Goal: Task Accomplishment & Management: Manage account settings

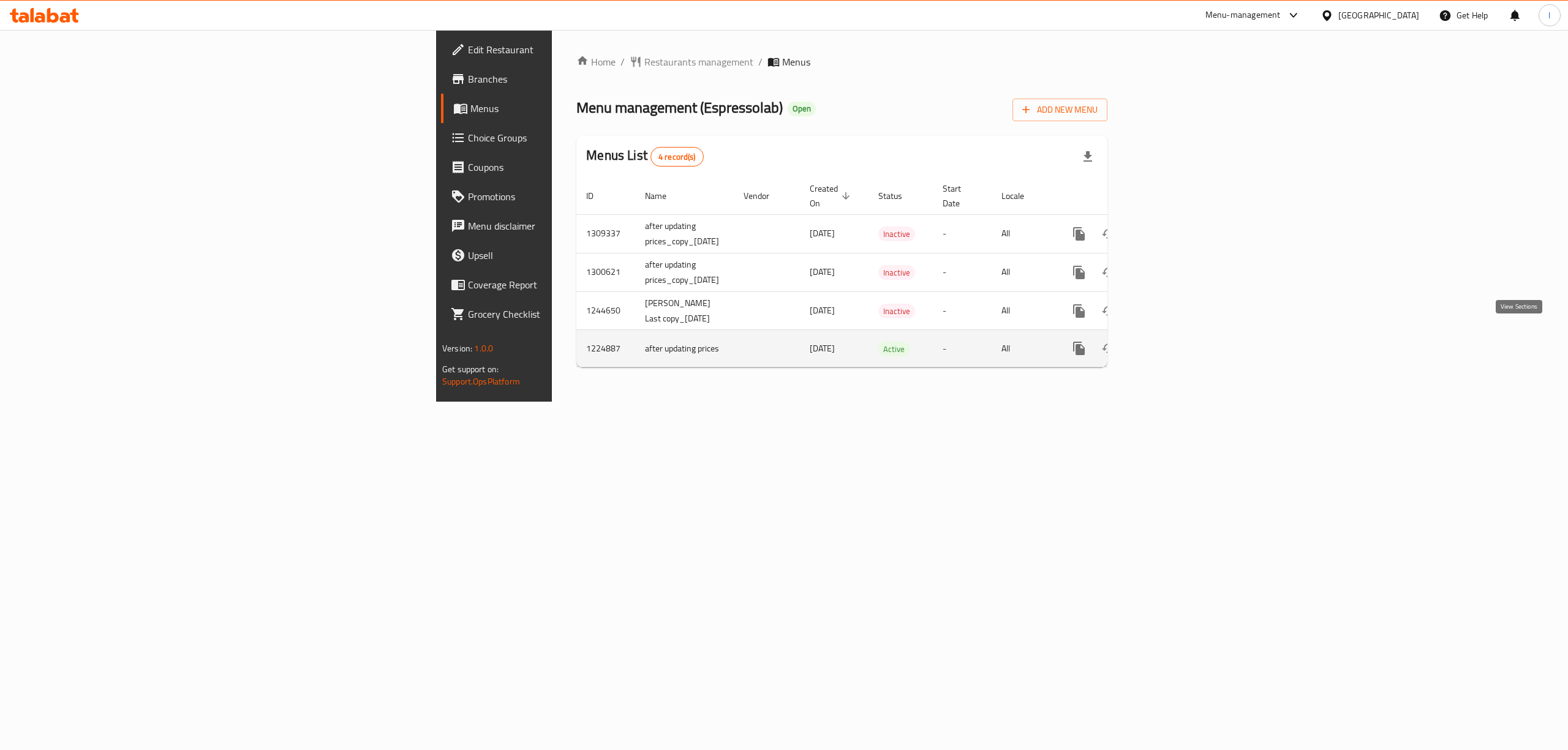
click at [1174, 341] on icon "enhanced table" at bounding box center [1167, 348] width 15 height 15
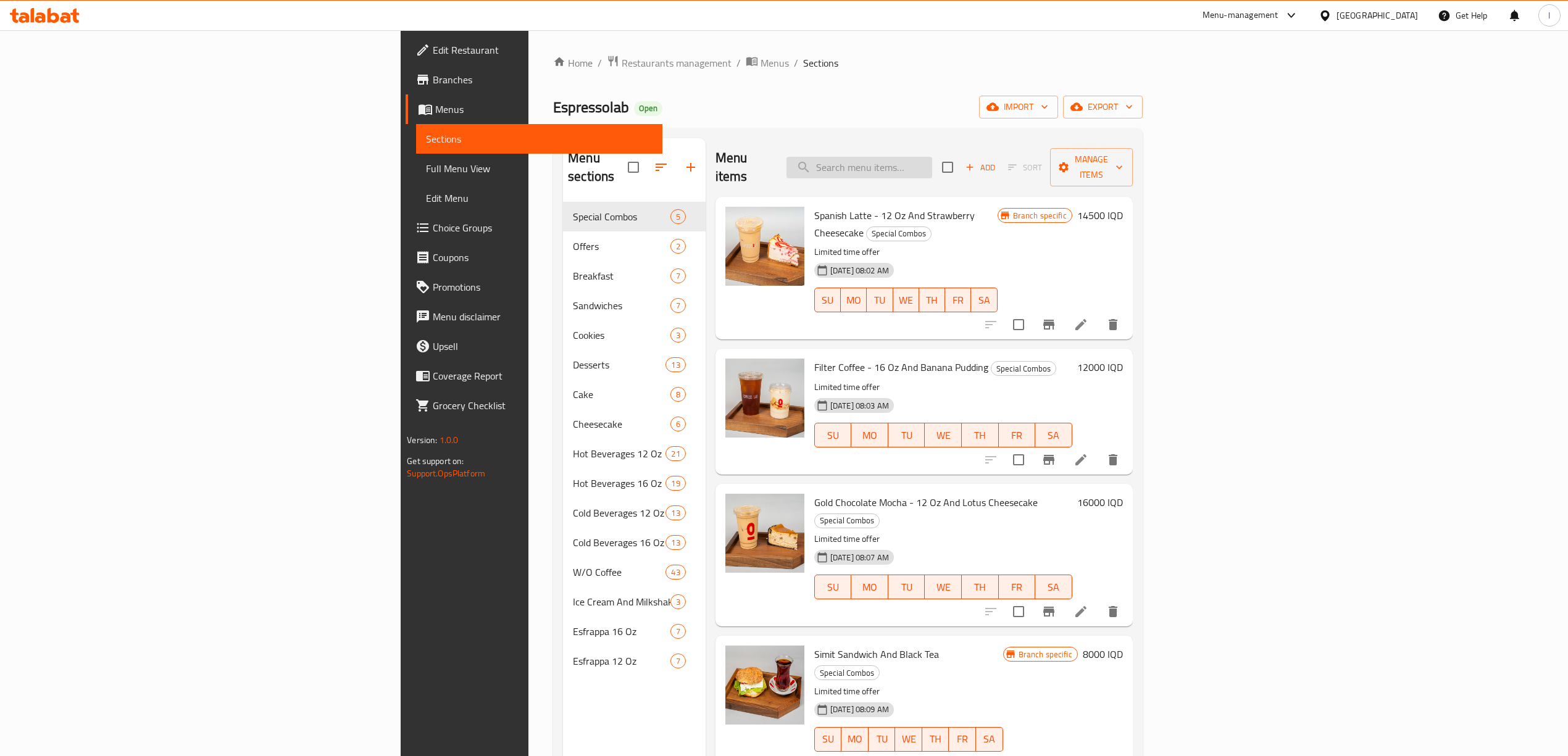
click at [932, 166] on input "search" at bounding box center [859, 168] width 146 height 22
paste input "Americano With Milk - 12 Oz"
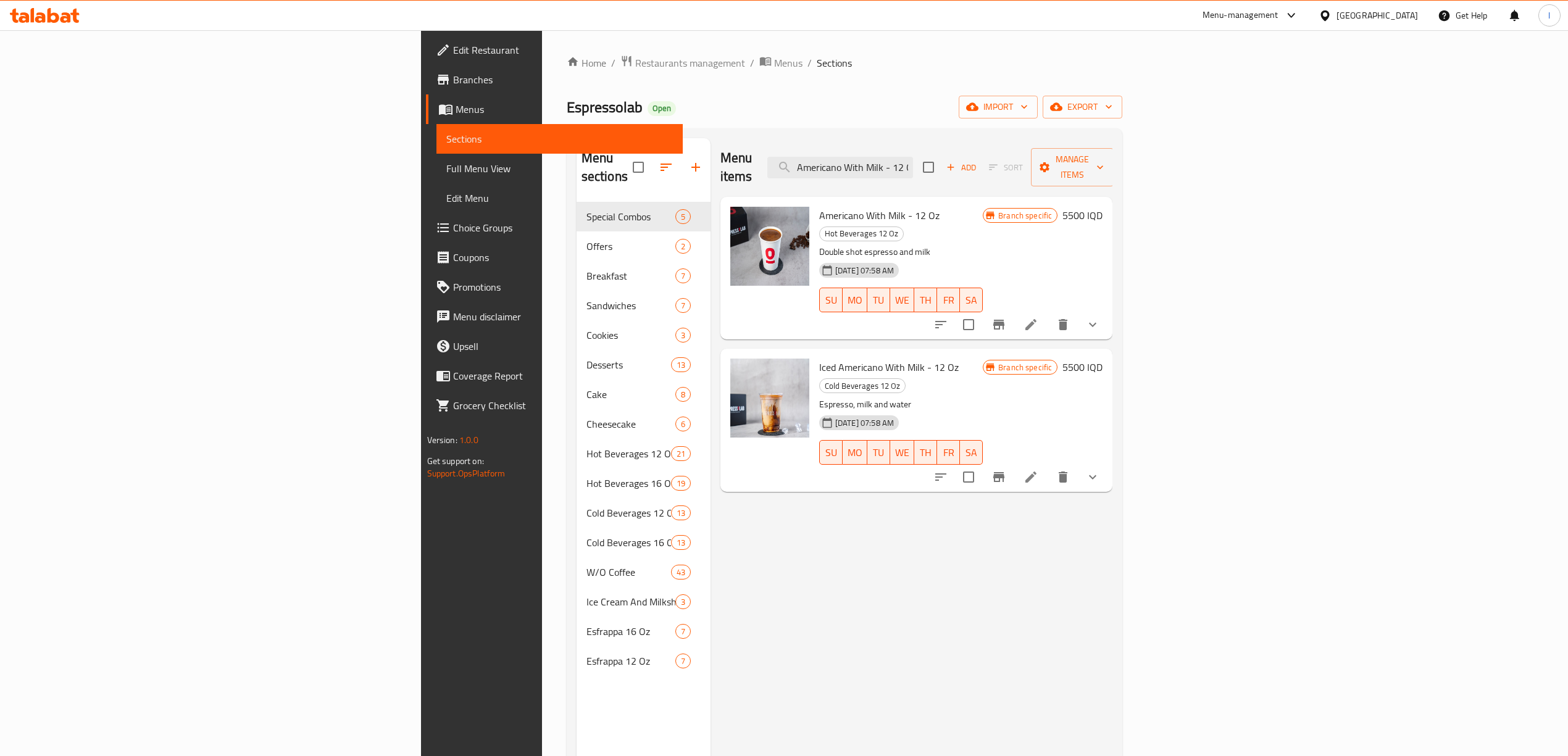
drag, startPoint x: 1001, startPoint y: 156, endPoint x: 829, endPoint y: 159, distance: 172.0
click at [829, 159] on div "Menu items Americano With Milk - 12 Oz Add Sort Manage items" at bounding box center [916, 168] width 392 height 59
type input "Americano With Milk - 12 Oz"
click at [1038, 317] on icon at bounding box center [1031, 324] width 15 height 15
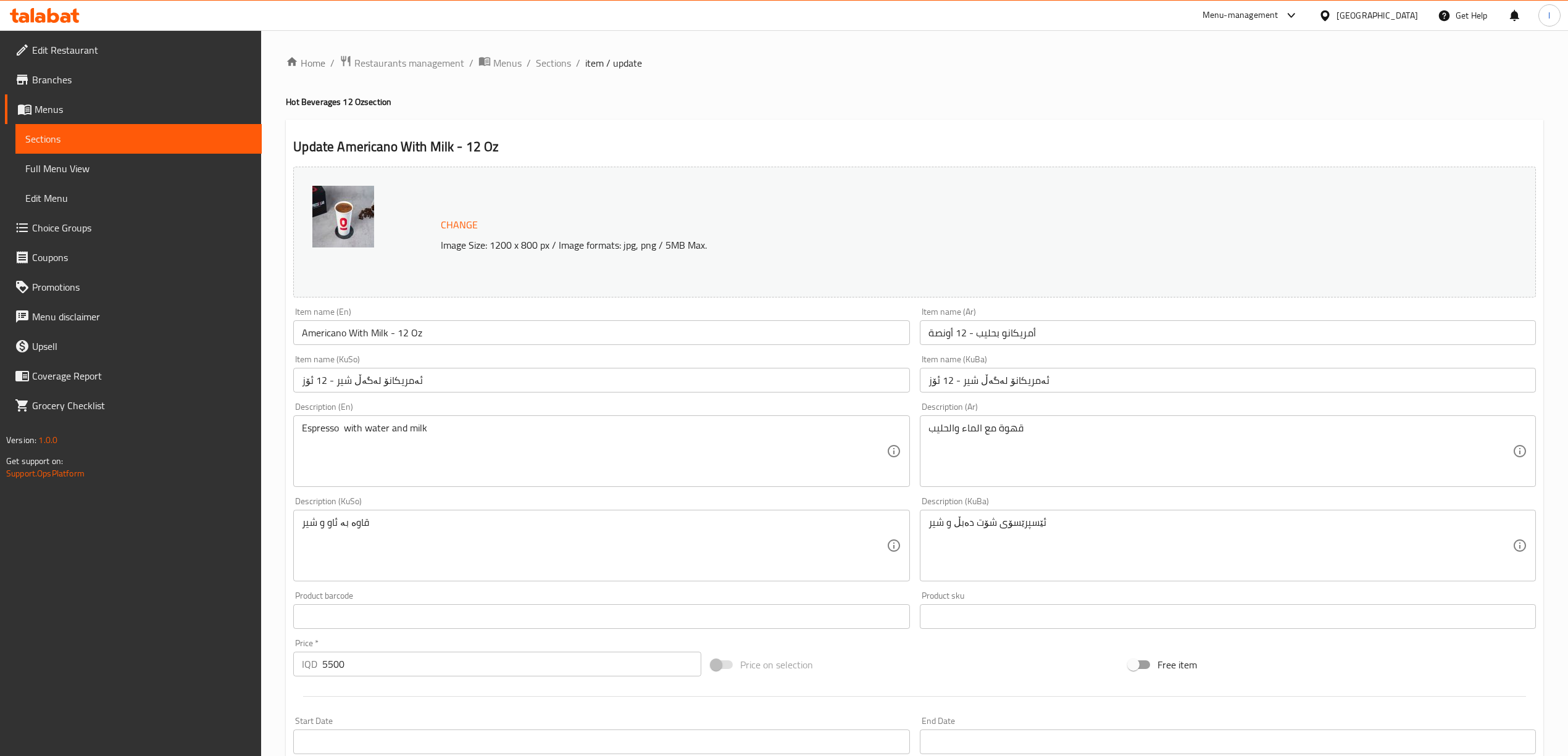
scroll to position [247, 0]
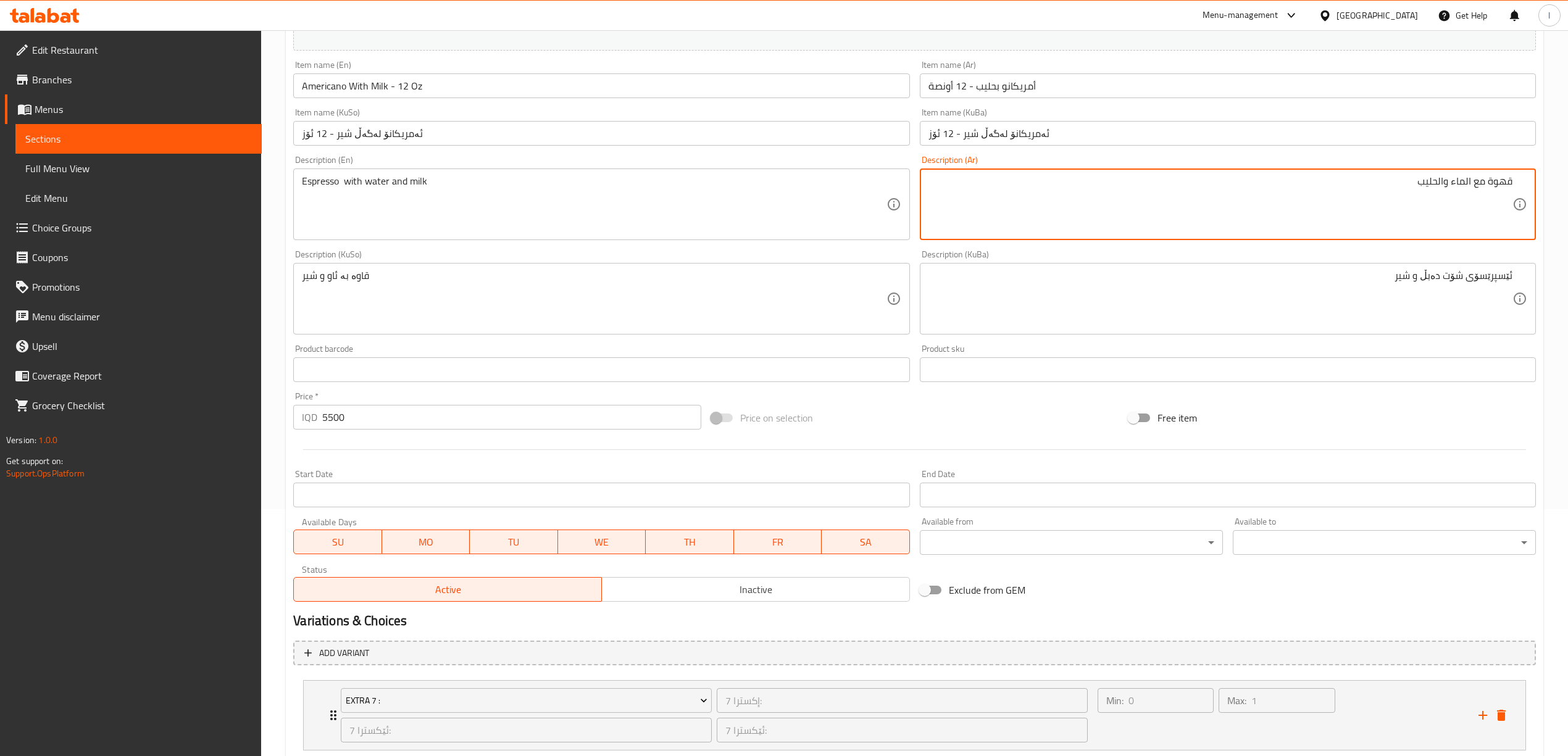
drag, startPoint x: 1464, startPoint y: 188, endPoint x: 1462, endPoint y: 196, distance: 8.2
click at [1464, 190] on textarea "قهوة مع الماء والحليب" at bounding box center [1220, 204] width 584 height 59
click at [1442, 186] on textarea "قهوة مع ماء والحليب" at bounding box center [1220, 204] width 584 height 59
type textarea "قهوة مع ماء وحليب"
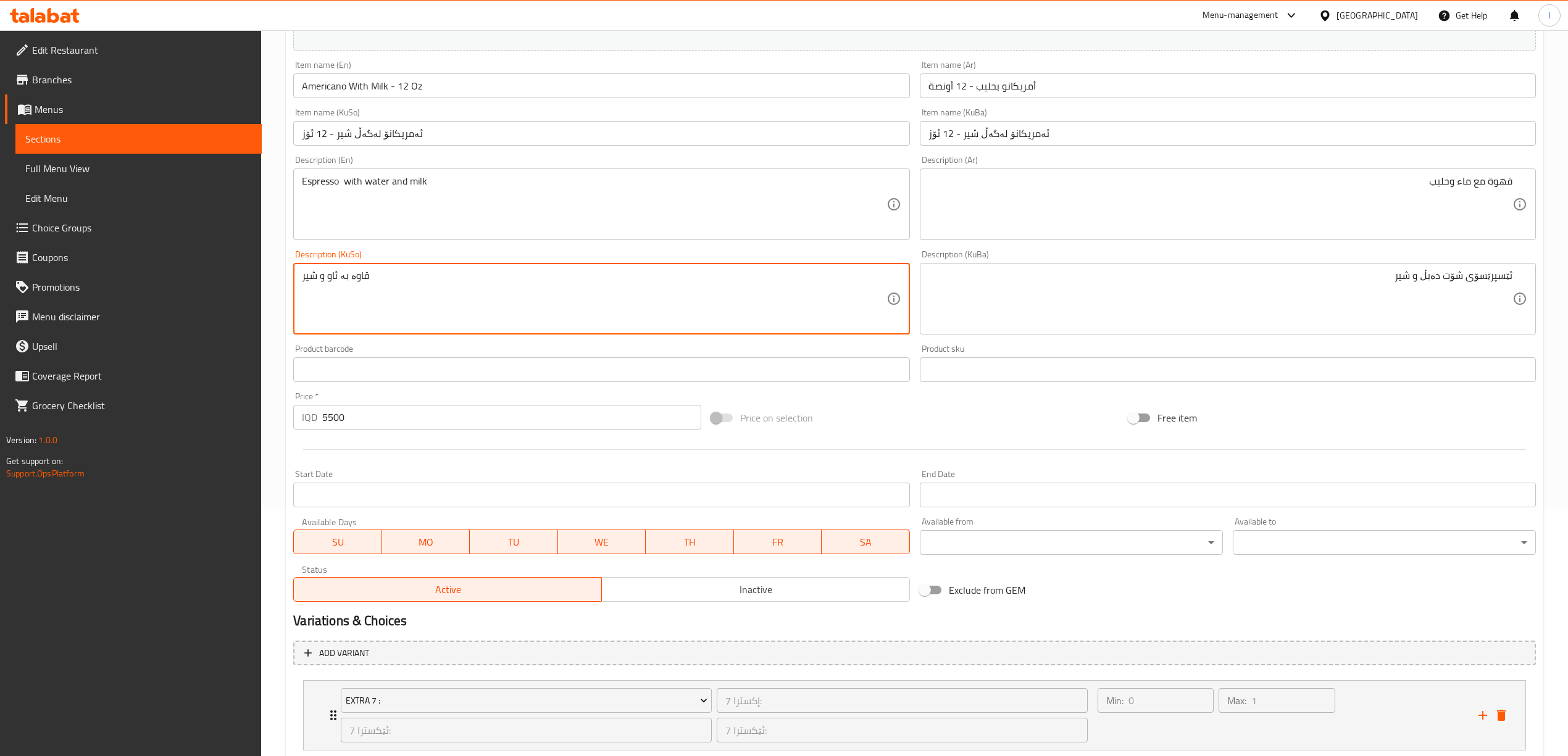
drag, startPoint x: 0, startPoint y: 294, endPoint x: 5, endPoint y: 287, distance: 8.6
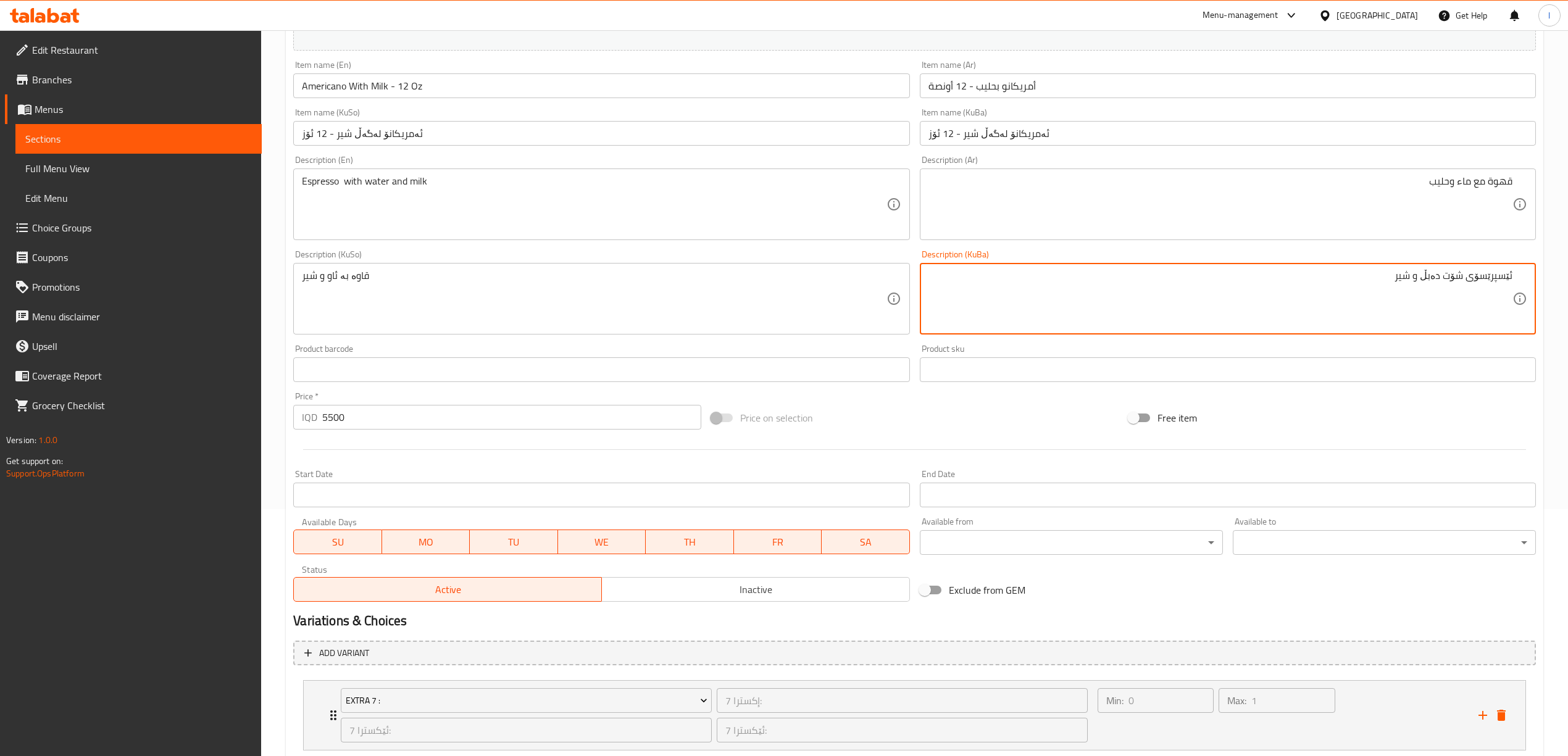
drag, startPoint x: 1173, startPoint y: 273, endPoint x: 1579, endPoint y: 295, distance: 406.6
paste textarea "قاوە بە ئاو"
type textarea "قاوە بە ئاو و شیر"
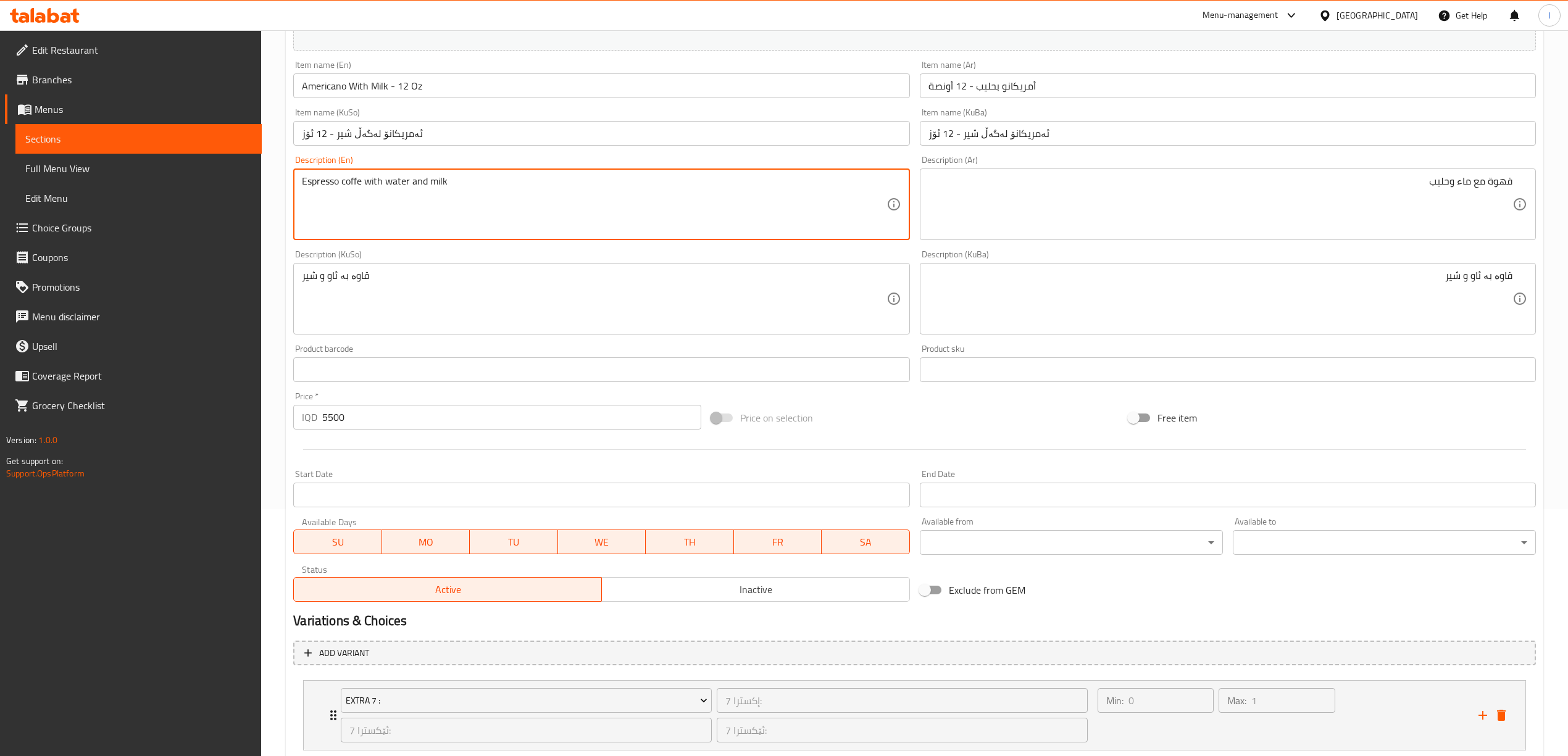
drag, startPoint x: 294, startPoint y: 164, endPoint x: 88, endPoint y: 166, distance: 206.0
click at [88, 166] on div "Edit Restaurant Branches Menus Sections Full Menu View Edit Menu Choice Groups …" at bounding box center [784, 349] width 1568 height 1132
click at [360, 181] on textarea "Espresso coffe with water and milk" at bounding box center [593, 204] width 584 height 59
drag, startPoint x: 489, startPoint y: 186, endPoint x: 0, endPoint y: 148, distance: 490.5
click at [0, 148] on div "Edit Restaurant Branches Menus Sections Full Menu View Edit Menu Choice Groups …" at bounding box center [784, 349] width 1568 height 1132
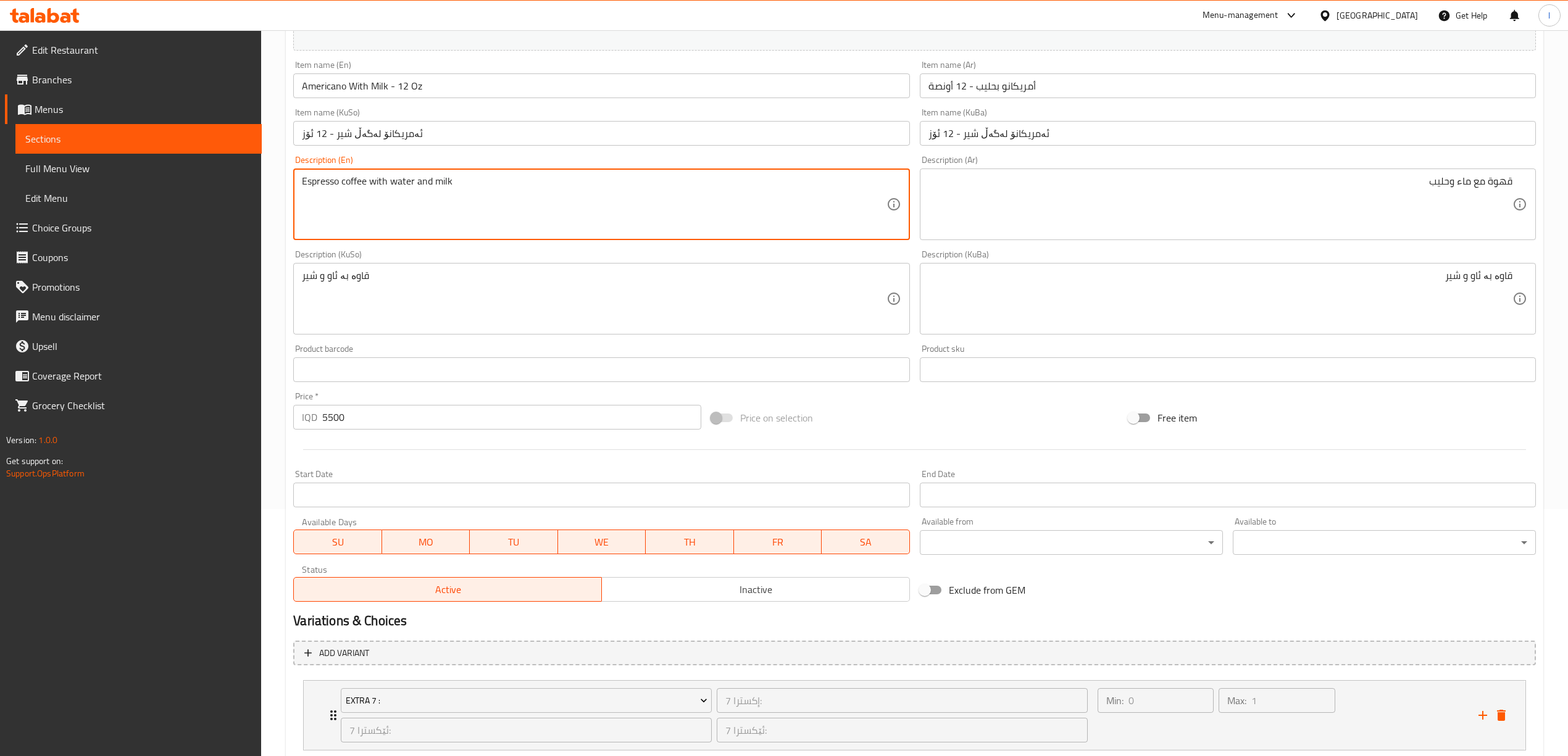
type textarea "Espresso coffee with water and milk"
click at [326, 183] on textarea "Espresso coffee with water and milk" at bounding box center [593, 204] width 584 height 59
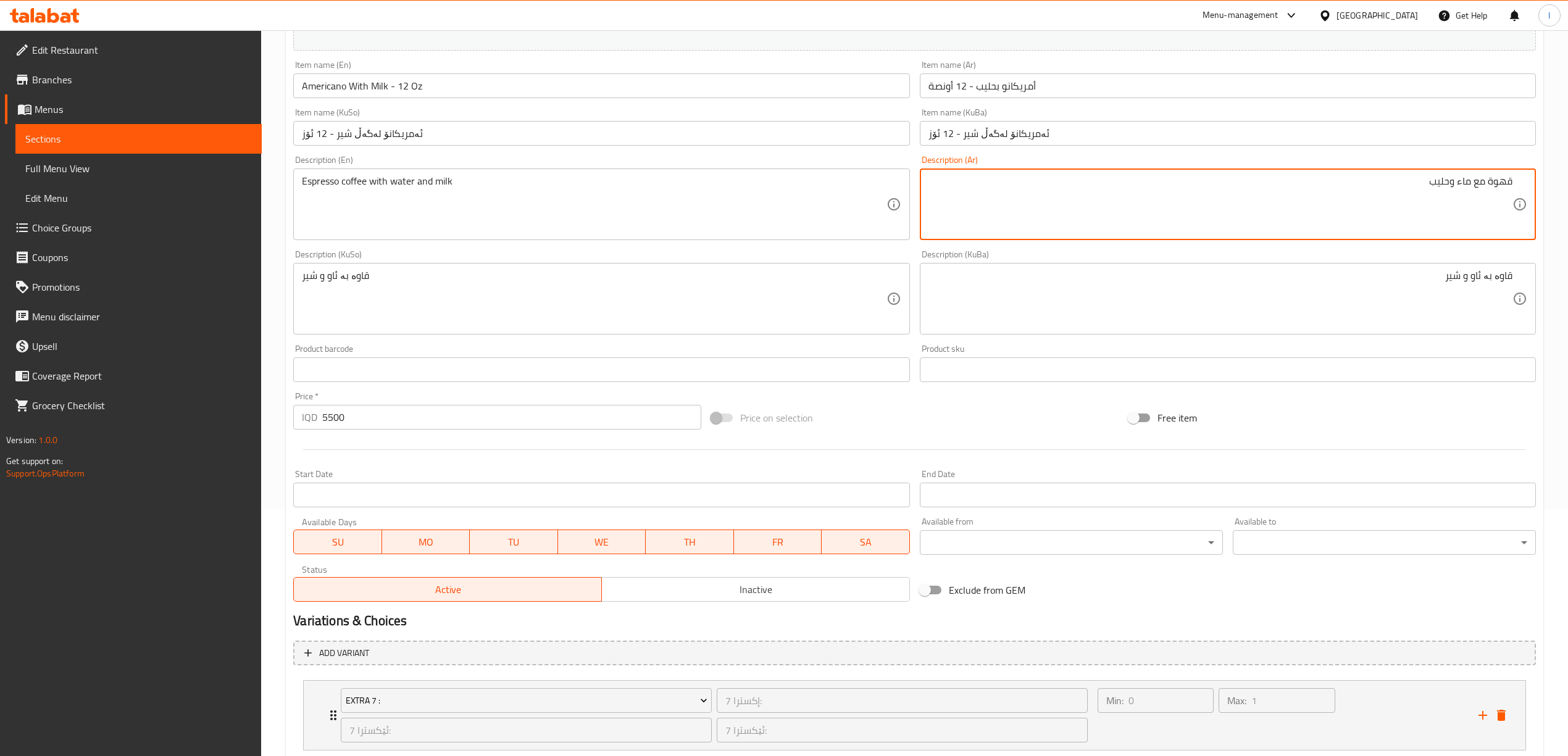
paste textarea "إسبريسو"
type textarea "قهوة إسبريسو مع ماء وحليب"
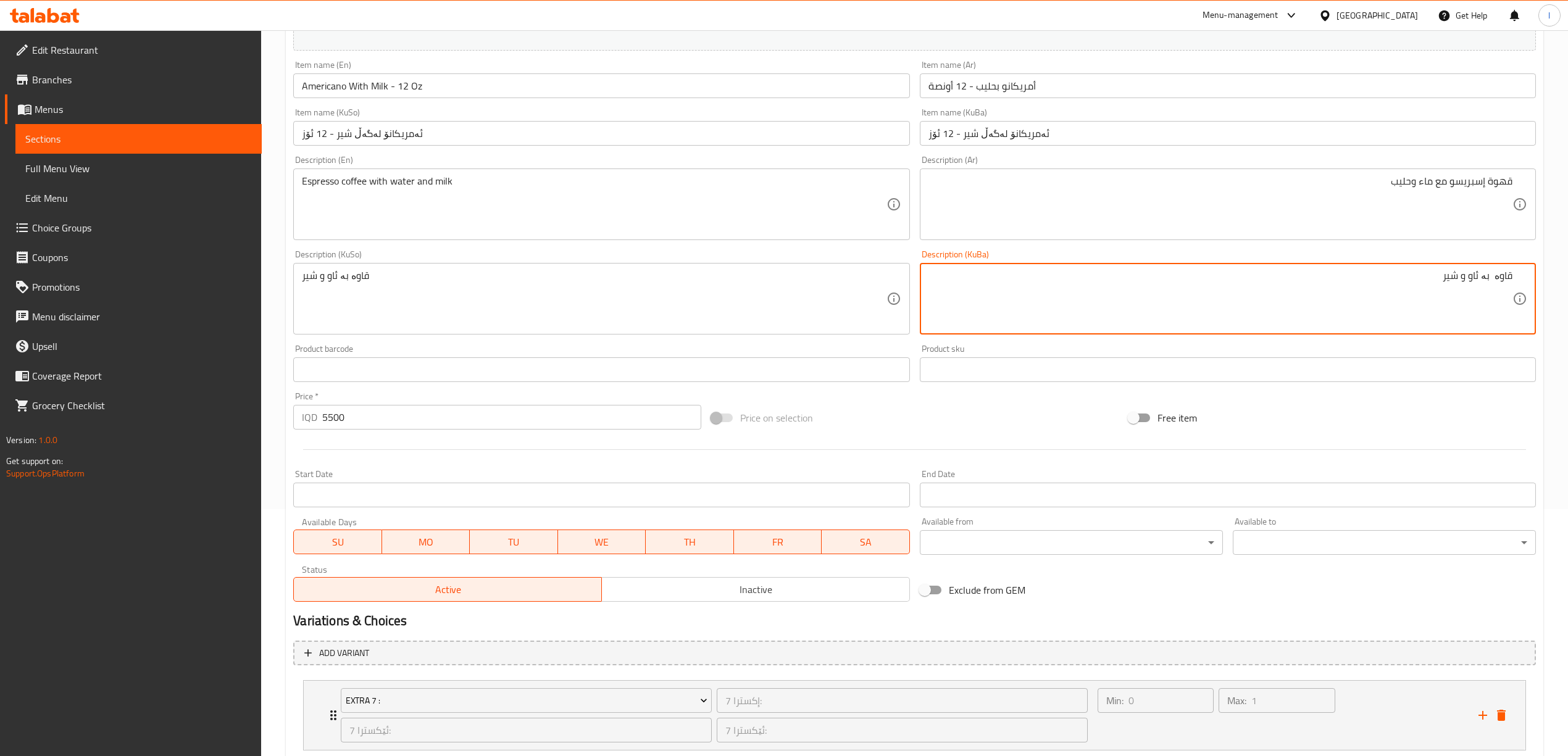
paste textarea "ئێسپرێسۆ"
click at [1496, 277] on textarea "قاوە ئێسپرێسۆ بە ئاو و شیر" at bounding box center [1220, 299] width 584 height 59
type textarea "قاوەی ئێسپرێسۆ بە ئاو و شیر"
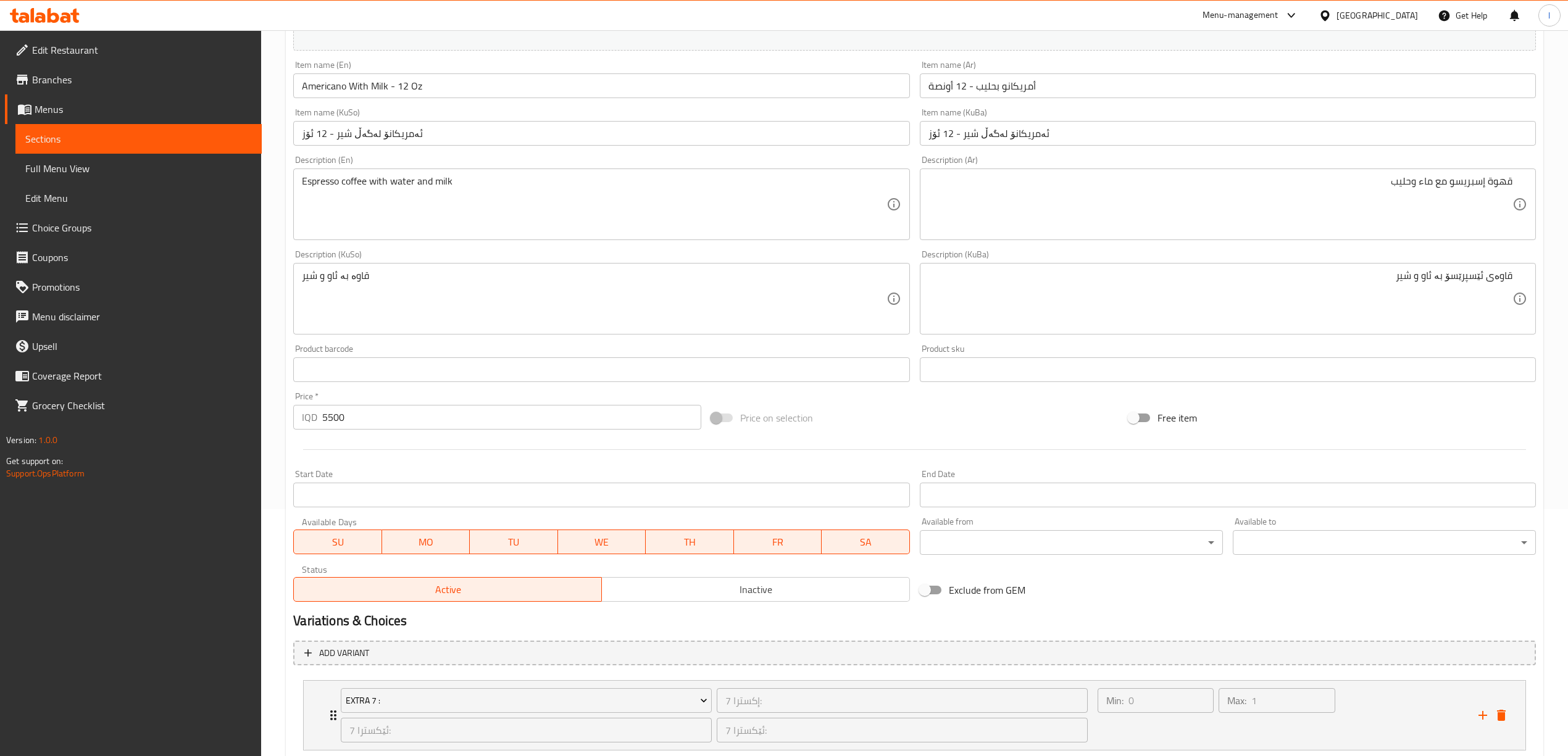
drag, startPoint x: 1537, startPoint y: 277, endPoint x: 1579, endPoint y: 279, distance: 42.0
click at [1568, 279] on html "​ Menu-management Iraq Get Help l Edit Restaurant Branches Menus Sections Full …" at bounding box center [784, 131] width 1568 height 756
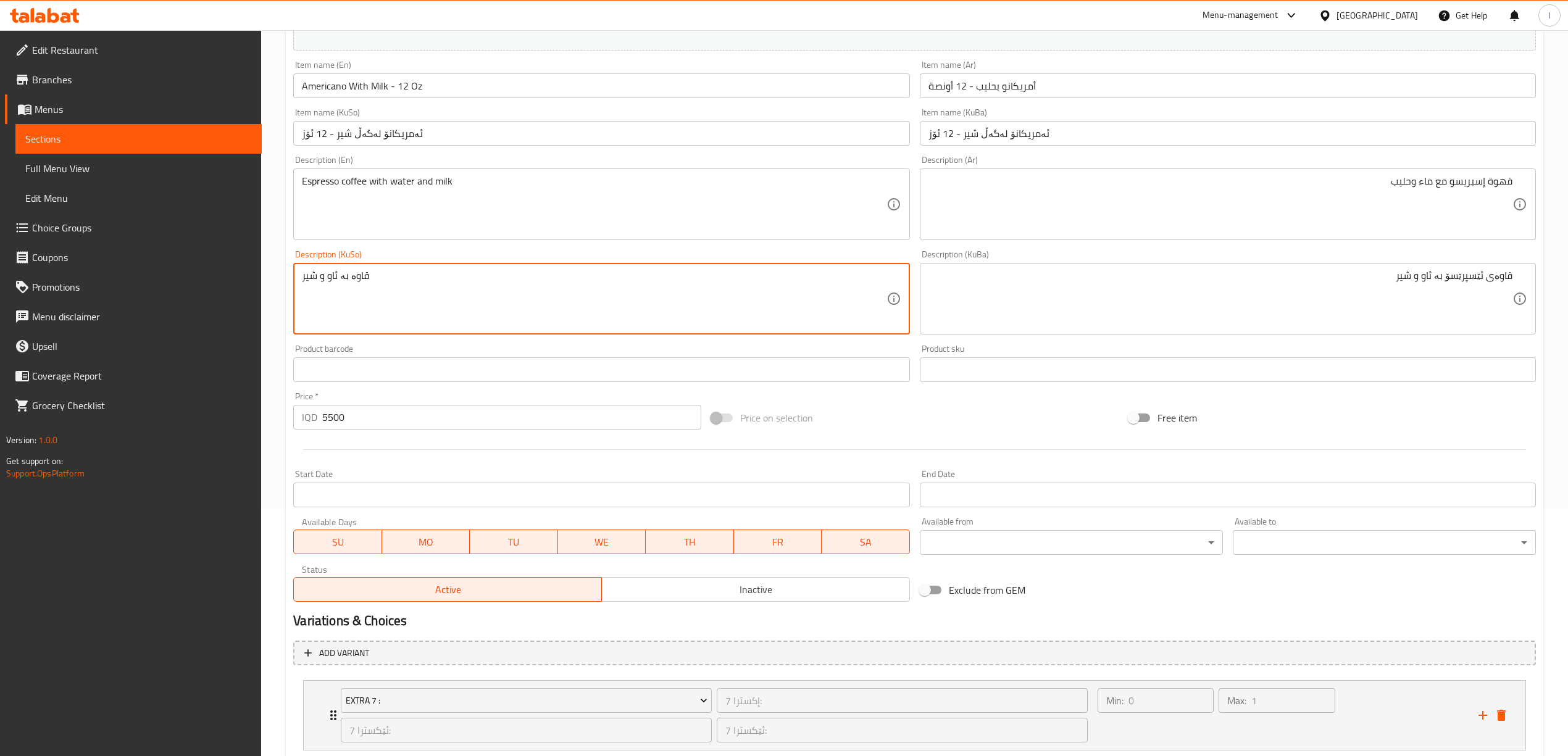
drag, startPoint x: 458, startPoint y: 295, endPoint x: 33, endPoint y: 136, distance: 453.8
paste textarea "ی ئێسپرێسۆ بە ئاو و شیر"
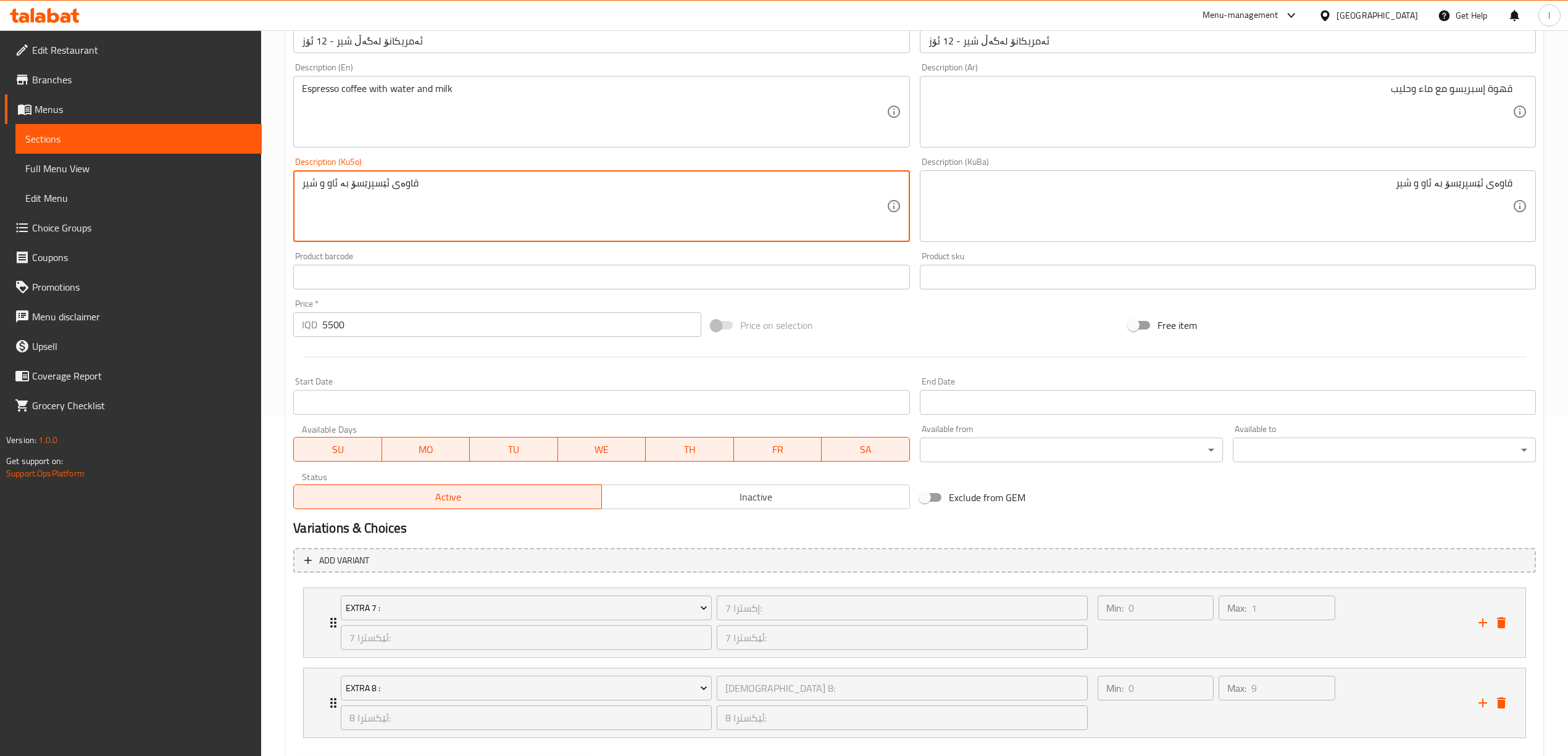
scroll to position [408, 0]
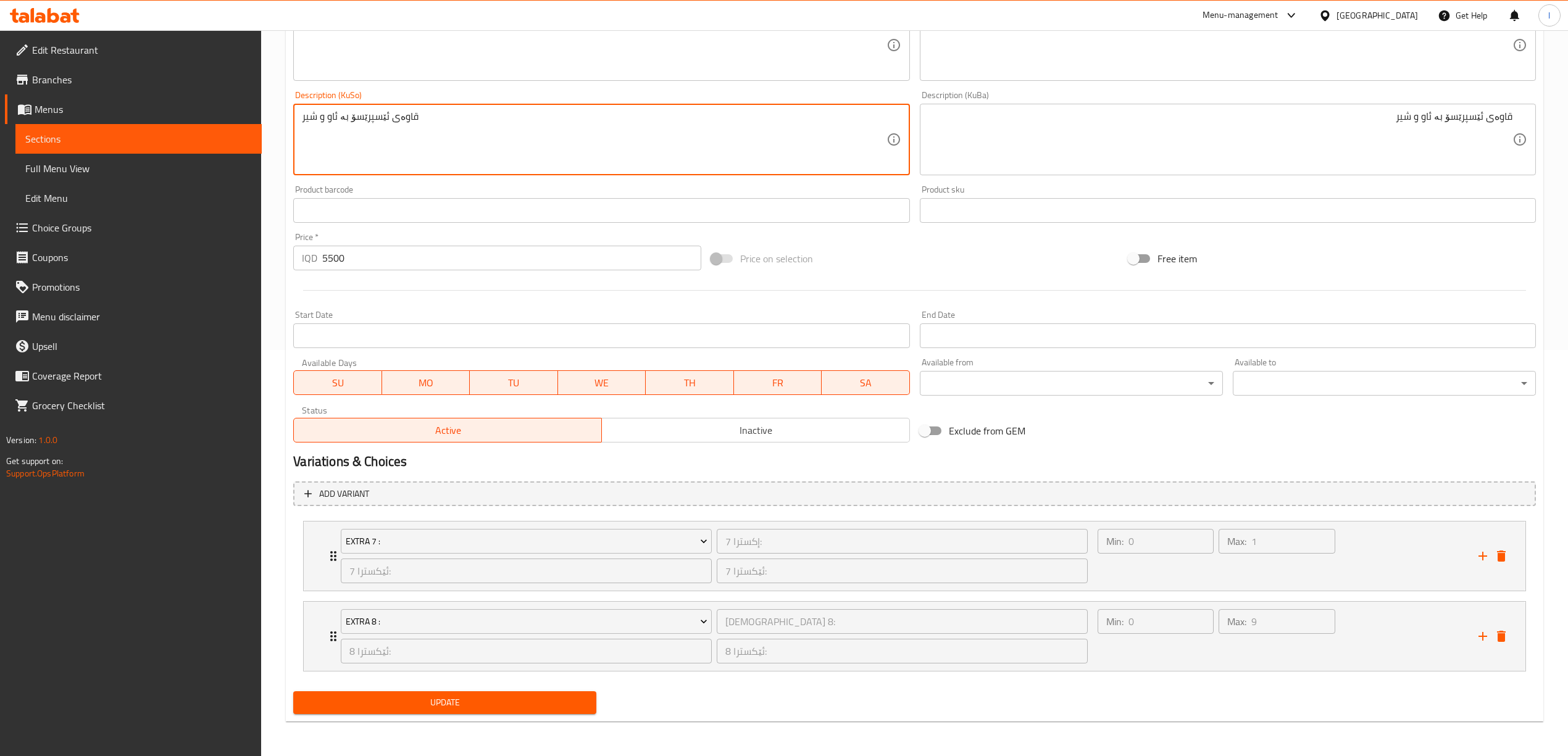
type textarea "قاوەی ئێسپرێسۆ بە ئاو و شیر"
click at [447, 705] on span "Update" at bounding box center [444, 703] width 283 height 16
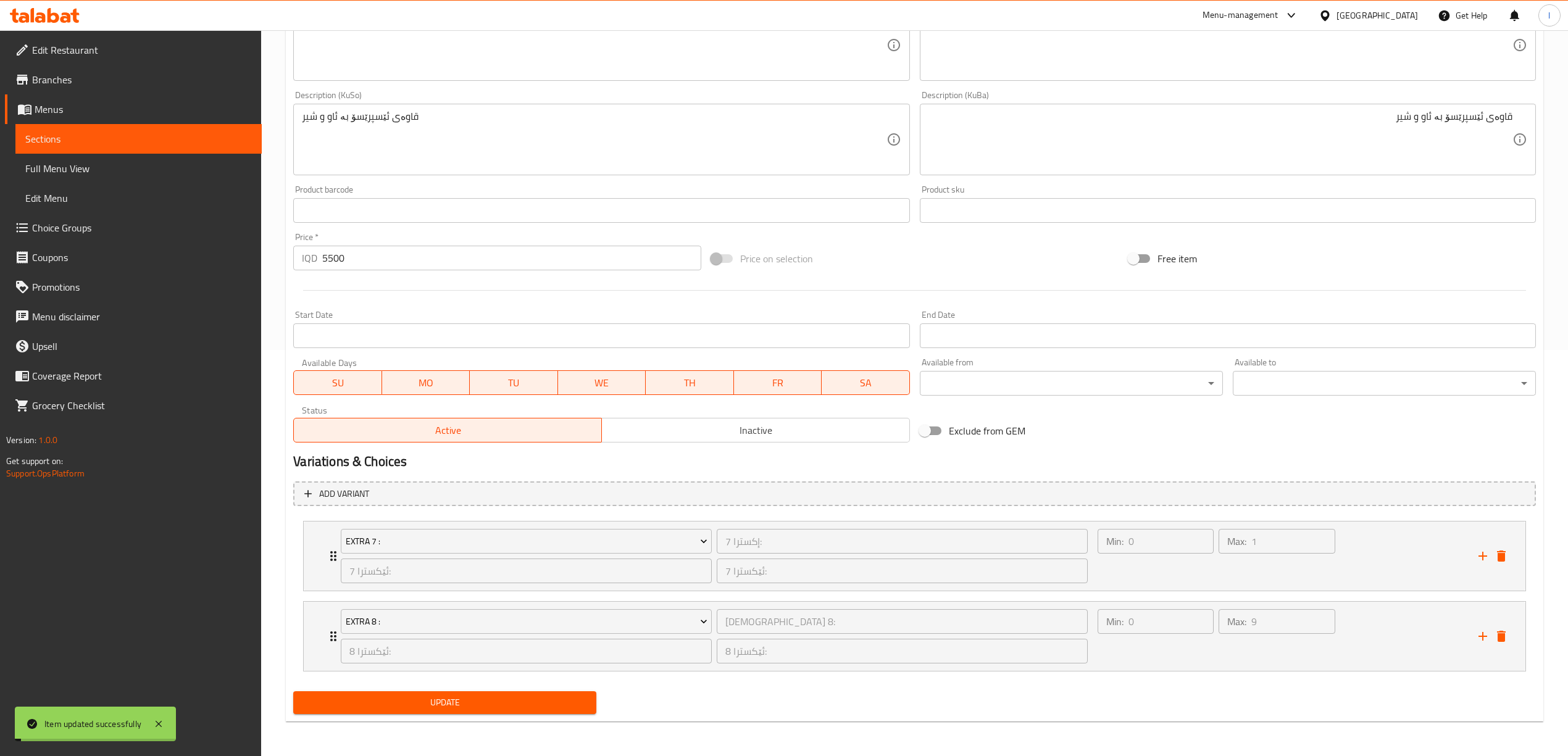
click at [80, 173] on span "Full Menu View" at bounding box center [138, 169] width 226 height 15
click at [69, 166] on span "Full Menu View" at bounding box center [138, 169] width 226 height 15
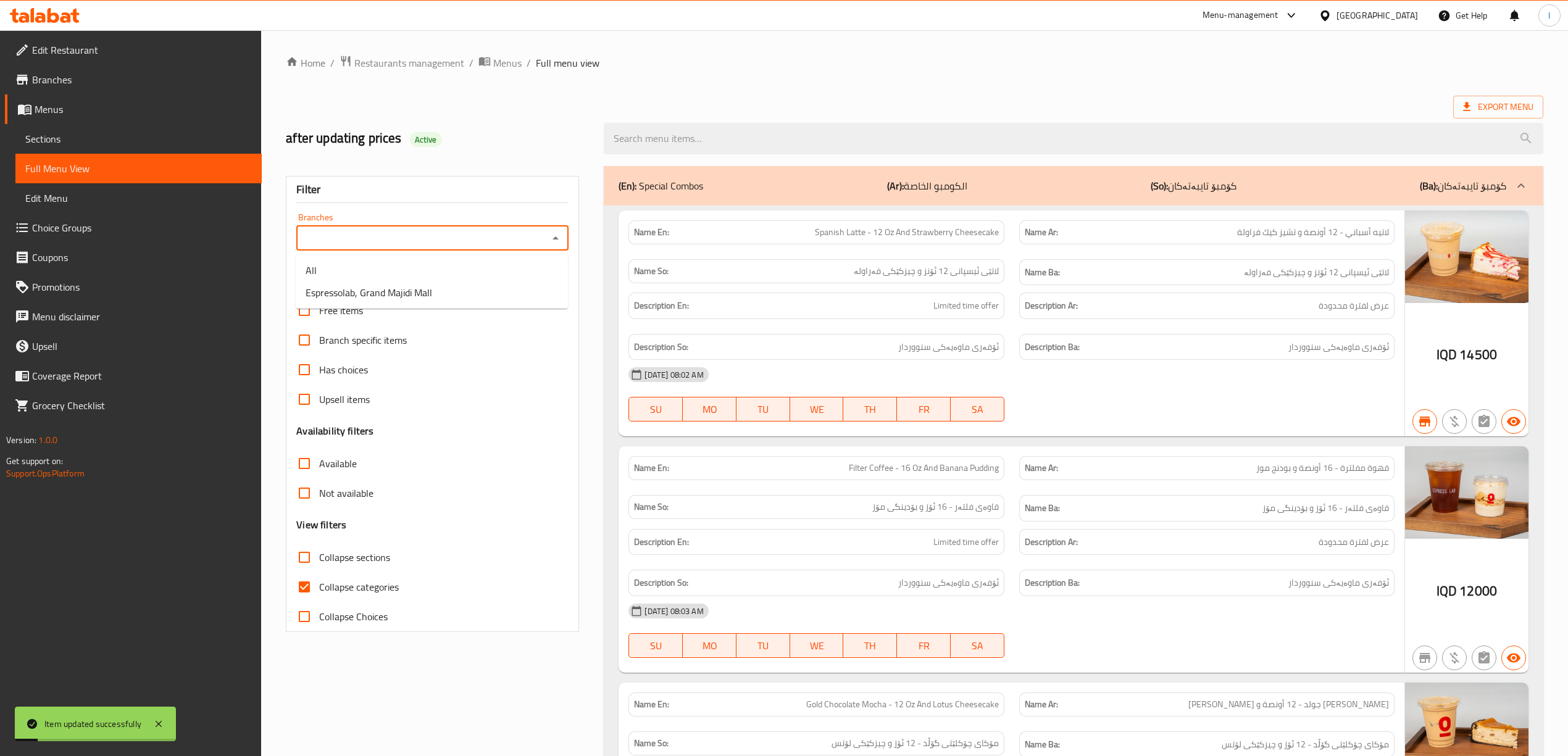
click at [435, 236] on input "Branches" at bounding box center [422, 238] width 245 height 17
click at [411, 279] on li "All" at bounding box center [432, 270] width 272 height 22
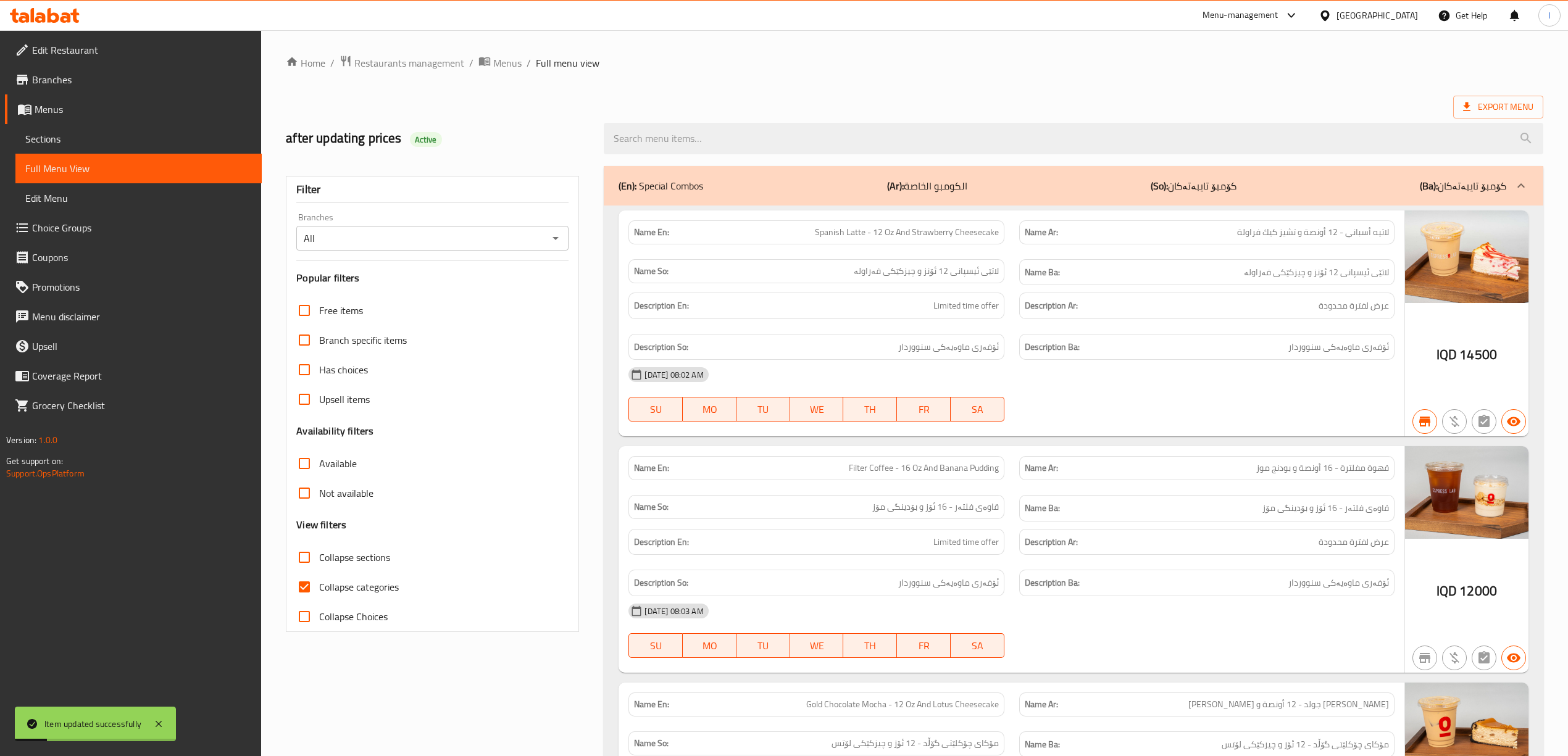
click at [402, 285] on h3 "Popular filters" at bounding box center [432, 278] width 272 height 14
click at [406, 236] on input "All" at bounding box center [422, 238] width 245 height 17
click at [557, 236] on icon "Open" at bounding box center [555, 238] width 15 height 15
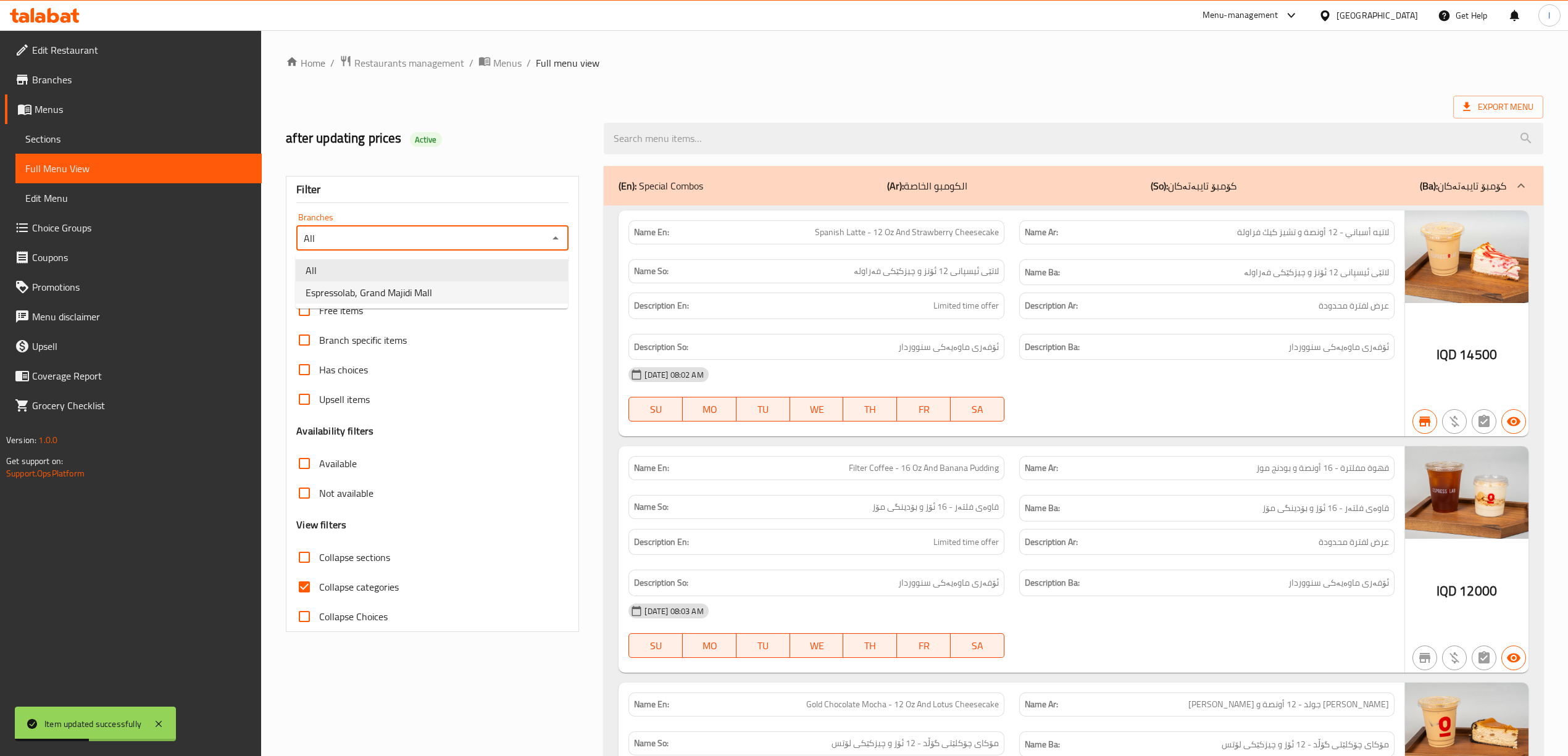
click at [421, 291] on span "Espressolab, Grand Majidi Mall" at bounding box center [368, 292] width 126 height 15
type input "Espressolab, Grand Majidi Mall"
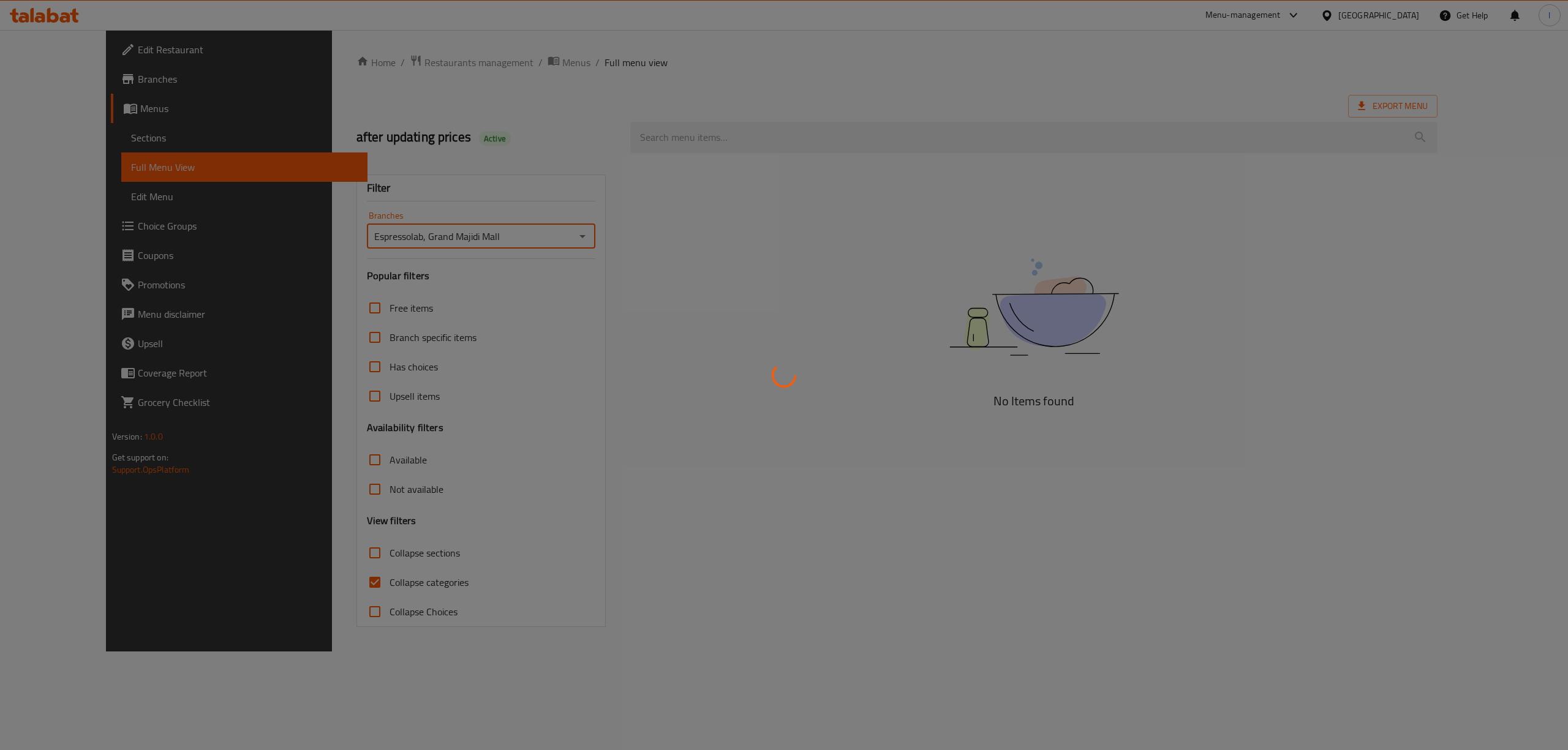
click at [754, 128] on div at bounding box center [784, 375] width 1568 height 750
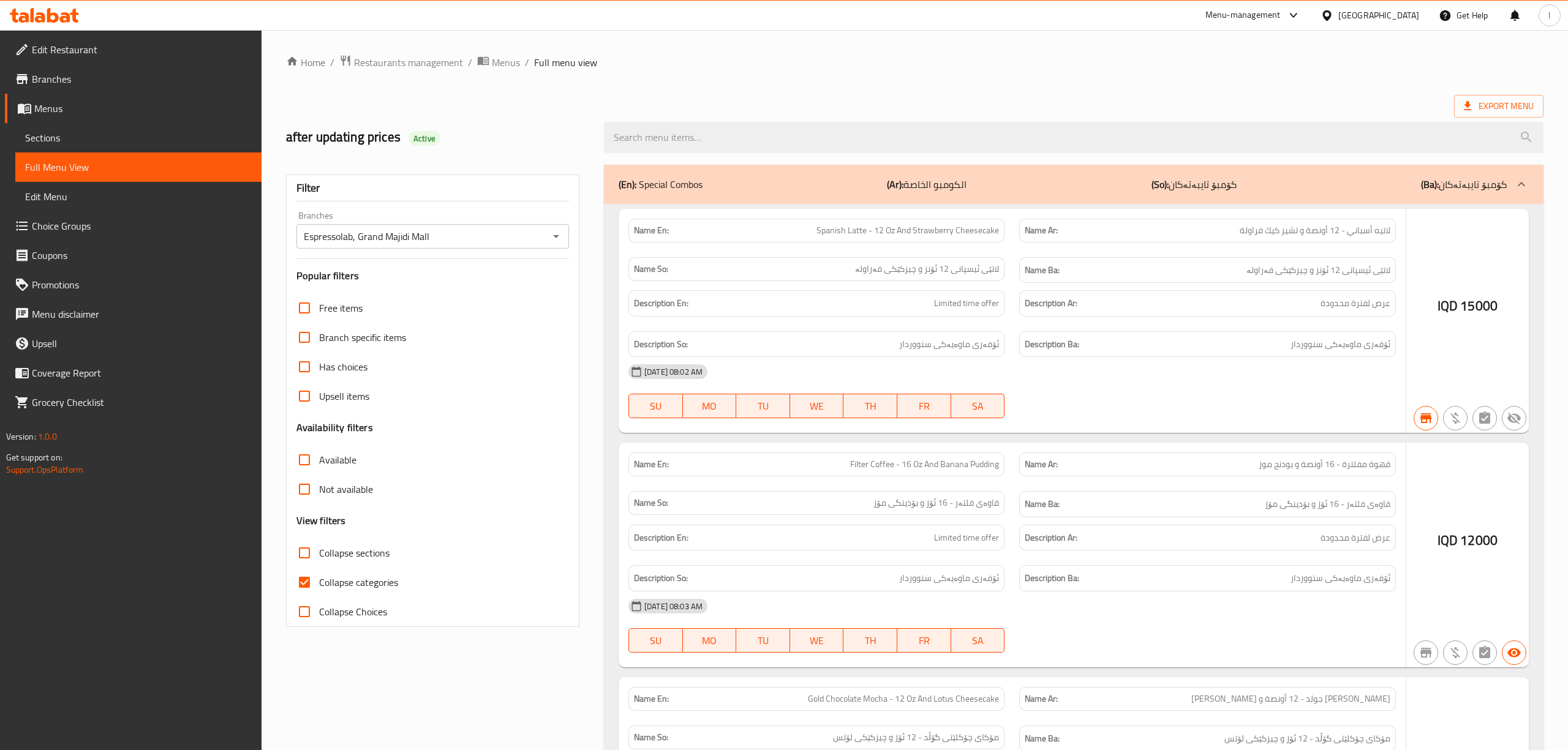
click at [690, 152] on div at bounding box center [784, 375] width 1568 height 750
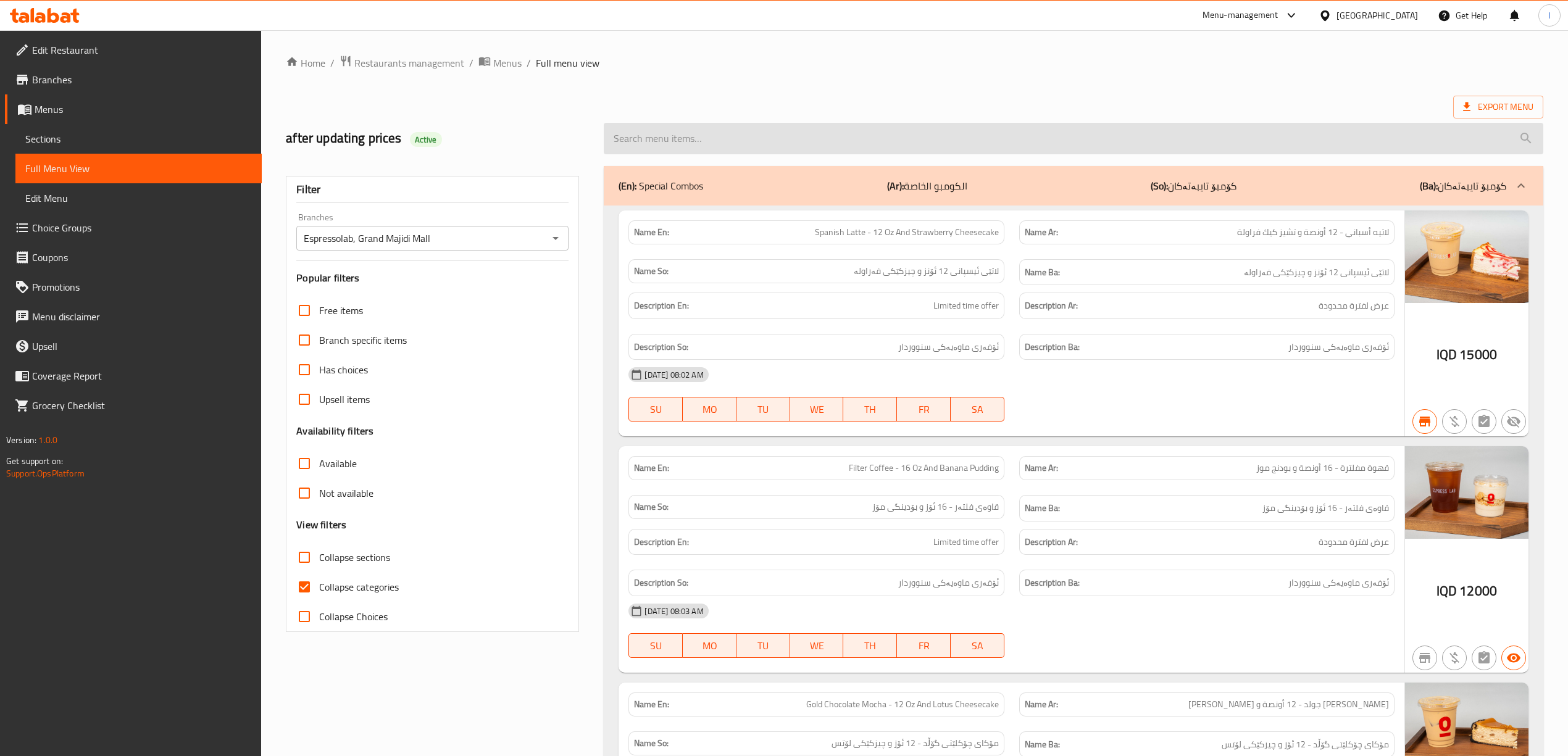
click at [686, 134] on input "search" at bounding box center [1073, 138] width 939 height 31
paste input "Americano With Milk - 12 Oz"
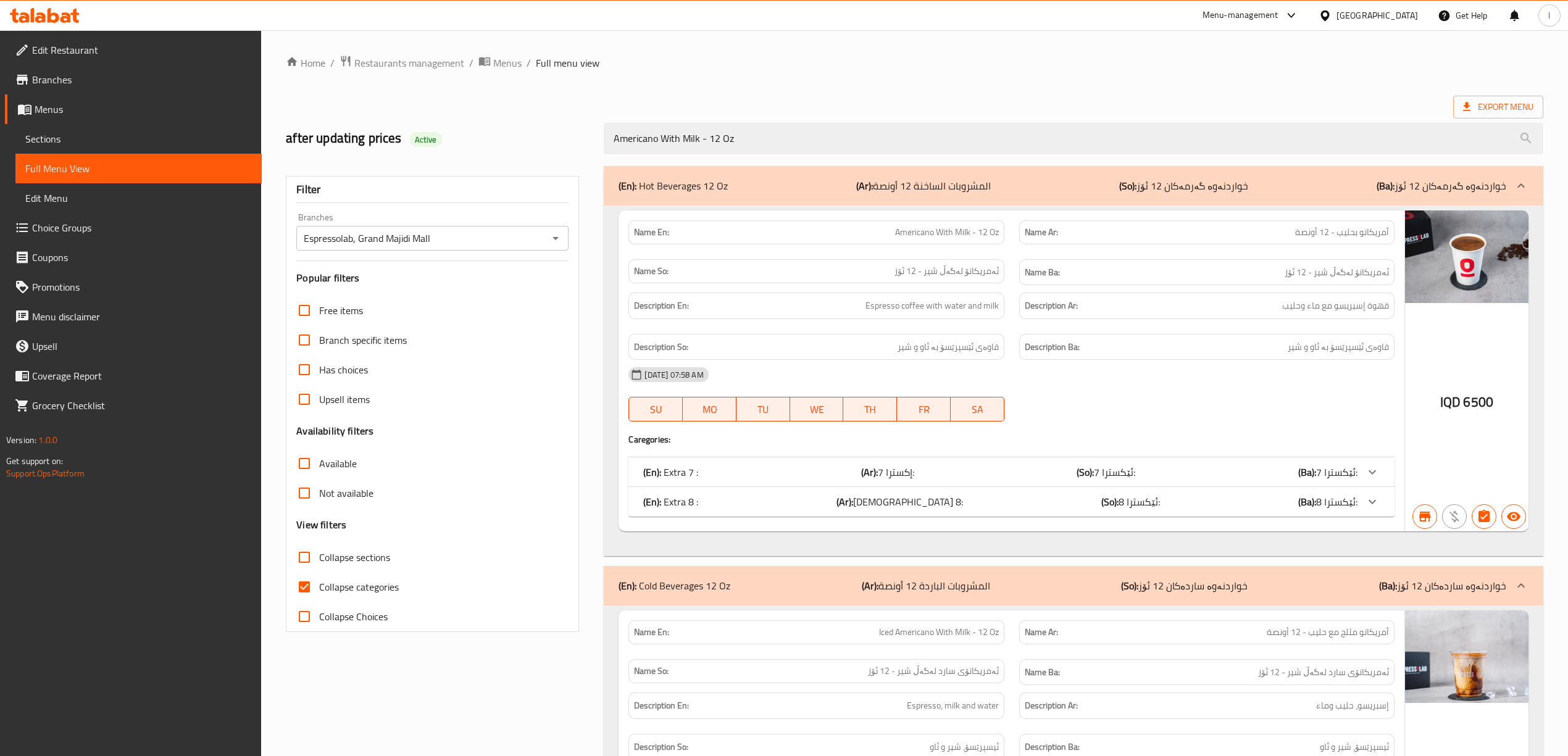
click at [1127, 588] on div "(En): Cold Beverages 12 Oz (Ar): المشروبات الباردة 12 أونصة (So): خواردنەوە سار…" at bounding box center [1062, 586] width 887 height 15
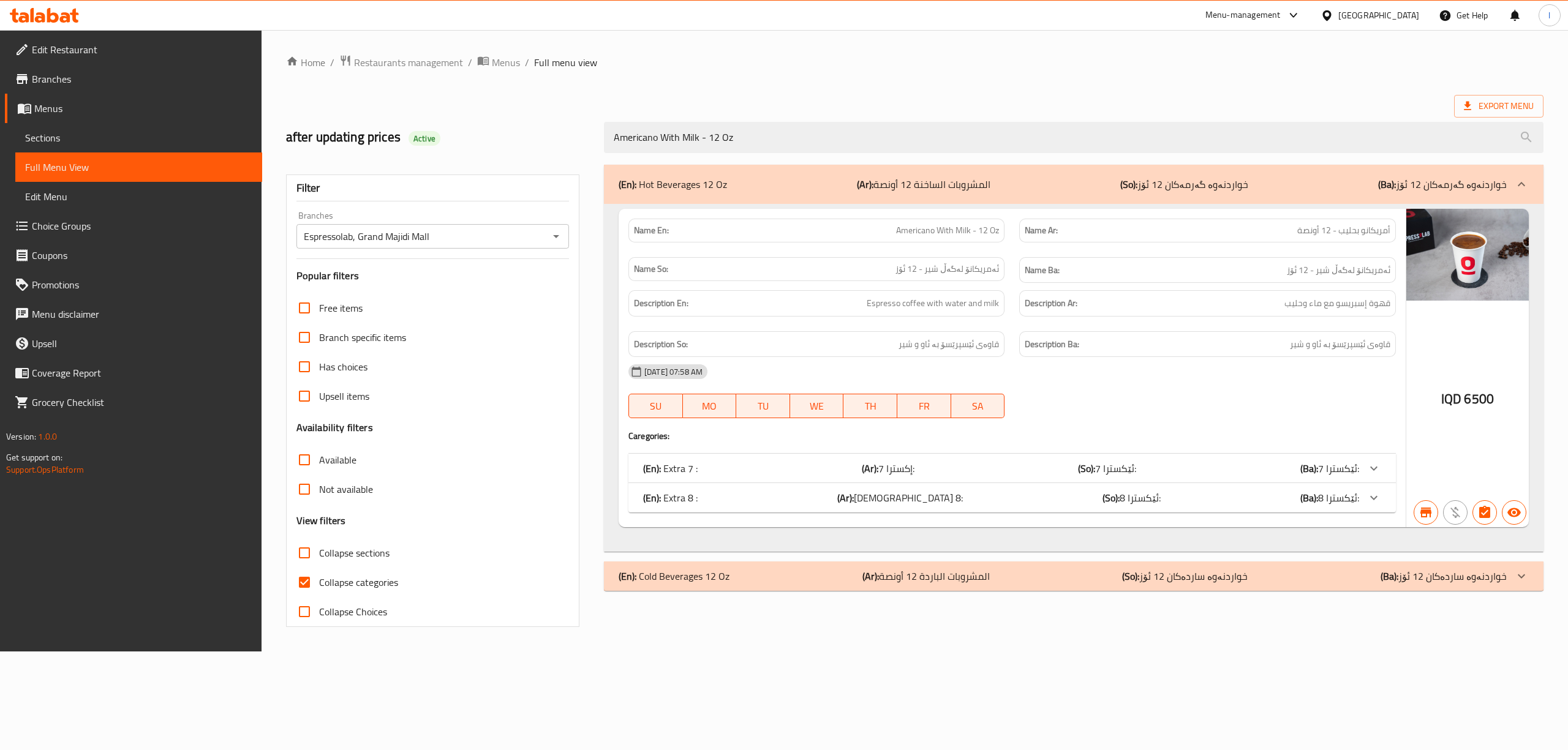
drag, startPoint x: 1166, startPoint y: 134, endPoint x: 370, endPoint y: 105, distance: 796.5
click at [370, 105] on div "Home / Restaurants management / Menus / Full menu view Export Menu after updati…" at bounding box center [914, 341] width 1257 height 573
paste input "Filter Coffee"
type input "Filter Coffee - 12 Oz"
drag, startPoint x: 708, startPoint y: 138, endPoint x: 410, endPoint y: 130, distance: 298.1
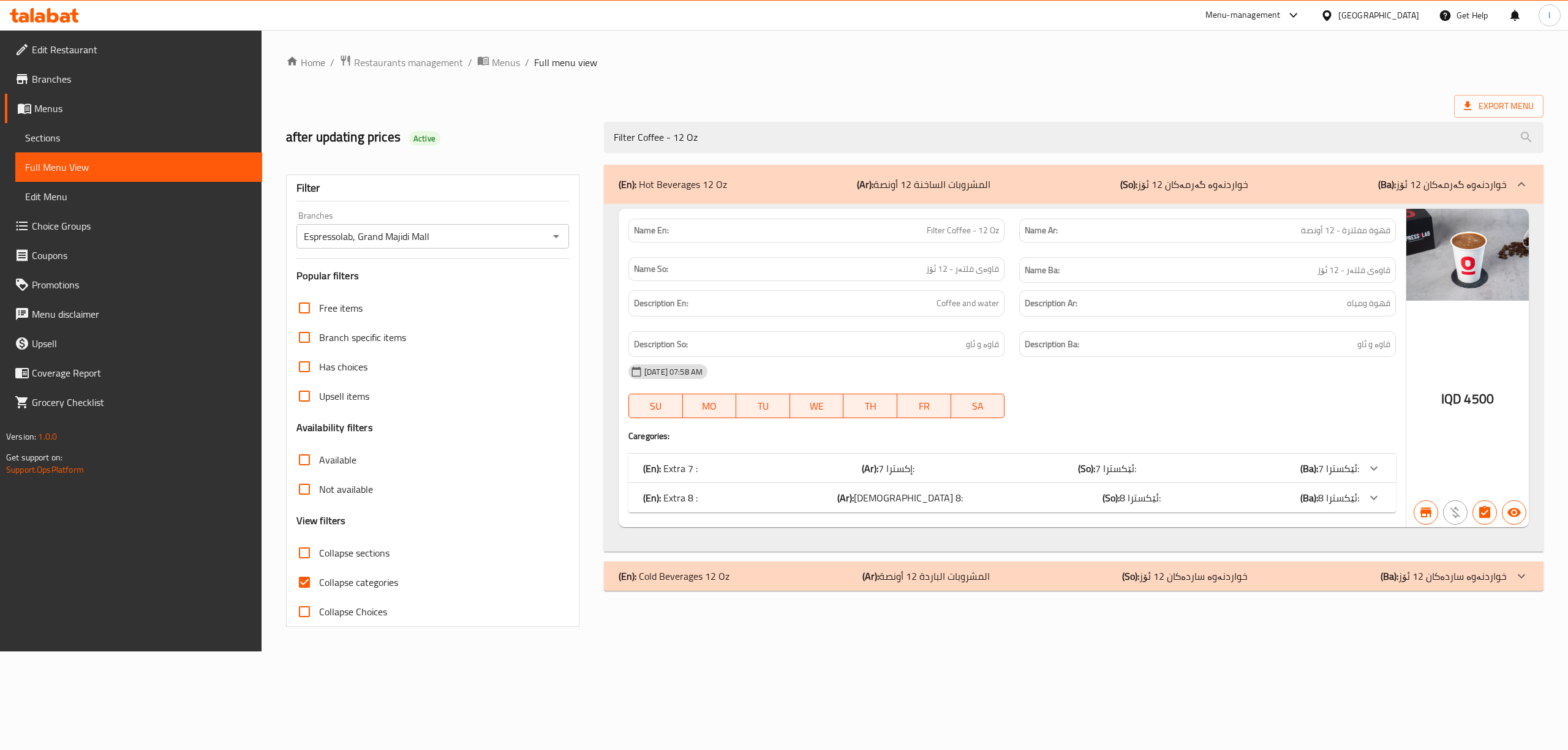
click at [410, 130] on div "after updating prices Active Filter Coffee - 12 Oz" at bounding box center [914, 137] width 1272 height 55
click at [112, 134] on span "Sections" at bounding box center [139, 137] width 227 height 15
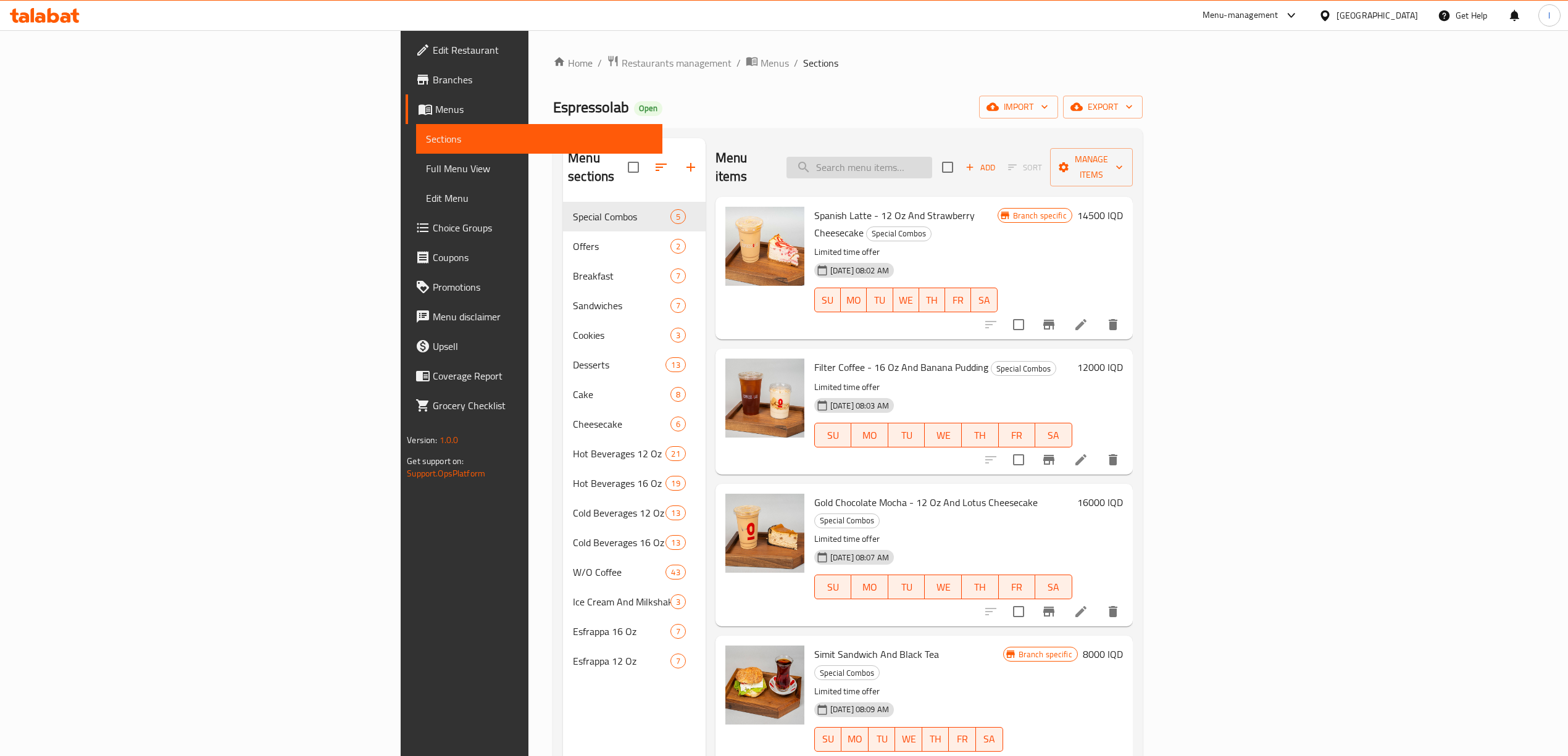
click at [932, 157] on input "search" at bounding box center [859, 168] width 146 height 22
paste input "Filter Coffee - 12 Oz"
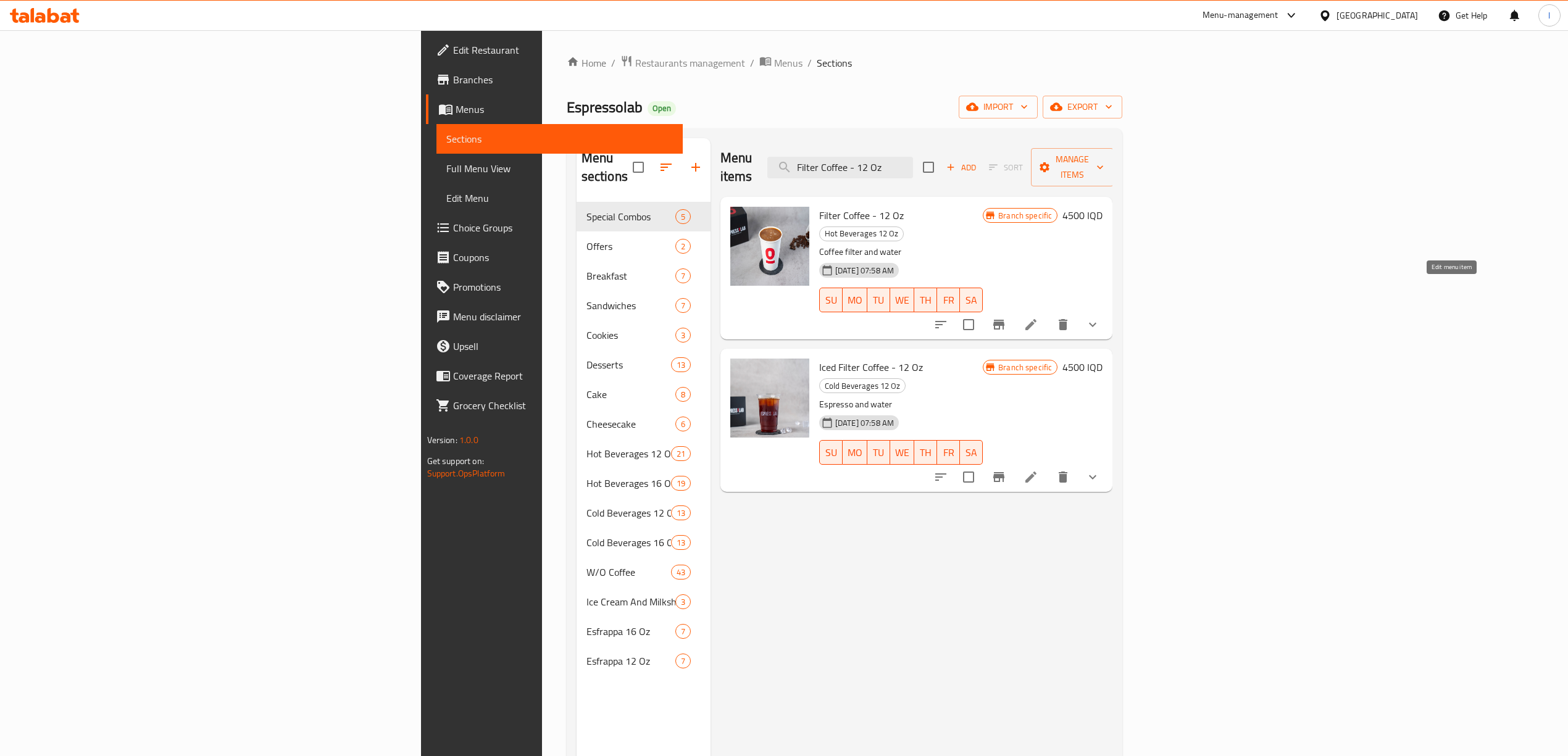
type input "Filter Coffee - 12 Oz"
click at [1038, 317] on icon at bounding box center [1031, 324] width 15 height 15
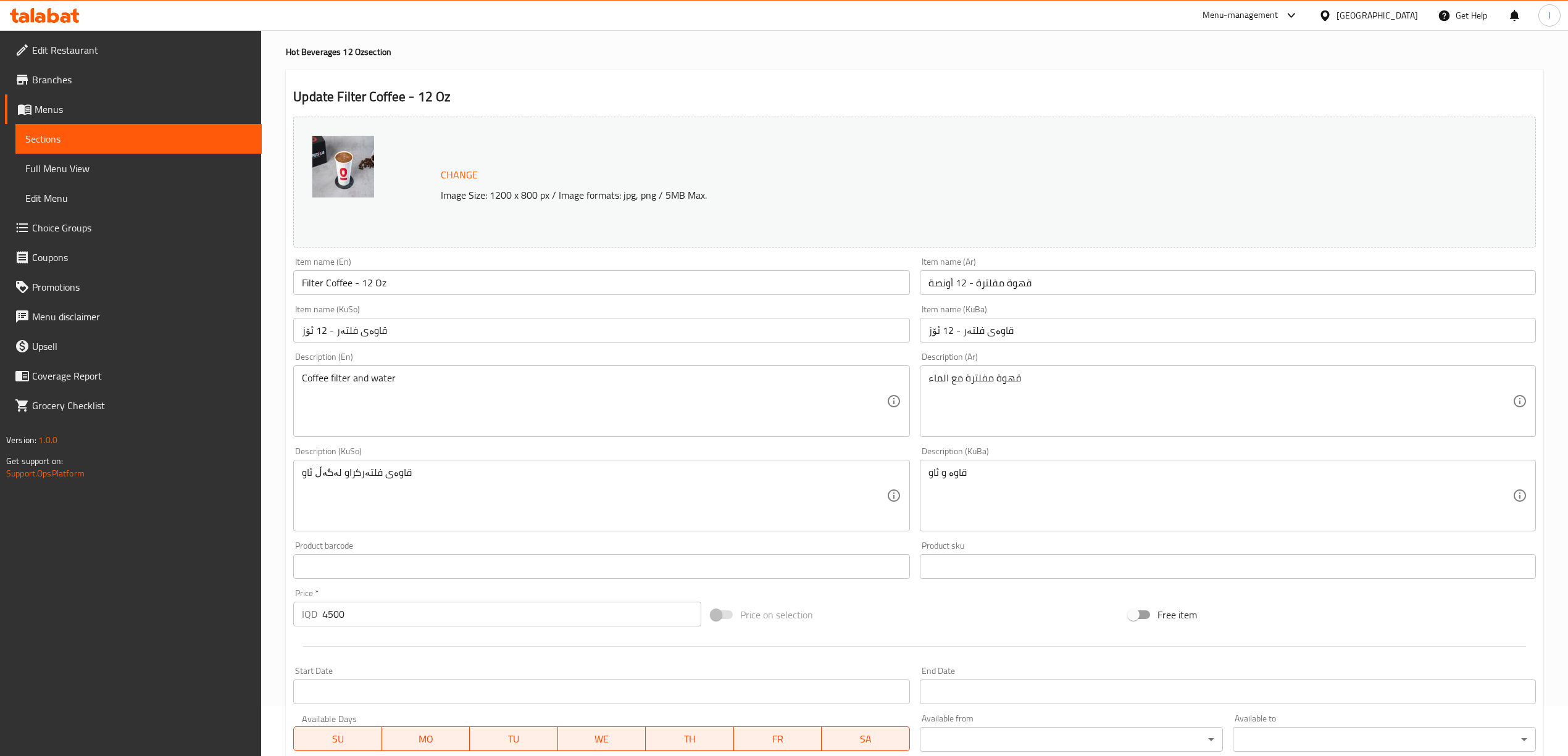
scroll to position [247, 0]
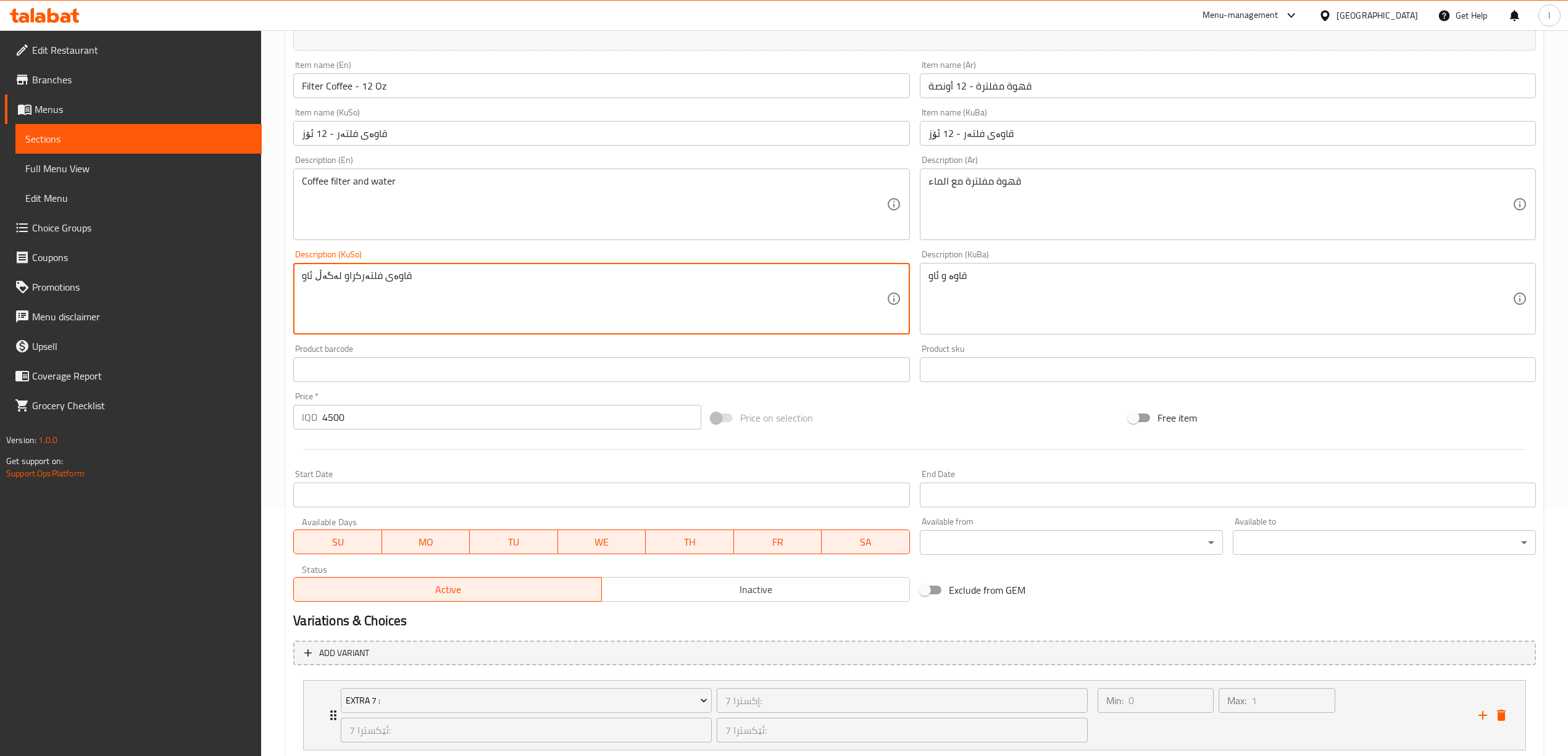
drag, startPoint x: 331, startPoint y: 260, endPoint x: 1, endPoint y: 243, distance: 330.4
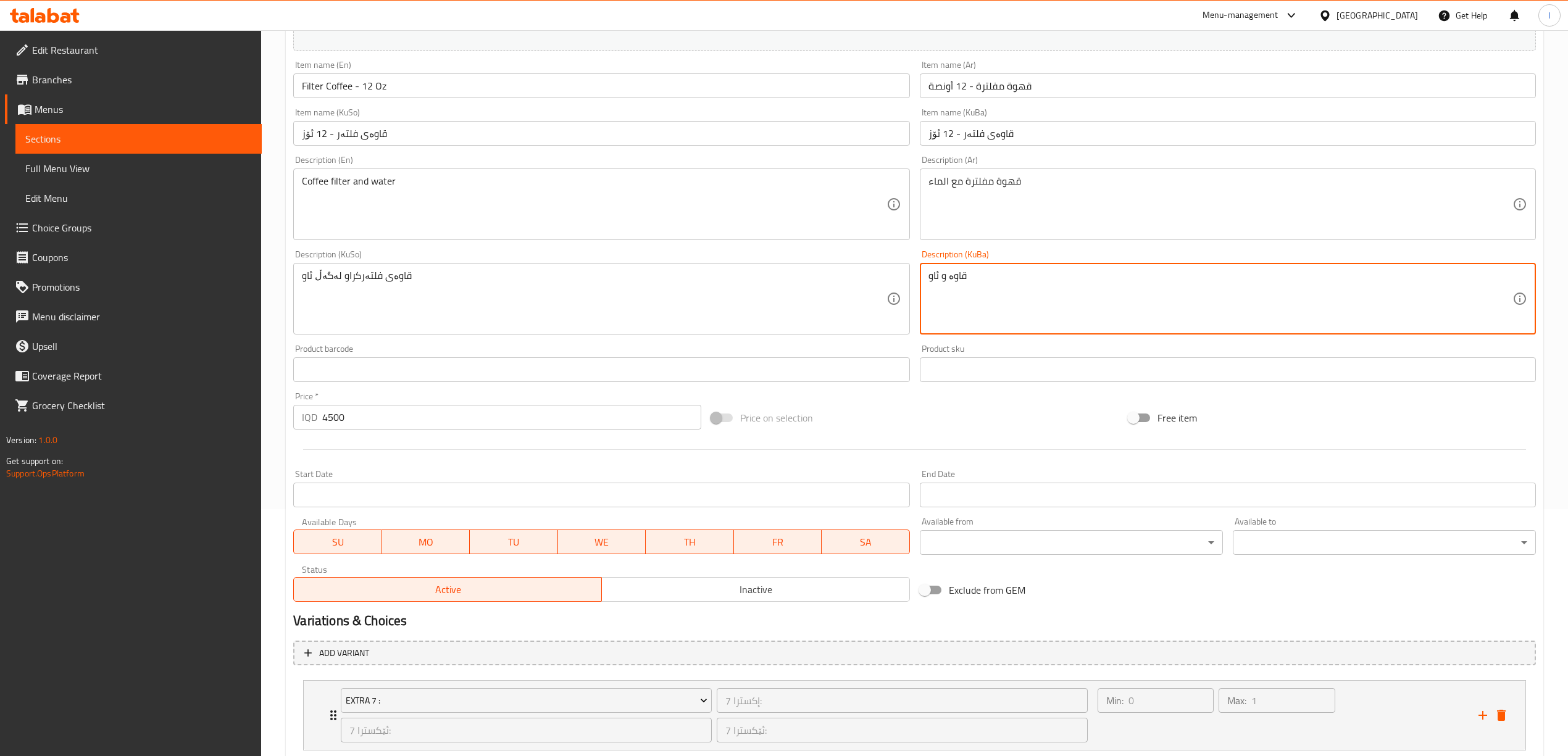
drag, startPoint x: 889, startPoint y: 255, endPoint x: 527, endPoint y: 214, distance: 364.3
paste textarea "ی فلتەرکراو لەگەڵ"
type textarea "قاوەی فلتەرکراو لەگەڵ ئاو"
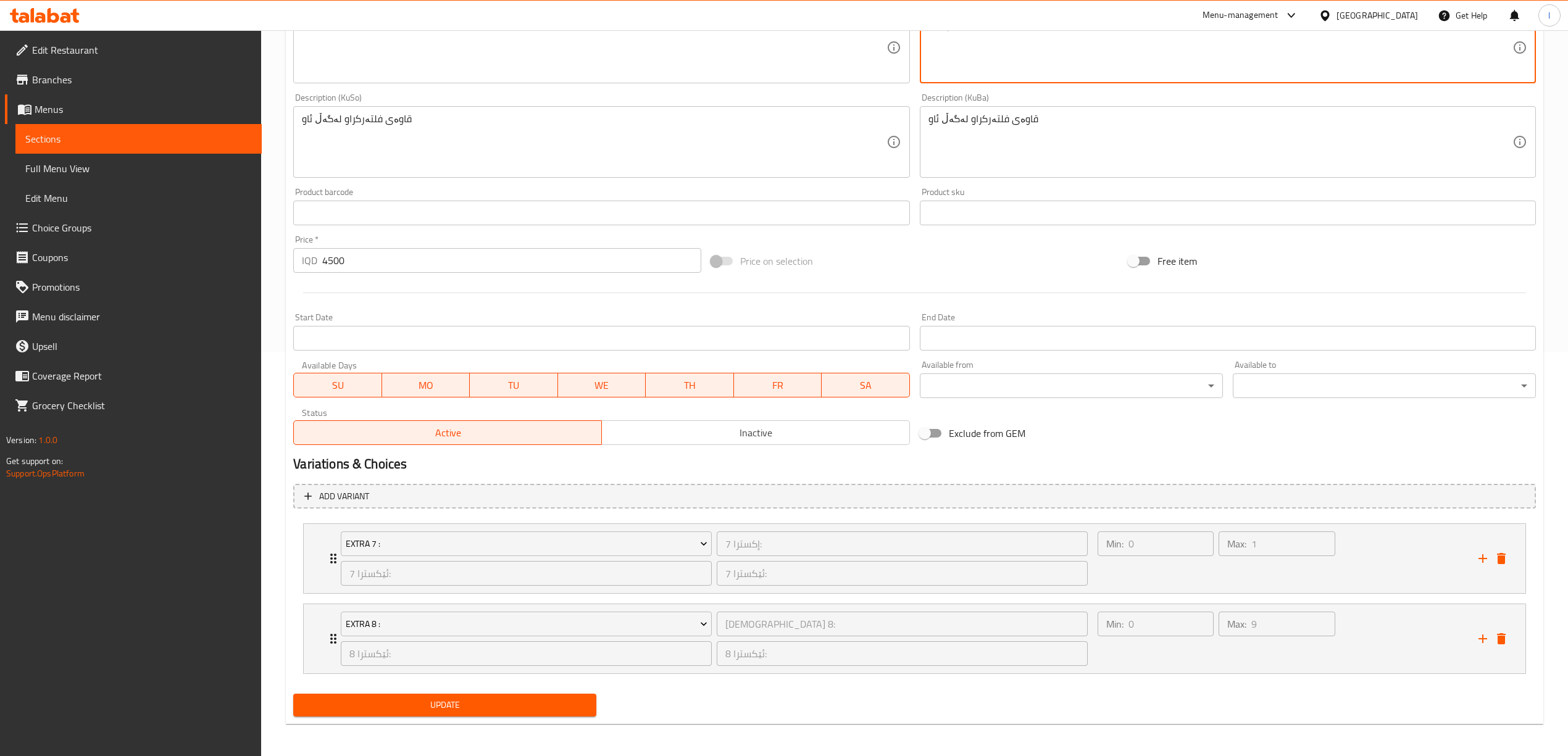
scroll to position [408, 0]
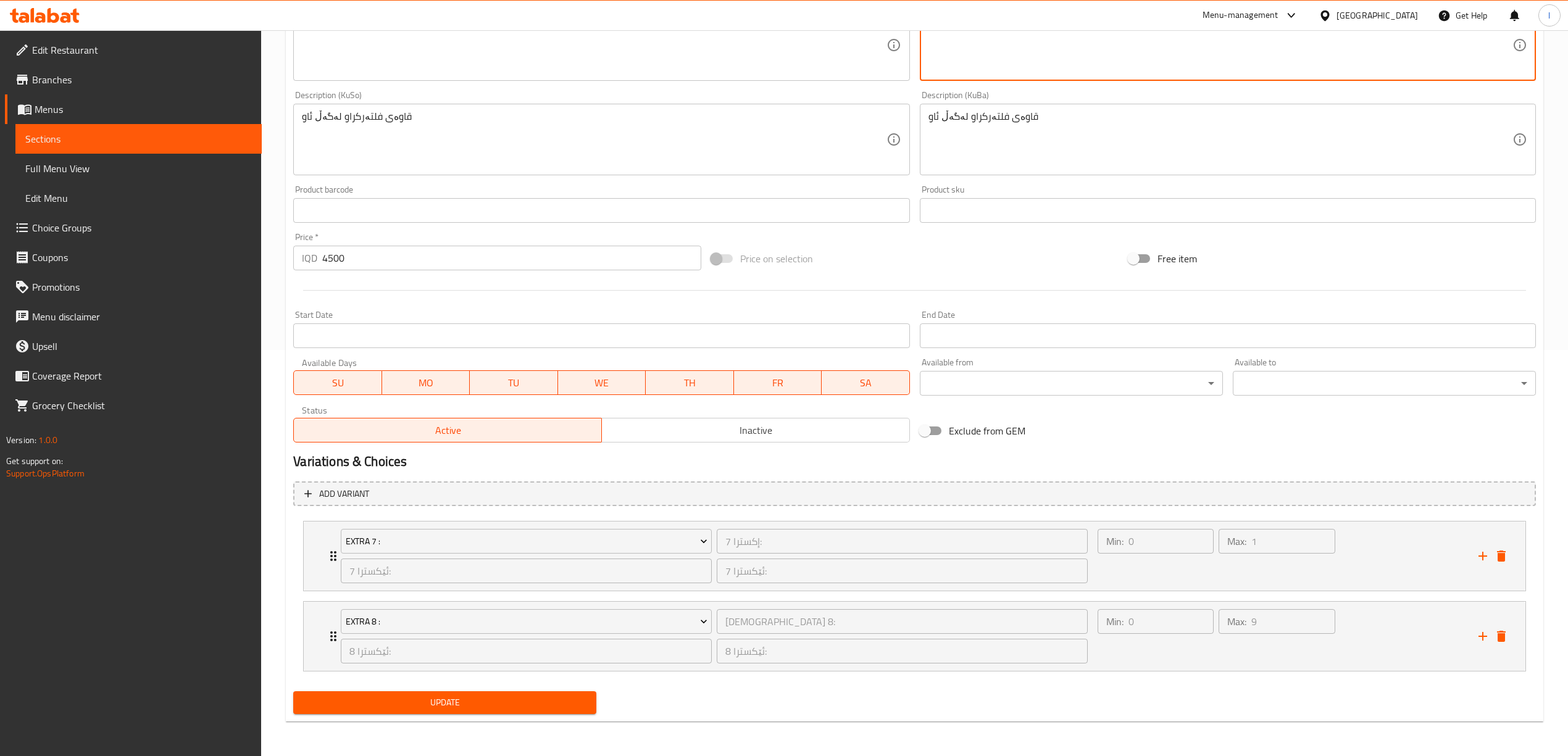
type textarea "قهوة مفلترة مع ماء"
click at [504, 702] on span "Update" at bounding box center [444, 703] width 283 height 16
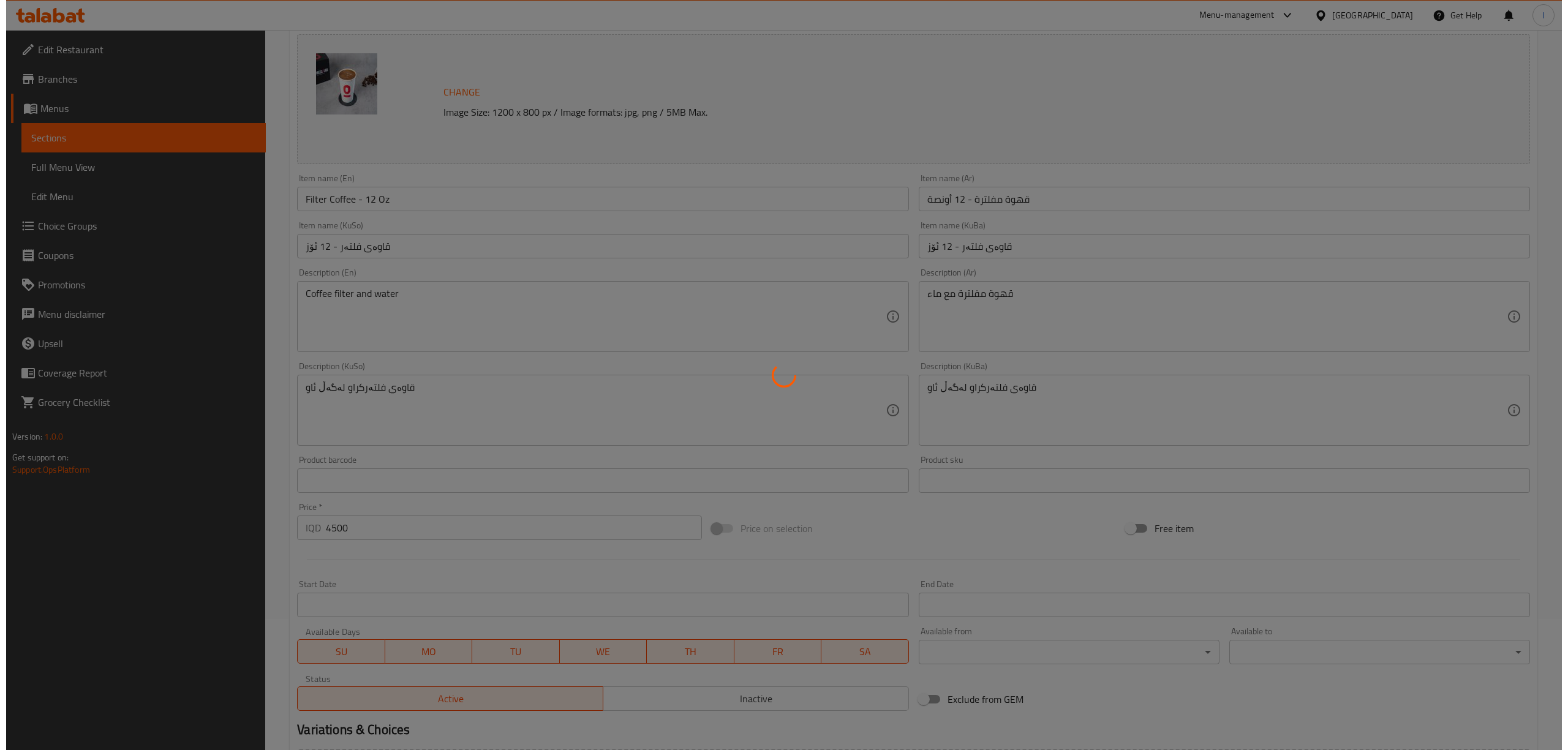
scroll to position [0, 0]
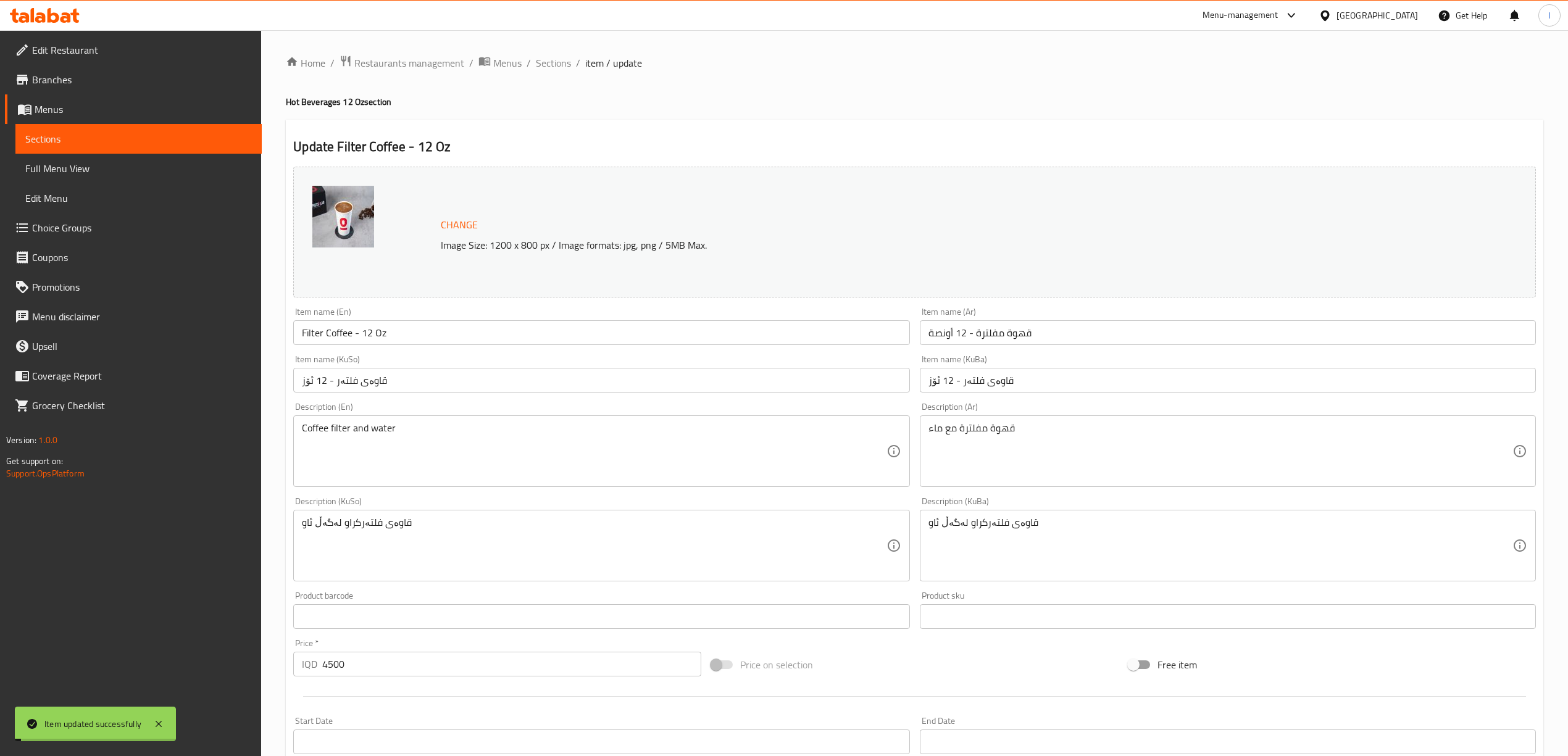
drag, startPoint x: 87, startPoint y: 177, endPoint x: 171, endPoint y: 230, distance: 99.3
click at [86, 176] on span "Full Menu View" at bounding box center [138, 169] width 226 height 15
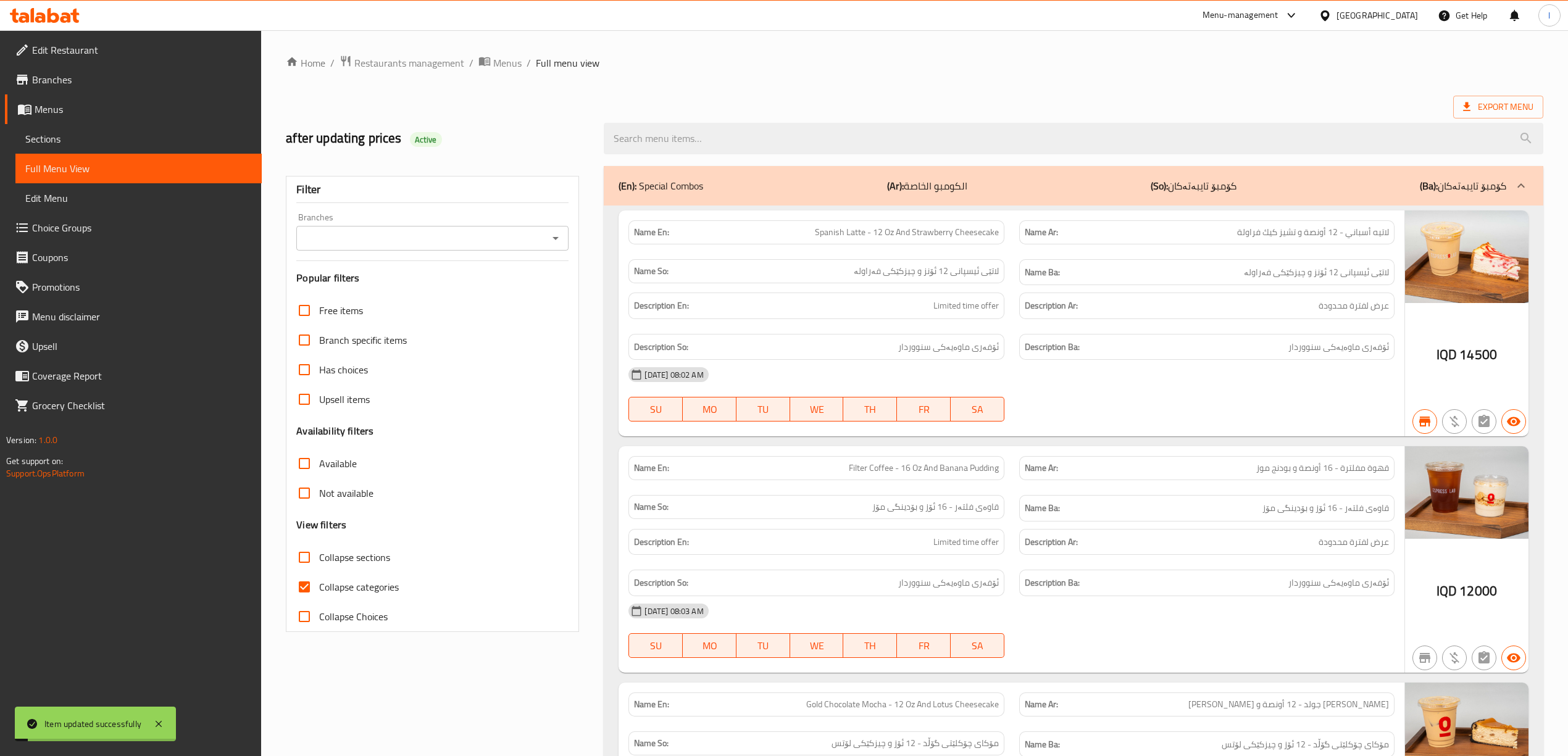
click at [352, 224] on div "Branches Branches" at bounding box center [432, 231] width 272 height 38
click at [359, 243] on input "Branches" at bounding box center [422, 238] width 245 height 17
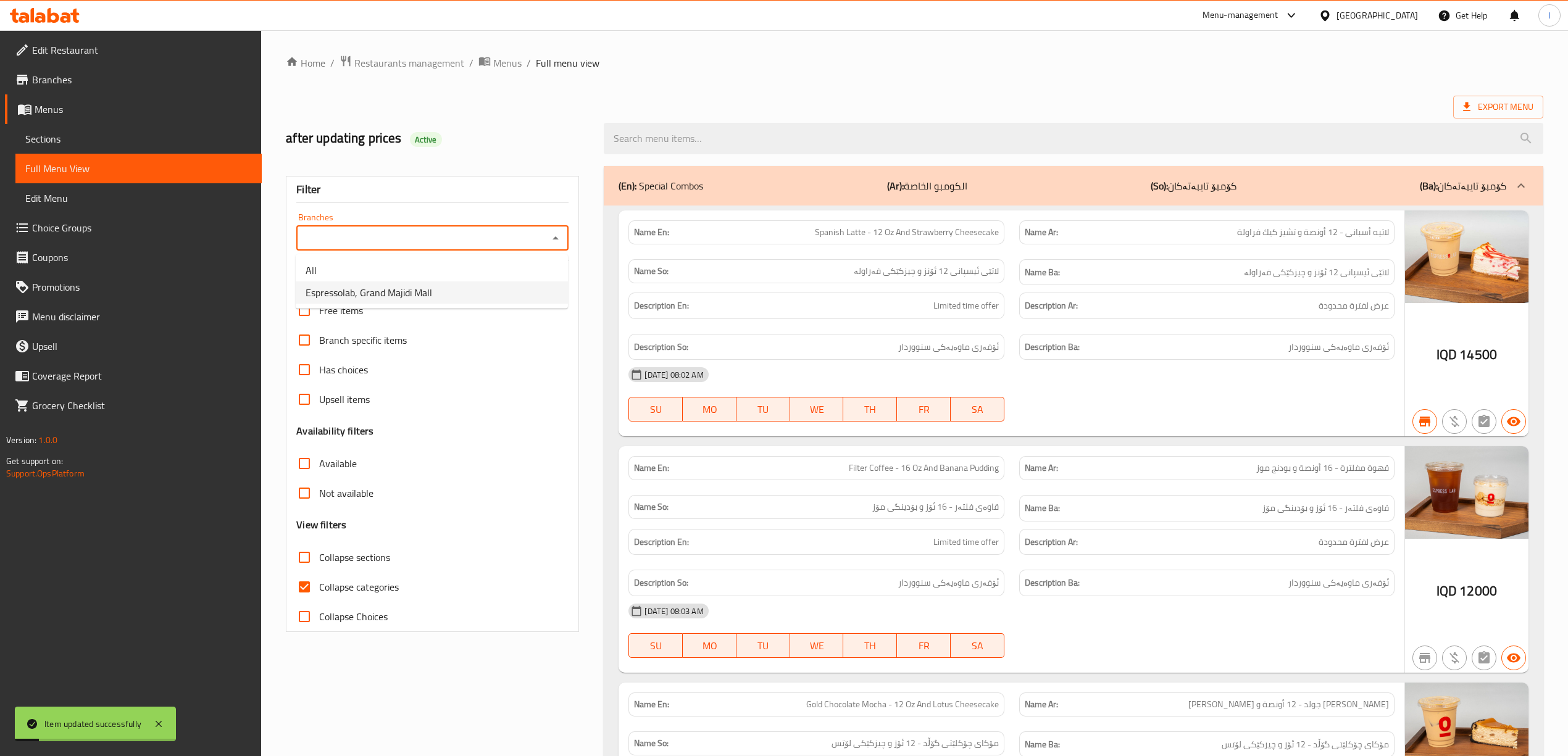
click at [436, 287] on li "Espressolab, Grand Majidi Mall" at bounding box center [432, 292] width 272 height 22
type input "Espressolab, Grand Majidi Mall"
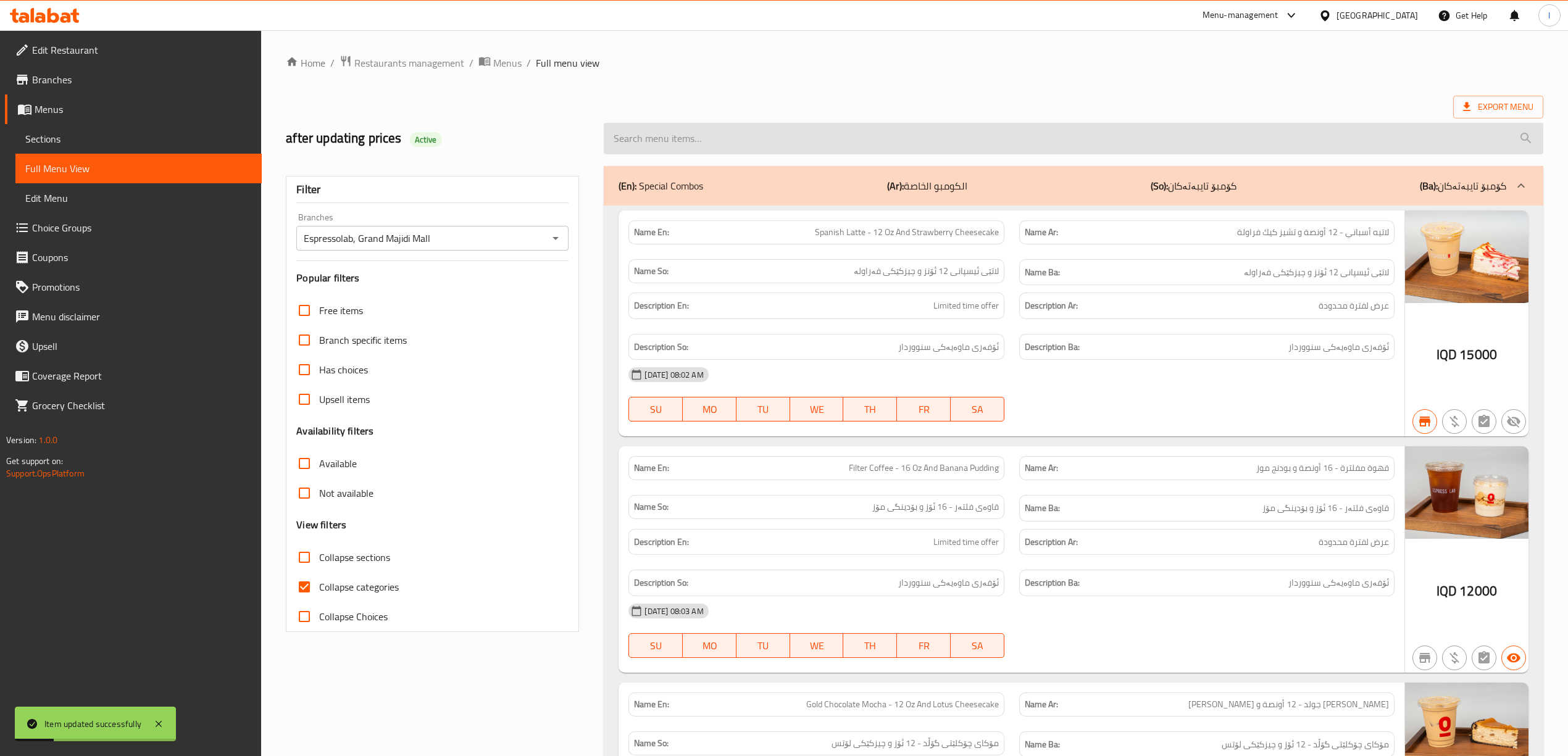
click at [697, 144] on input "search" at bounding box center [1073, 138] width 939 height 31
paste input "Filter Coffee - 12 Oz"
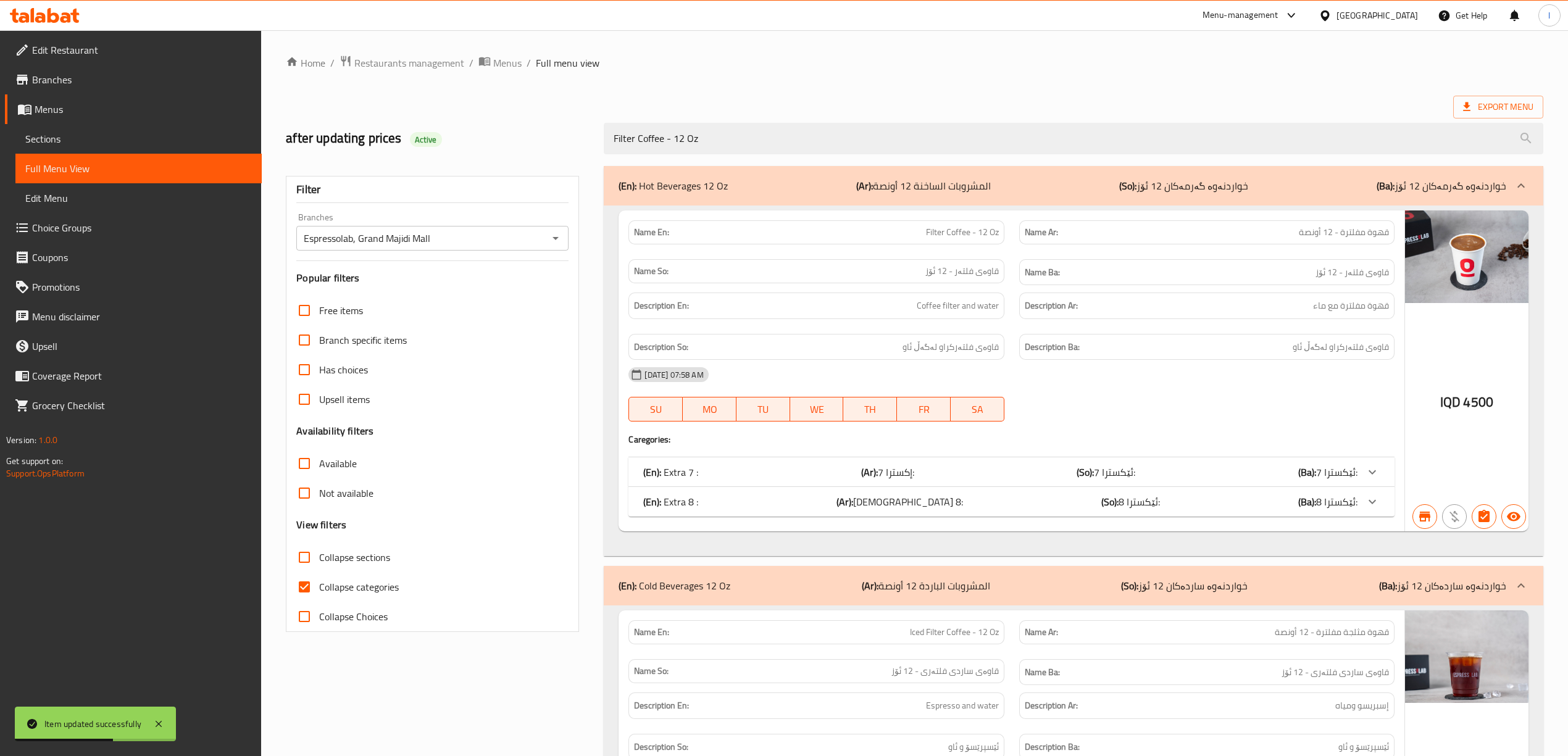
click at [1008, 553] on div "Name En: Filter Coffee - 12 Oz Name Ar: قهوة مفلترة - 12 أونصة Name So: قاوەی ف…" at bounding box center [1073, 380] width 939 height 351
click at [971, 580] on p "(Ar): المشروبات الباردة 12 أونصة" at bounding box center [926, 586] width 128 height 15
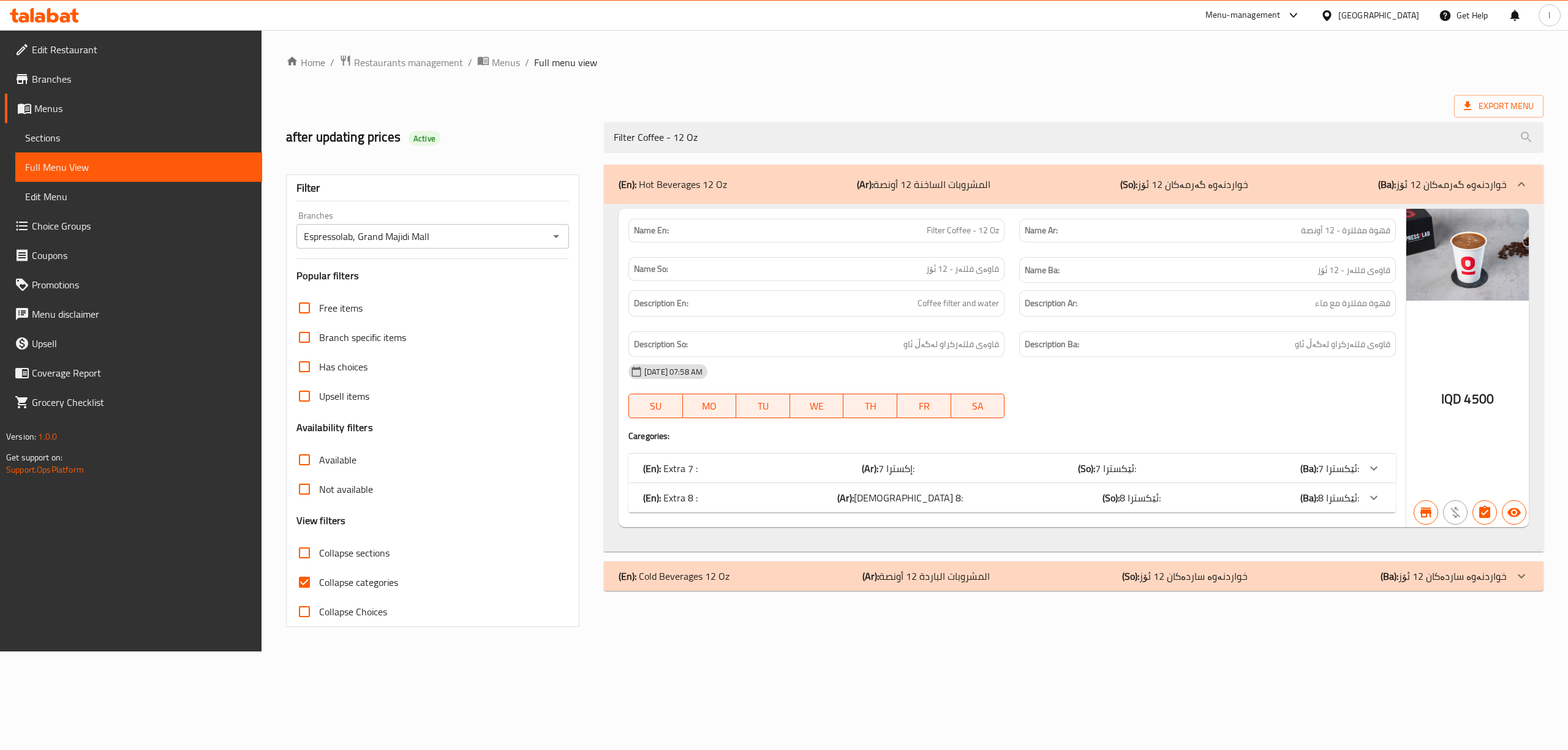
drag, startPoint x: 815, startPoint y: 147, endPoint x: 514, endPoint y: 165, distance: 301.5
click at [514, 165] on div "Home / Restaurants management / Menus / Full menu view Export Menu after updati…" at bounding box center [914, 341] width 1257 height 573
paste input "Americano - 16"
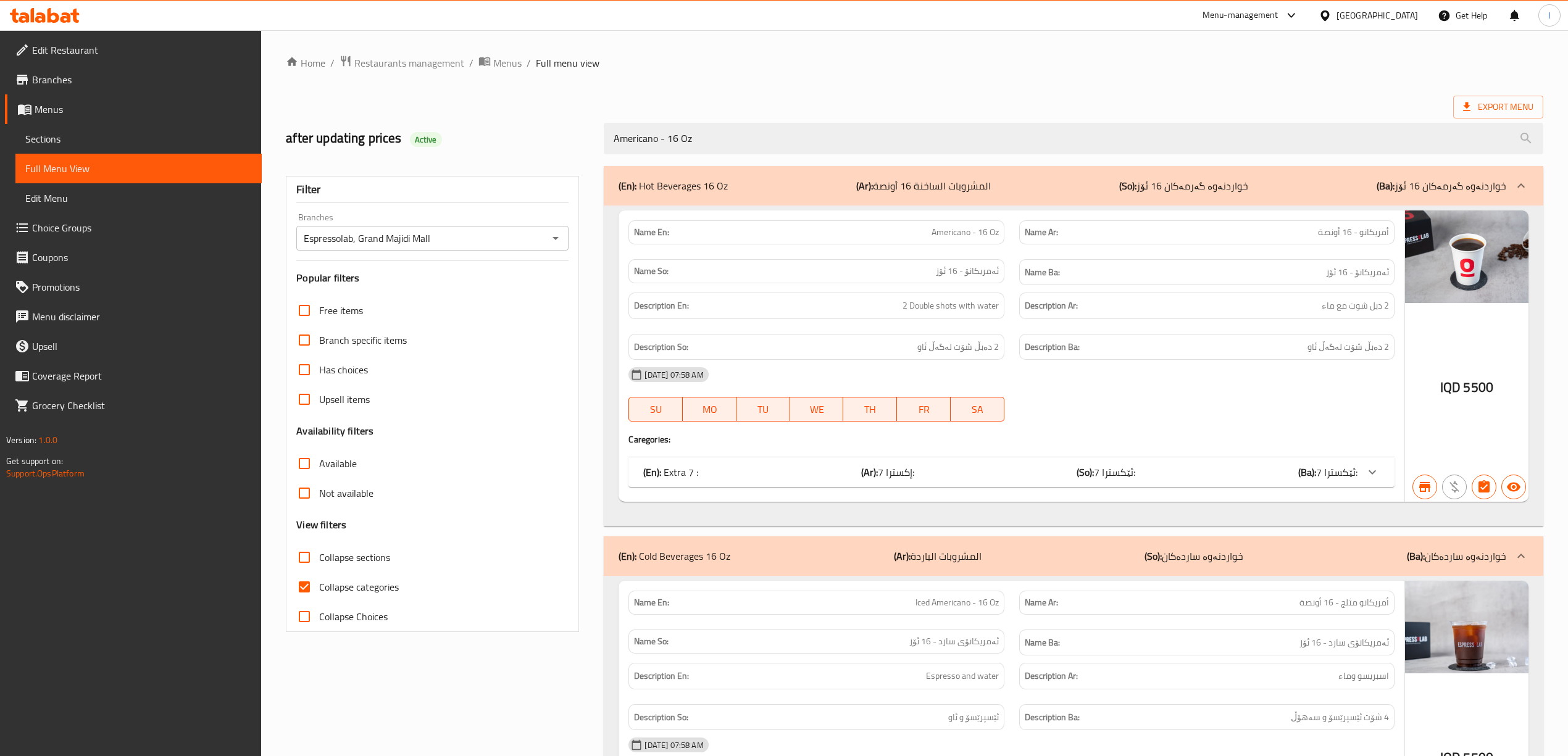
type input "Americano - 16 Oz"
click at [1127, 555] on div "(En): Cold Beverages 16 Oz (Ar): المشروبات الباردة (So): خواردنەوە ساردەکان (Ba…" at bounding box center [1062, 556] width 887 height 15
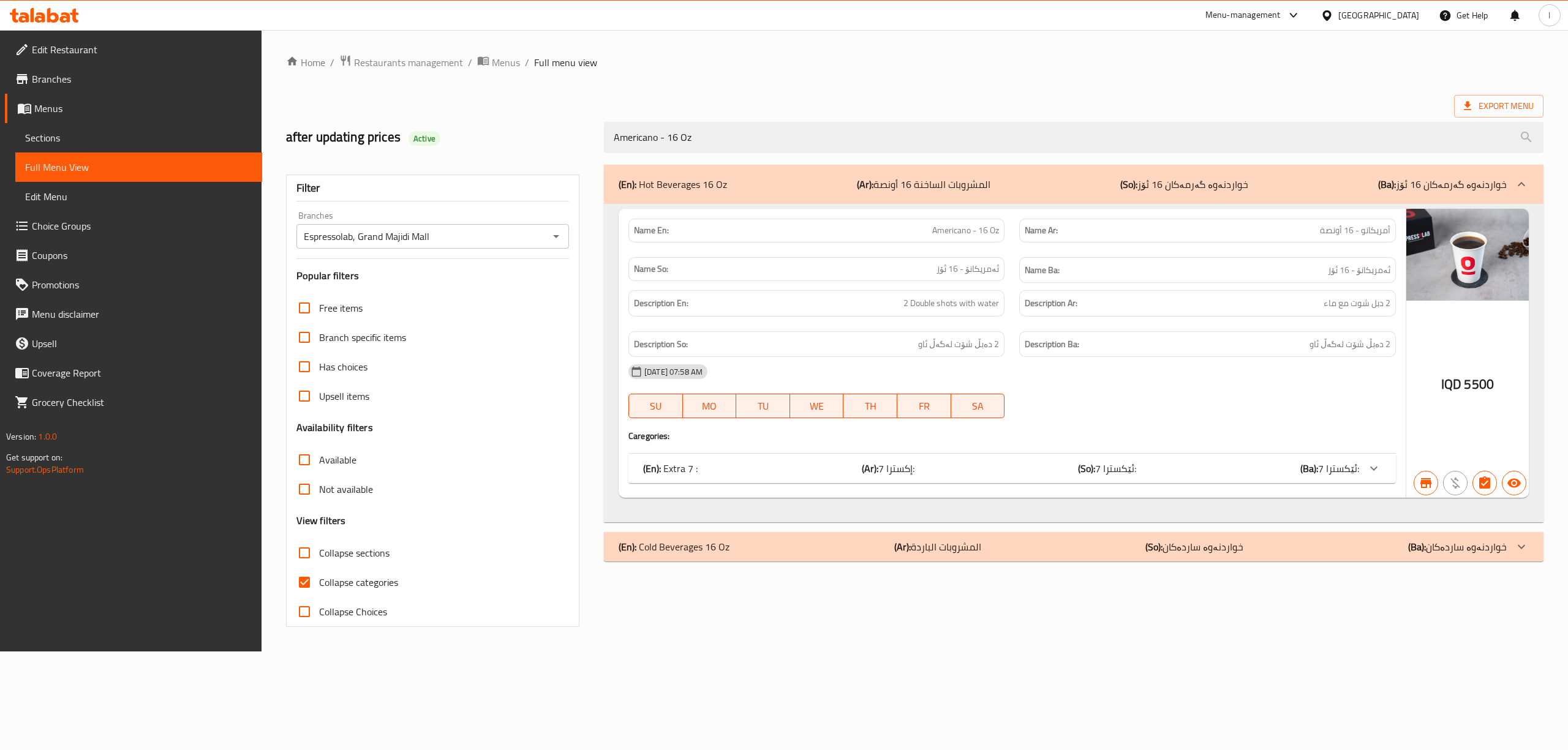
drag, startPoint x: 716, startPoint y: 141, endPoint x: 561, endPoint y: 155, distance: 155.6
click at [561, 155] on div "after updating prices Active Americano - 16 Oz" at bounding box center [914, 137] width 1272 height 55
click at [79, 131] on span "Sections" at bounding box center [139, 137] width 227 height 15
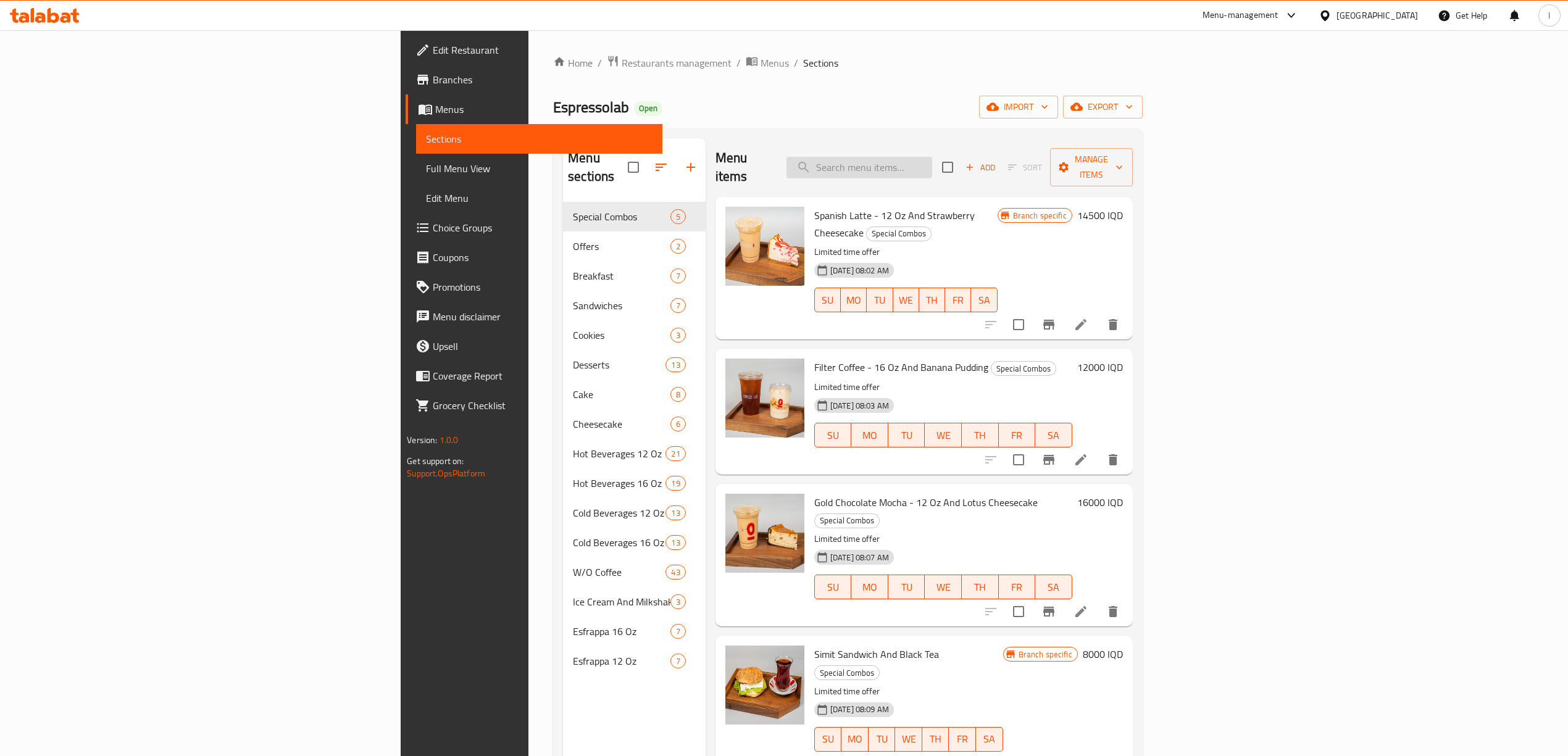
drag, startPoint x: 1005, startPoint y: 135, endPoint x: 978, endPoint y: 158, distance: 35.5
paste input "Americano - 16 Oz"
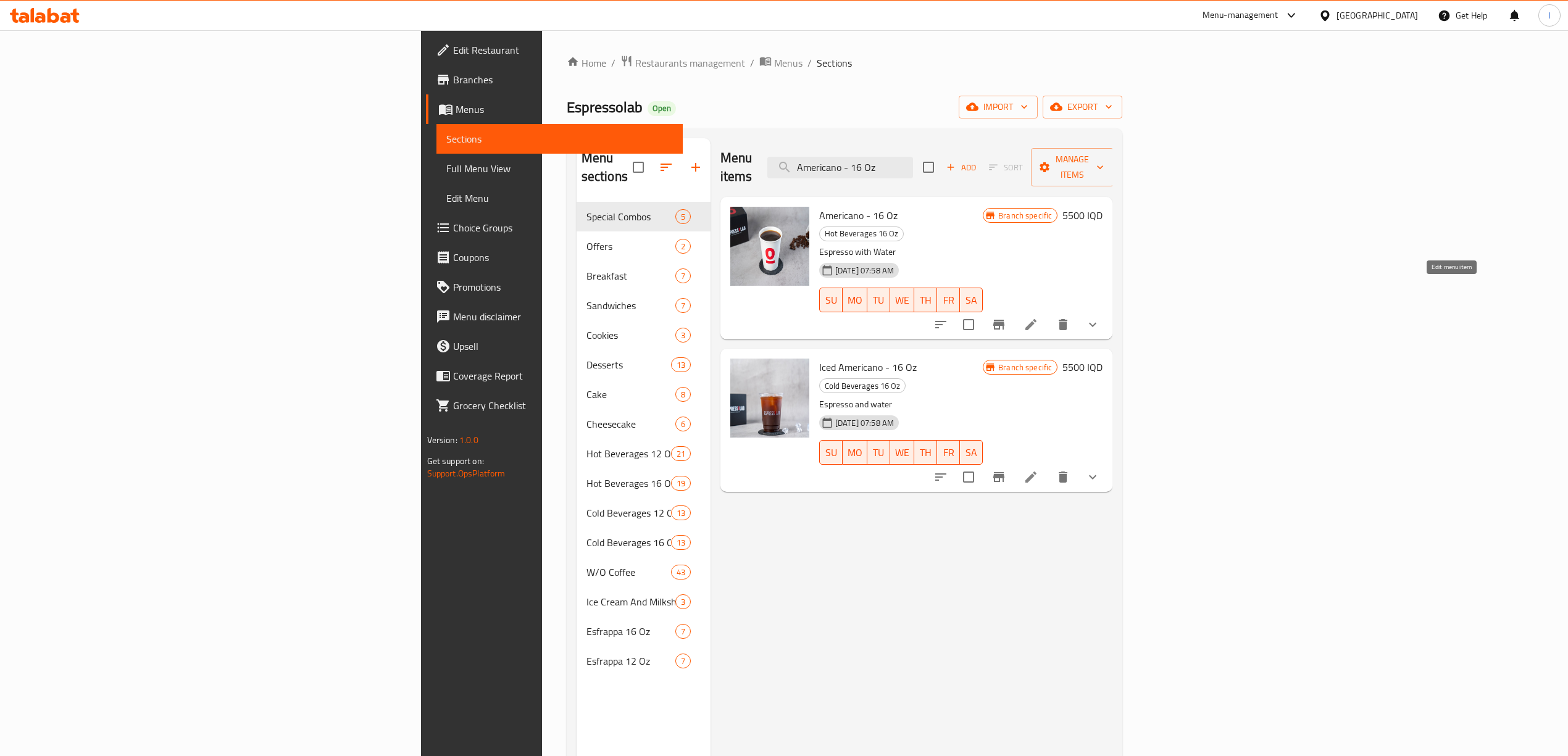
type input "Americano - 16 Oz"
click at [1038, 317] on icon at bounding box center [1031, 324] width 15 height 15
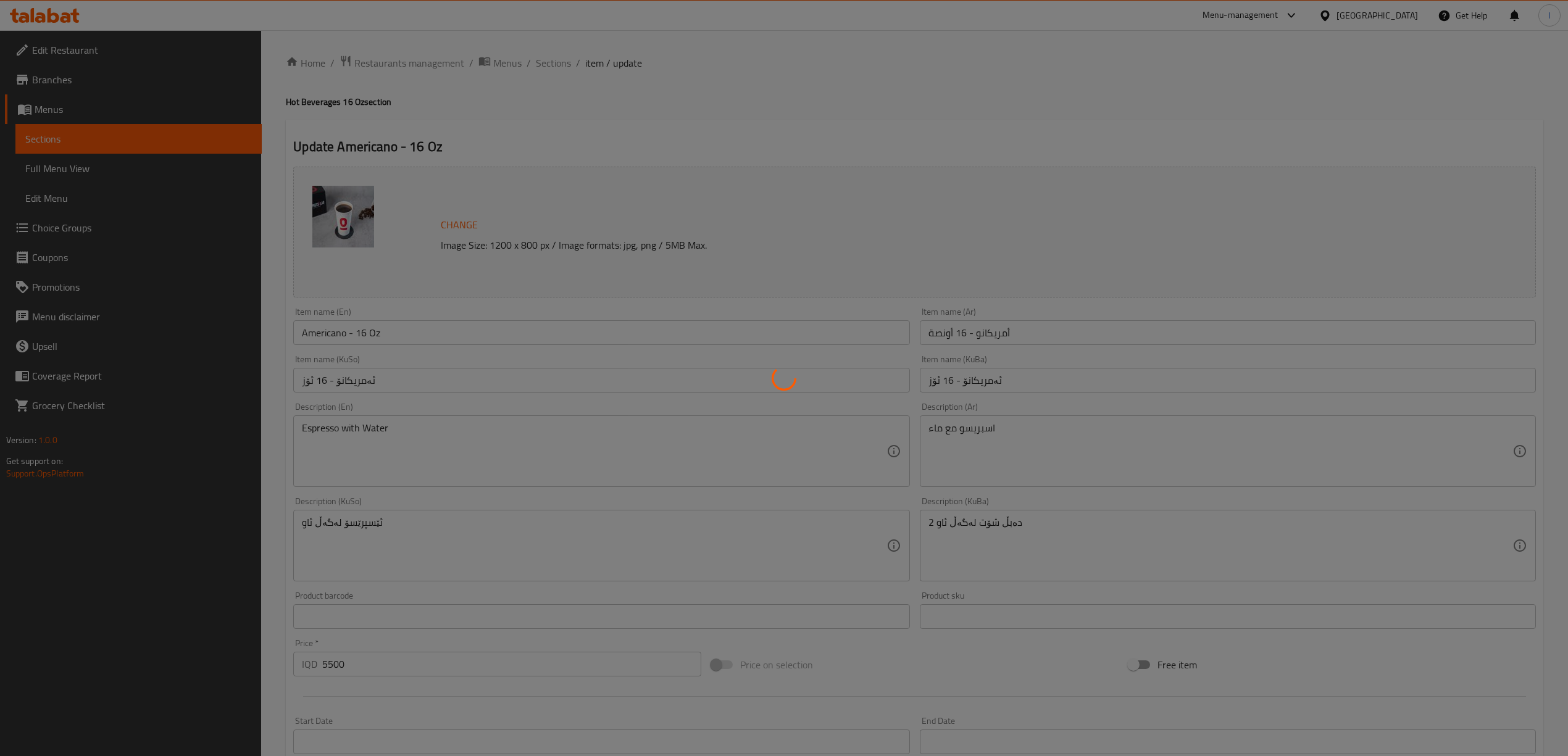
type input "إكسترا 7:"
type input "ئێکسترا 7:"
type input "0"
type input "1"
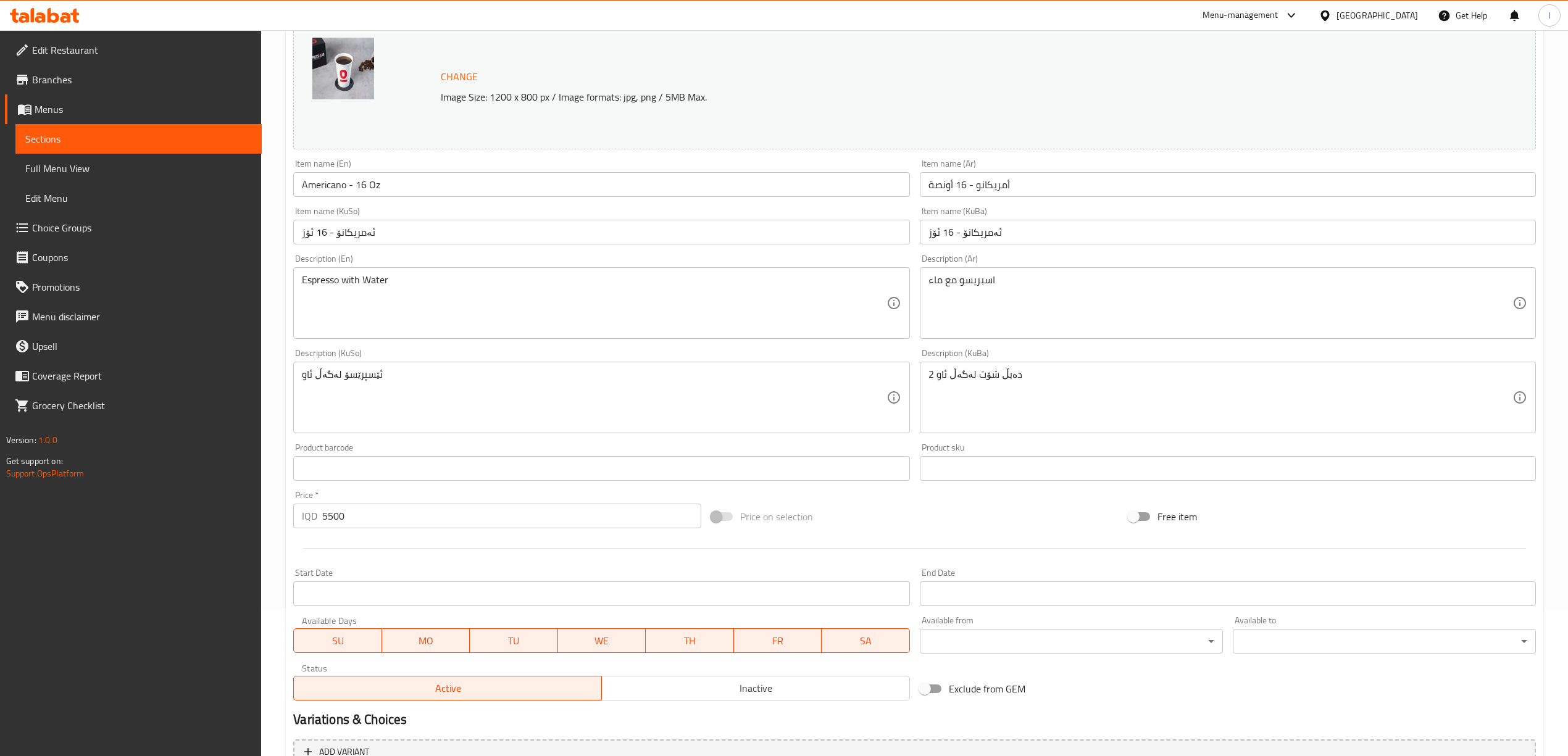
scroll to position [164, 0]
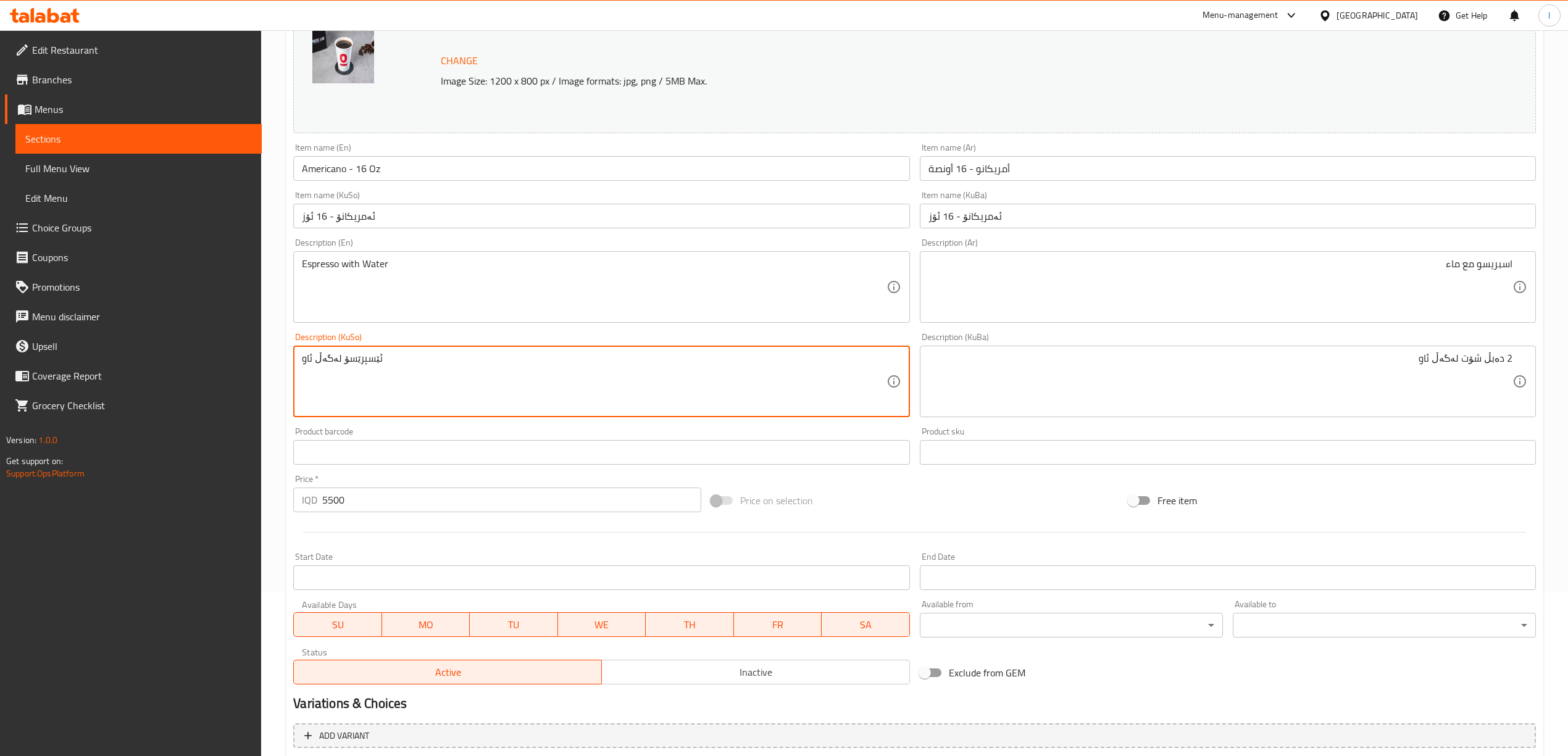
drag, startPoint x: 463, startPoint y: 383, endPoint x: 30, endPoint y: 373, distance: 433.1
click at [30, 373] on div "Edit Restaurant Branches Menus Sections Full Menu View Edit Menu Choice Groups …" at bounding box center [784, 392] width 1568 height 1052
click at [340, 338] on div "Description (KuSo) ئێسپرێسۆ لەگەڵ ئاو Description (KuSo)" at bounding box center [601, 375] width 616 height 84
click at [338, 367] on textarea "ئێسپرێسۆ لەگەڵ ئاو" at bounding box center [593, 382] width 584 height 59
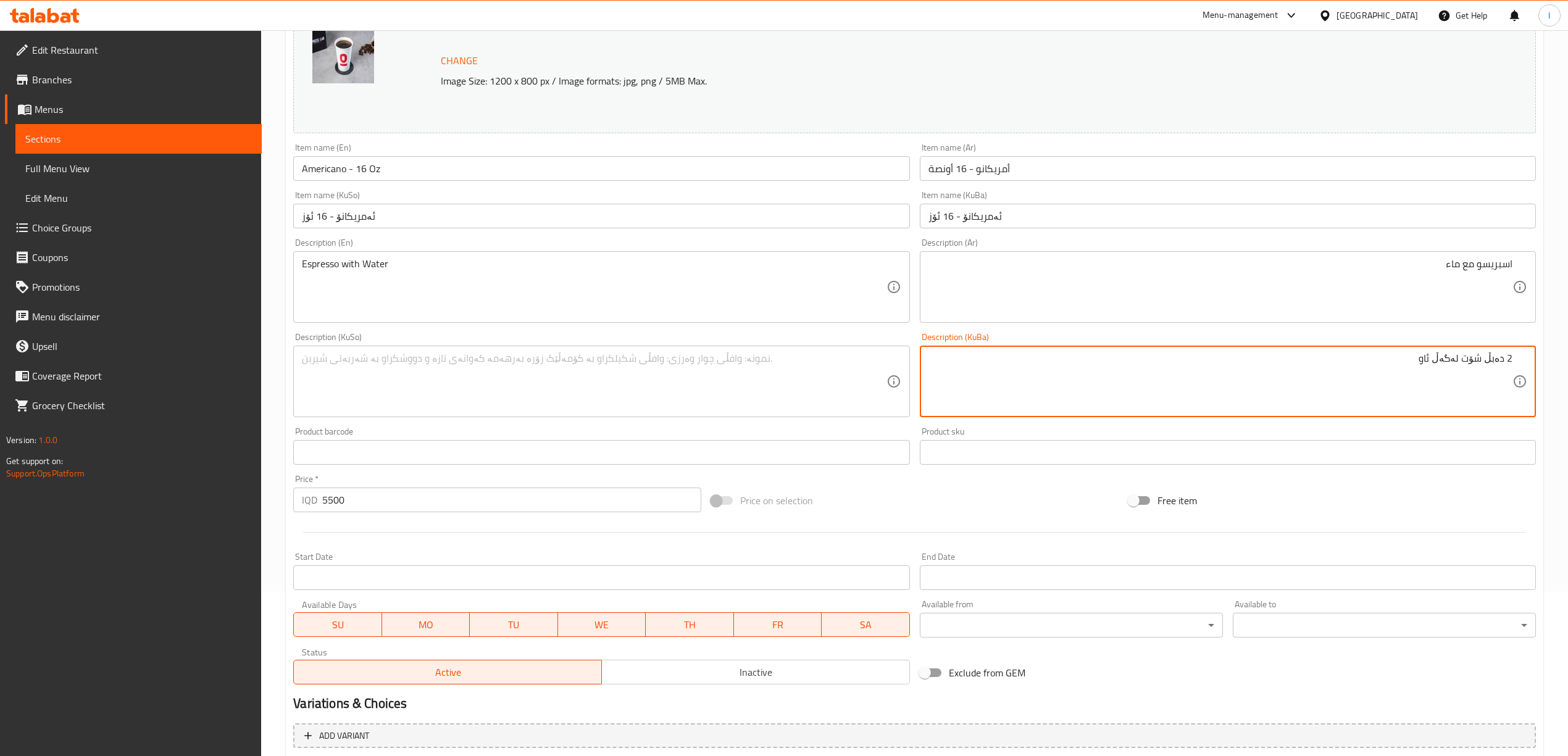
drag, startPoint x: 1216, startPoint y: 395, endPoint x: 1579, endPoint y: 334, distance: 368.1
paste textarea "ئێسپرێسۆ"
click at [1460, 366] on textarea "ئێسپرێسۆ لەگەڵ ئاو" at bounding box center [1220, 382] width 584 height 59
click at [1464, 364] on textarea "ئێسپرێسۆ لەگەڵ ئاو" at bounding box center [1220, 382] width 584 height 59
click at [1463, 364] on textarea "ئێسپرێسۆ لەگەڵ ئاو" at bounding box center [1220, 382] width 584 height 59
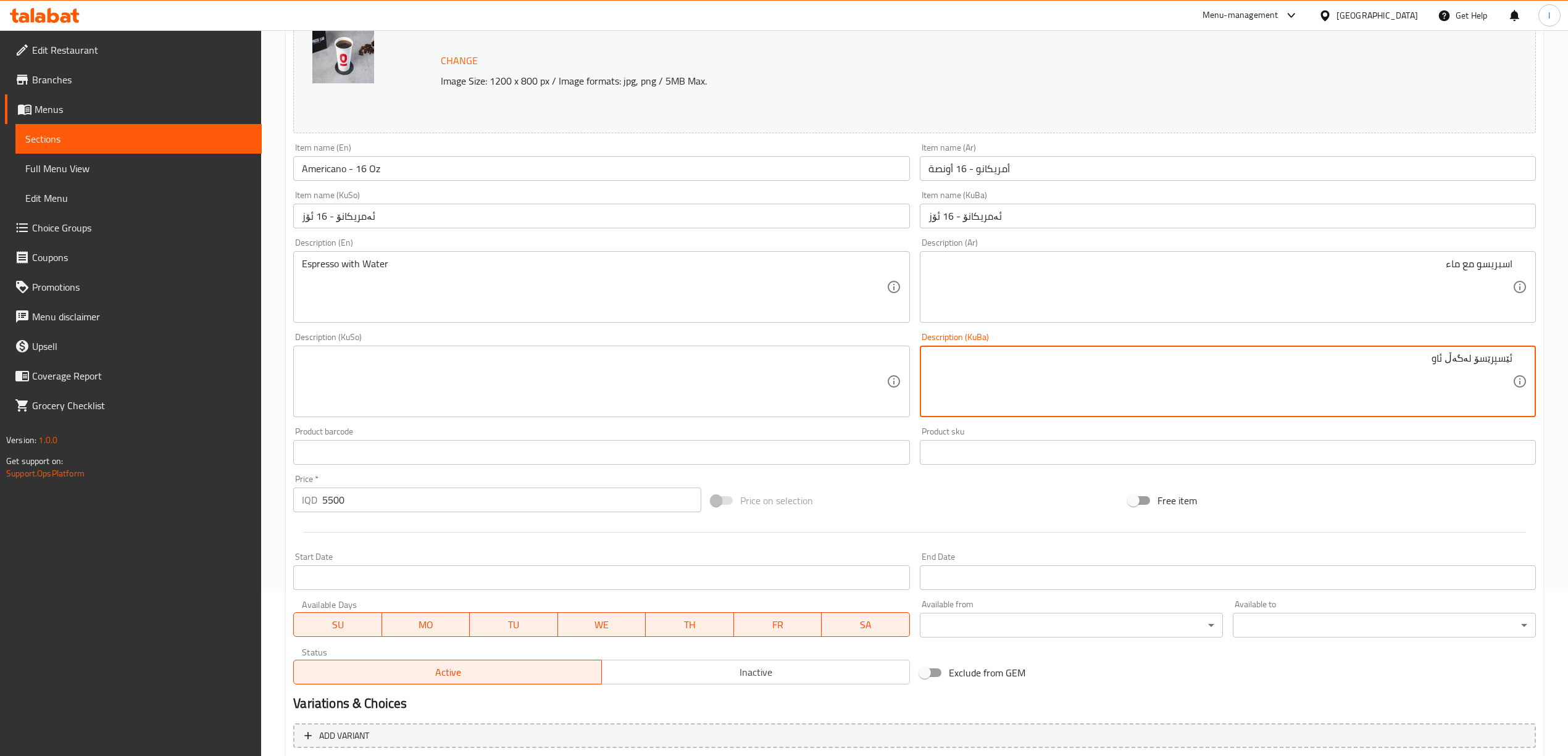
click at [1450, 363] on textarea "ئێسپرێسۆ لەگەڵ ئاو" at bounding box center [1220, 382] width 584 height 59
drag, startPoint x: 1452, startPoint y: 362, endPoint x: 1460, endPoint y: 364, distance: 8.2
click at [1460, 368] on textarea "ئێسپرێسۆ لەگەڵ ئاو" at bounding box center [1220, 382] width 584 height 59
drag, startPoint x: 1473, startPoint y: 362, endPoint x: 1450, endPoint y: 368, distance: 23.8
click at [1450, 368] on textarea "ئێسپرێسۆ لەگەڵ ئاو" at bounding box center [1220, 382] width 584 height 59
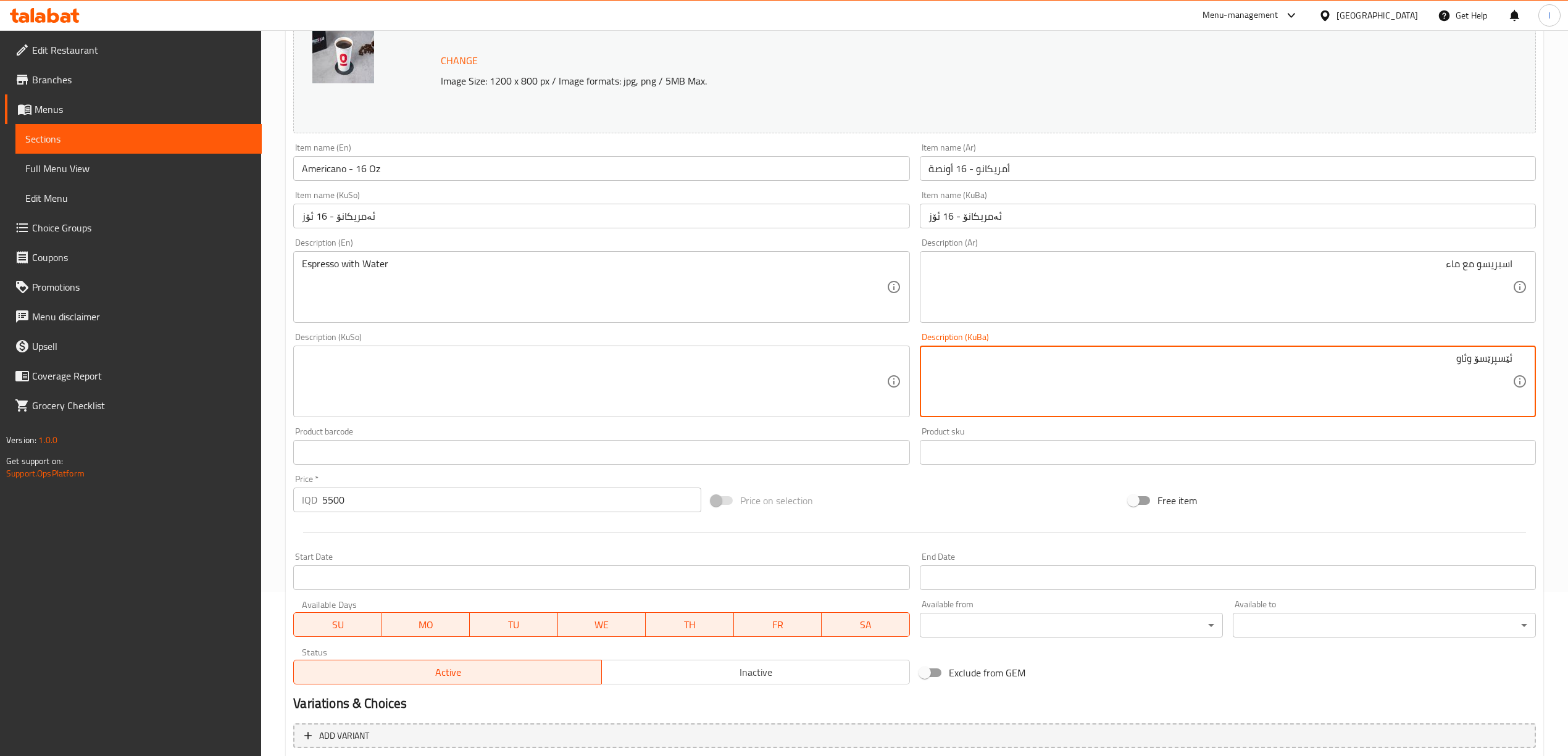
type textarea "ئێسپرێسۆ وئاو"
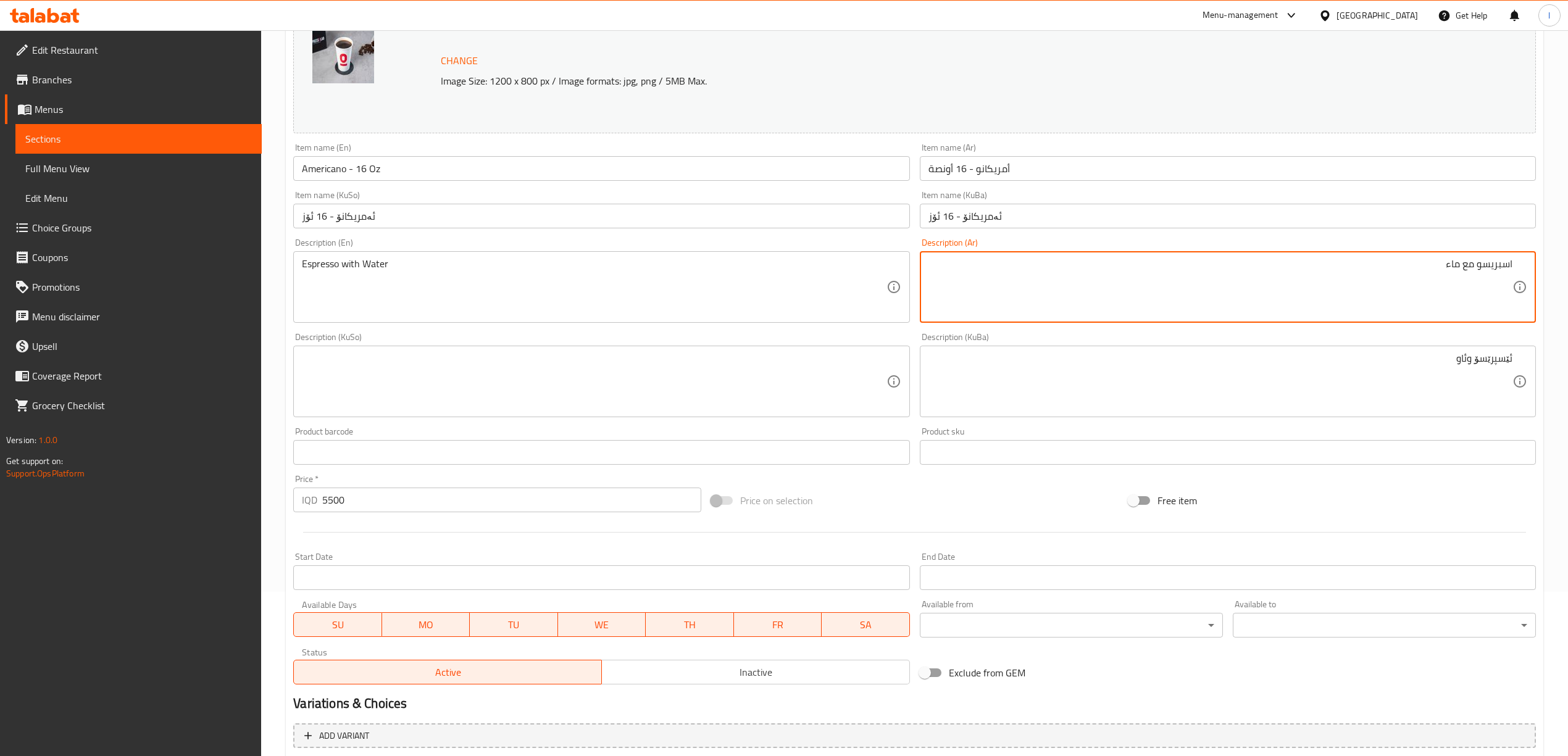
drag, startPoint x: 1475, startPoint y: 268, endPoint x: 1461, endPoint y: 273, distance: 14.9
type textarea "اسبريسو وماء"
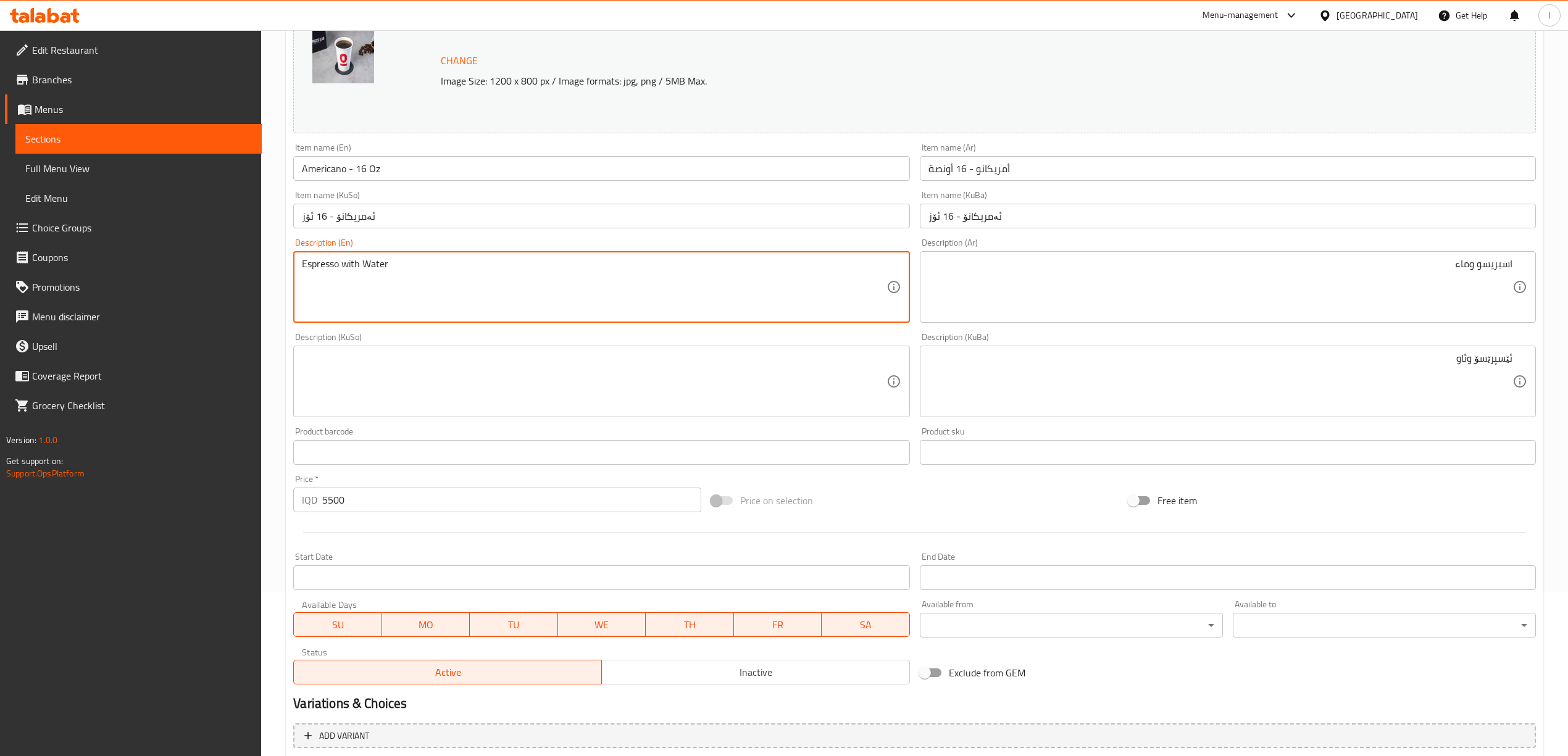
click at [348, 267] on textarea "Espresso with Water" at bounding box center [593, 288] width 584 height 59
drag, startPoint x: 442, startPoint y: 285, endPoint x: 6, endPoint y: 272, distance: 436.2
click at [1, 272] on div "Edit Restaurant Branches Menus Sections Full Menu View Edit Menu Choice Groups …" at bounding box center [784, 392] width 1568 height 1052
click at [371, 263] on textarea "Espresso and Water" at bounding box center [593, 288] width 584 height 59
click at [370, 263] on textarea "Espresso and Water" at bounding box center [593, 288] width 584 height 59
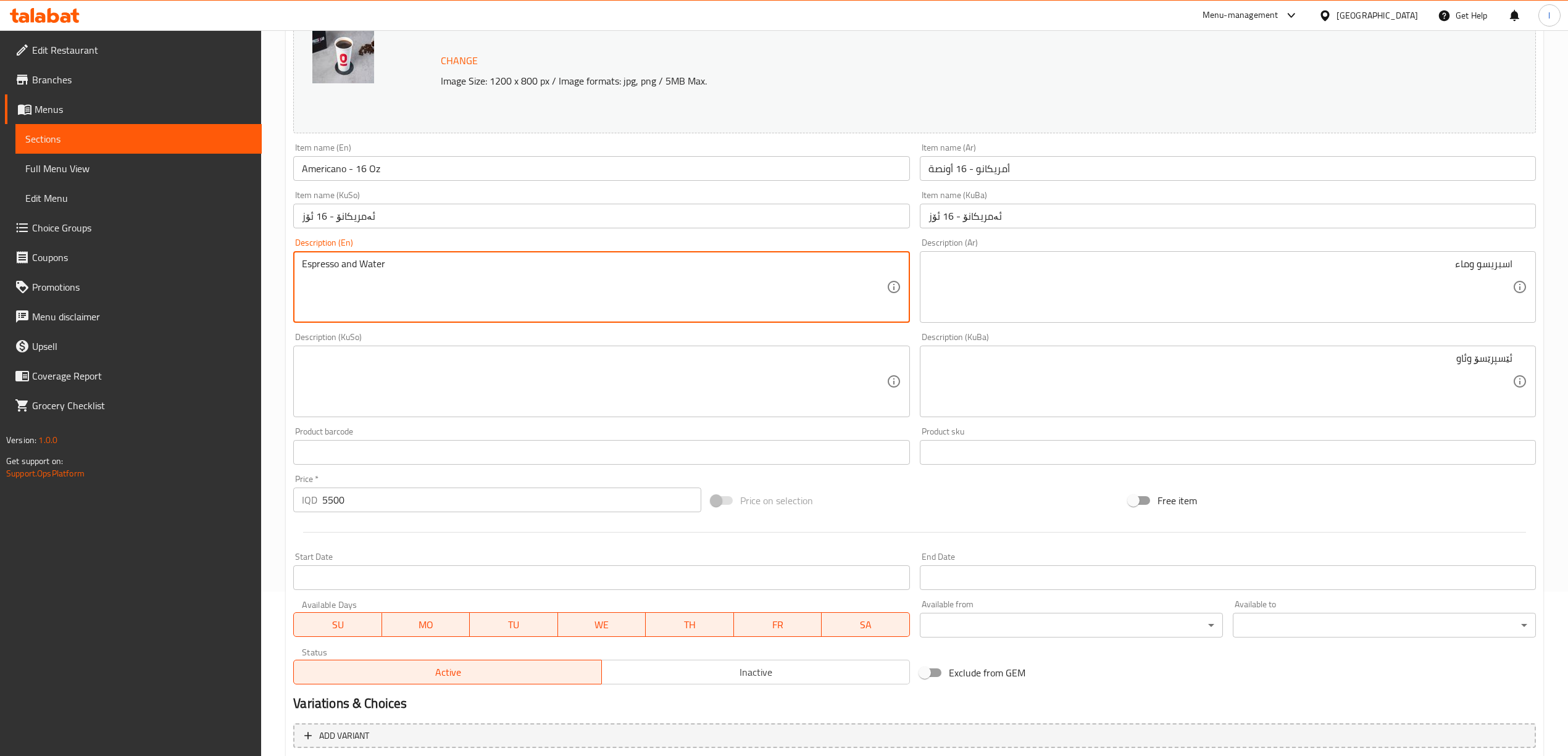
click at [368, 263] on textarea "Espresso and Water" at bounding box center [593, 288] width 584 height 59
paste textarea "water"
type textarea "Espresso and water"
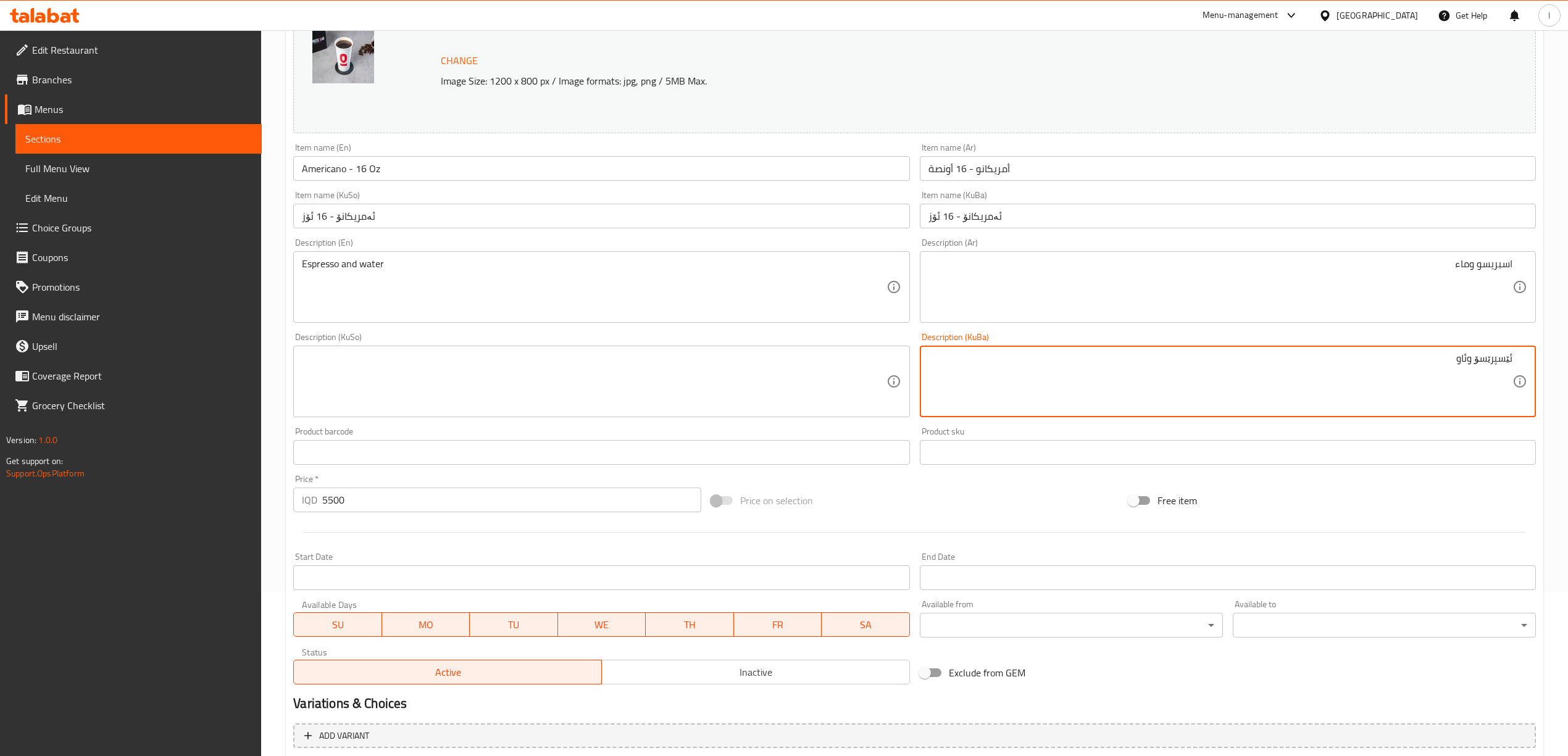
drag, startPoint x: 1187, startPoint y: 374, endPoint x: 1579, endPoint y: 368, distance: 392.0
click at [580, 356] on textarea at bounding box center [593, 382] width 584 height 59
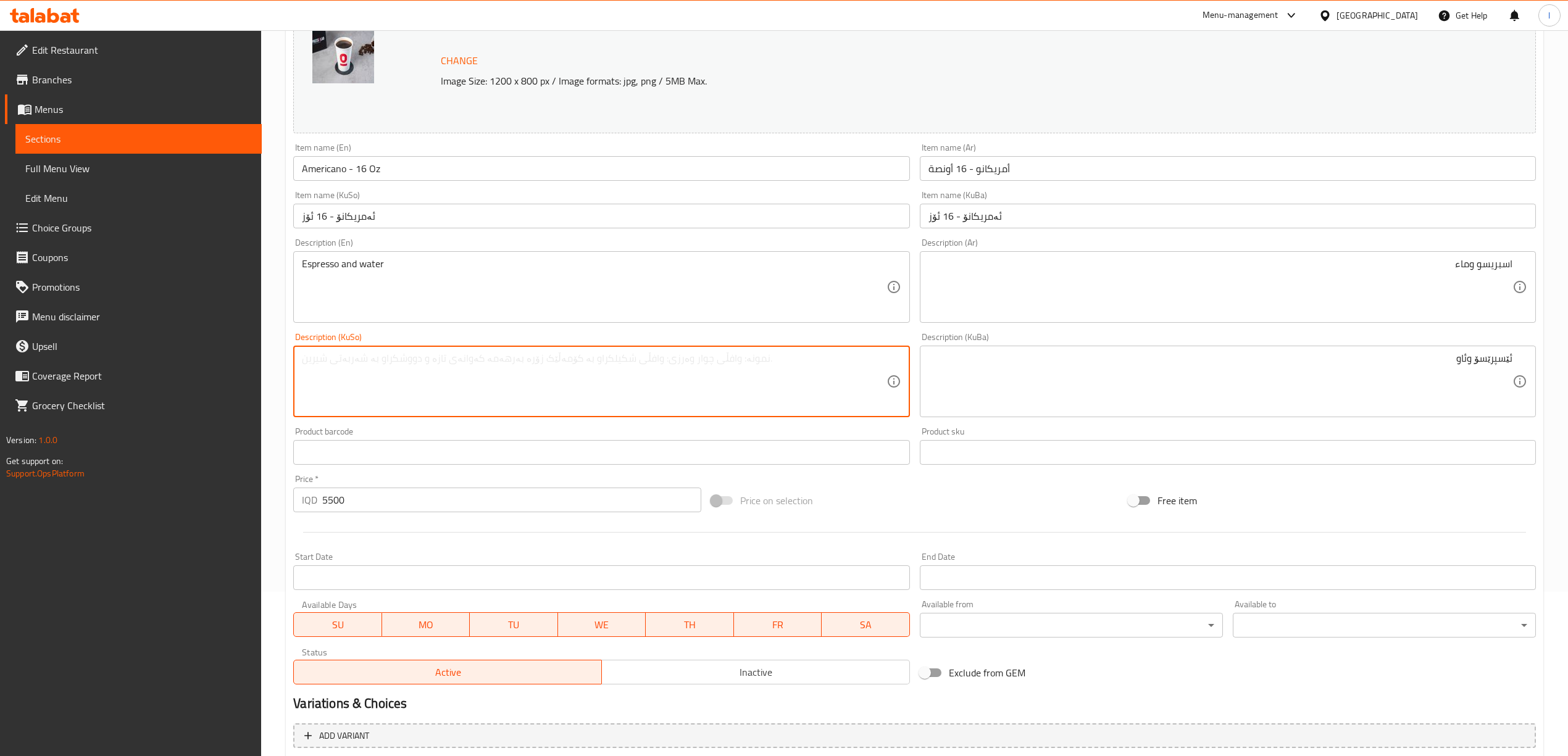
paste textarea "ئێسپرێسۆ وئاو"
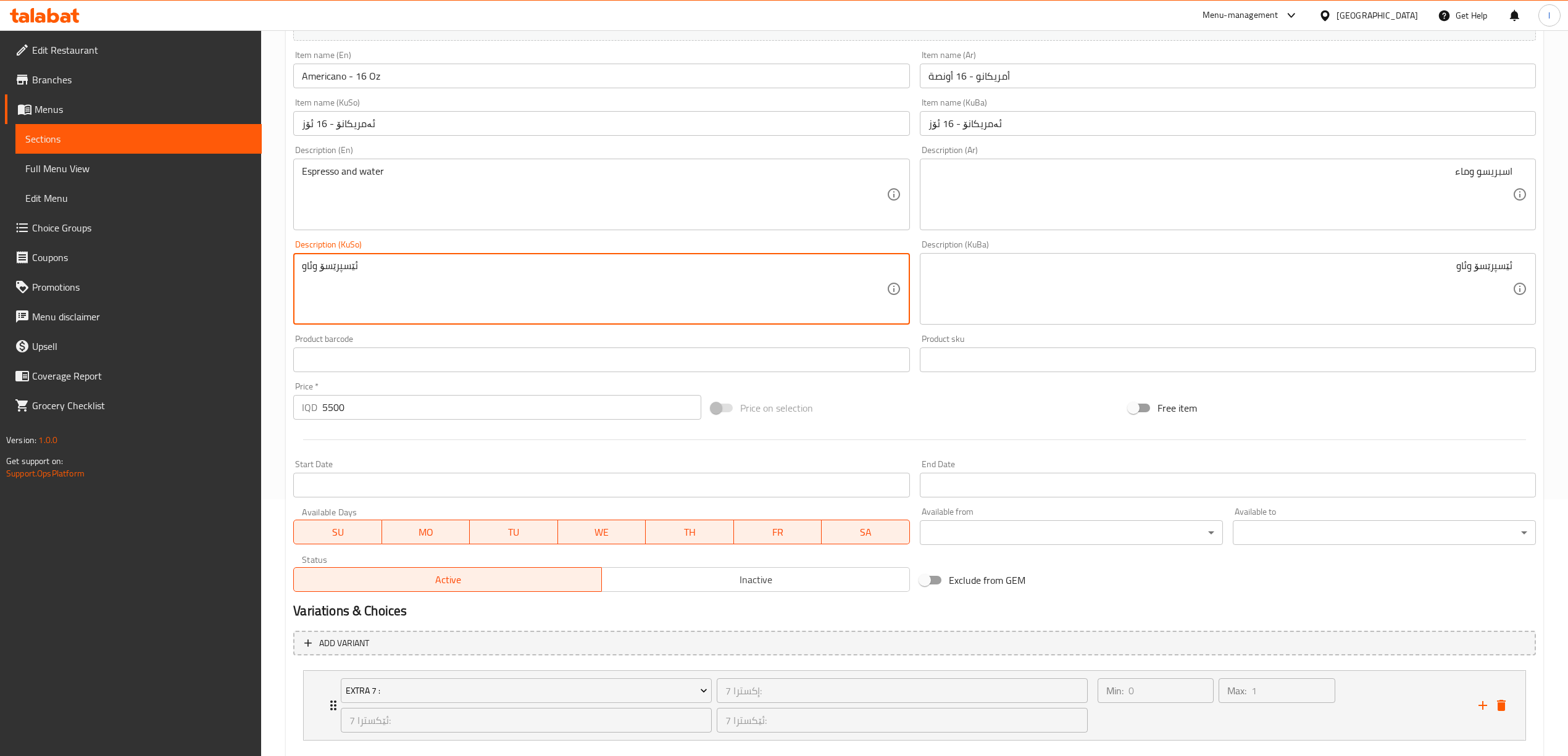
scroll to position [326, 0]
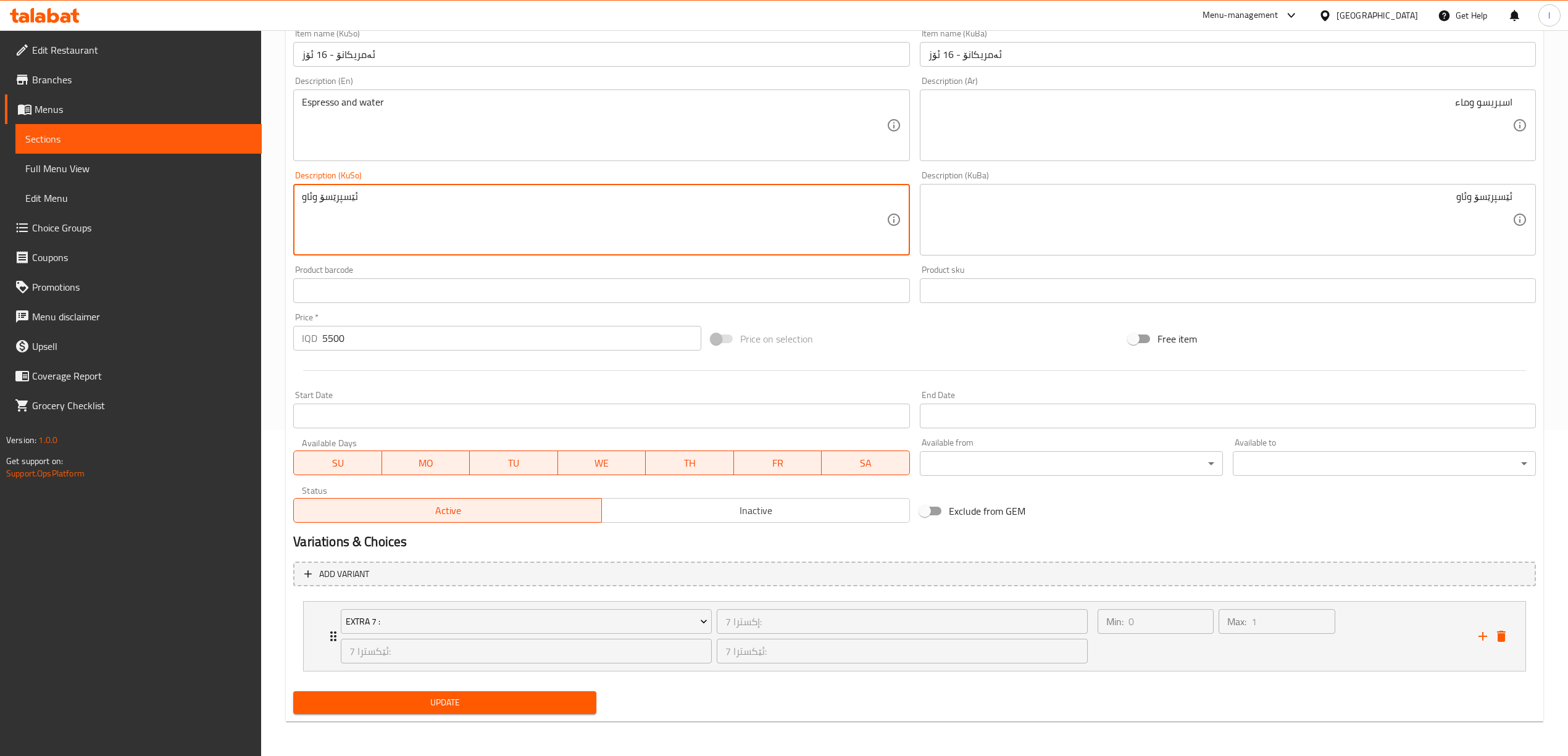
type textarea "ئێسپرێسۆ وئاو"
click at [424, 712] on button "Update" at bounding box center [444, 703] width 303 height 23
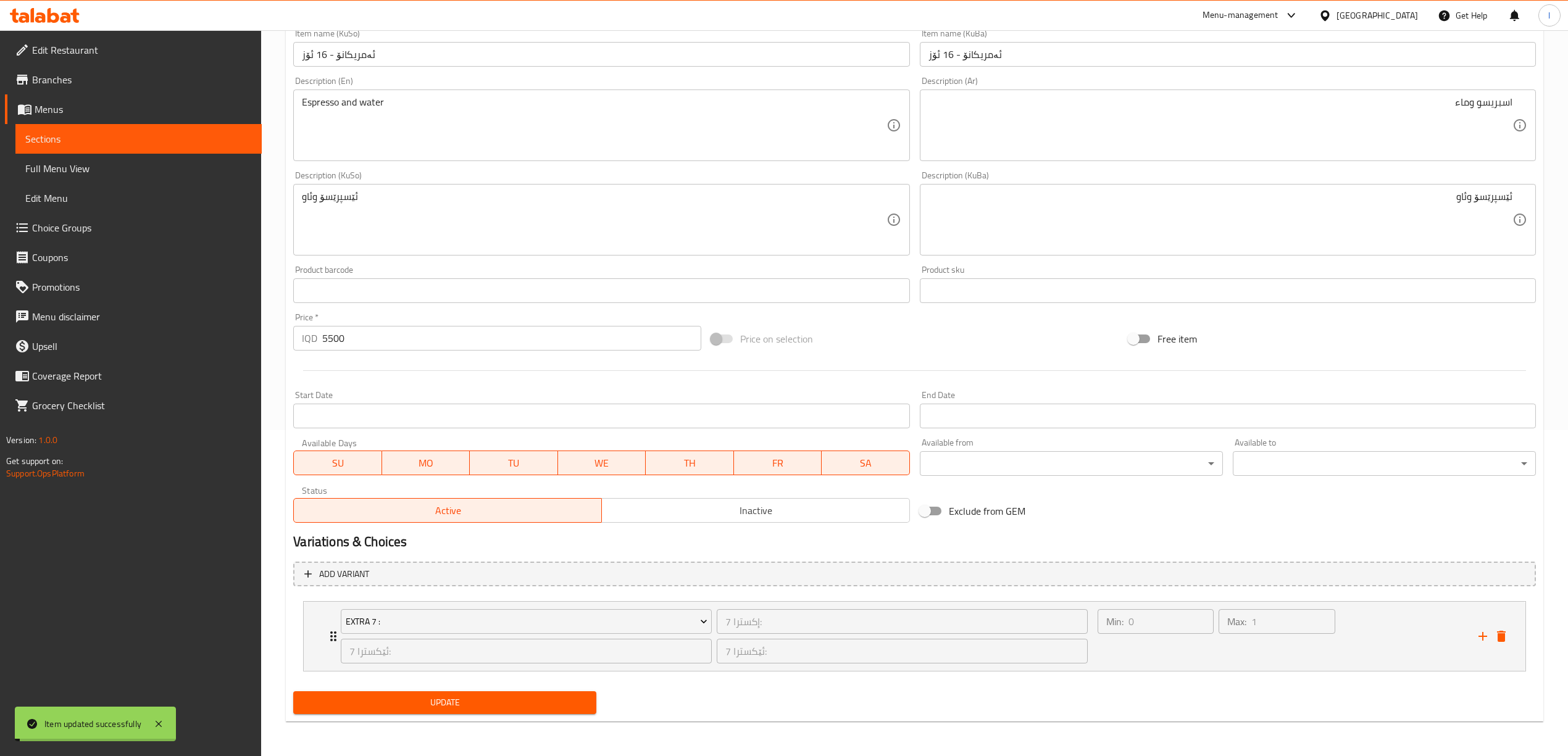
click at [89, 169] on span "Full Menu View" at bounding box center [138, 169] width 226 height 15
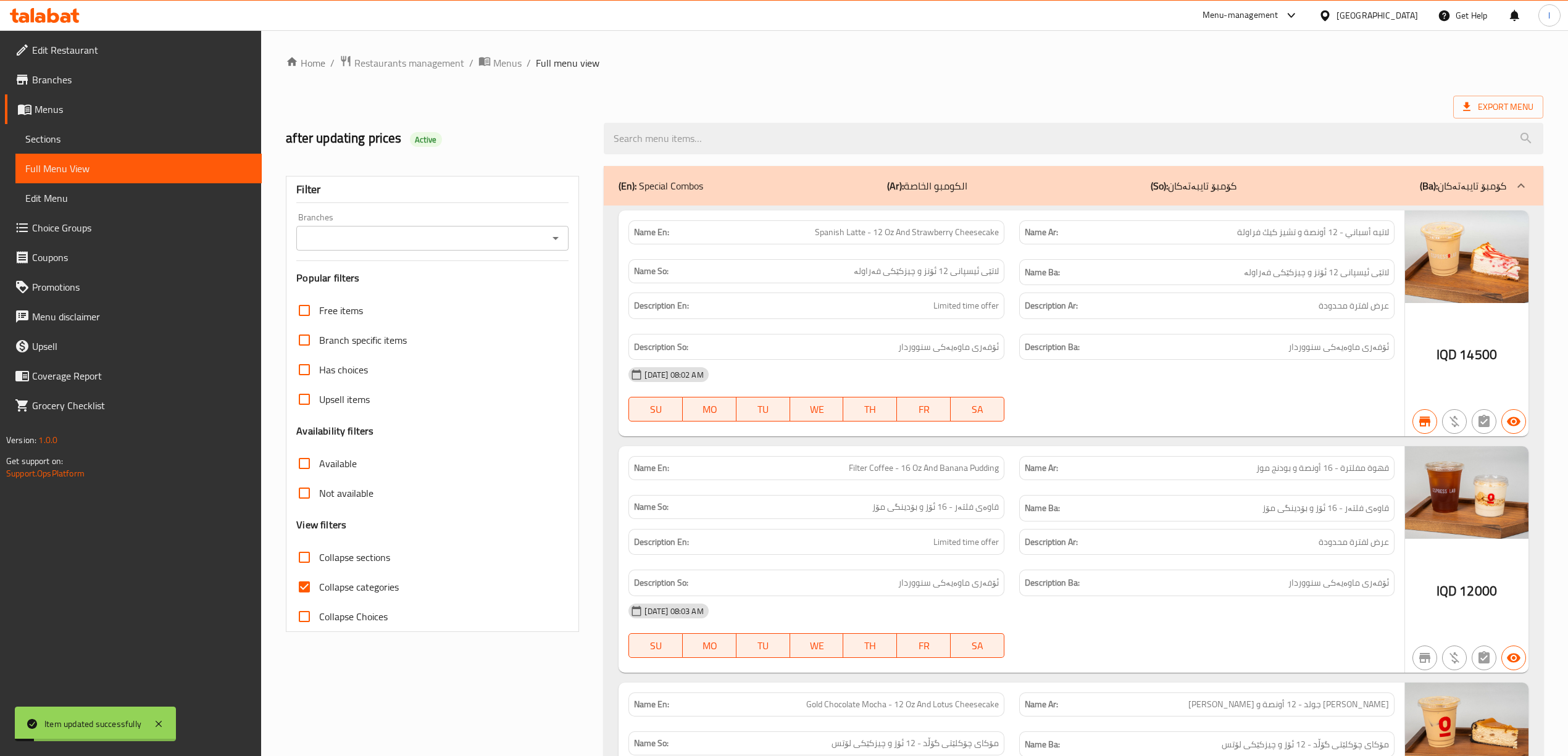
click at [396, 245] on input "Branches" at bounding box center [422, 238] width 245 height 17
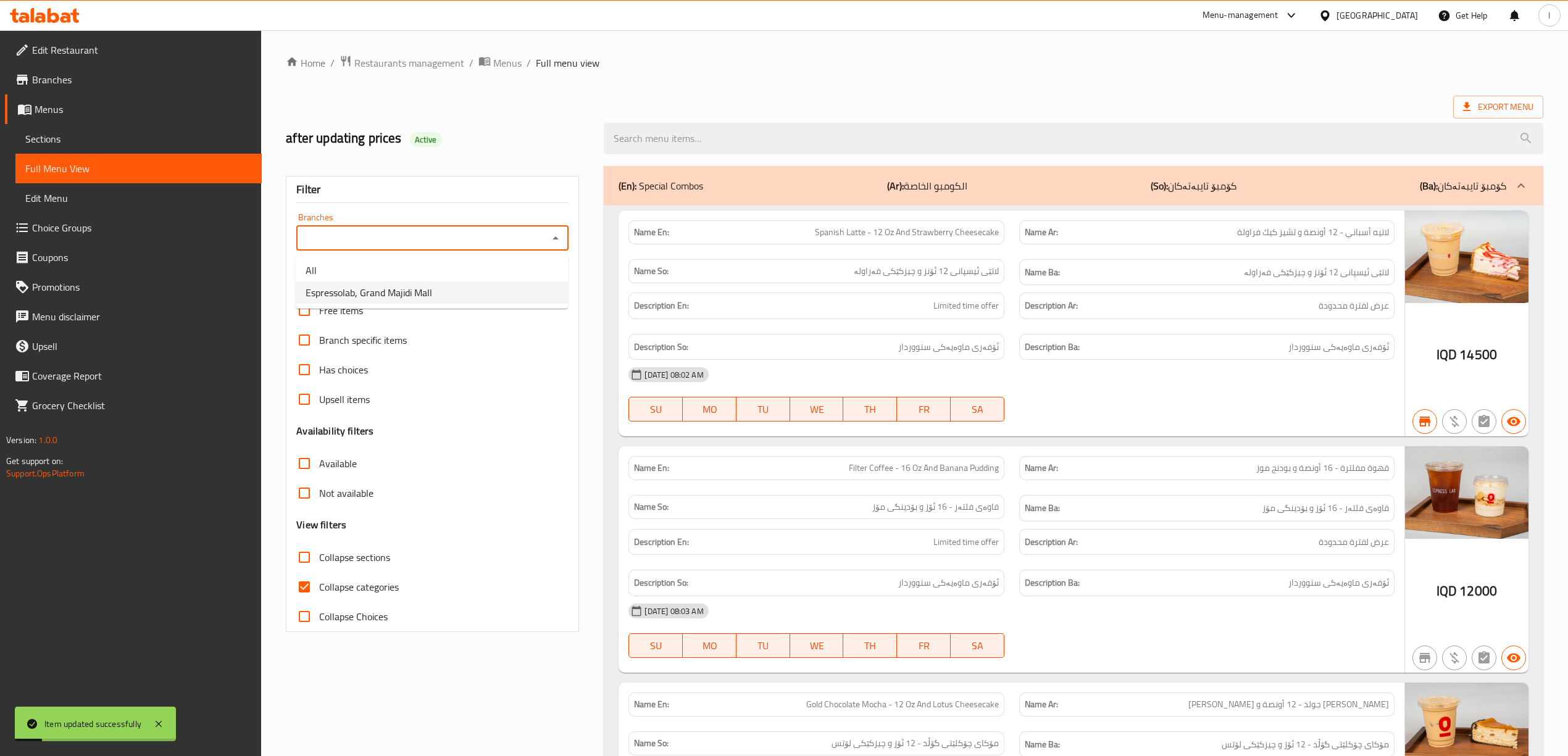
click at [392, 292] on span "Espressolab, Grand Majidi Mall" at bounding box center [368, 292] width 126 height 15
type input "Espressolab, Grand Majidi Mall"
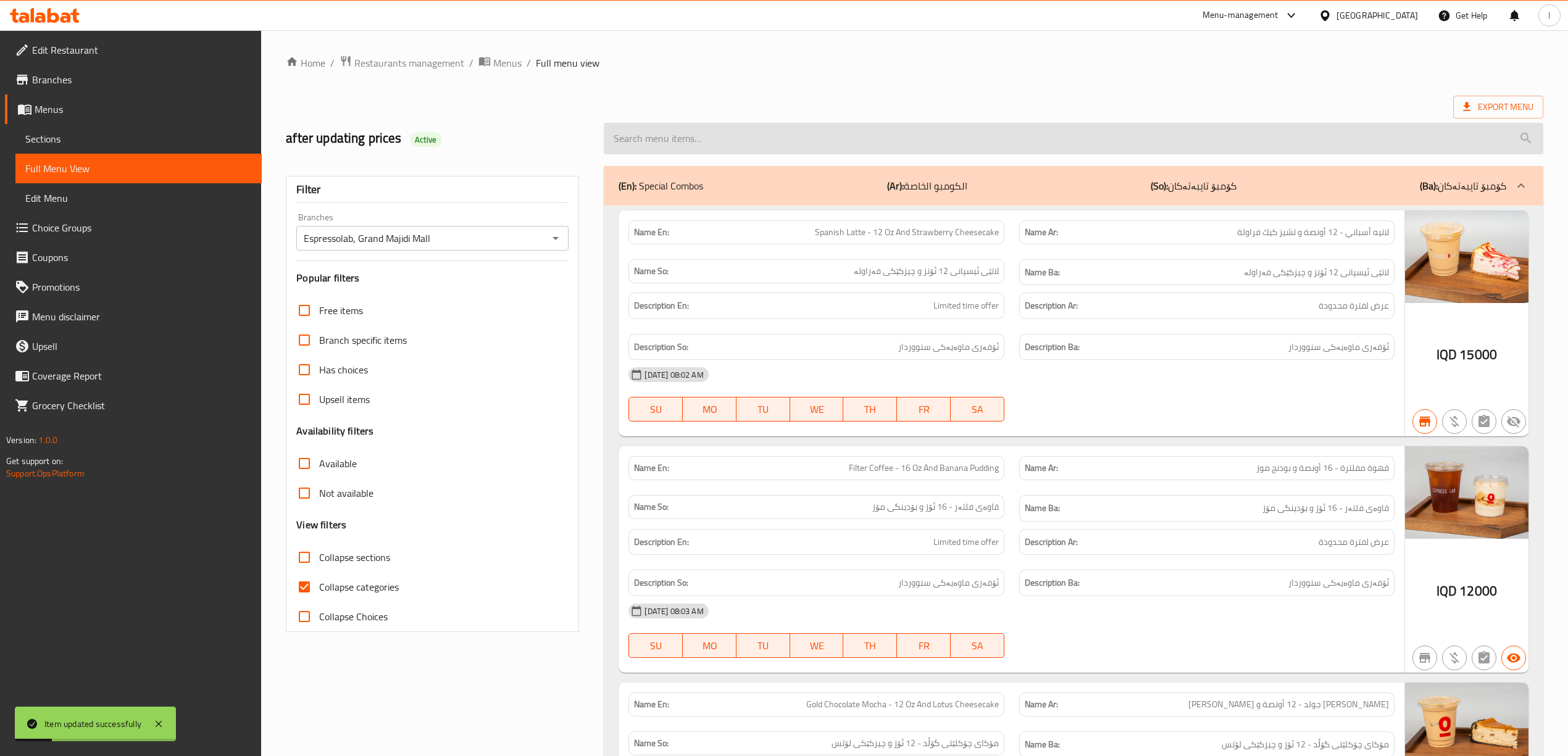
click at [772, 136] on input "search" at bounding box center [1073, 138] width 939 height 31
paste input "Americano - 16 Oz"
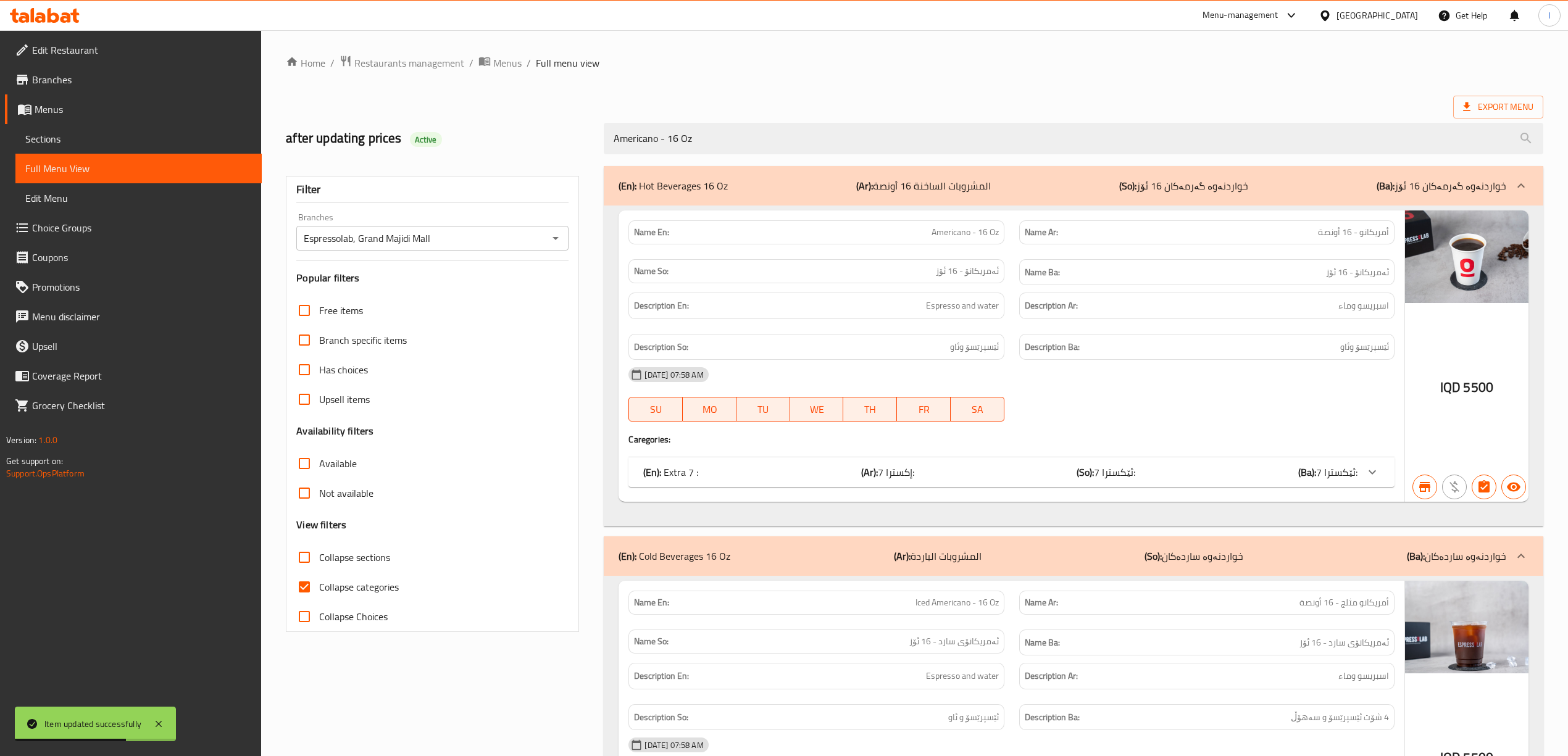
click at [1174, 556] on p "(So): خواردنەوە ساردەکان" at bounding box center [1194, 556] width 99 height 15
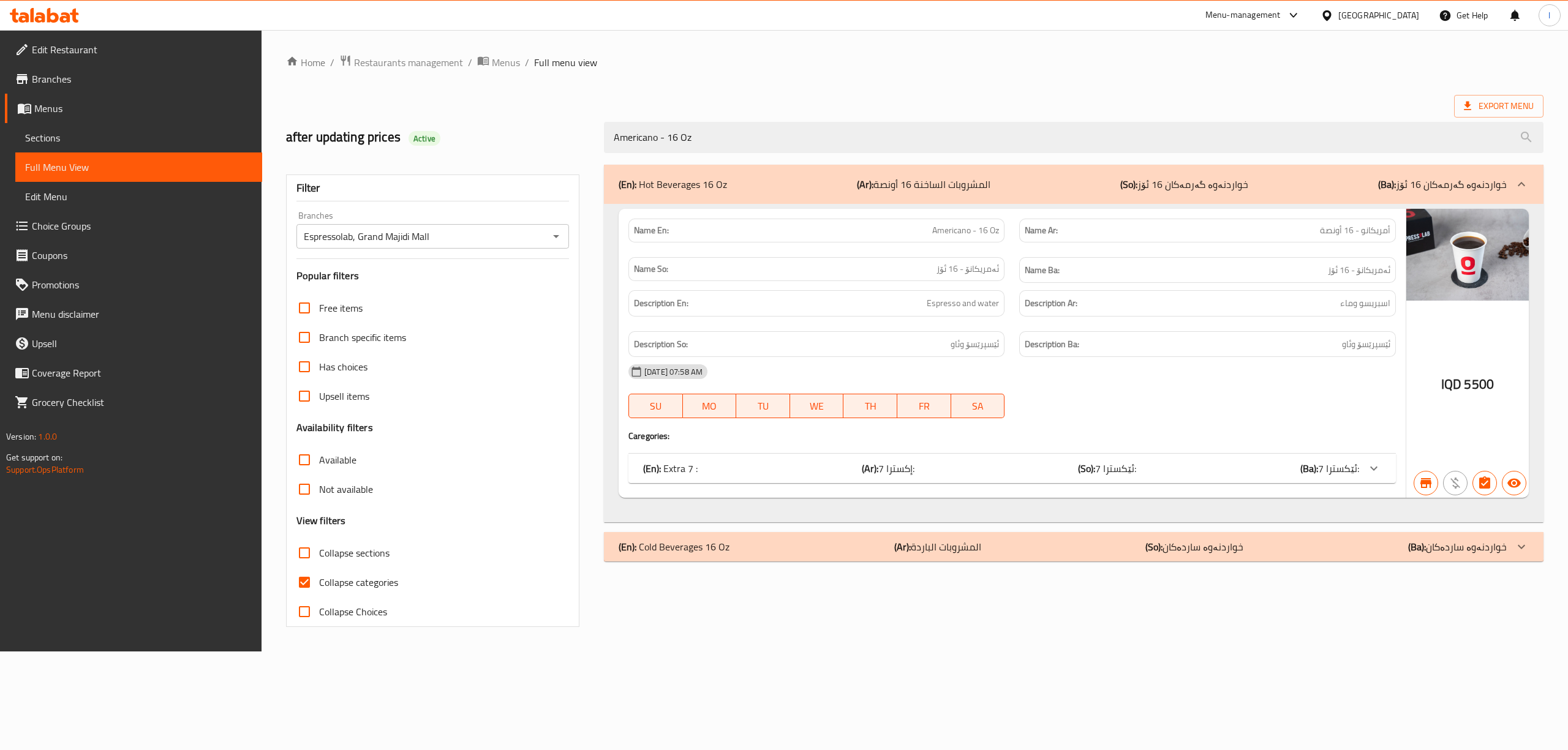
drag, startPoint x: 826, startPoint y: 133, endPoint x: 442, endPoint y: 101, distance: 385.3
click at [442, 101] on div "Home / Restaurants management / Menus / Full menu view Export Menu after updati…" at bounding box center [914, 341] width 1257 height 573
paste input "Matcha with milk"
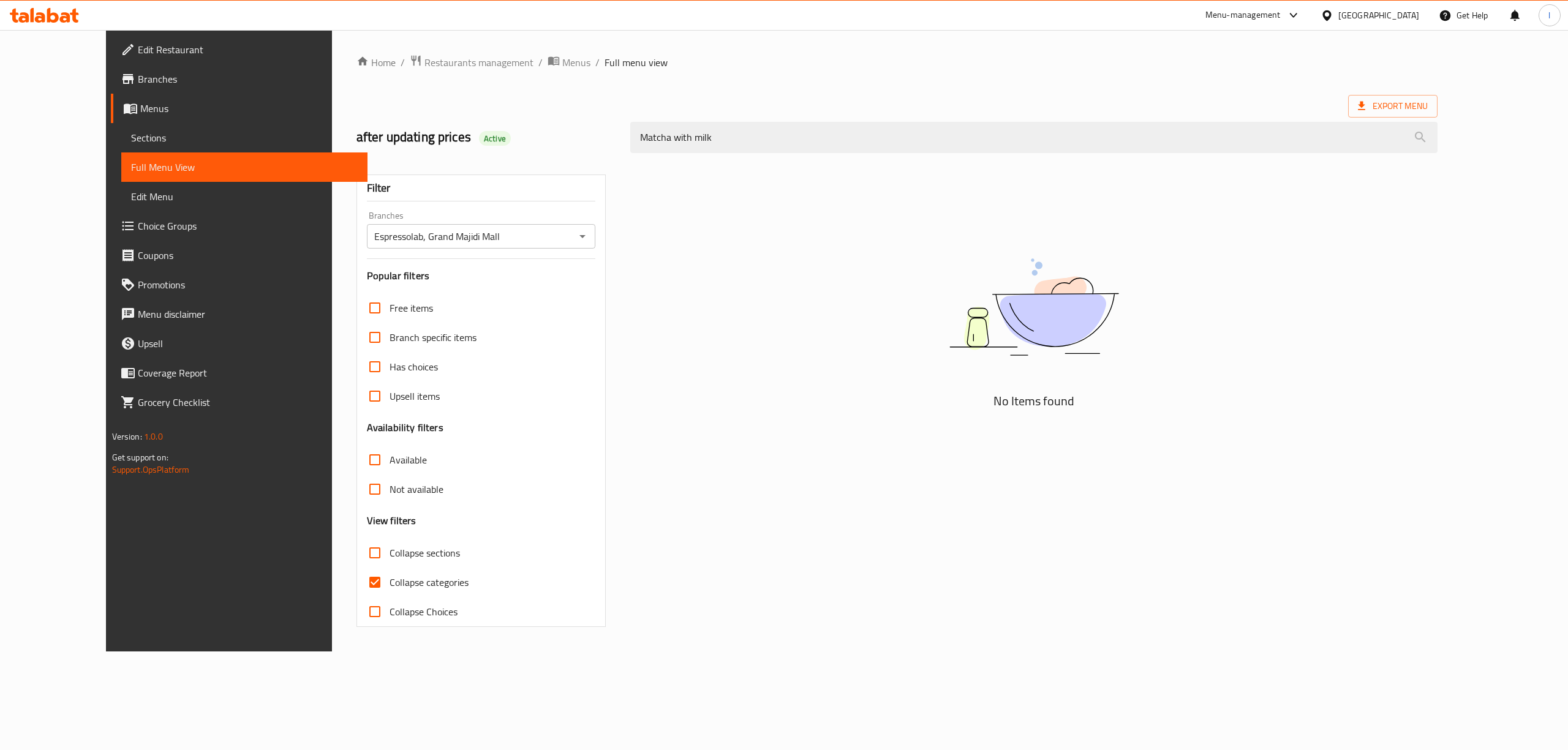
drag, startPoint x: 783, startPoint y: 121, endPoint x: 500, endPoint y: 91, distance: 284.6
click at [511, 93] on div "Home / Restaurants management / Menus / Full menu view Export Menu after updati…" at bounding box center [897, 341] width 1082 height 573
paste input "Latte 16 Oz"
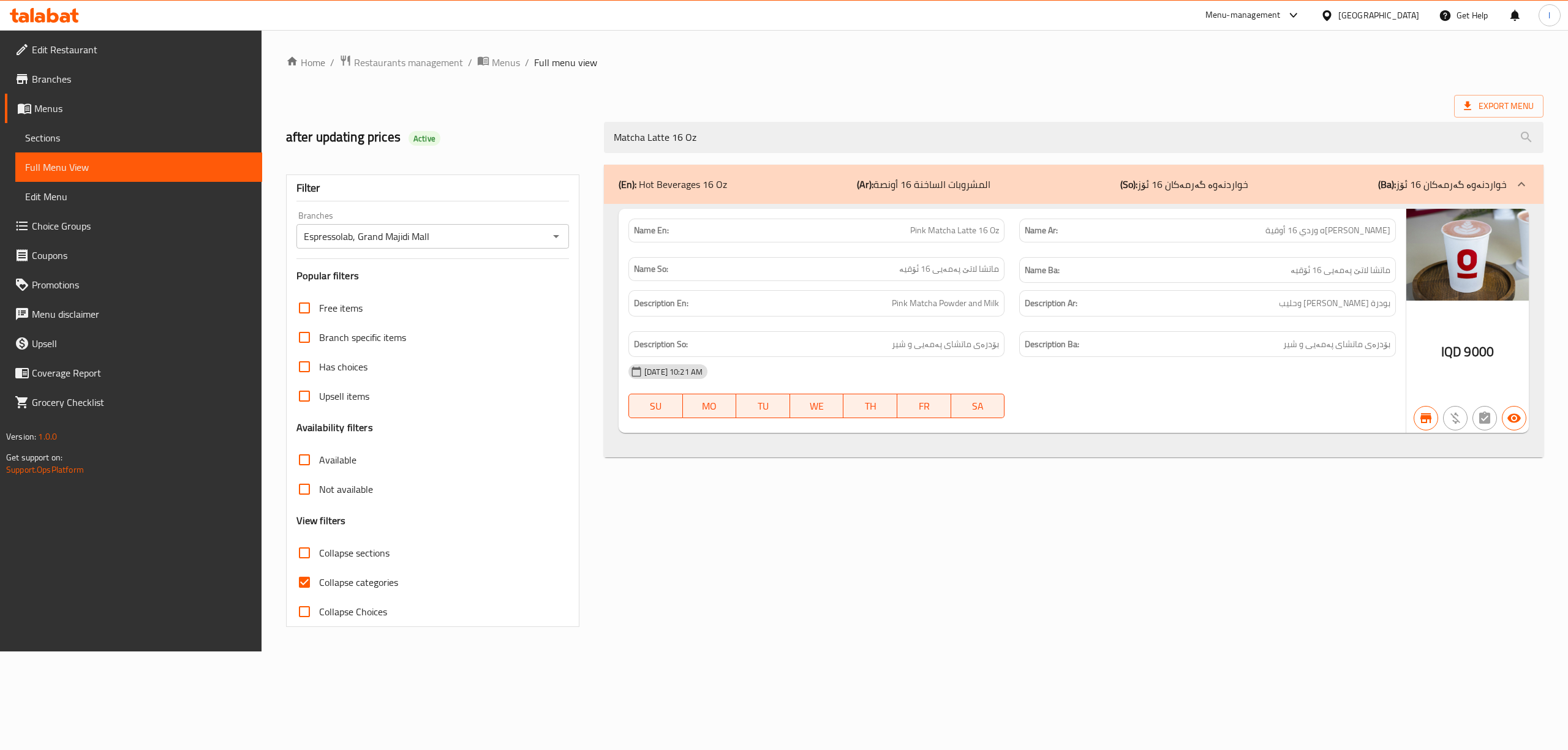
paste input "Milk Tea"
drag, startPoint x: 824, startPoint y: 147, endPoint x: 509, endPoint y: 145, distance: 315.0
click at [509, 145] on div "after updating prices Active Matcha Latte 16 Oz" at bounding box center [914, 137] width 1272 height 55
type input "Matcha Milk Tea 16 Oz"
drag, startPoint x: 758, startPoint y: 141, endPoint x: 415, endPoint y: 121, distance: 343.6
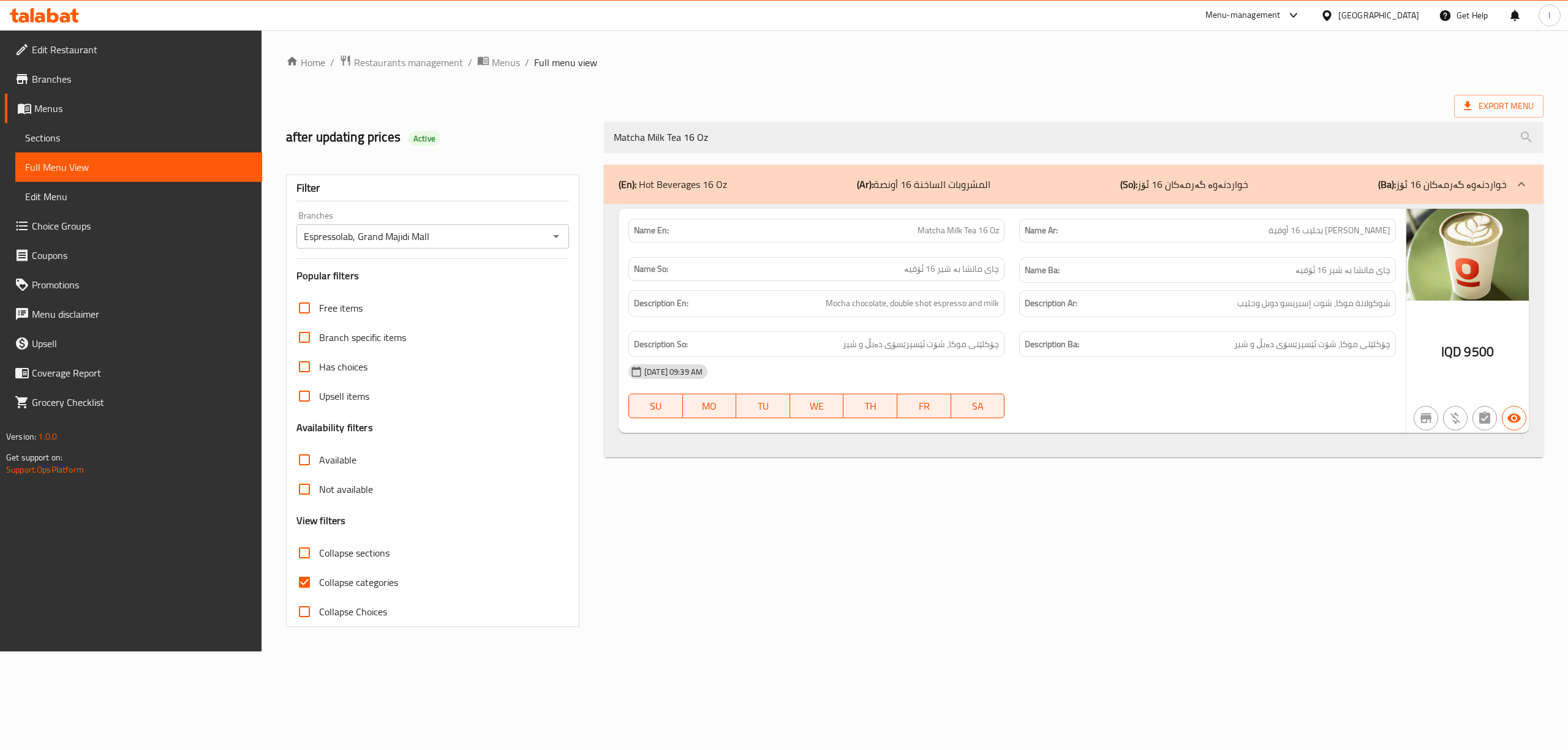
click at [415, 121] on div "after updating prices Active Matcha Milk Tea 16 Oz" at bounding box center [914, 137] width 1272 height 55
click at [84, 133] on span "Sections" at bounding box center [139, 137] width 227 height 15
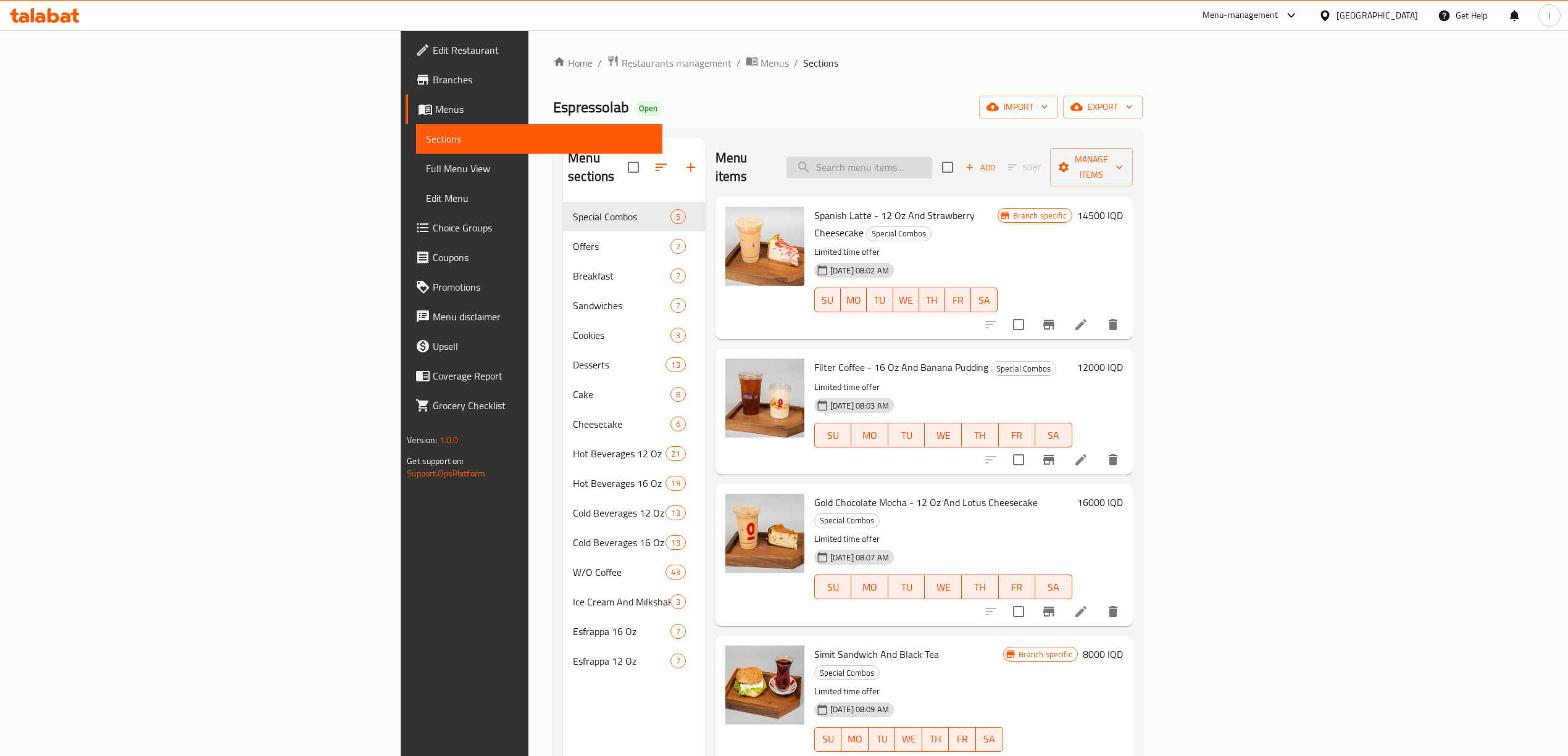
paste input "Matcha Milk Tea 16 Oz"
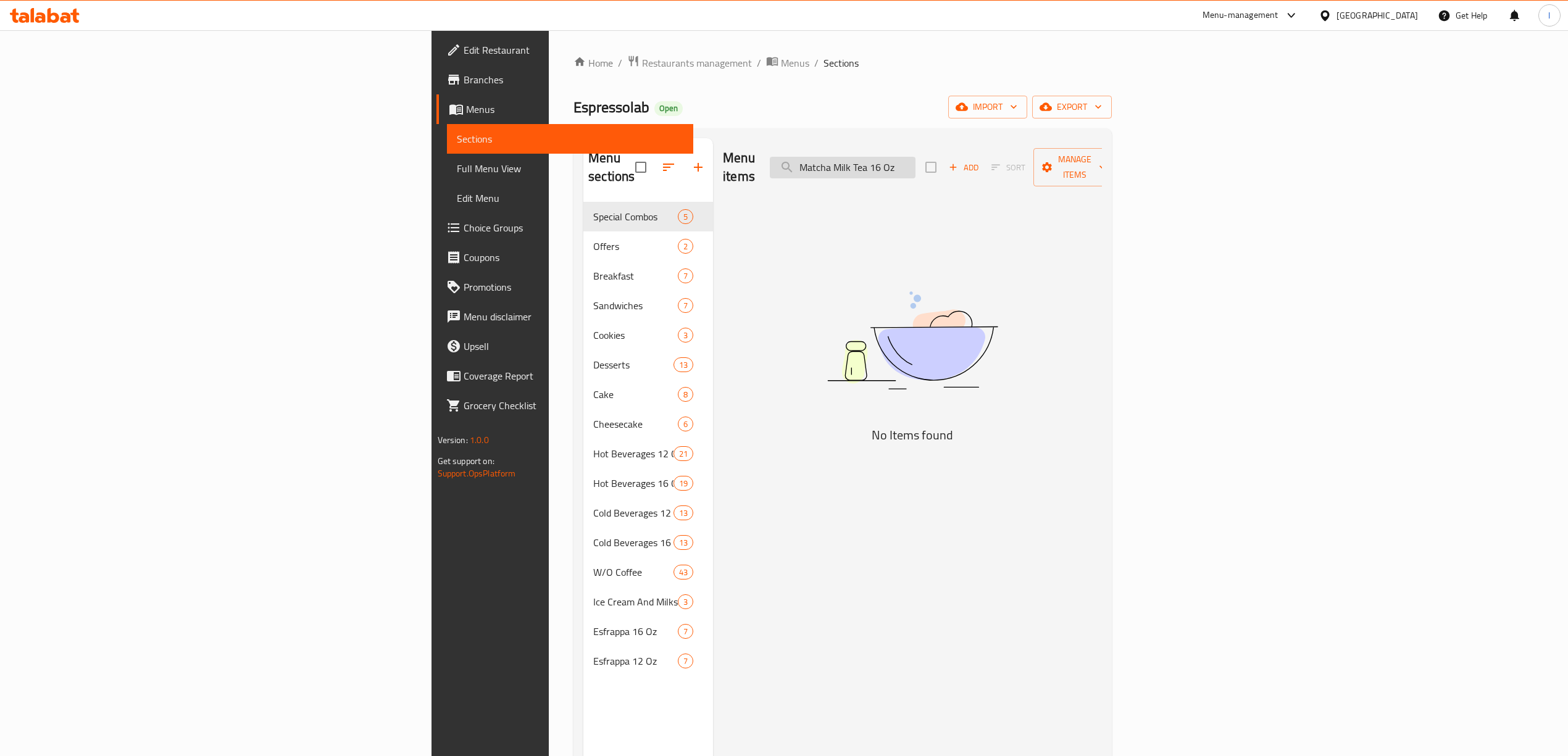
drag, startPoint x: 1074, startPoint y: 159, endPoint x: 993, endPoint y: 161, distance: 81.0
click at [993, 161] on div "Menu items Matcha Milk Tea 16 Oz Add Sort Manage items" at bounding box center [913, 168] width 379 height 59
click at [916, 161] on input "Matcha Milk Tea 16 Oz" at bounding box center [842, 168] width 146 height 22
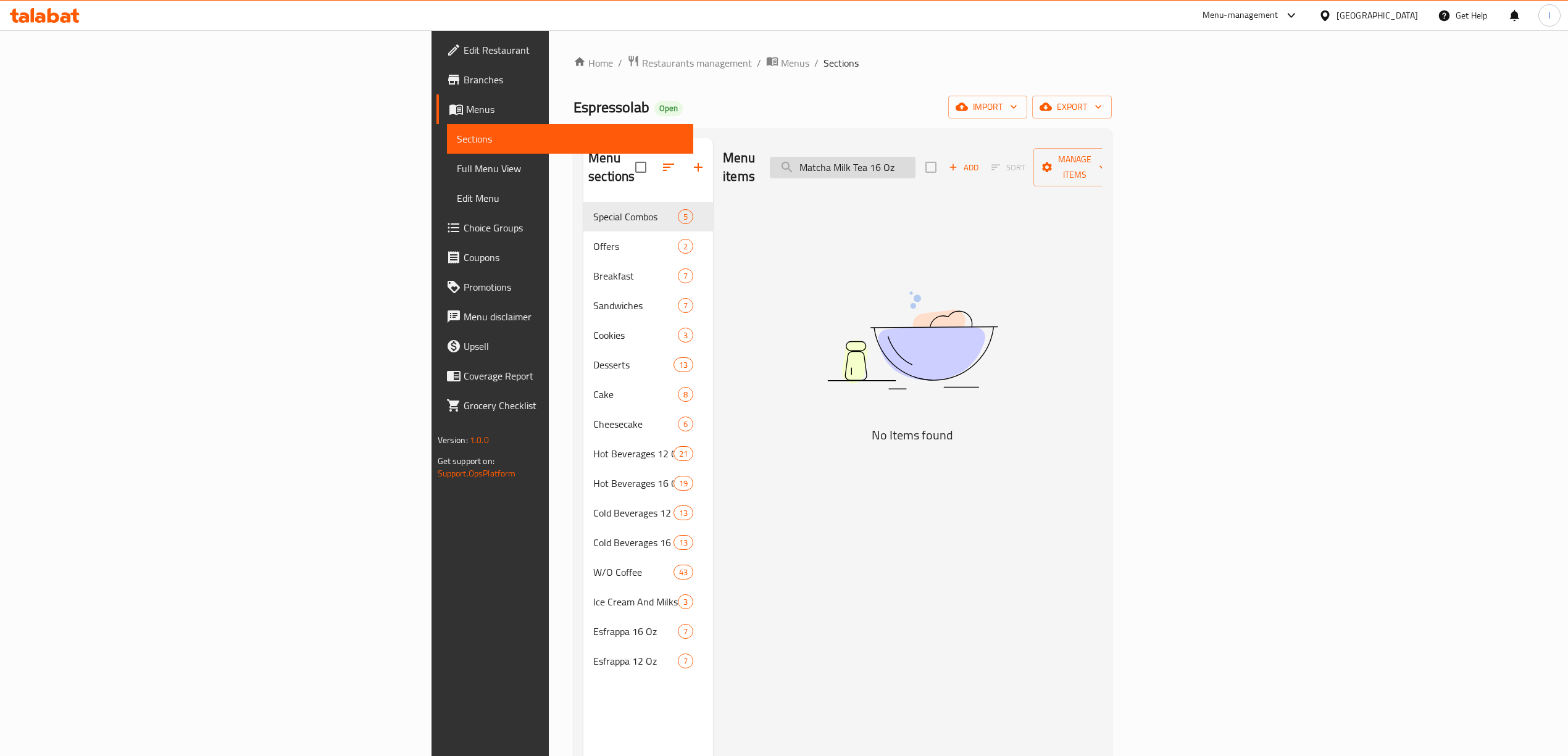
click at [916, 161] on input "Matcha Milk Tea 16 Oz" at bounding box center [842, 168] width 146 height 22
click at [916, 166] on input "Matcha Tea 16 Oz" at bounding box center [842, 168] width 146 height 22
drag, startPoint x: 1047, startPoint y: 158, endPoint x: 996, endPoint y: 159, distance: 51.0
click at [916, 159] on input "Matcha Tea 16 Oz" at bounding box center [842, 168] width 146 height 22
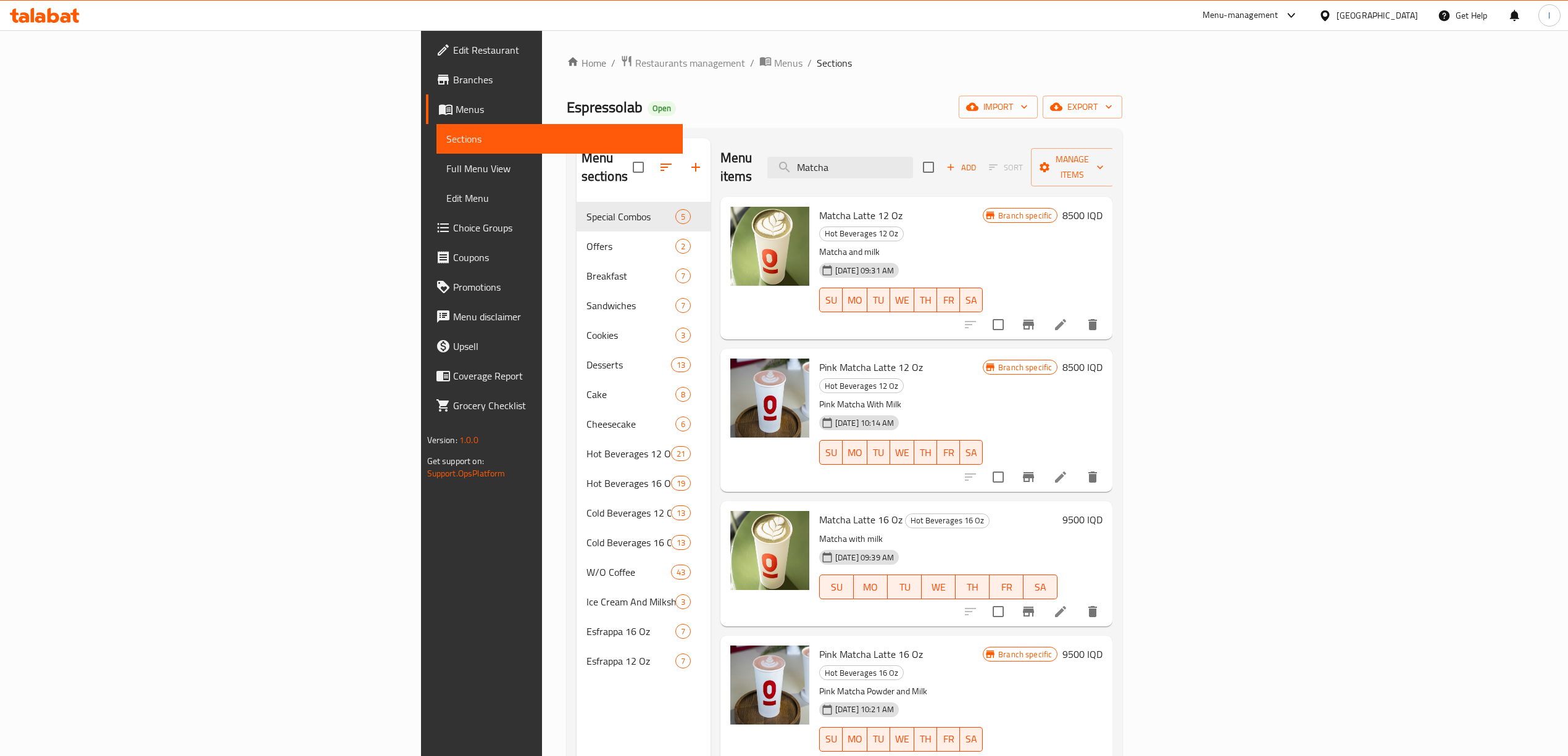
type input "Matcha"
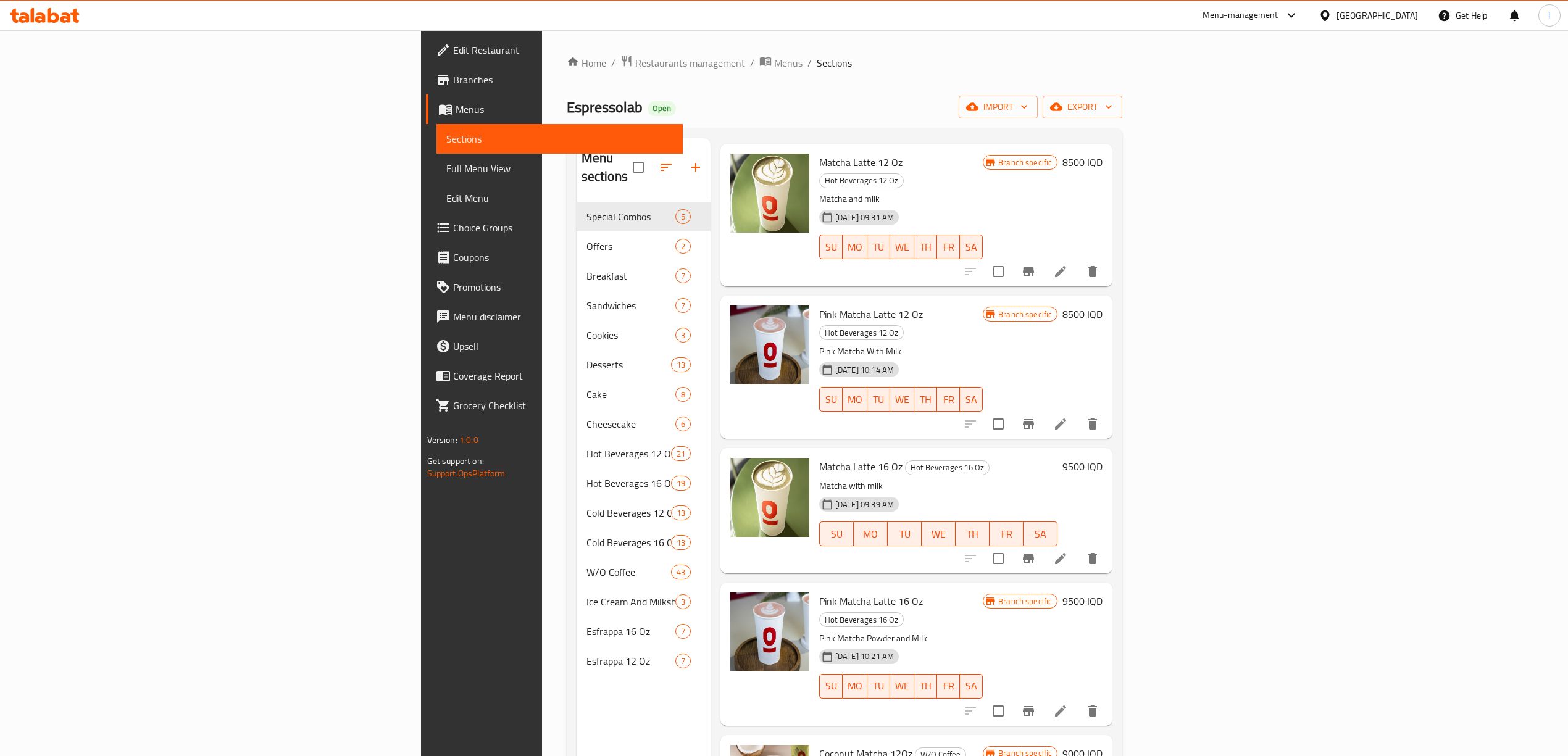
scroll to position [82, 0]
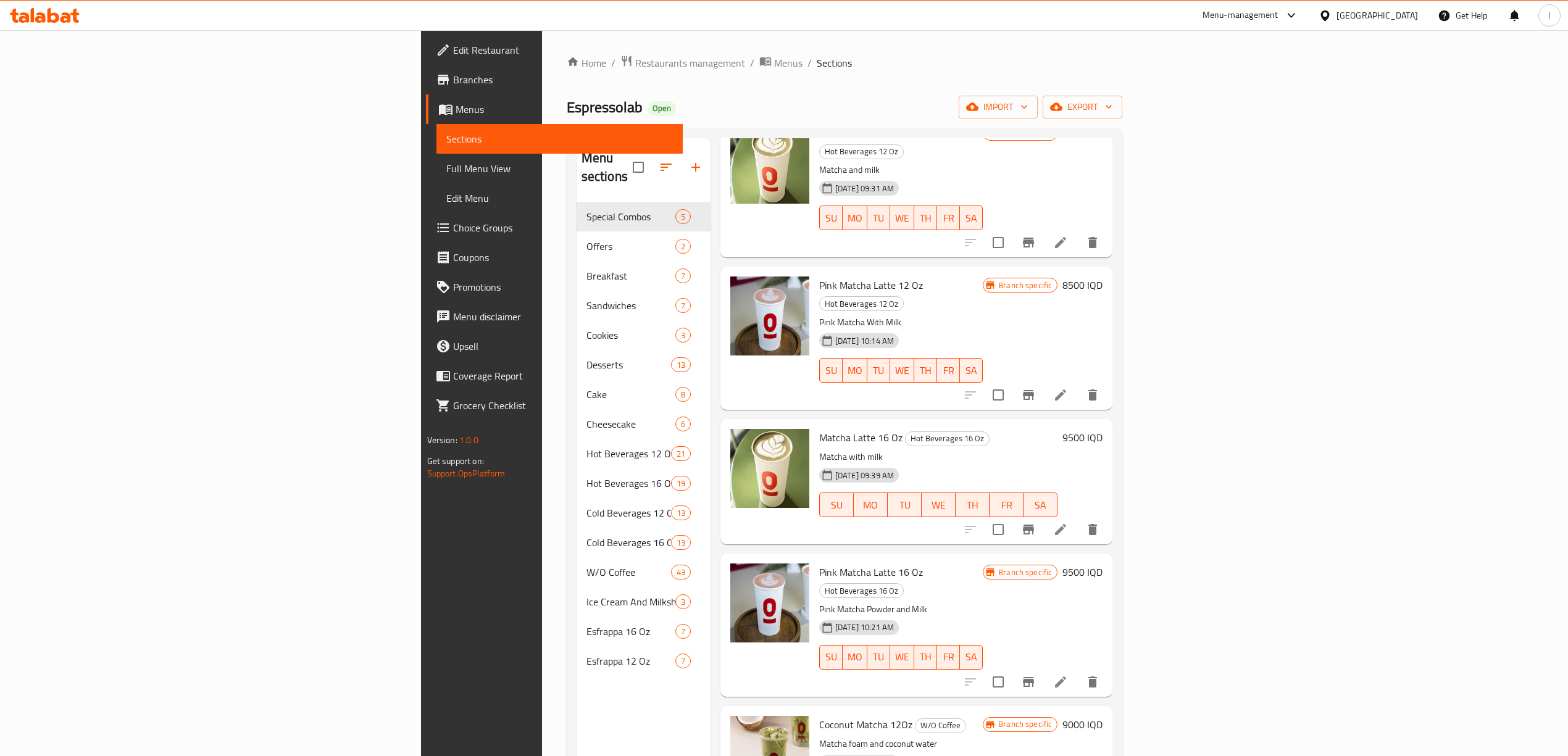
click at [946, 419] on div "Matcha Latte 16 Oz Hot Beverages 16 Oz Matcha with milk 13-07-2025 09:39 AM SU …" at bounding box center [916, 481] width 392 height 126
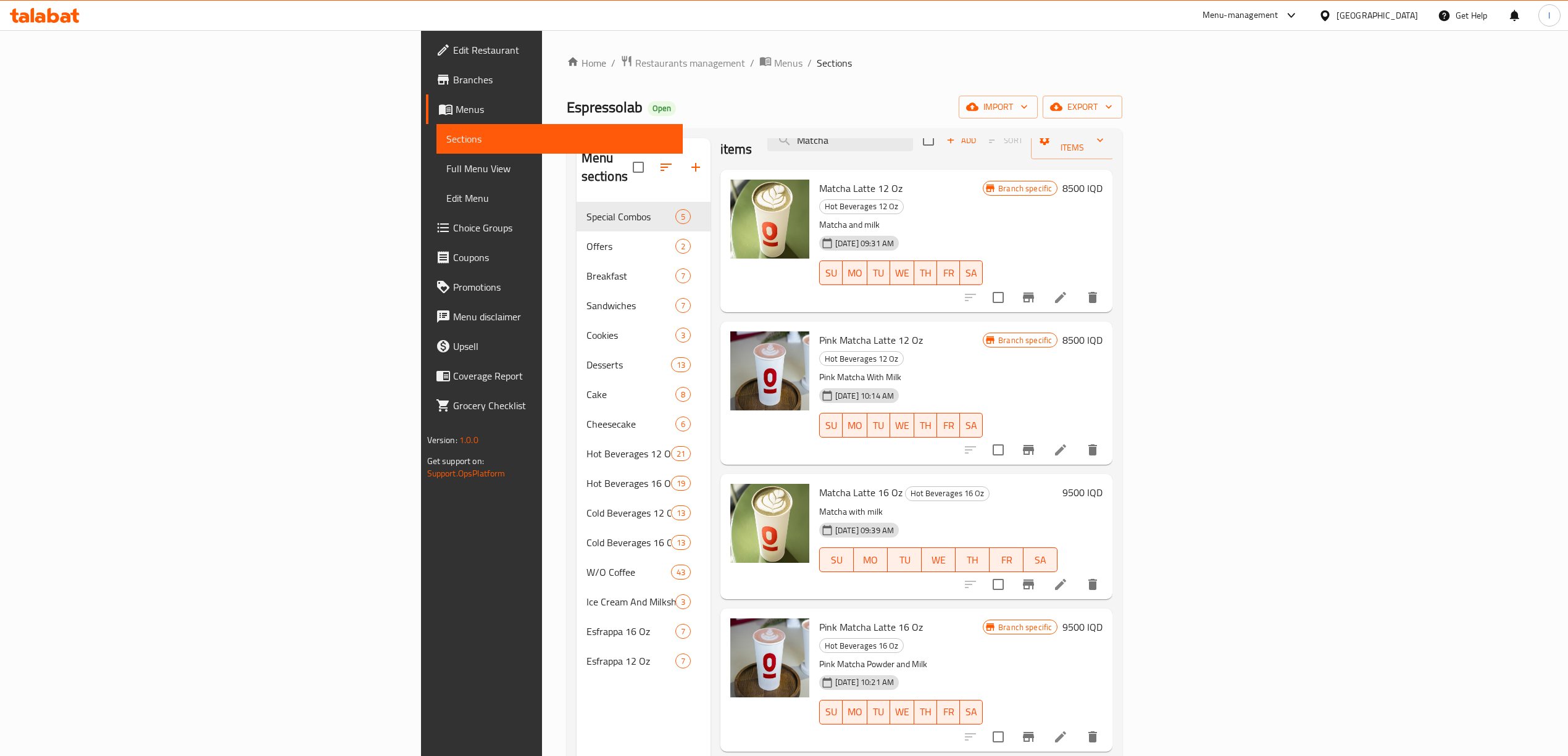
scroll to position [0, 0]
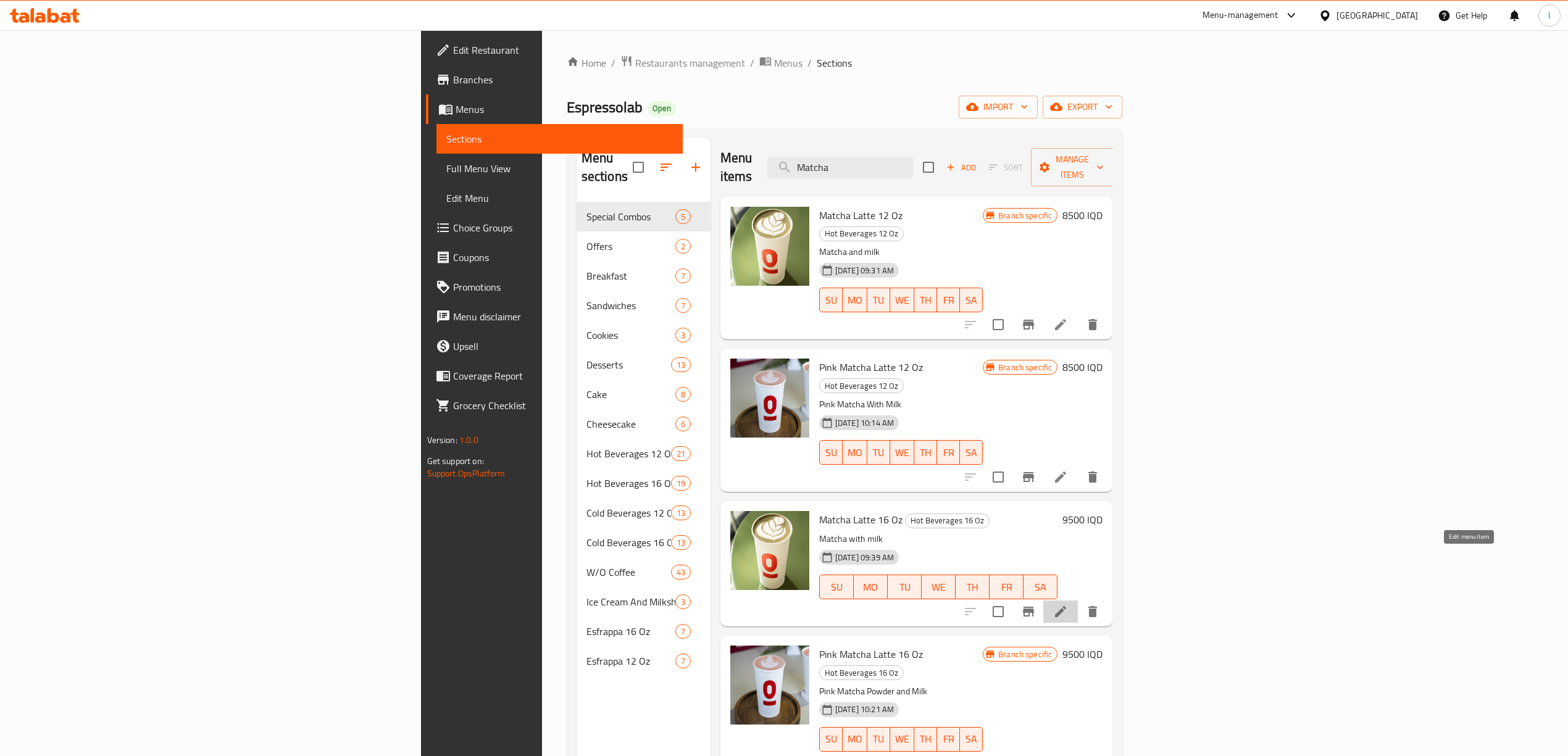
click at [1068, 605] on icon at bounding box center [1060, 612] width 15 height 15
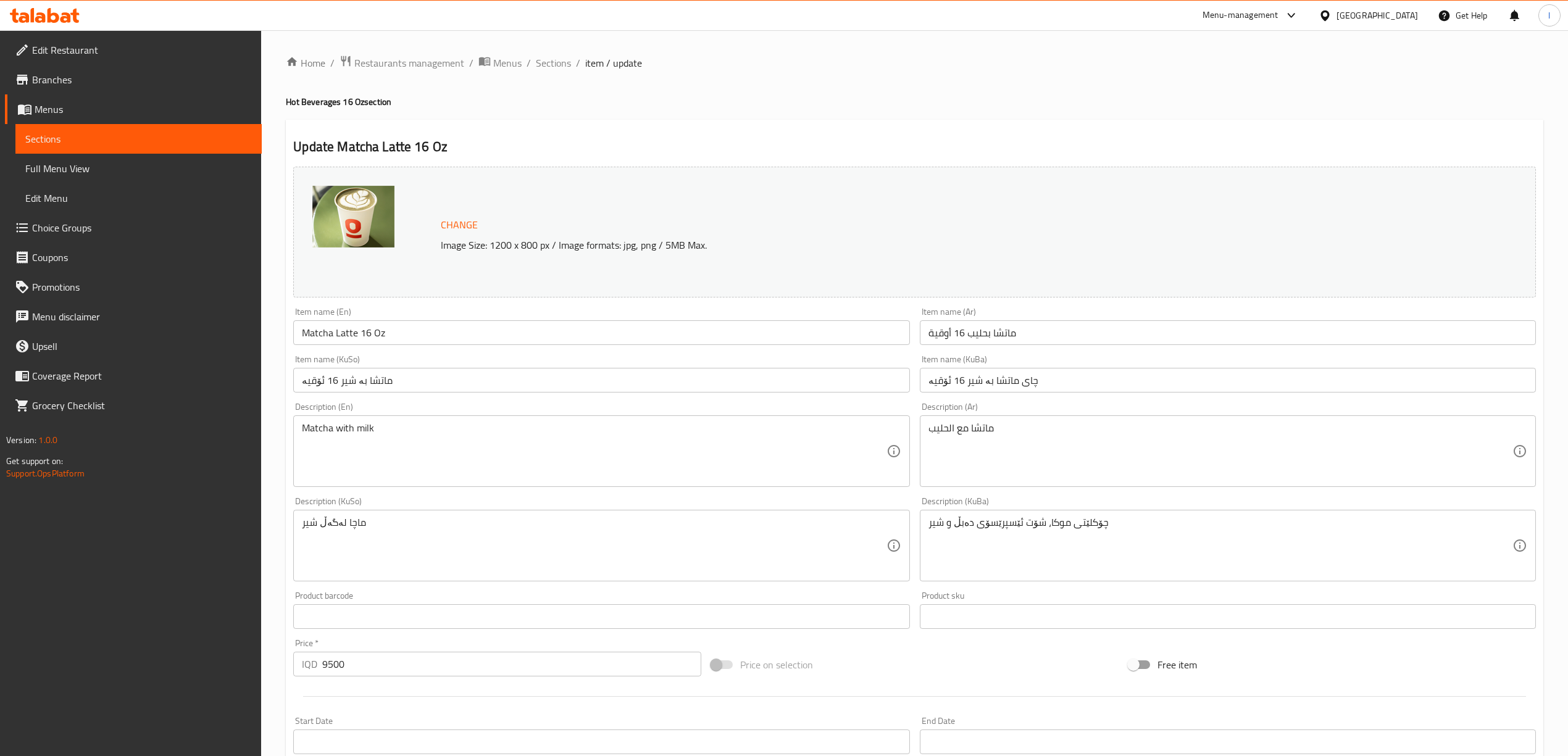
click at [514, 372] on input "ماتشا بە شیر 16 ئۆقیە" at bounding box center [601, 380] width 616 height 25
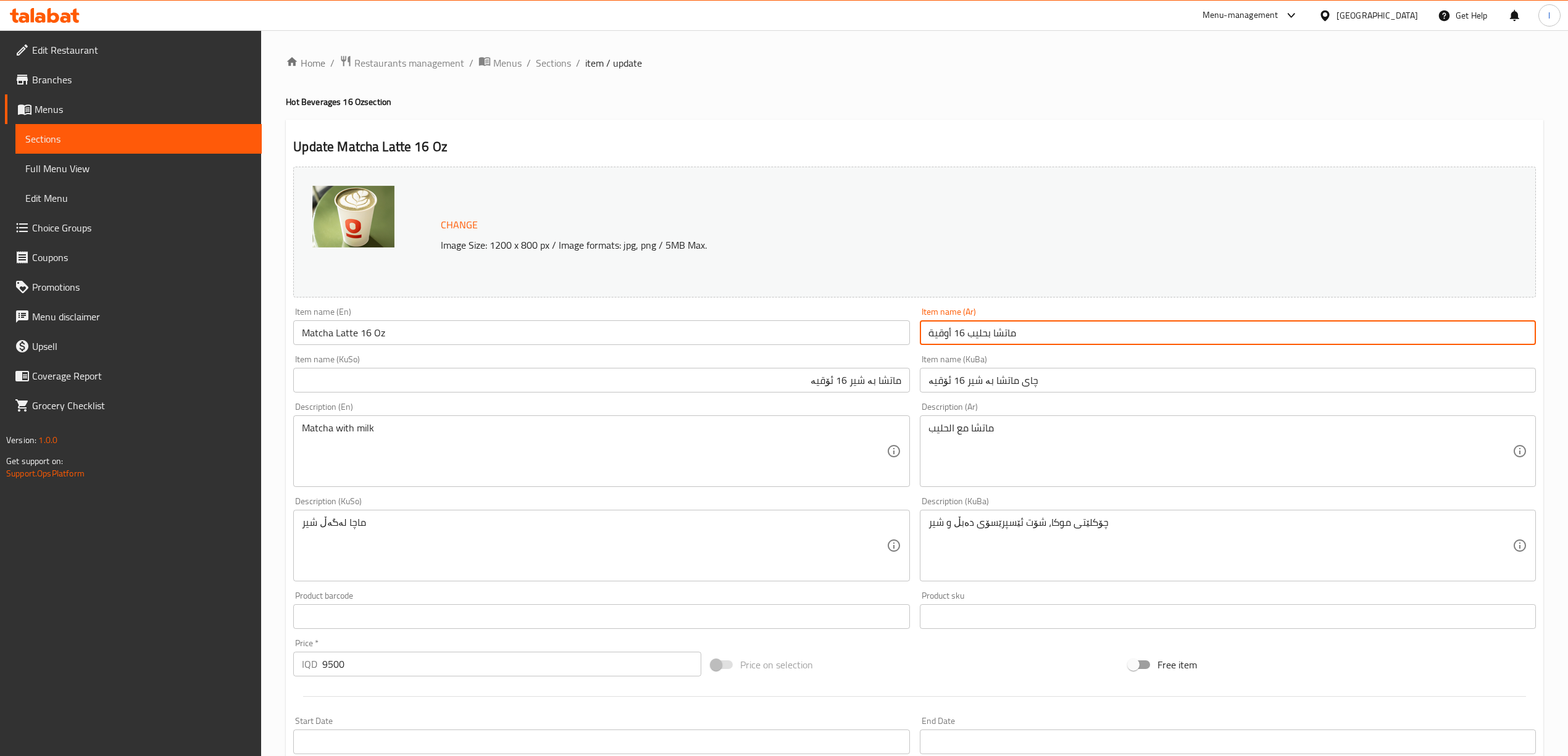
click at [1043, 324] on input "ماتشا بحليب 16 أوقية" at bounding box center [1228, 333] width 616 height 25
click at [1088, 383] on input "چای ماتشا بە شیر 16 ئۆقیە" at bounding box center [1228, 380] width 616 height 25
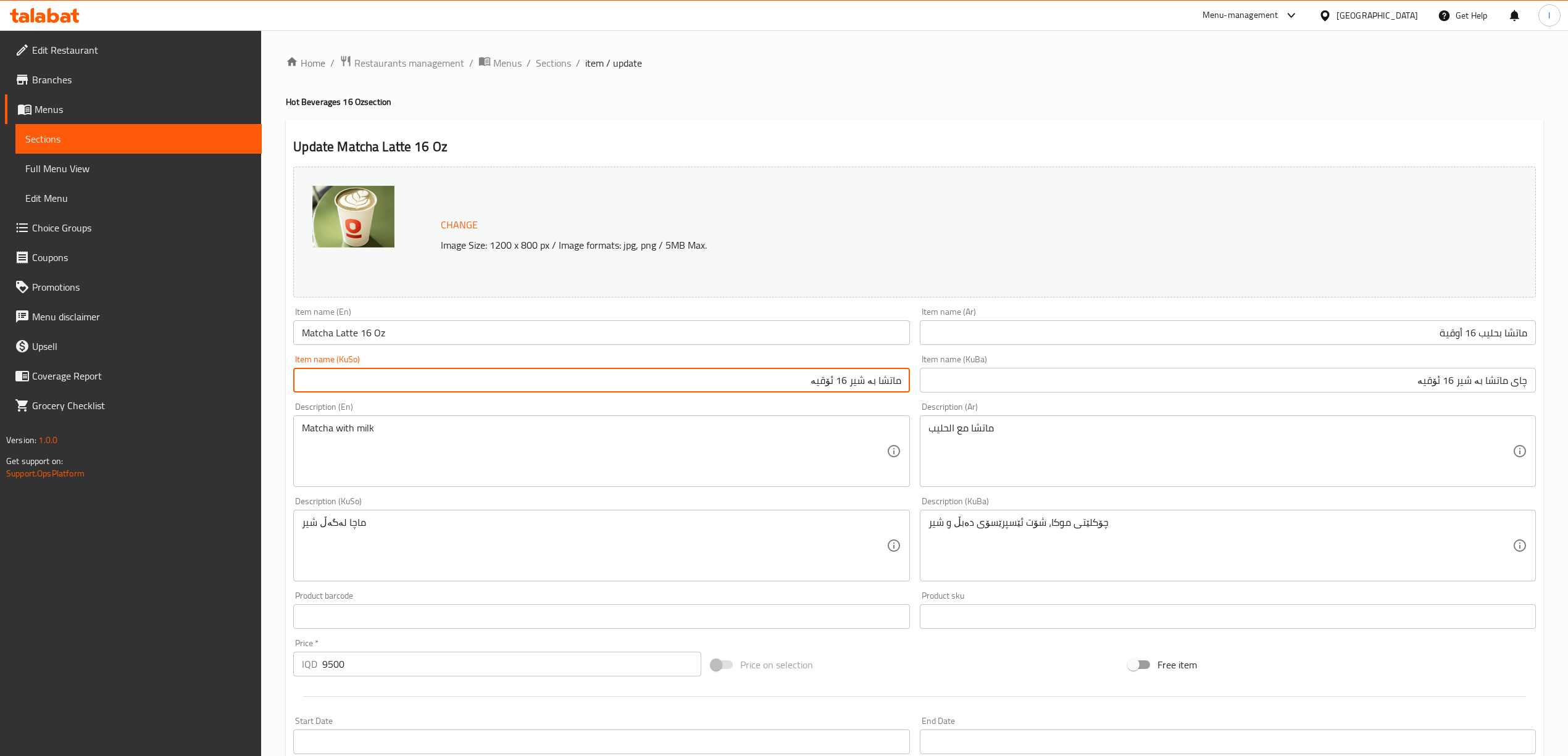
drag, startPoint x: 695, startPoint y: 377, endPoint x: 971, endPoint y: 380, distance: 276.0
click at [971, 380] on div "Change Image Size: 1200 x 800 px / Image formats: jpg, png / 5MB Max. Item name…" at bounding box center [915, 507] width 1253 height 692
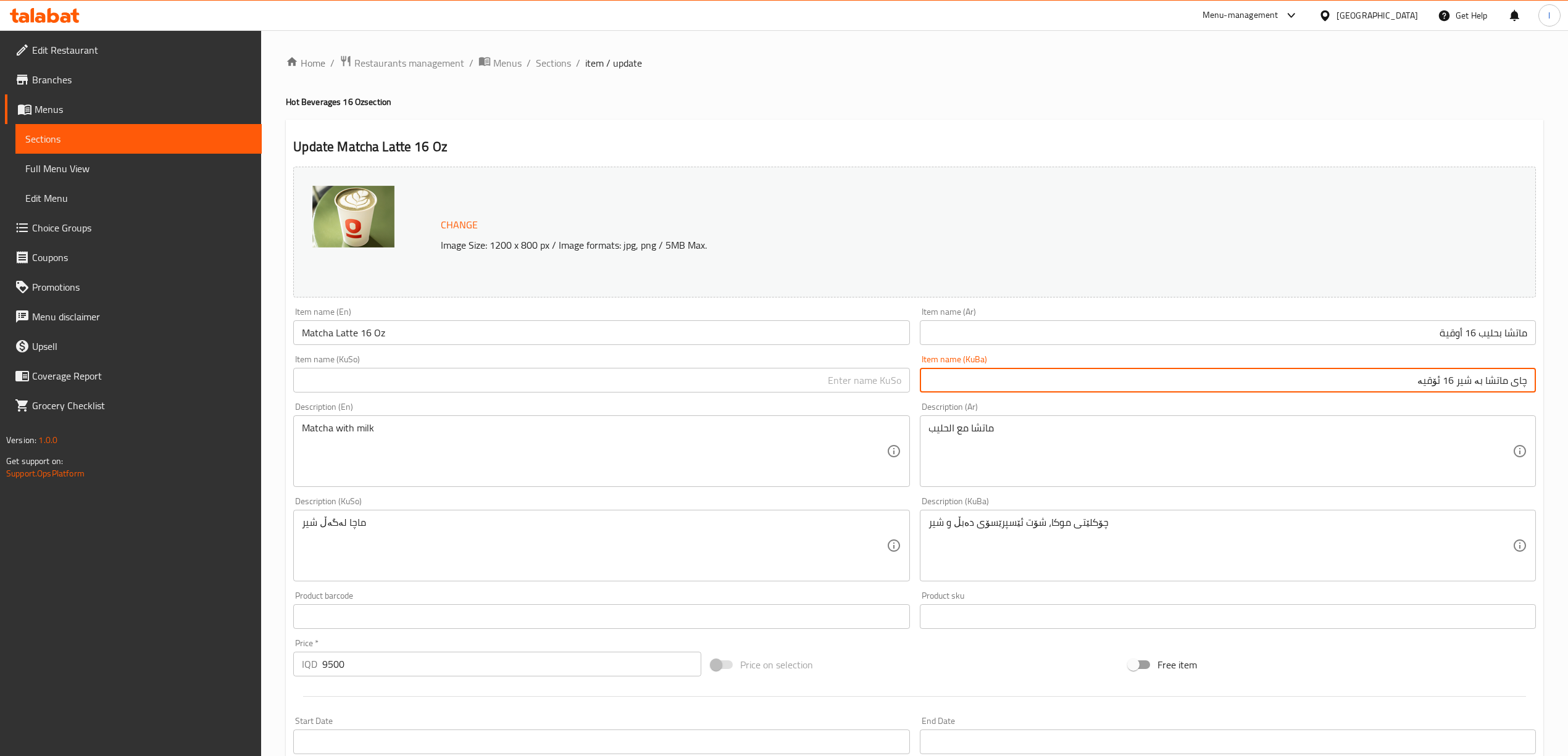
drag, startPoint x: 1295, startPoint y: 386, endPoint x: 1579, endPoint y: 386, distance: 284.0
click at [1568, 386] on html "​ Menu-management Iraq Get Help l Edit Restaurant Branches Menus Sections Full …" at bounding box center [784, 378] width 1568 height 756
paste input "text"
drag, startPoint x: 1354, startPoint y: 385, endPoint x: 1579, endPoint y: 363, distance: 226.1
click at [1568, 363] on html "​ Menu-management Iraq Get Help l Edit Restaurant Branches Menus Sections Full …" at bounding box center [784, 378] width 1568 height 756
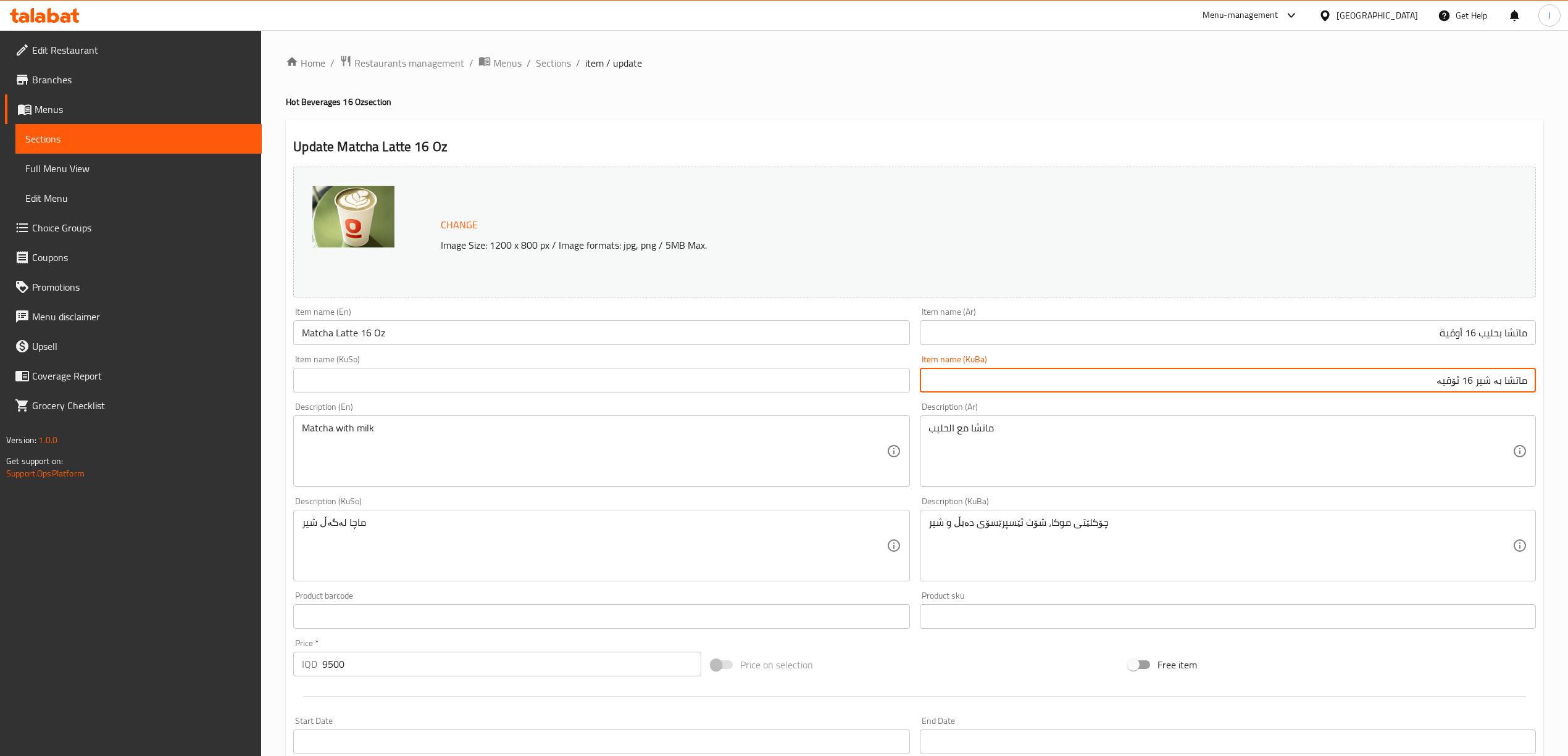
type input "ماتشا بە شیر 16 ئۆقیە"
click at [655, 387] on input "text" at bounding box center [601, 380] width 616 height 25
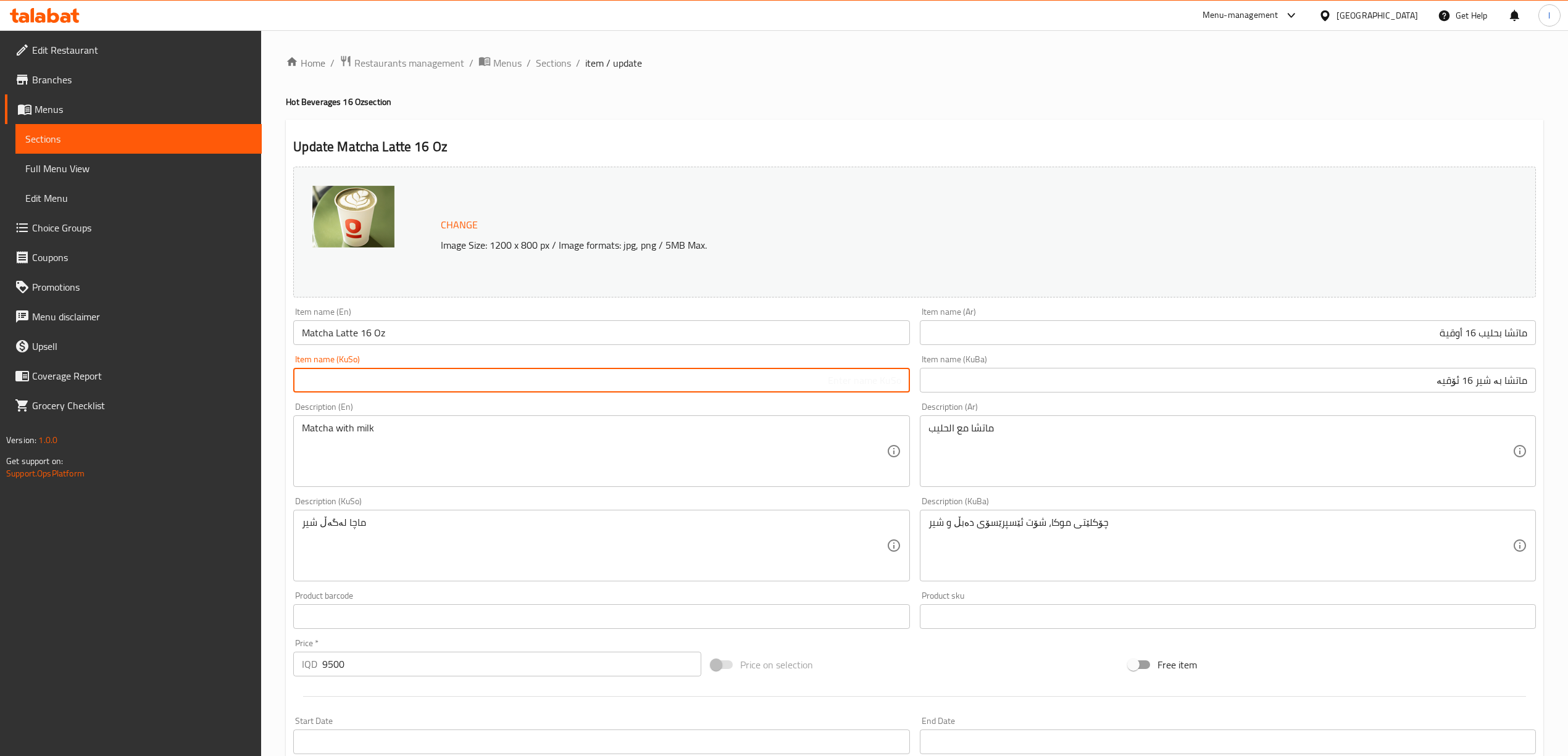
paste input "ماتشا بە شیر 16 ئۆقیە"
type input "ماتشا بە شیر 16 ئۆقیە"
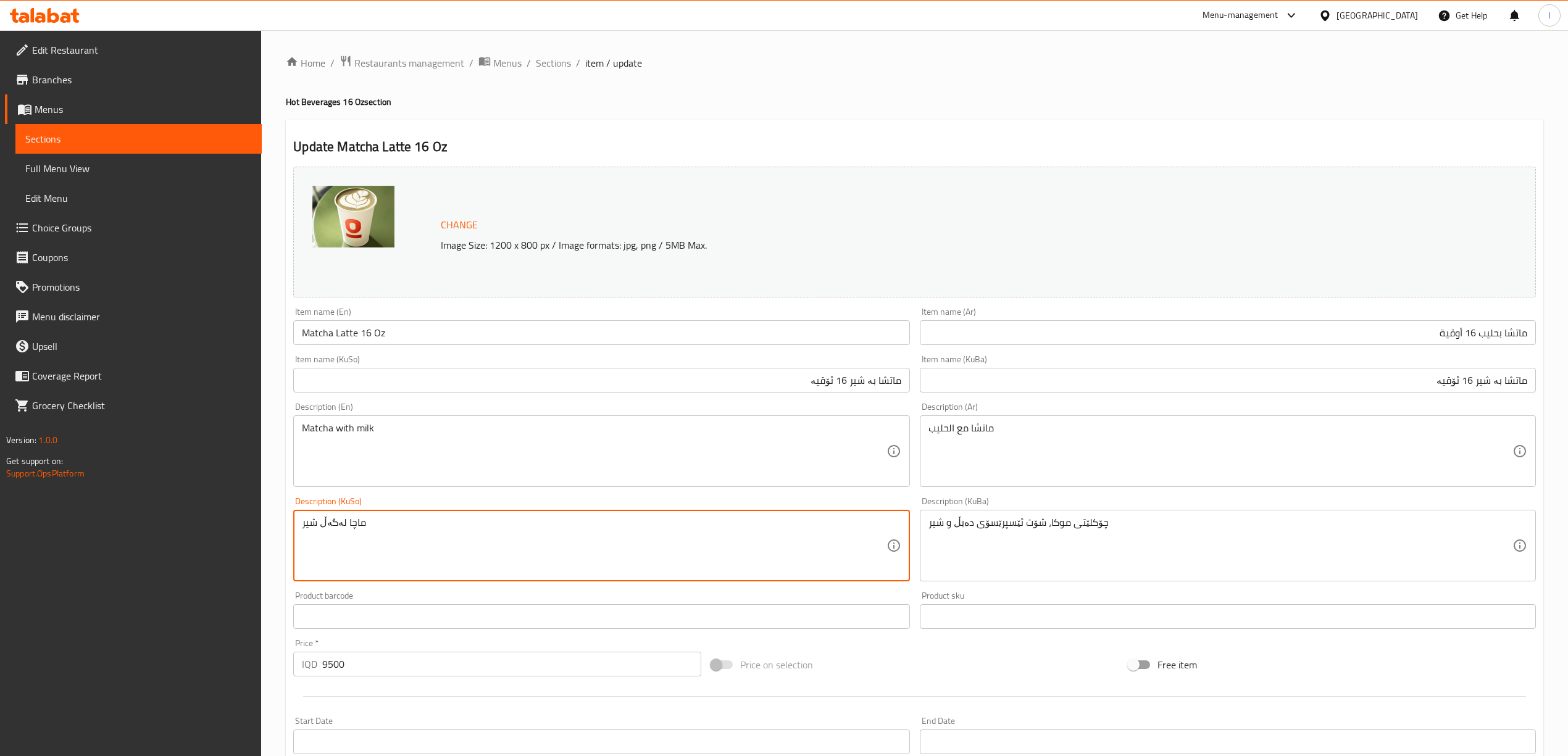
drag, startPoint x: 485, startPoint y: 552, endPoint x: 268, endPoint y: 527, distance: 218.4
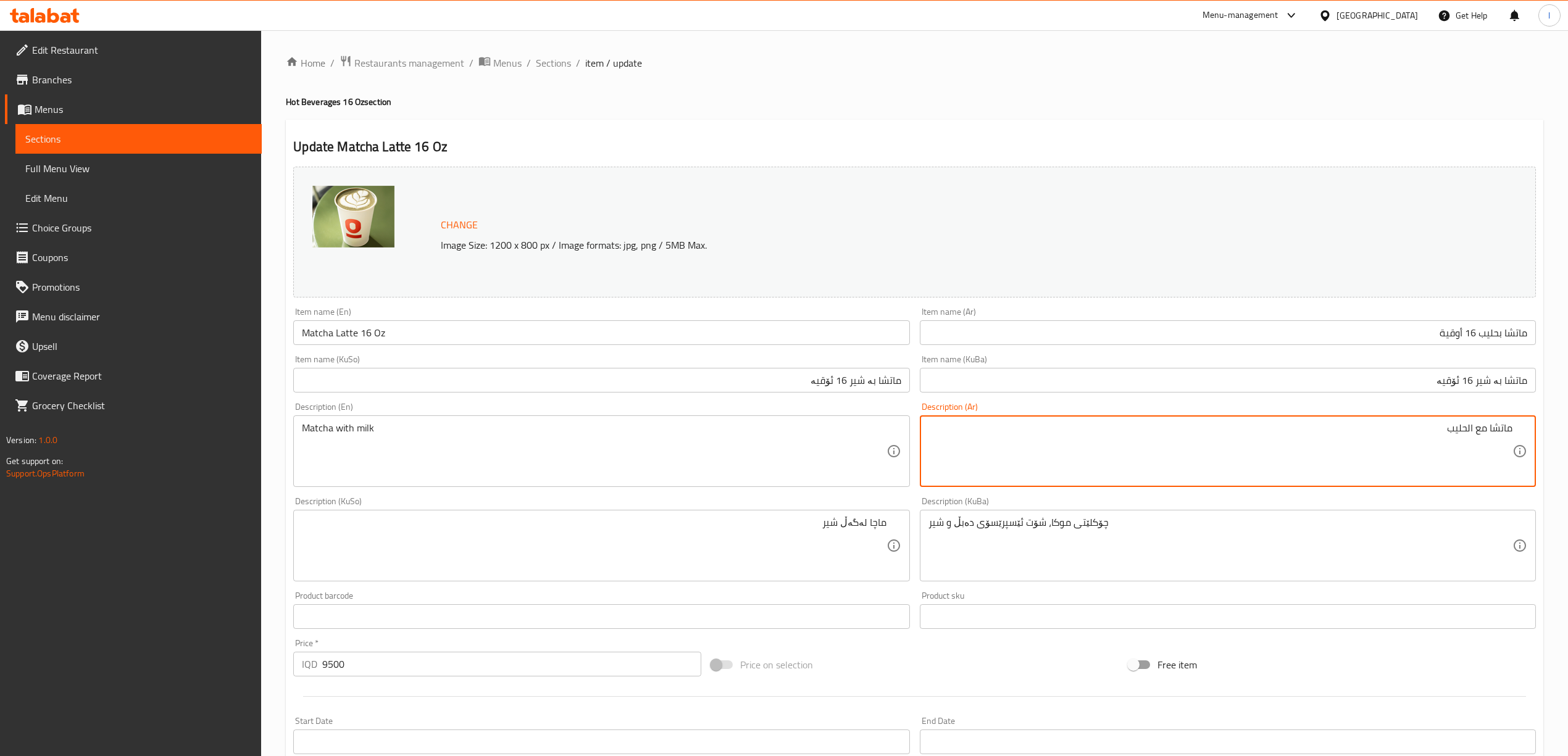
click at [1468, 433] on textarea "ماتشا مع الحليب" at bounding box center [1220, 452] width 584 height 59
drag, startPoint x: 1485, startPoint y: 433, endPoint x: 1472, endPoint y: 437, distance: 13.6
click at [1472, 437] on textarea "ماتشا مع حليب" at bounding box center [1220, 452] width 584 height 59
type textarea "ماتشا مع حليب"
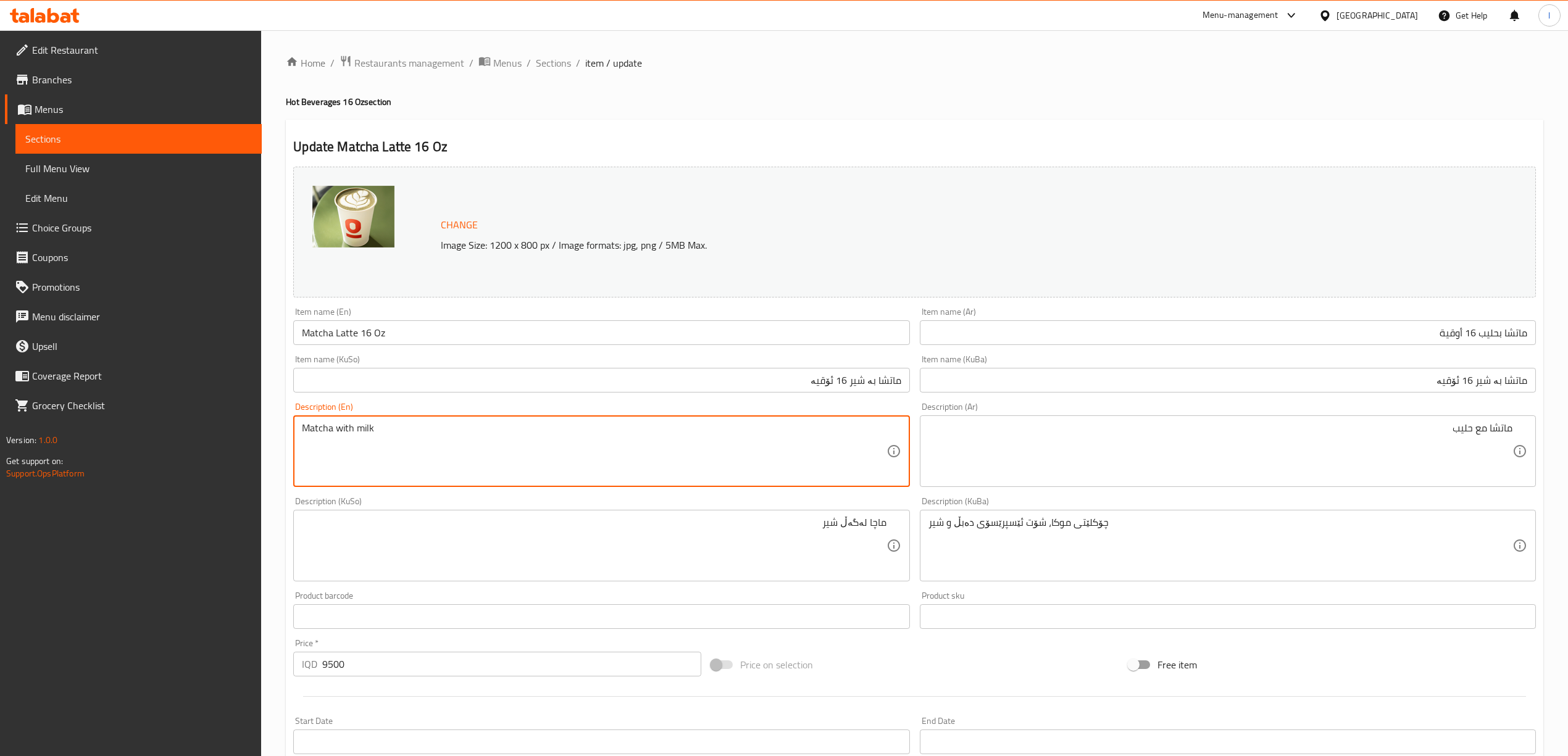
click at [339, 431] on textarea "Matcha with milk" at bounding box center [593, 452] width 584 height 59
type textarea "Matcha and milk"
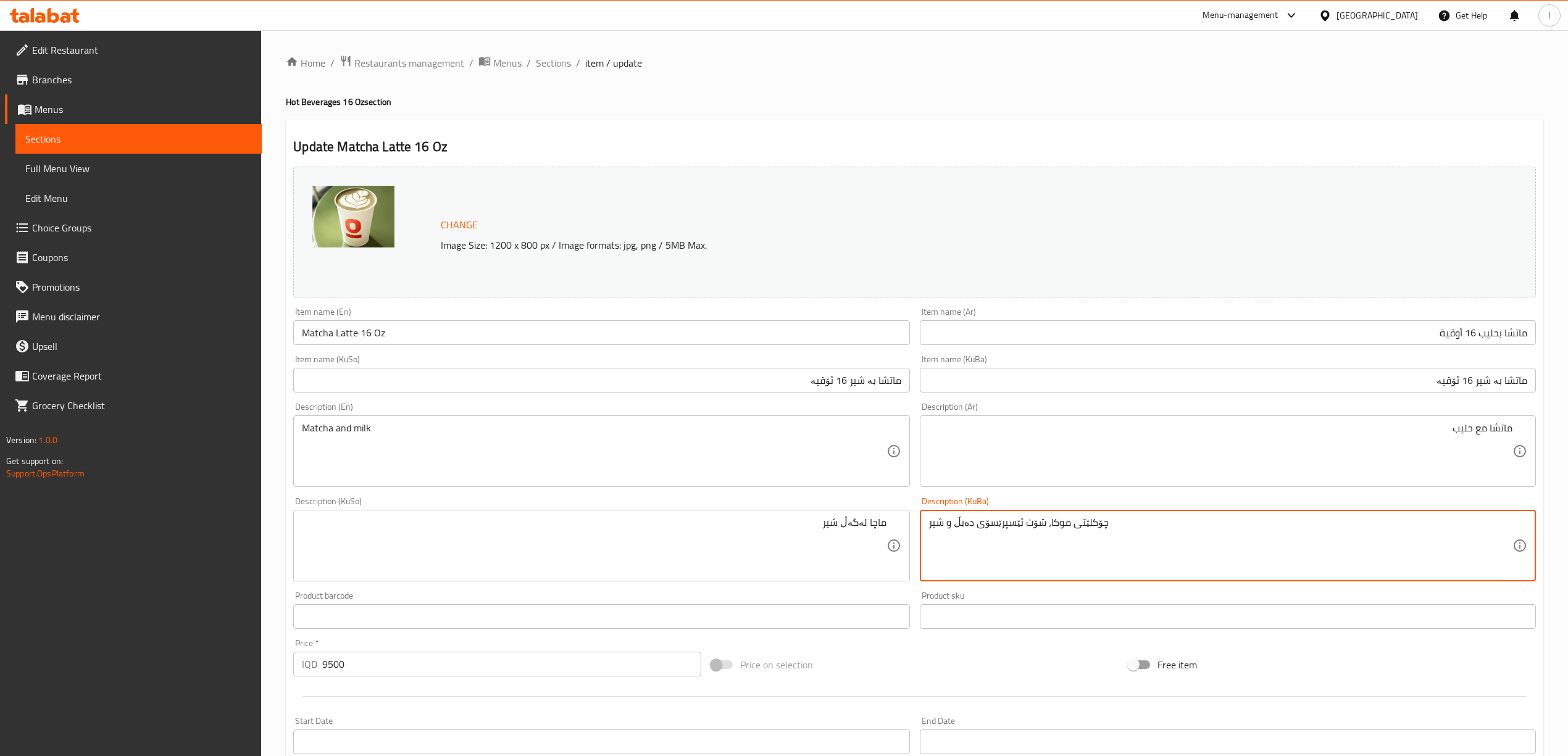
drag, startPoint x: 548, startPoint y: 517, endPoint x: 526, endPoint y: 517, distance: 22.0
click at [526, 517] on div "Change Image Size: 1200 x 800 px / Image formats: jpg, png / 5MB Max. Item name…" at bounding box center [915, 507] width 1253 height 692
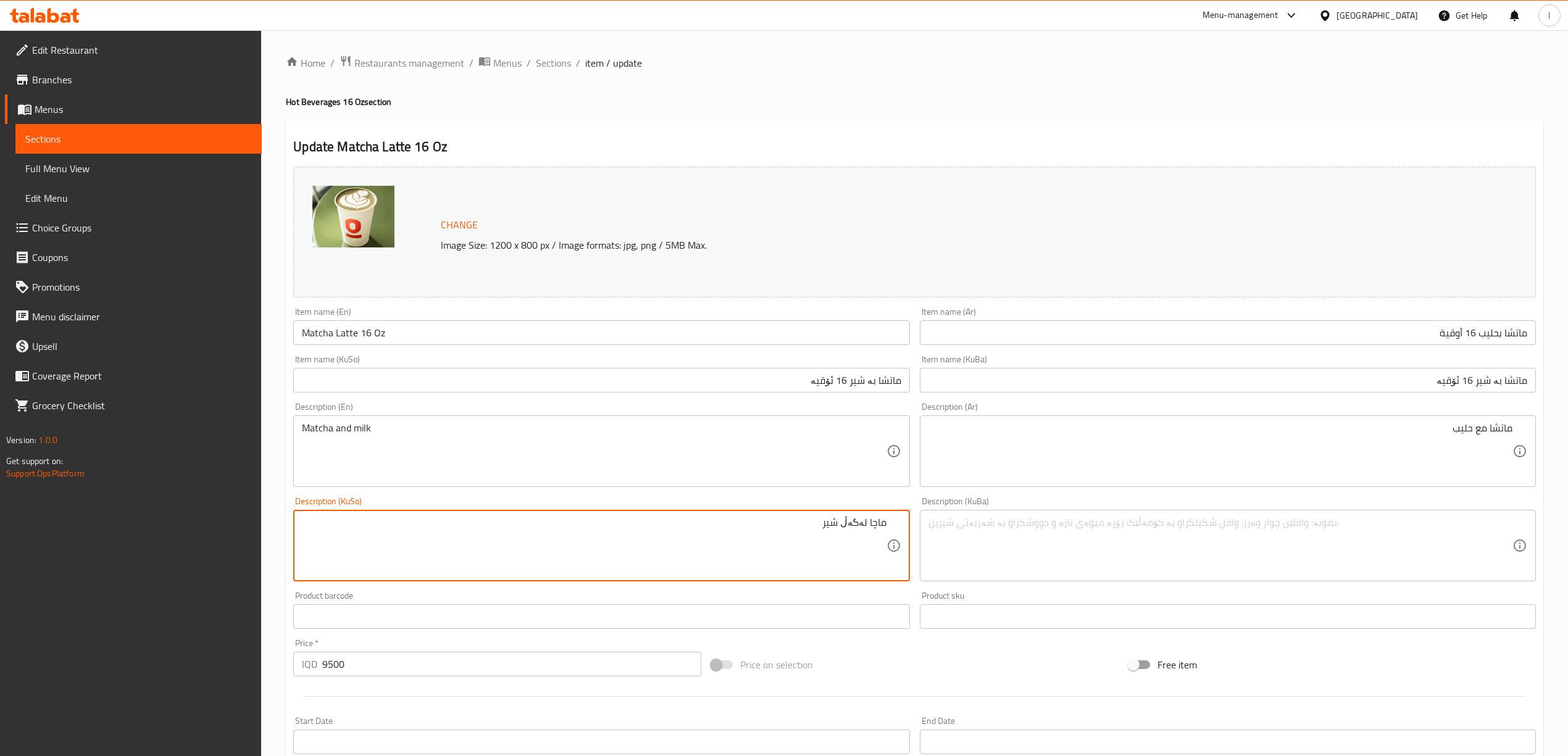
drag, startPoint x: 867, startPoint y: 525, endPoint x: 845, endPoint y: 529, distance: 22.4
type textarea "ماچا وشیر"
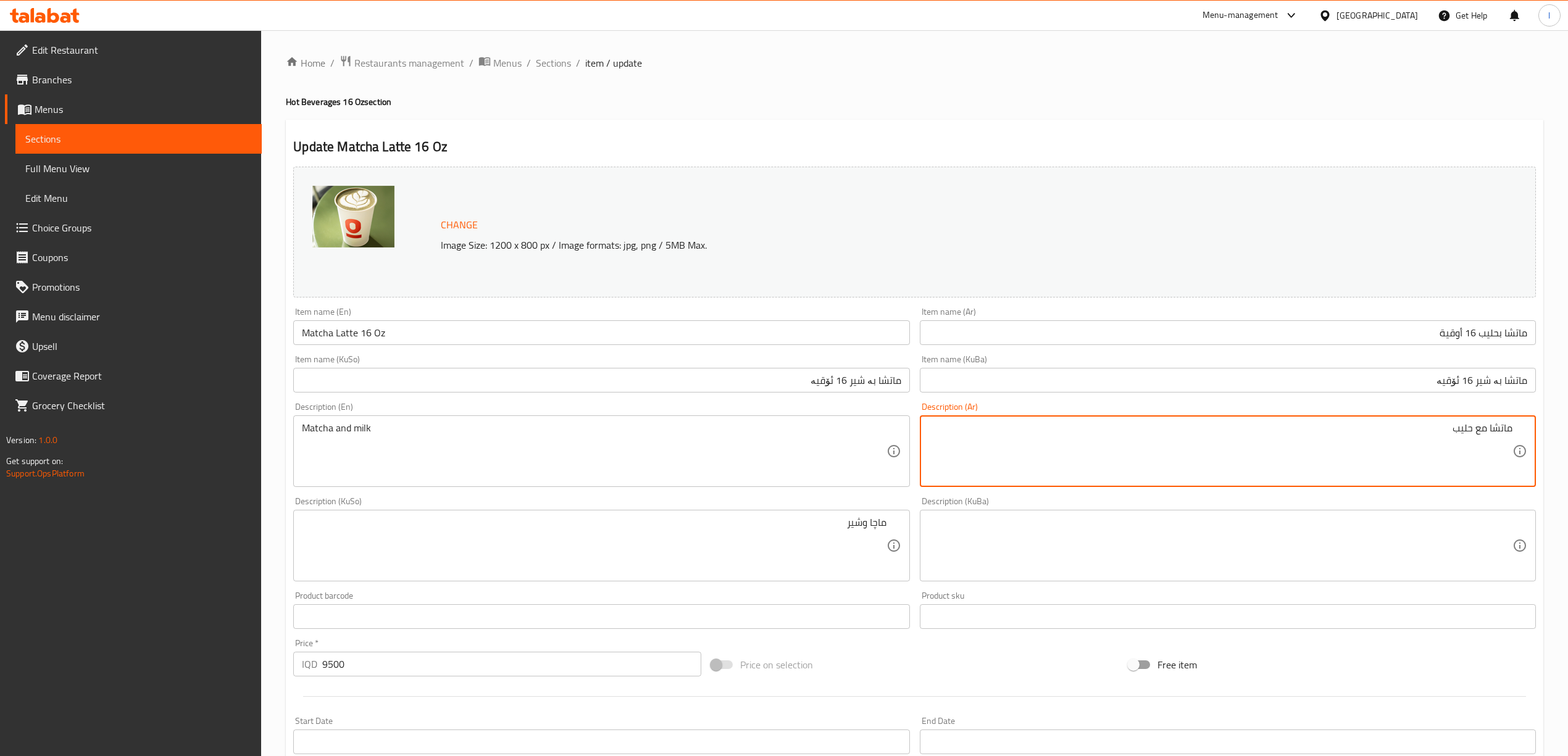
drag, startPoint x: 1483, startPoint y: 438, endPoint x: 1475, endPoint y: 438, distance: 8.0
drag, startPoint x: 1486, startPoint y: 435, endPoint x: 1473, endPoint y: 438, distance: 13.3
click at [1473, 438] on textarea "ماتشا مع حليب" at bounding box center [1220, 452] width 584 height 59
type textarea "[PERSON_NAME]"
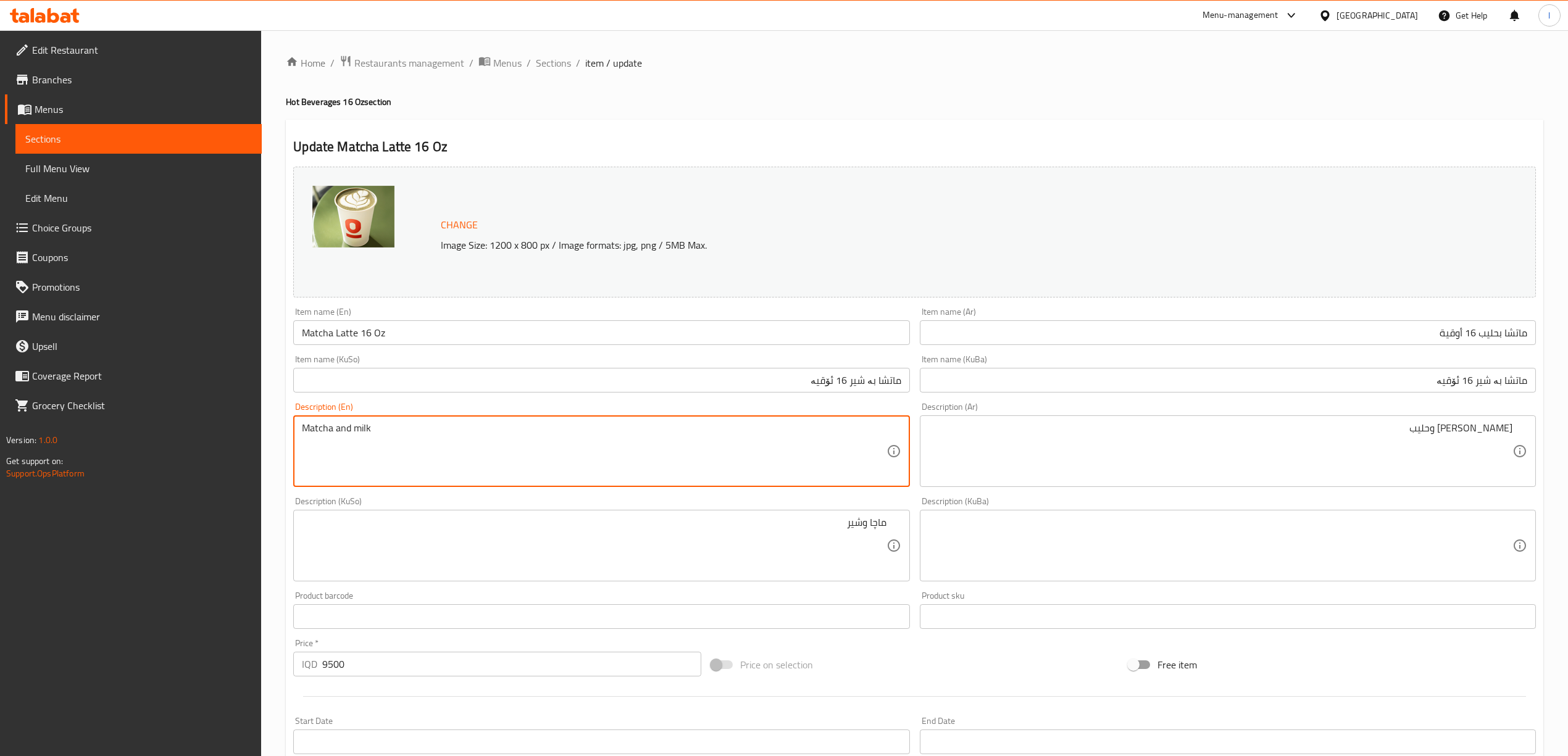
click at [313, 434] on textarea "Matcha and milk" at bounding box center [593, 452] width 584 height 59
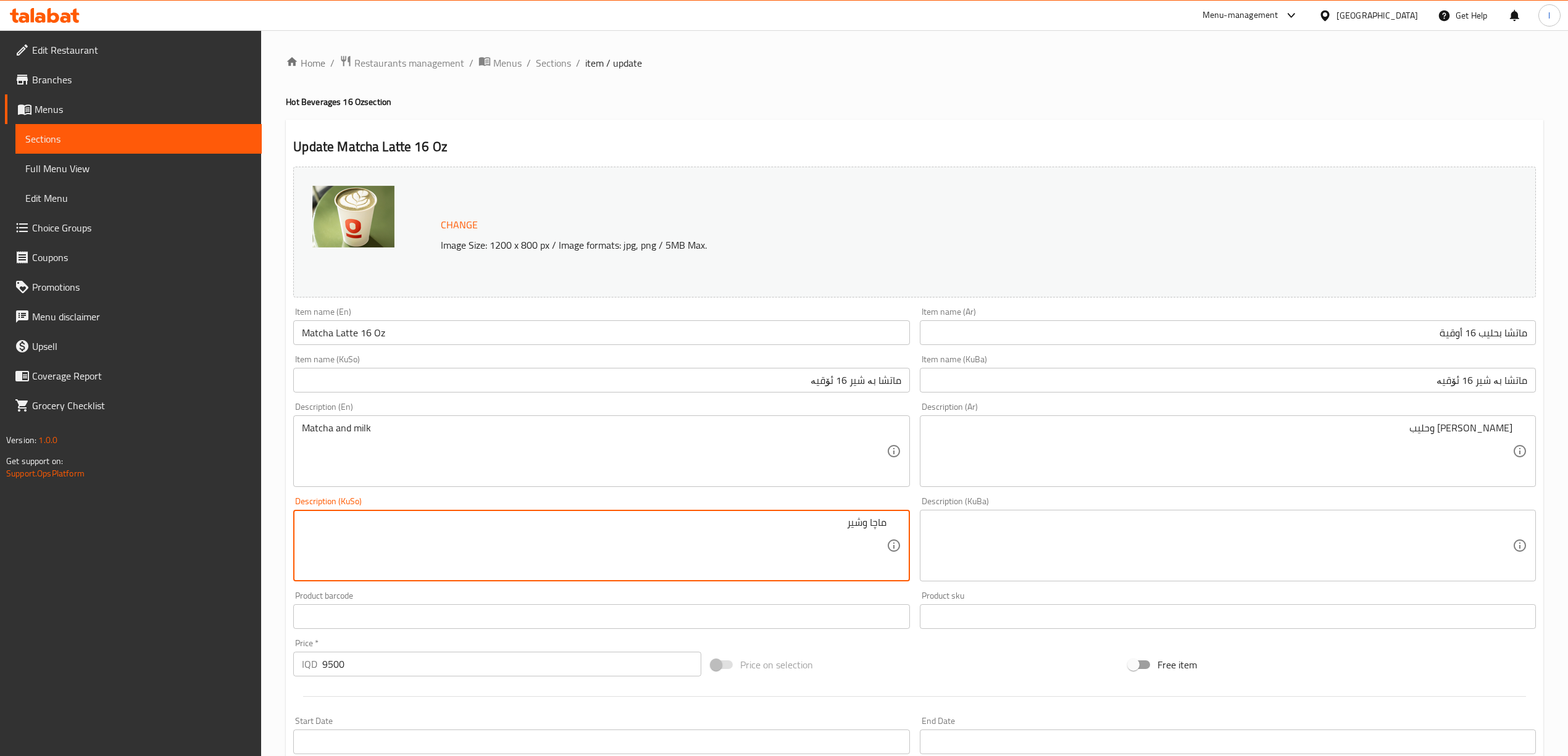
click at [875, 523] on textarea "ماچا وشیر" at bounding box center [593, 546] width 584 height 59
paste textarea "تشا"
drag, startPoint x: 788, startPoint y: 529, endPoint x: 1176, endPoint y: 539, distance: 388.1
click at [1176, 539] on div "Change Image Size: 1200 x 800 px / Image formats: jpg, png / 5MB Max. Item name…" at bounding box center [915, 507] width 1253 height 692
type textarea "ماتشا وشیر"
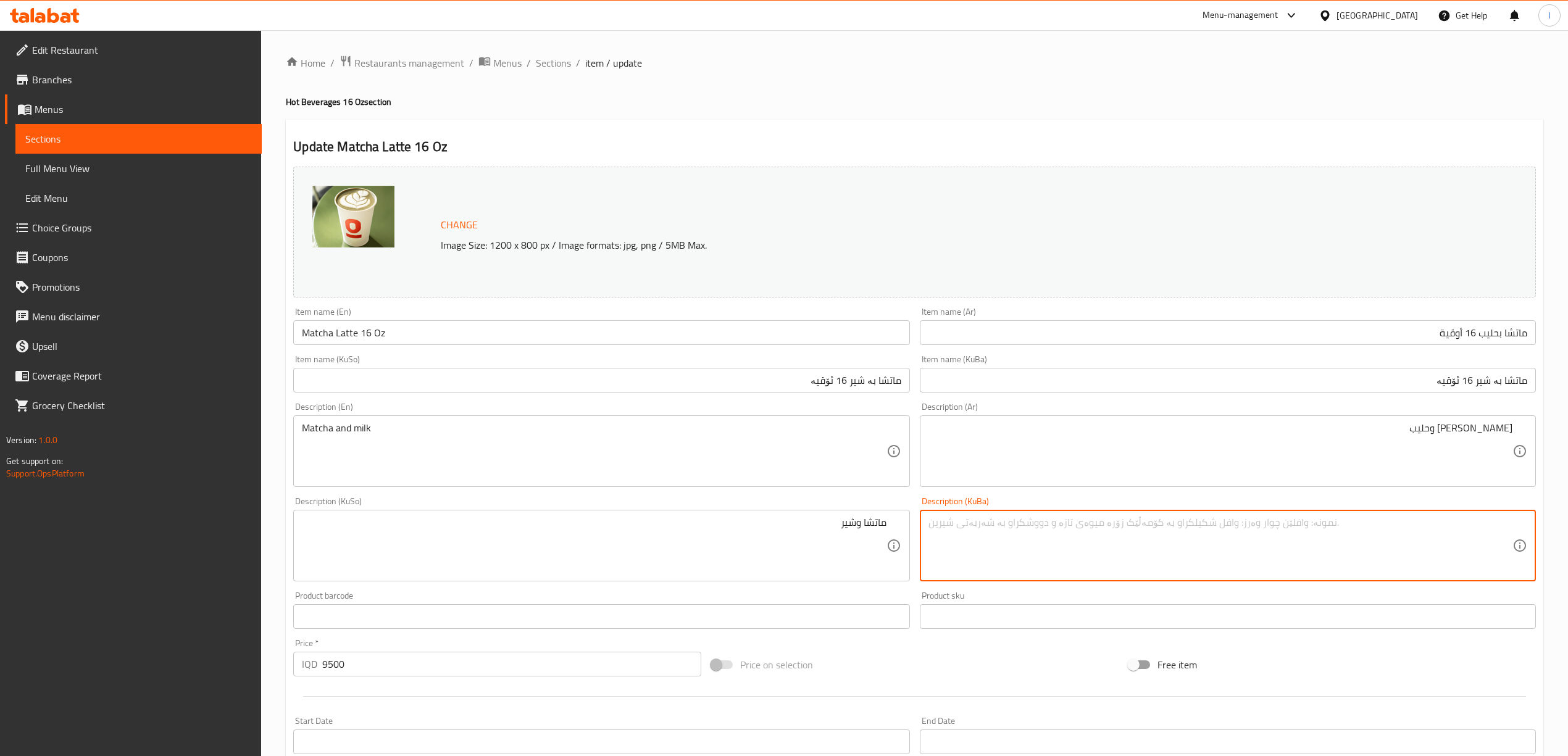
click at [1100, 539] on textarea at bounding box center [1220, 546] width 584 height 59
paste textarea "ماتشا وشیر"
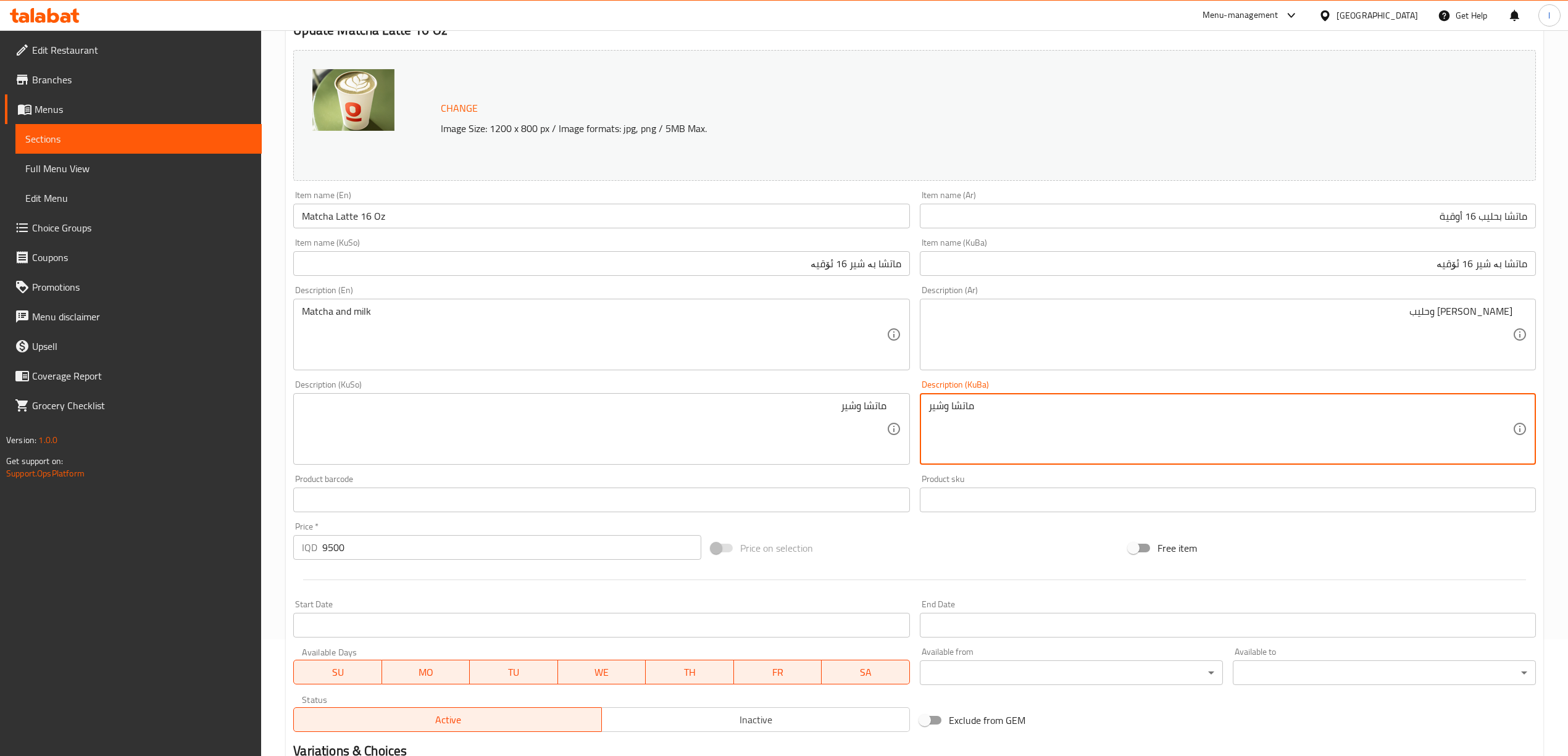
scroll to position [110, 0]
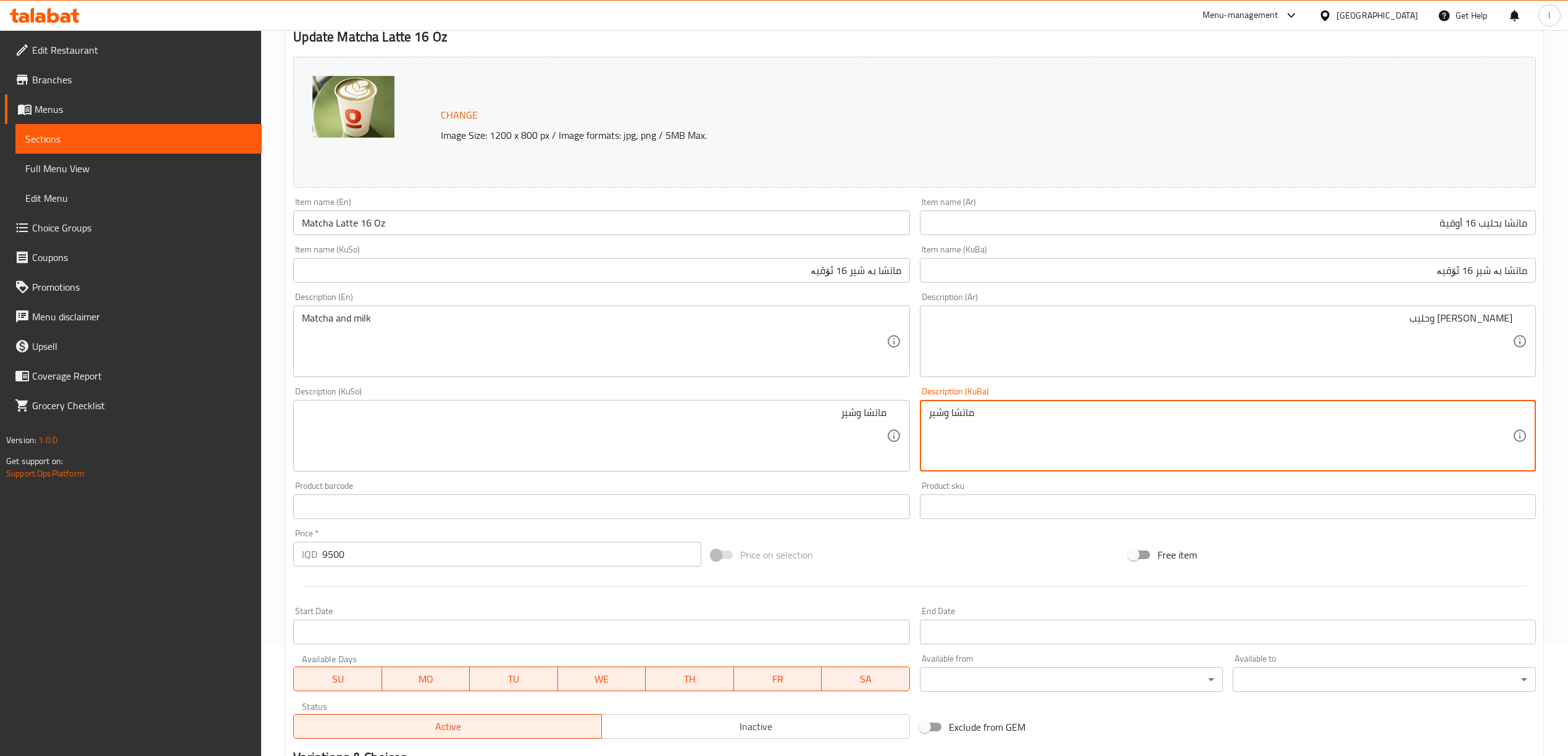
type textarea "ماتشا وشیر"
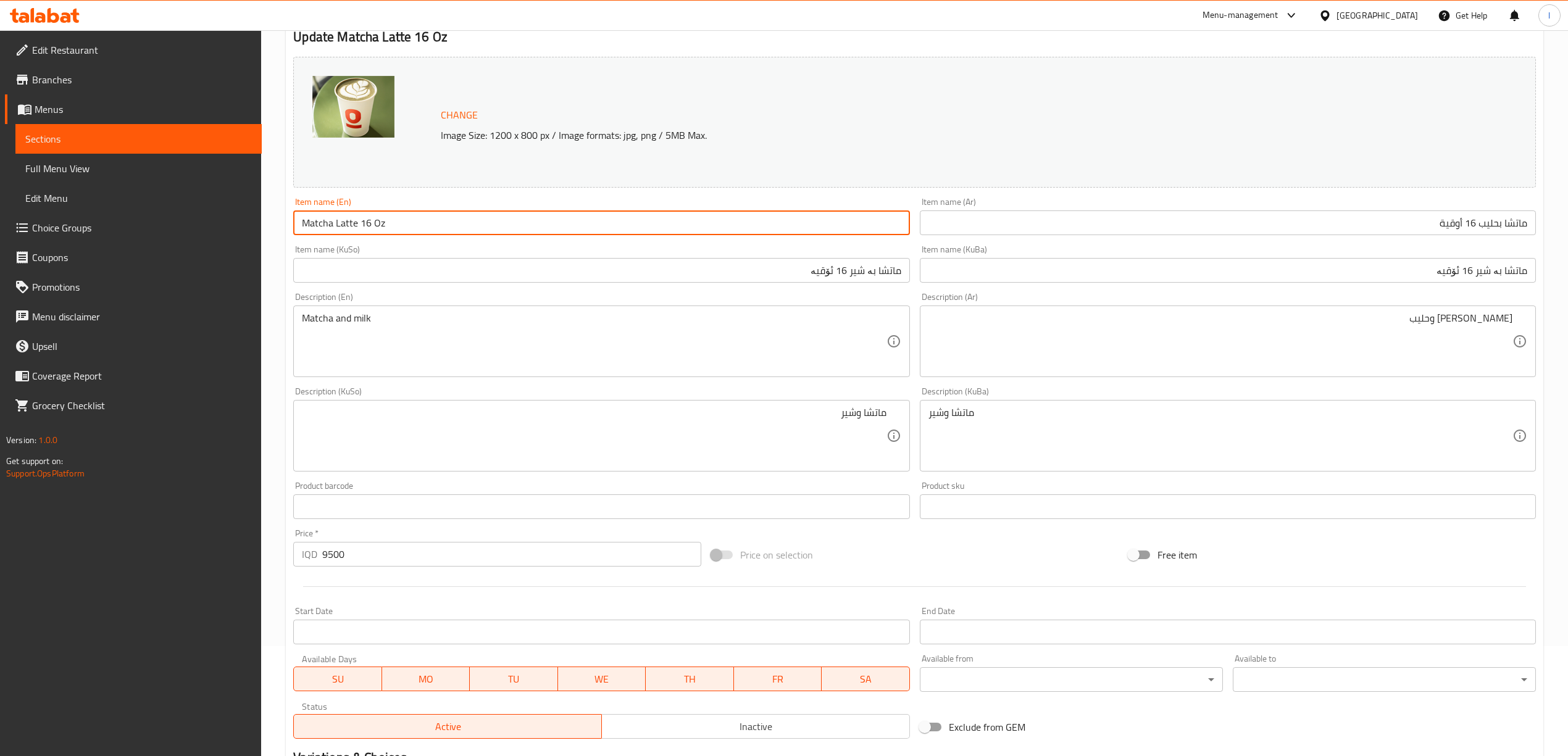
drag, startPoint x: 406, startPoint y: 214, endPoint x: 171, endPoint y: 223, distance: 235.2
click at [171, 223] on div "Edit Restaurant Branches Menus Sections Full Menu View Edit Menu Choice Groups …" at bounding box center [784, 421] width 1568 height 1002
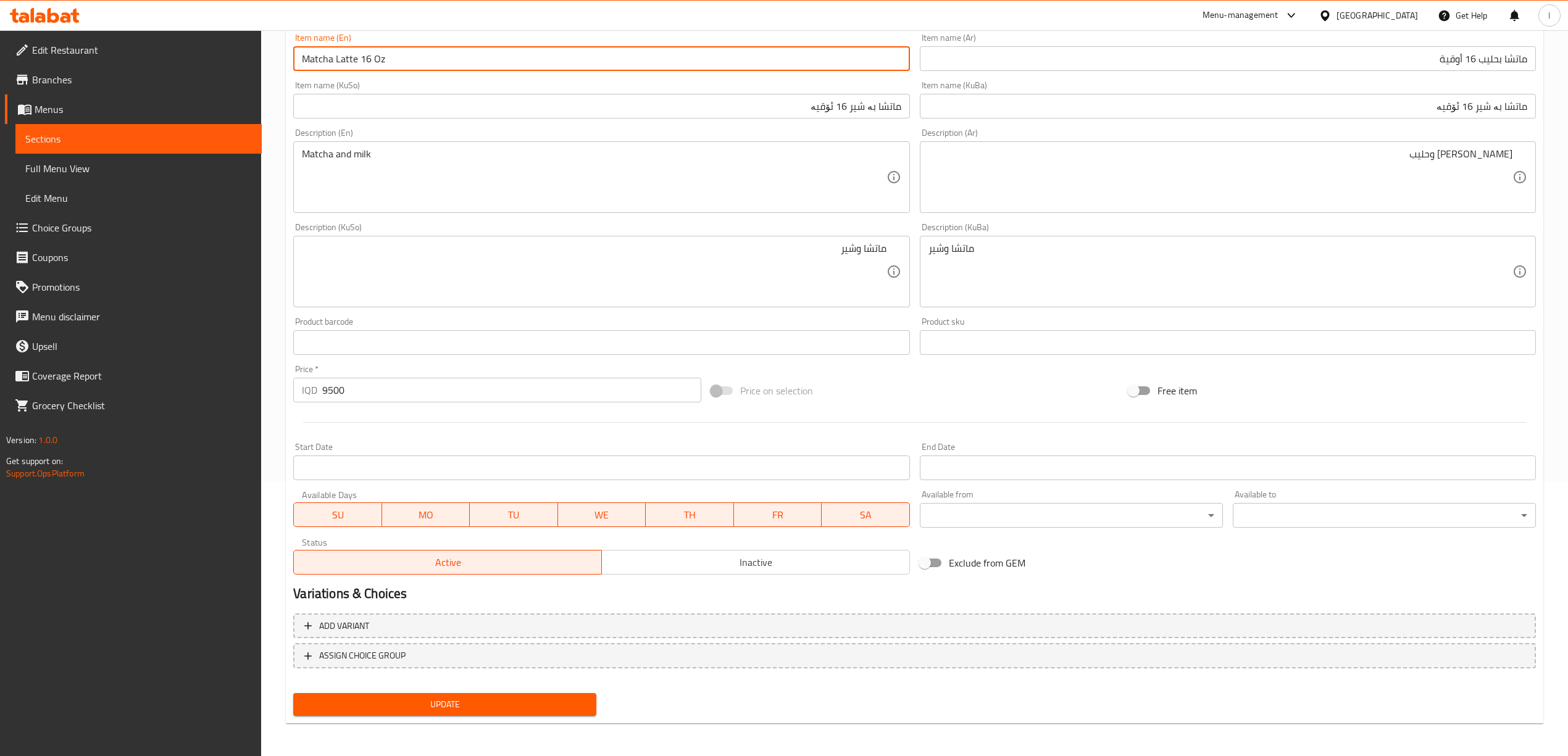
scroll to position [275, 0]
click at [340, 705] on span "Update" at bounding box center [444, 704] width 283 height 16
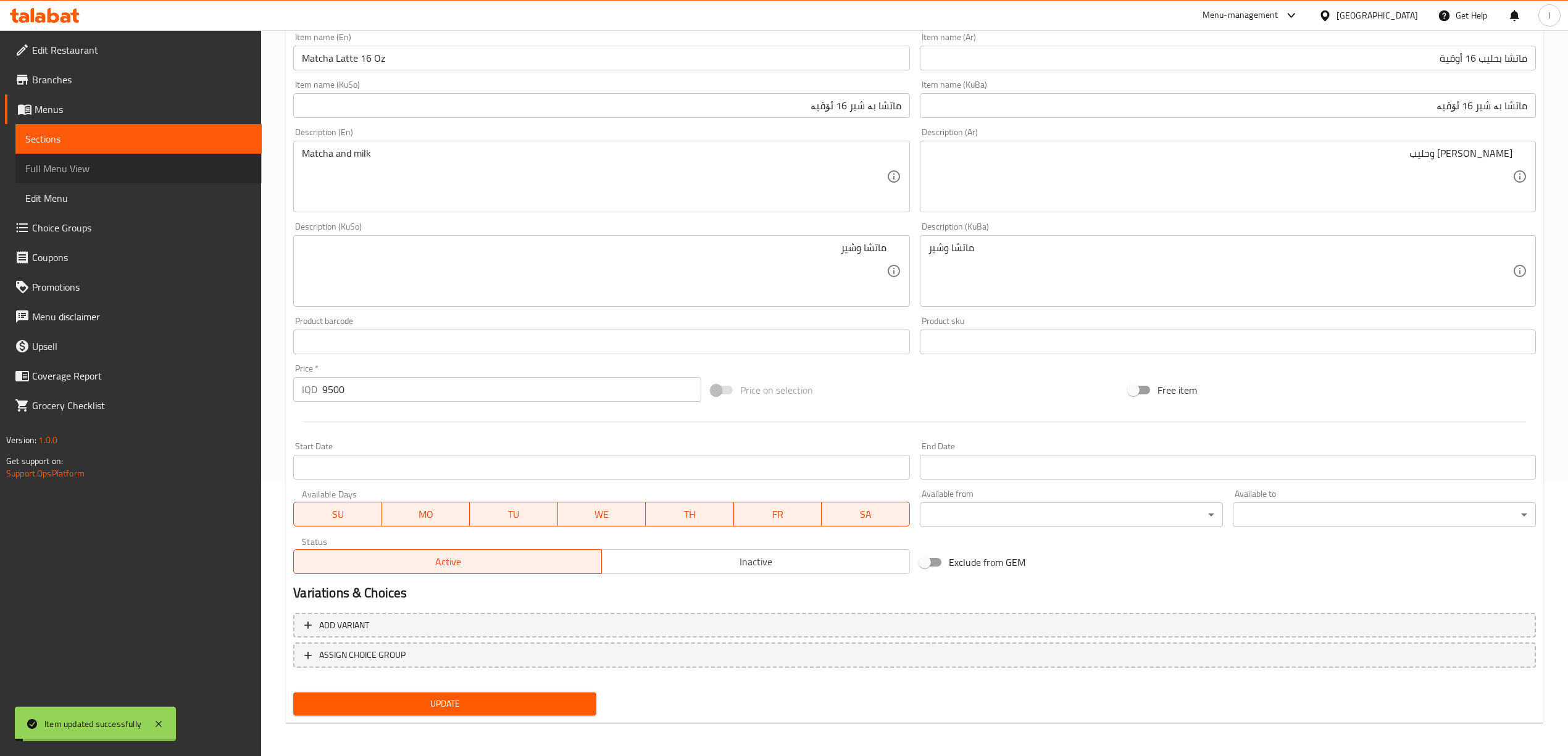
click at [65, 176] on span "Full Menu View" at bounding box center [138, 169] width 226 height 15
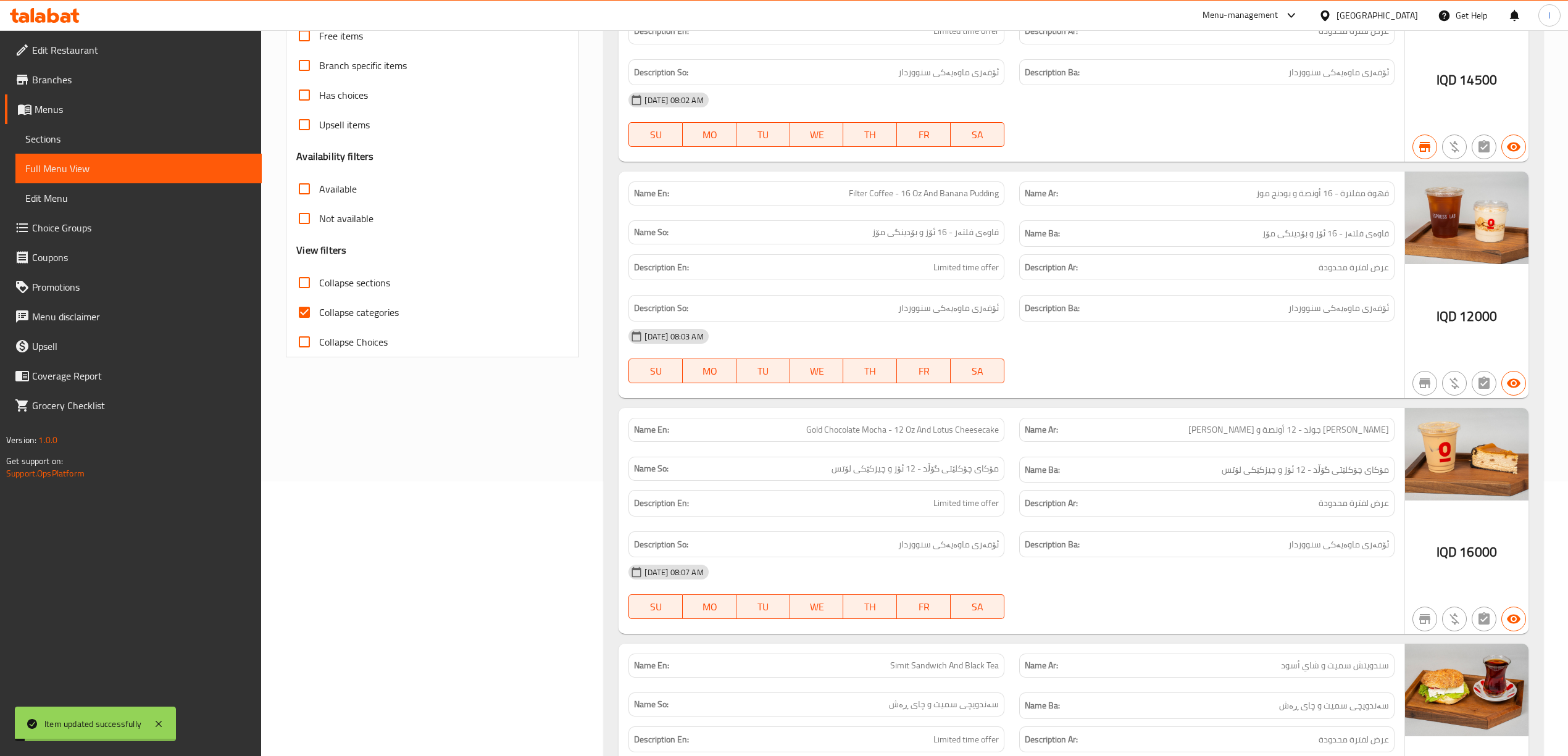
click at [88, 171] on span "Full Menu View" at bounding box center [138, 169] width 226 height 15
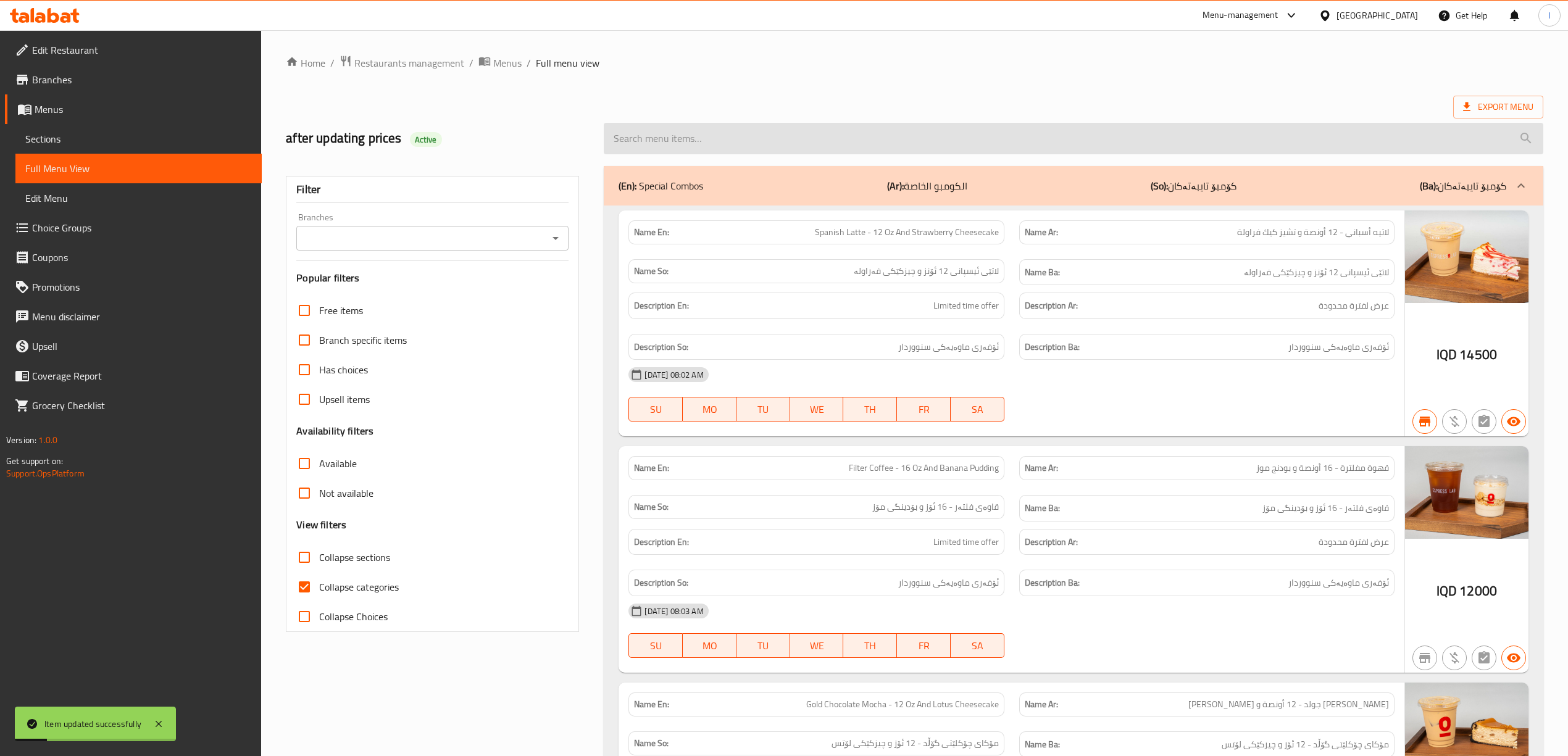
drag, startPoint x: 815, startPoint y: 134, endPoint x: 791, endPoint y: 131, distance: 24.2
click at [810, 134] on input "search" at bounding box center [1073, 138] width 939 height 31
paste input "Matcha Latte 16 Oz"
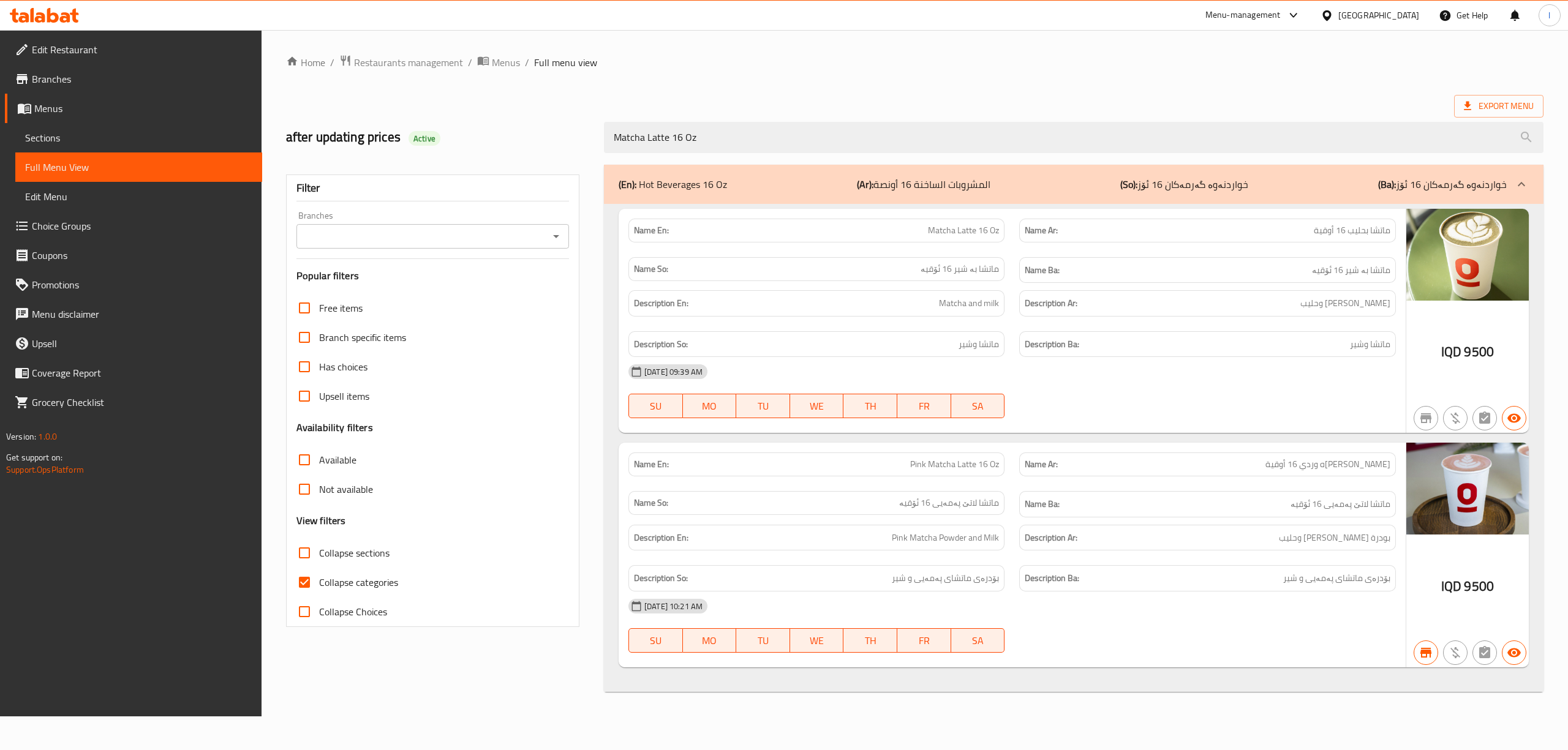
drag, startPoint x: 853, startPoint y: 121, endPoint x: 530, endPoint y: 116, distance: 323.0
click at [530, 116] on div "after updating prices Active Matcha Latte 16 Oz" at bounding box center [914, 137] width 1272 height 55
paste input "Pink"
drag, startPoint x: 753, startPoint y: 135, endPoint x: 457, endPoint y: 130, distance: 296.0
click at [459, 133] on div "after updating prices Active Matcha Latte 16 Oz" at bounding box center [914, 137] width 1272 height 55
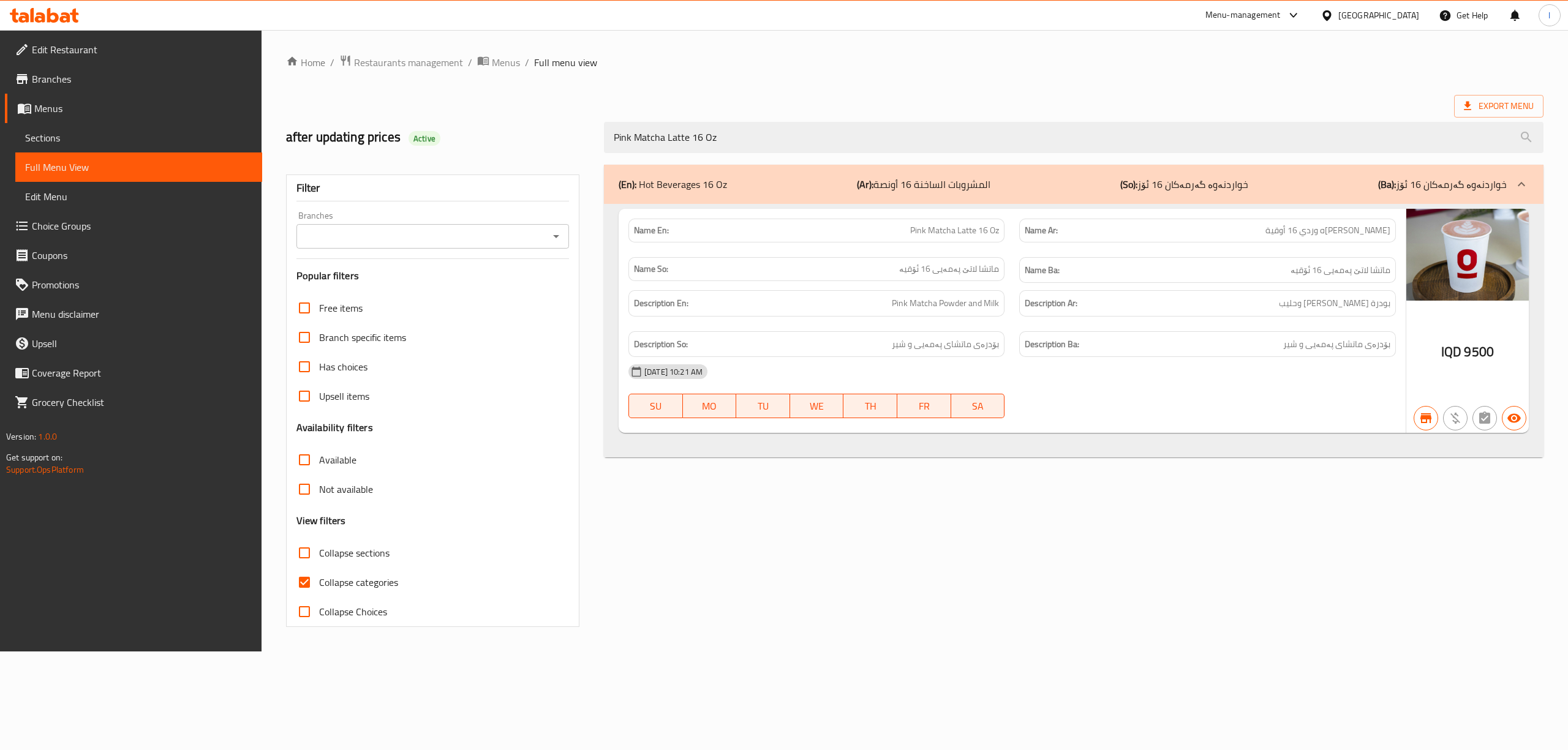
type input "Pink Matcha Latte 16 Oz"
click at [96, 135] on span "Sections" at bounding box center [139, 137] width 227 height 15
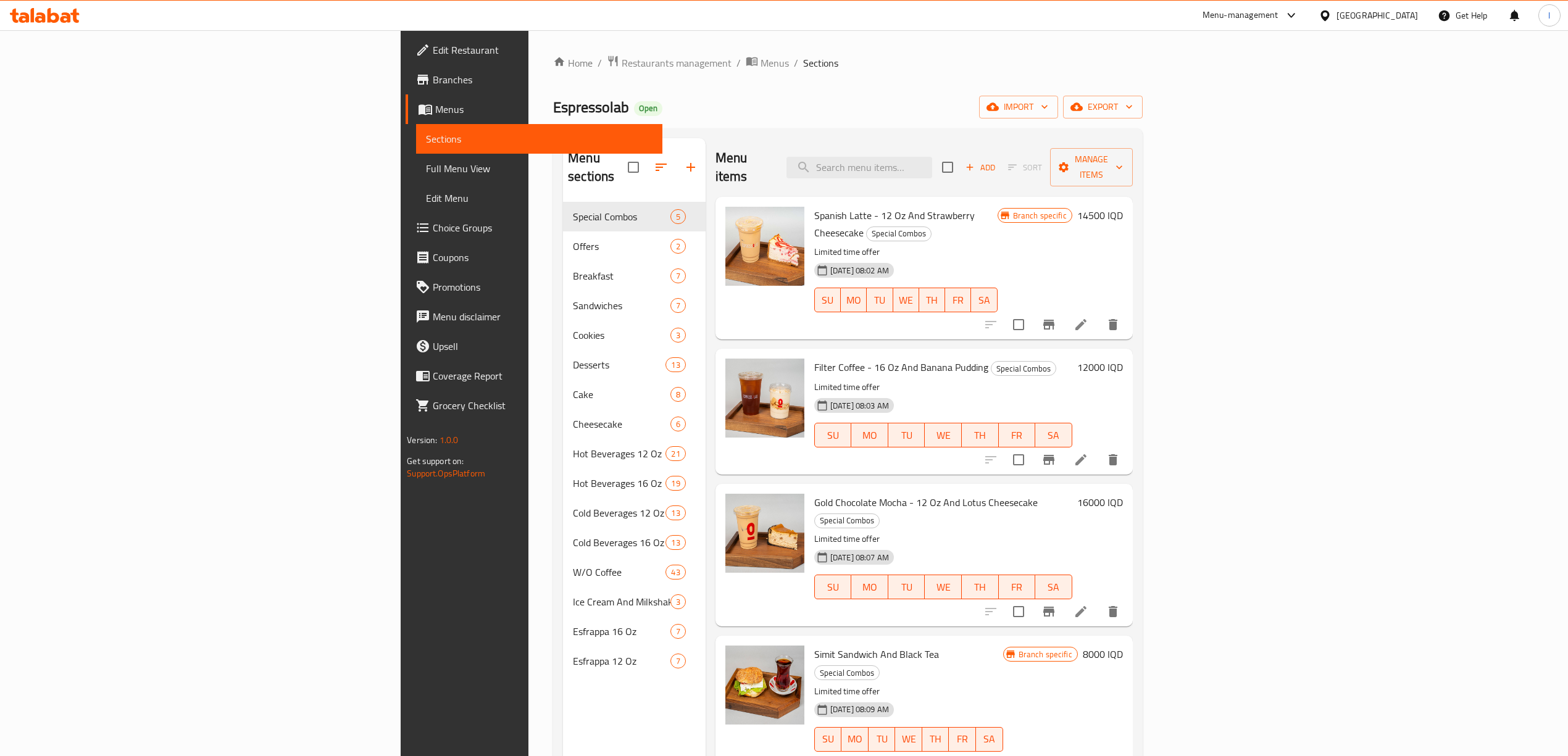
click at [982, 171] on div "Menu items Add Sort Manage items" at bounding box center [924, 168] width 417 height 59
click at [932, 157] on input "search" at bounding box center [859, 168] width 146 height 22
paste input "Pink Matcha Latte 16 Oz"
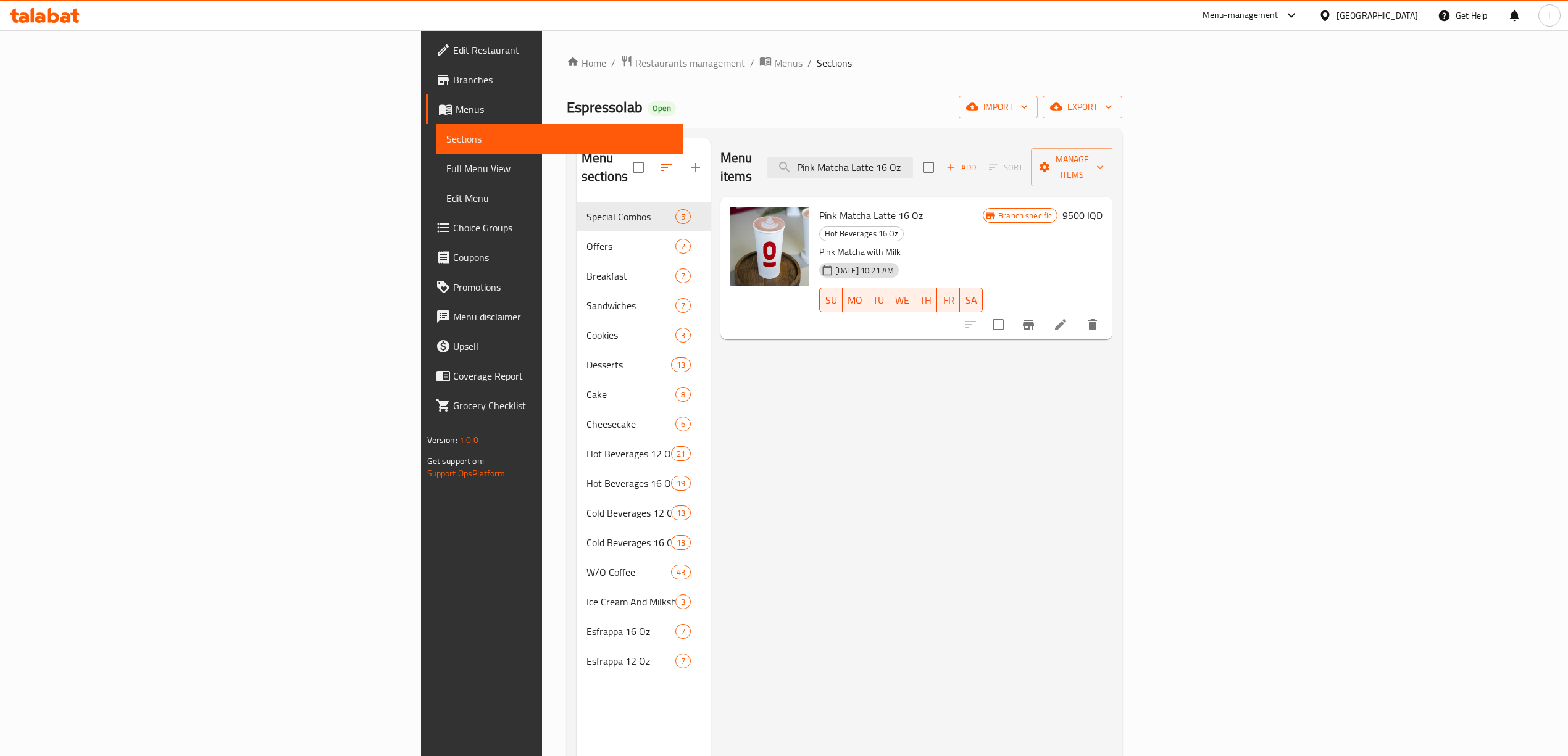
type input "Pink Matcha Latte 16 Oz"
click at [1068, 317] on icon at bounding box center [1060, 324] width 15 height 15
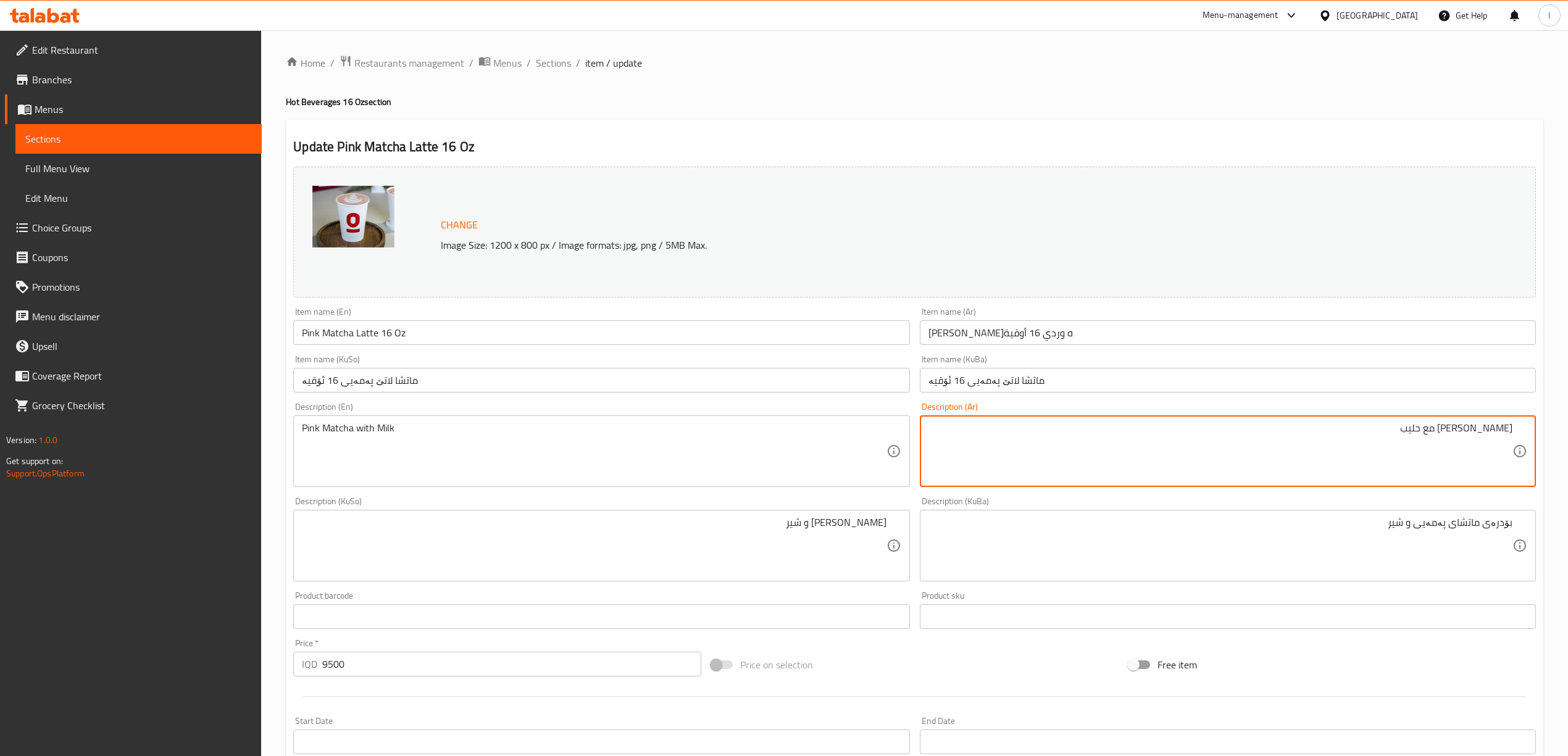
click at [1448, 433] on textarea "ماتشا وردي مع حليب" at bounding box center [1220, 452] width 584 height 59
drag, startPoint x: 1462, startPoint y: 433, endPoint x: 1445, endPoint y: 437, distance: 17.5
click at [1445, 437] on textarea "ماتشا وردي مع حليب" at bounding box center [1220, 452] width 584 height 59
drag, startPoint x: 1376, startPoint y: 434, endPoint x: 1579, endPoint y: 448, distance: 203.5
click at [1568, 448] on html "​ Menu-management Iraq Get Help l Edit Restaurant Branches Menus Sections Full …" at bounding box center [784, 378] width 1568 height 756
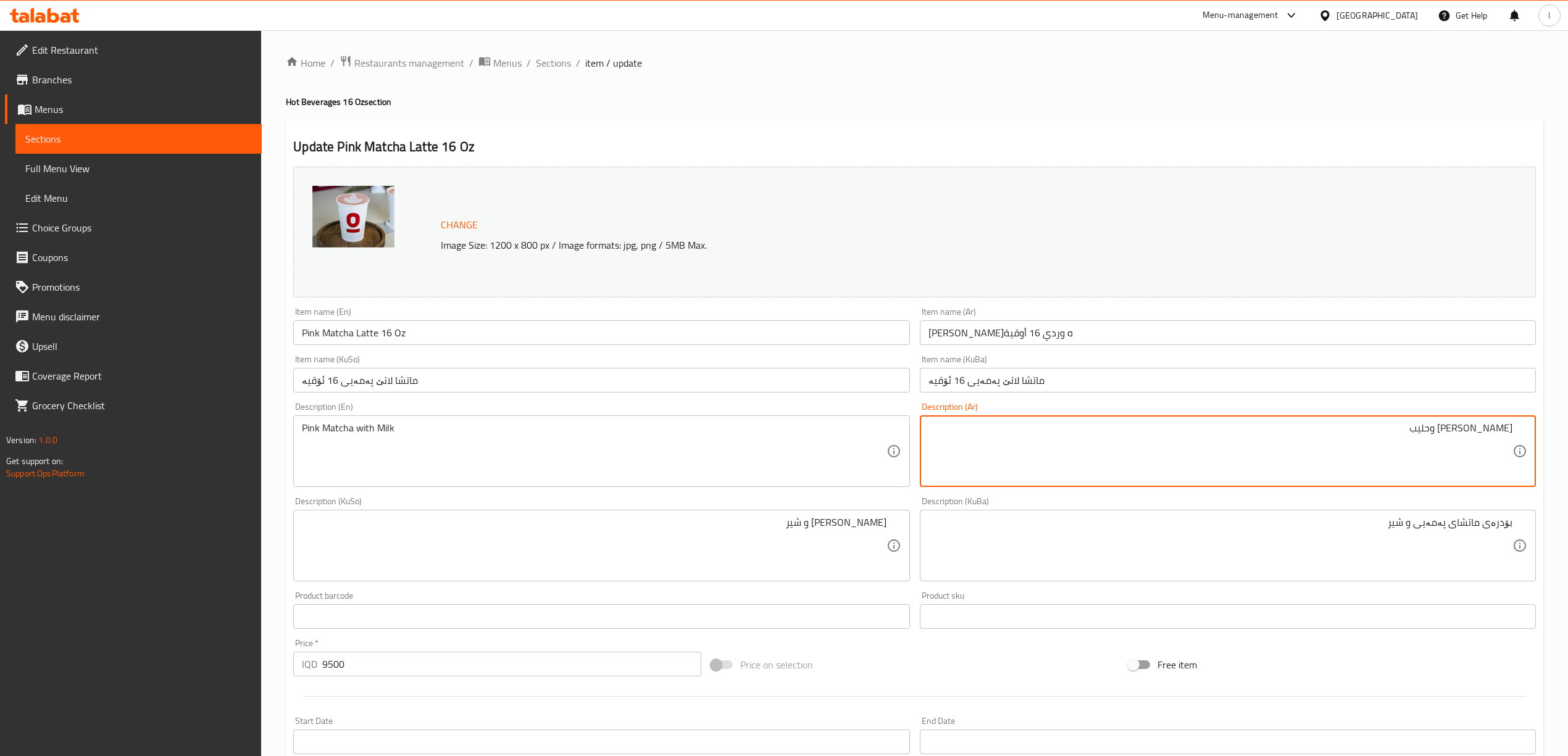
type textarea "[PERSON_NAME] وحليب"
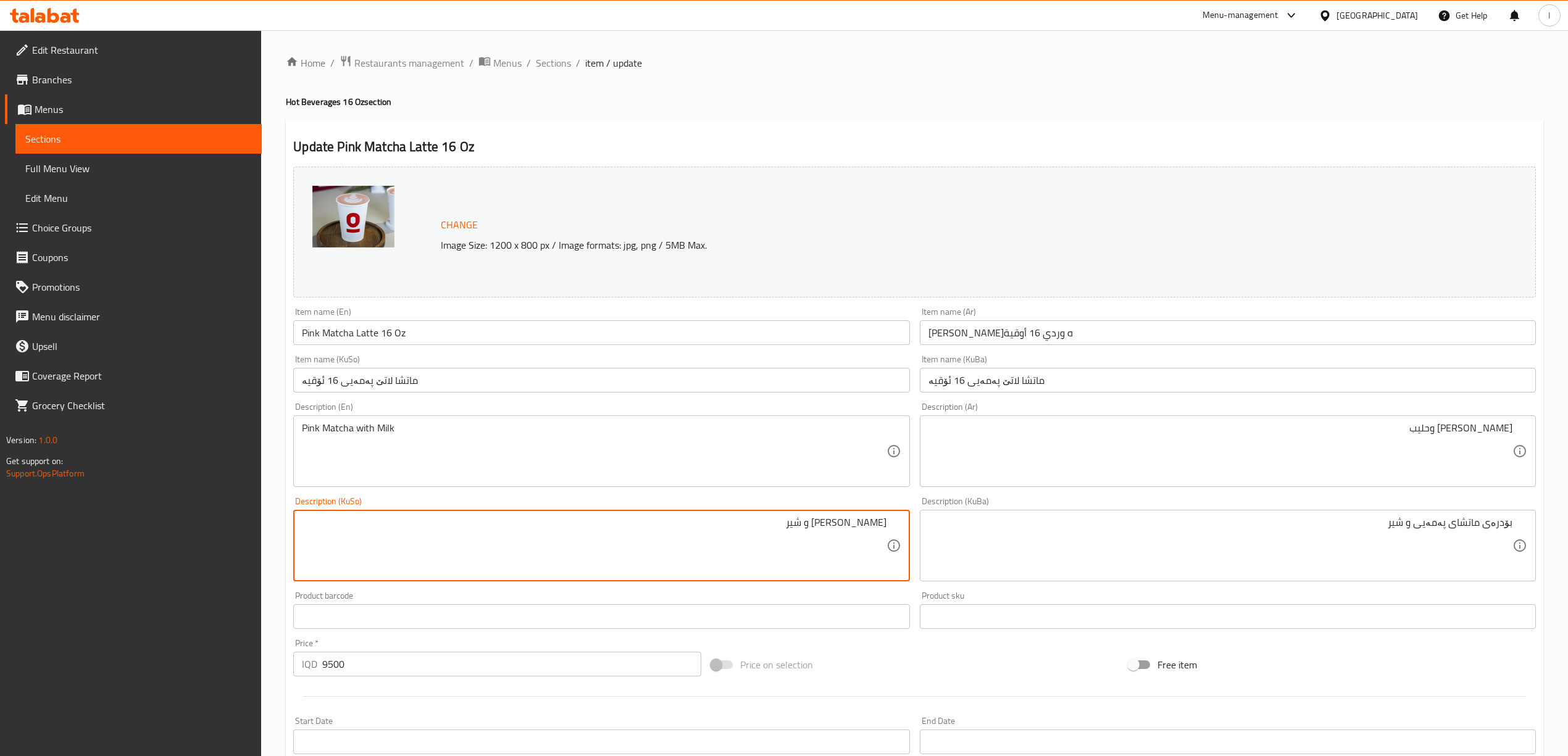
drag, startPoint x: 731, startPoint y: 533, endPoint x: 964, endPoint y: 536, distance: 233.0
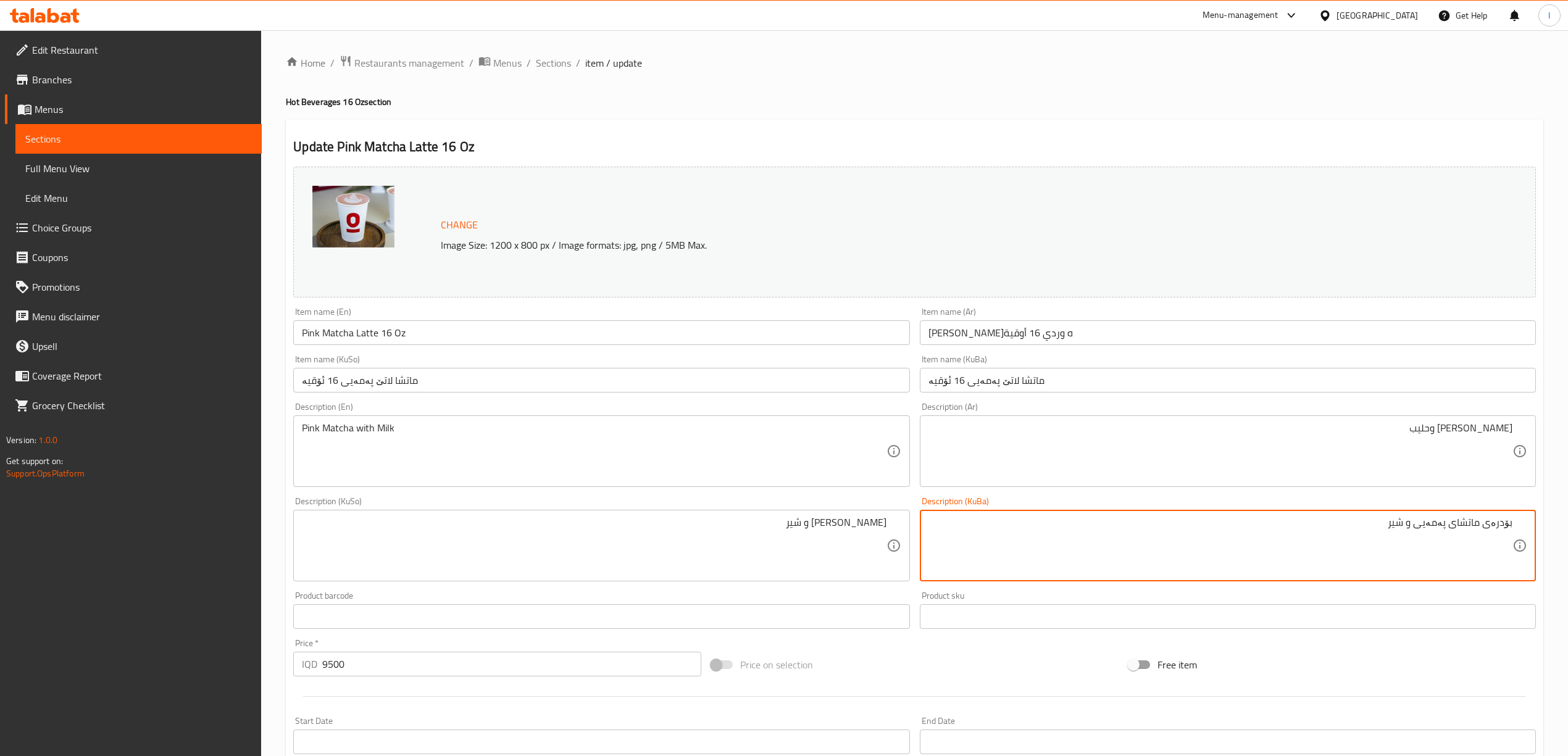
drag, startPoint x: 1168, startPoint y: 540, endPoint x: 1579, endPoint y: 595, distance: 414.7
paste textarea
type textarea "[PERSON_NAME] و شیر"
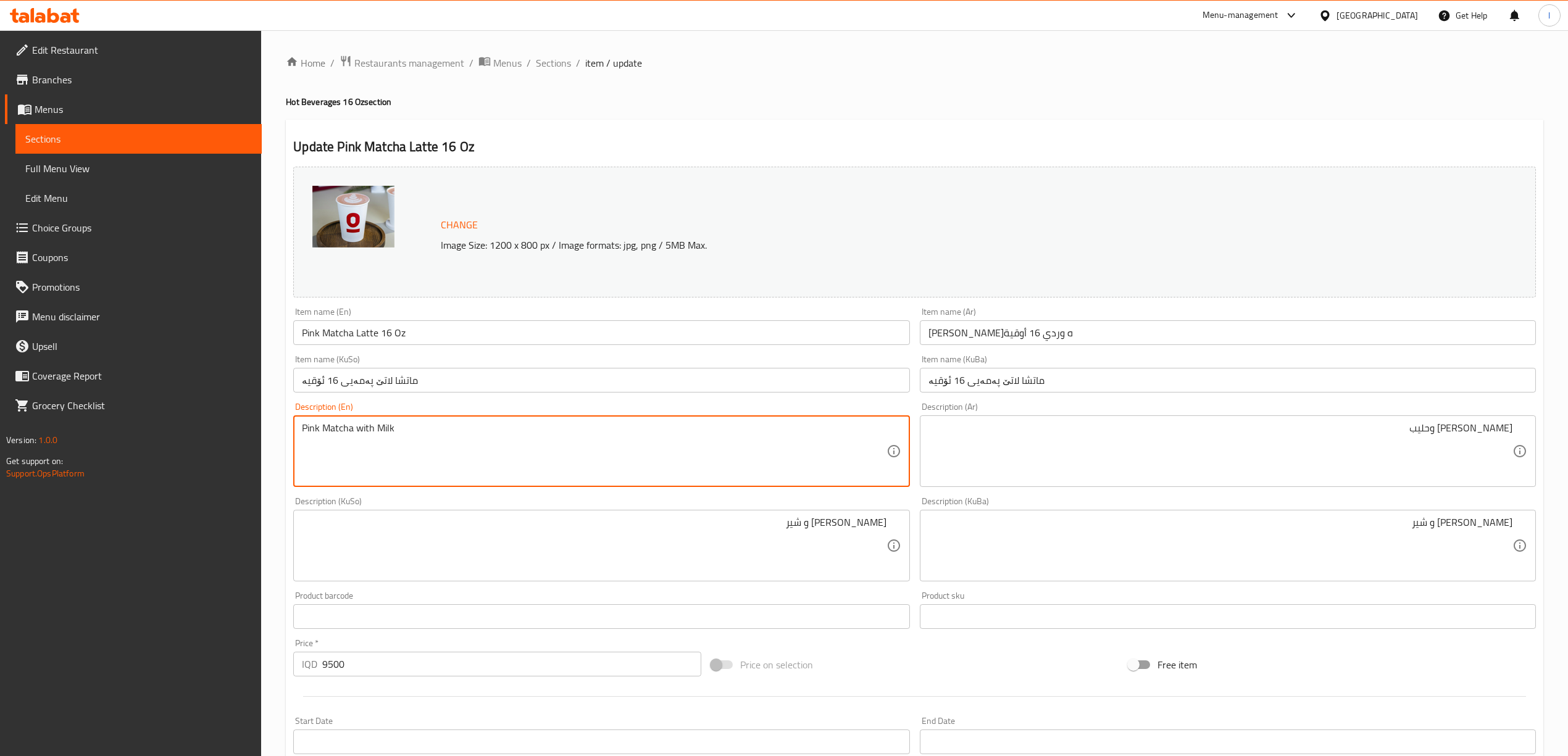
click at [364, 435] on textarea "Pink Matcha with Milk" at bounding box center [593, 452] width 584 height 59
drag, startPoint x: 451, startPoint y: 429, endPoint x: 151, endPoint y: 423, distance: 300.1
click at [151, 425] on div "Edit Restaurant Branches Menus Sections Full Menu View Edit Menu Choice Groups …" at bounding box center [784, 531] width 1568 height 1002
paste textarea "matcha and m"
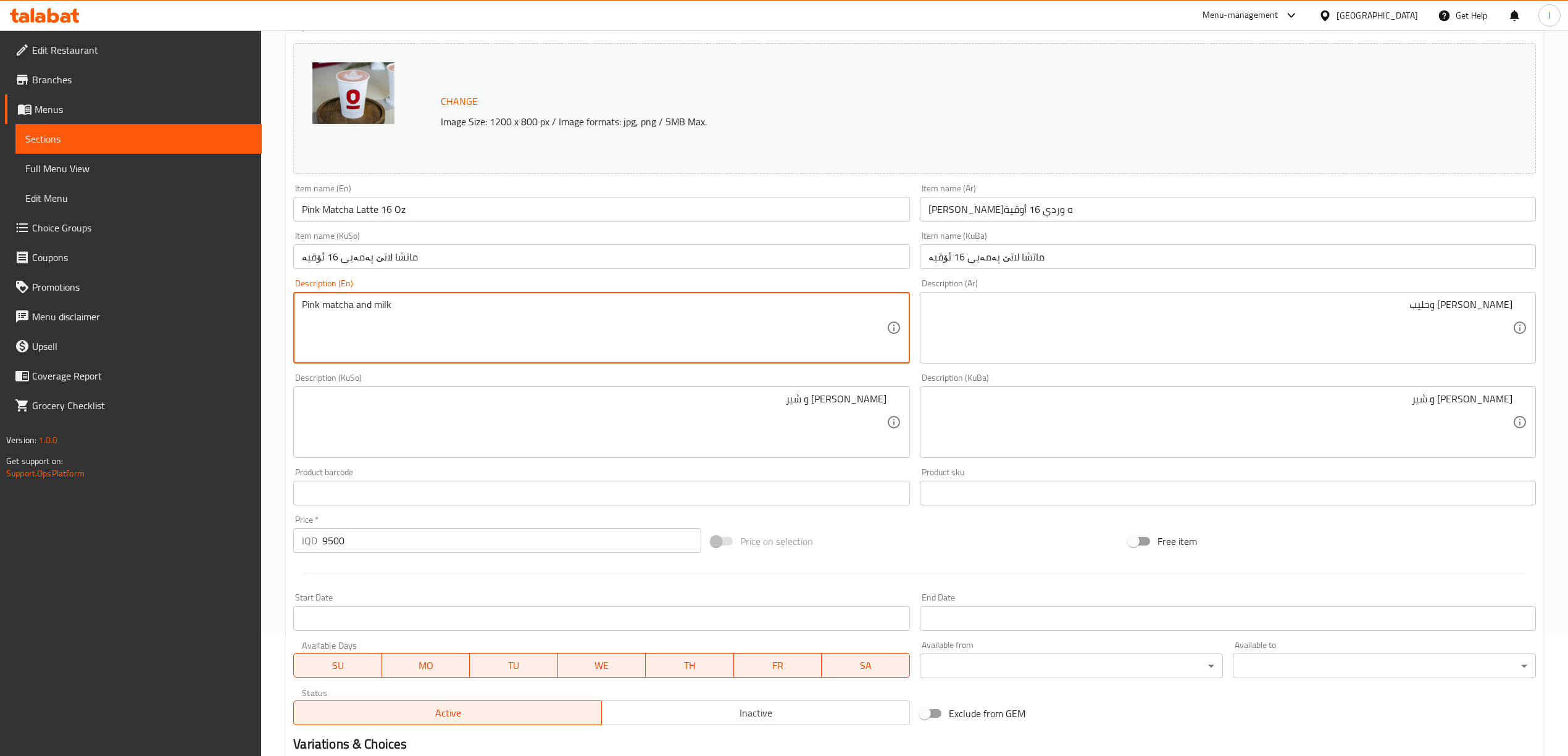
scroll to position [110, 0]
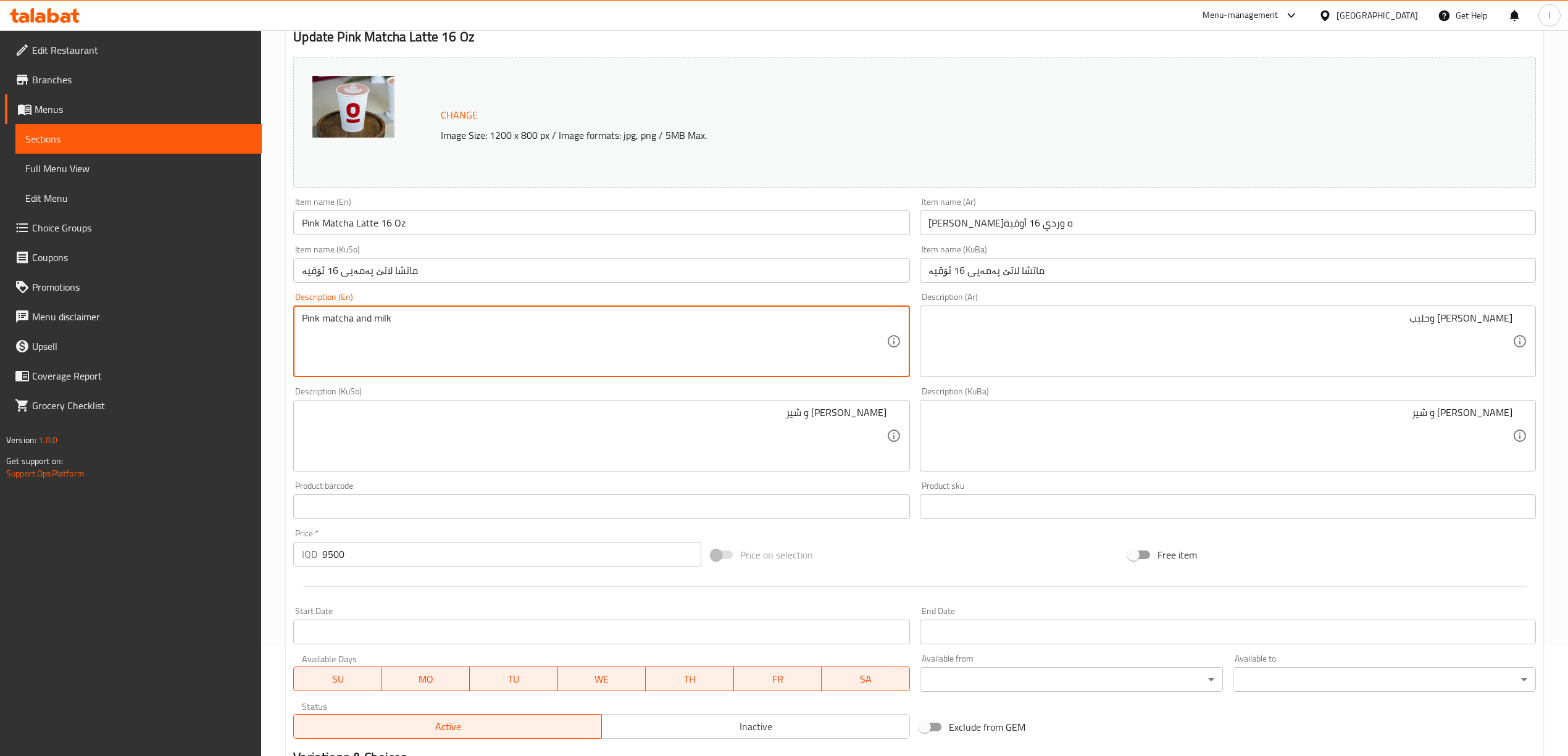
type textarea "Pink matcha and milk"
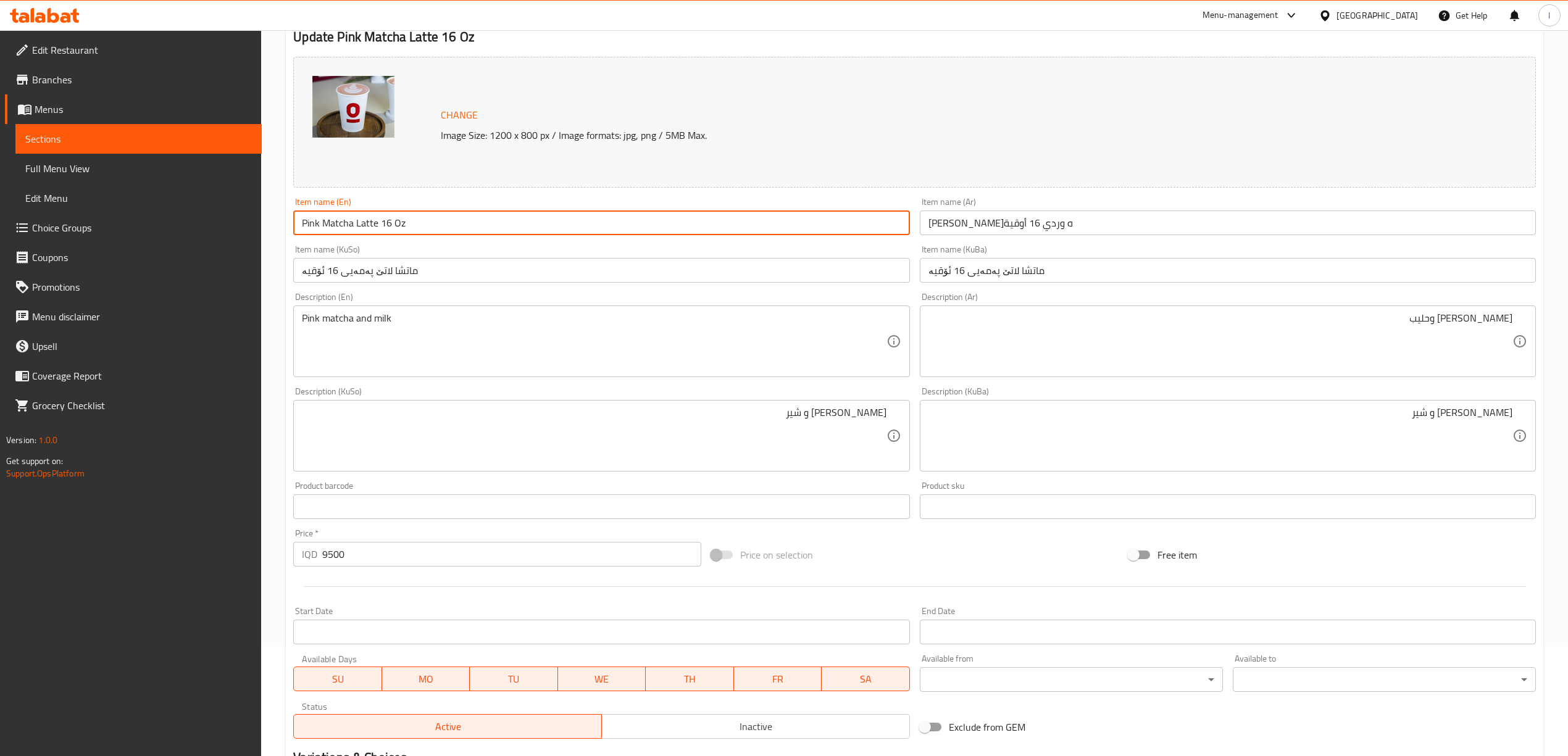
drag, startPoint x: 320, startPoint y: 223, endPoint x: 122, endPoint y: 220, distance: 198.0
click at [122, 220] on div "Edit Restaurant Branches Menus Sections Full Menu View Edit Menu Choice Groups …" at bounding box center [784, 421] width 1568 height 1002
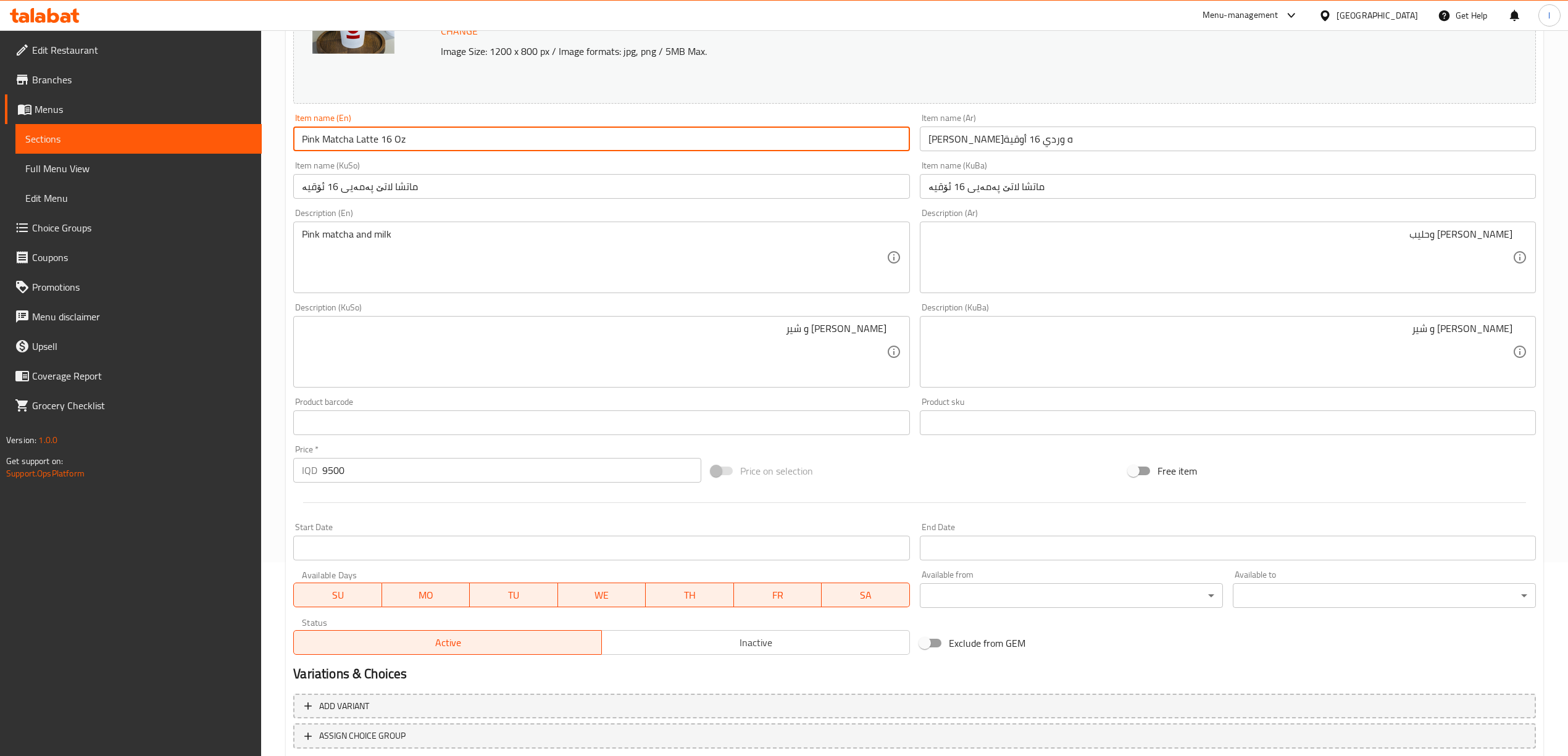
scroll to position [275, 0]
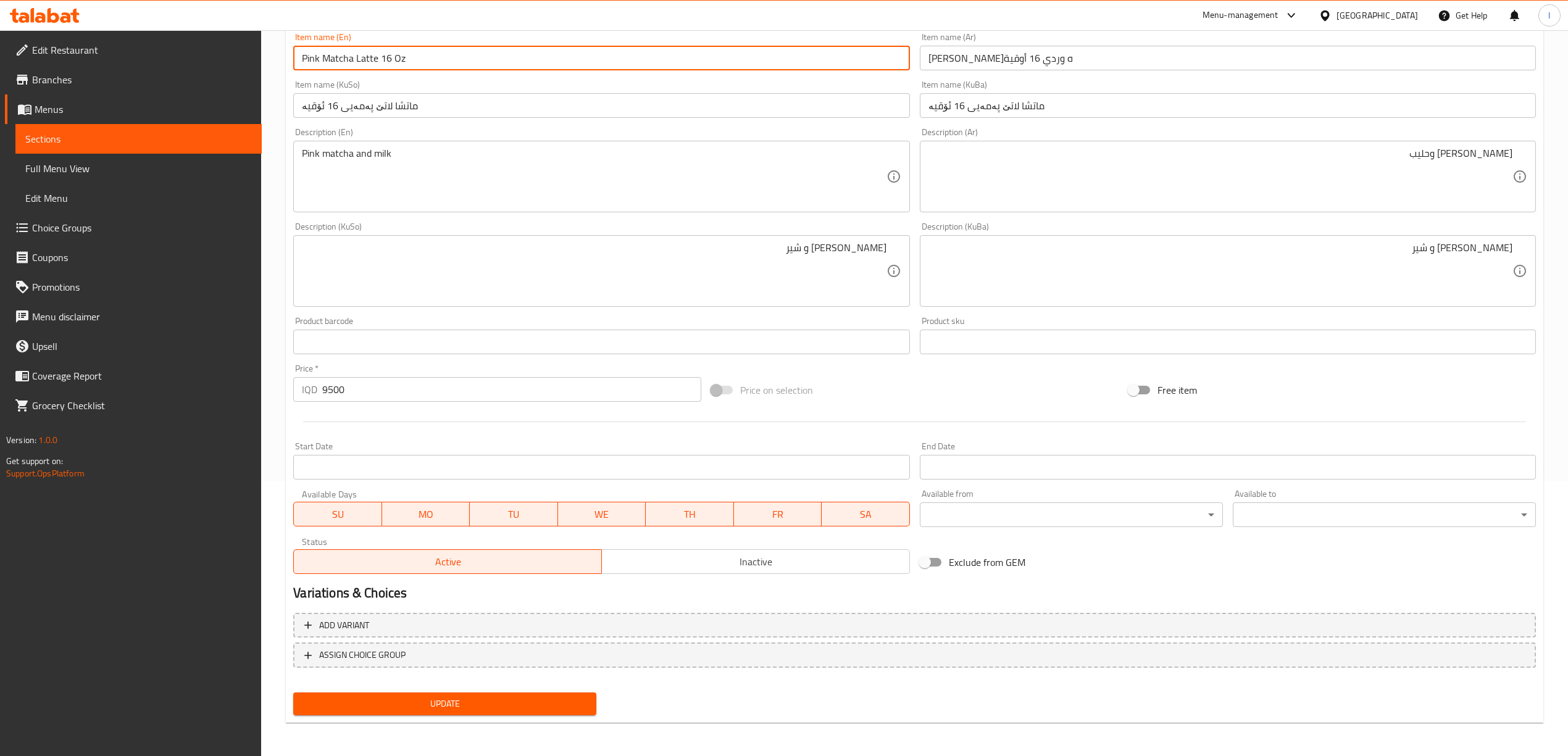
click at [466, 699] on span "Update" at bounding box center [444, 704] width 283 height 16
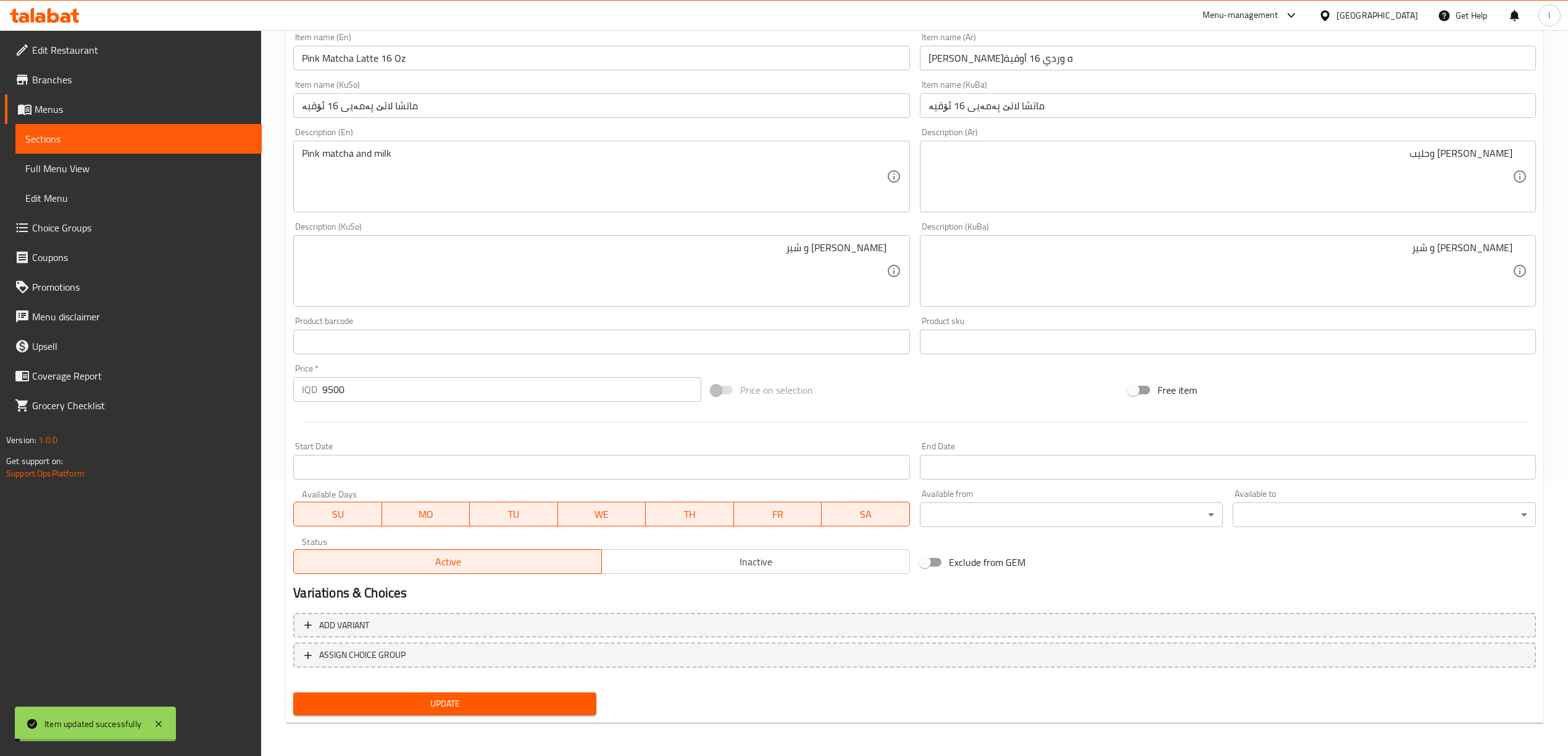
click at [79, 176] on span "Full Menu View" at bounding box center [138, 169] width 226 height 15
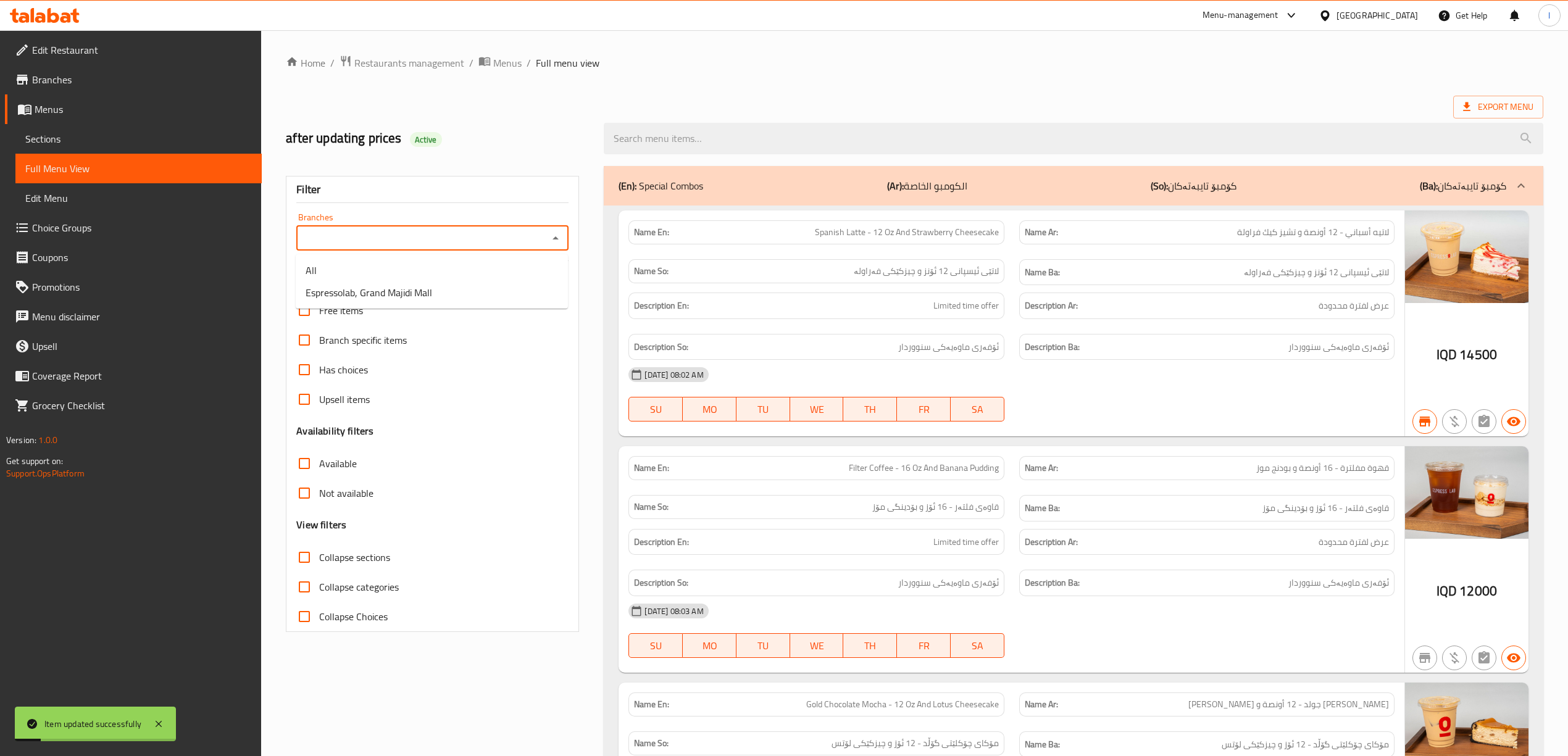
click at [400, 291] on span "Espressolab, Grand Majidi Mall" at bounding box center [368, 292] width 126 height 15
type input "Espressolab, Grand Majidi Mall"
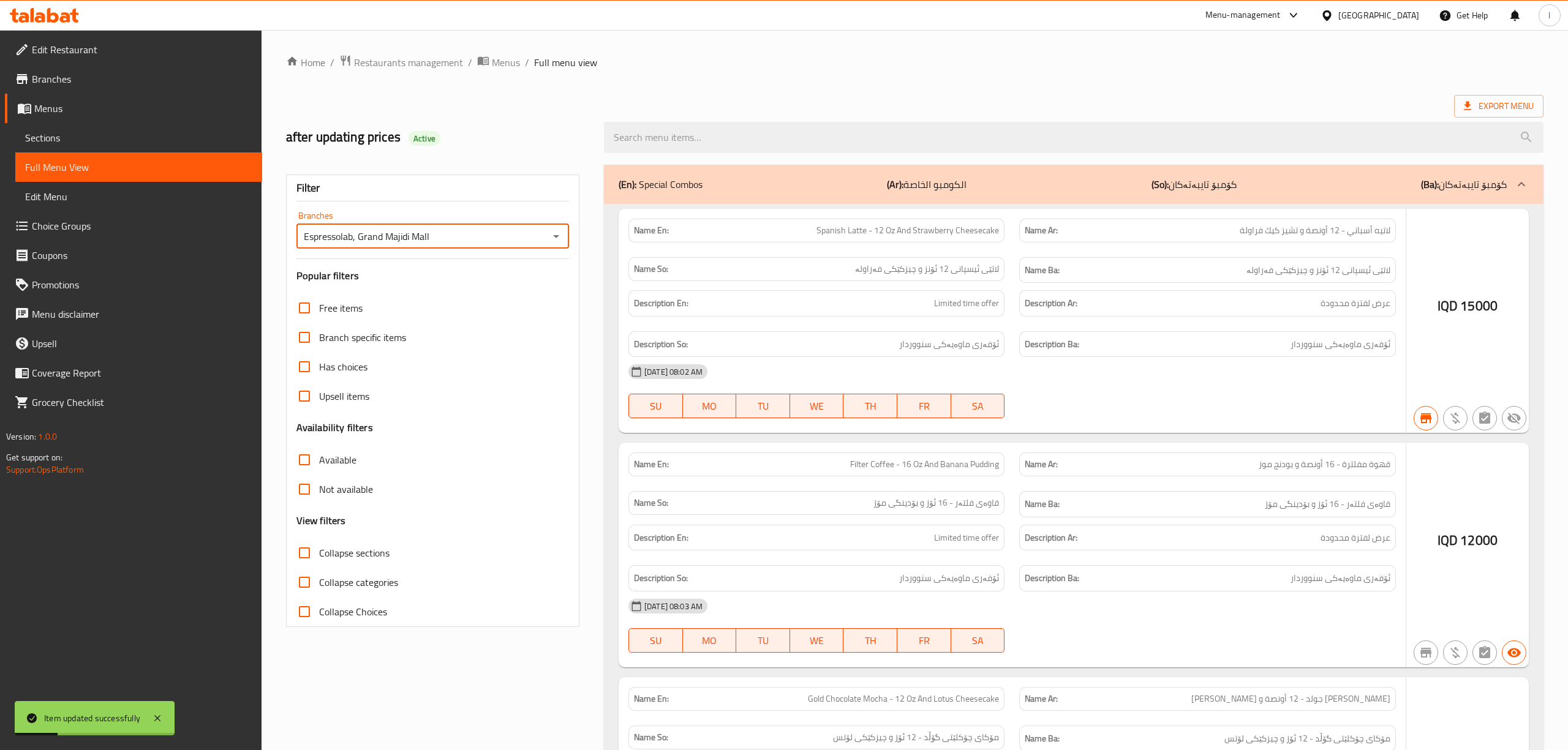
click at [777, 135] on div at bounding box center [784, 375] width 1568 height 750
click at [735, 144] on div at bounding box center [784, 375] width 1568 height 750
click at [684, 135] on div at bounding box center [784, 375] width 1568 height 750
click at [670, 142] on div at bounding box center [784, 375] width 1568 height 750
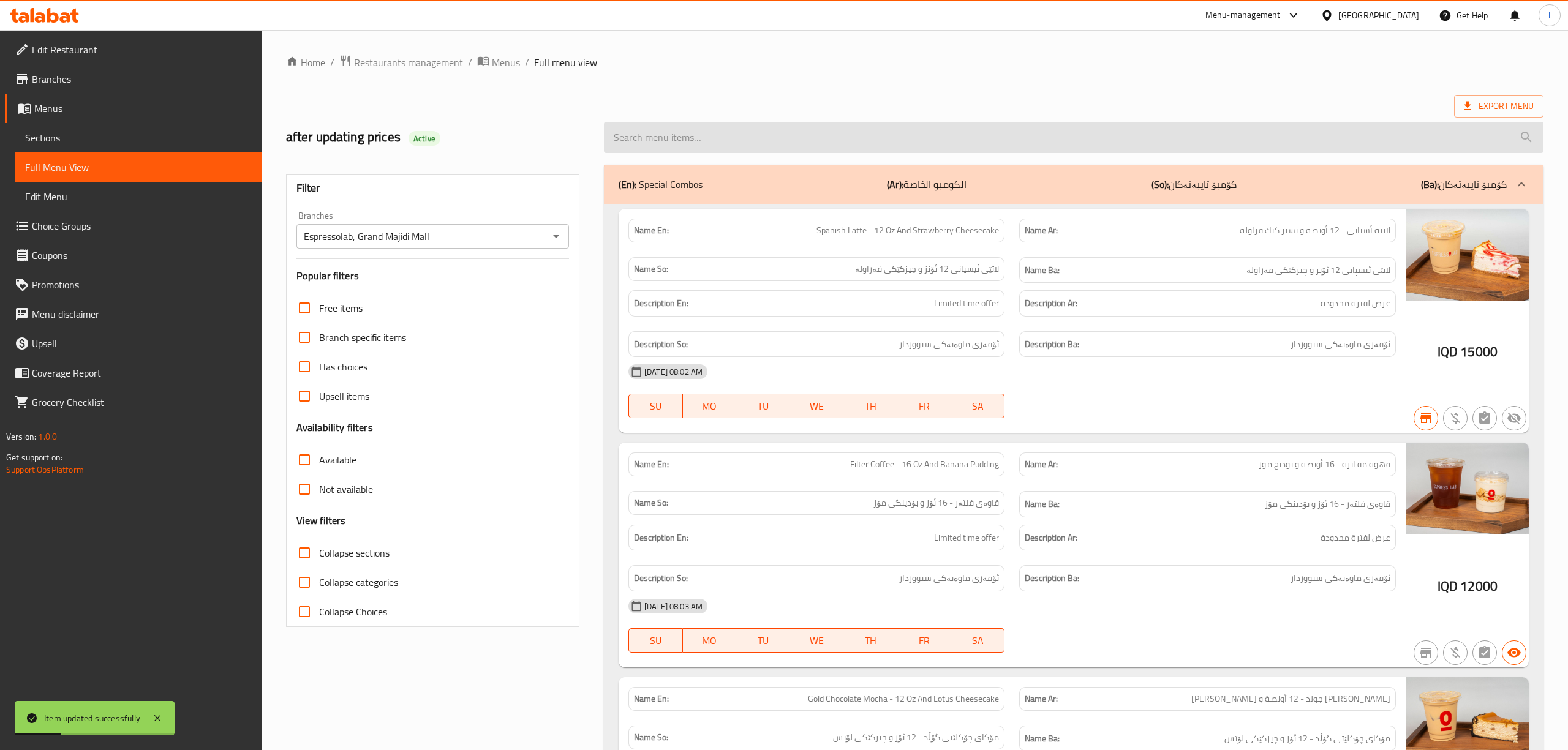
click at [716, 134] on input "search" at bounding box center [1073, 137] width 939 height 31
paste input "Pink Matcha Latte 16 Oz"
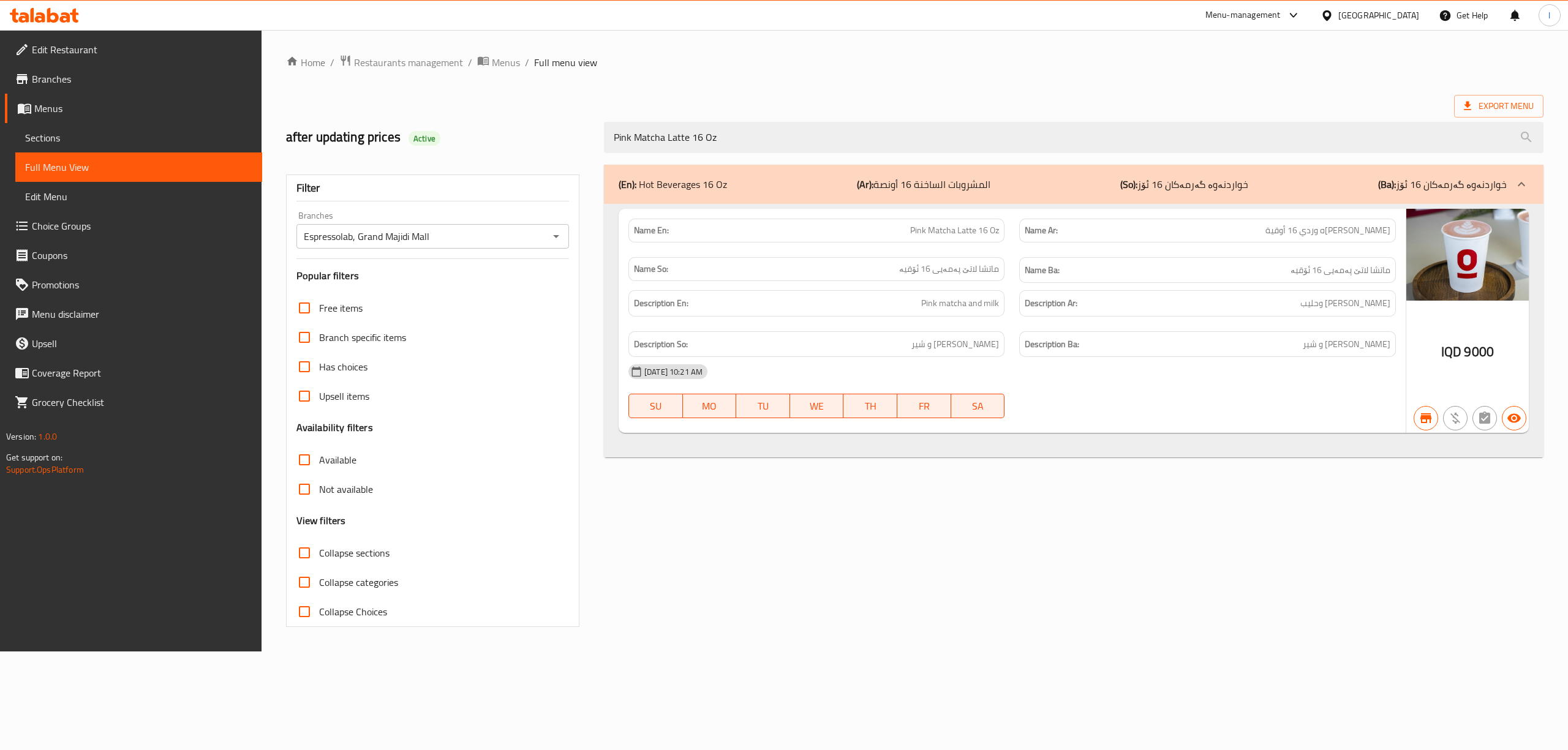
drag, startPoint x: 806, startPoint y: 147, endPoint x: 534, endPoint y: 147, distance: 272.0
click at [536, 149] on div "after updating prices Active Pink Matcha Latte 16 Oz" at bounding box center [914, 137] width 1272 height 55
paste input "Spice Mango Latte -"
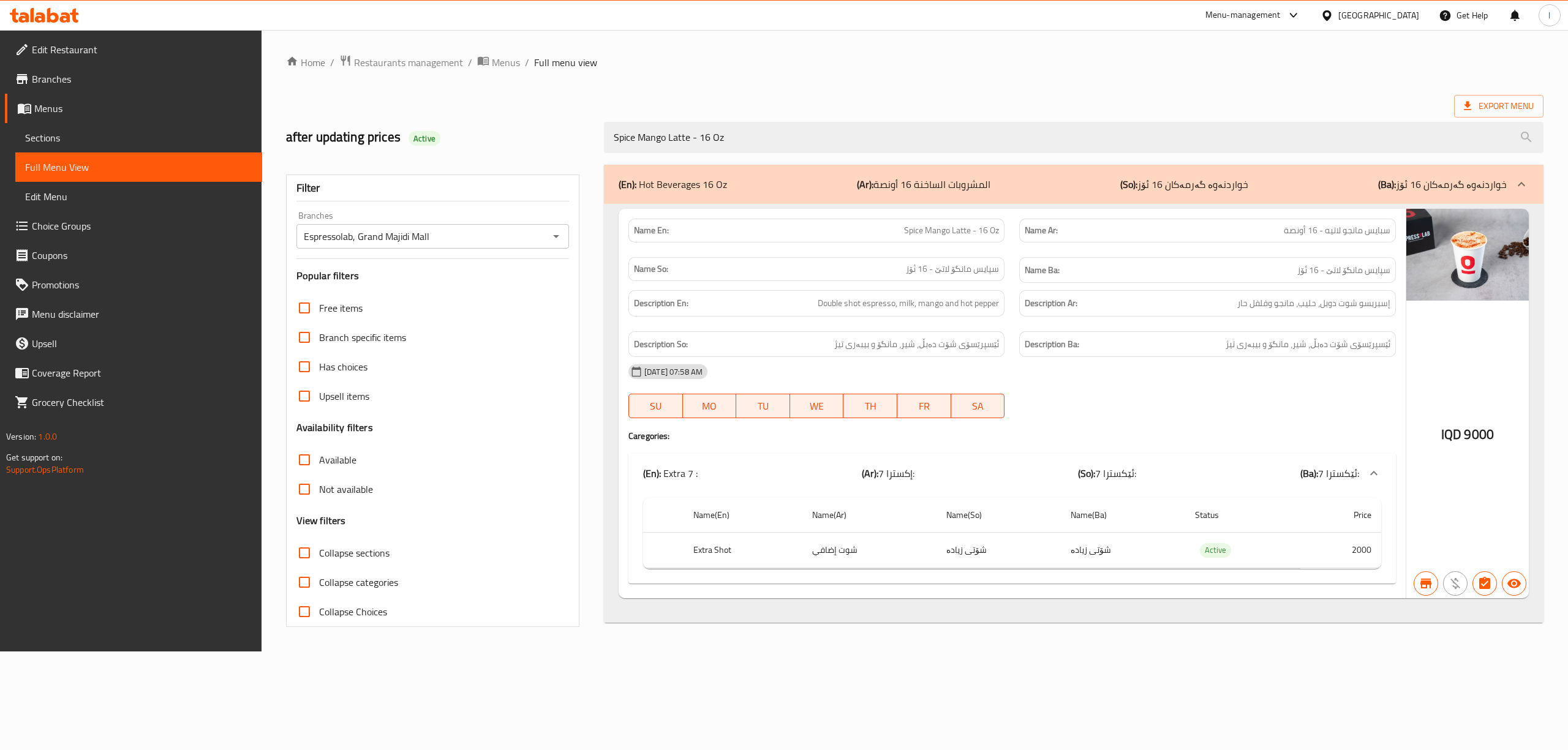
type input "Spice Mango Latte - 16 Oz"
click at [72, 138] on span "Sections" at bounding box center [139, 137] width 227 height 15
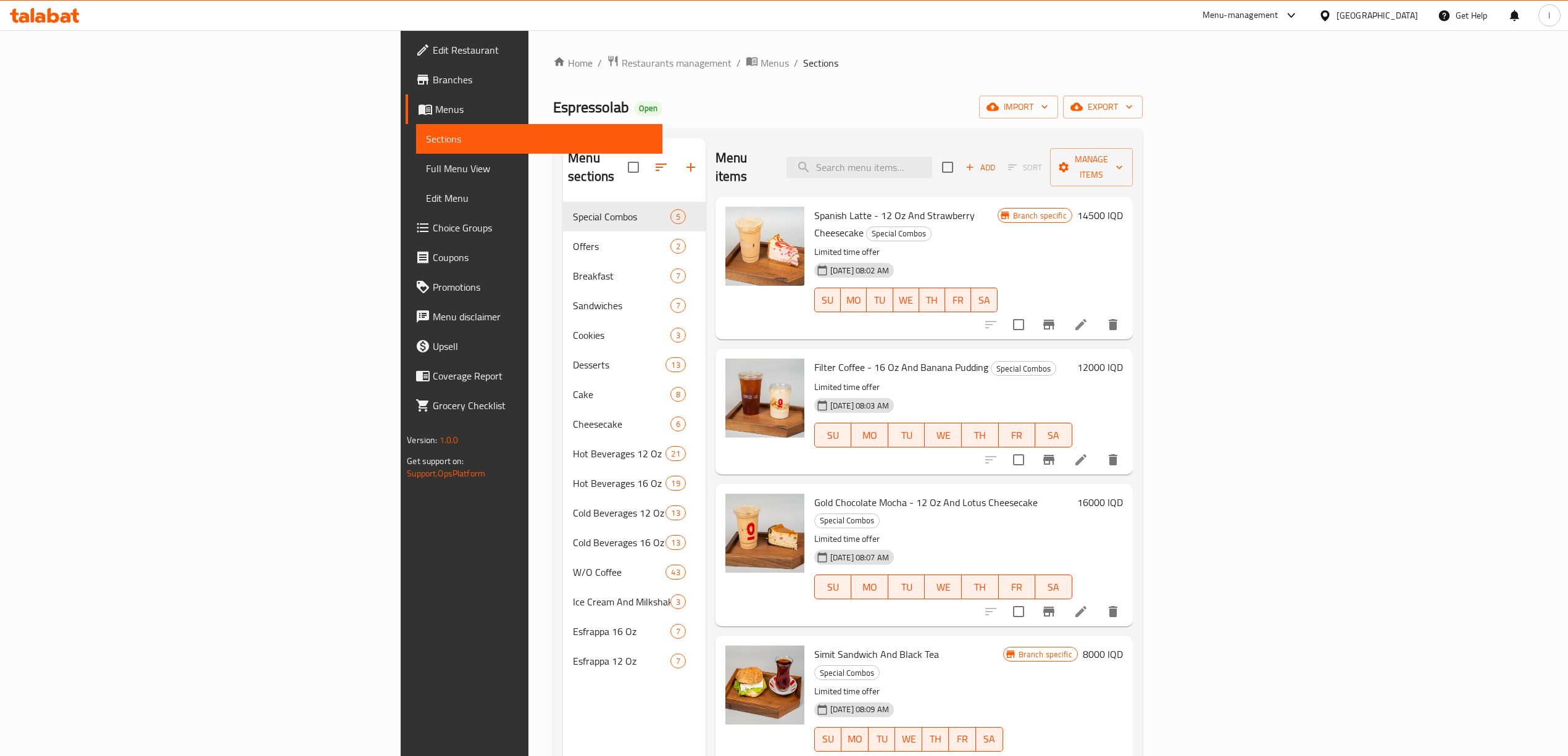
click at [1013, 197] on div "Spanish Latte - 12 Oz And Strawberry Cheesecake Special Combos Limited time off…" at bounding box center [924, 268] width 417 height 143
click at [932, 159] on input "search" at bounding box center [859, 168] width 146 height 22
paste input "Spice Mango Latte - 16 Oz"
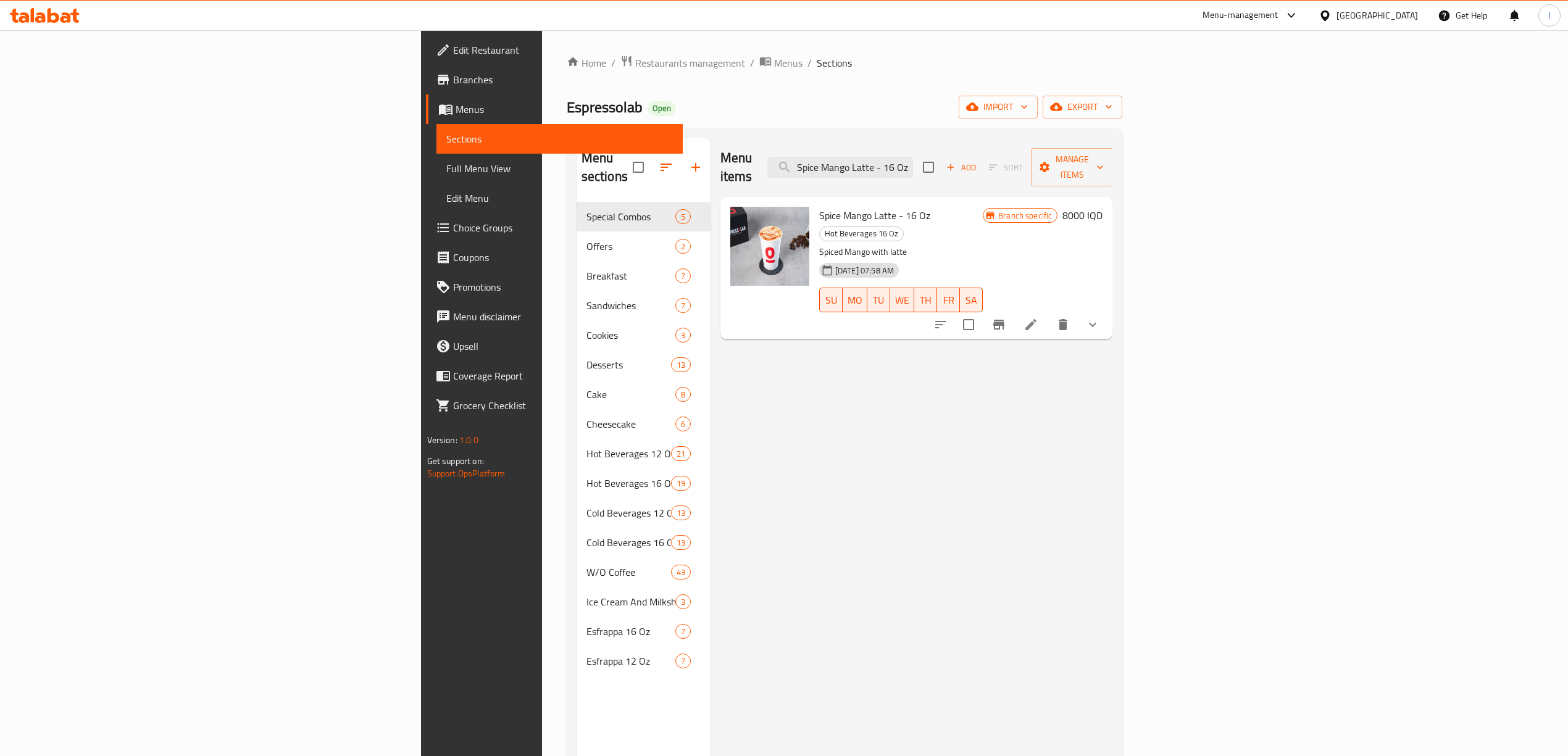
type input "Spice Mango Latte - 16 Oz"
click at [1038, 317] on icon at bounding box center [1031, 324] width 15 height 15
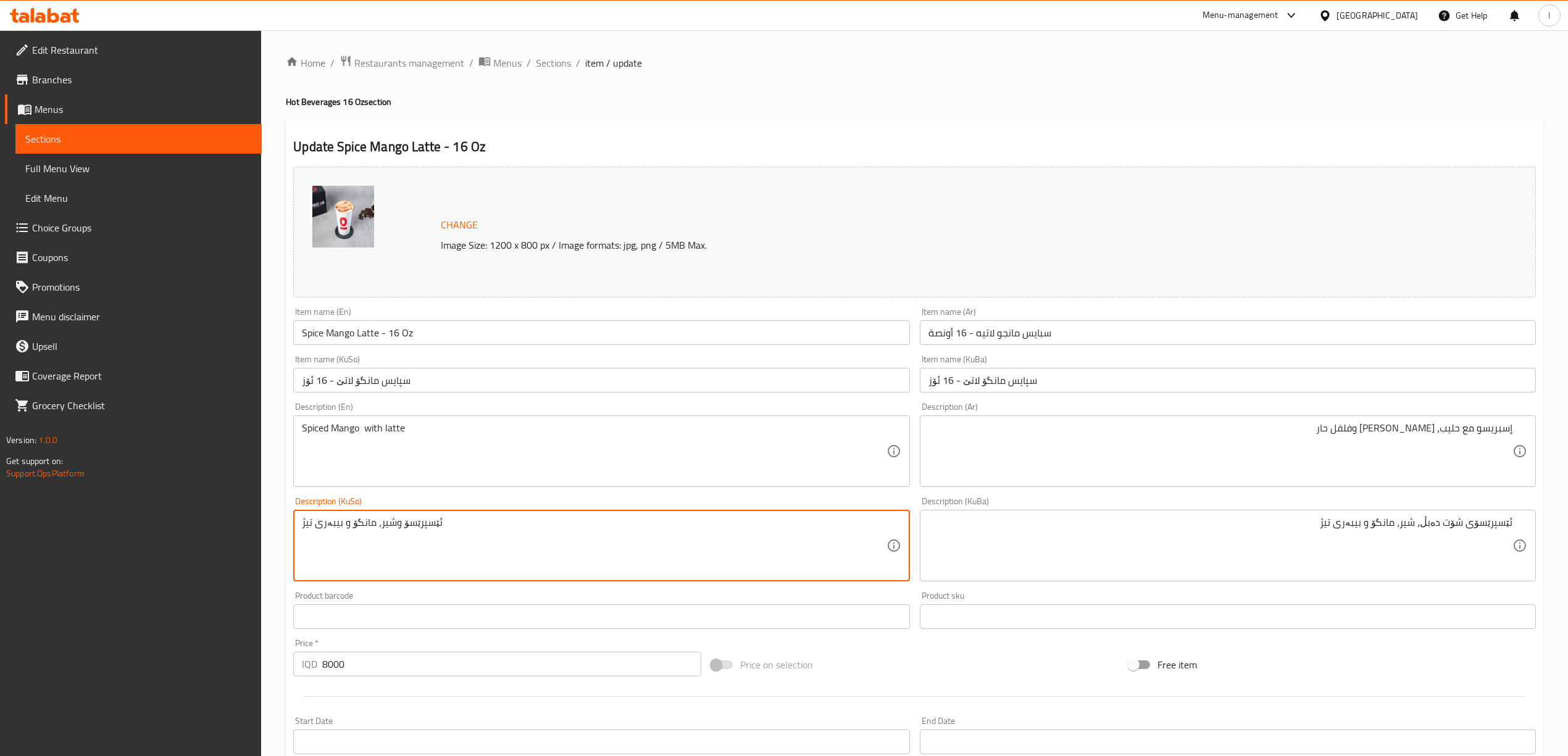
drag, startPoint x: 462, startPoint y: 522, endPoint x: 120, endPoint y: 460, distance: 347.6
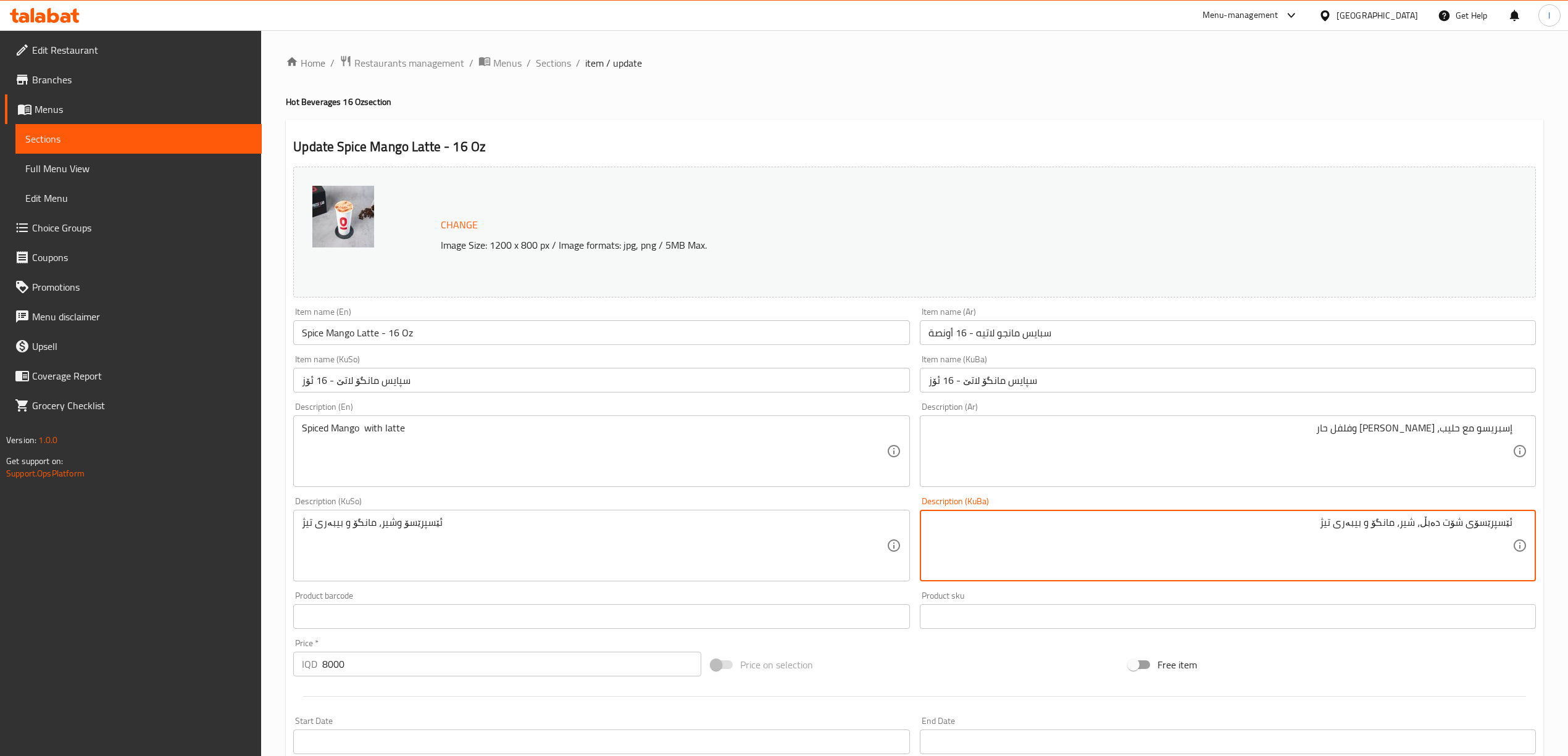
drag, startPoint x: 1236, startPoint y: 526, endPoint x: 1579, endPoint y: 531, distance: 343.0
paste textarea "و"
drag, startPoint x: 1471, startPoint y: 527, endPoint x: 1477, endPoint y: 536, distance: 10.8
click at [1477, 536] on textarea "ئێسپرێسۆ وشیر، مانگۆ و بیبەری تیژ" at bounding box center [1220, 546] width 584 height 59
type textarea "ئێسپرێسۆ، شیر، مانگۆ و بیبەری تیژ"
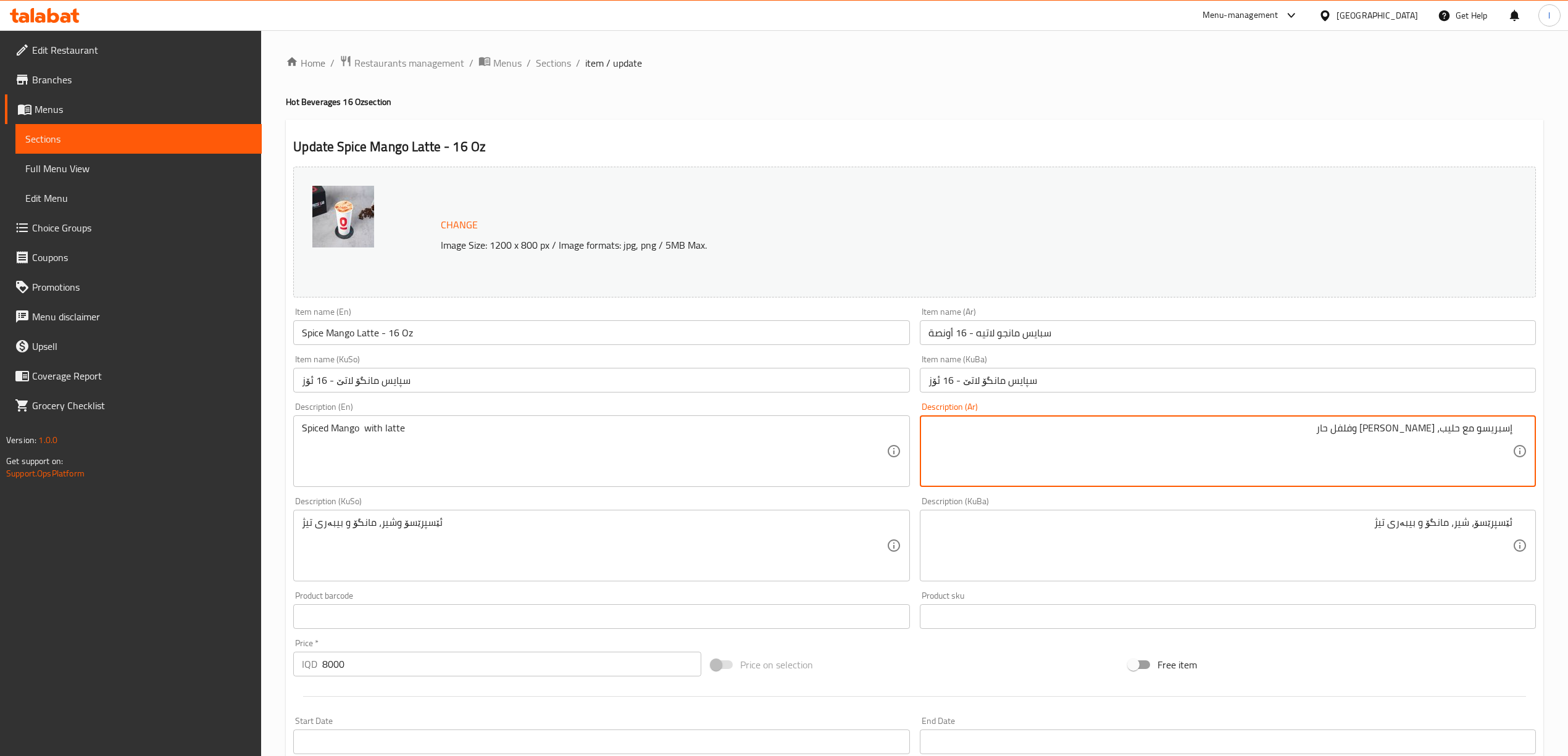
drag, startPoint x: 1464, startPoint y: 433, endPoint x: 1478, endPoint y: 442, distance: 16.6
type textarea "إسبريسو، حليب، [PERSON_NAME] وفلفل حار"
drag, startPoint x: 1344, startPoint y: 444, endPoint x: 1579, endPoint y: 428, distance: 235.5
drag, startPoint x: 240, startPoint y: 430, endPoint x: 203, endPoint y: 424, distance: 37.5
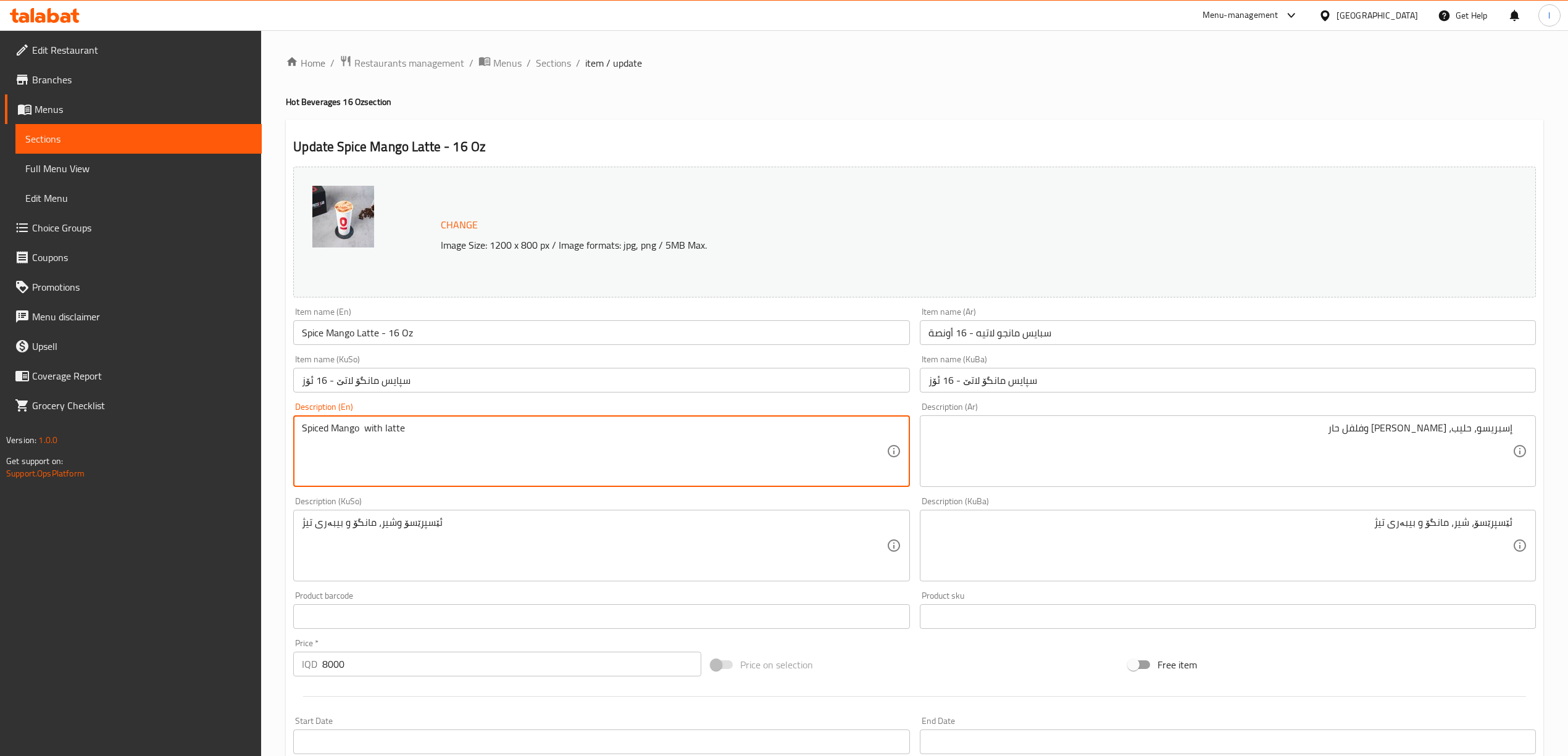
paste textarea "Espresso, milk, mango and chili pepper"
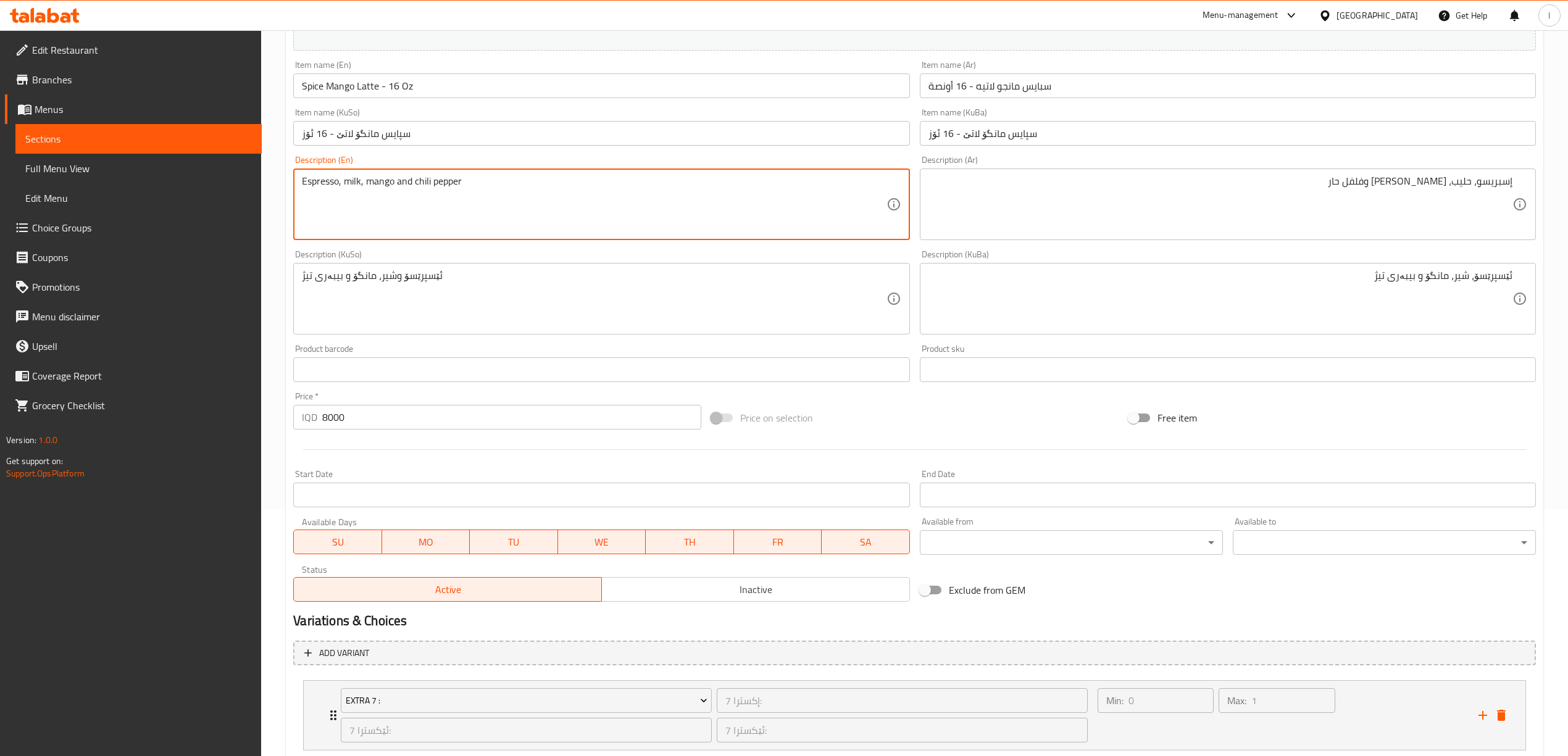
scroll to position [326, 0]
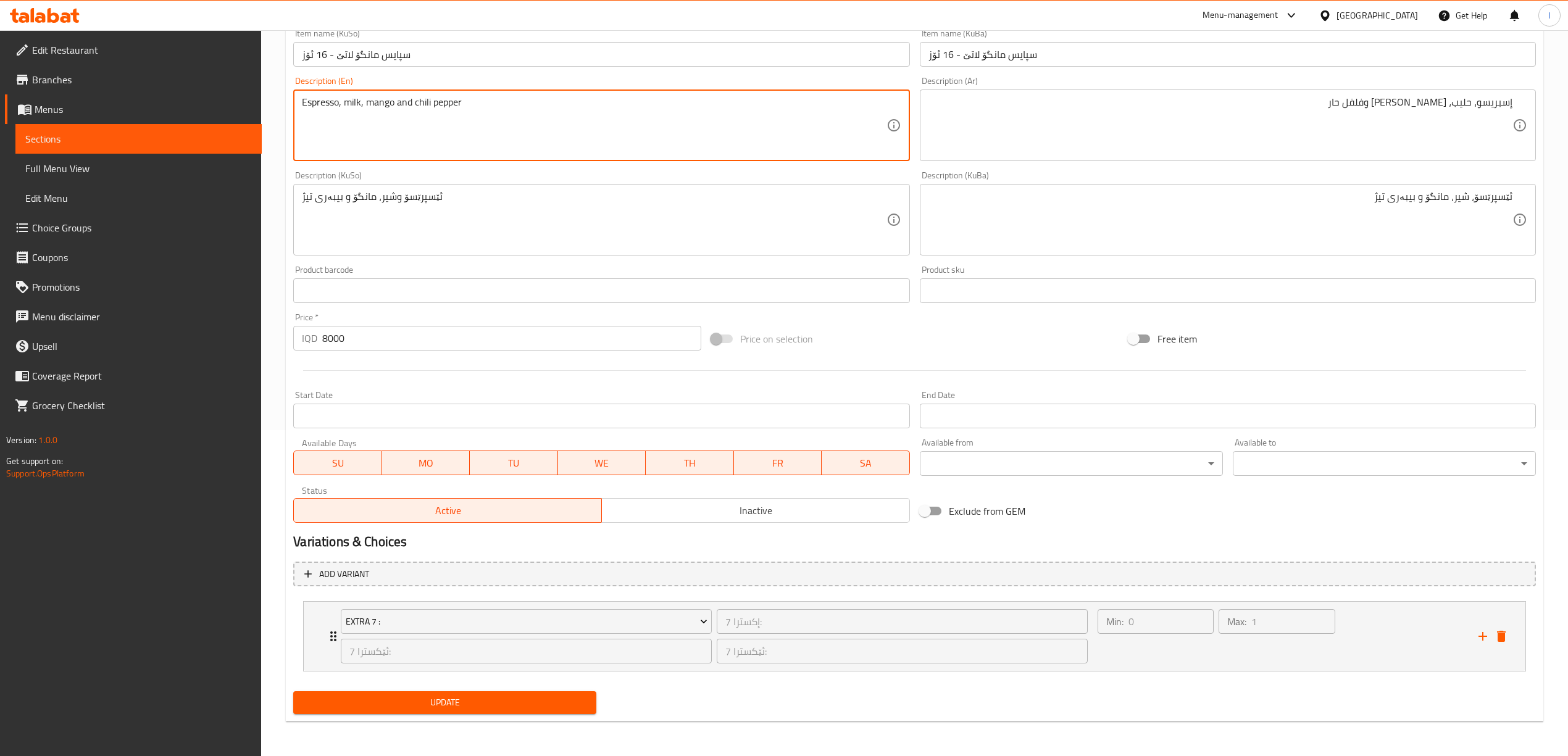
type textarea "Espresso, milk, mango and chili pepper"
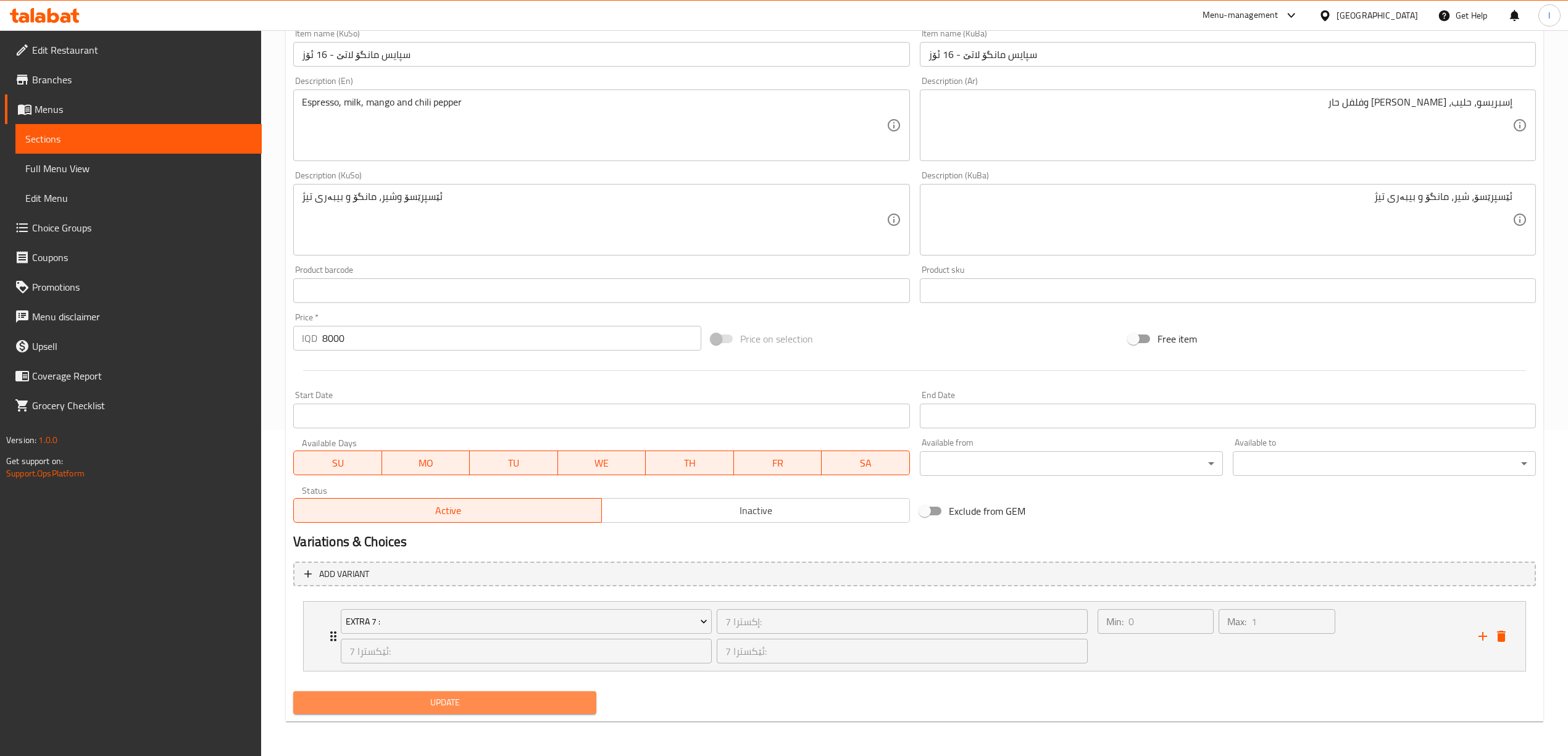
click at [470, 699] on span "Update" at bounding box center [444, 703] width 283 height 16
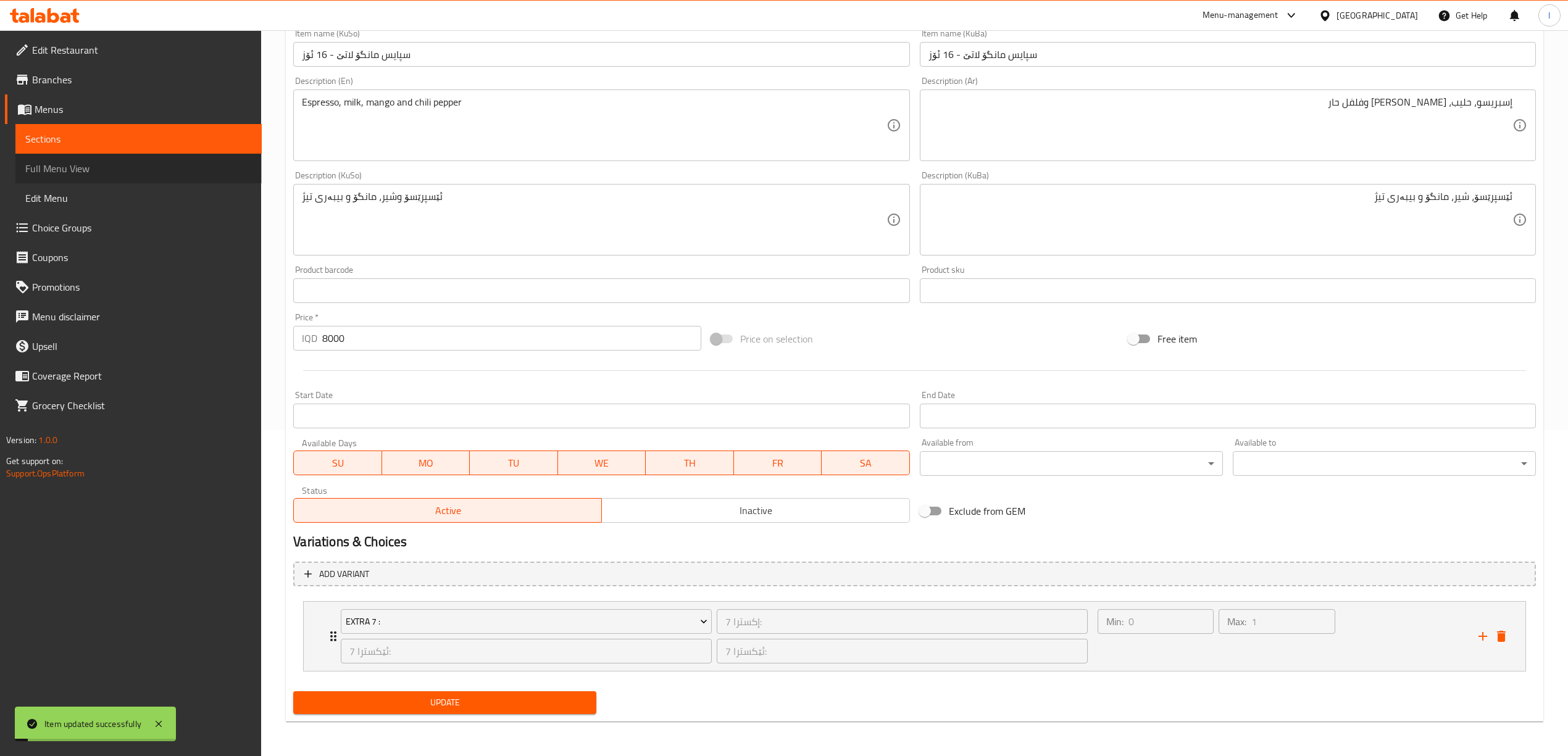
click at [71, 175] on span "Full Menu View" at bounding box center [138, 169] width 226 height 15
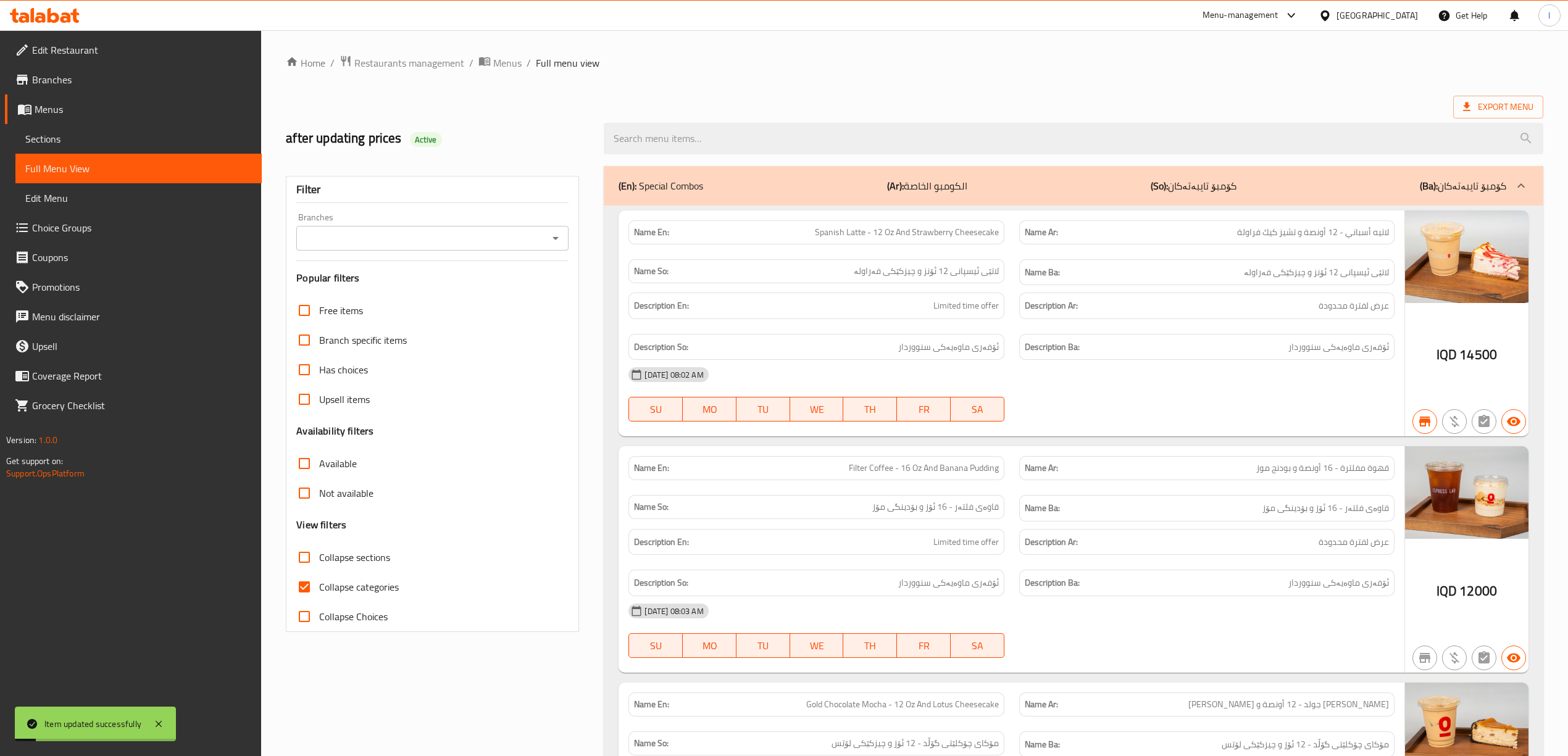
click at [729, 116] on div at bounding box center [1073, 138] width 954 height 47
click at [705, 143] on input "search" at bounding box center [1073, 138] width 939 height 31
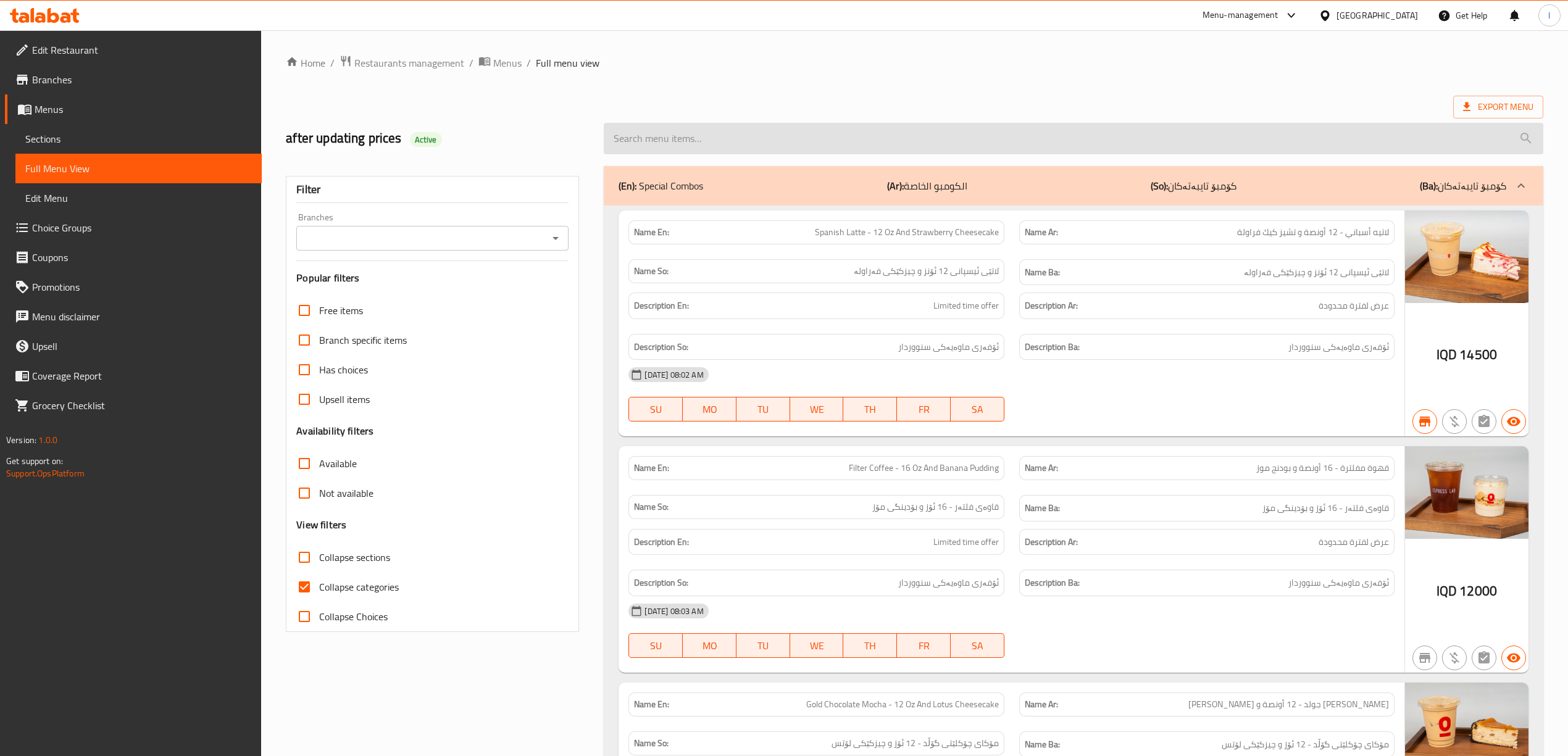
paste input "Spice Mango Latte - 16 Oz"
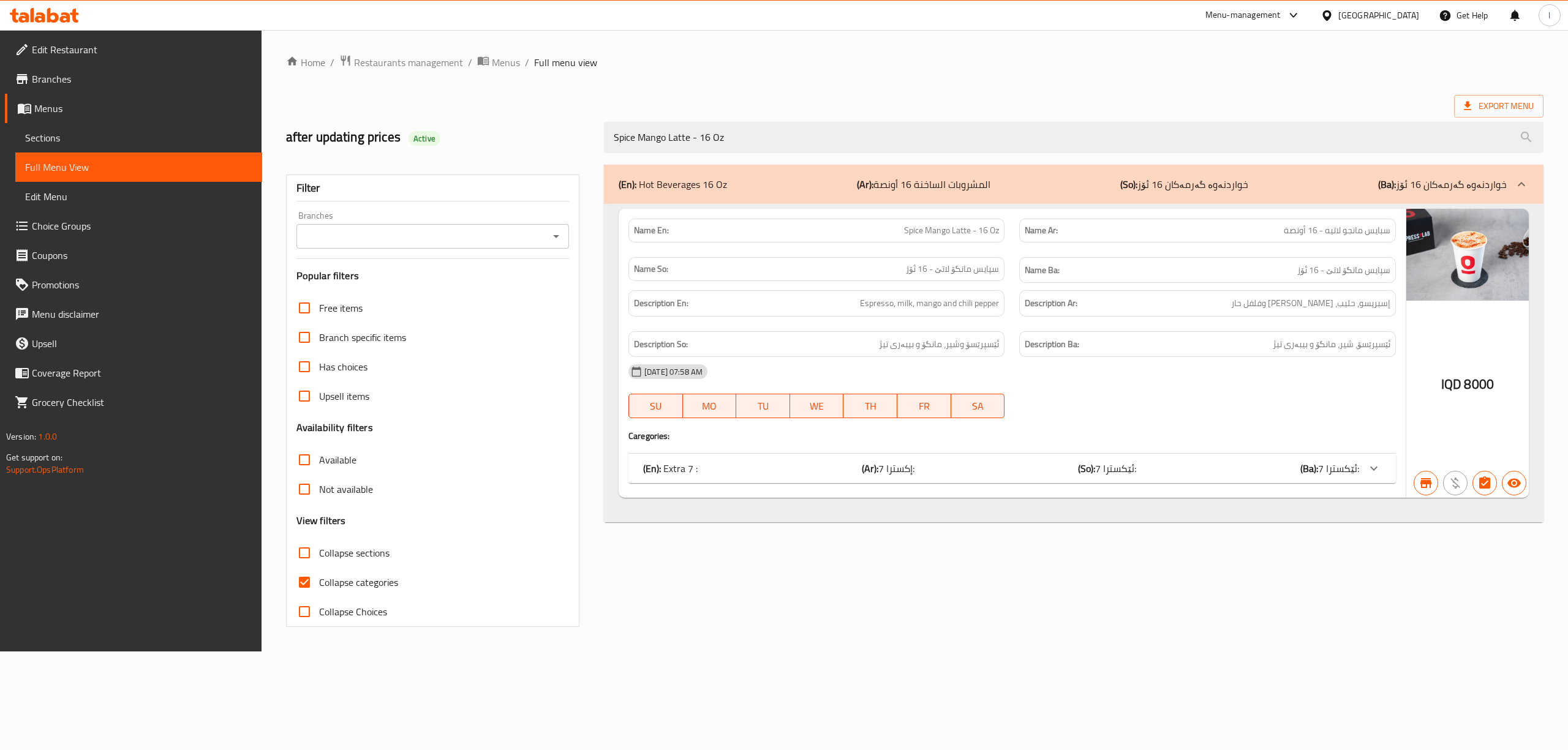
drag, startPoint x: 772, startPoint y: 140, endPoint x: 472, endPoint y: 104, distance: 302.2
click at [472, 104] on div "Home / Restaurants management / Menus / Full menu view Export Menu after updati…" at bounding box center [914, 341] width 1257 height 573
paste input "Honey Bear"
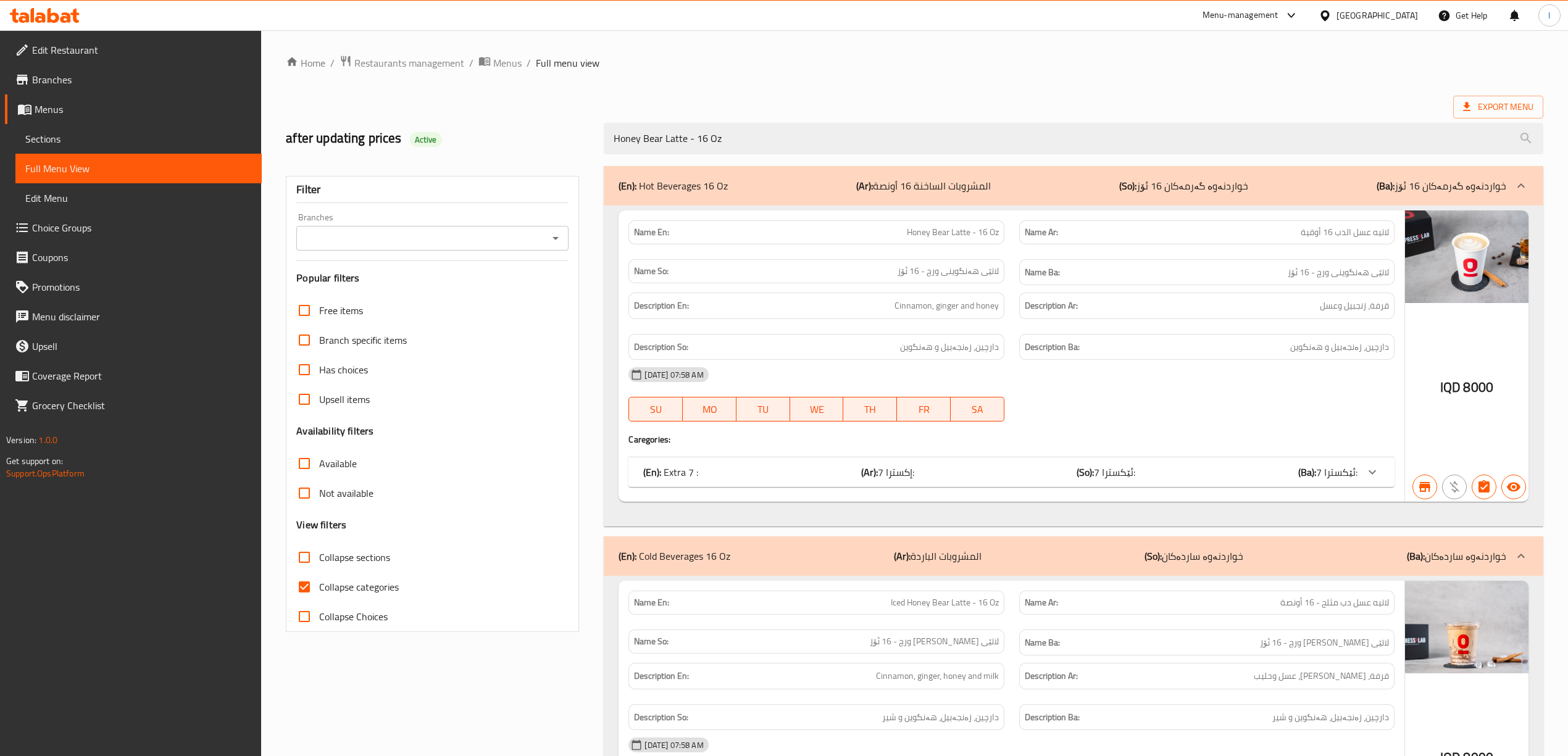
type input "Honey Bear Latte - 16 Oz"
click at [1113, 564] on div "(En): Cold Beverages 16 Oz (Ar): المشروبات الباردة (So): خواردنەوە ساردەکان (Ba…" at bounding box center [1062, 556] width 887 height 15
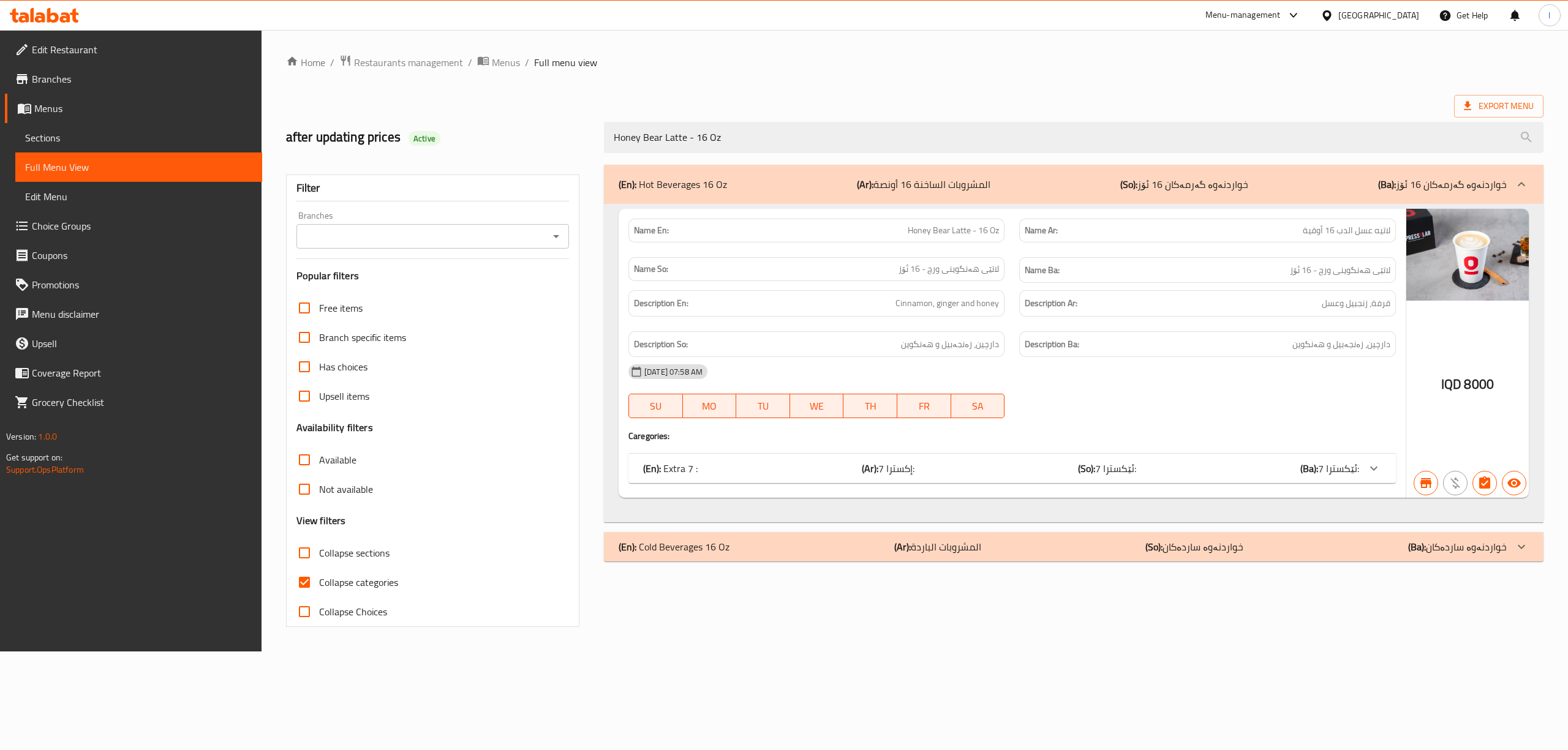
drag, startPoint x: 775, startPoint y: 138, endPoint x: 554, endPoint y: 113, distance: 222.4
click at [564, 112] on div "after updating prices Active Honey Bear Latte - 16 Oz" at bounding box center [914, 137] width 1272 height 55
click at [103, 137] on span "Sections" at bounding box center [139, 137] width 227 height 15
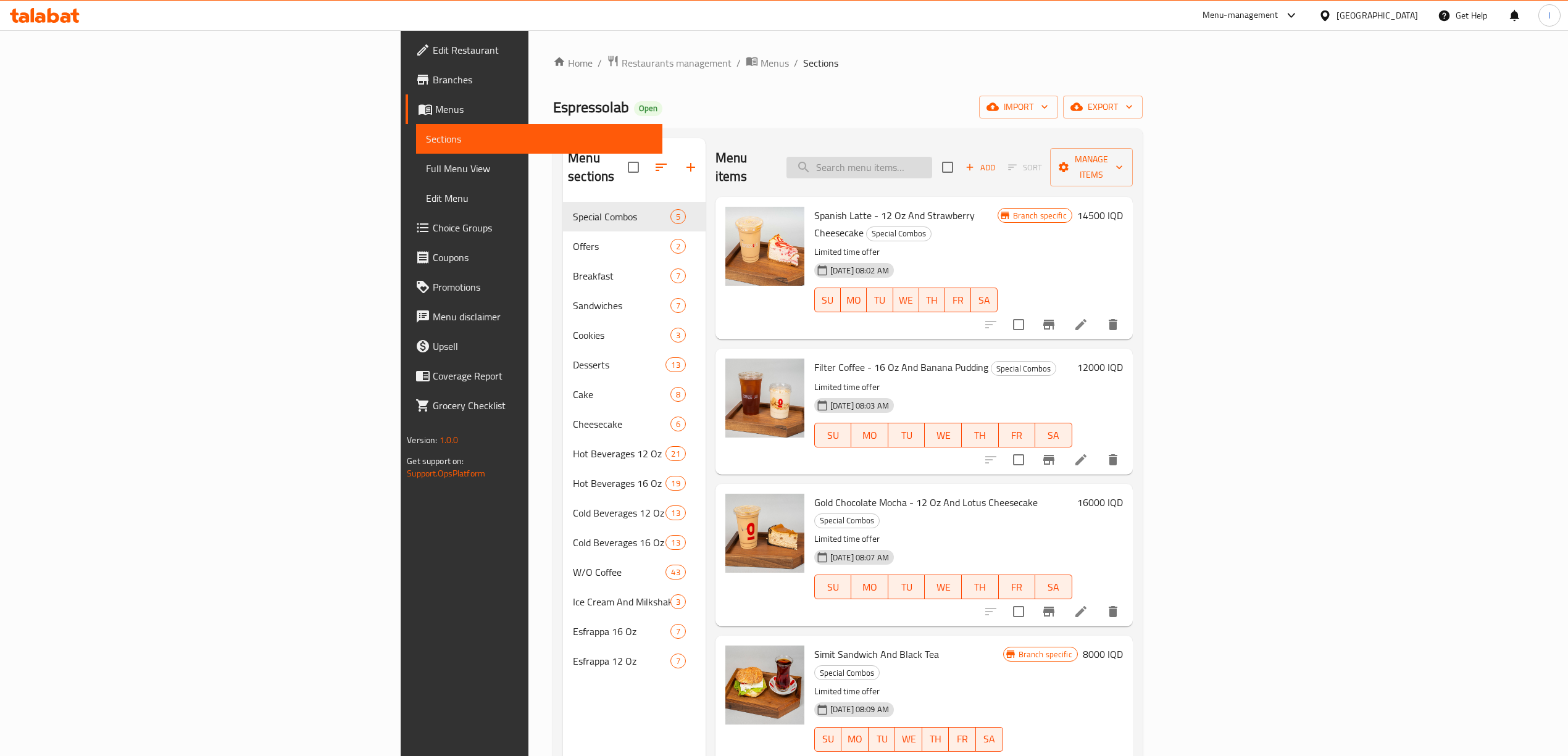
click at [932, 157] on input "search" at bounding box center [859, 168] width 146 height 22
paste input "Honey Bear Latte - 16 Oz"
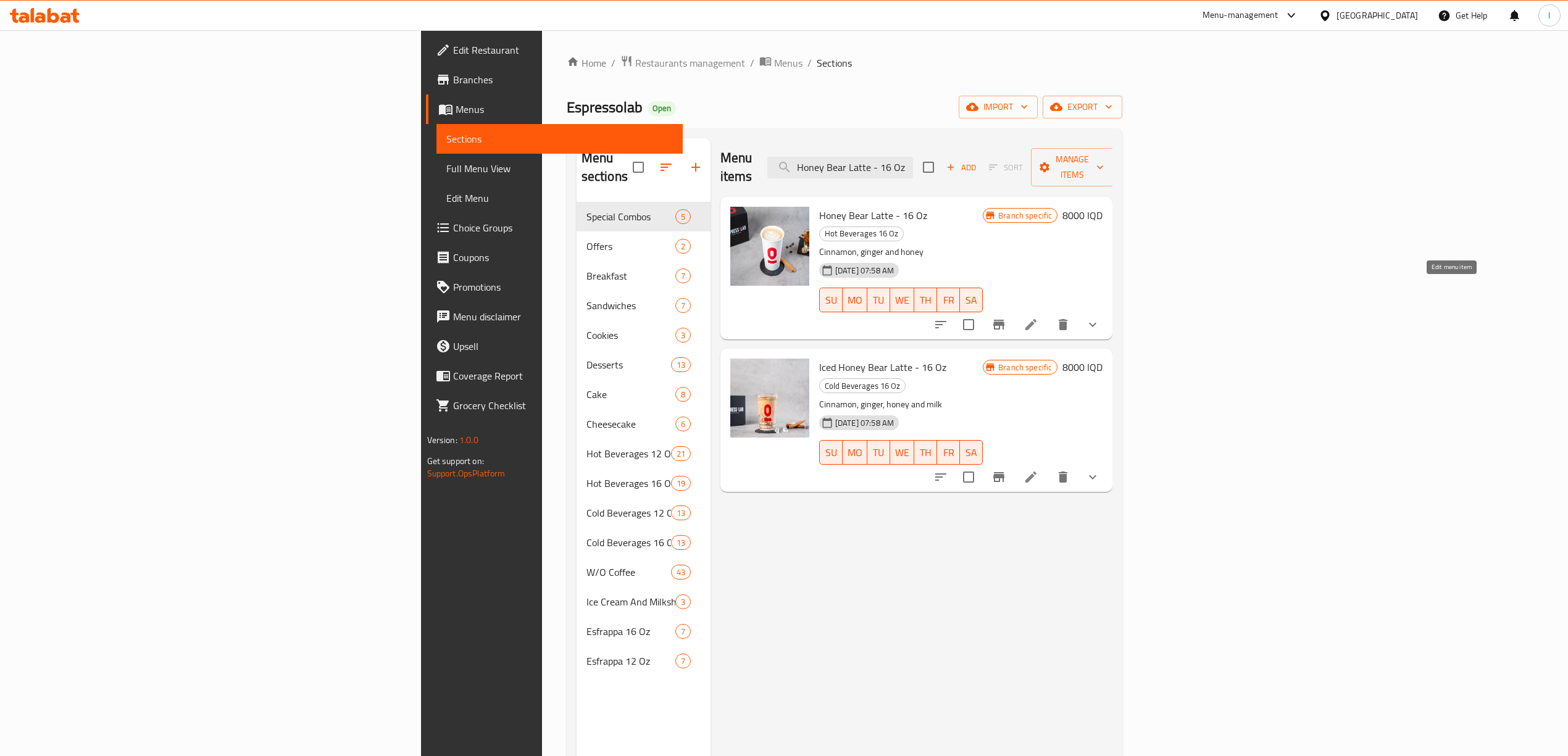
type input "Honey Bear Latte - 16 Oz"
click at [1038, 317] on icon at bounding box center [1031, 324] width 15 height 15
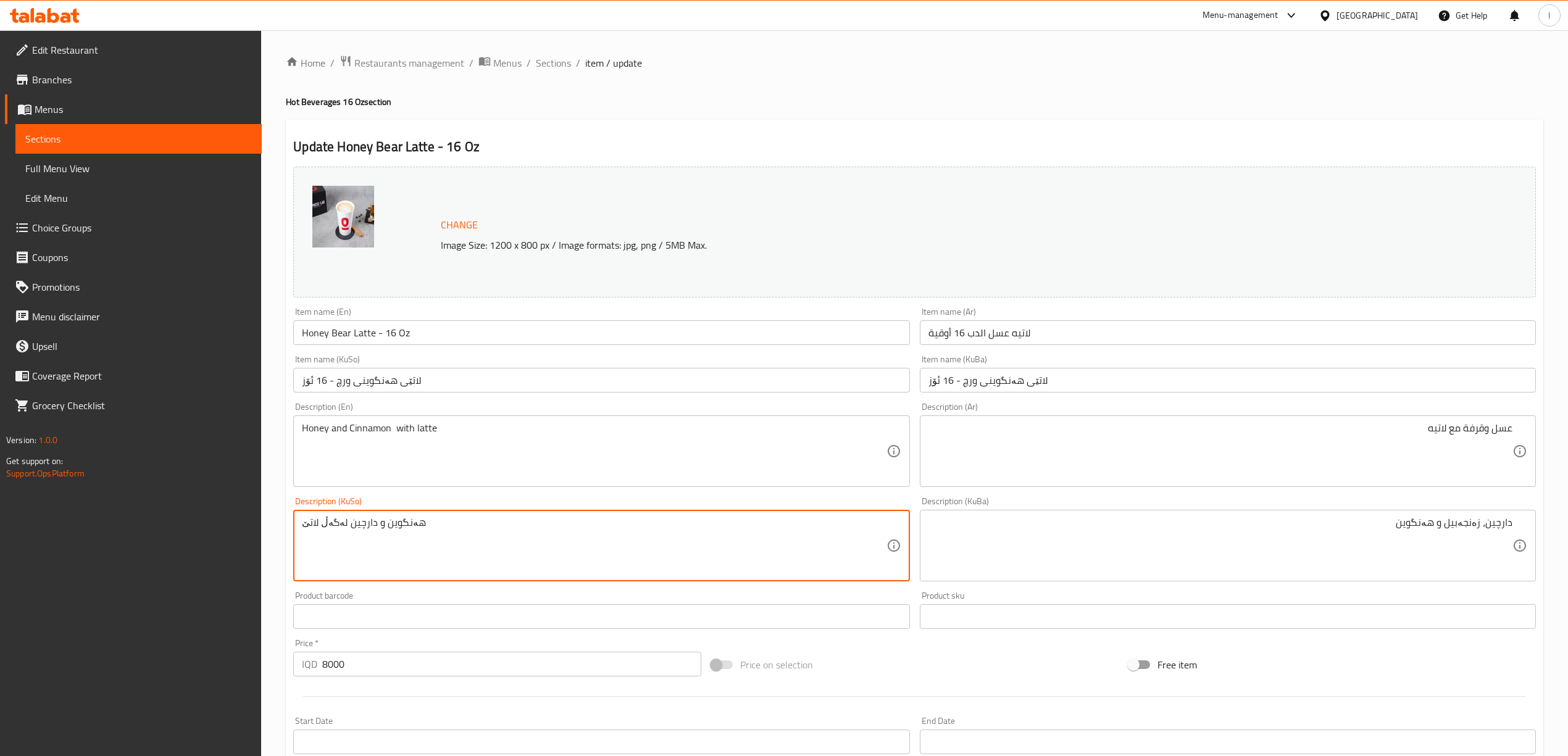
drag, startPoint x: 642, startPoint y: 549, endPoint x: 266, endPoint y: 508, distance: 378.2
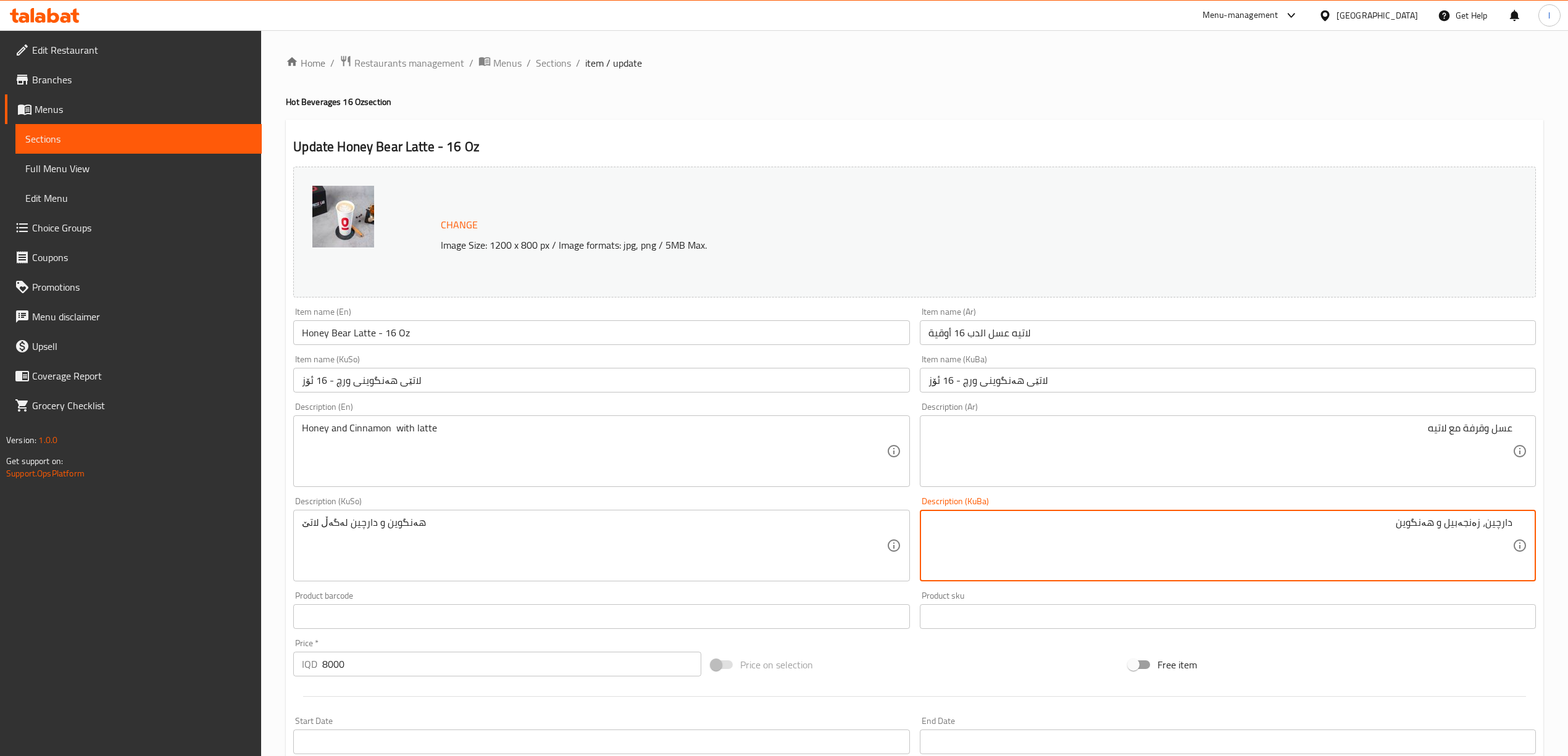
drag, startPoint x: 1289, startPoint y: 523, endPoint x: 1579, endPoint y: 531, distance: 290.1
paste textarea "هەنگوین و دارچین لەگەڵ لاتێ"
type textarea "هەنگوین و دارچین لەگەڵ لاتێ"
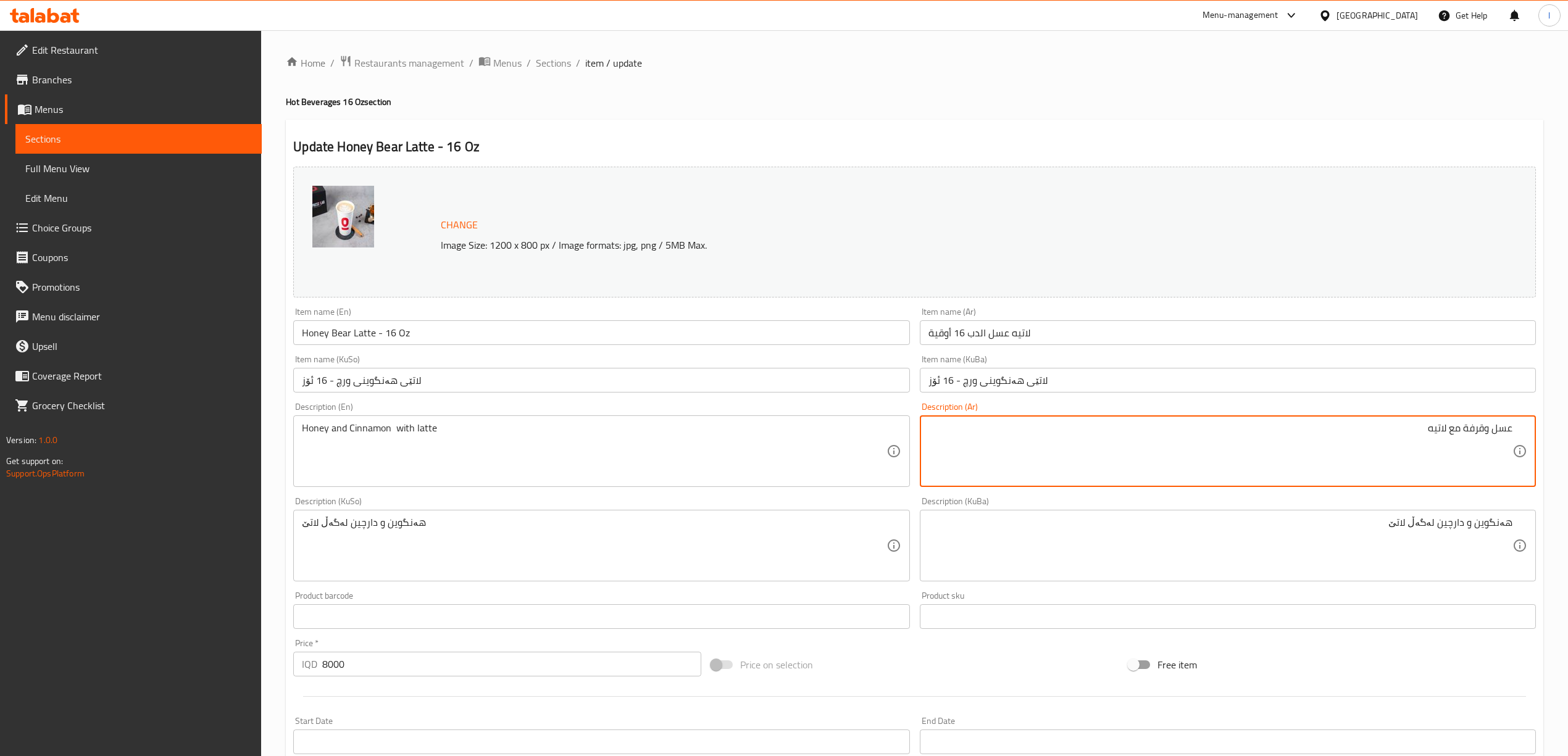
drag, startPoint x: 1460, startPoint y: 430, endPoint x: 1447, endPoint y: 431, distance: 13.0
click at [1488, 433] on textarea "عسل وقرفة ولاتيه" at bounding box center [1220, 452] width 584 height 59
drag, startPoint x: 1486, startPoint y: 433, endPoint x: 1495, endPoint y: 443, distance: 13.5
click at [1495, 443] on textarea "عسل وقرفة ولاتيه" at bounding box center [1220, 452] width 584 height 59
type textarea "عسل، قرفة ولاتيه"
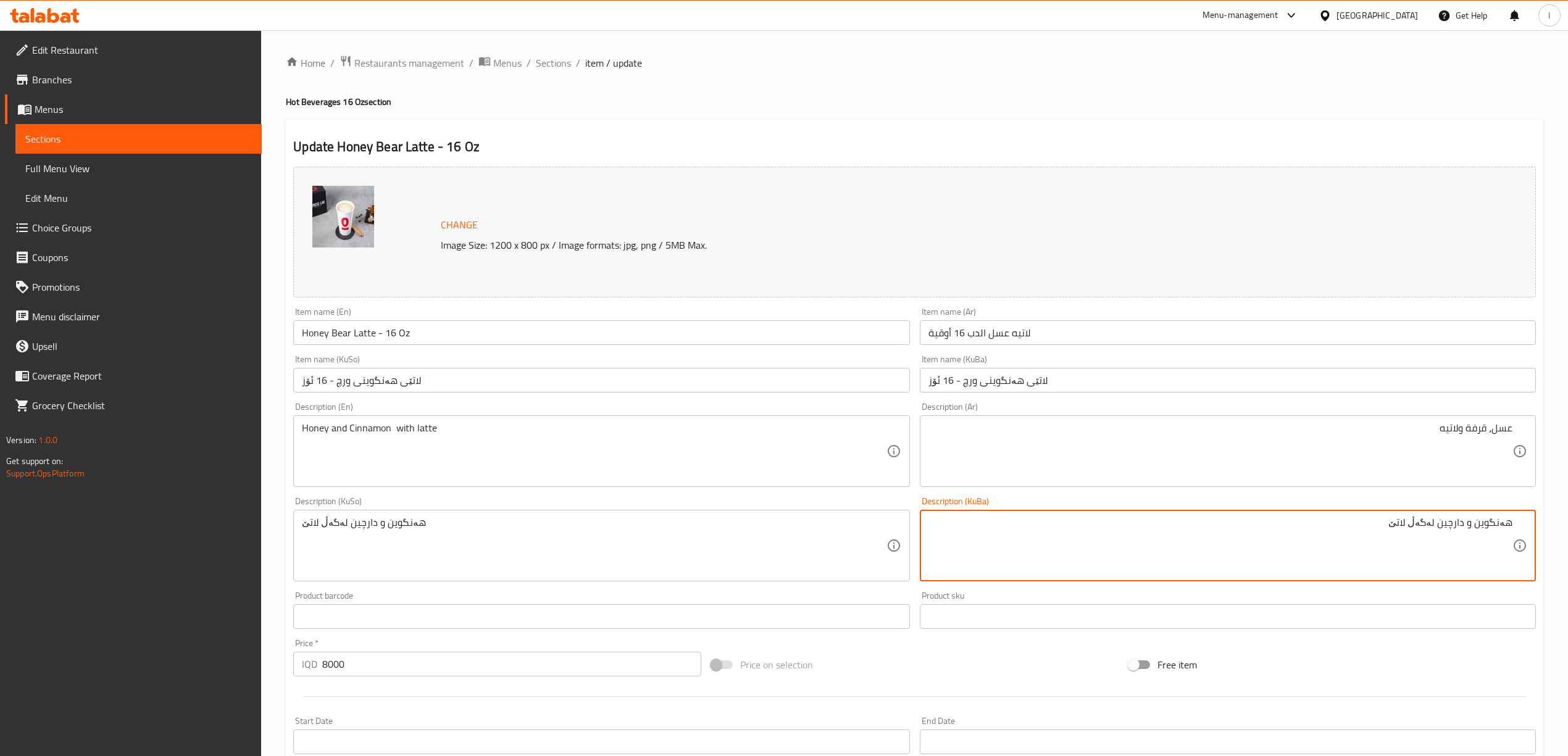
drag, startPoint x: 1472, startPoint y: 529, endPoint x: 1477, endPoint y: 534, distance: 7.1
click at [1477, 534] on textarea "هەنگوین و دارچین لەگەڵ لاتێ" at bounding box center [1220, 546] width 584 height 59
drag, startPoint x: 1442, startPoint y: 527, endPoint x: 1420, endPoint y: 534, distance: 23.1
click at [1420, 534] on textarea "هەنگوین، دارچین لەگەڵ لاتێ" at bounding box center [1220, 546] width 584 height 59
type textarea "هەنگوین، دارچین ولاتێ"
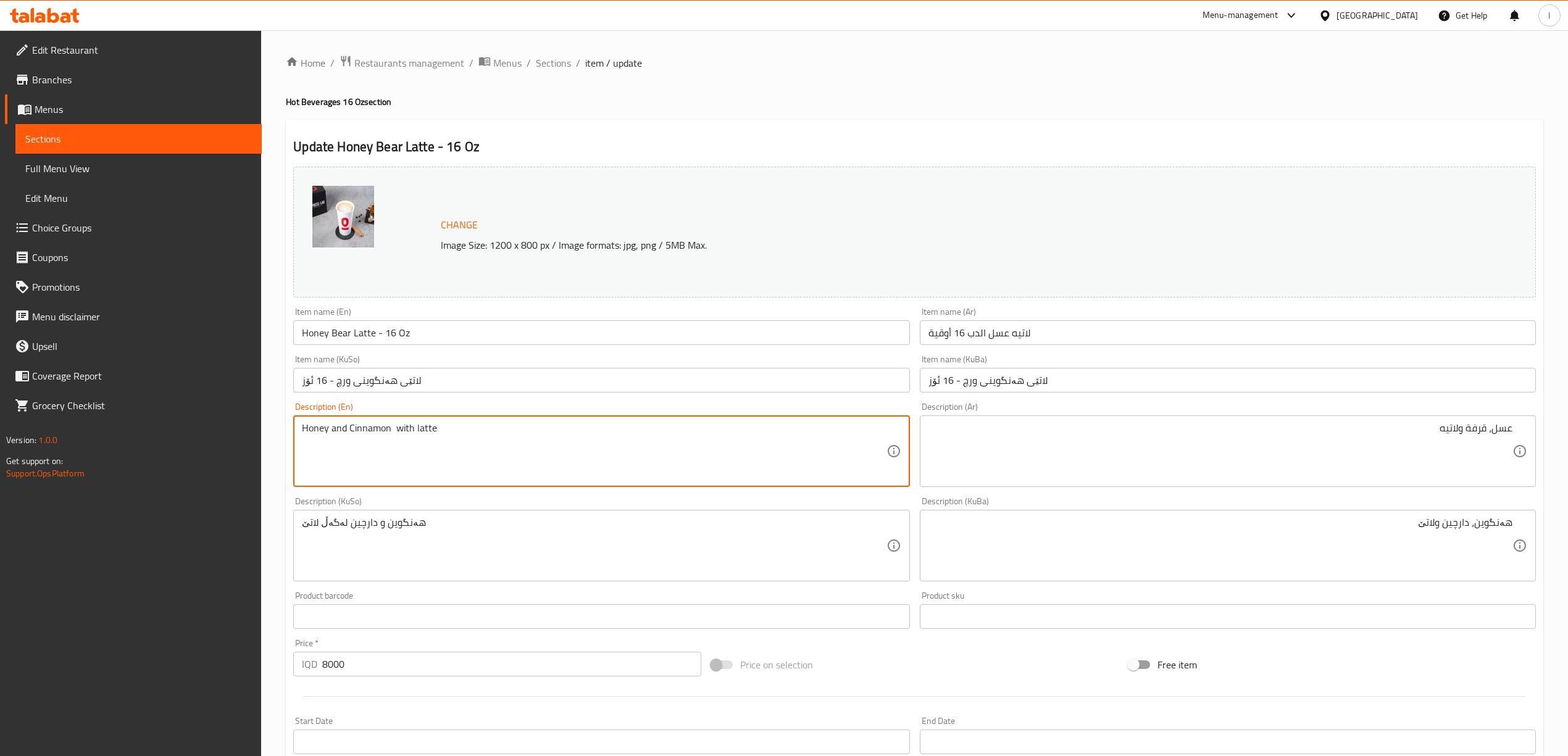
drag, startPoint x: 349, startPoint y: 430, endPoint x: 328, endPoint y: 435, distance: 21.6
click at [391, 429] on textarea "Honey, Cinnamon with latte" at bounding box center [593, 452] width 584 height 59
drag, startPoint x: 519, startPoint y: 434, endPoint x: 470, endPoint y: 440, distance: 49.4
click at [470, 440] on textarea "Honey, Cinnamon and latte" at bounding box center [593, 452] width 584 height 59
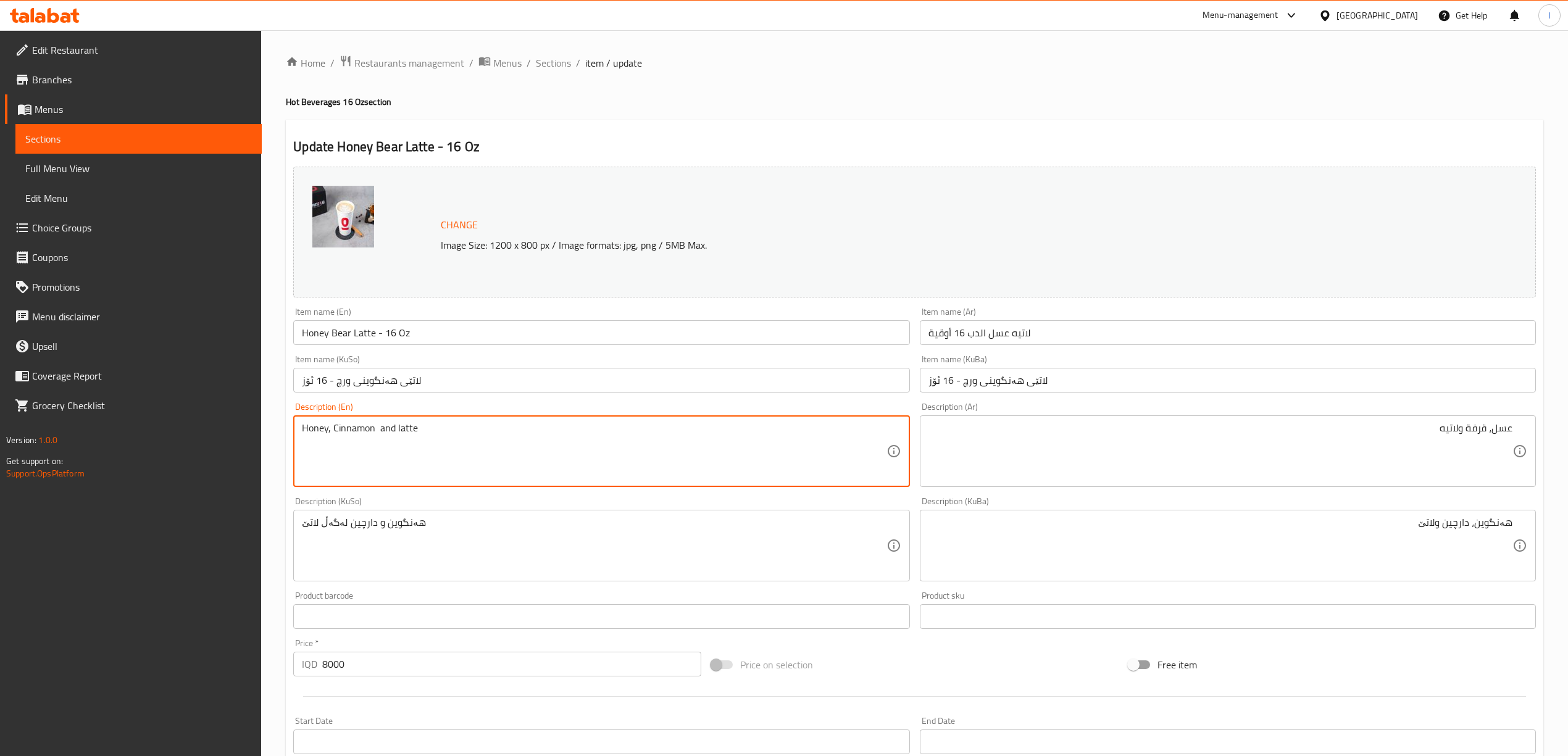
click at [376, 433] on textarea "Honey, Cinnamon and latte" at bounding box center [593, 452] width 584 height 59
click at [378, 434] on textarea "Honey, Cinnamon and latte" at bounding box center [593, 452] width 584 height 59
drag, startPoint x: 470, startPoint y: 433, endPoint x: 214, endPoint y: 436, distance: 256.0
click at [214, 436] on div "Edit Restaurant Branches Menus Sections Full Menu View Edit Menu Choice Groups …" at bounding box center [784, 556] width 1568 height 1052
click at [309, 415] on div "Description (En) Honey, Cinnamon and latte Description (En)" at bounding box center [601, 444] width 616 height 84
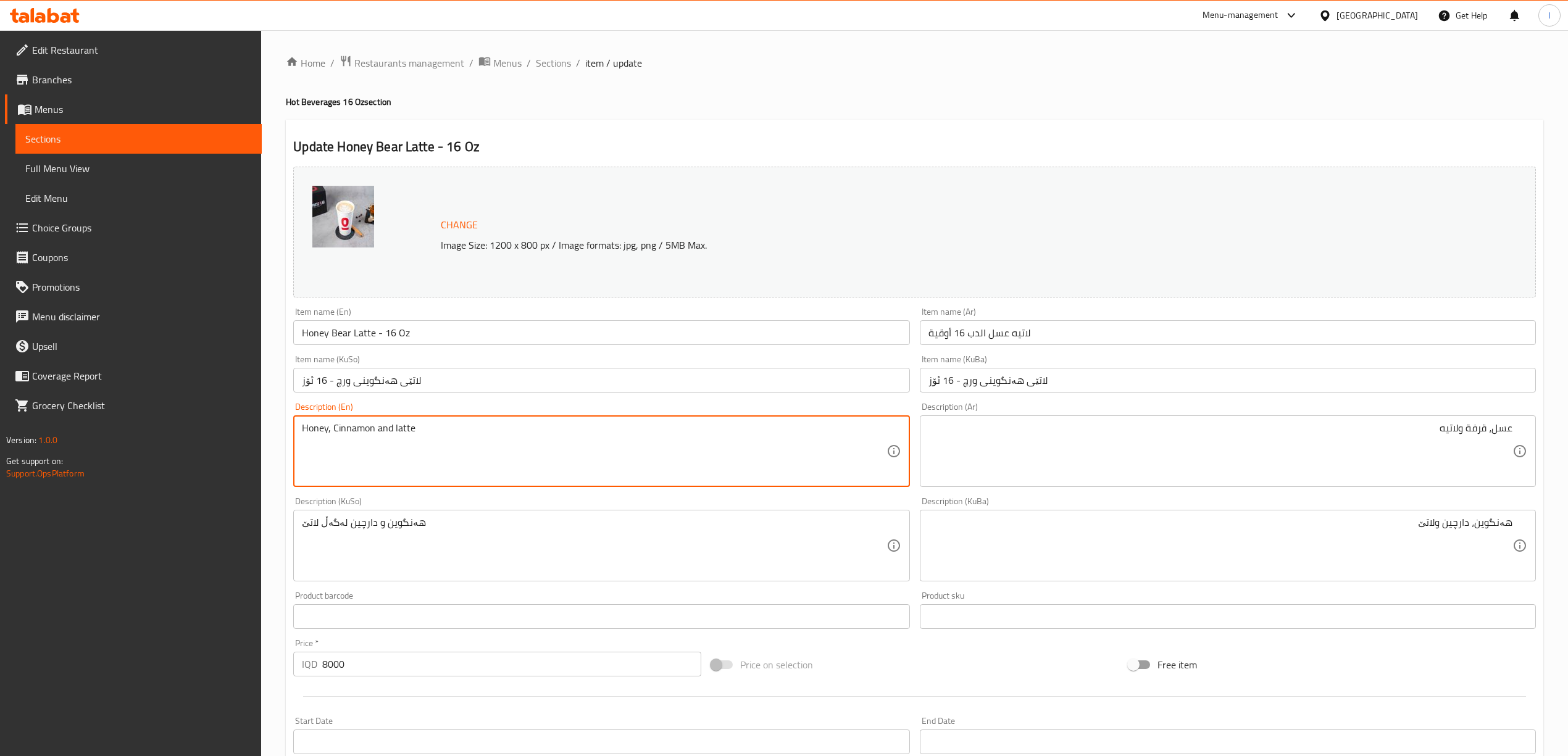
click at [312, 431] on textarea "Honey, Cinnamon and latte" at bounding box center [593, 452] width 584 height 59
paste textarea "cinnamon and latte"
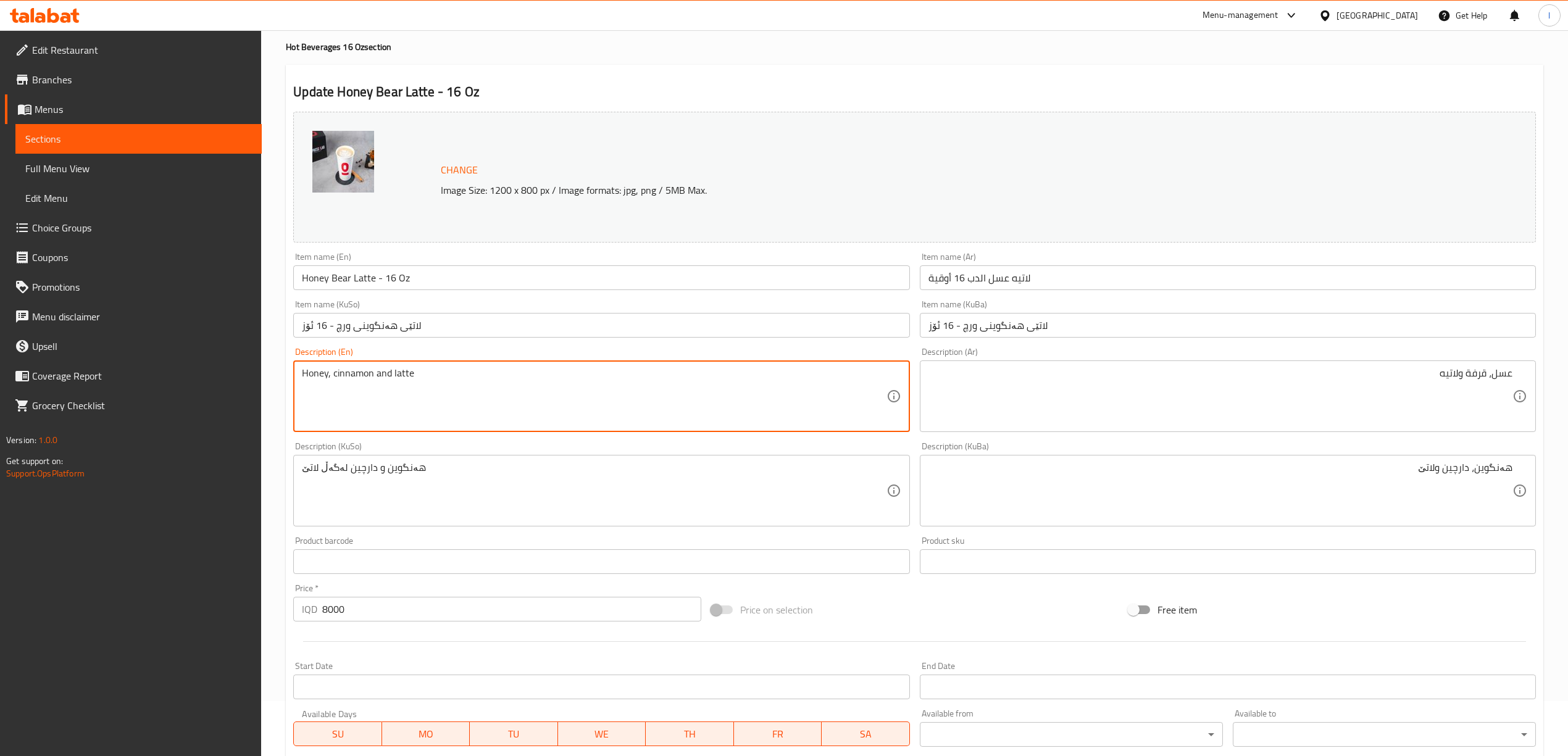
scroll to position [82, 0]
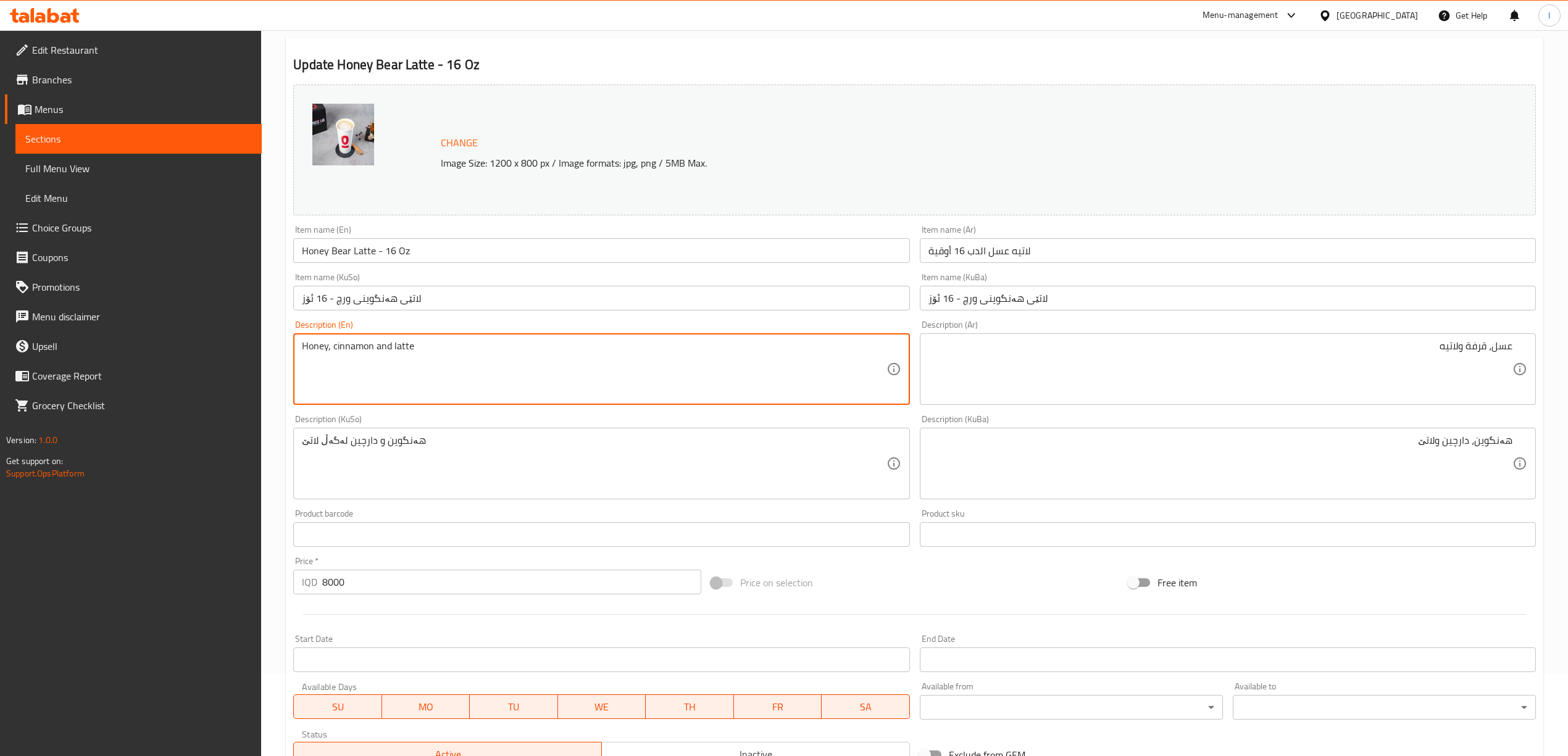
type textarea "Honey, cinnamon and latte"
drag, startPoint x: 1330, startPoint y: 457, endPoint x: 1579, endPoint y: 442, distance: 249.5
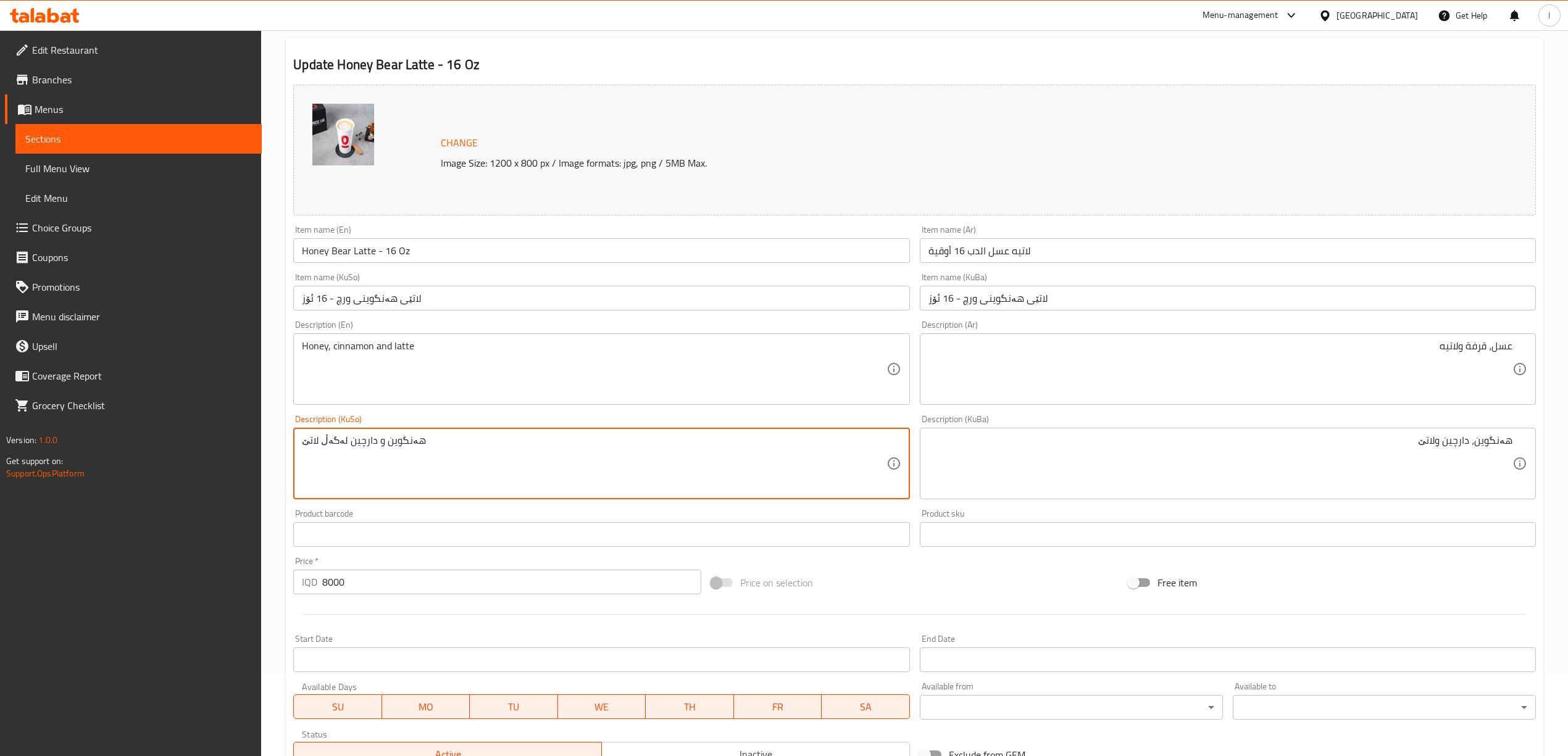
drag, startPoint x: 484, startPoint y: 436, endPoint x: 0, endPoint y: 453, distance: 484.3
paste textarea "، دارچین و"
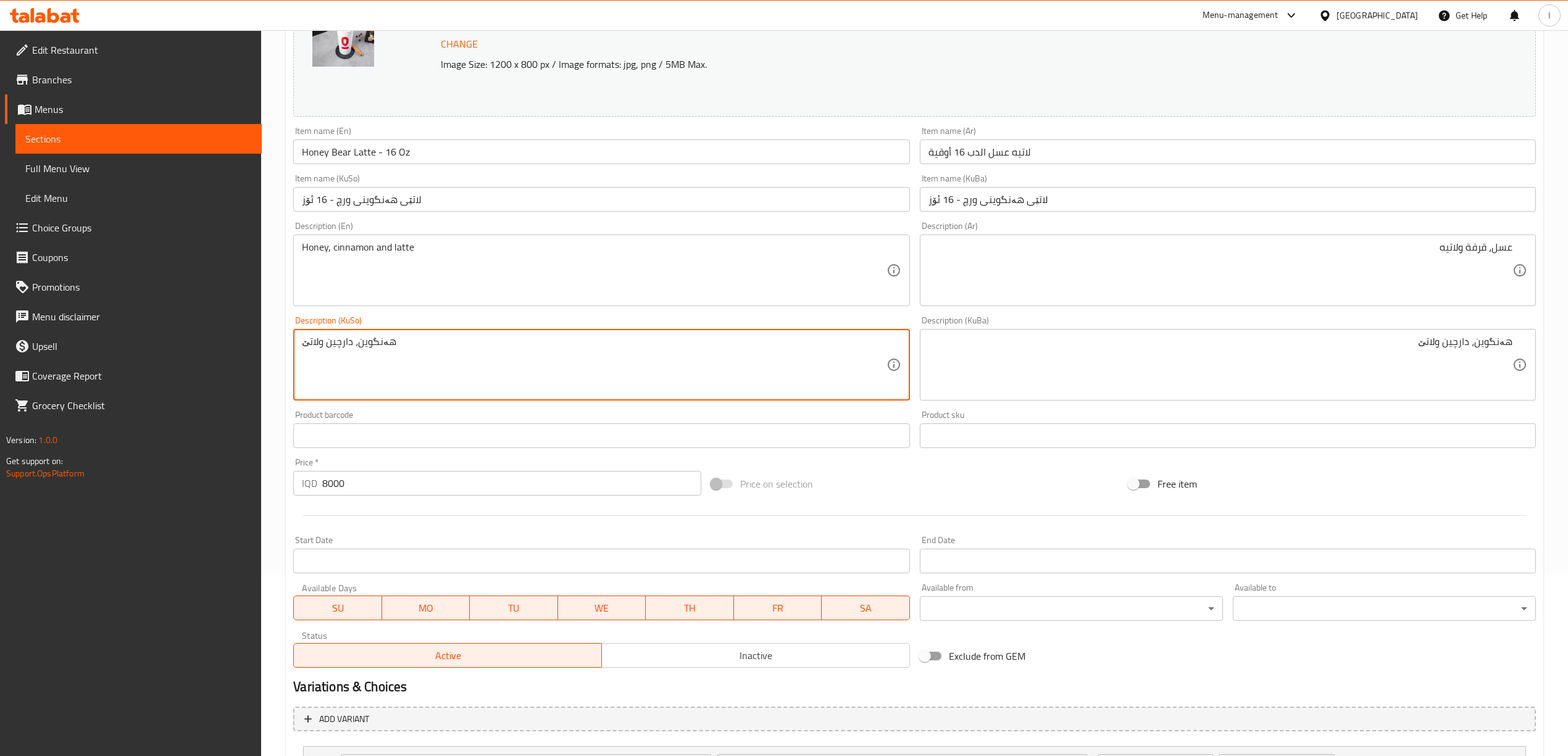
scroll to position [326, 0]
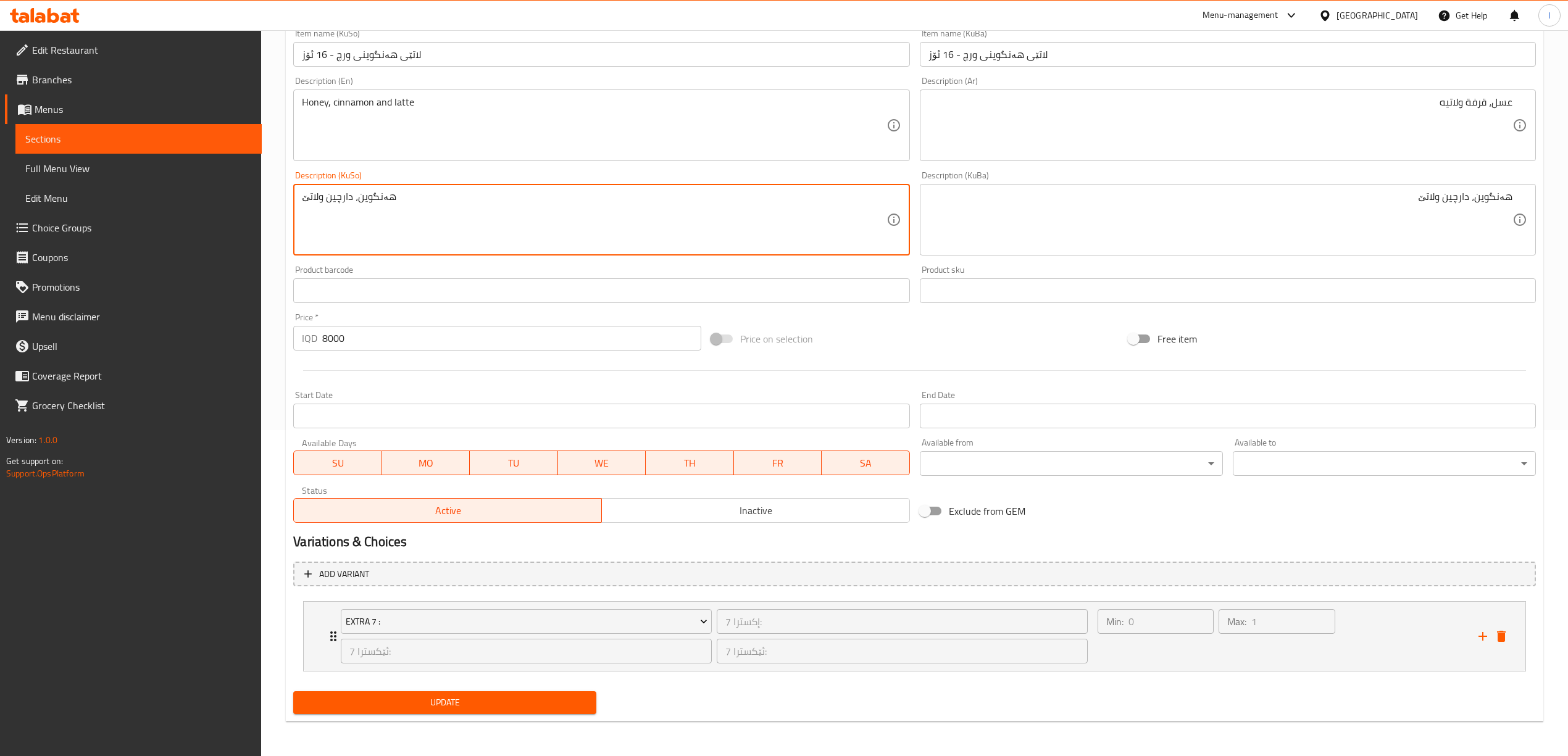
type textarea "هەنگوین، دارچین ولاتێ"
click at [404, 700] on span "Update" at bounding box center [444, 703] width 283 height 16
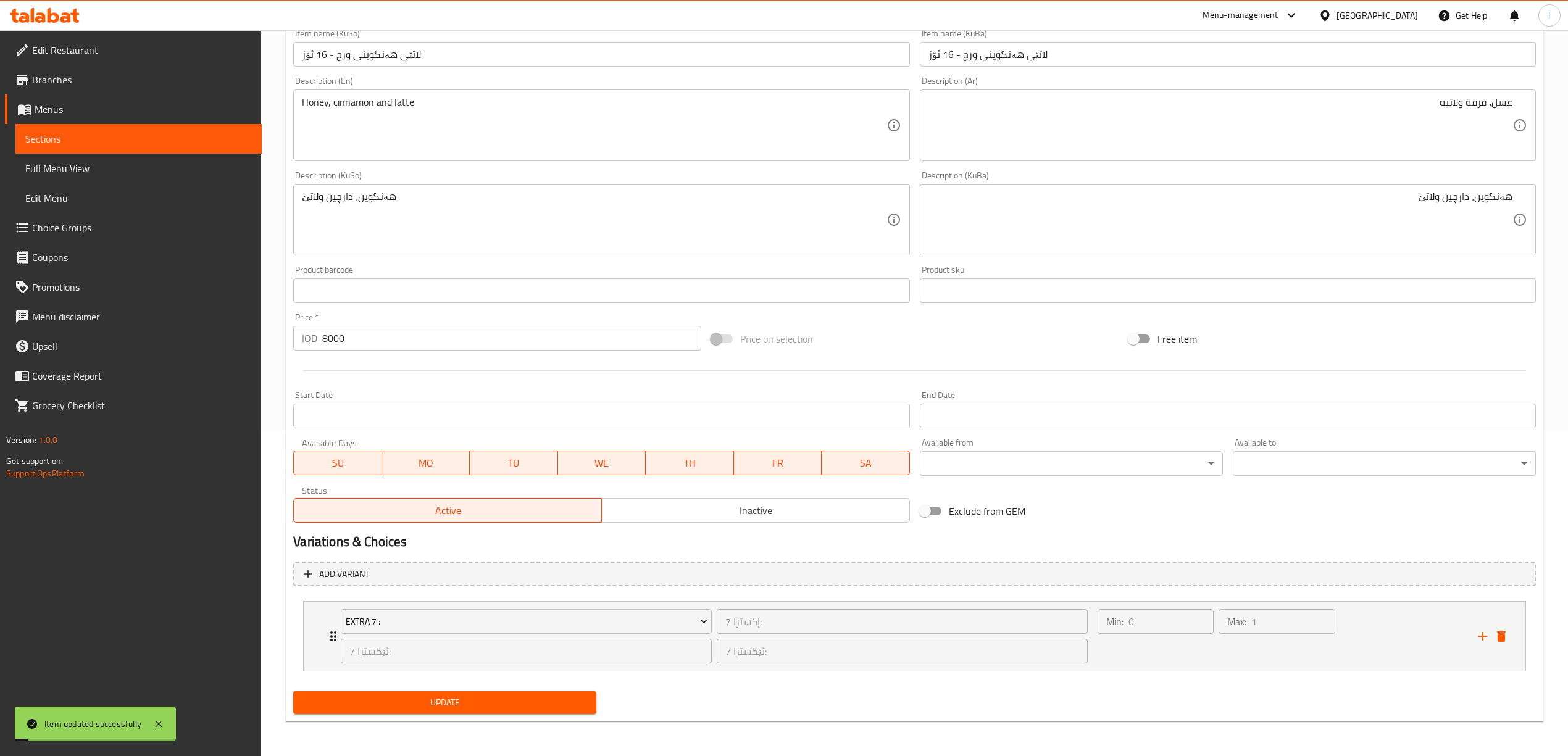
click at [107, 176] on link "Full Menu View" at bounding box center [138, 169] width 247 height 29
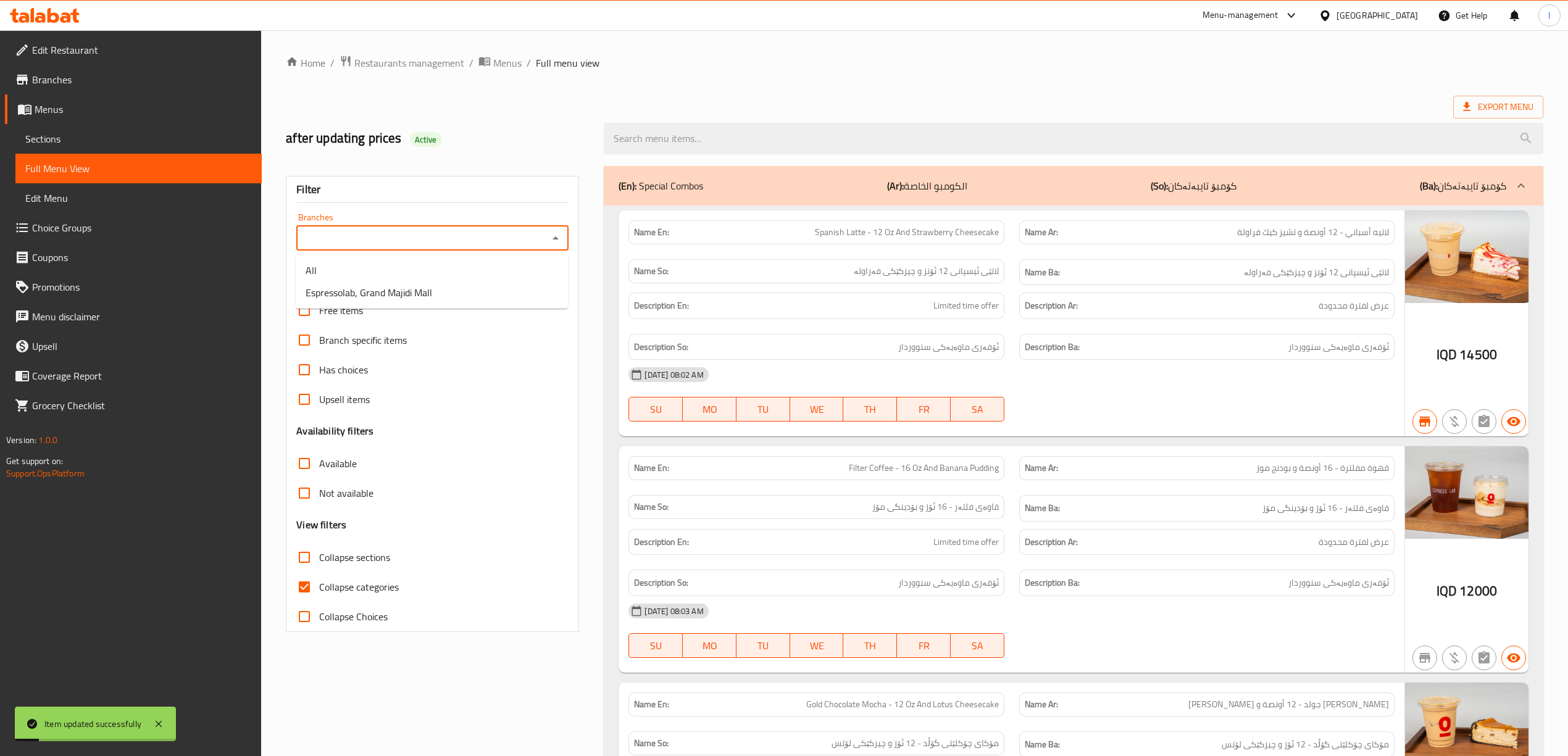
click at [387, 240] on input "Branches" at bounding box center [422, 238] width 245 height 17
click at [377, 295] on span "Espressolab, Grand Majidi Mall" at bounding box center [368, 292] width 126 height 15
type input "Espressolab, Grand Majidi Mall"
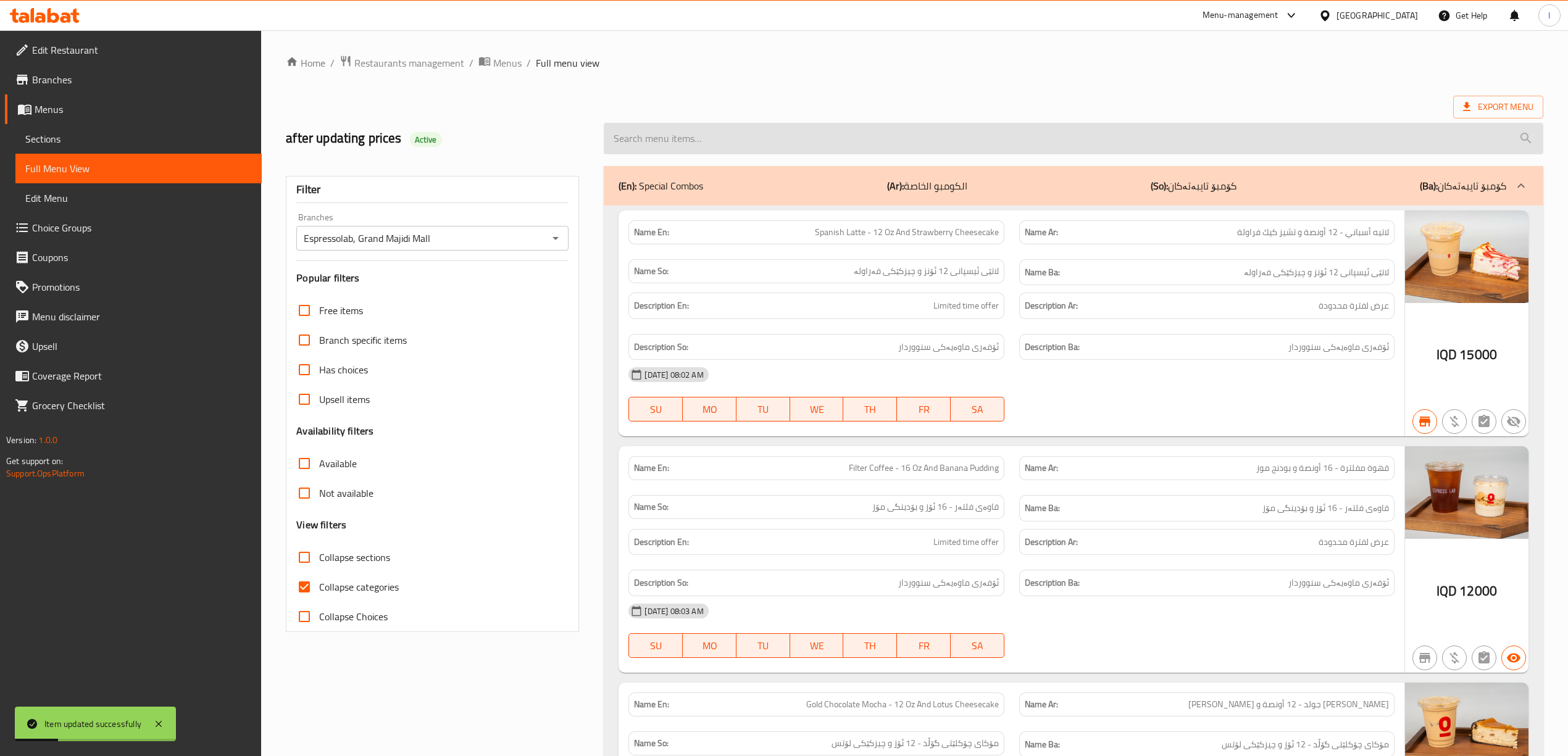
click at [716, 137] on input "search" at bounding box center [1073, 138] width 939 height 31
paste input "Honey Bear Latte - 16 Oz"
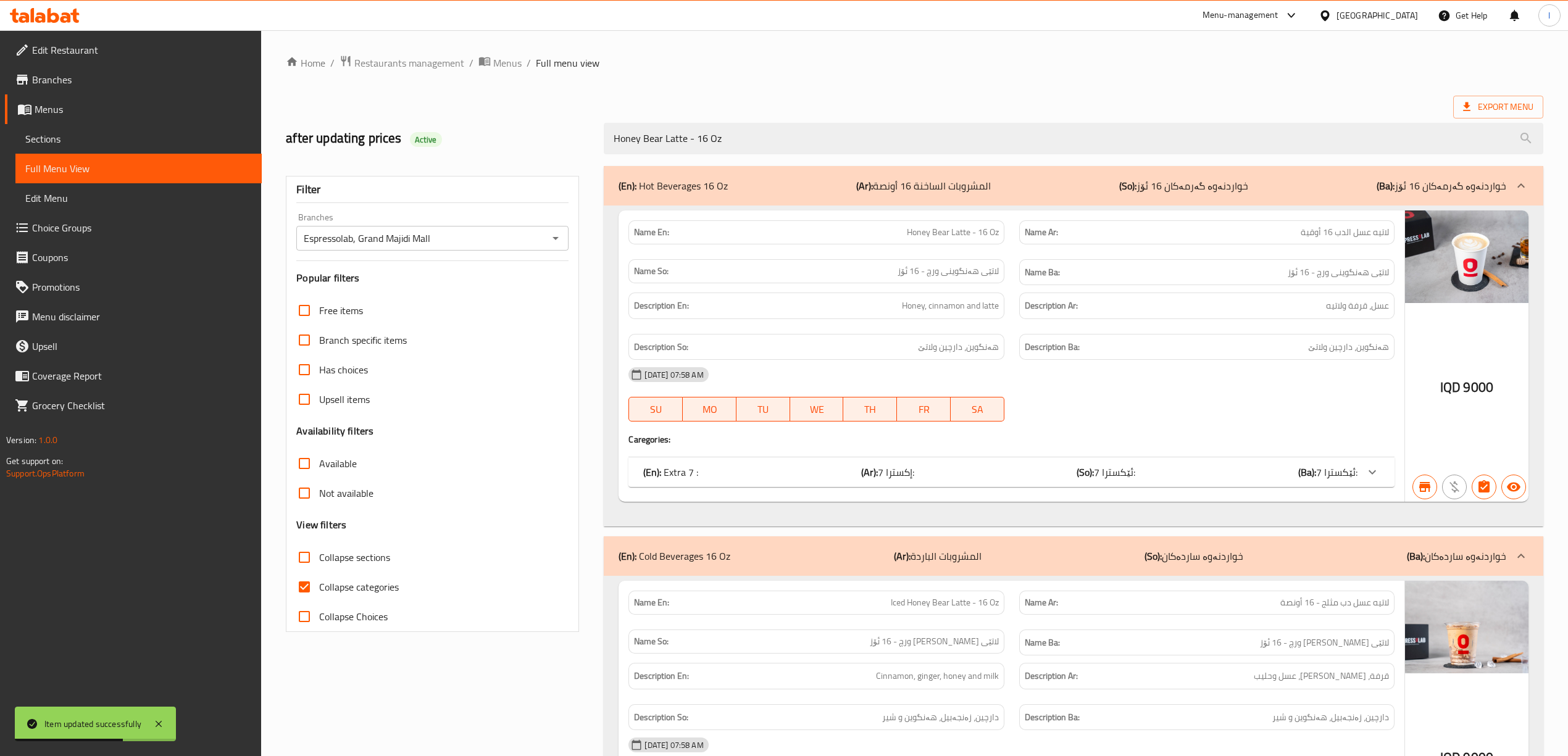
type input "Honey Bear Latte - 16 Oz"
click at [886, 540] on div "(En): Cold Beverages 16 Oz (Ar): المشروبات الباردة (So): خواردنەوە ساردەکان (Ba…" at bounding box center [1073, 555] width 939 height 39
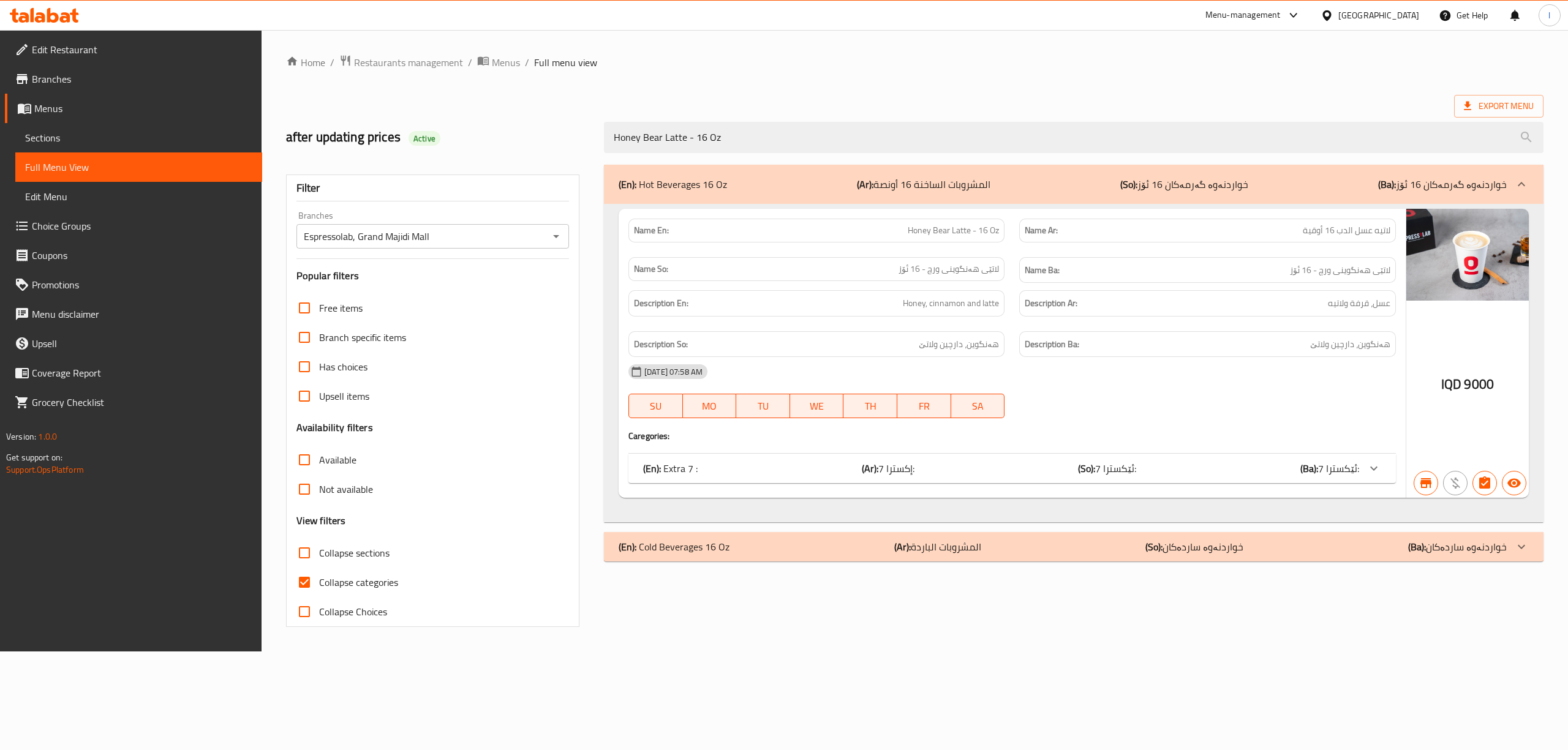
click at [52, 8] on icon at bounding box center [45, 15] width 69 height 15
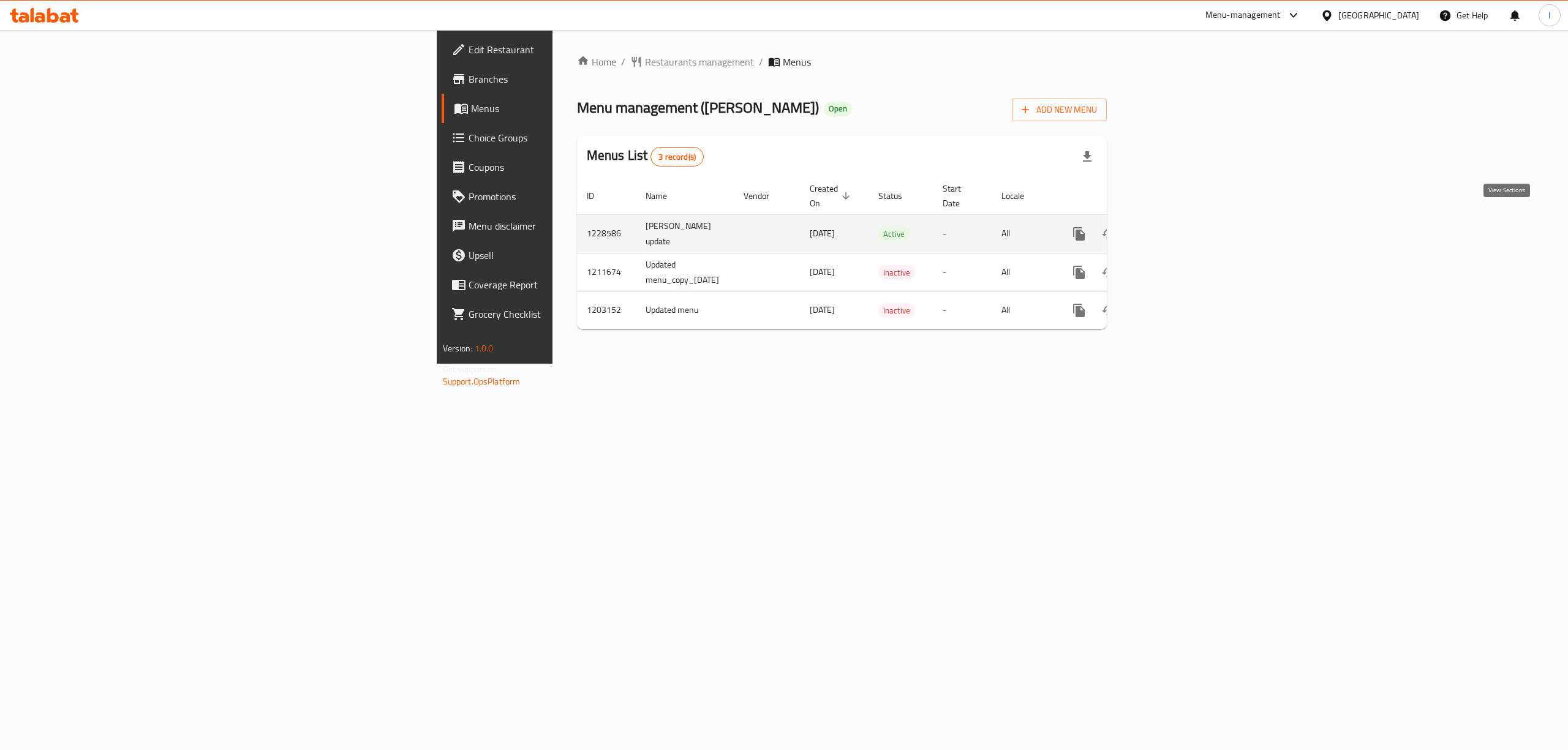
click at [1173, 228] on icon "enhanced table" at bounding box center [1167, 234] width 11 height 11
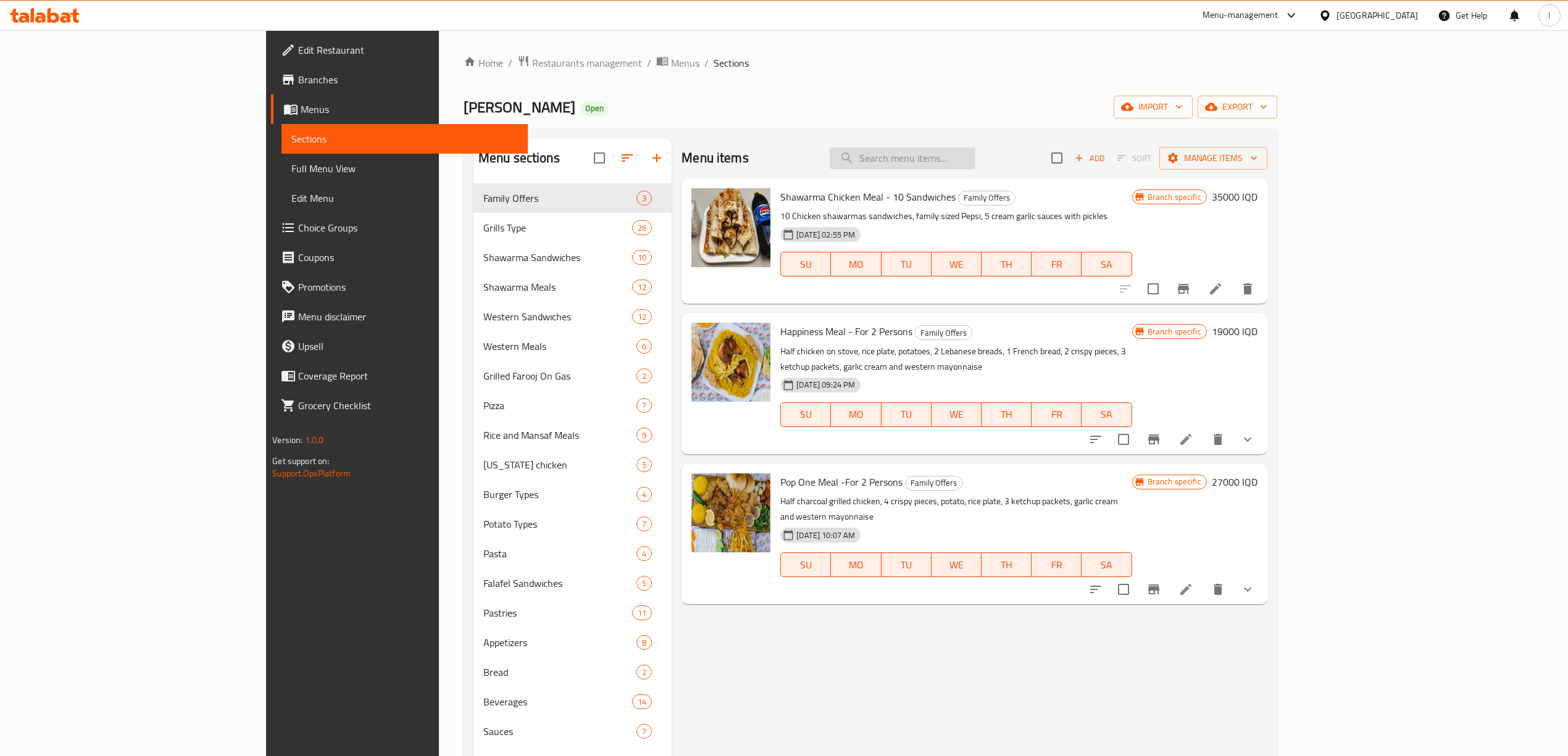
drag, startPoint x: 971, startPoint y: 141, endPoint x: 971, endPoint y: 152, distance: 11.0
click at [971, 152] on div "Menu items Add Sort Manage items" at bounding box center [974, 159] width 586 height 40
click at [971, 152] on input "search" at bounding box center [902, 159] width 146 height 22
paste input "Liver Meal"
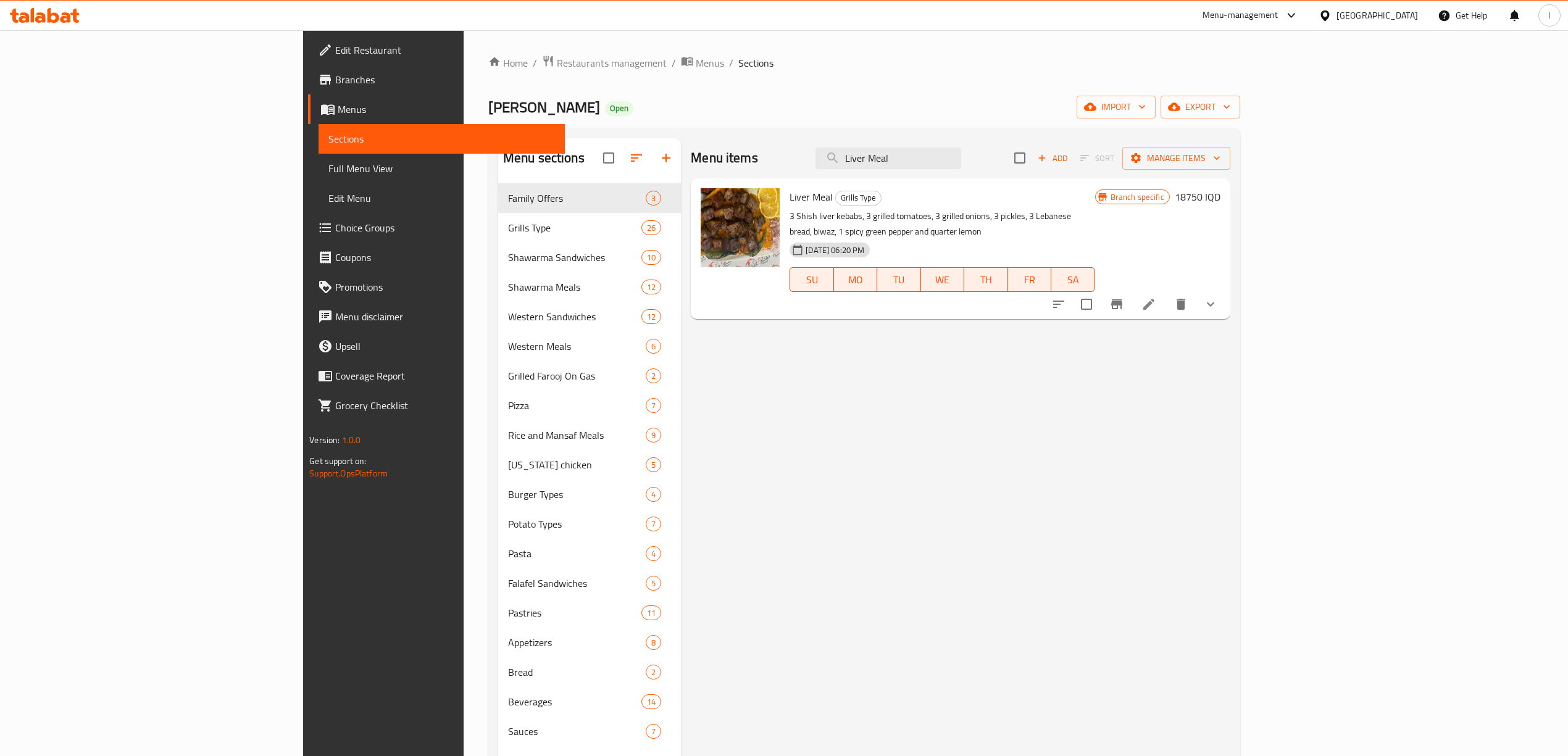
type input "Liver Meal"
click at [328, 171] on span "Full Menu View" at bounding box center [441, 169] width 226 height 15
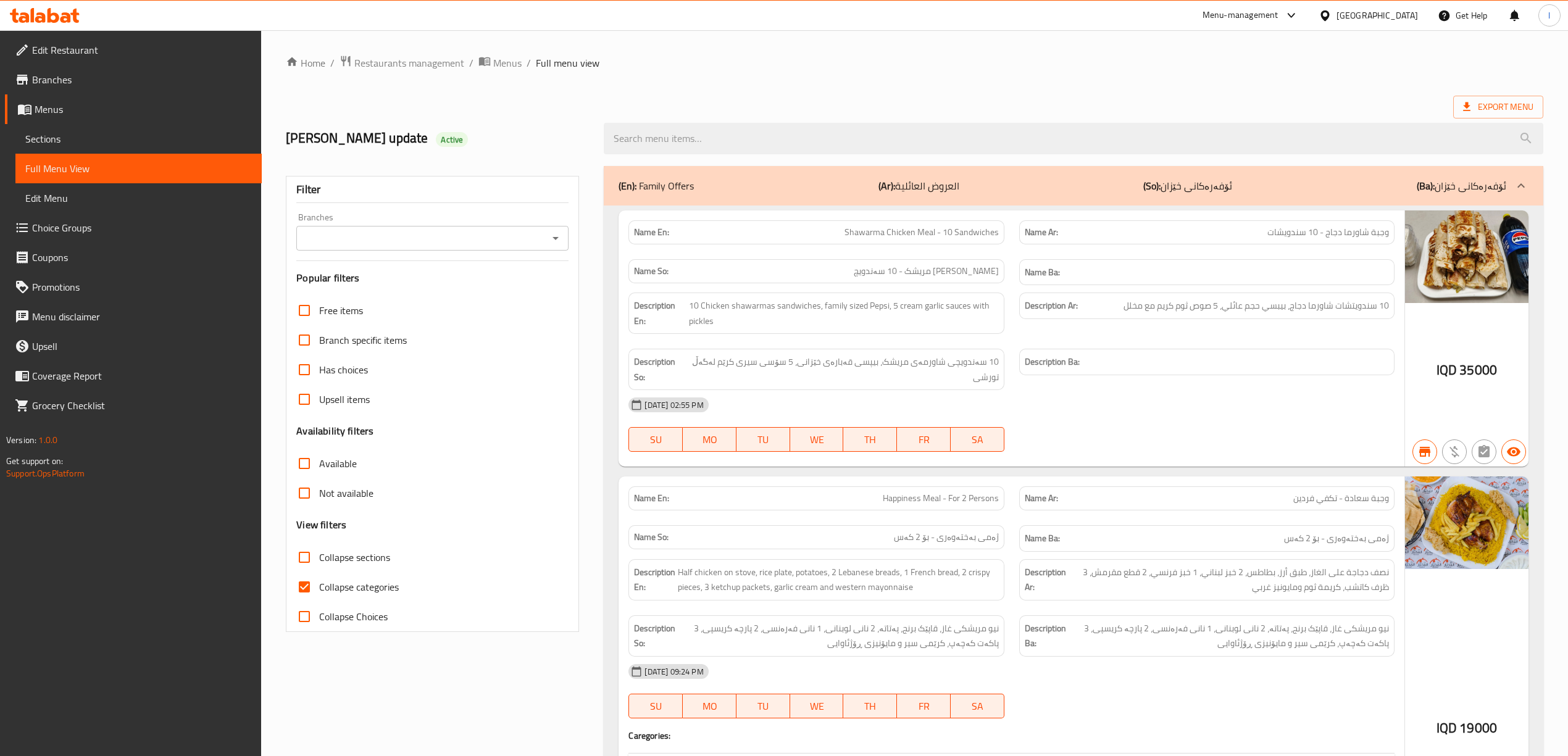
click at [448, 236] on input "Branches" at bounding box center [422, 238] width 245 height 17
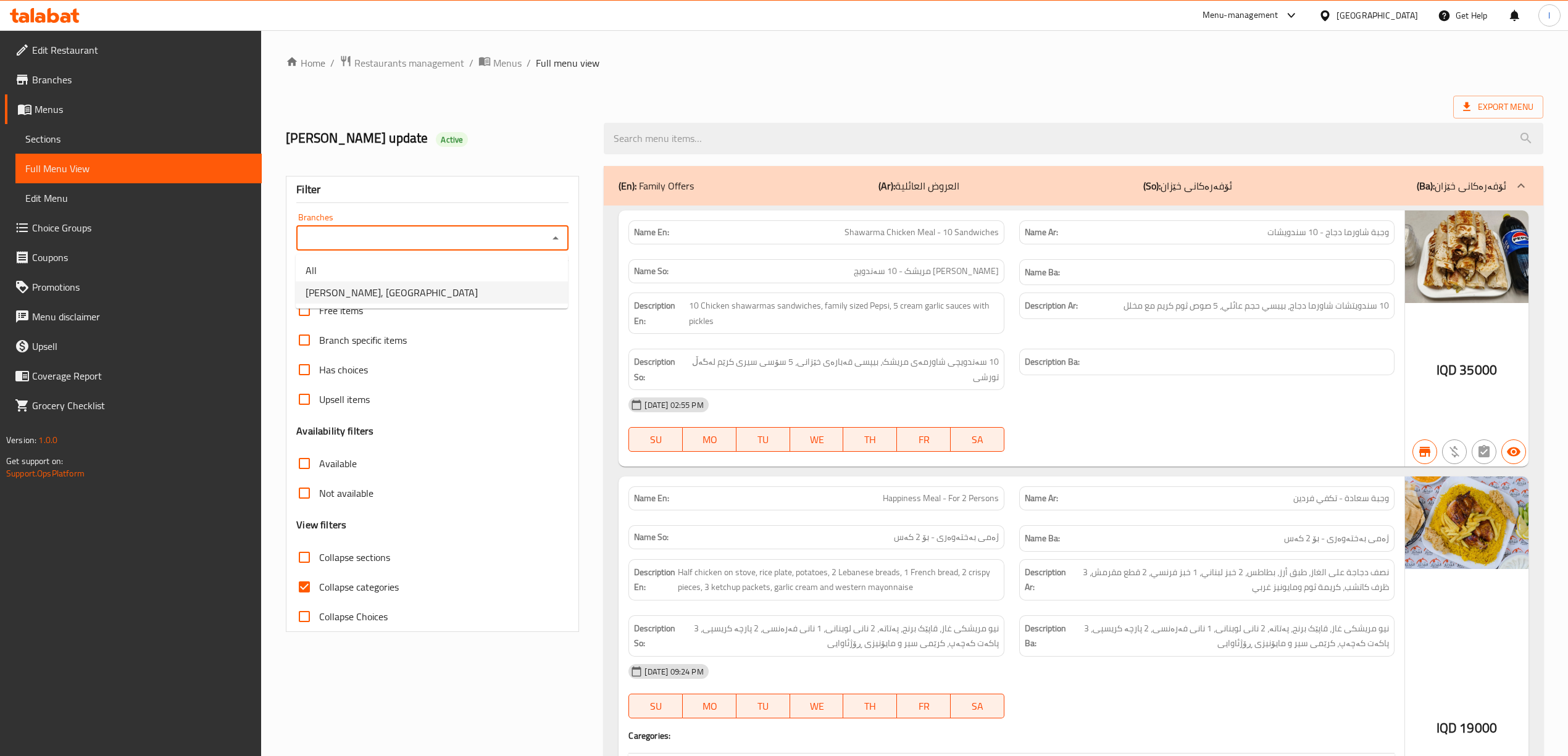
click at [402, 296] on span "Dhaif Almukhtar, Bakhtiary" at bounding box center [391, 292] width 172 height 15
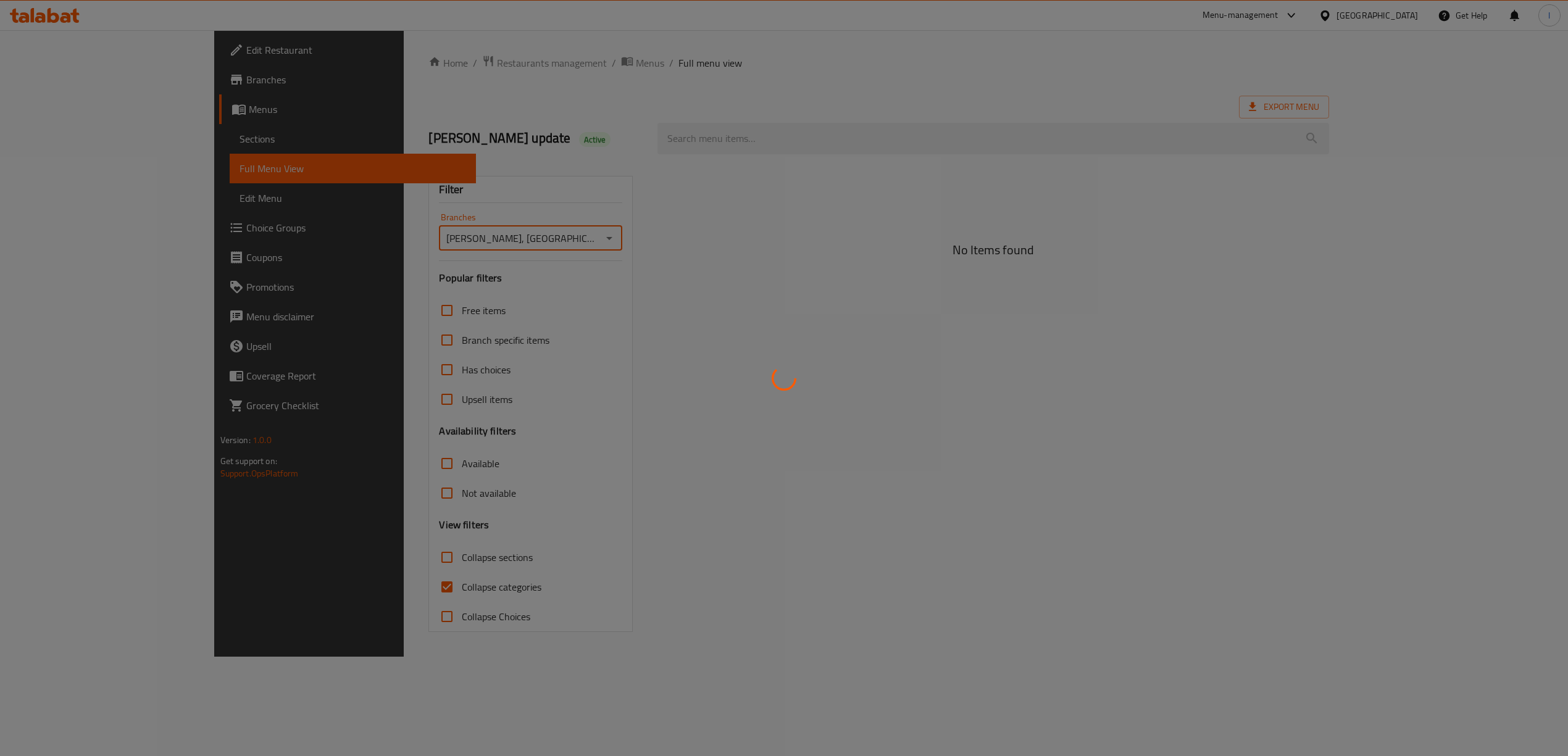
type input "Dhaif Almukhtar, Bakhtiary"
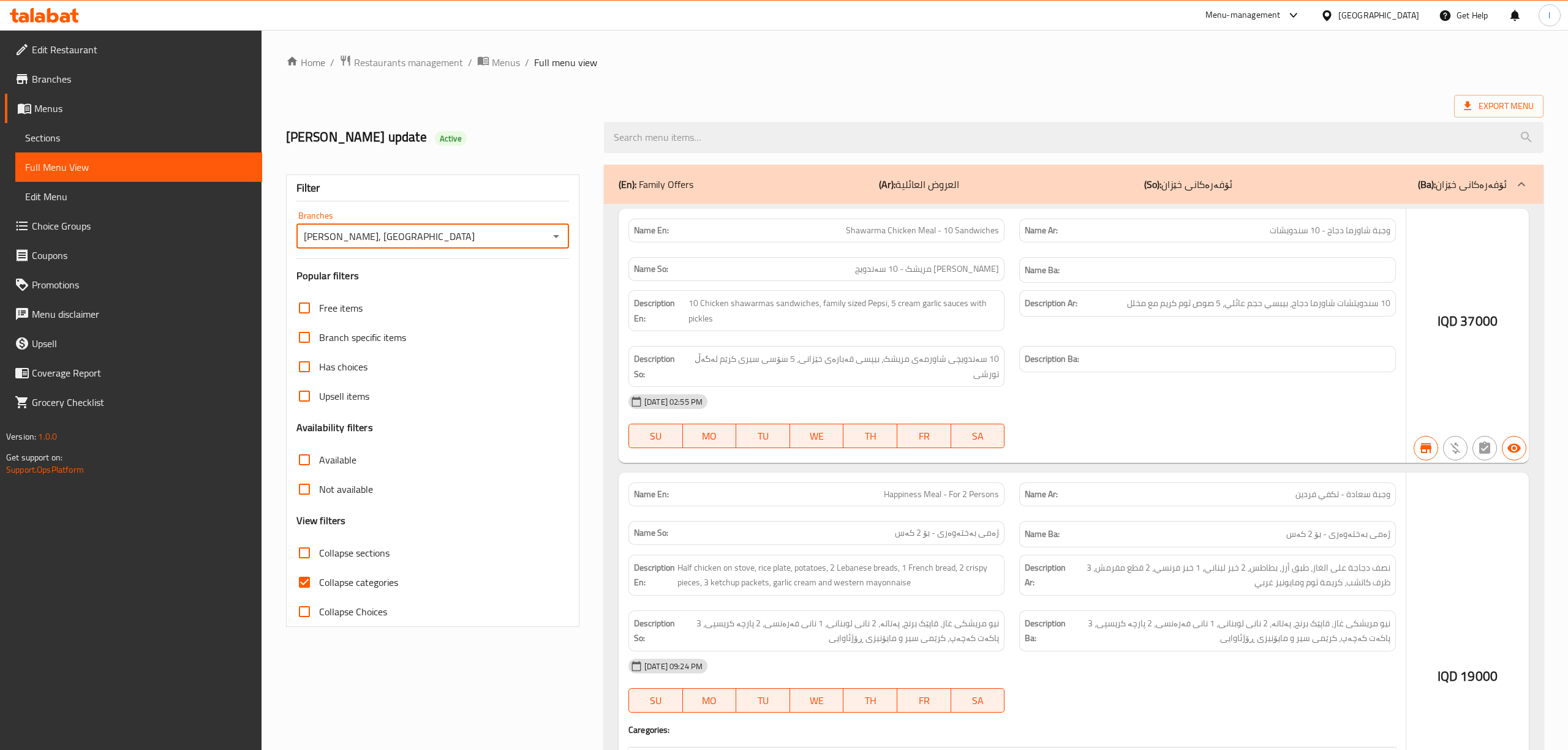
click at [694, 145] on div at bounding box center [784, 375] width 1568 height 750
click at [671, 138] on div at bounding box center [784, 375] width 1568 height 750
click at [701, 136] on div at bounding box center [784, 375] width 1568 height 750
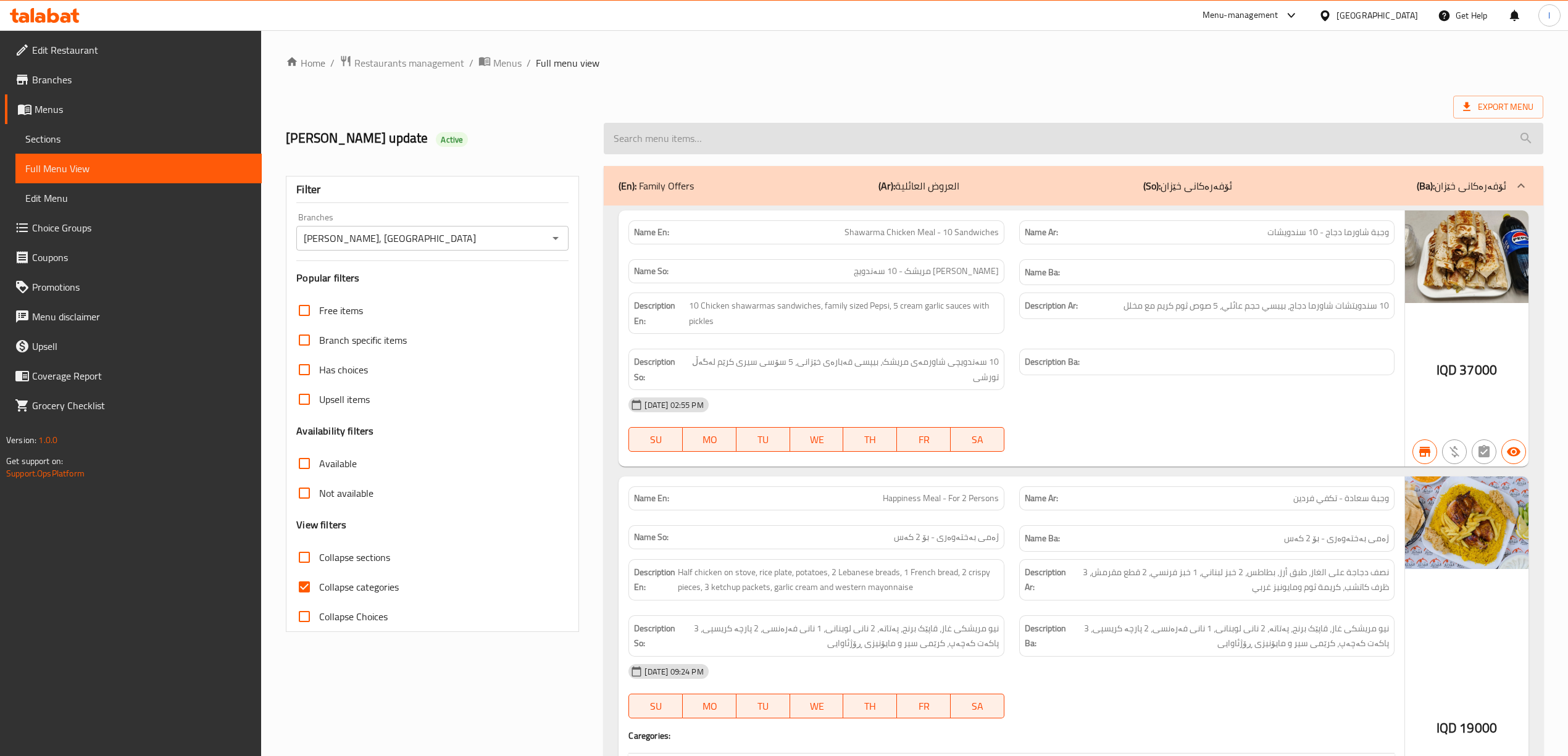
click at [694, 138] on input "search" at bounding box center [1073, 138] width 939 height 31
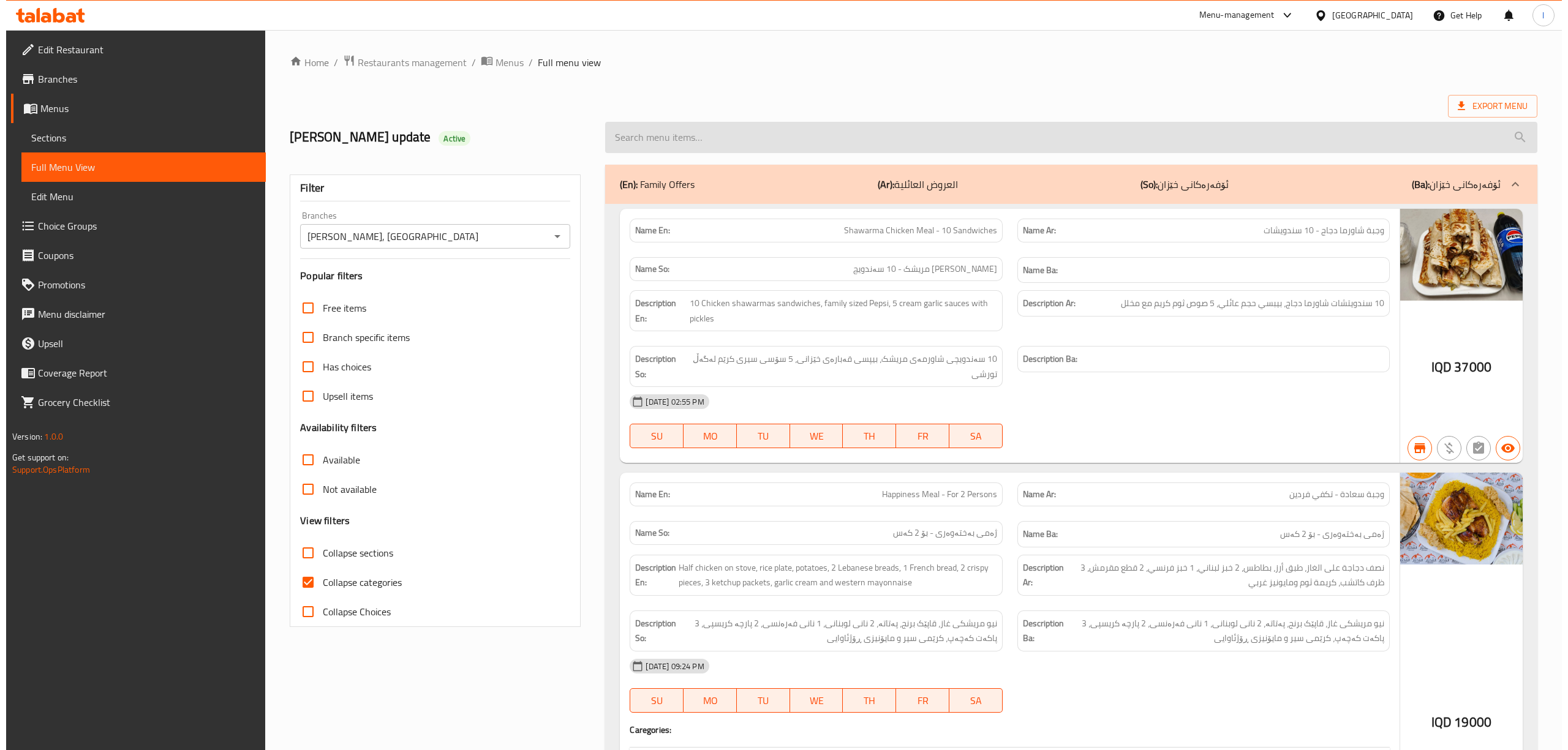
paste input "Liver Meal"
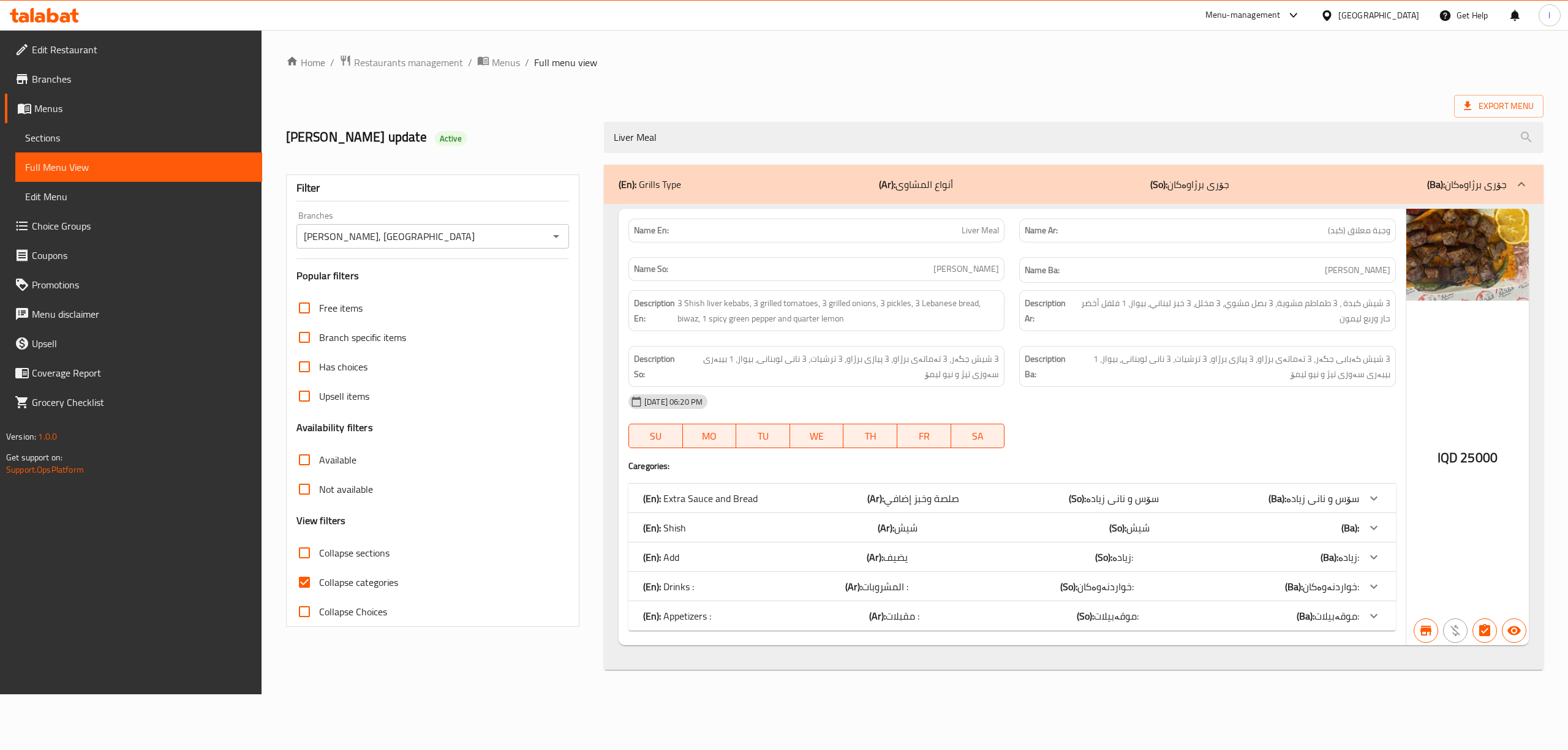
drag, startPoint x: 1084, startPoint y: 141, endPoint x: 540, endPoint y: 148, distance: 544.0
click at [540, 148] on div "lara's update Active Liver Meal" at bounding box center [914, 137] width 1272 height 55
paste input "Chicken Tikka - Kilo"
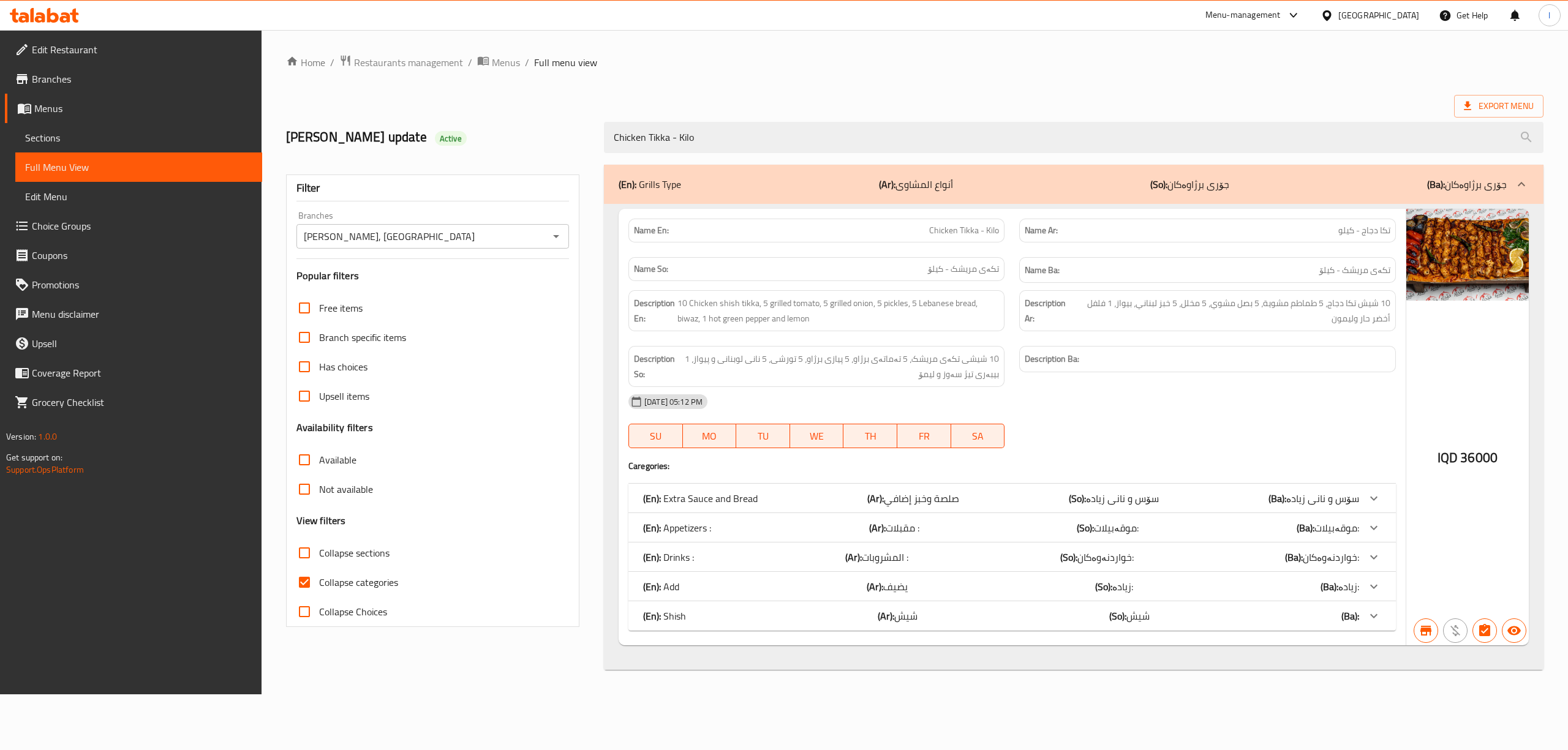
type input "Chicken Tikka - Kilo"
drag, startPoint x: 721, startPoint y: 135, endPoint x: 556, endPoint y: 133, distance: 165.0
click at [556, 133] on div "lara's update Active Chicken Tikka - Kilo" at bounding box center [914, 137] width 1272 height 55
click at [82, 137] on span "Sections" at bounding box center [139, 137] width 227 height 15
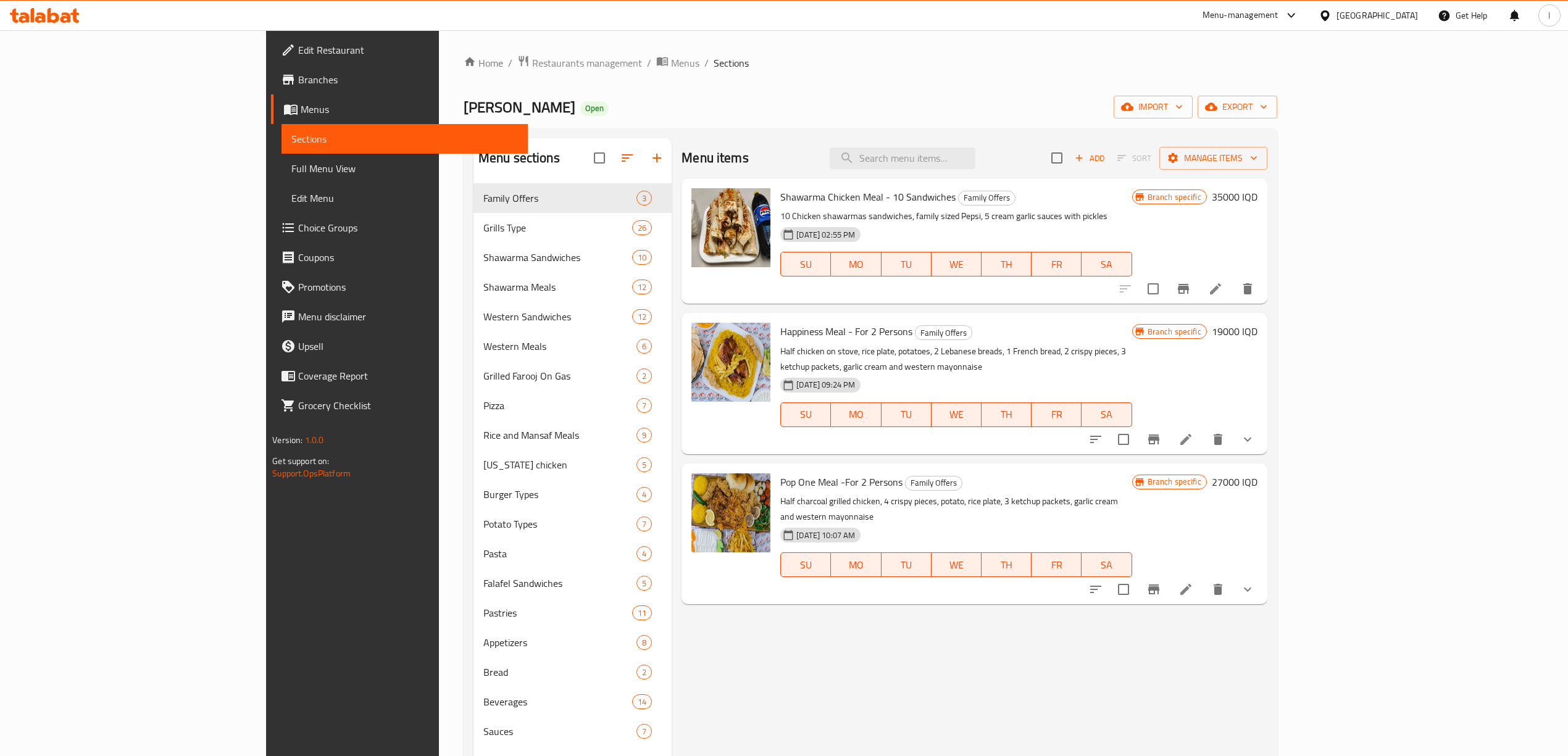
click at [291, 176] on span "Full Menu View" at bounding box center [404, 169] width 226 height 15
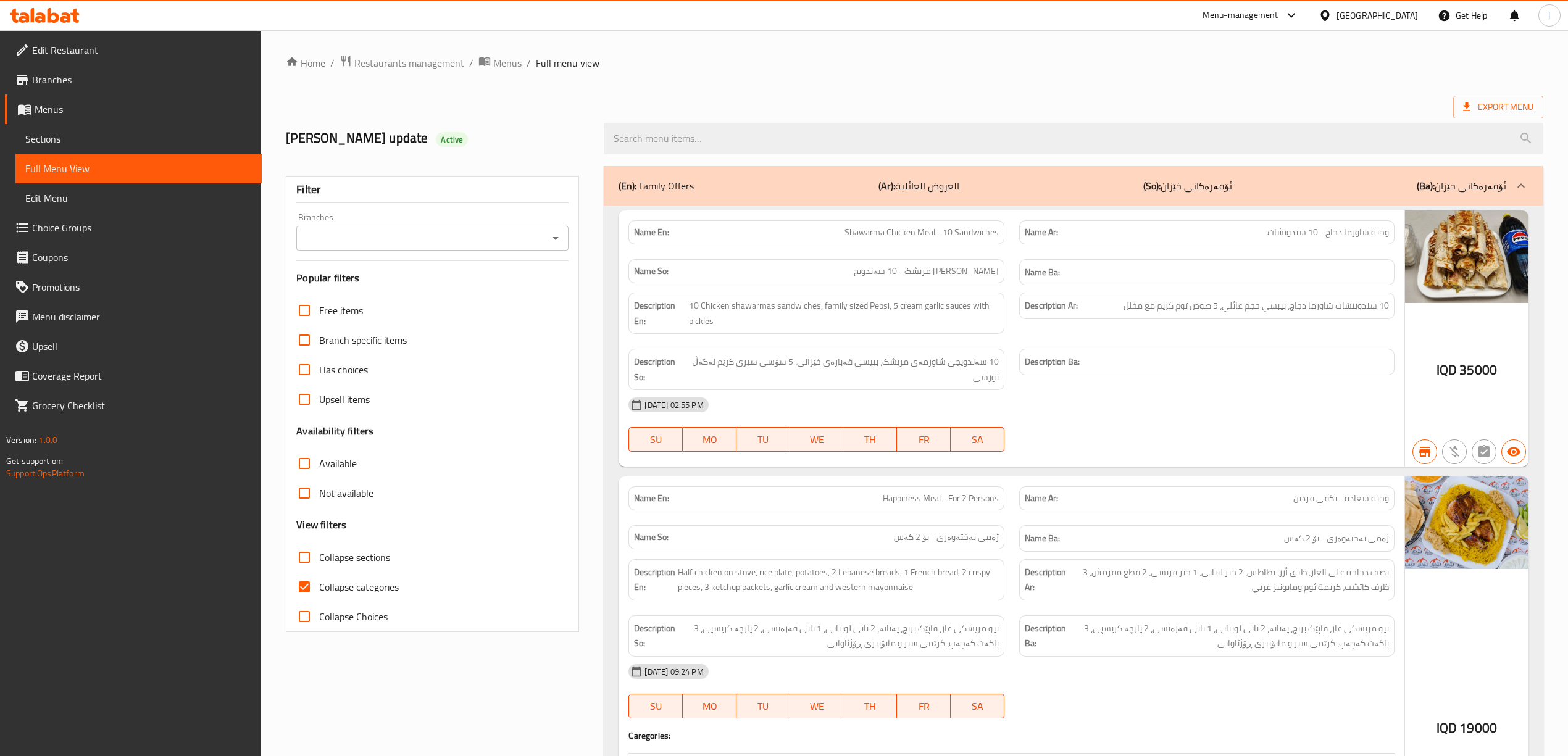
click at [401, 226] on div "Branches" at bounding box center [432, 238] width 272 height 25
click at [402, 237] on input "Branches" at bounding box center [422, 238] width 245 height 17
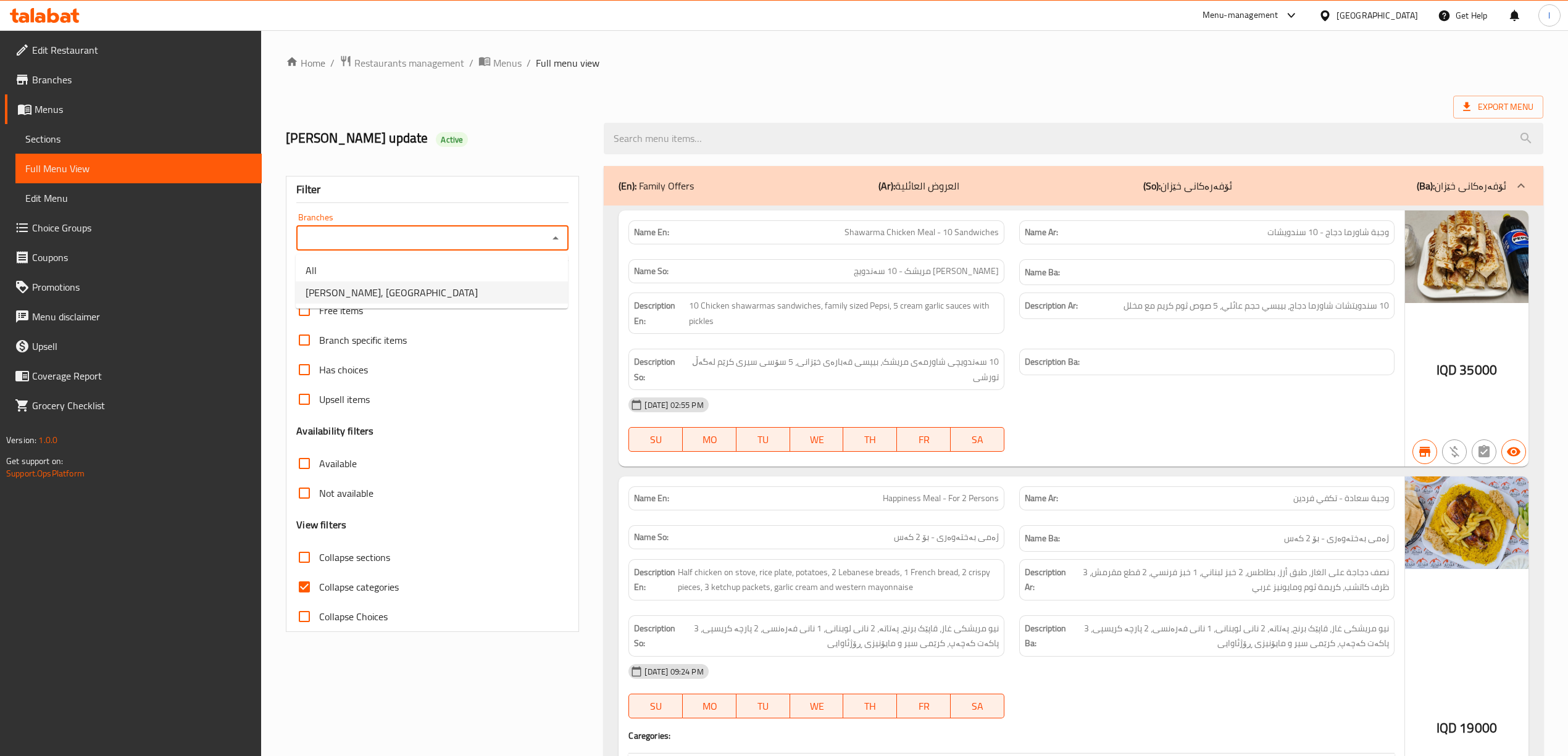
click at [424, 289] on li "Dhaif Almukhtar, Bakhtiary" at bounding box center [432, 292] width 272 height 22
type input "Dhaif Almukhtar, Bakhtiary"
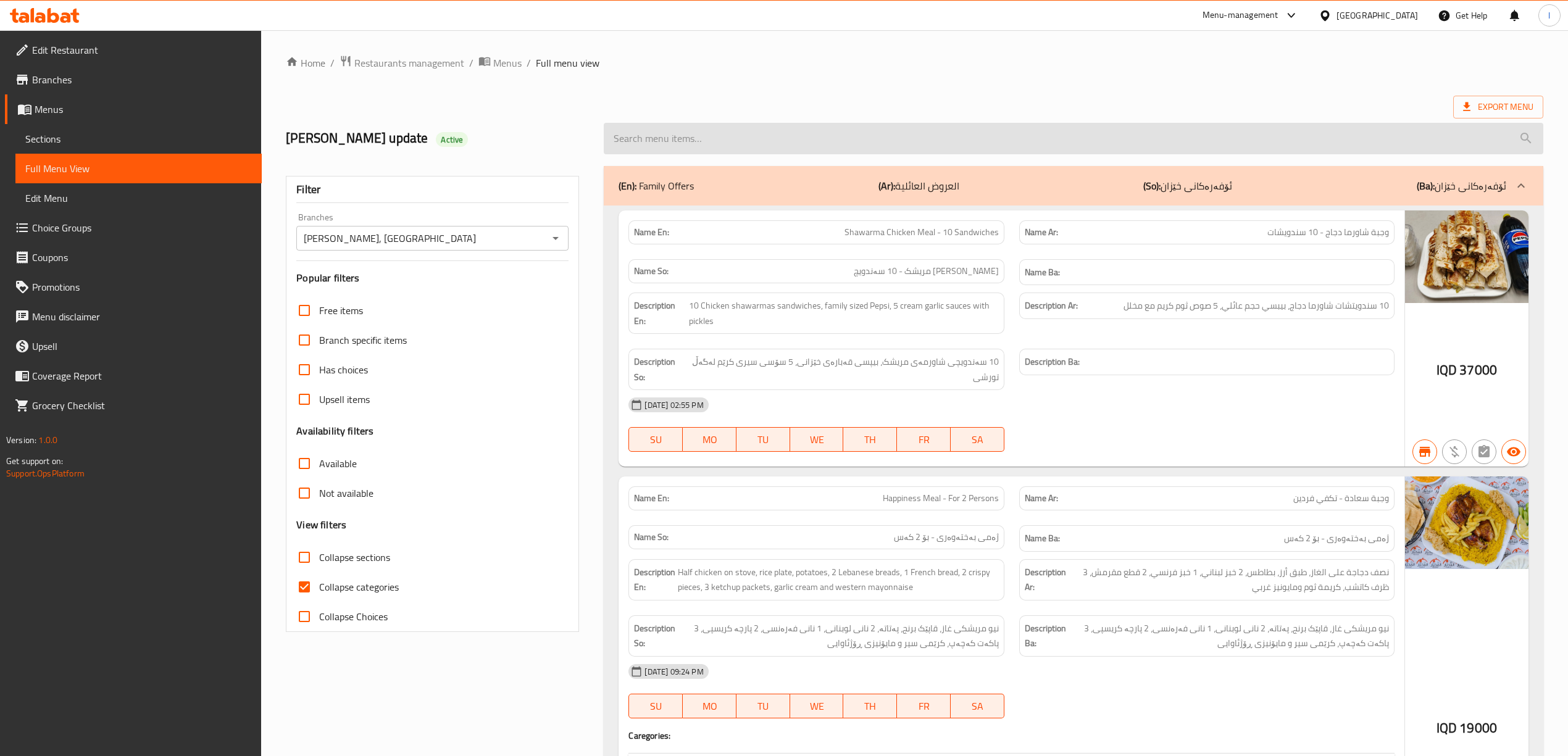
click at [724, 141] on input "search" at bounding box center [1073, 138] width 939 height 31
paste input "Chicken Tikka - Kilo"
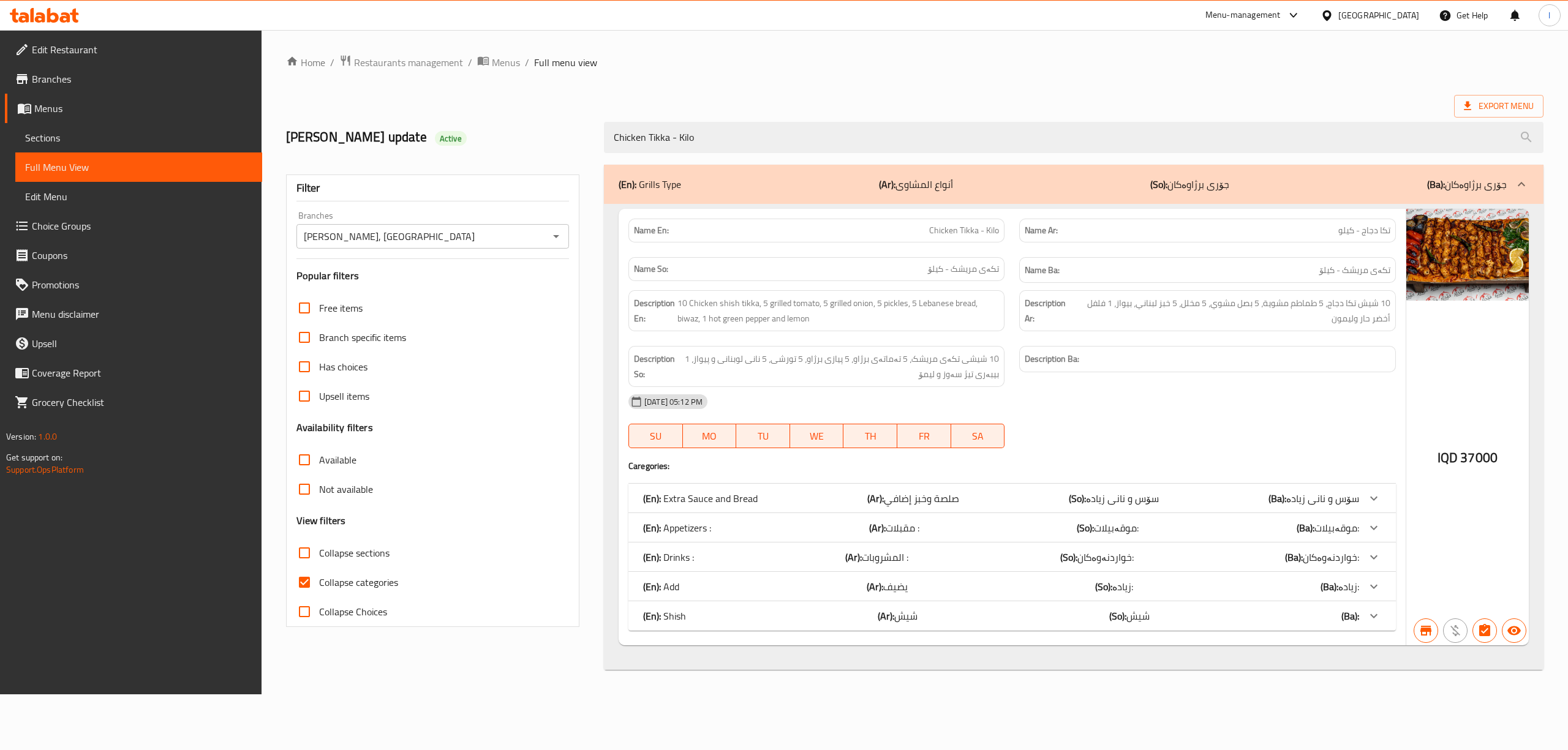
drag, startPoint x: 894, startPoint y: 126, endPoint x: 532, endPoint y: 152, distance: 362.9
click at [533, 152] on div "lara's update Active Chicken Tikka - Kilo" at bounding box center [914, 137] width 1272 height 55
paste input "Half Kilo Chicken Tikka"
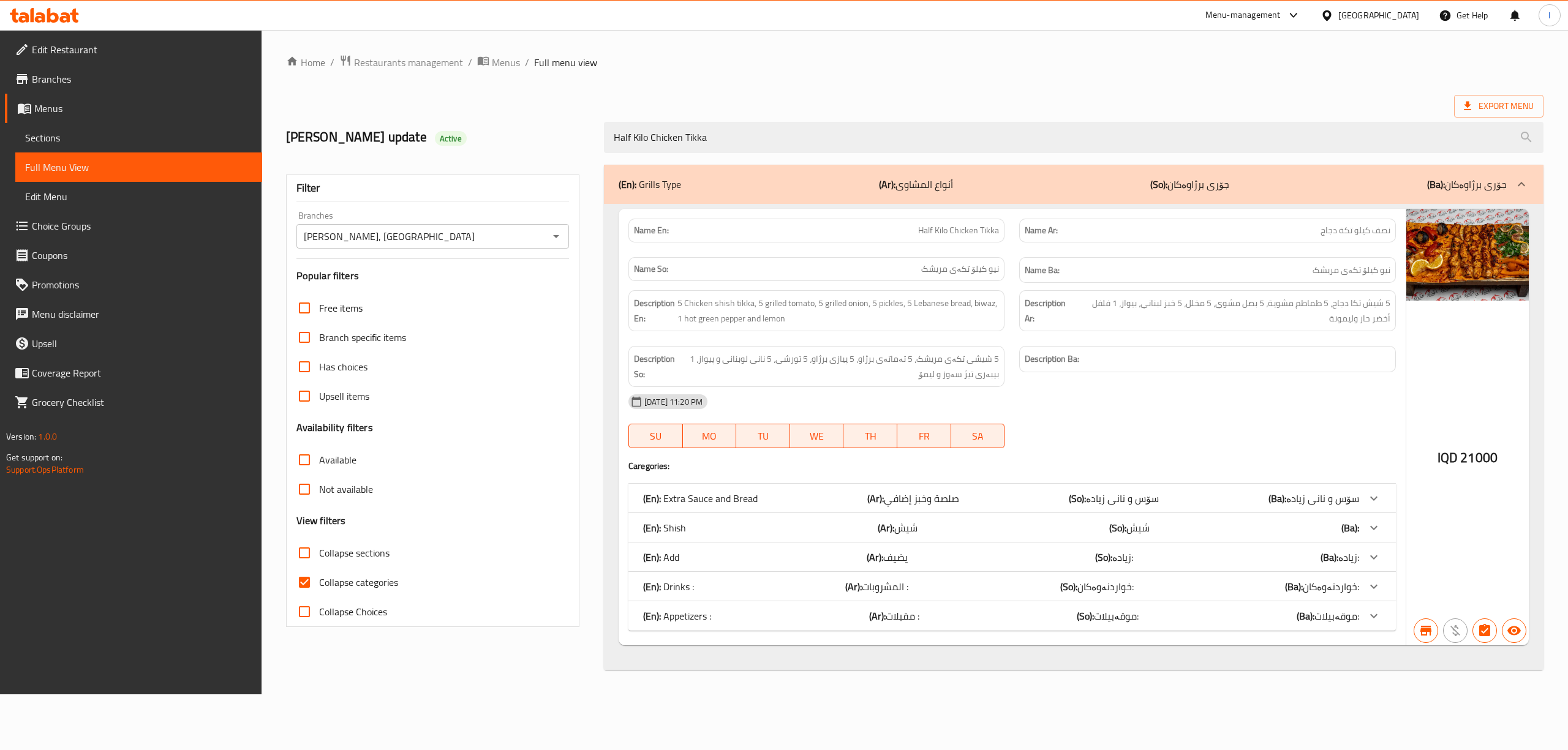
type input "Half Kilo Chicken Tikka"
click at [71, 145] on link "Sections" at bounding box center [138, 137] width 246 height 29
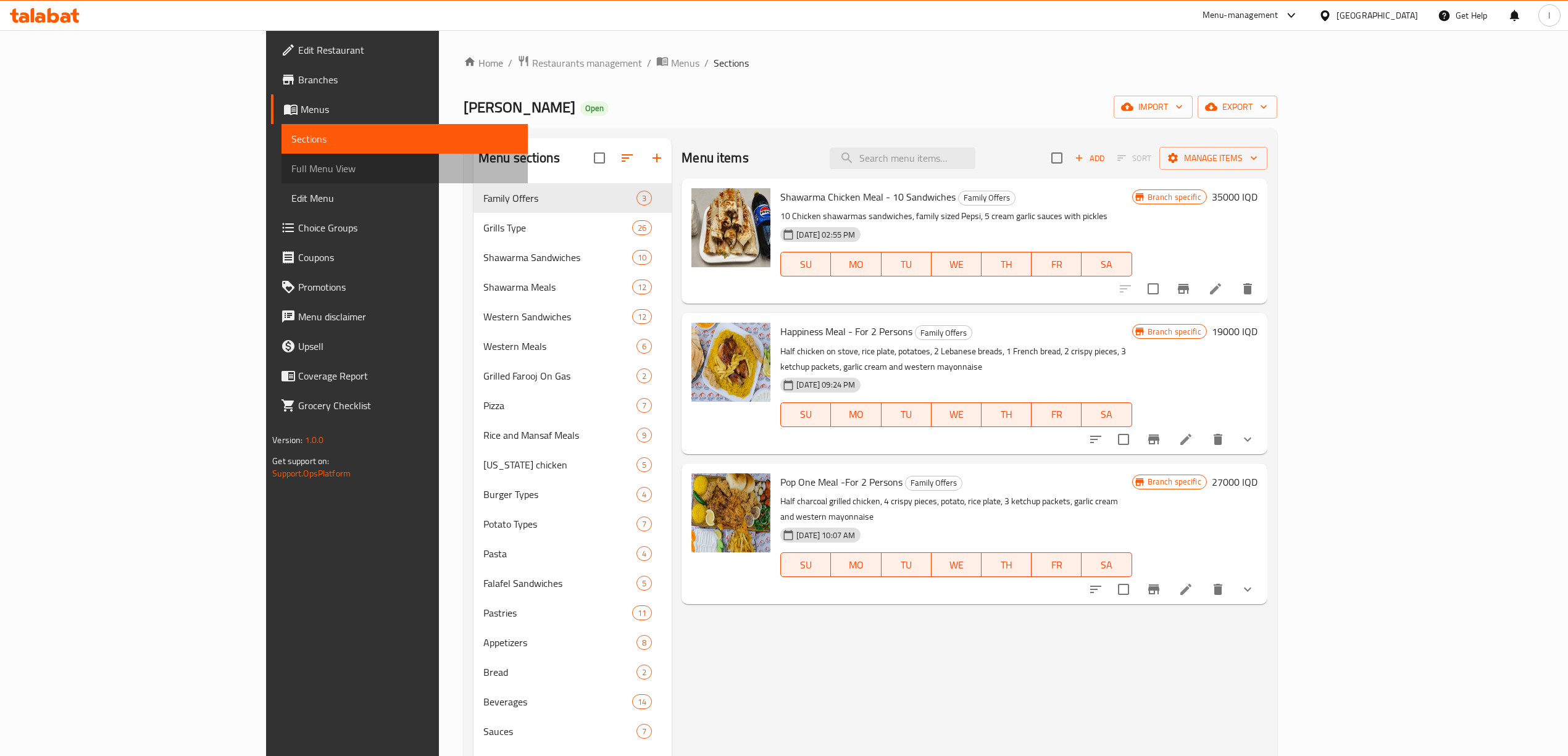
click at [291, 174] on span "Full Menu View" at bounding box center [404, 169] width 226 height 15
click at [291, 166] on span "Full Menu View" at bounding box center [404, 169] width 226 height 15
click at [291, 176] on span "Full Menu View" at bounding box center [404, 169] width 226 height 15
click at [291, 163] on span "Full Menu View" at bounding box center [404, 169] width 226 height 15
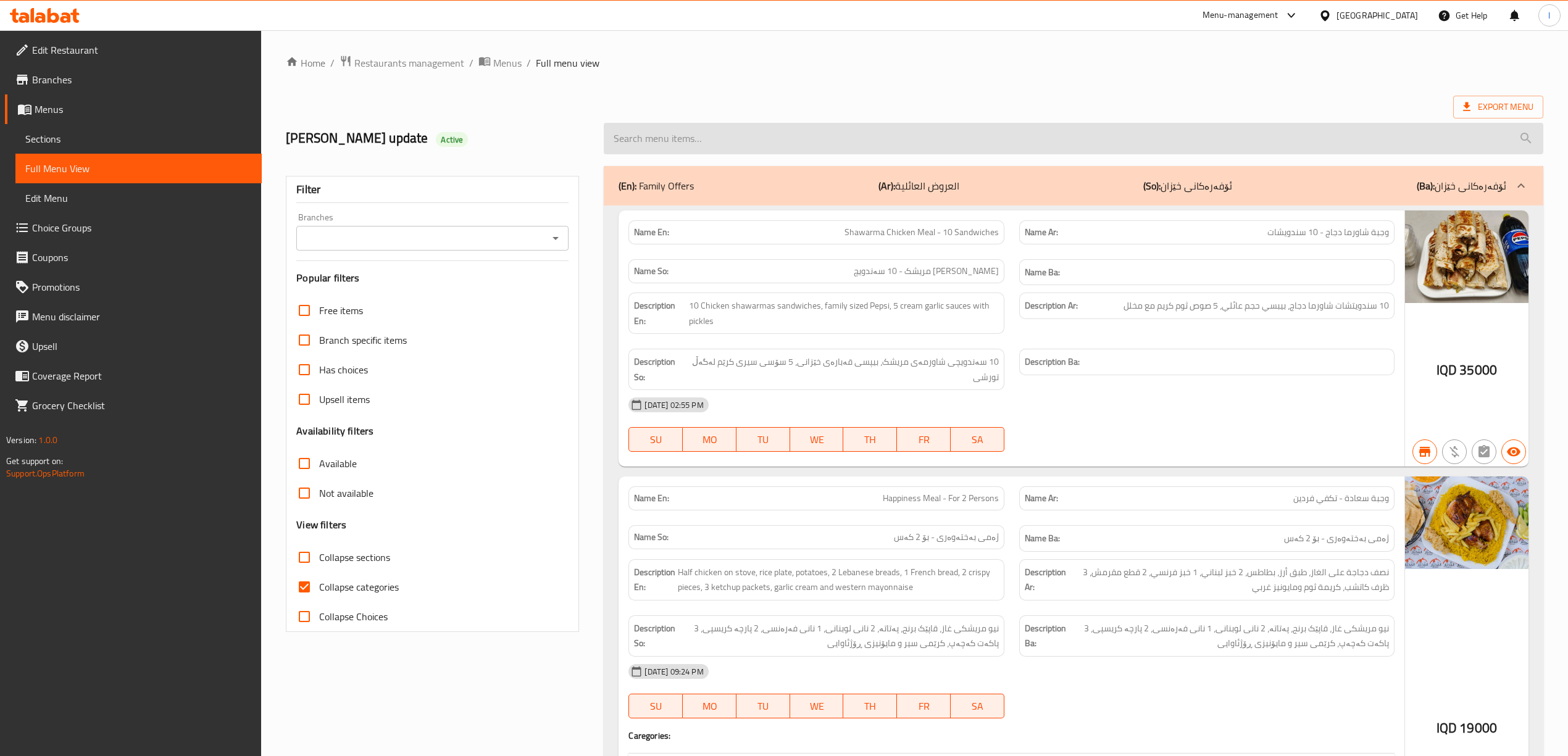
click at [699, 141] on input "search" at bounding box center [1073, 138] width 939 height 31
paste input "Half Kilo Chicken Tikka"
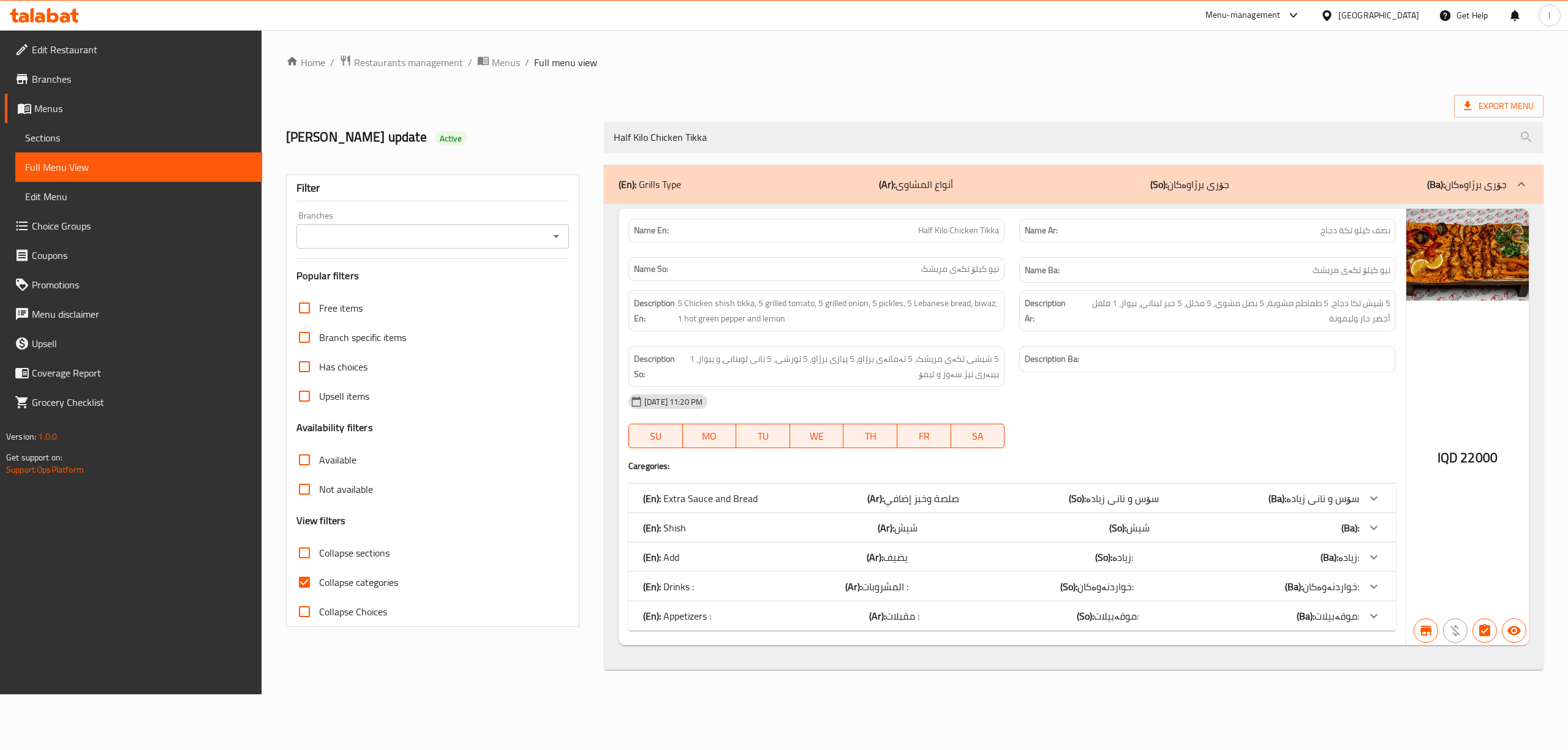
click at [466, 222] on div "Branches Branches" at bounding box center [433, 229] width 273 height 37
type input "Half Kilo Chicken Tikka"
click at [442, 231] on input "Branches" at bounding box center [422, 236] width 245 height 17
click at [812, 104] on div "Export Menu" at bounding box center [914, 105] width 1257 height 23
click at [85, 134] on span "Sections" at bounding box center [139, 137] width 227 height 15
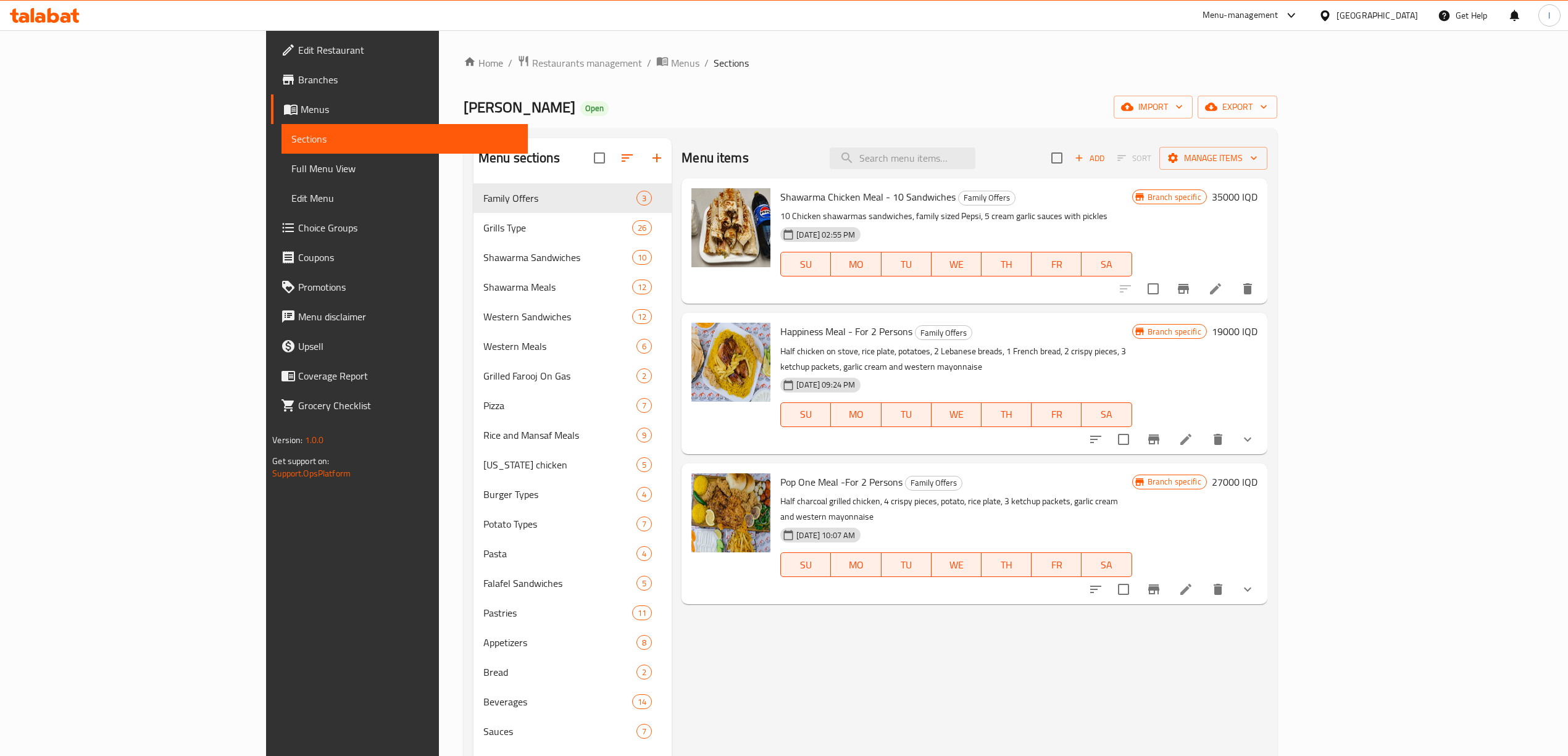
click at [291, 173] on span "Full Menu View" at bounding box center [404, 169] width 226 height 15
click at [281, 154] on link "Full Menu View" at bounding box center [404, 169] width 247 height 29
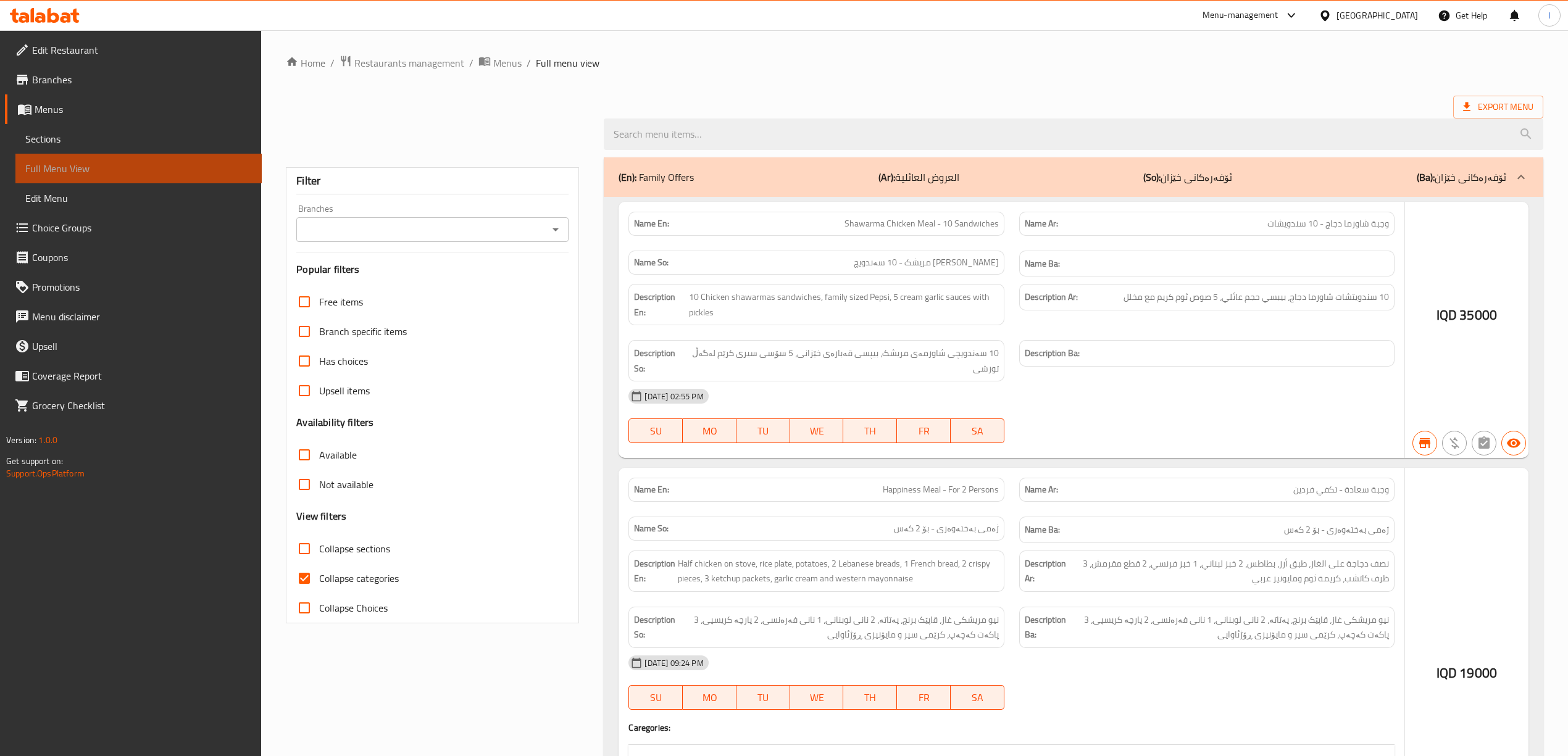
click at [75, 171] on span "Full Menu View" at bounding box center [138, 169] width 226 height 15
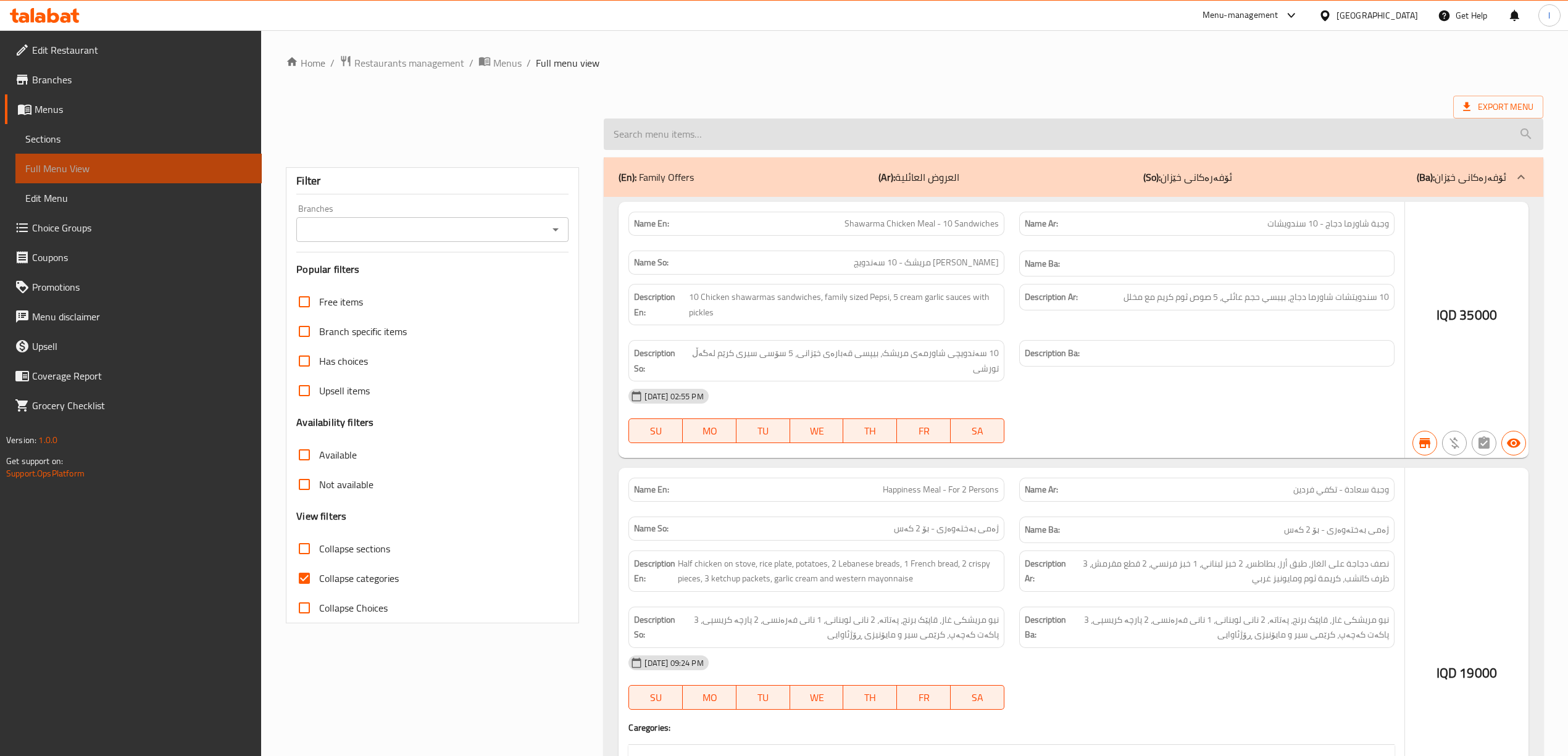
click at [788, 129] on input "search" at bounding box center [1073, 134] width 939 height 31
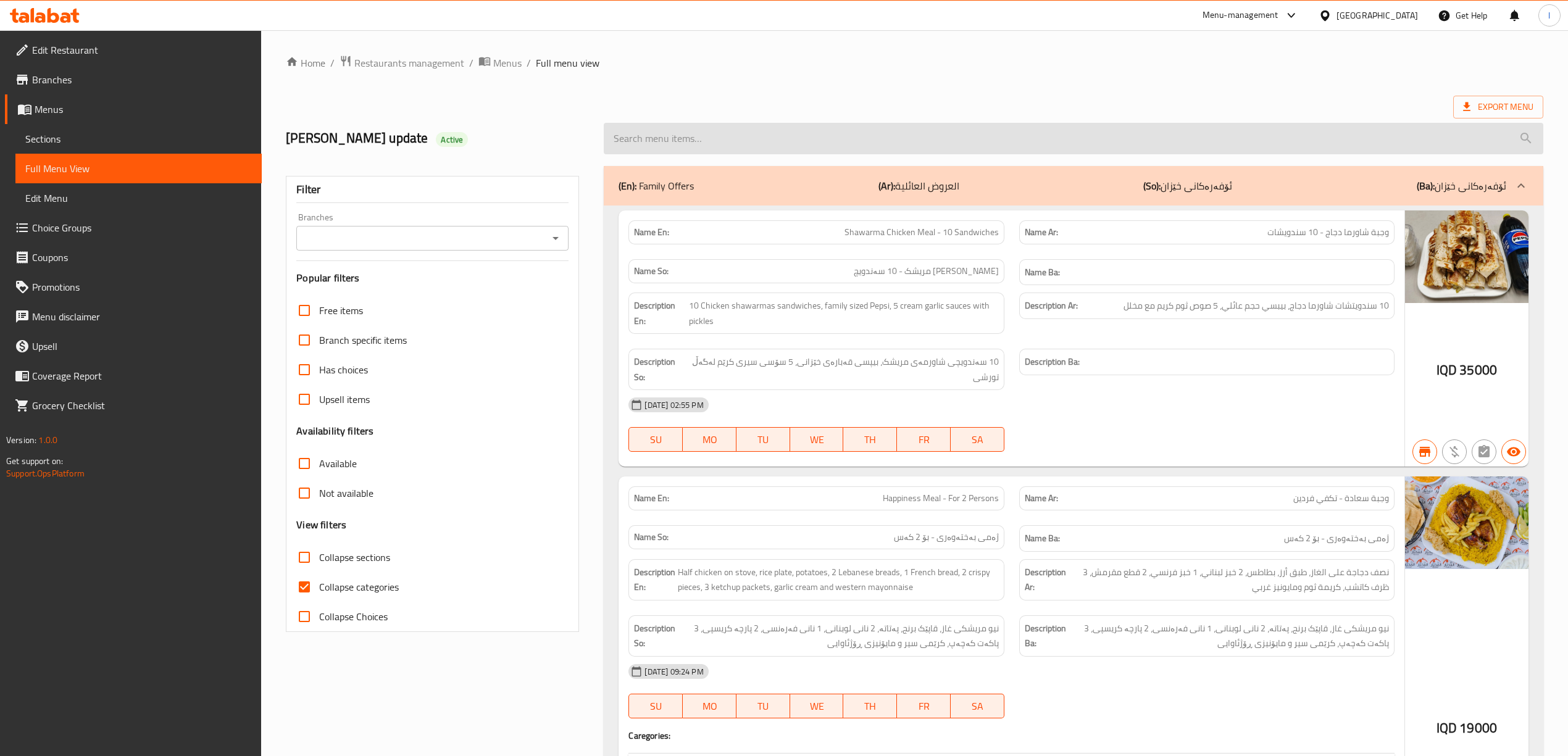
click at [658, 134] on input "search" at bounding box center [1073, 138] width 939 height 31
paste input "Half Kilo Chicken Tikka"
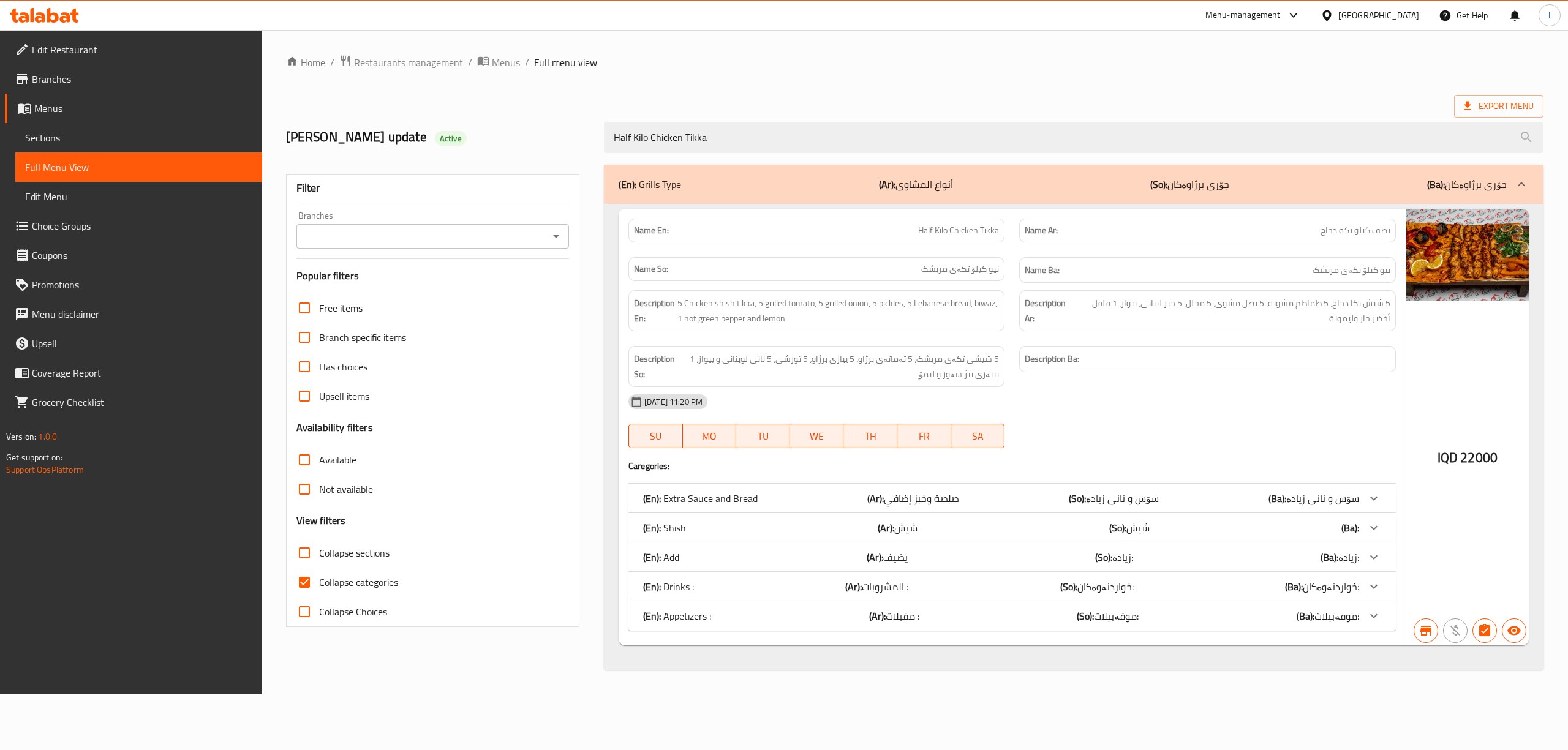
type input "Half Kilo Chicken Tikka"
click at [471, 228] on input "Branches" at bounding box center [422, 236] width 245 height 17
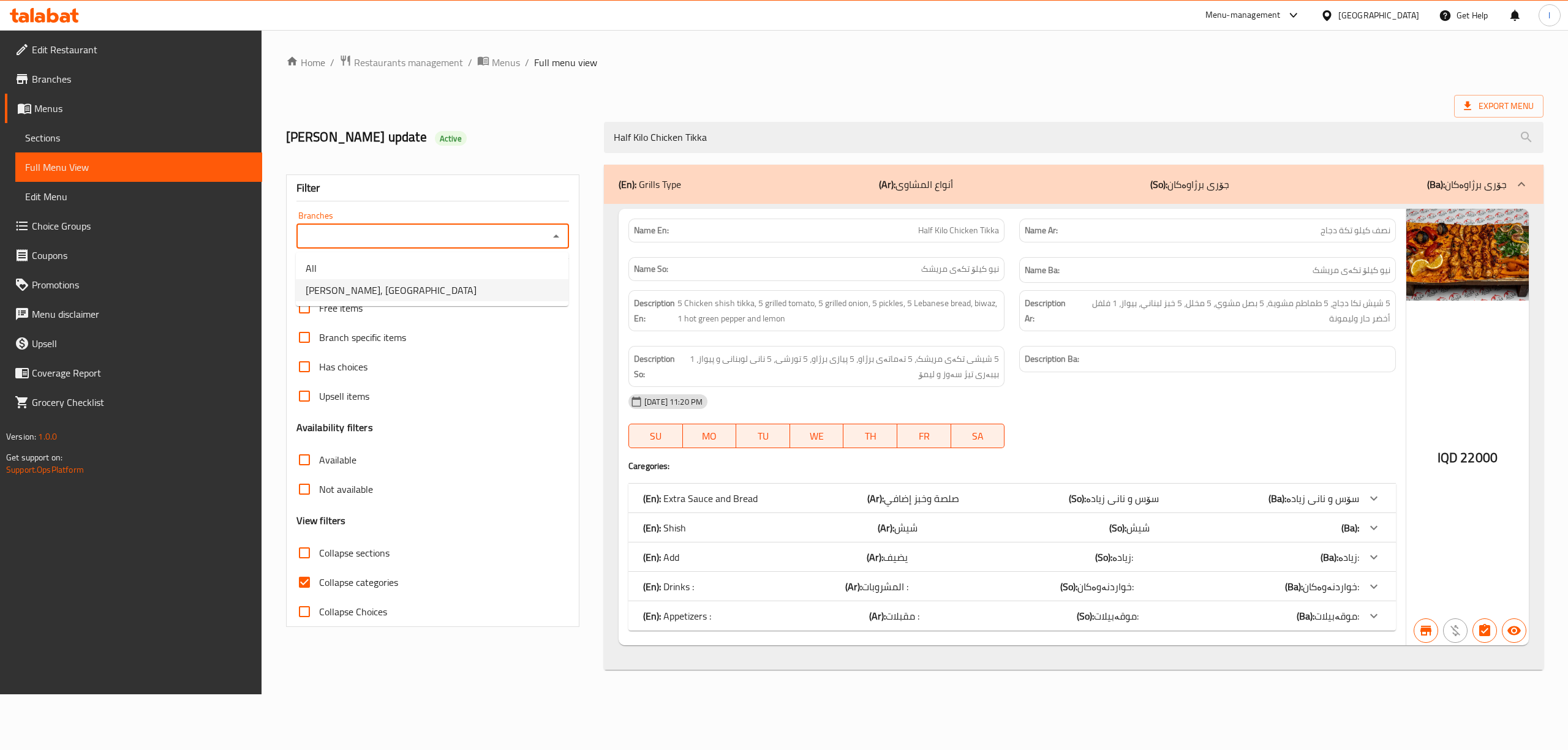
click at [387, 288] on span "Dhaif Almukhtar, Bakhtiary" at bounding box center [391, 290] width 171 height 15
type input "Dhaif Almukhtar, Bakhtiary"
drag, startPoint x: 754, startPoint y: 140, endPoint x: 419, endPoint y: 125, distance: 335.3
click at [419, 125] on div "lara's update Active Half Kilo Chicken Tikka" at bounding box center [914, 137] width 1272 height 55
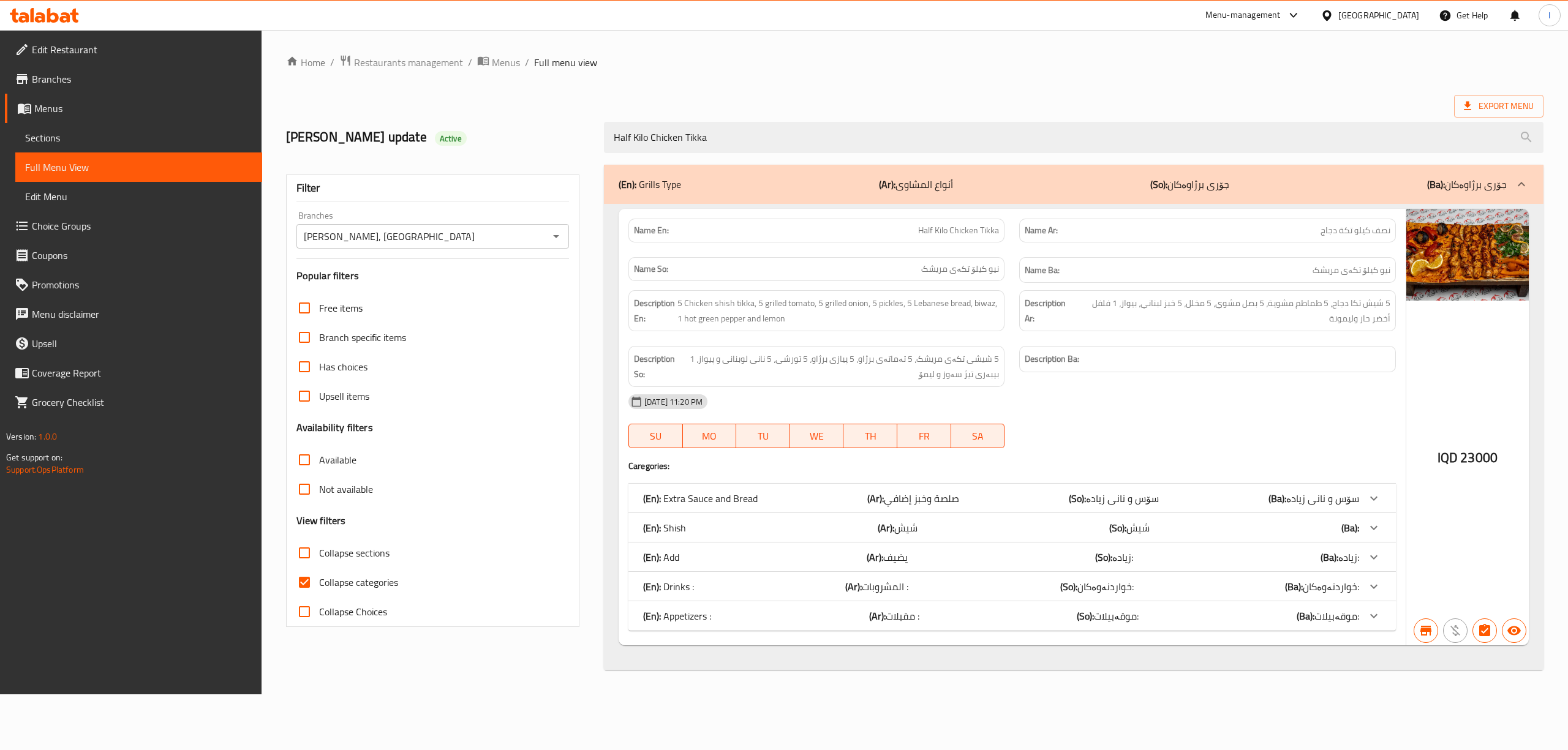
paste input "Kilo Of Chicken Kebab"
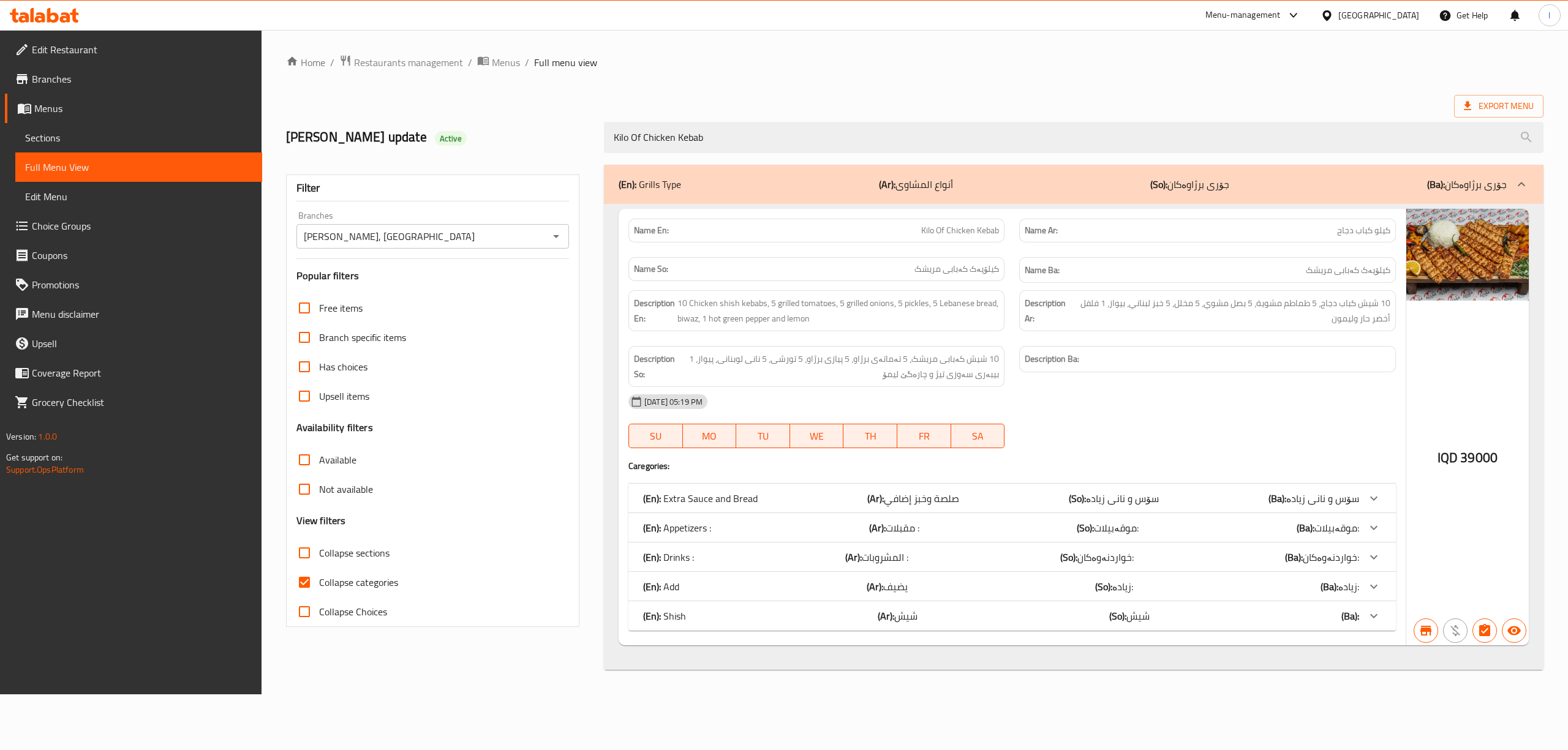
type input "Kilo Of Chicken Kebab"
click at [71, 136] on span "Sections" at bounding box center [139, 137] width 227 height 15
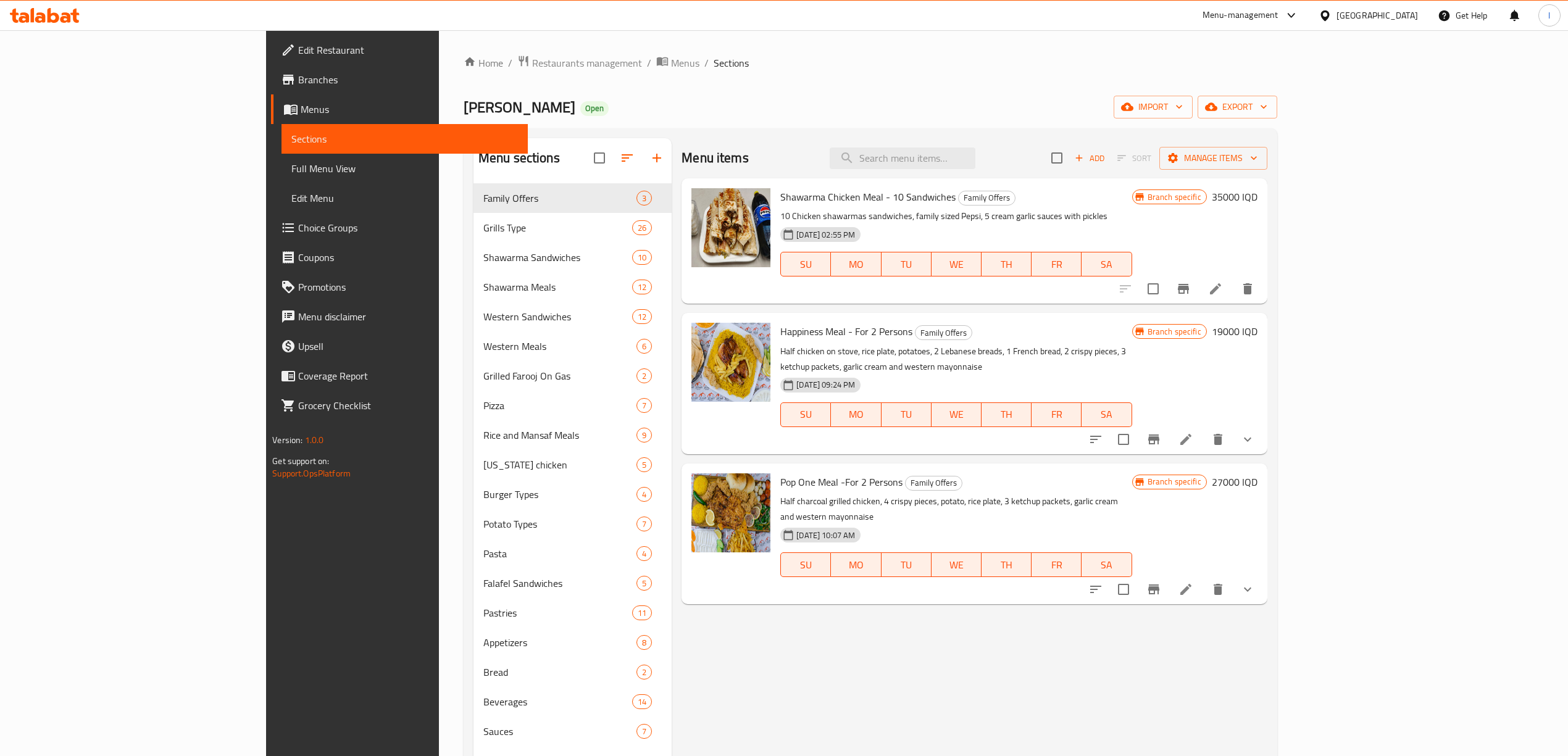
click at [291, 169] on span "Full Menu View" at bounding box center [404, 169] width 226 height 15
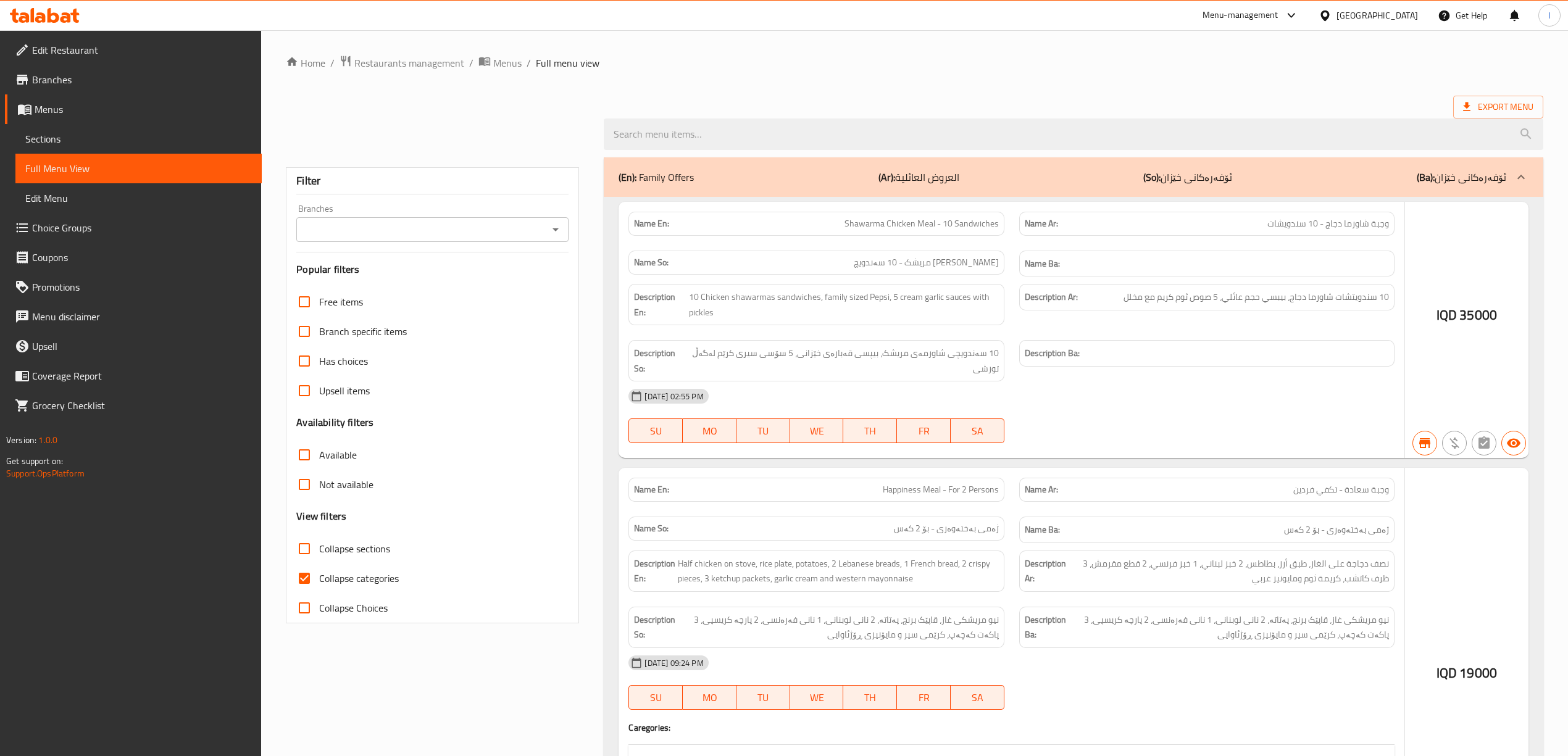
click at [408, 236] on input "Branches" at bounding box center [422, 229] width 245 height 17
click at [428, 228] on div "Branches" at bounding box center [432, 229] width 272 height 25
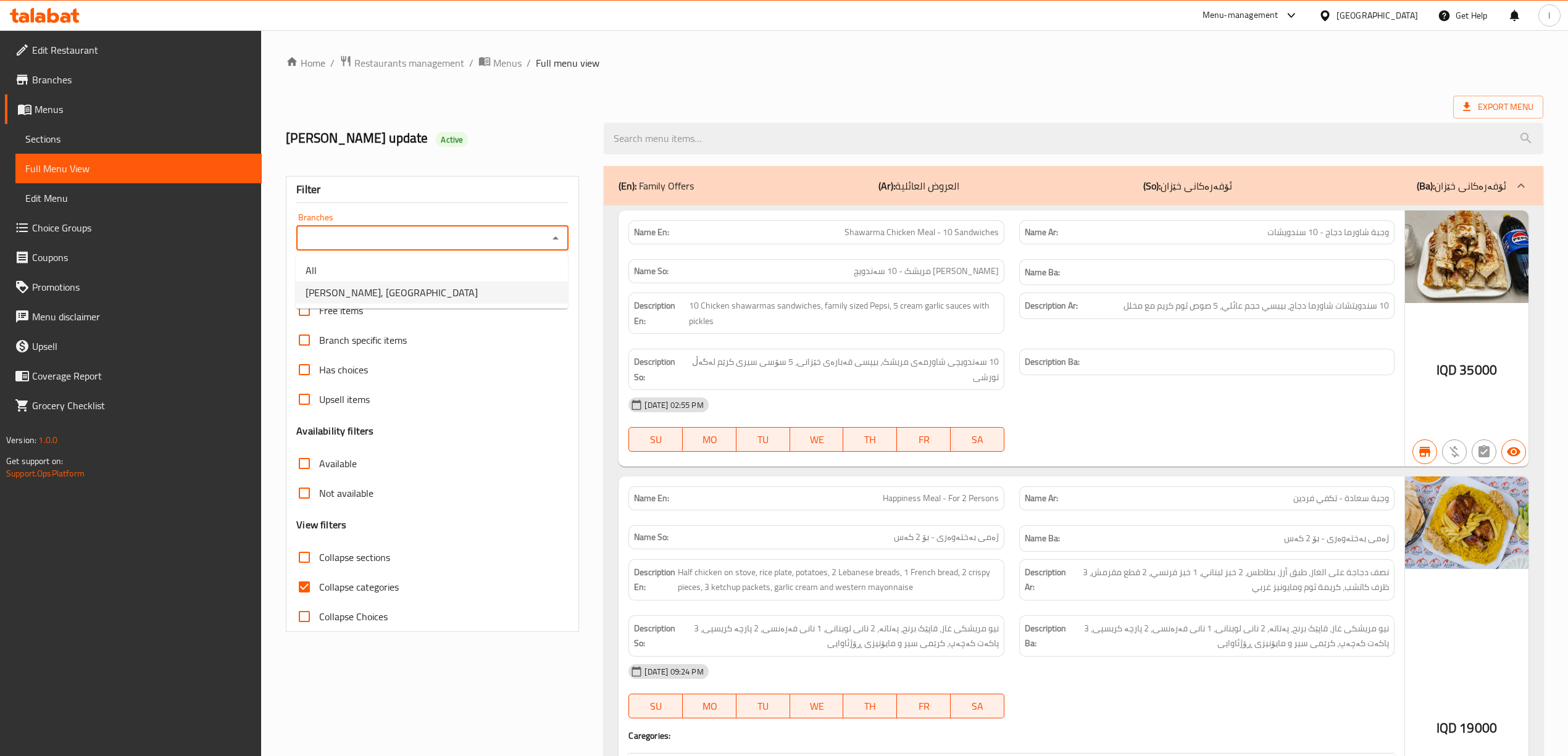
click at [390, 291] on span "Dhaif Almukhtar, Bakhtiary" at bounding box center [391, 292] width 172 height 15
type input "Dhaif Almukhtar, Bakhtiary"
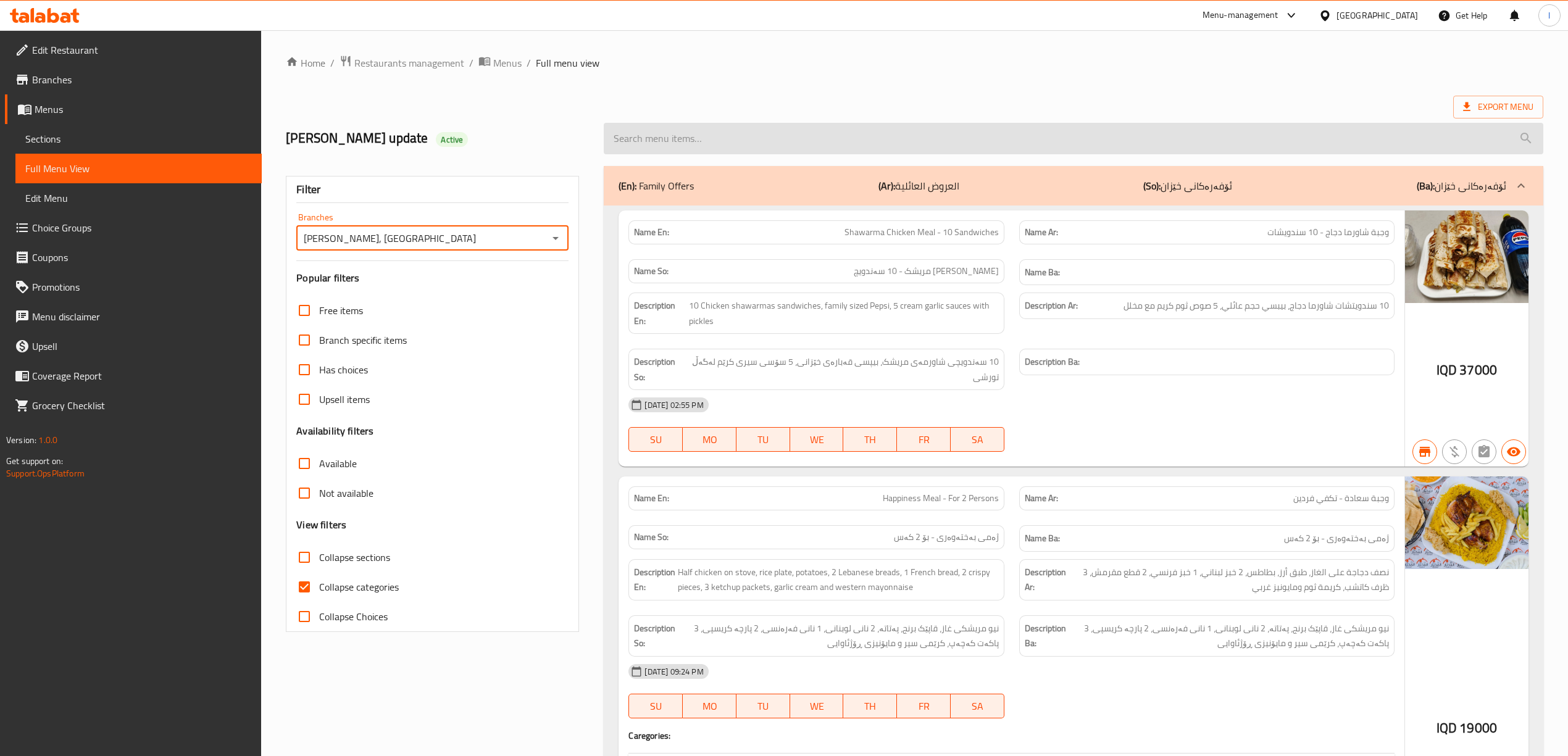
click at [712, 137] on input "search" at bounding box center [1073, 138] width 939 height 31
paste input "Kilo Of Chicken Kebab"
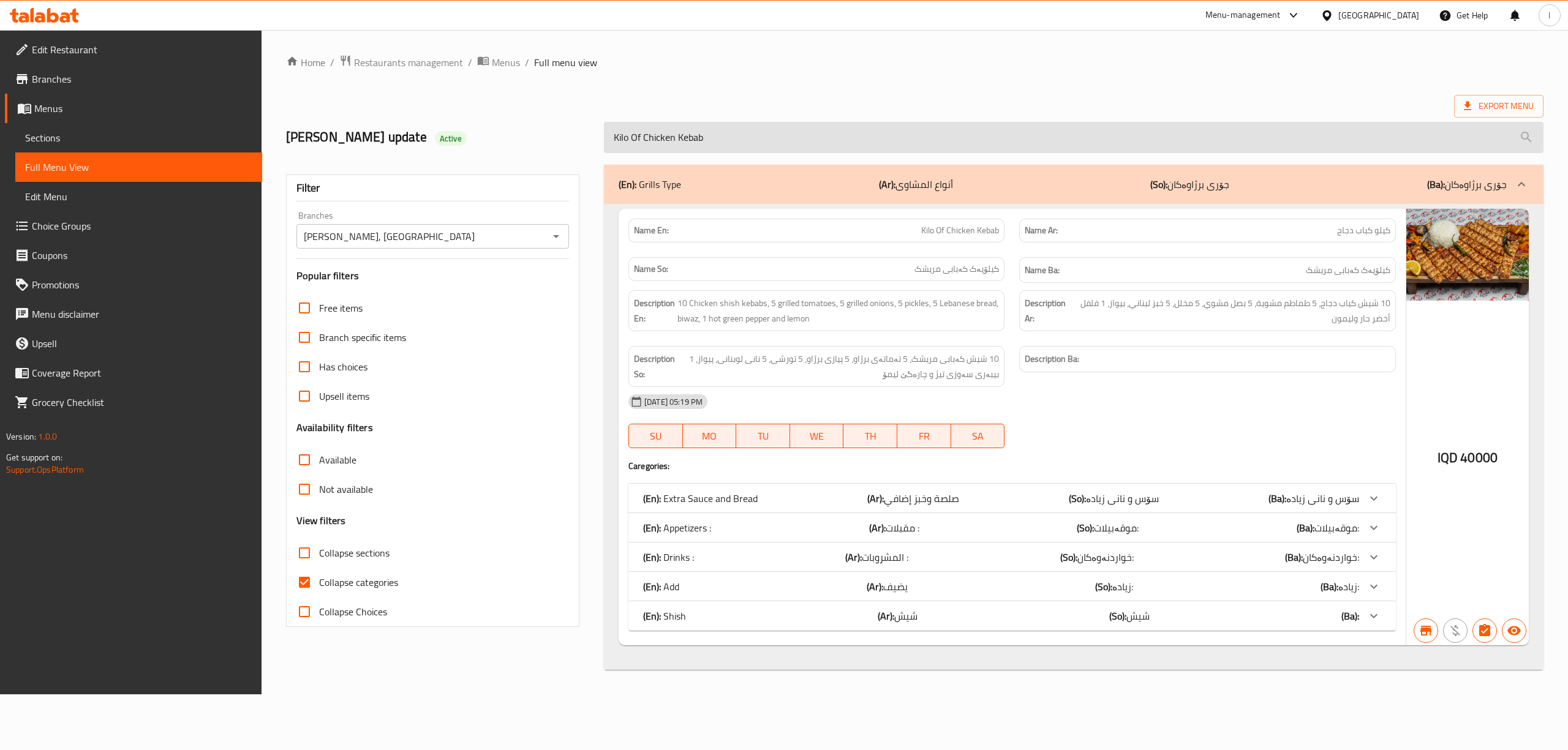
drag, startPoint x: 763, startPoint y: 121, endPoint x: 725, endPoint y: 123, distance: 38.1
click at [729, 123] on div "Kilo Of Chicken Kebab" at bounding box center [1074, 137] width 954 height 46
drag, startPoint x: 714, startPoint y: 128, endPoint x: 374, endPoint y: 126, distance: 340.0
click at [373, 133] on div "lara's update Active Kilo Of Chicken Kebab" at bounding box center [914, 137] width 1272 height 55
paste input "Half Kilo"
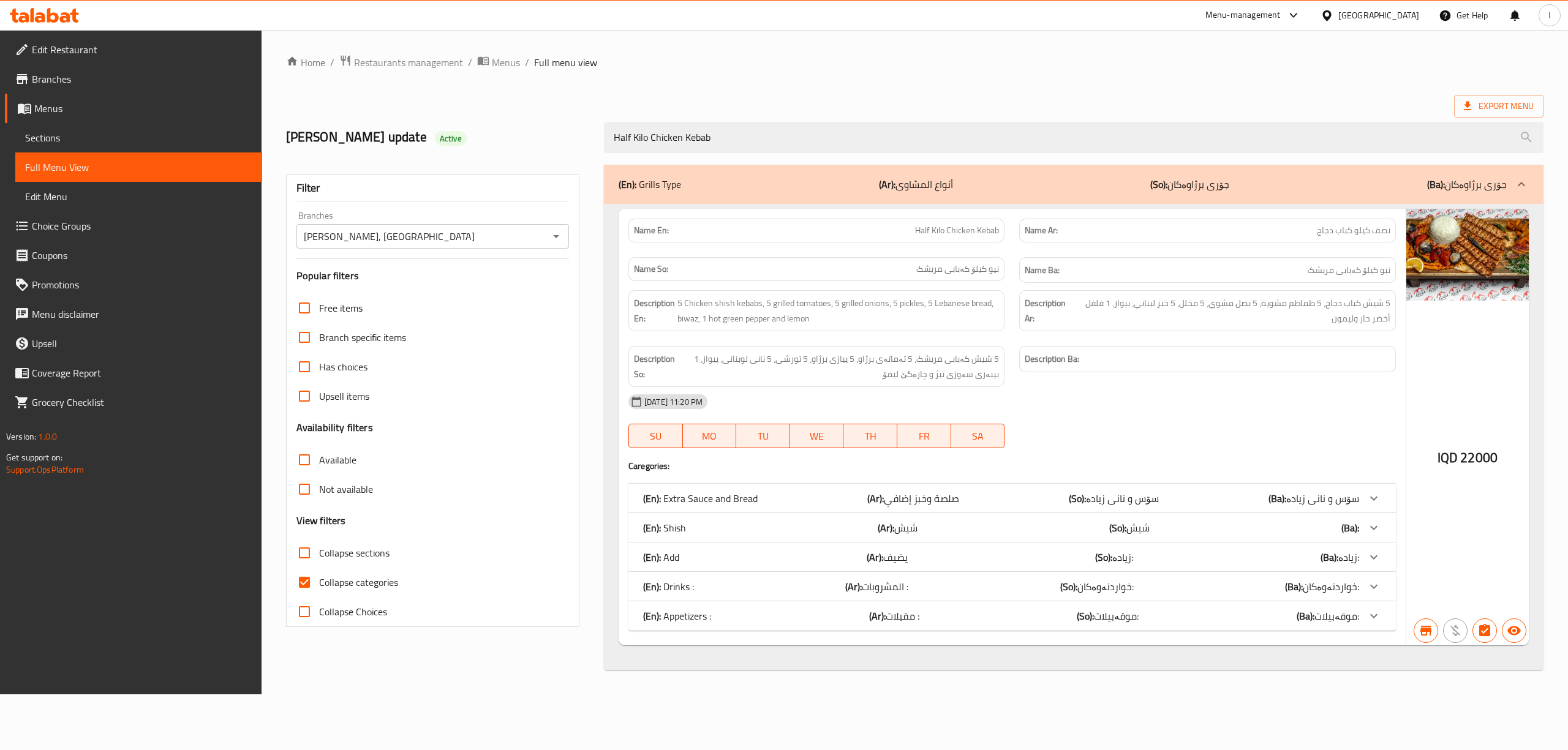
type input "Half Kilo Chicken Kebab"
click at [66, 147] on link "Sections" at bounding box center [138, 137] width 246 height 29
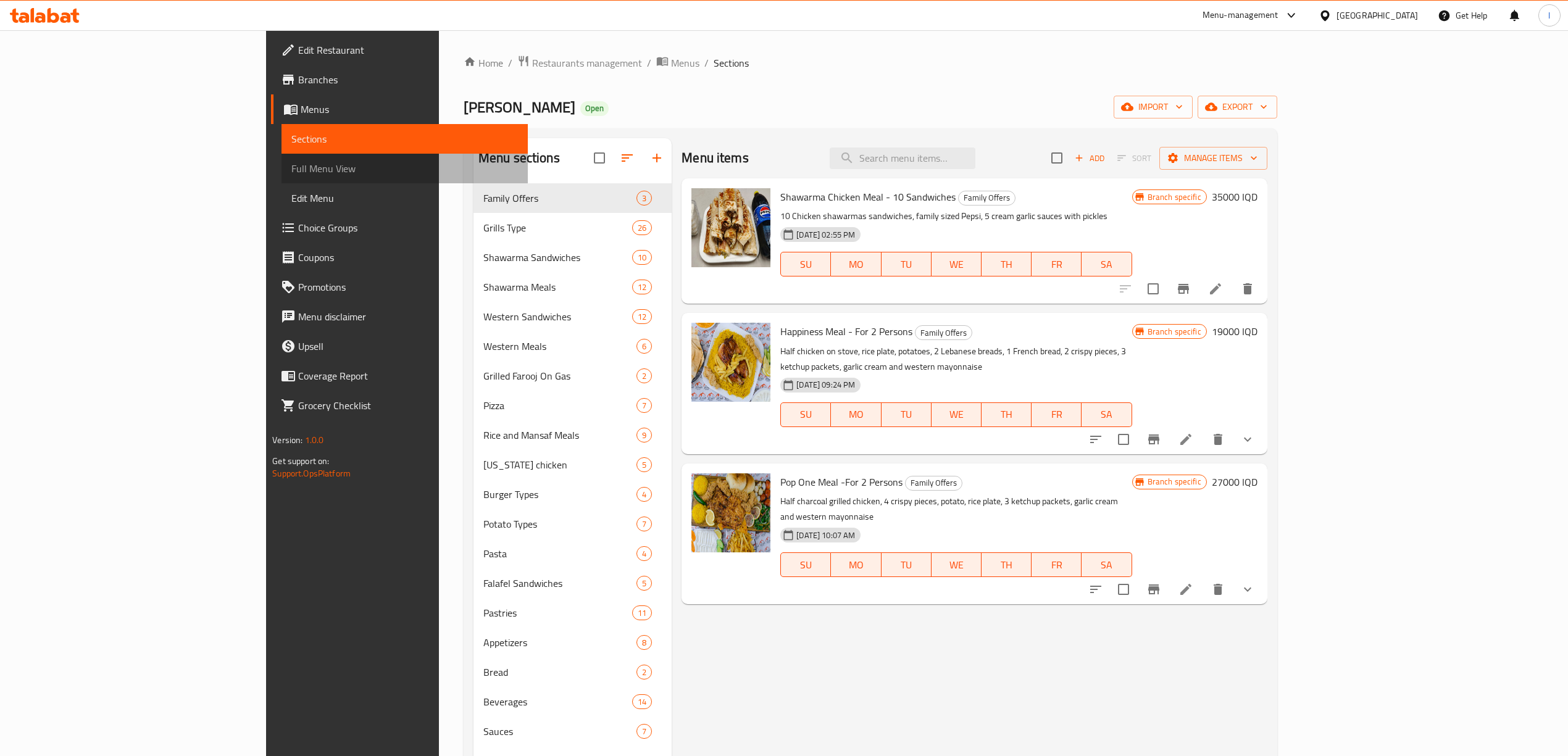
click at [291, 169] on span "Full Menu View" at bounding box center [404, 169] width 226 height 15
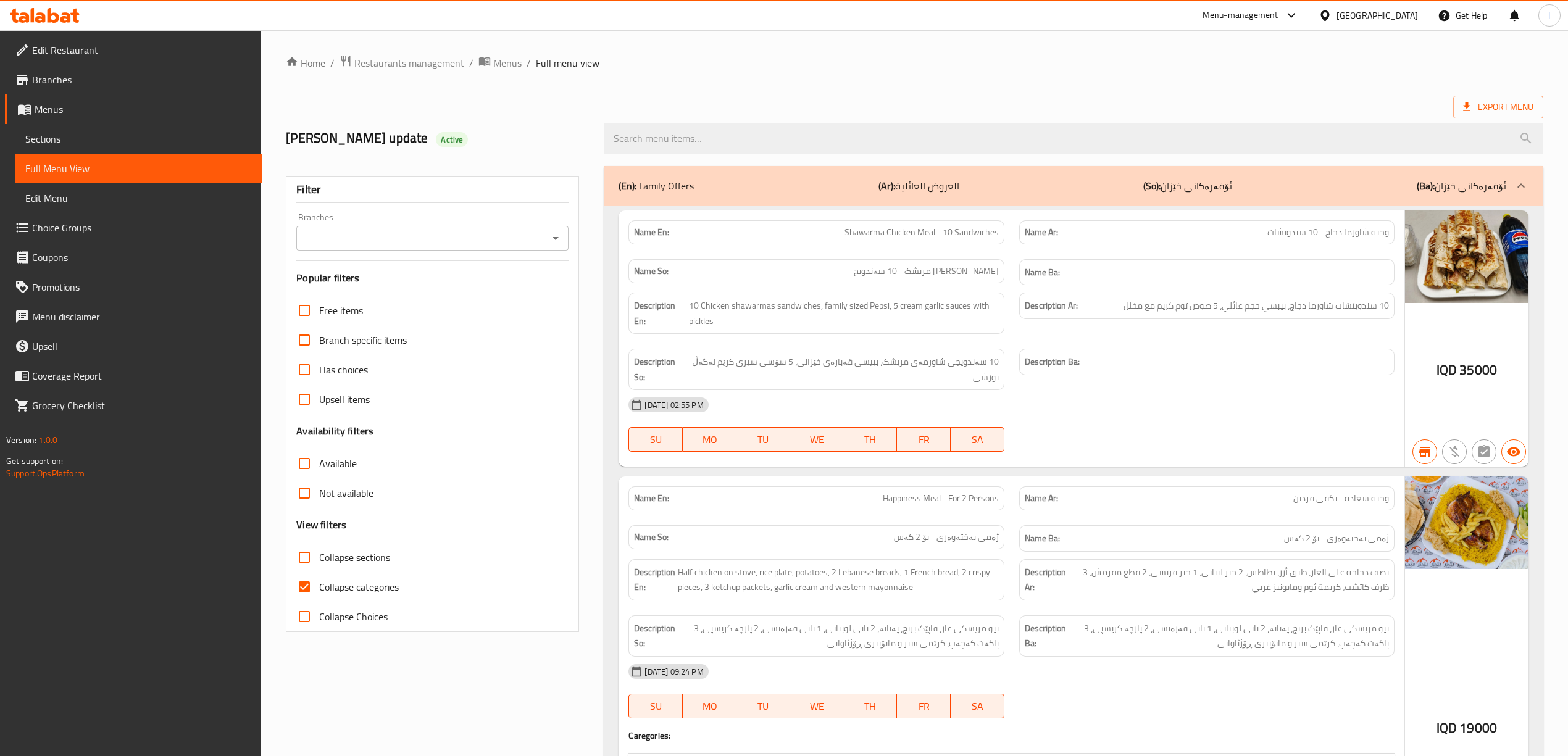
click at [451, 242] on input "Branches" at bounding box center [422, 238] width 245 height 17
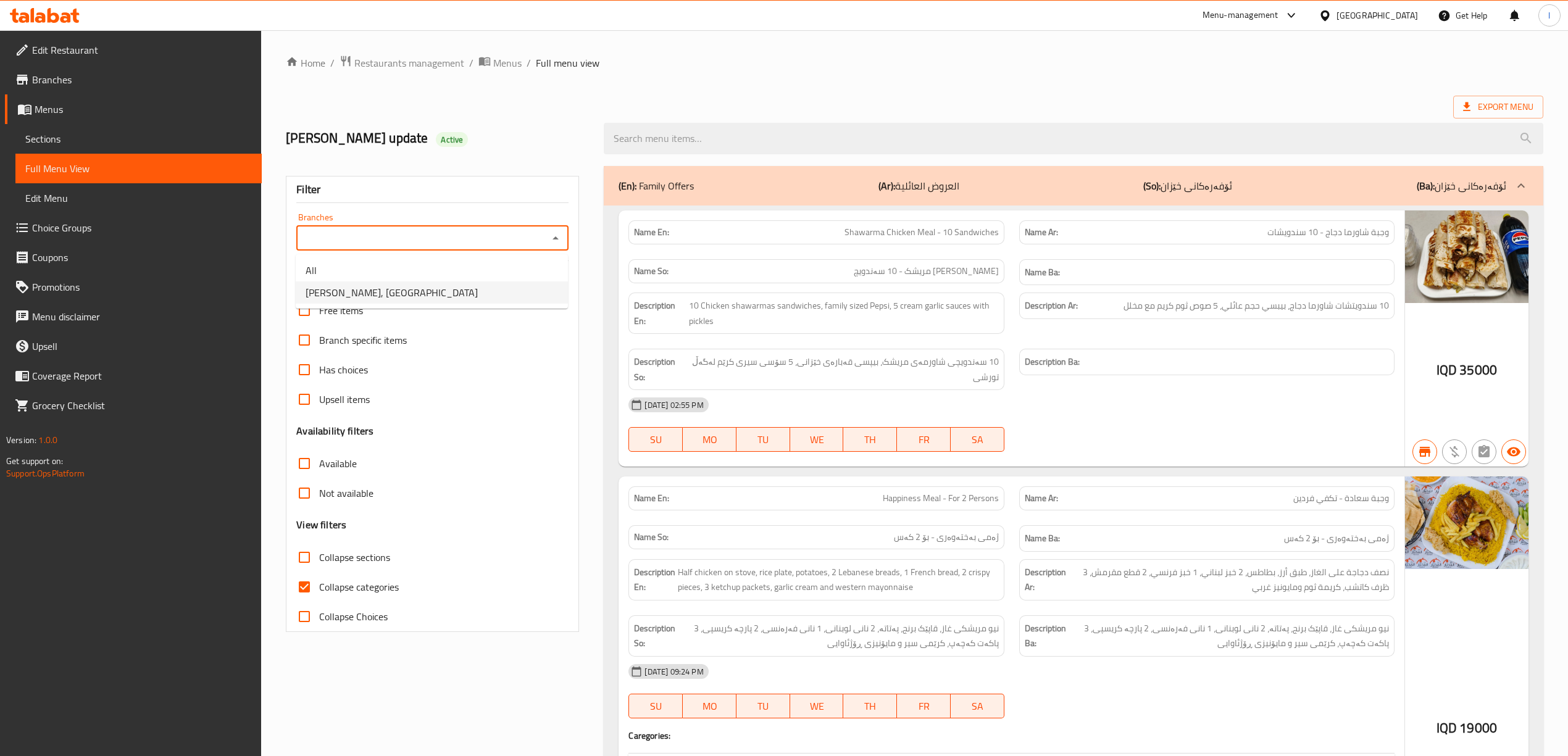
click at [437, 290] on li "[PERSON_NAME], [PERSON_NAME]" at bounding box center [432, 292] width 272 height 22
click at [680, 131] on input "search" at bounding box center [1073, 138] width 939 height 31
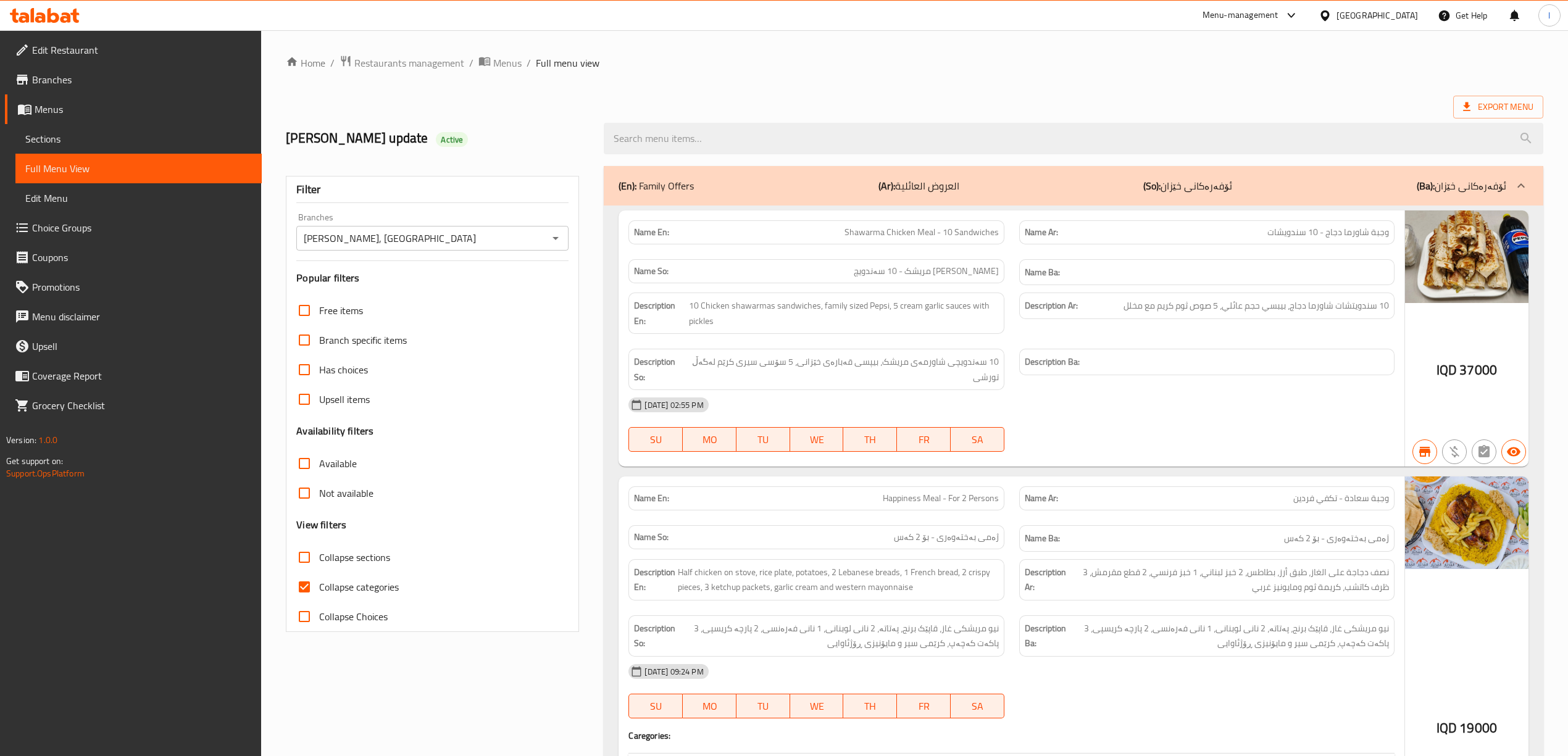
type input "[PERSON_NAME], [PERSON_NAME]"
click at [795, 134] on input "search" at bounding box center [1073, 138] width 939 height 31
paste input "Half Kilo Chicken Kebab"
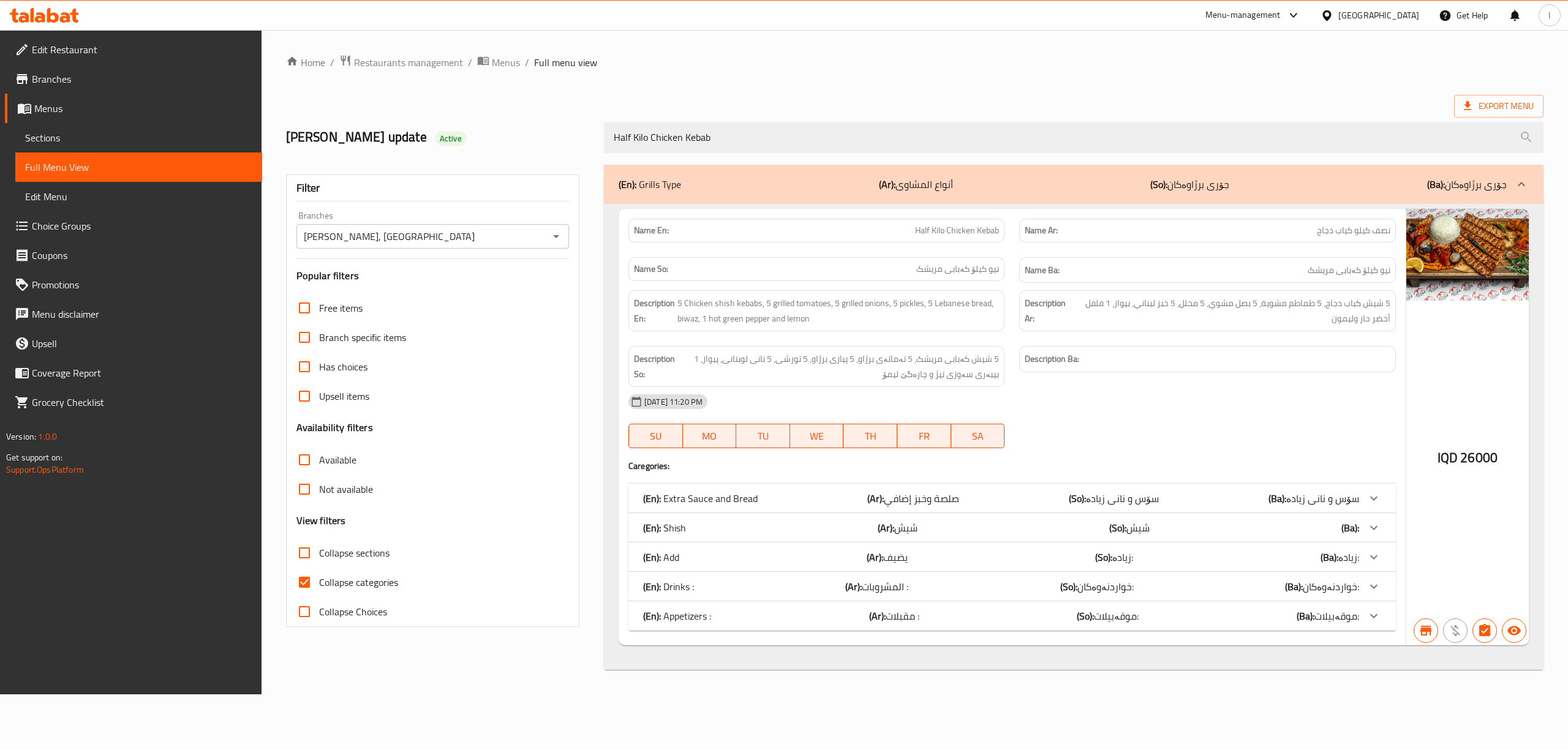
drag, startPoint x: 787, startPoint y: 136, endPoint x: 562, endPoint y: 145, distance: 225.2
click at [565, 145] on div "lara's update Active Half Kilo Chicken Kebab" at bounding box center [914, 137] width 1272 height 55
paste input "Chicken Kebab Meal"
type input "Chicken Kebab Meal"
click at [105, 134] on span "Sections" at bounding box center [139, 137] width 227 height 15
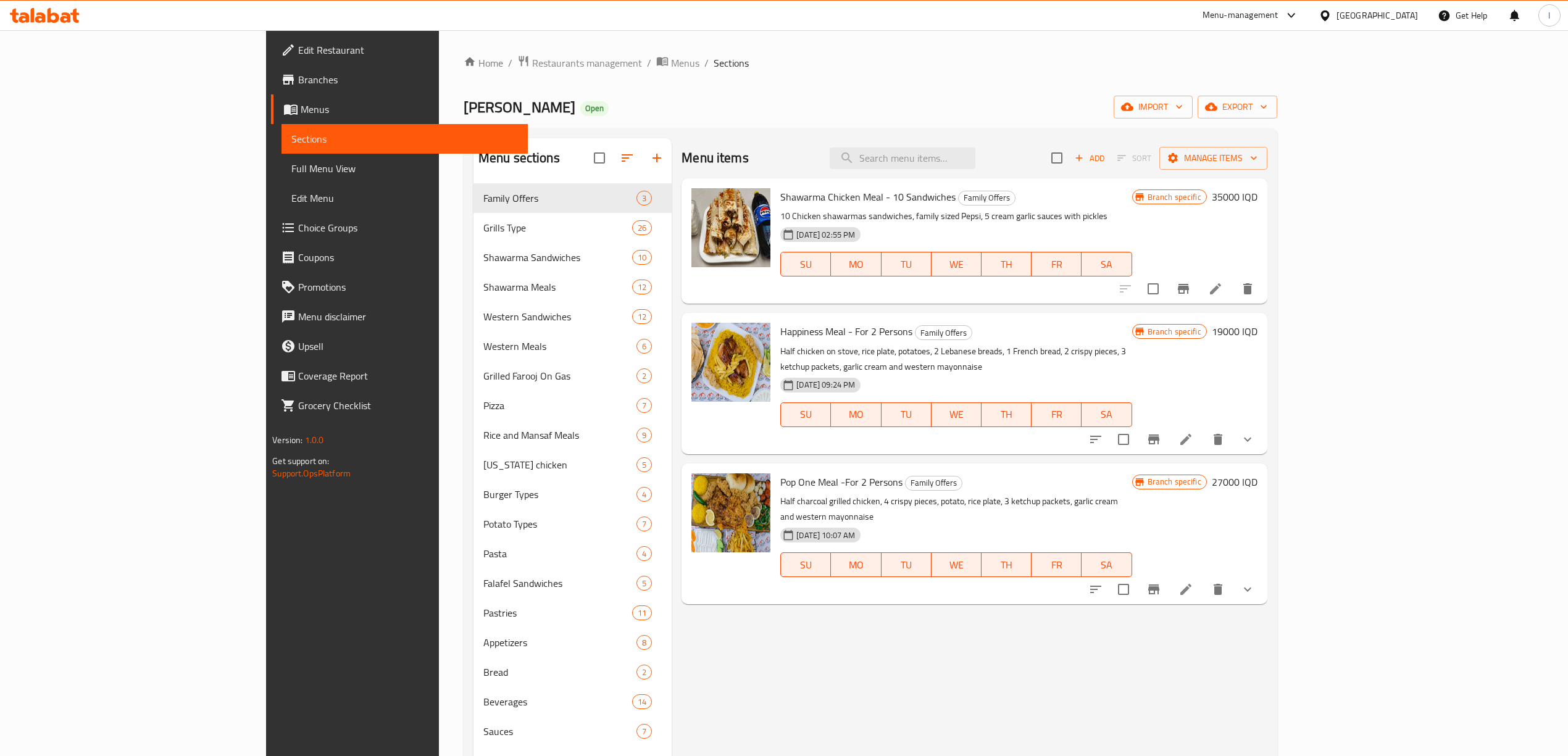
click at [291, 171] on span "Full Menu View" at bounding box center [404, 169] width 226 height 15
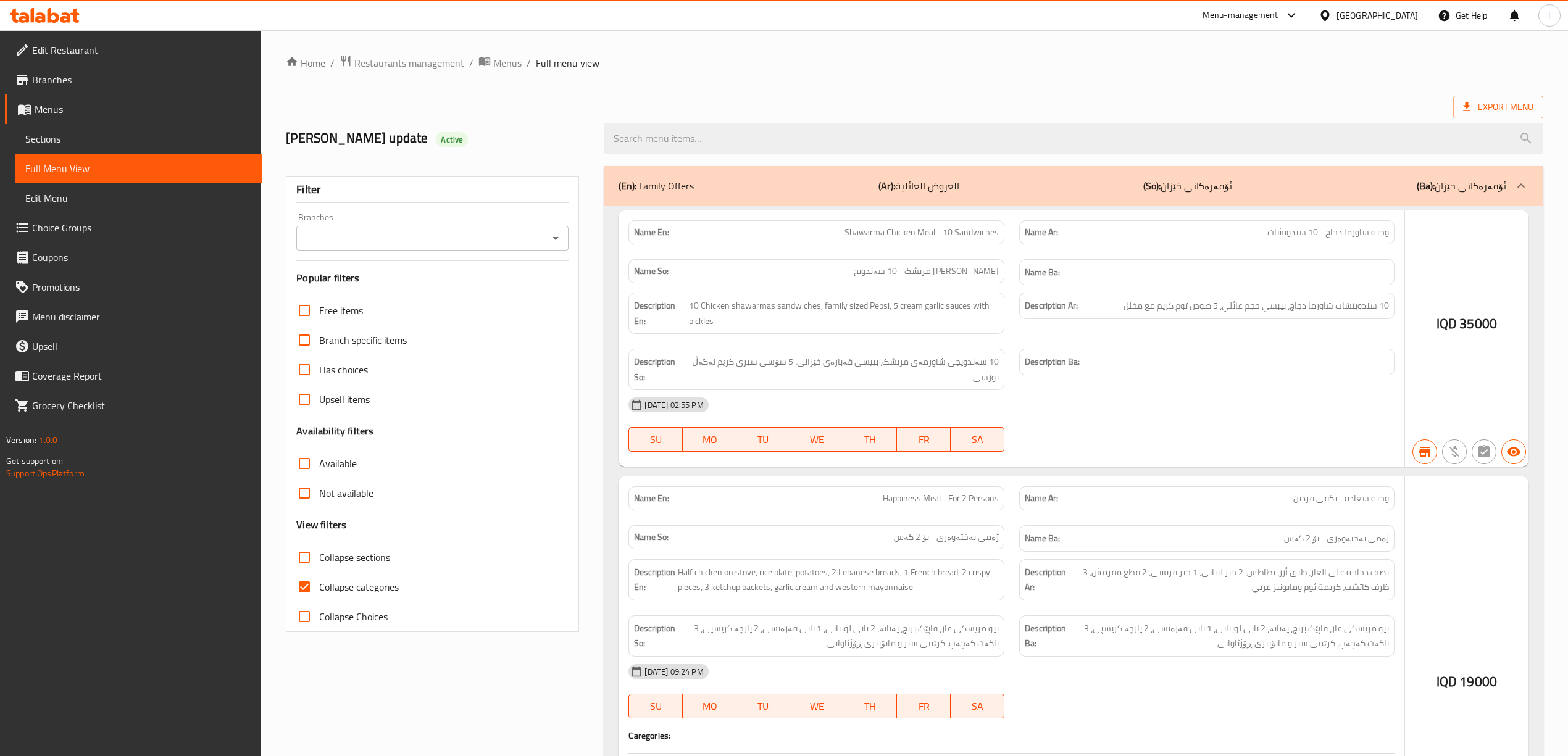
click at [699, 146] on input "search" at bounding box center [1073, 138] width 939 height 31
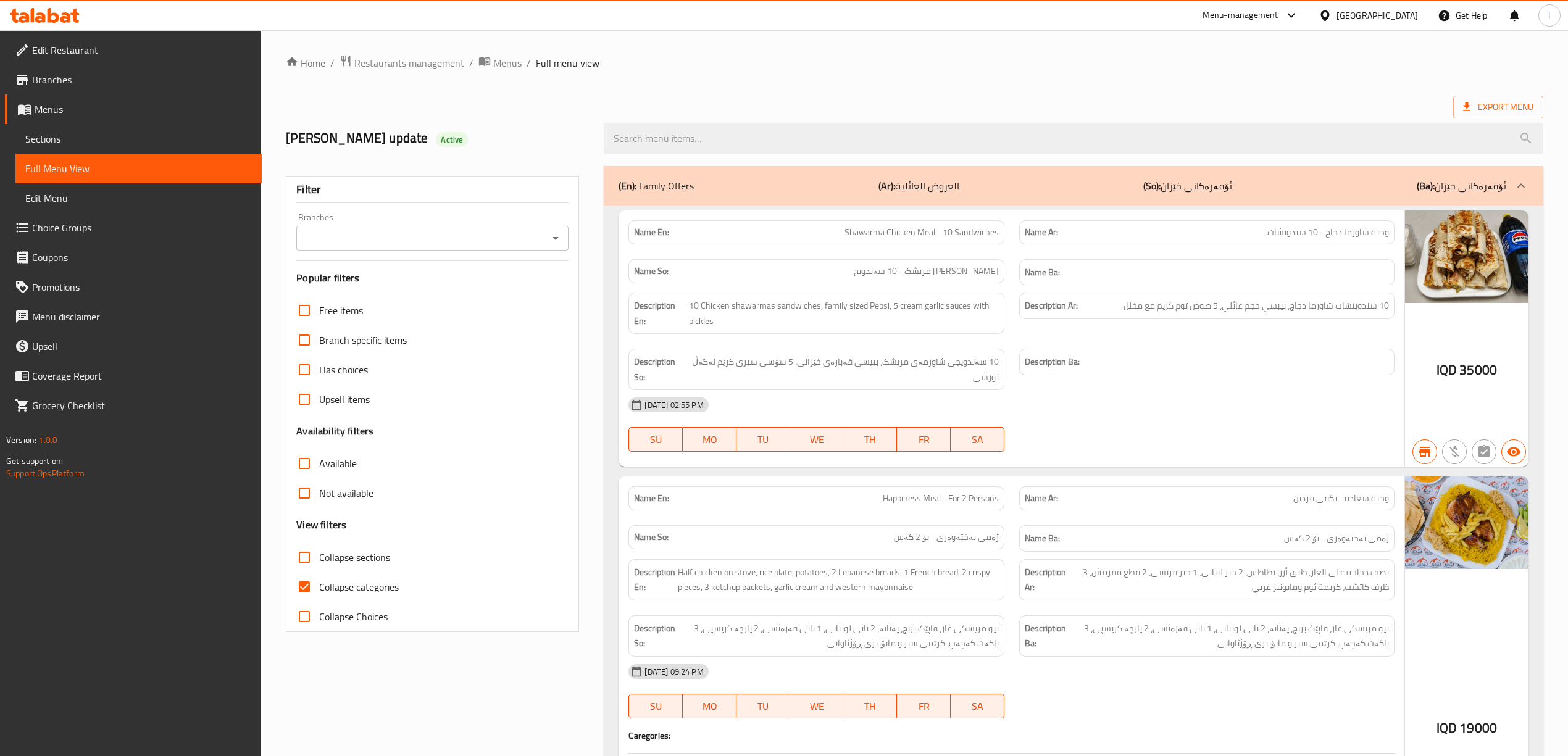
click at [697, 146] on input "search" at bounding box center [1073, 138] width 939 height 31
type input "Chicken Kebab Meal"
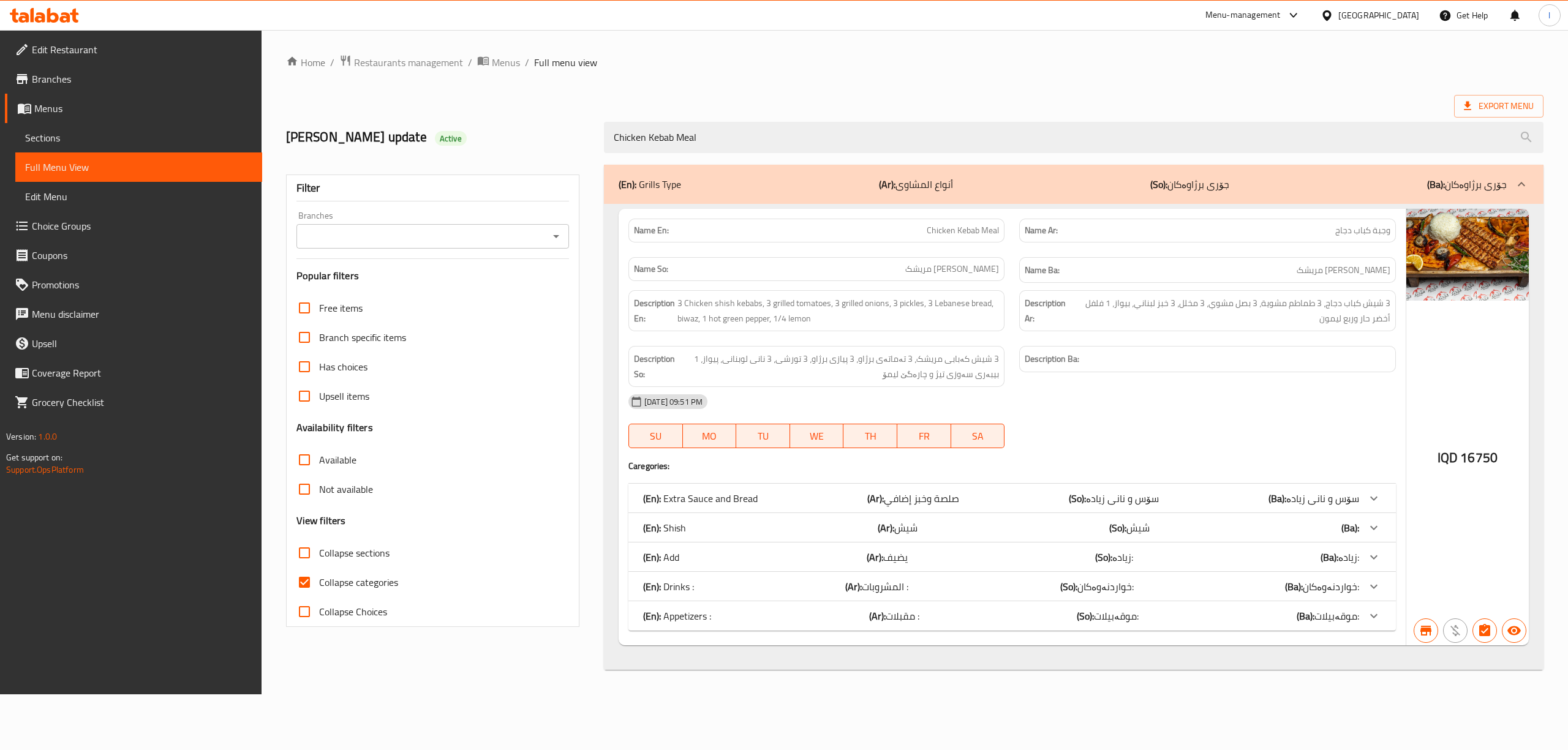
type input "Chicken Kebab Meal"
click at [518, 235] on input "Branches" at bounding box center [422, 236] width 245 height 17
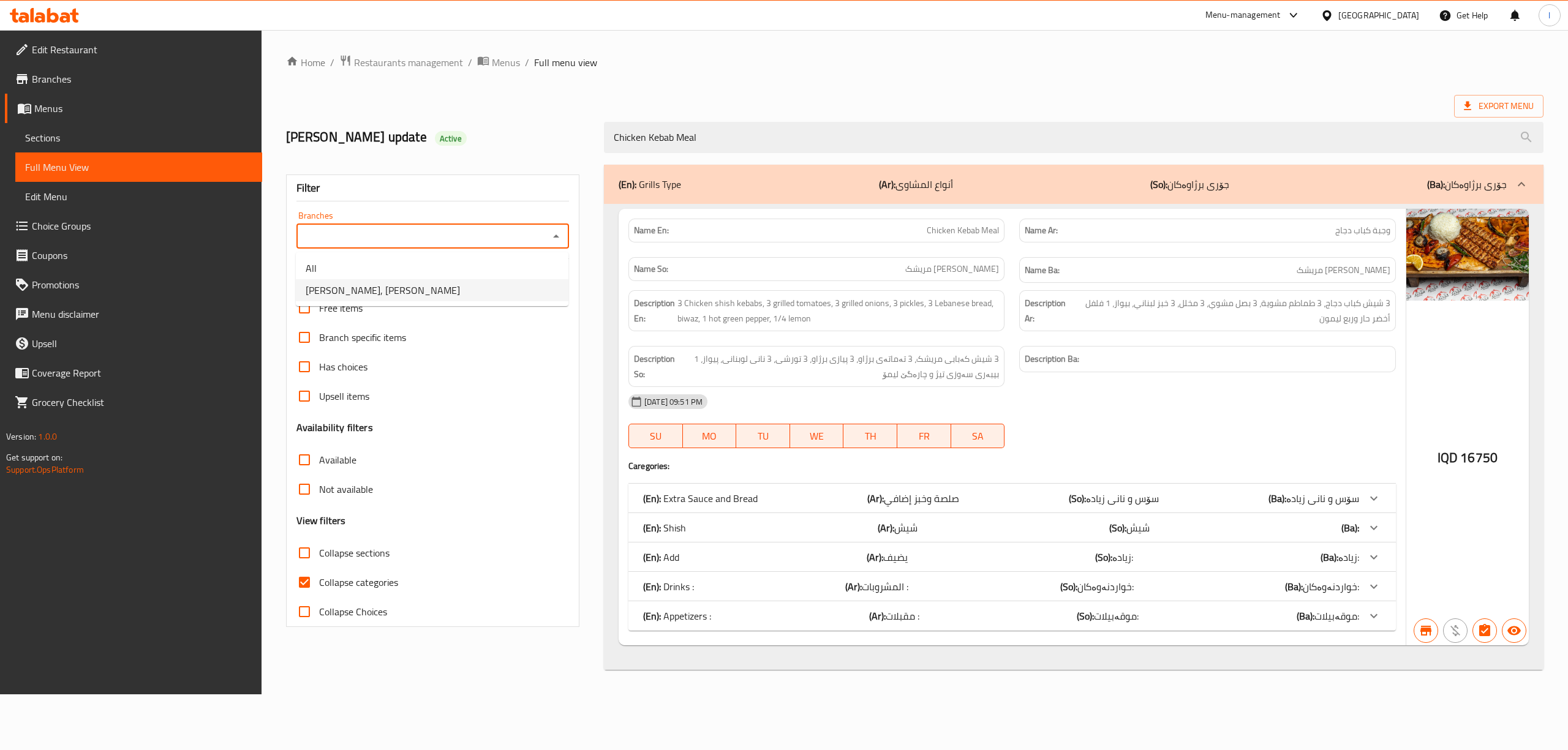
click at [444, 301] on ul "All Dhaif Almukhtar, Bakhtiary" at bounding box center [432, 279] width 273 height 54
click at [449, 292] on li "Dhaif Almukhtar, Bakhtiary" at bounding box center [432, 290] width 273 height 22
type input "Dhaif Almukhtar, Bakhtiary"
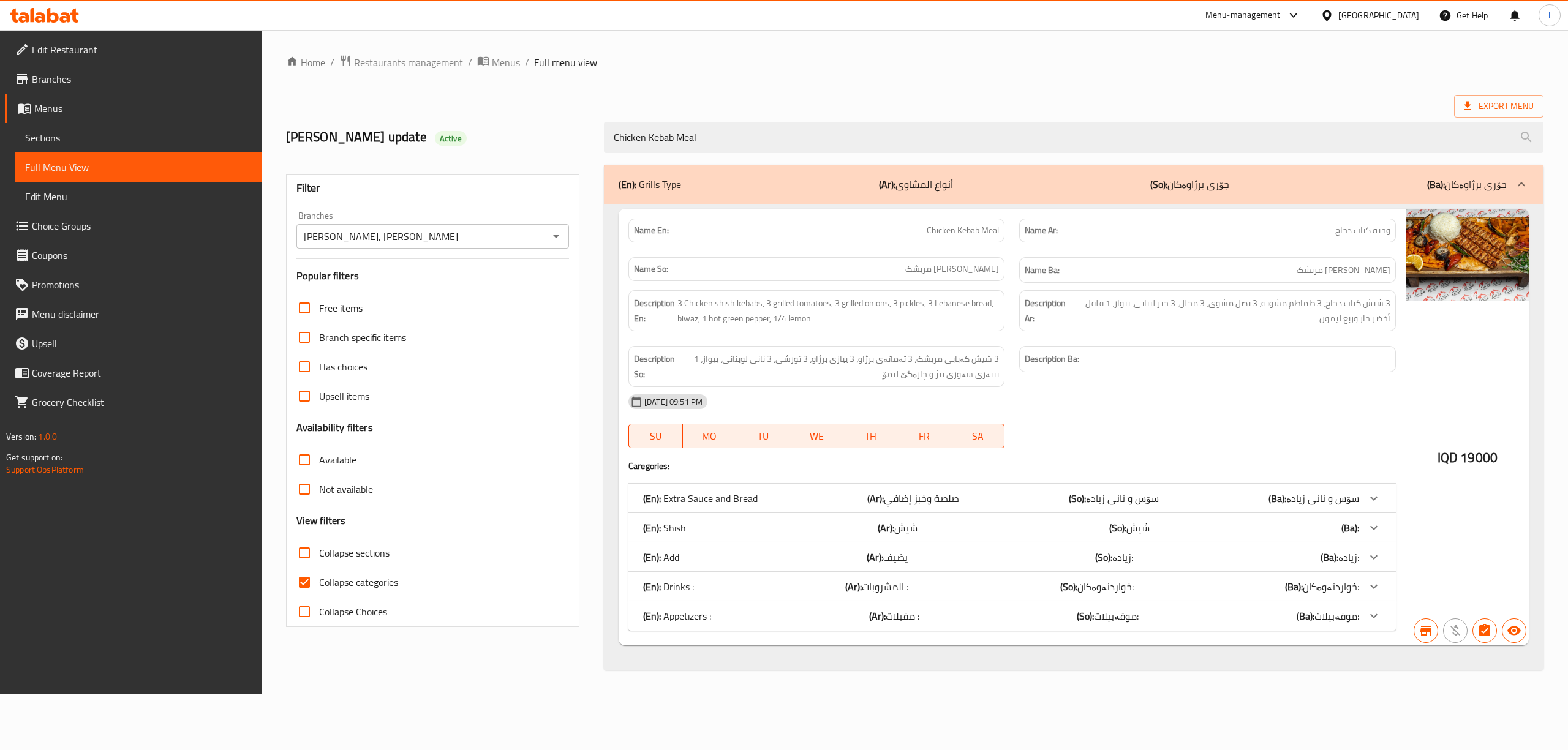
drag, startPoint x: 863, startPoint y: 149, endPoint x: 188, endPoint y: 57, distance: 681.2
click at [188, 57] on div "Edit Restaurant Branches Menus Sections Full Menu View Edit Menu Choice Groups …" at bounding box center [784, 362] width 1568 height 665
paste input "Meat Kebab - Ki"
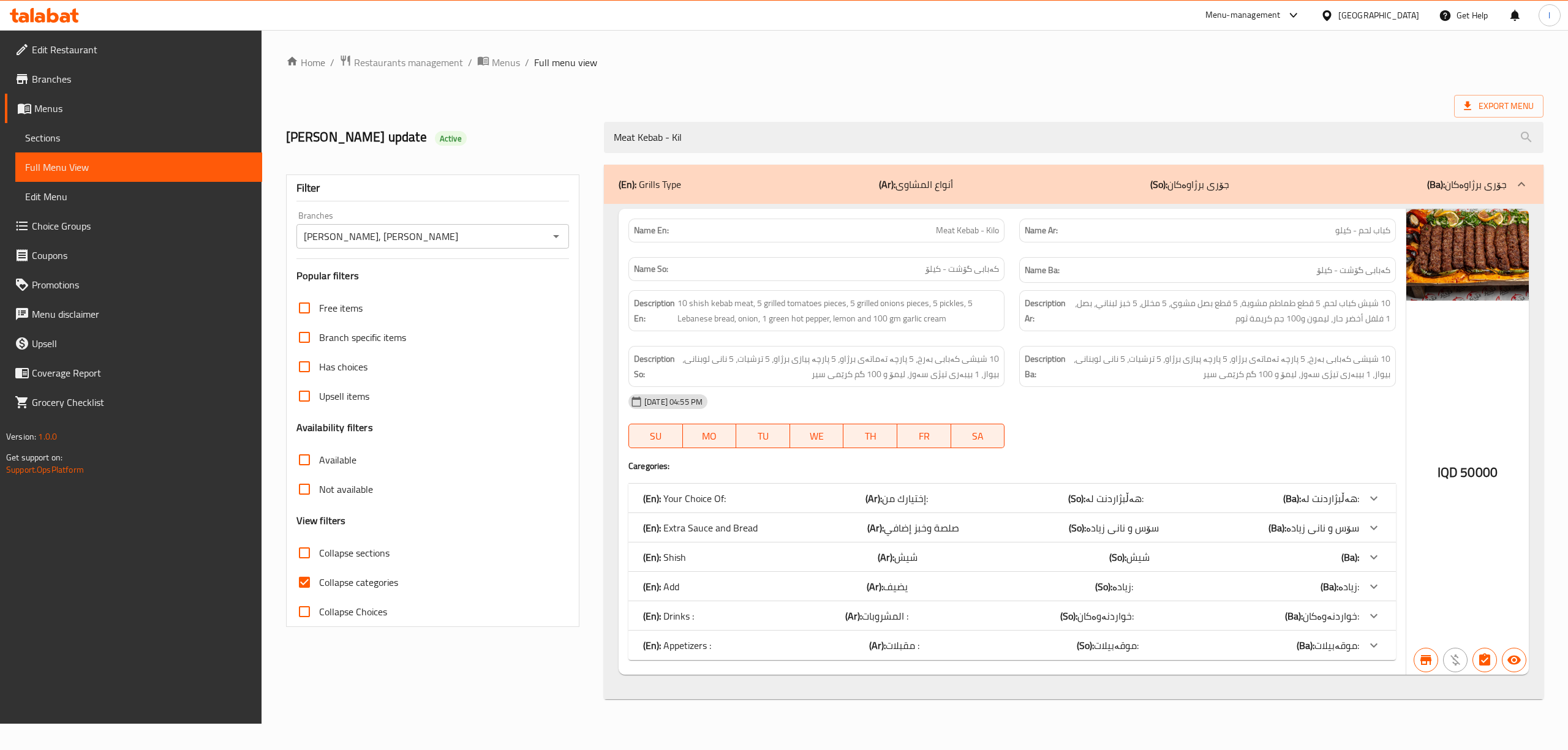
type input "Meat Kebab - Kil"
click at [85, 137] on span "Sections" at bounding box center [139, 137] width 227 height 15
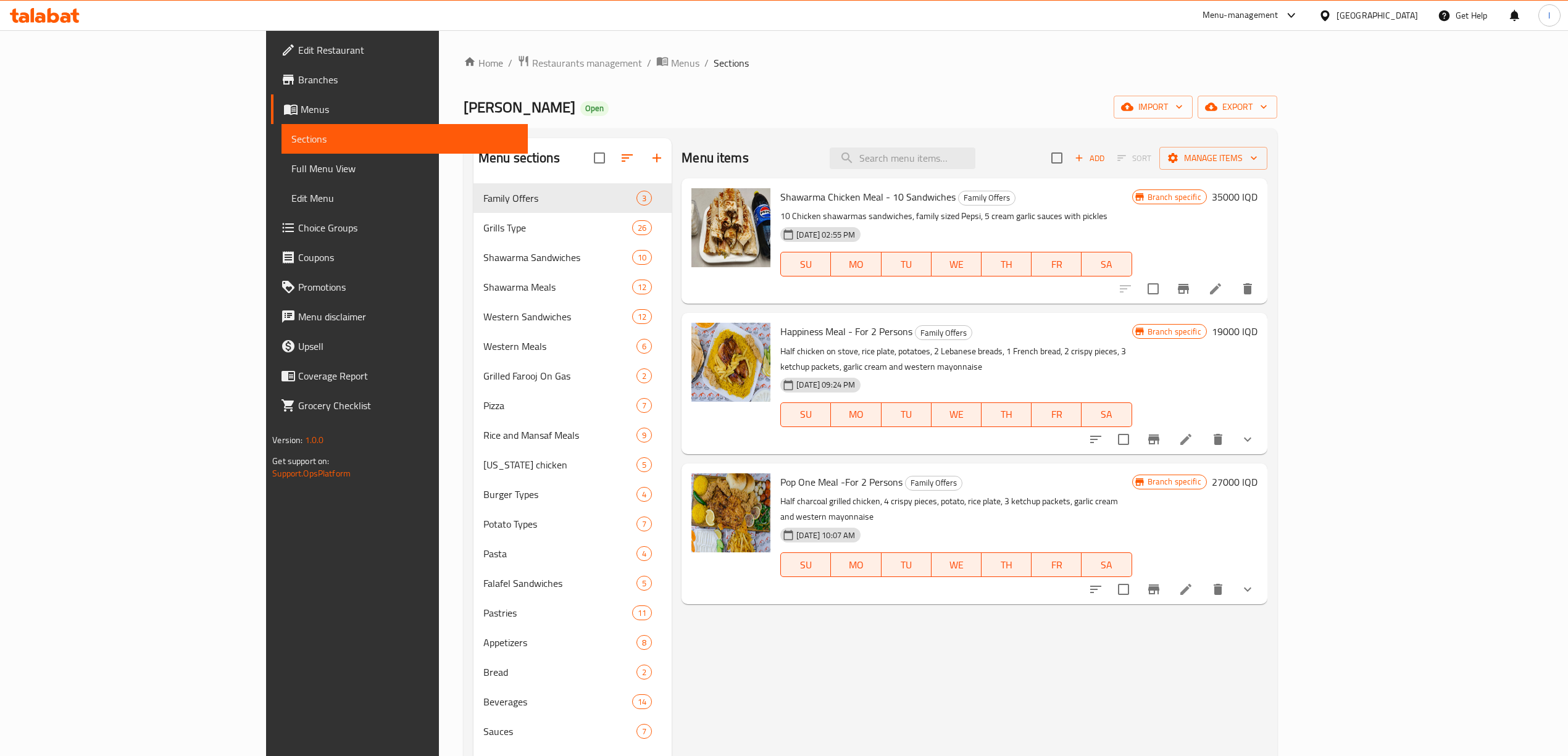
click at [291, 166] on span "Full Menu View" at bounding box center [404, 169] width 226 height 15
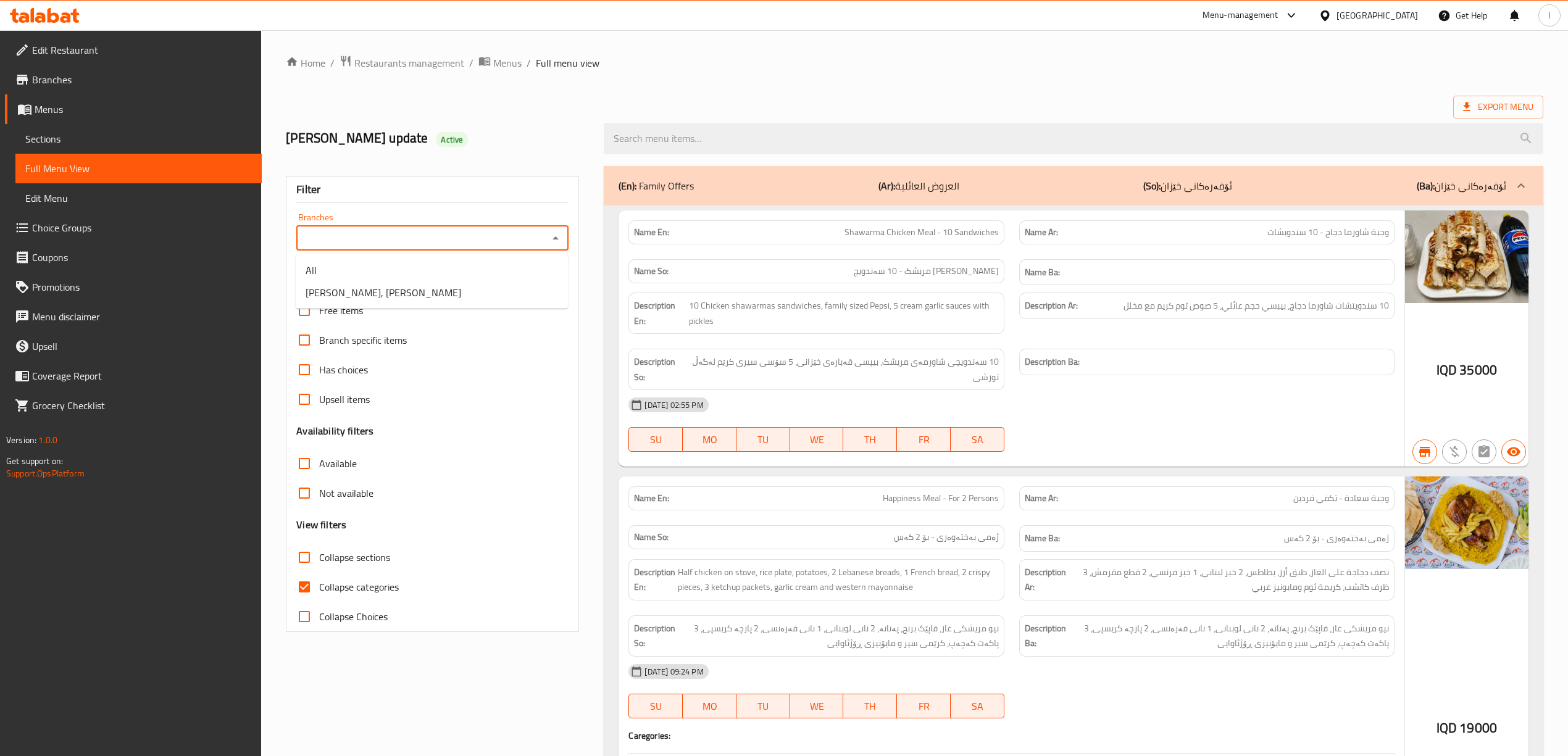
click at [418, 243] on input "Branches" at bounding box center [422, 238] width 245 height 17
drag, startPoint x: 396, startPoint y: 292, endPoint x: 684, endPoint y: 136, distance: 327.5
click at [398, 292] on span "Dhaif Almukhtar, Bakhtiary" at bounding box center [383, 292] width 156 height 15
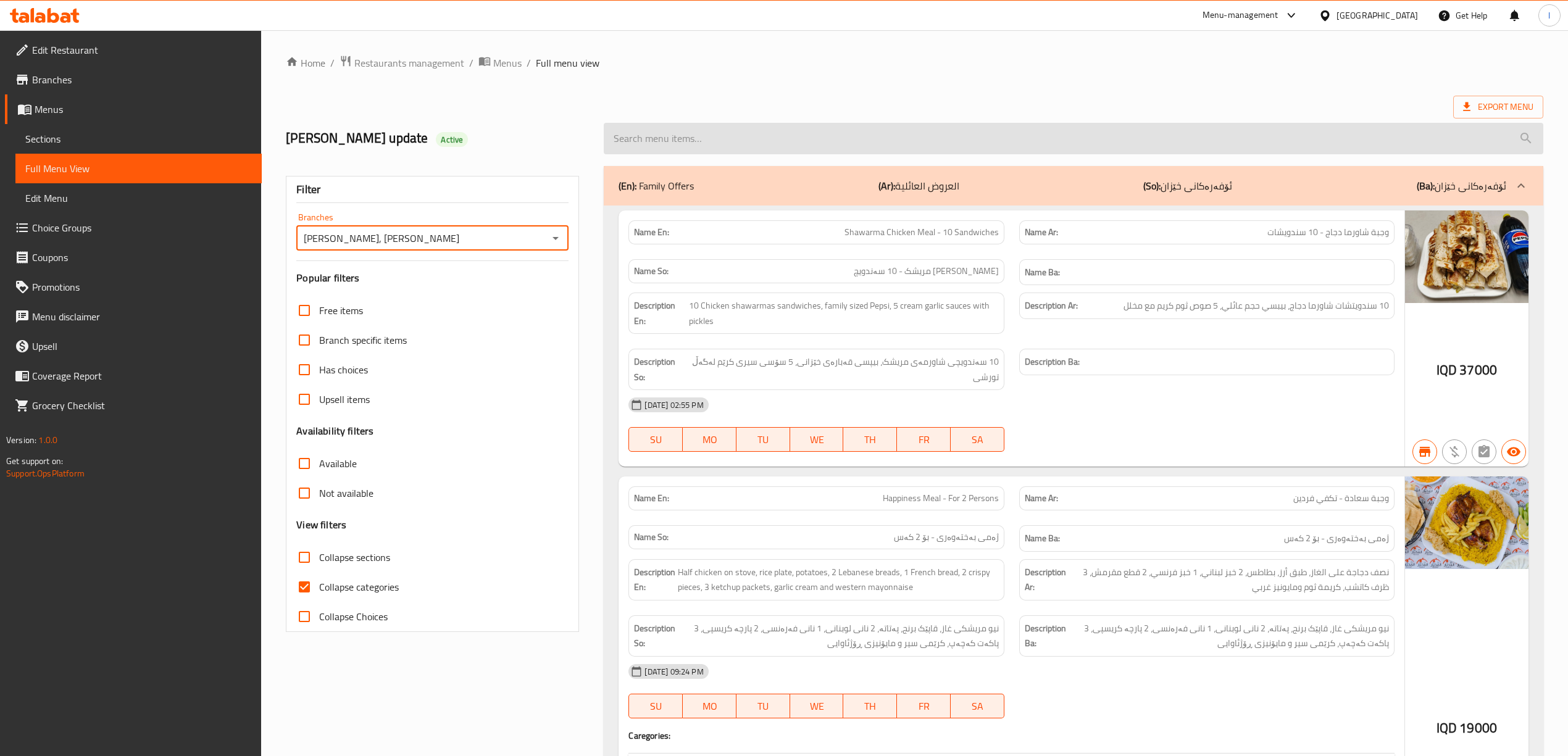
type input "Dhaif Almukhtar, Bakhtiary"
click at [712, 139] on input "search" at bounding box center [1073, 138] width 939 height 31
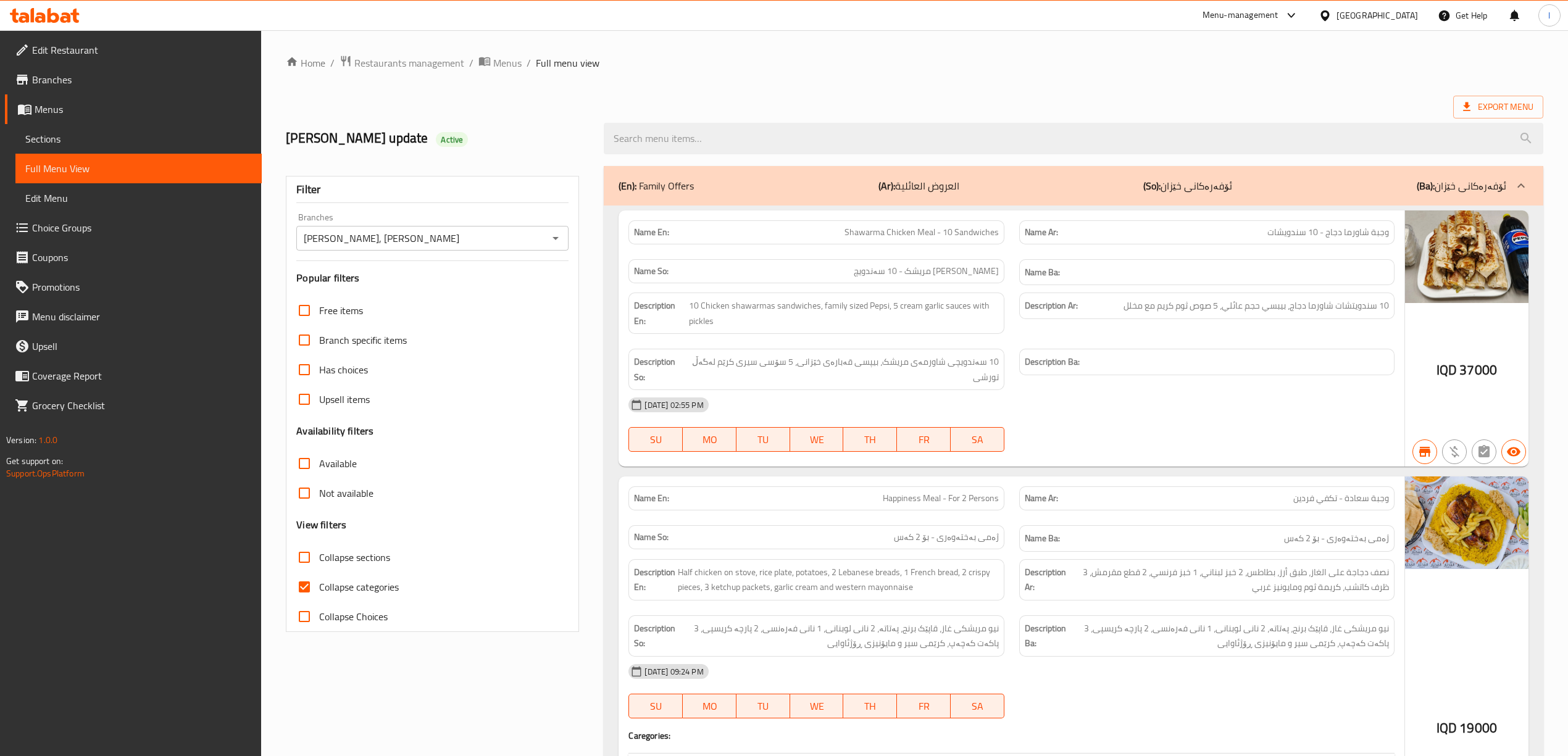
paste input "Meat Kebab - Kil"
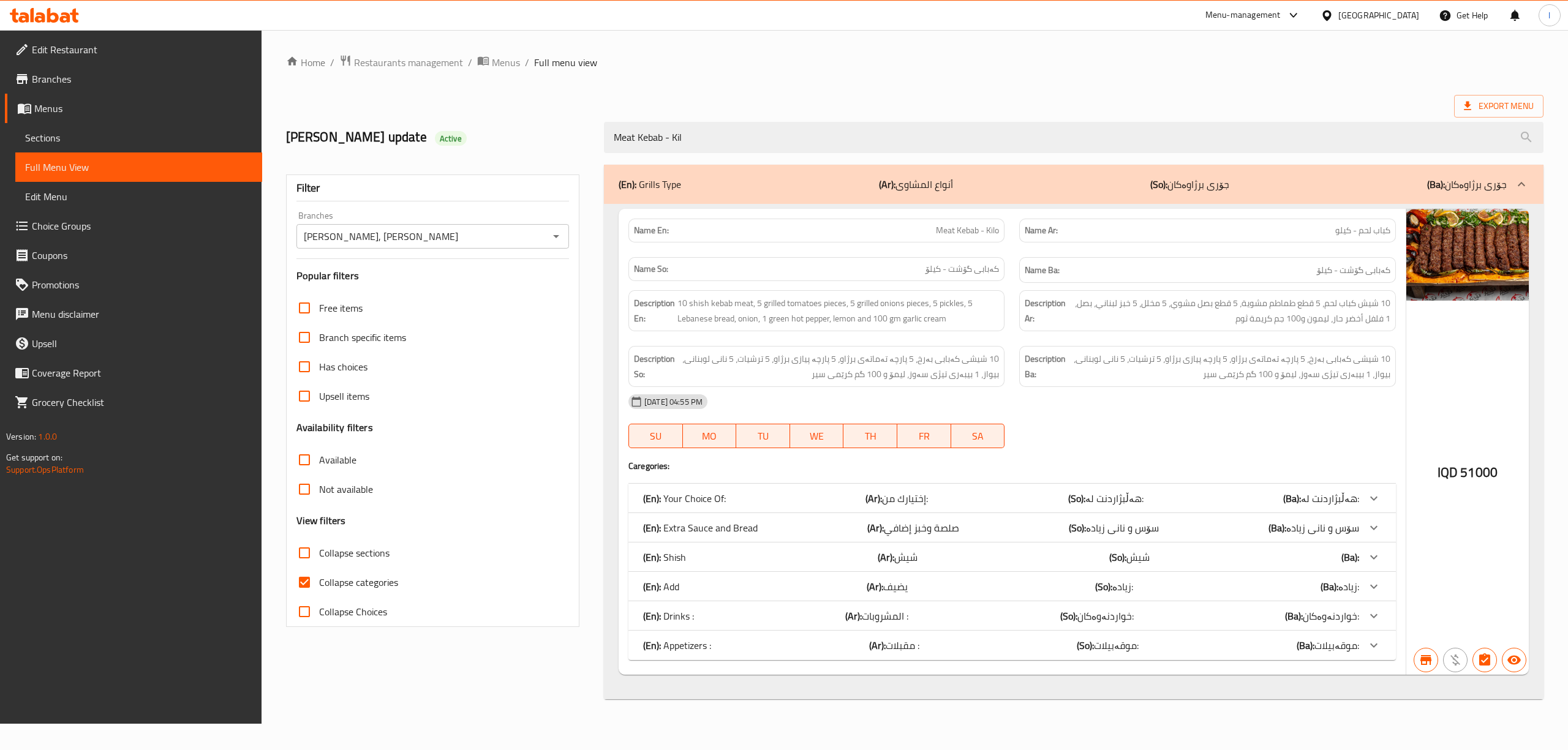
type input "Meat Kebab - Kil"
click at [59, 22] on icon at bounding box center [45, 15] width 69 height 15
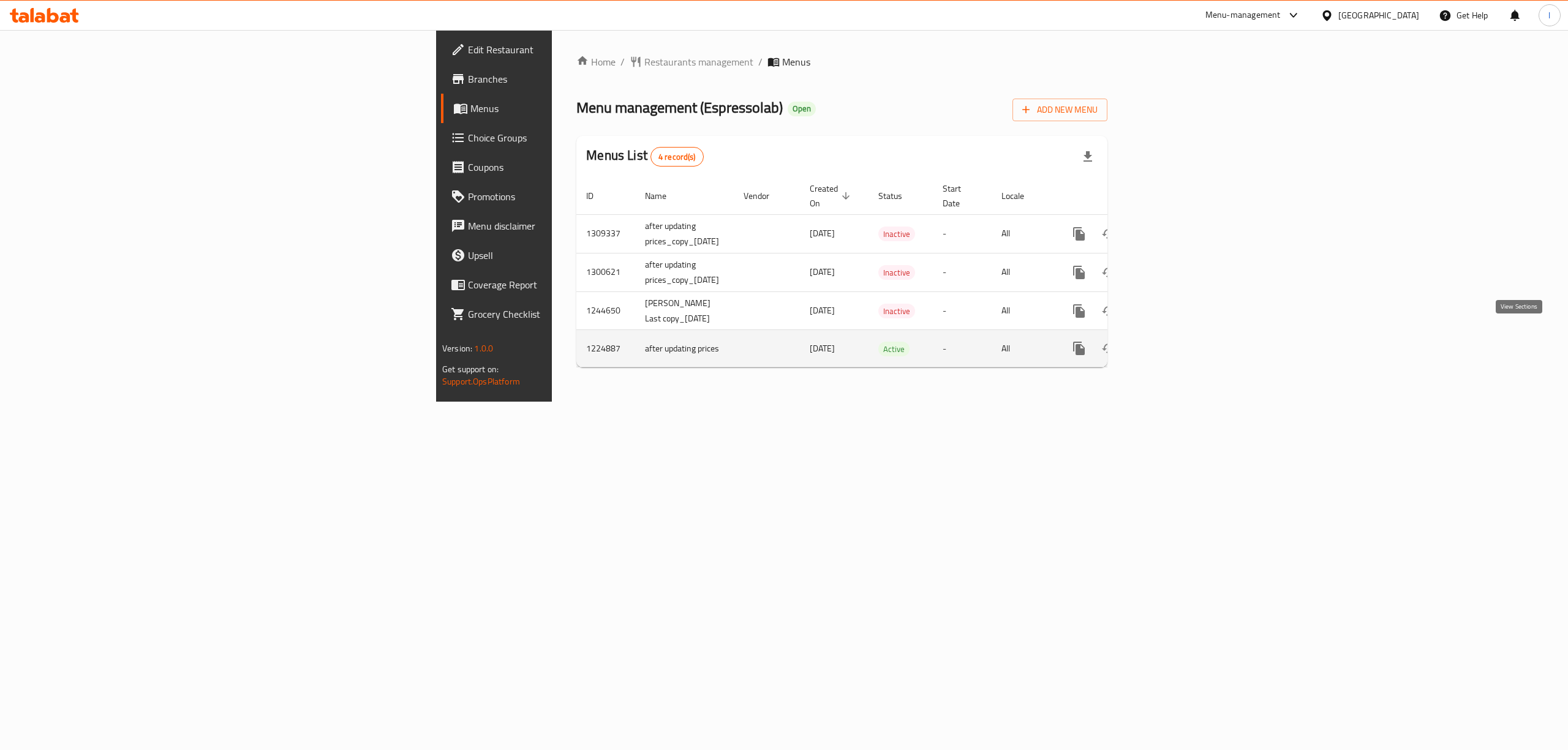
click at [1173, 343] on icon "enhanced table" at bounding box center [1167, 348] width 11 height 11
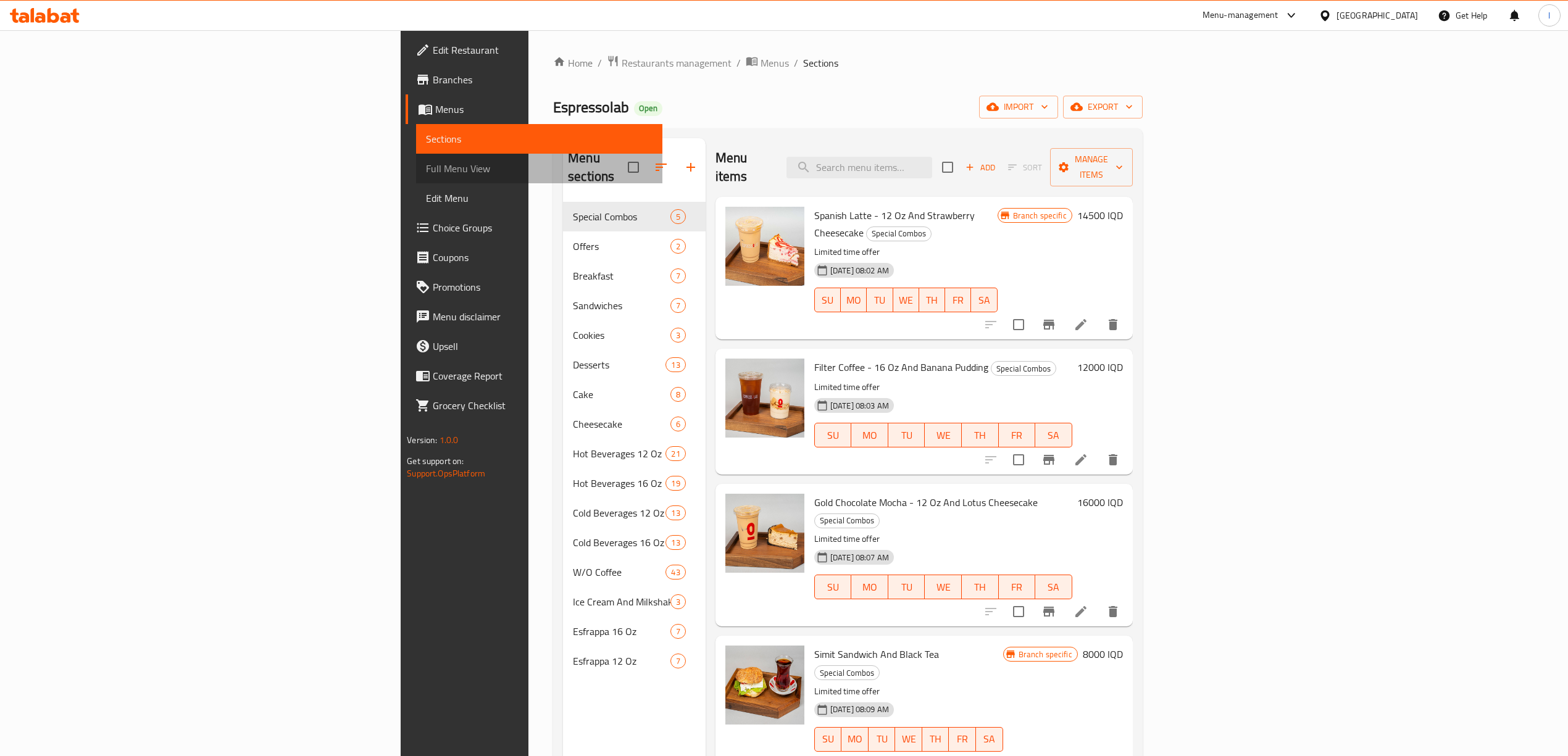
click at [416, 159] on link "Full Menu View" at bounding box center [539, 169] width 247 height 29
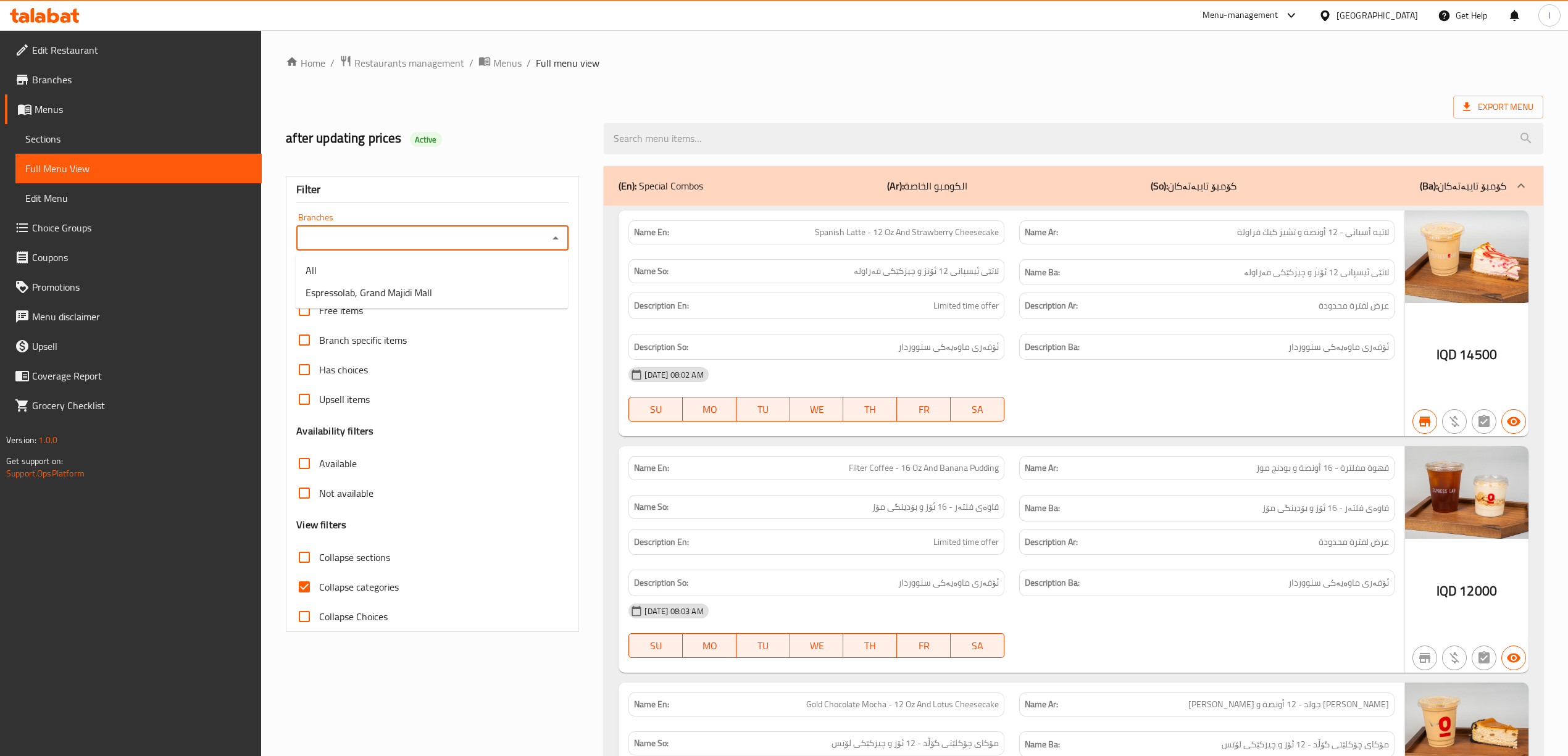
click at [417, 235] on input "Branches" at bounding box center [422, 238] width 245 height 17
click at [367, 305] on ul "All Espressolab, Grand Majidi Mall" at bounding box center [432, 281] width 272 height 54
click at [377, 292] on span "Espressolab, Grand Majidi Mall" at bounding box center [368, 292] width 126 height 15
type input "Espressolab, Grand Majidi Mall"
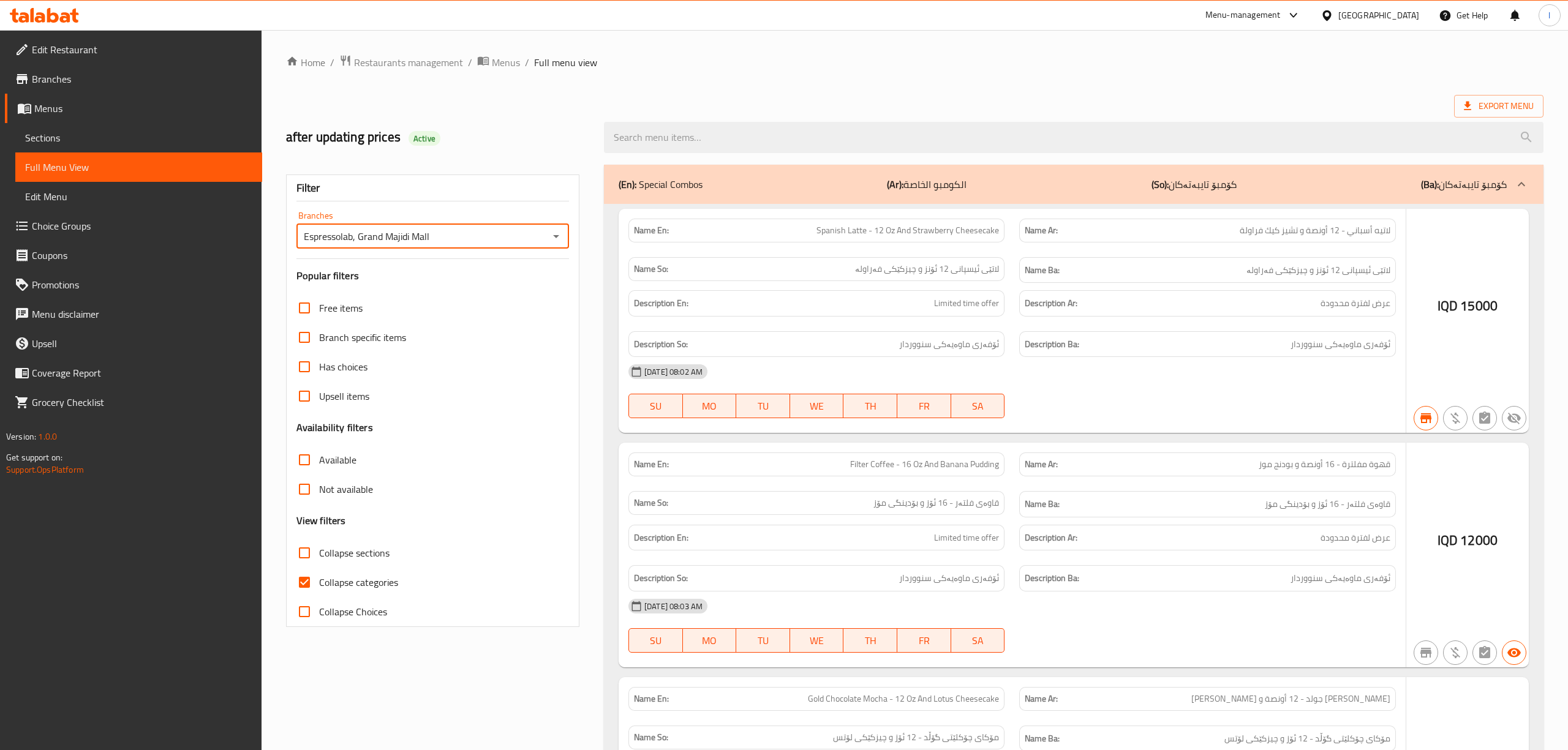
click at [742, 135] on div at bounding box center [784, 375] width 1568 height 750
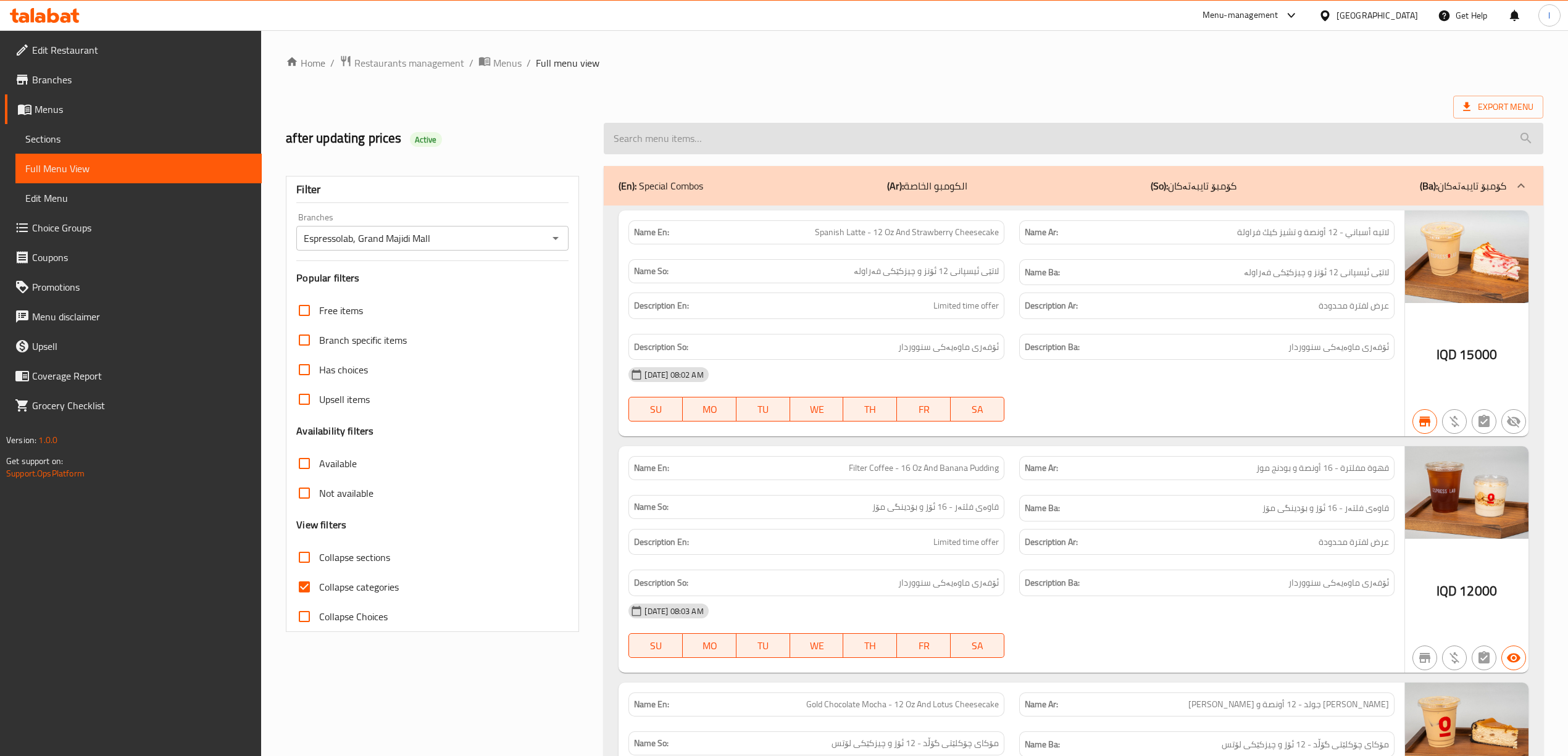
click at [732, 142] on input "search" at bounding box center [1073, 138] width 939 height 31
paste input "Iced Salted Caramel Latte - 12 Oz"
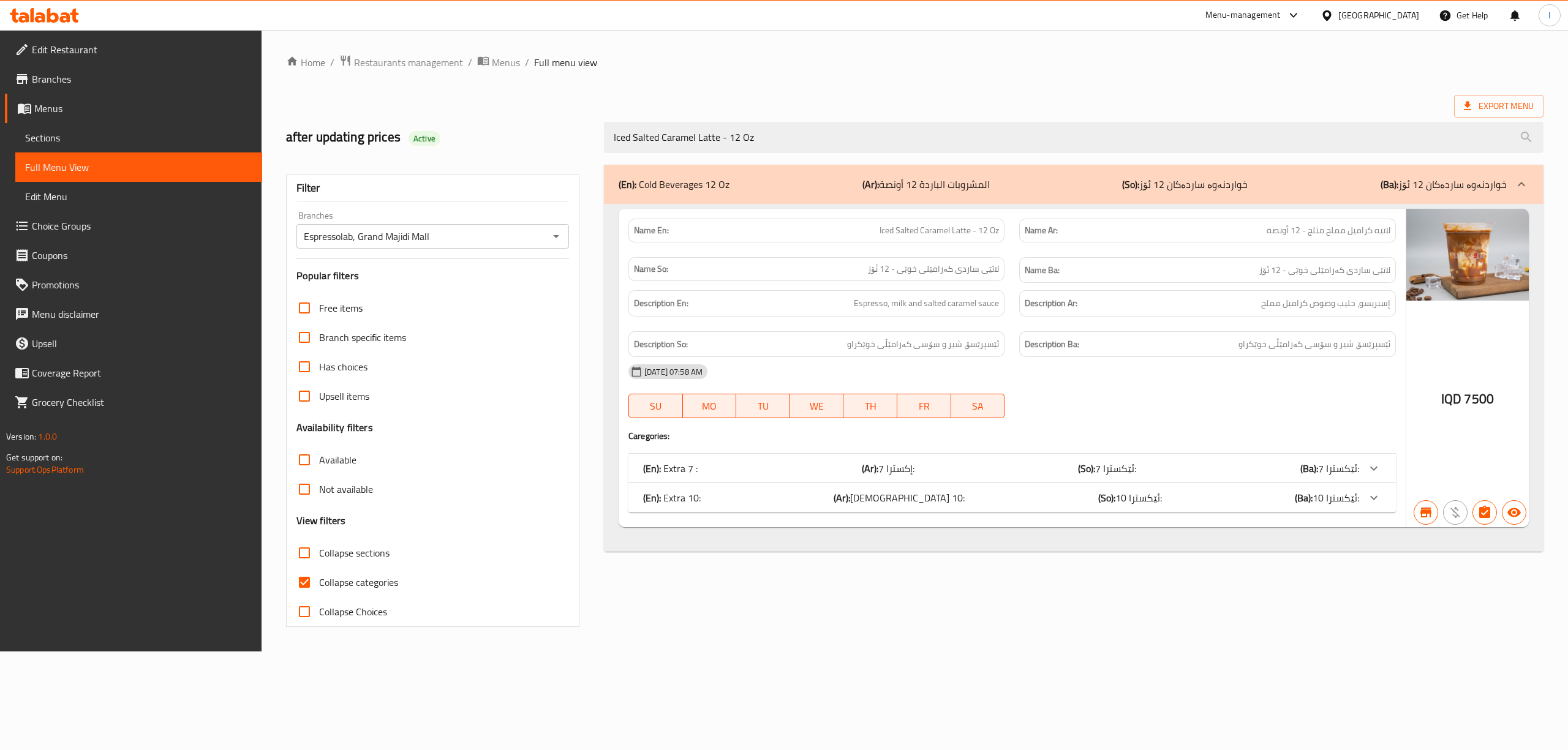
type input "Iced Salted Caramel Latte - 12 Oz"
drag, startPoint x: 779, startPoint y: 135, endPoint x: 426, endPoint y: 110, distance: 353.9
click at [426, 110] on div "after updating prices Active Iced Salted Caramel Latte - 12 Oz" at bounding box center [914, 137] width 1272 height 55
click at [103, 135] on span "Sections" at bounding box center [139, 137] width 227 height 15
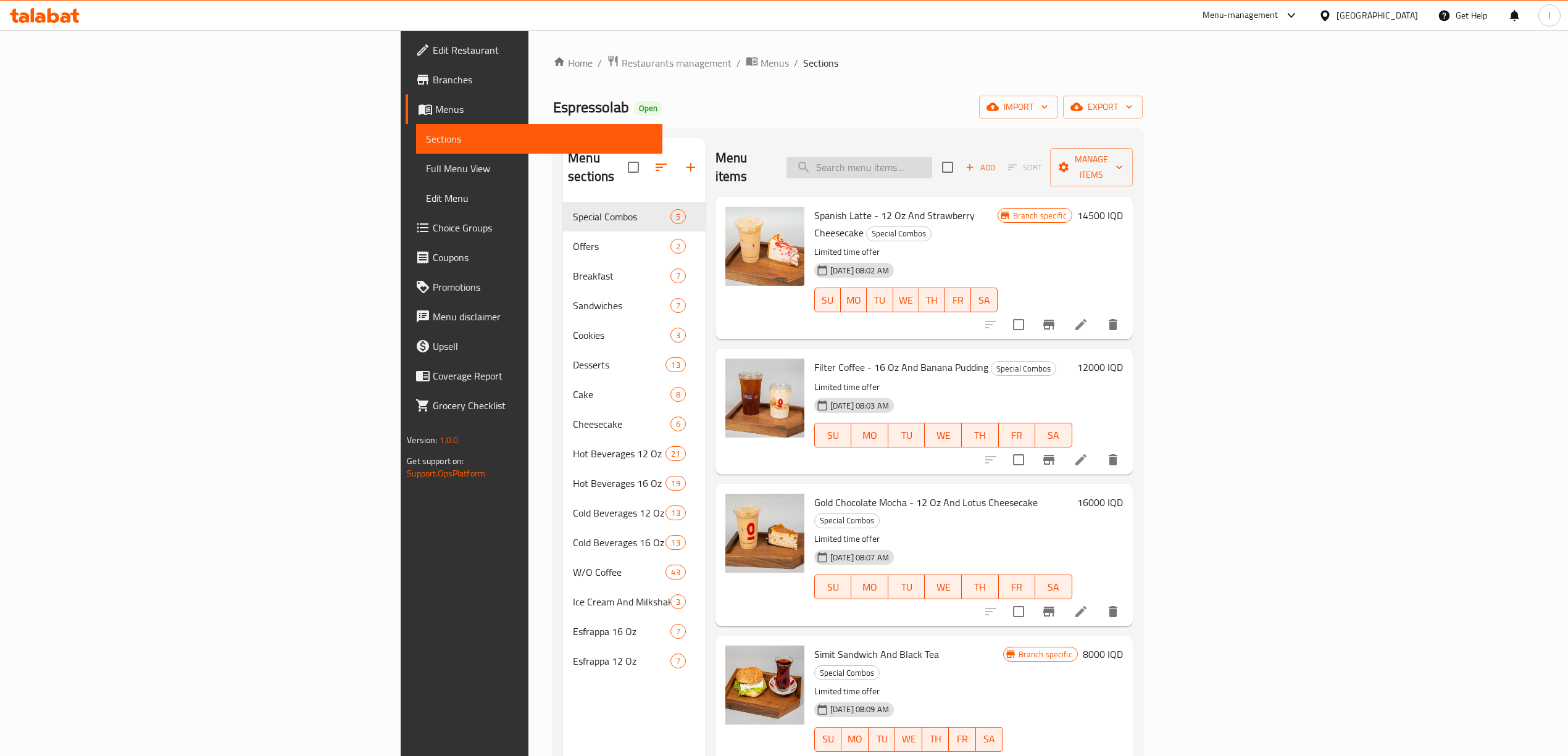
click at [932, 161] on input "search" at bounding box center [859, 168] width 146 height 22
paste input "Iced Salted Caramel Latte - 12 Oz"
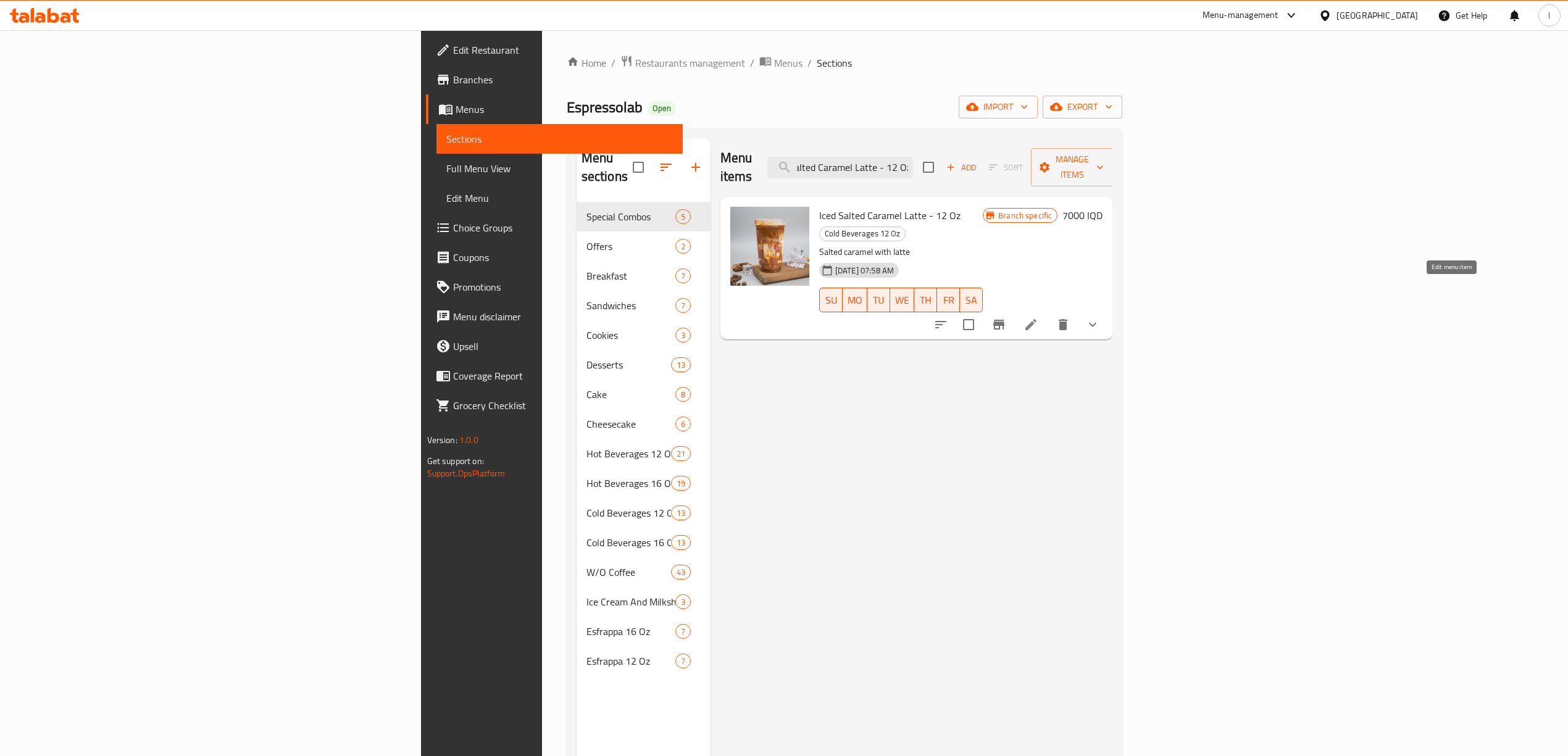
type input "Iced Salted Caramel Latte - 12 Oz"
click at [1038, 317] on icon at bounding box center [1031, 324] width 15 height 15
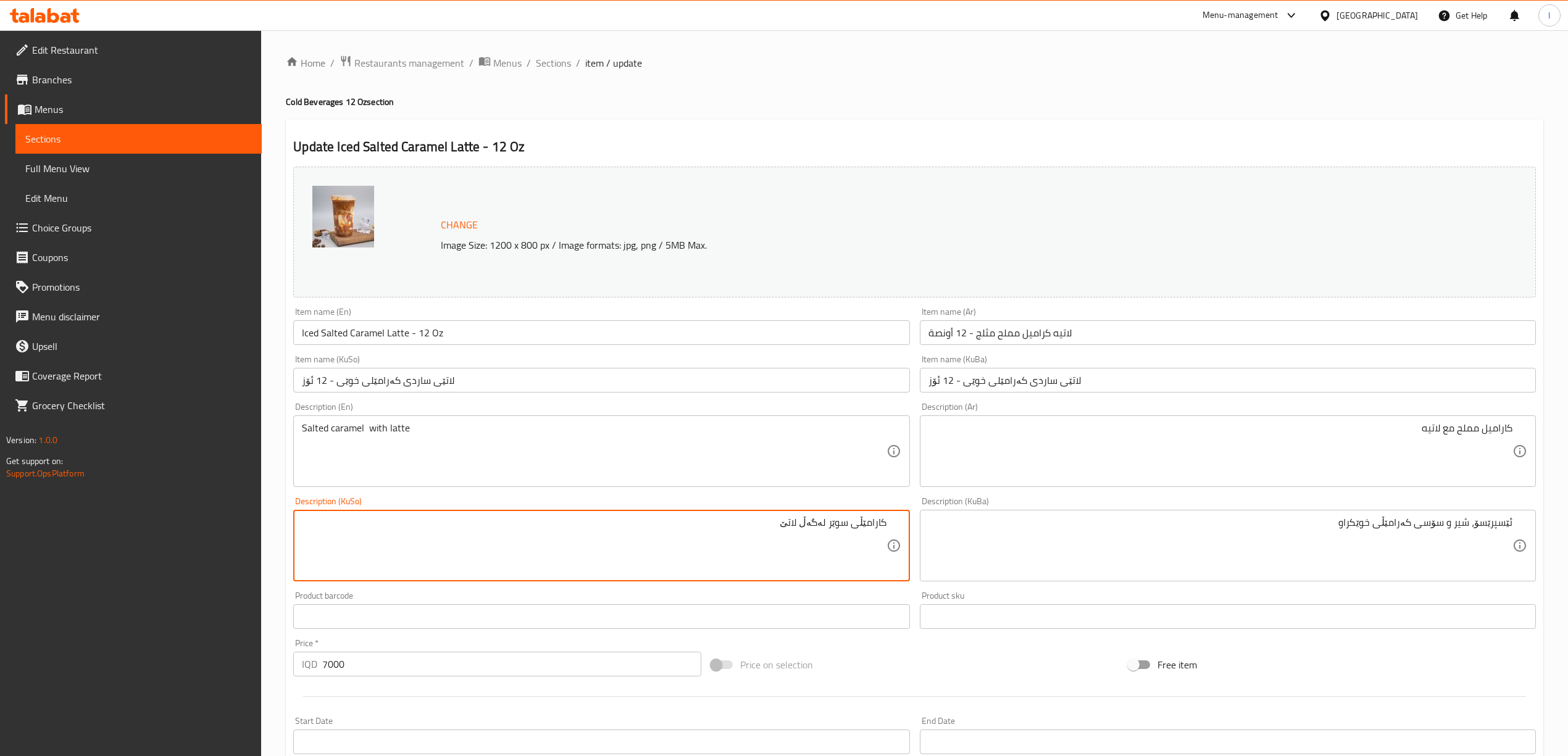
drag, startPoint x: 744, startPoint y: 541, endPoint x: 916, endPoint y: 527, distance: 172.6
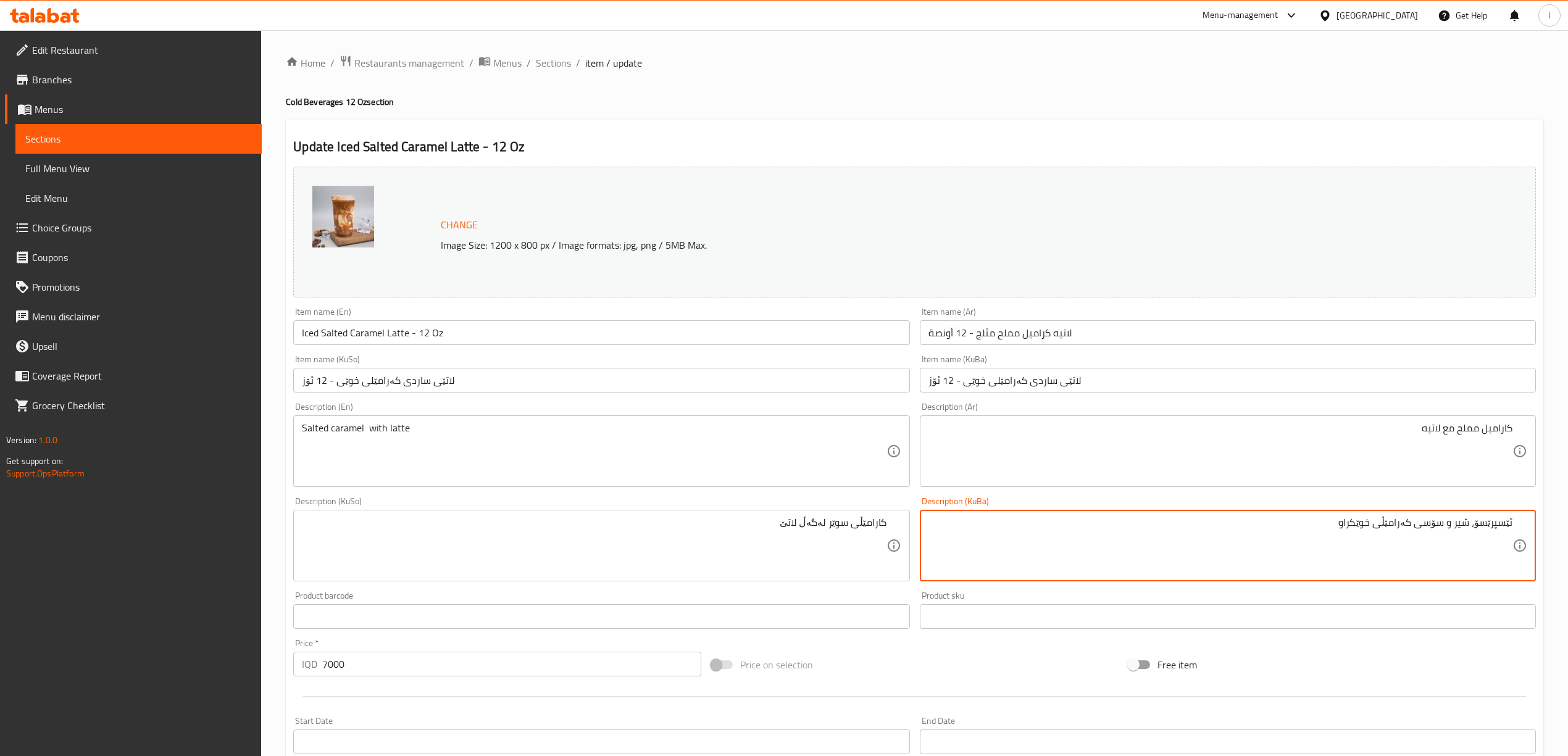
drag, startPoint x: 1235, startPoint y: 521, endPoint x: 1579, endPoint y: 518, distance: 344.0
paste textarea "کارامێڵی سوێر لەگەڵ لاتێ"
drag, startPoint x: 1429, startPoint y: 526, endPoint x: 1441, endPoint y: 529, distance: 12.4
click at [1441, 529] on textarea "کارامێڵی سوێر لەگەڵ لاتێ" at bounding box center [1220, 546] width 584 height 59
click at [1432, 529] on textarea "کارامێڵی سوێر لەگەڵ لاتێ" at bounding box center [1220, 546] width 584 height 59
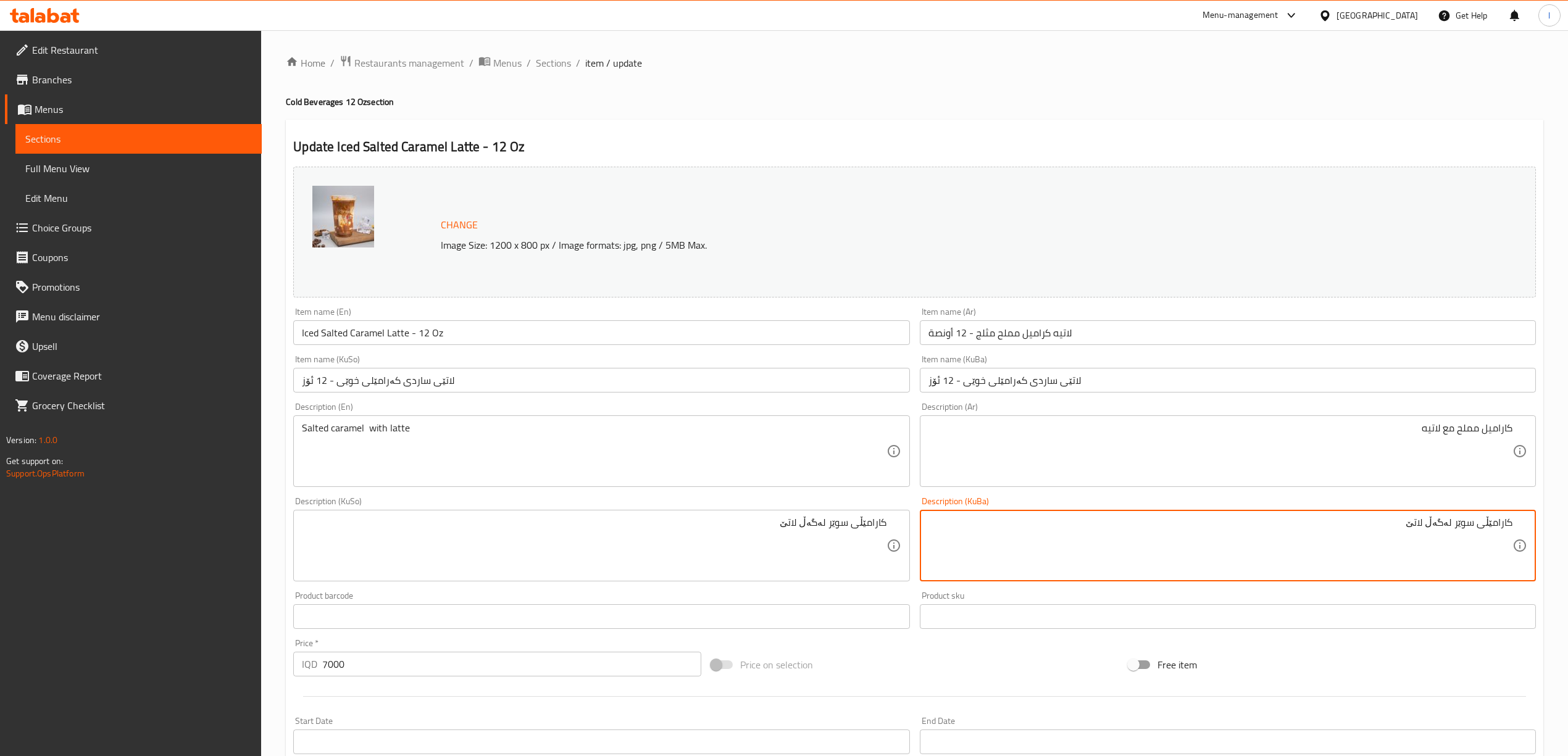
drag, startPoint x: 1453, startPoint y: 522, endPoint x: 1432, endPoint y: 531, distance: 22.8
click at [1432, 531] on textarea "کارامێڵی سوێر لەگەڵ لاتێ" at bounding box center [1220, 546] width 584 height 59
type textarea "کارامێڵی سوێر لەگەڵ لاتێ"
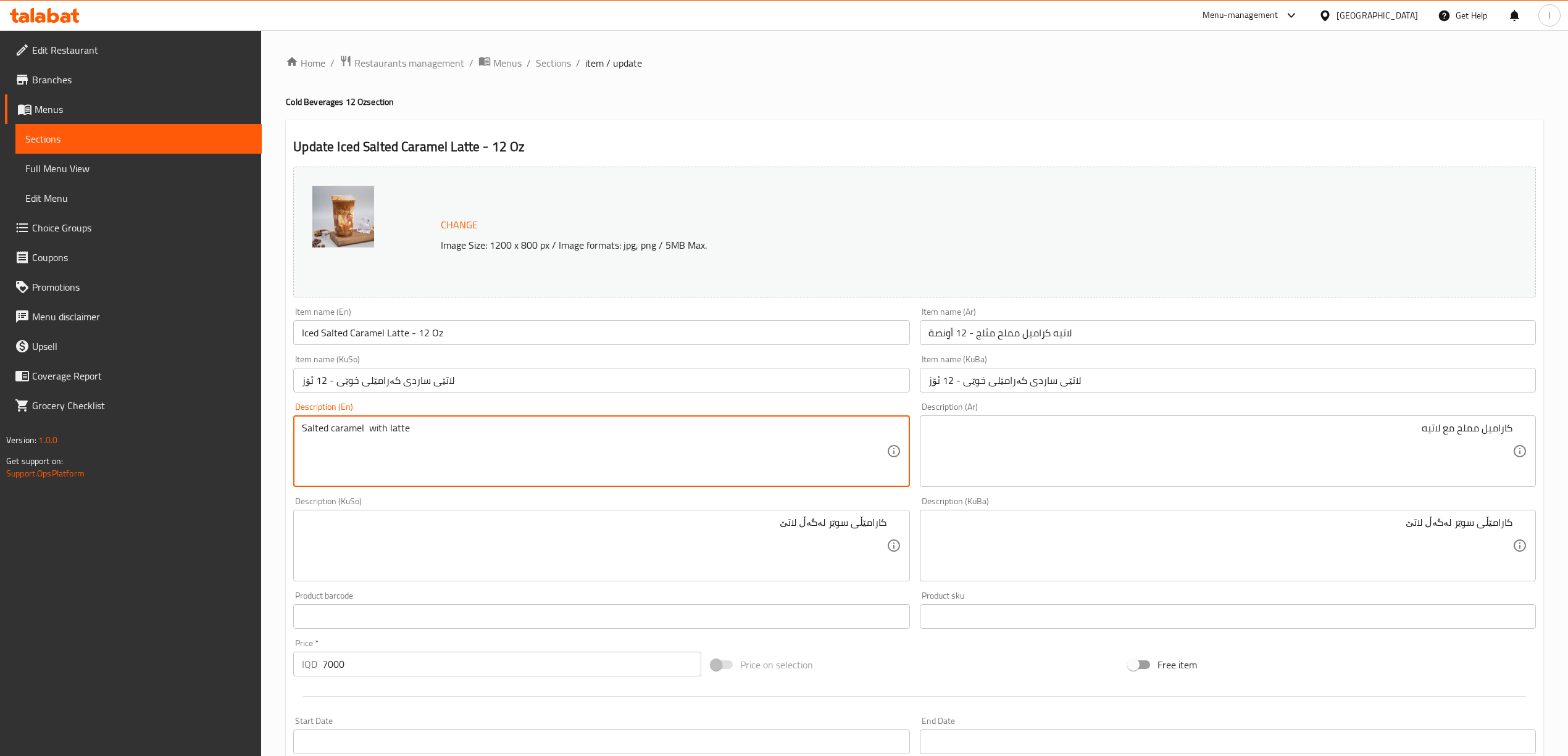
click at [381, 433] on textarea "Salted caramel with latte" at bounding box center [593, 452] width 584 height 59
click at [368, 433] on textarea "Salted caramel and latte" at bounding box center [593, 452] width 584 height 59
drag, startPoint x: 385, startPoint y: 433, endPoint x: 177, endPoint y: 433, distance: 208.0
click at [177, 433] on div "Edit Restaurant Branches Menus Sections Full Menu View Edit Menu Choice Groups …" at bounding box center [784, 596] width 1568 height 1132
paste textarea
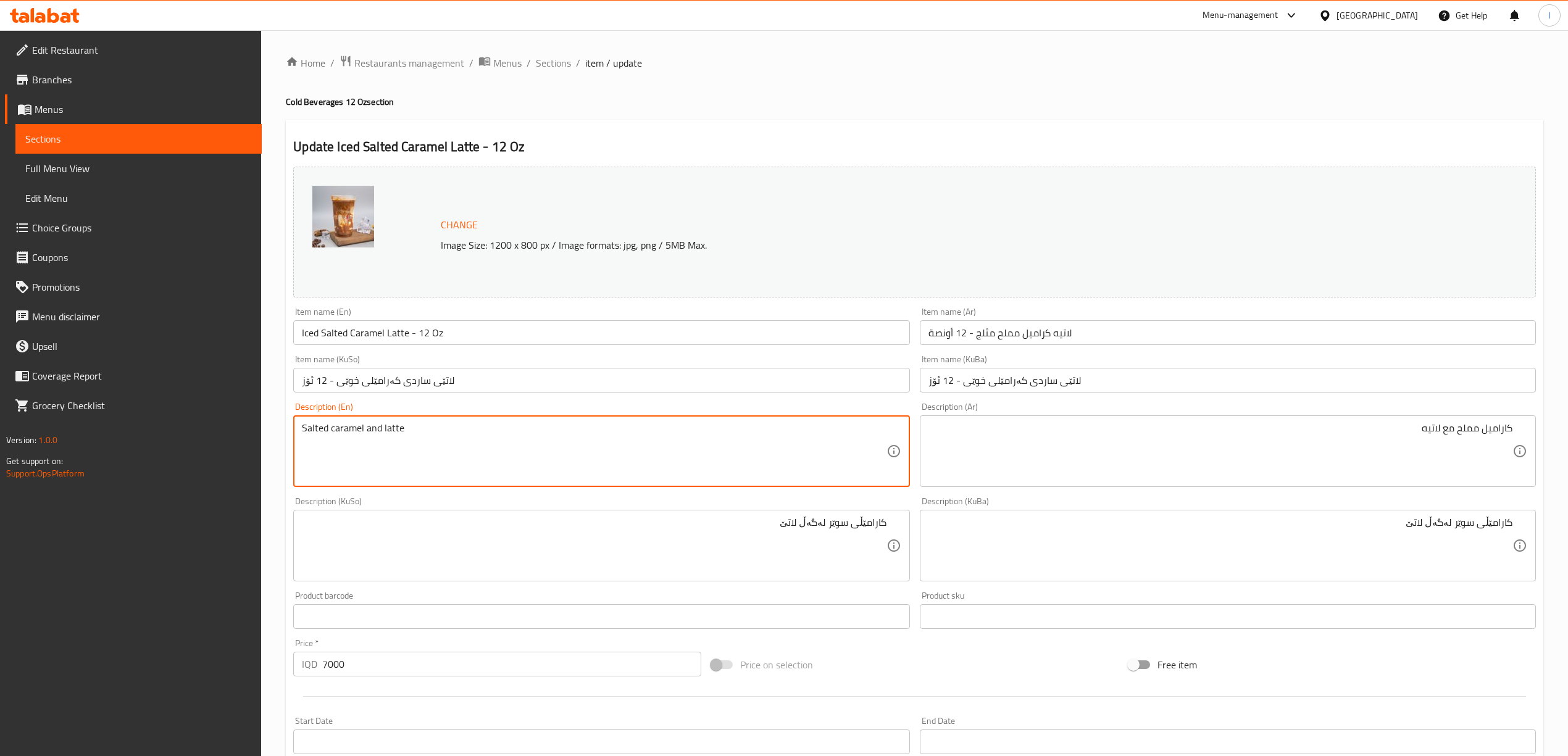
click at [306, 427] on textarea "Salted caramel and latte" at bounding box center [593, 452] width 584 height 59
type textarea "Salted caramel and latte"
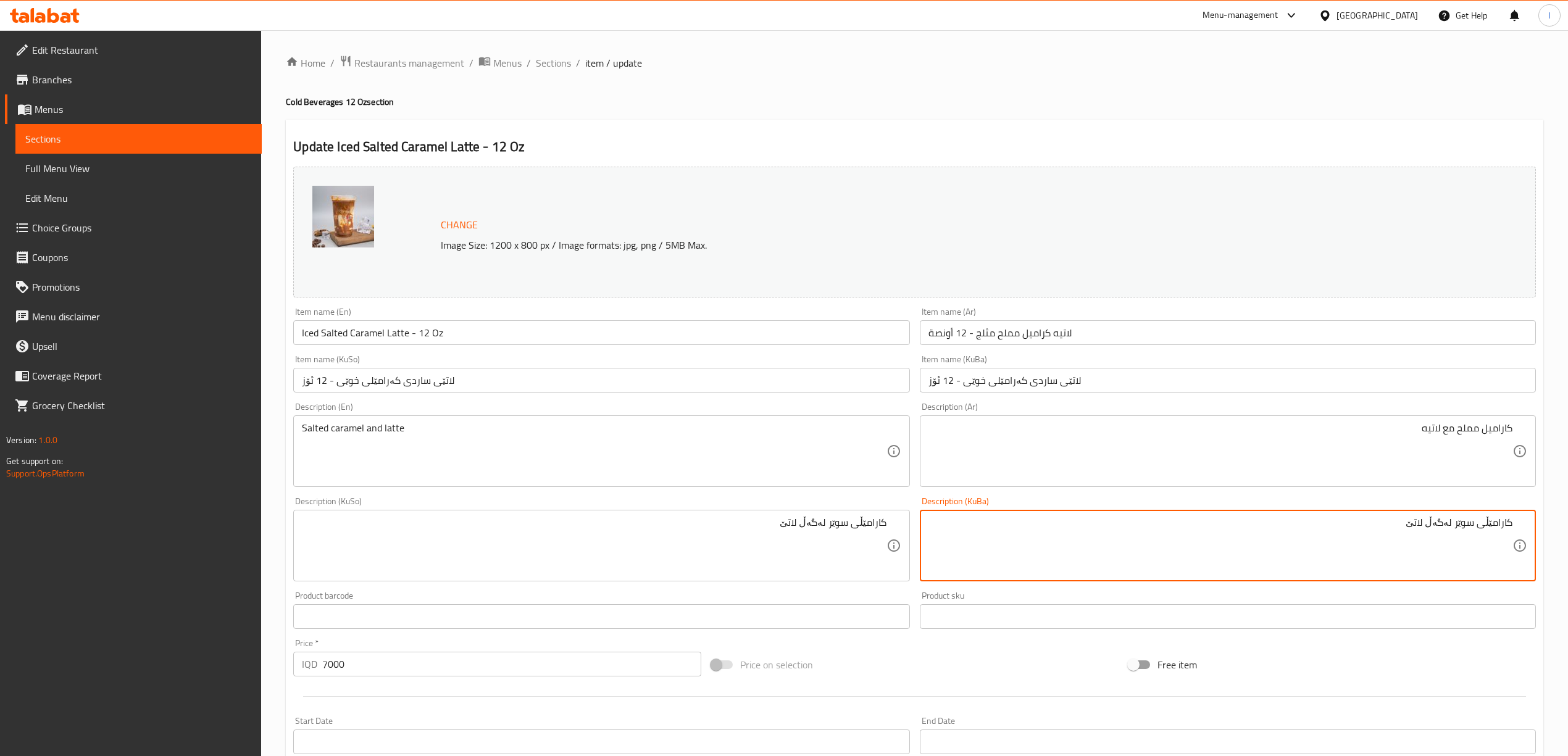
drag, startPoint x: 1436, startPoint y: 527, endPoint x: 1537, endPoint y: 527, distance: 101.0
paste textarea "ەرامێڵی خوێکراو"
click at [1441, 527] on textarea "کەرامێڵی خوێکراوڵ لاتێ" at bounding box center [1220, 546] width 584 height 59
click at [1441, 525] on textarea "کەرامێڵی خوێکراو لاتێ" at bounding box center [1220, 546] width 584 height 59
type textarea "کەرامێڵی خوێکراو ولاتێ"
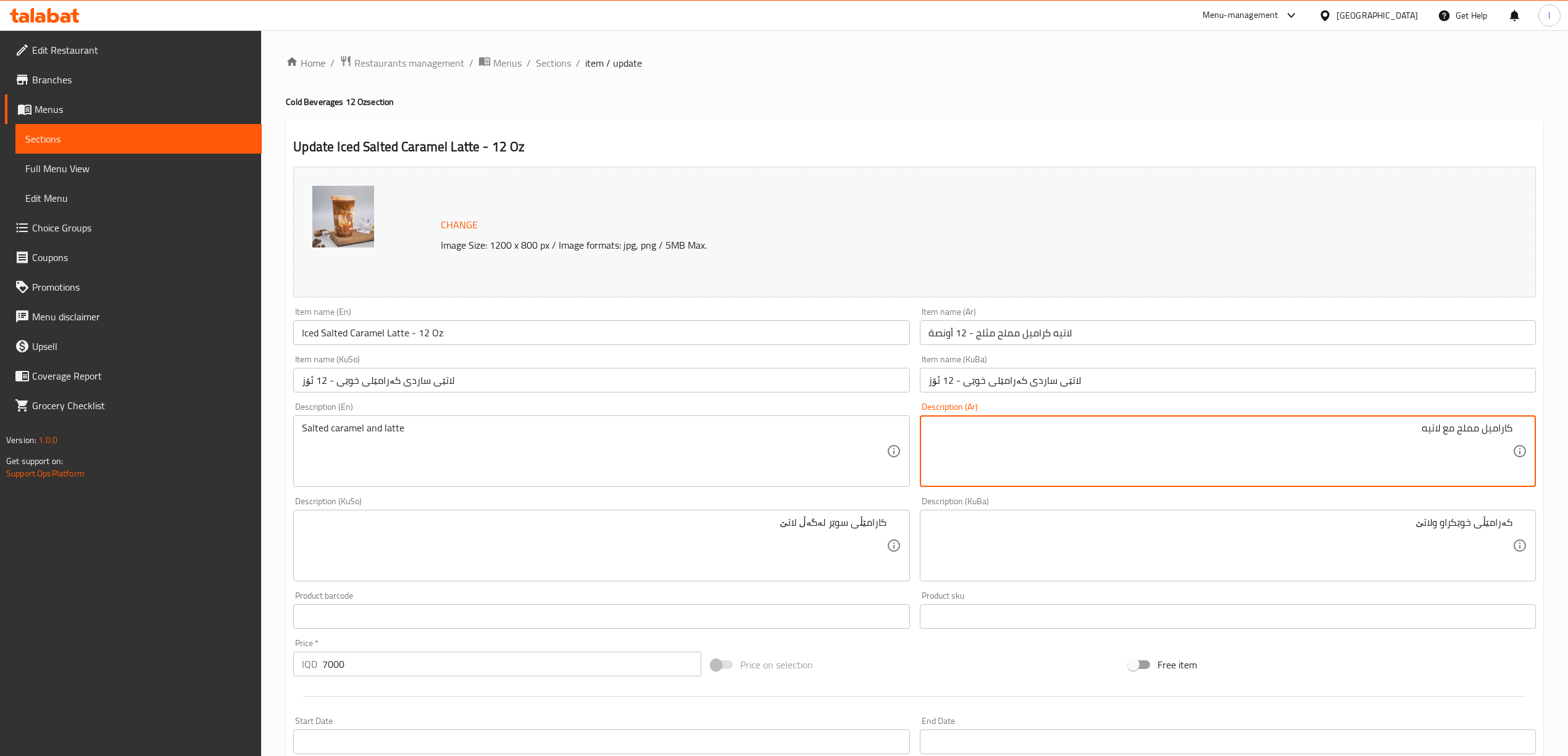
drag, startPoint x: 1454, startPoint y: 430, endPoint x: 1440, endPoint y: 436, distance: 15.2
type textarea "كاراميل مملح ولاتيه"
drag, startPoint x: 1272, startPoint y: 540, endPoint x: 1579, endPoint y: 532, distance: 307.1
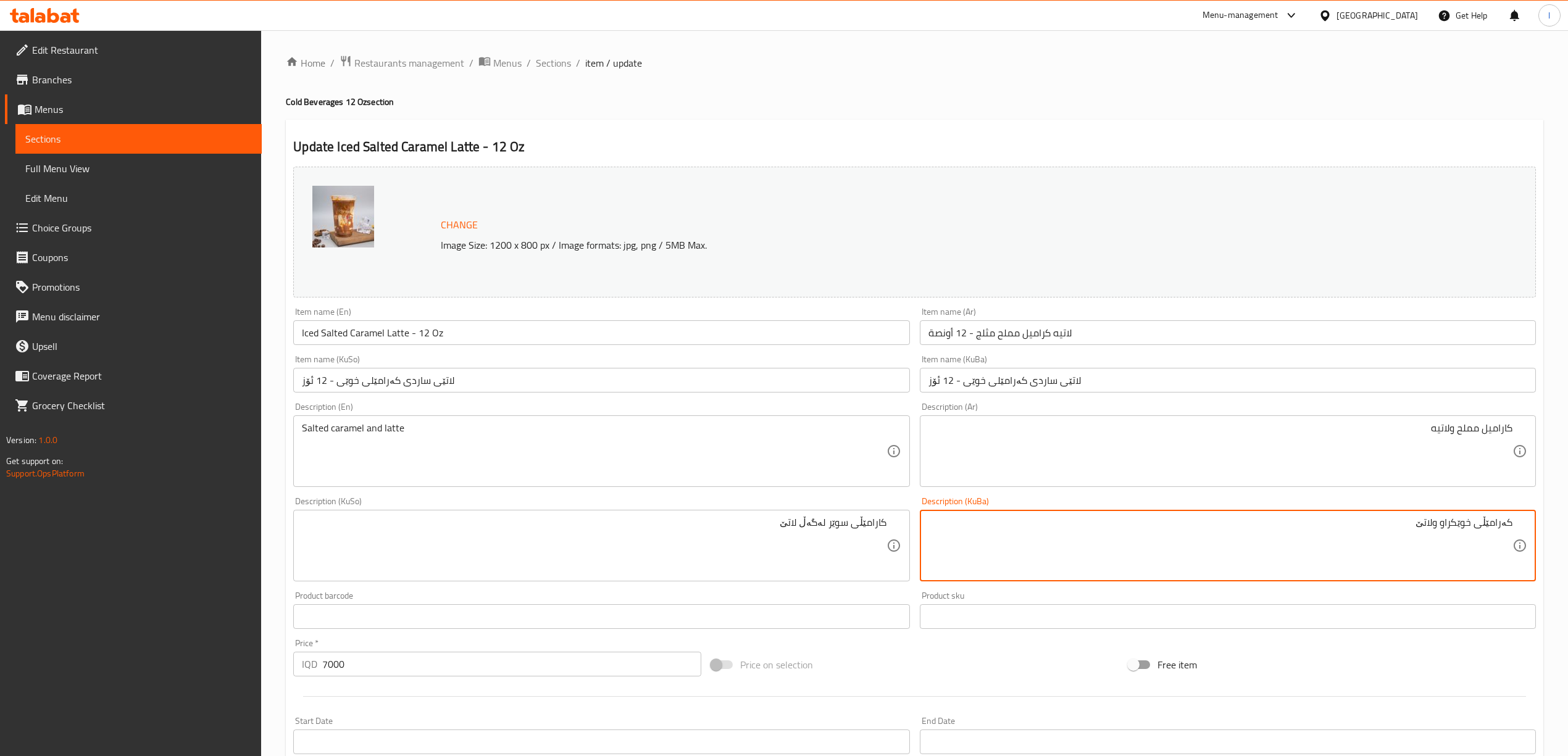
click at [1460, 517] on textarea "کەرامێڵی خوێکراو ولاتێ" at bounding box center [1220, 546] width 584 height 59
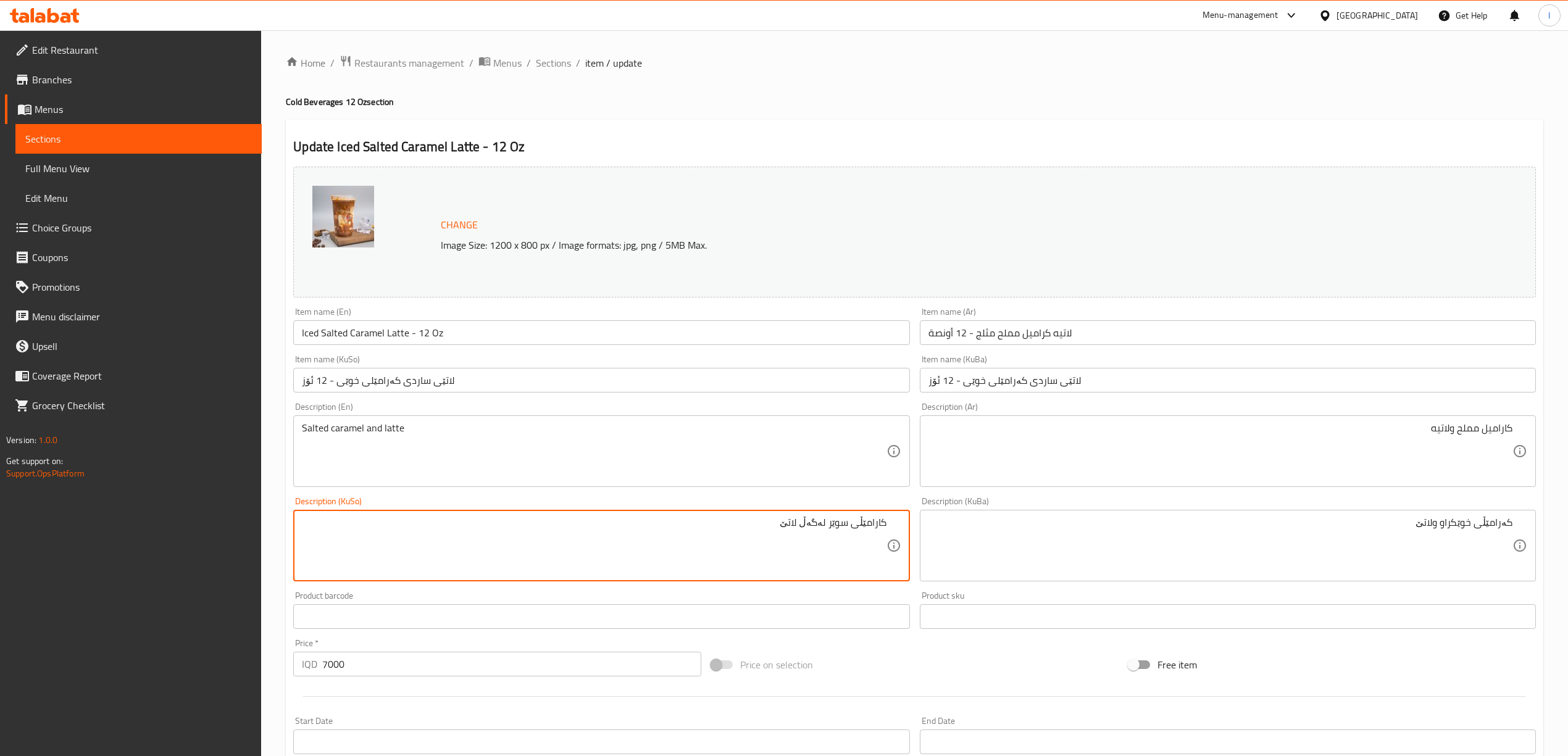
drag, startPoint x: 557, startPoint y: 521, endPoint x: 907, endPoint y: 519, distance: 350.0
paste textarea "ەرامێڵی خوێکراو ولاتێ"
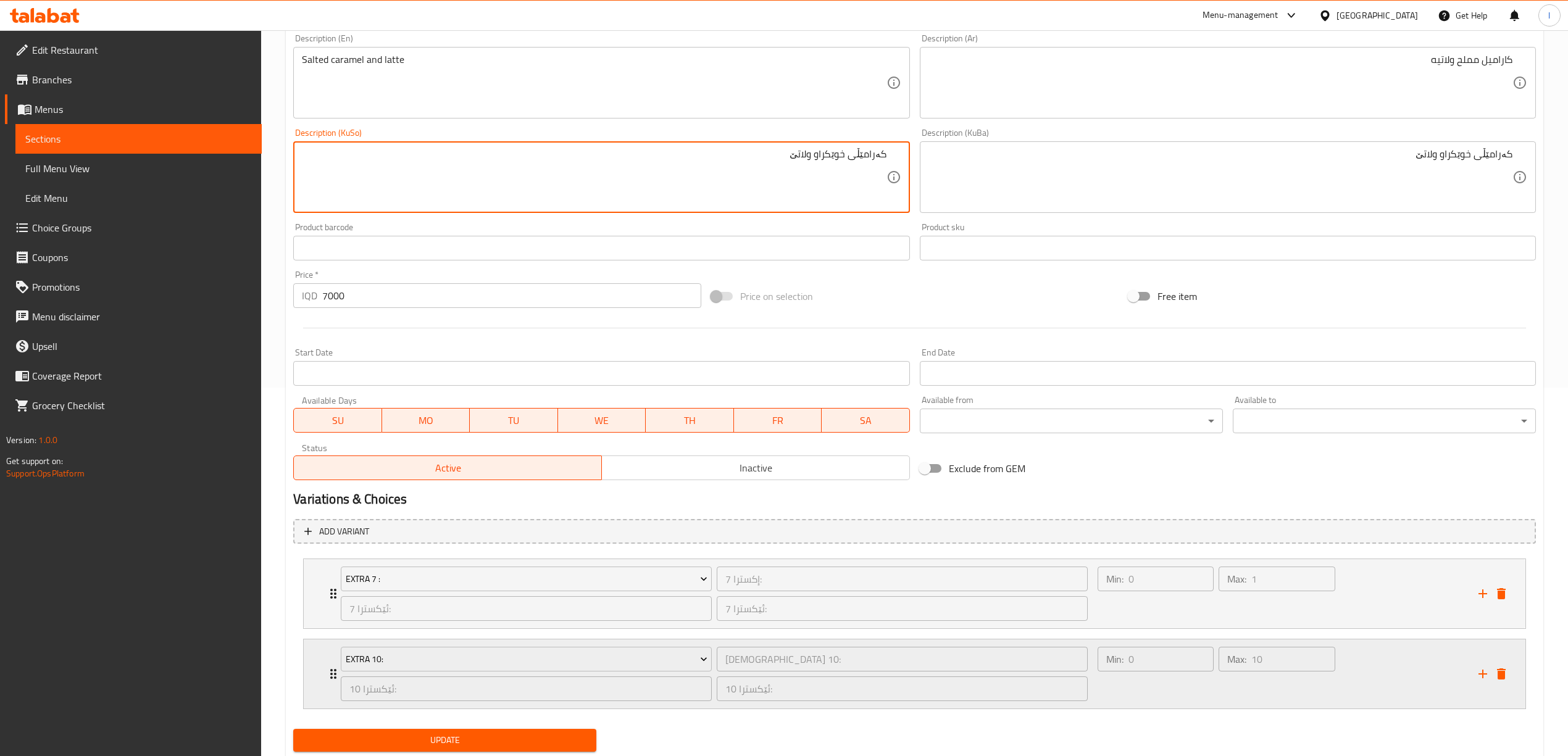
scroll to position [408, 0]
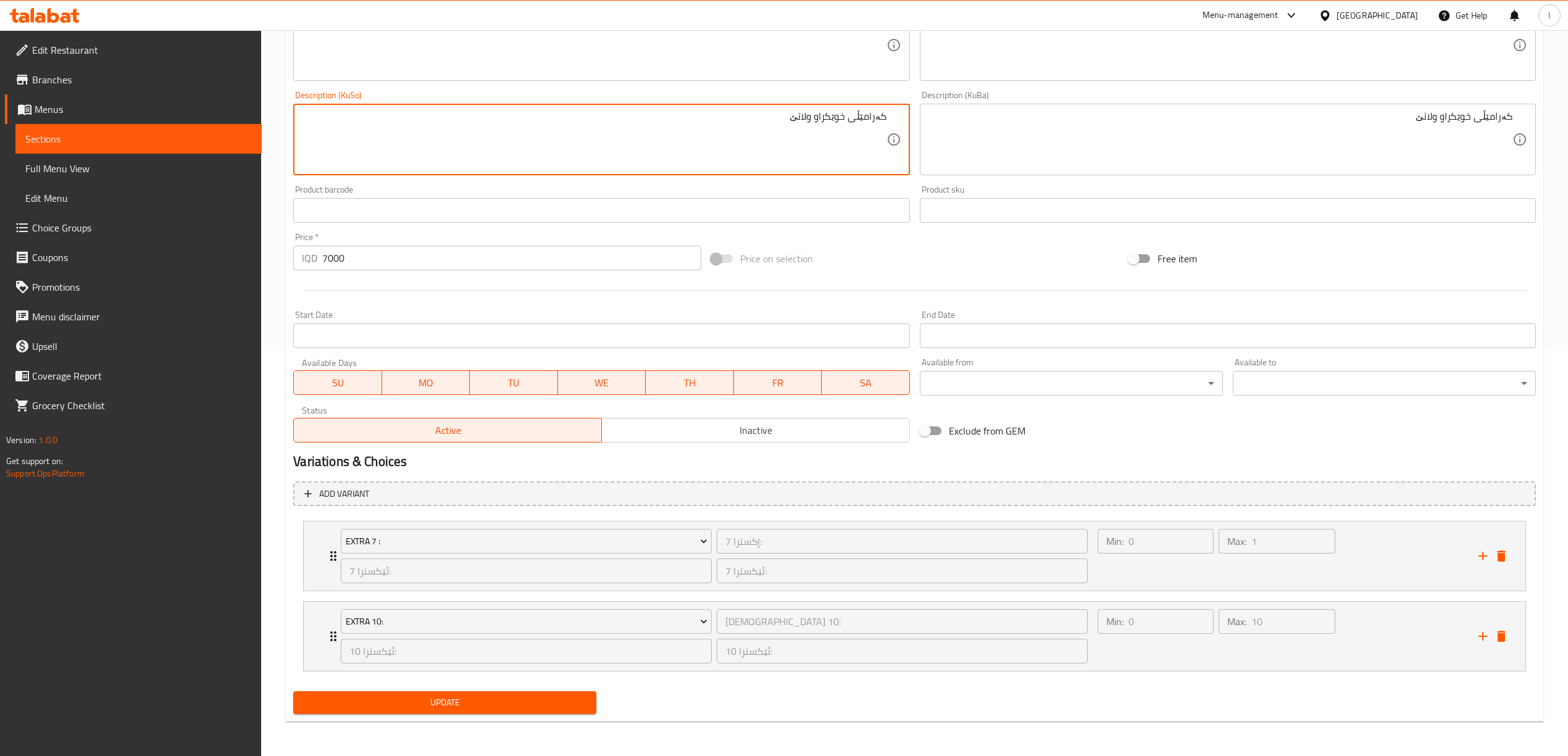
type textarea "کەرامێڵی خوێکراو ولاتێ"
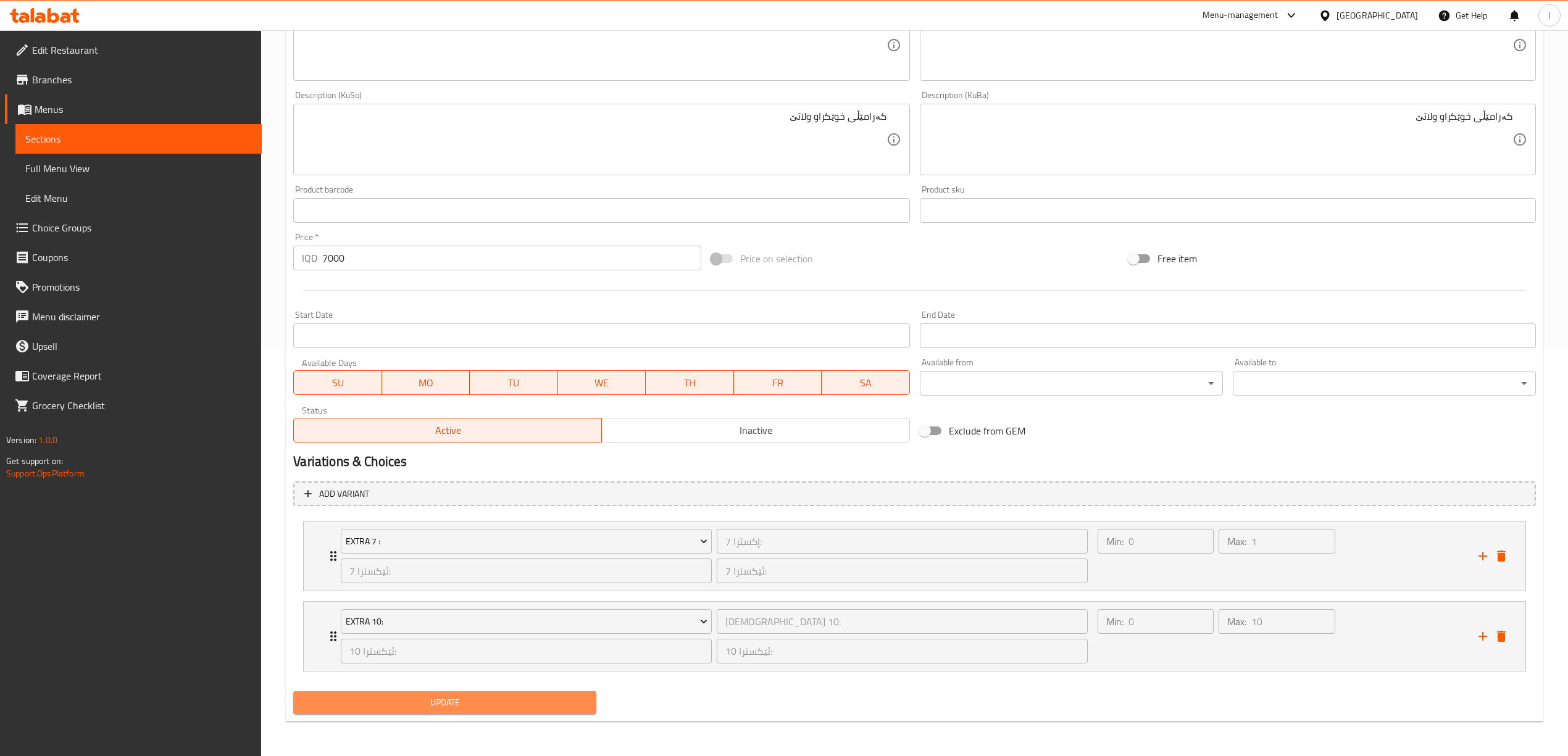
click at [376, 710] on span "Update" at bounding box center [444, 703] width 283 height 16
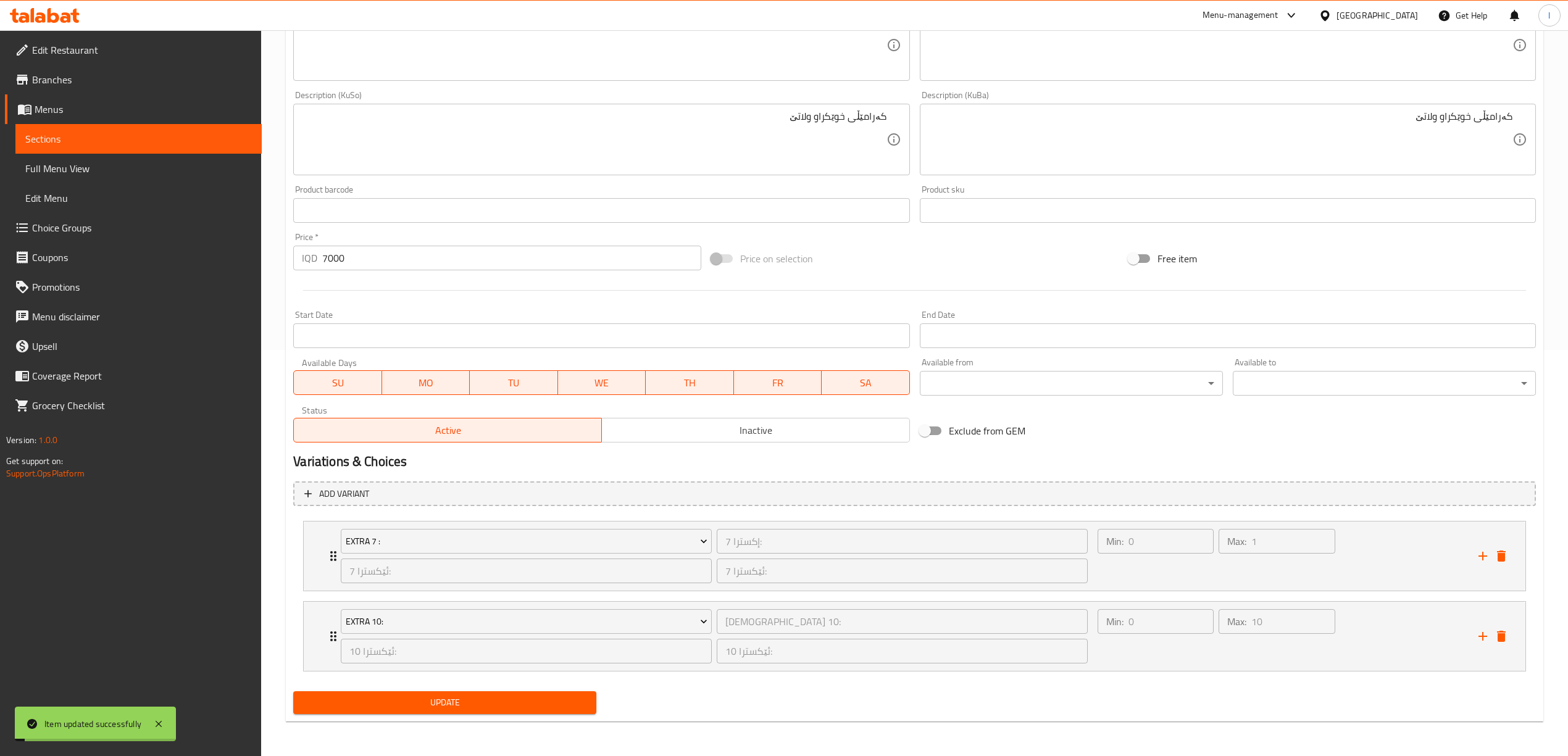
click at [116, 166] on span "Full Menu View" at bounding box center [138, 169] width 226 height 15
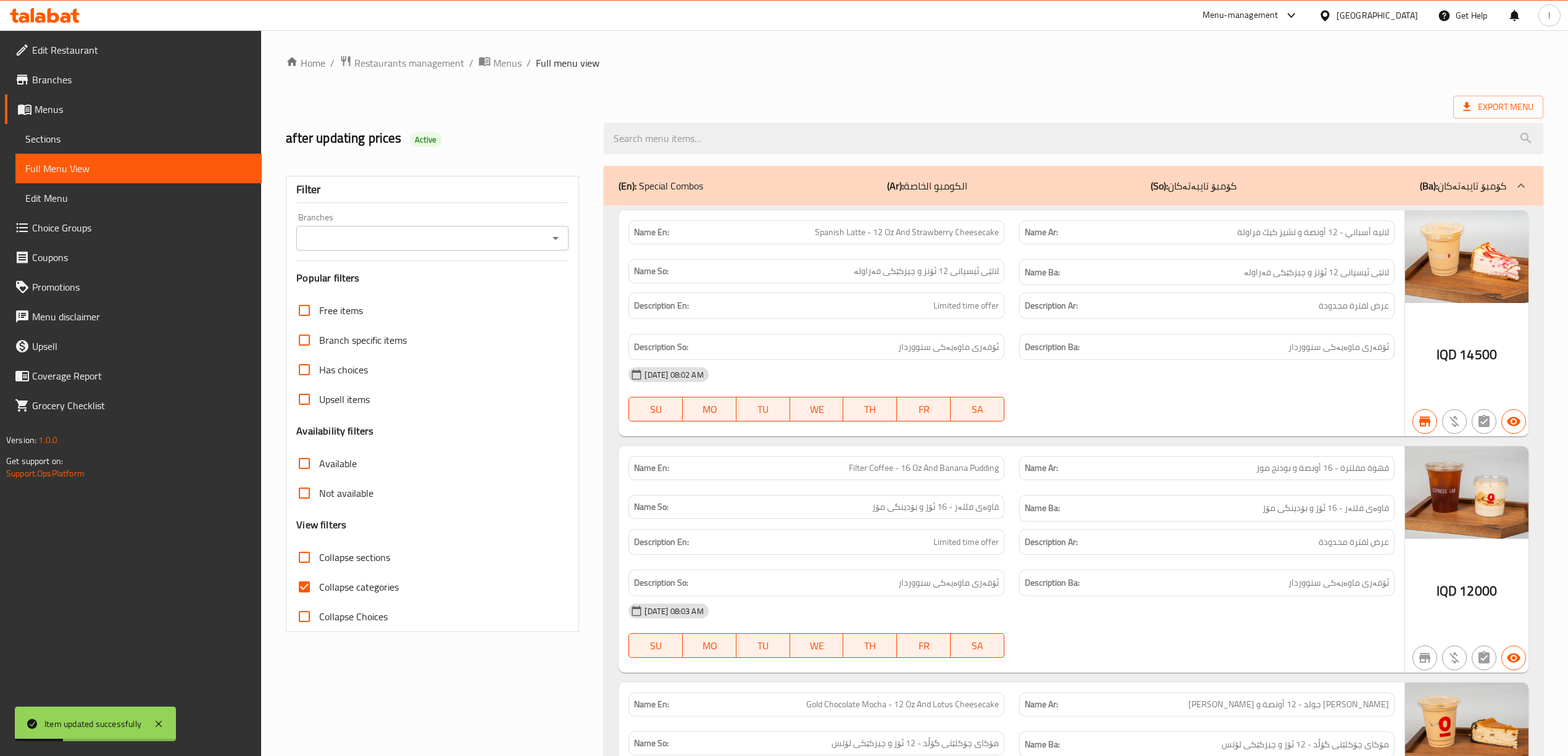
drag, startPoint x: 396, startPoint y: 226, endPoint x: 396, endPoint y: 247, distance: 21.0
click at [396, 227] on div "Branches" at bounding box center [432, 238] width 272 height 25
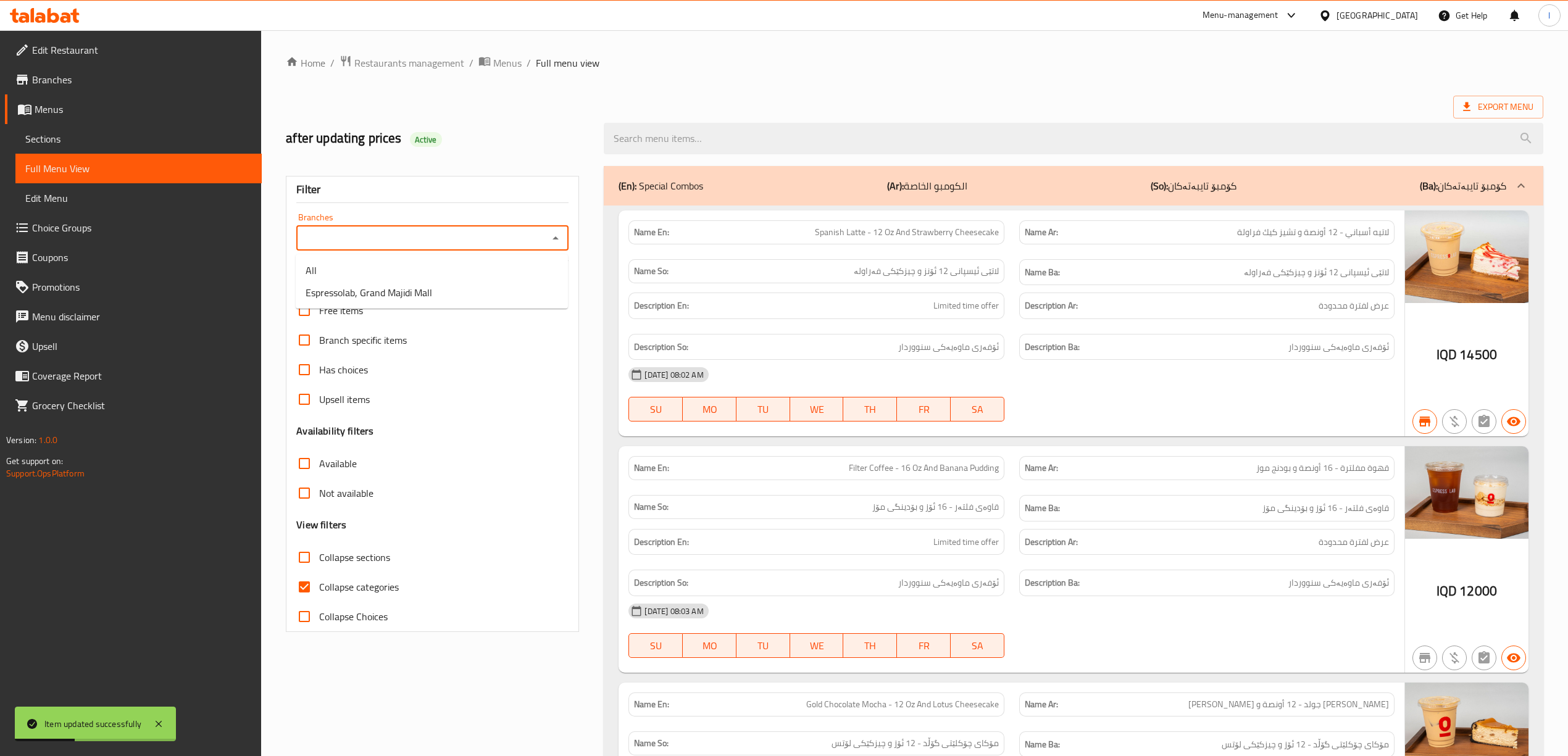
click at [426, 241] on input "Branches" at bounding box center [422, 238] width 245 height 17
click at [433, 282] on li "Espressolab, Grand Majidi Mall" at bounding box center [432, 292] width 272 height 22
type input "Espressolab, Grand Majidi Mall"
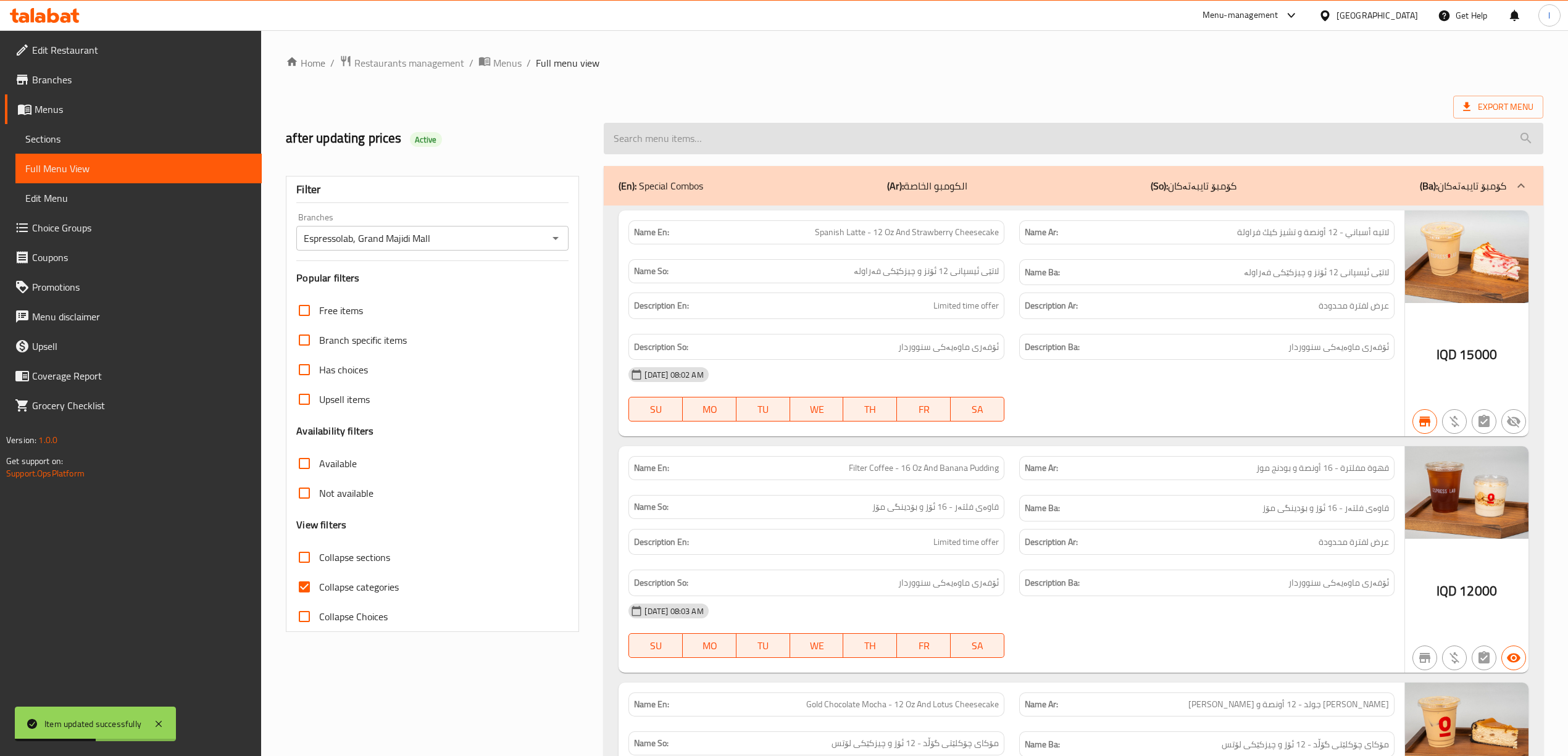
click at [718, 144] on input "search" at bounding box center [1073, 138] width 939 height 31
paste input "Salted caramel and latte"
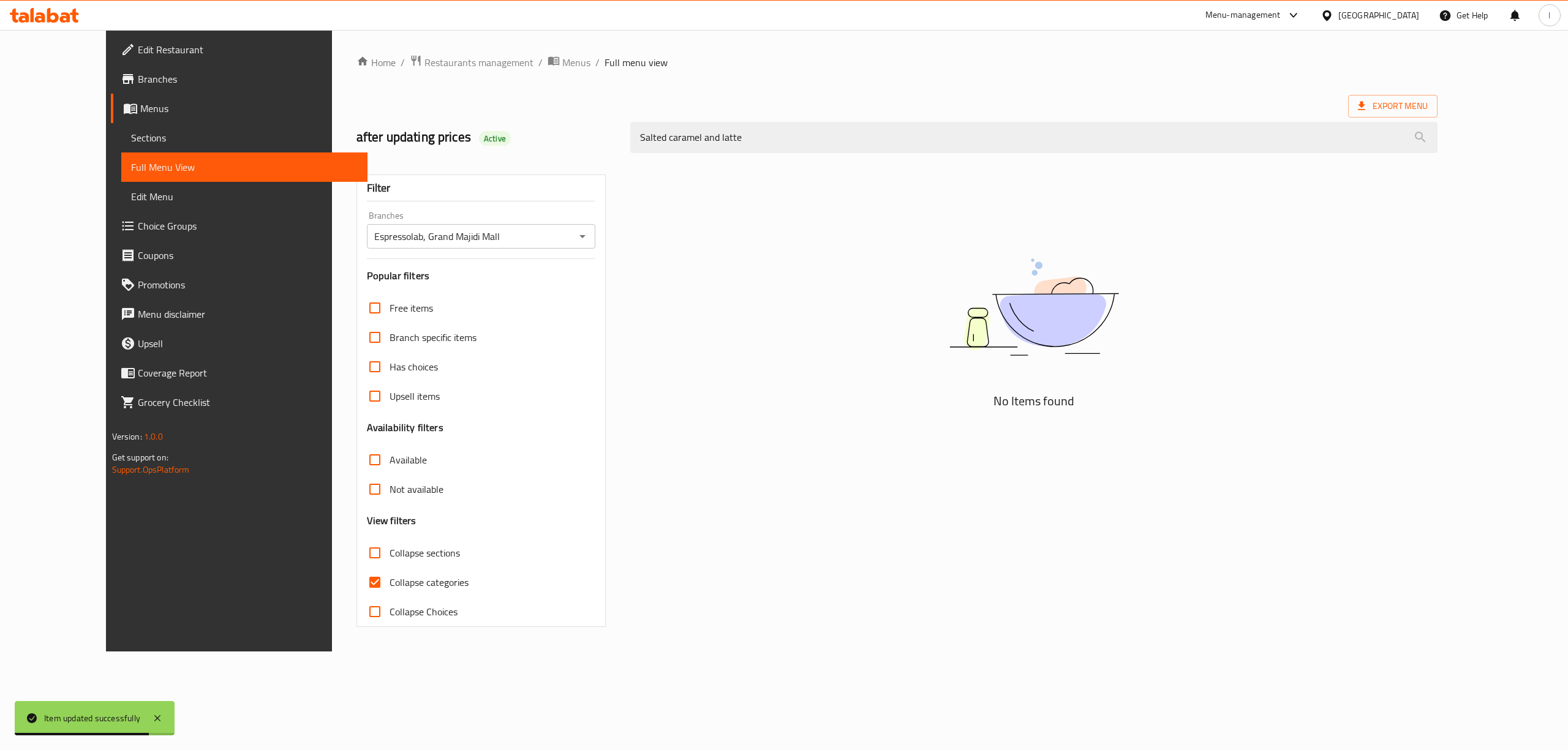
drag, startPoint x: 484, startPoint y: 138, endPoint x: 324, endPoint y: 138, distance: 160.0
click at [349, 138] on div "after updating prices Active Salted caramel and latte" at bounding box center [897, 137] width 1096 height 55
paste input "Iced Salted Caramel Latte - 12 Oz"
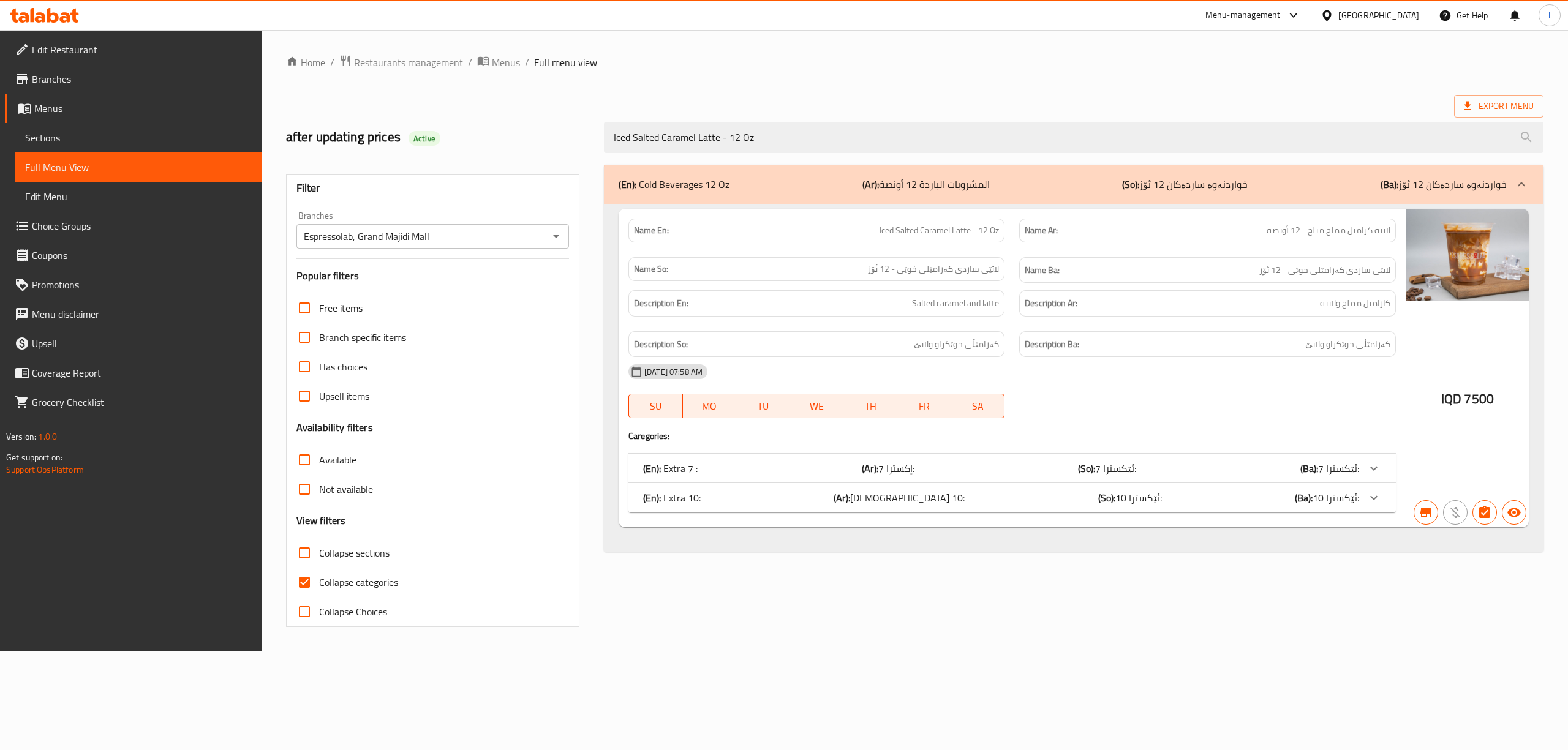
drag, startPoint x: 553, startPoint y: 108, endPoint x: 392, endPoint y: 100, distance: 161.2
click at [399, 105] on div "Home / Restaurants management / Menus / Full menu view Export Menu after updati…" at bounding box center [914, 341] width 1257 height 573
paste input "Lotus"
type input "Iced Lotus Latte - 12 Oz"
drag, startPoint x: 759, startPoint y: 141, endPoint x: 439, endPoint y: 115, distance: 321.1
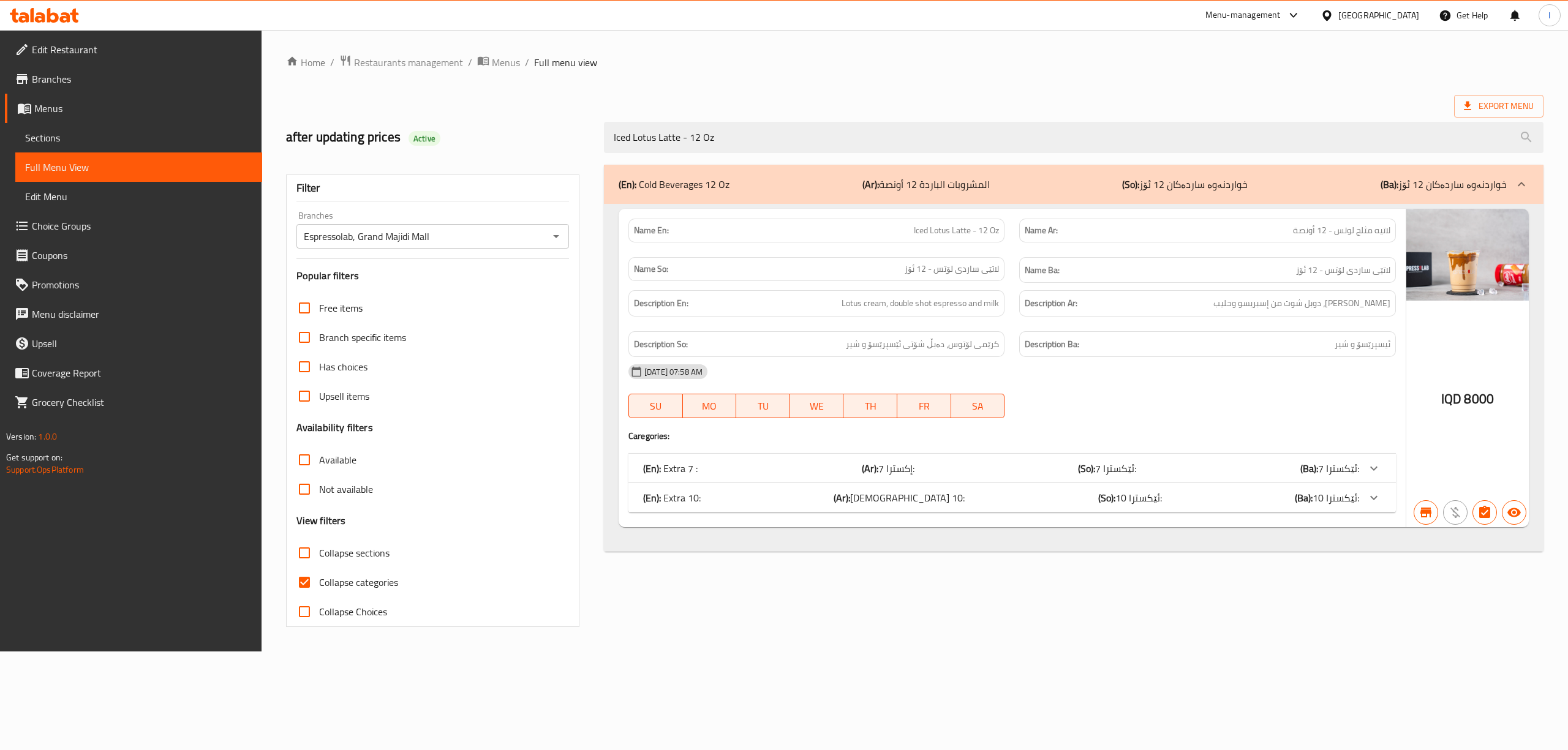
click at [451, 124] on div "after updating prices Active Iced Lotus Latte - 12 Oz" at bounding box center [914, 137] width 1272 height 55
click at [72, 137] on span "Sections" at bounding box center [139, 137] width 227 height 15
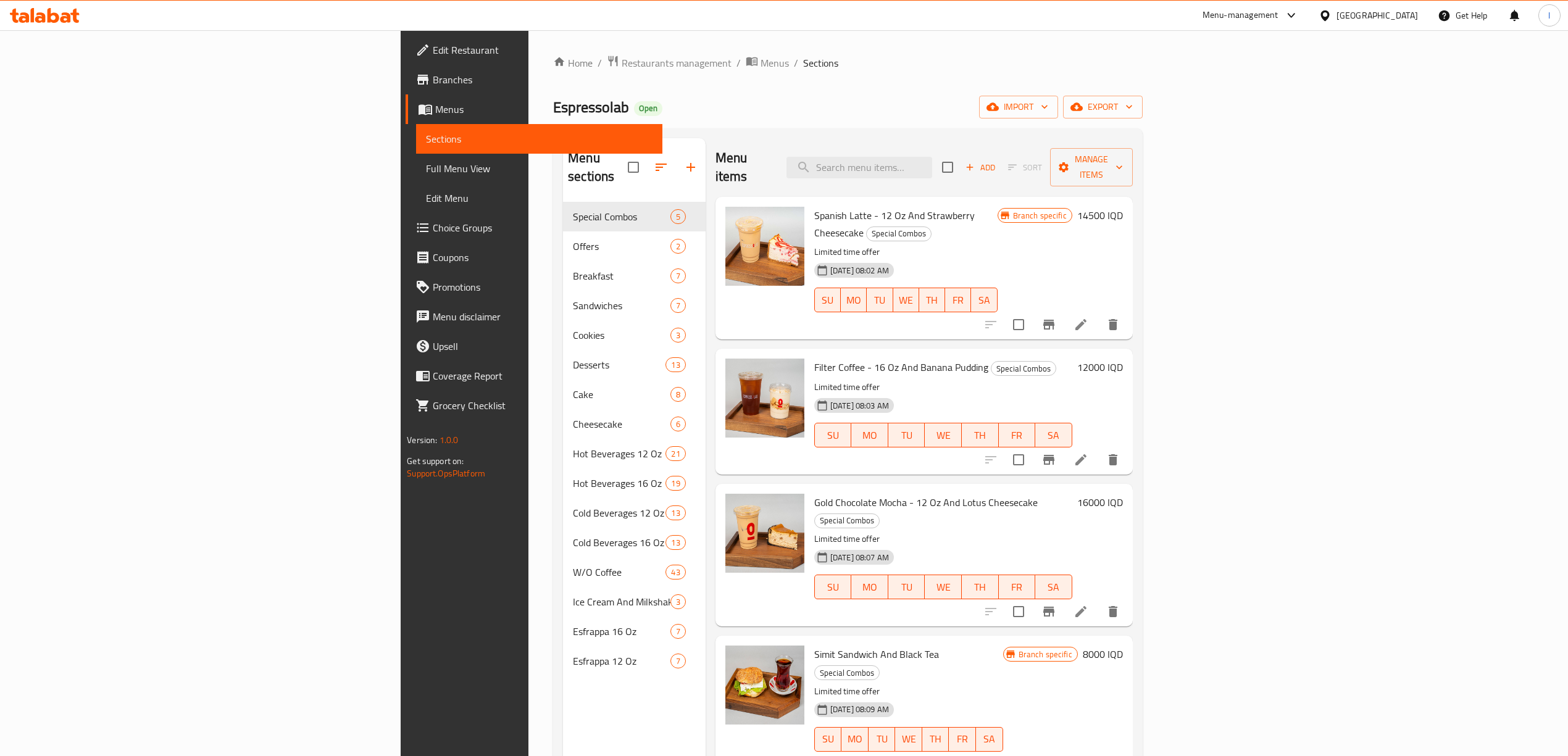
click at [963, 134] on div "Menu sections Special Combos 5 Offers 2 Breakfast 7 Sandwiches 7 Cookies 3 Dess…" at bounding box center [848, 516] width 589 height 776
click at [932, 157] on input "search" at bounding box center [859, 168] width 146 height 22
paste input "Iced Lotus Latte - 12 Oz"
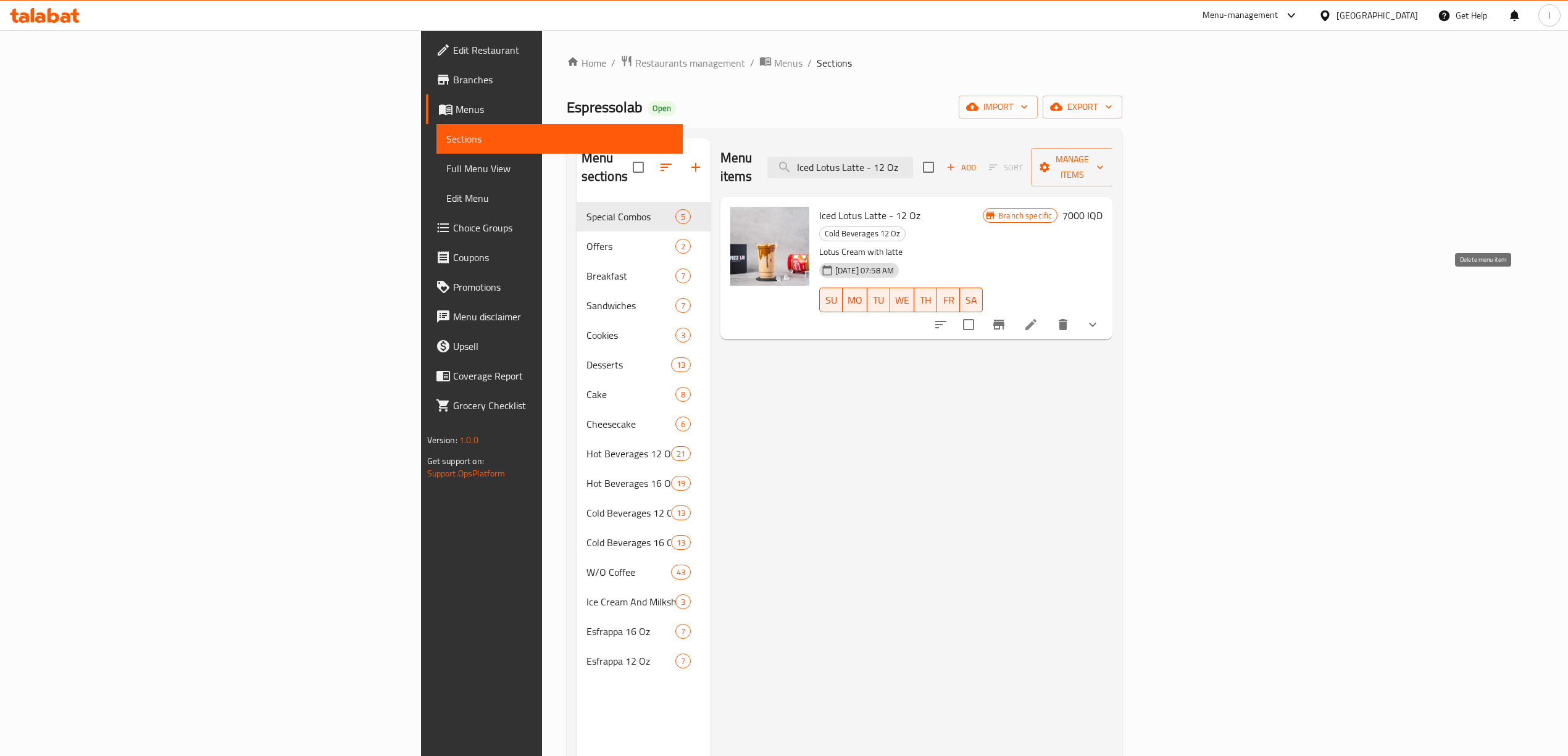
type input "Iced Lotus Latte - 12 Oz"
click at [1038, 317] on icon at bounding box center [1031, 324] width 15 height 15
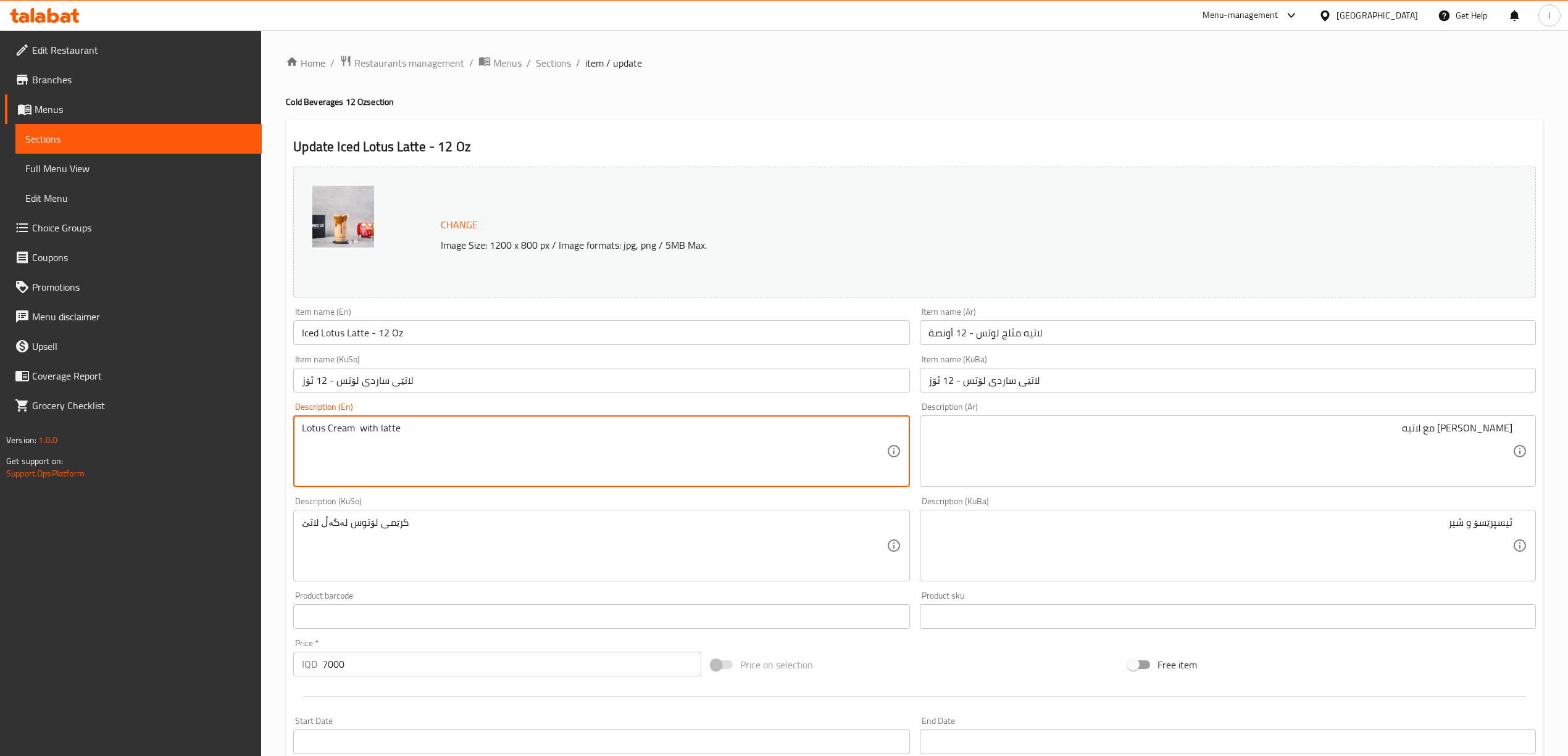
click at [373, 425] on textarea "Lotus Cream with latte" at bounding box center [593, 452] width 584 height 59
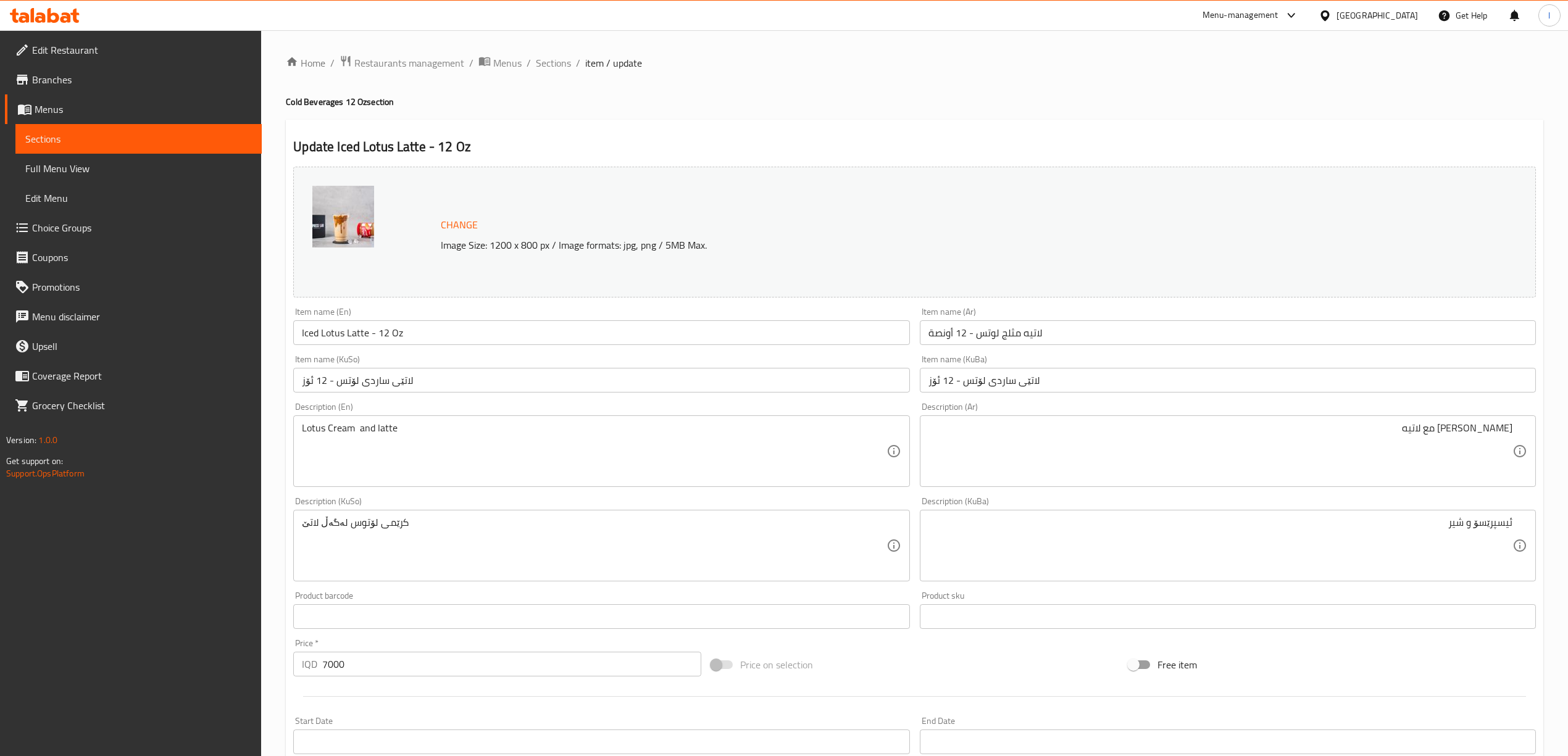
click at [356, 421] on div "Lotus Cream and latte Description (En)" at bounding box center [601, 451] width 616 height 71
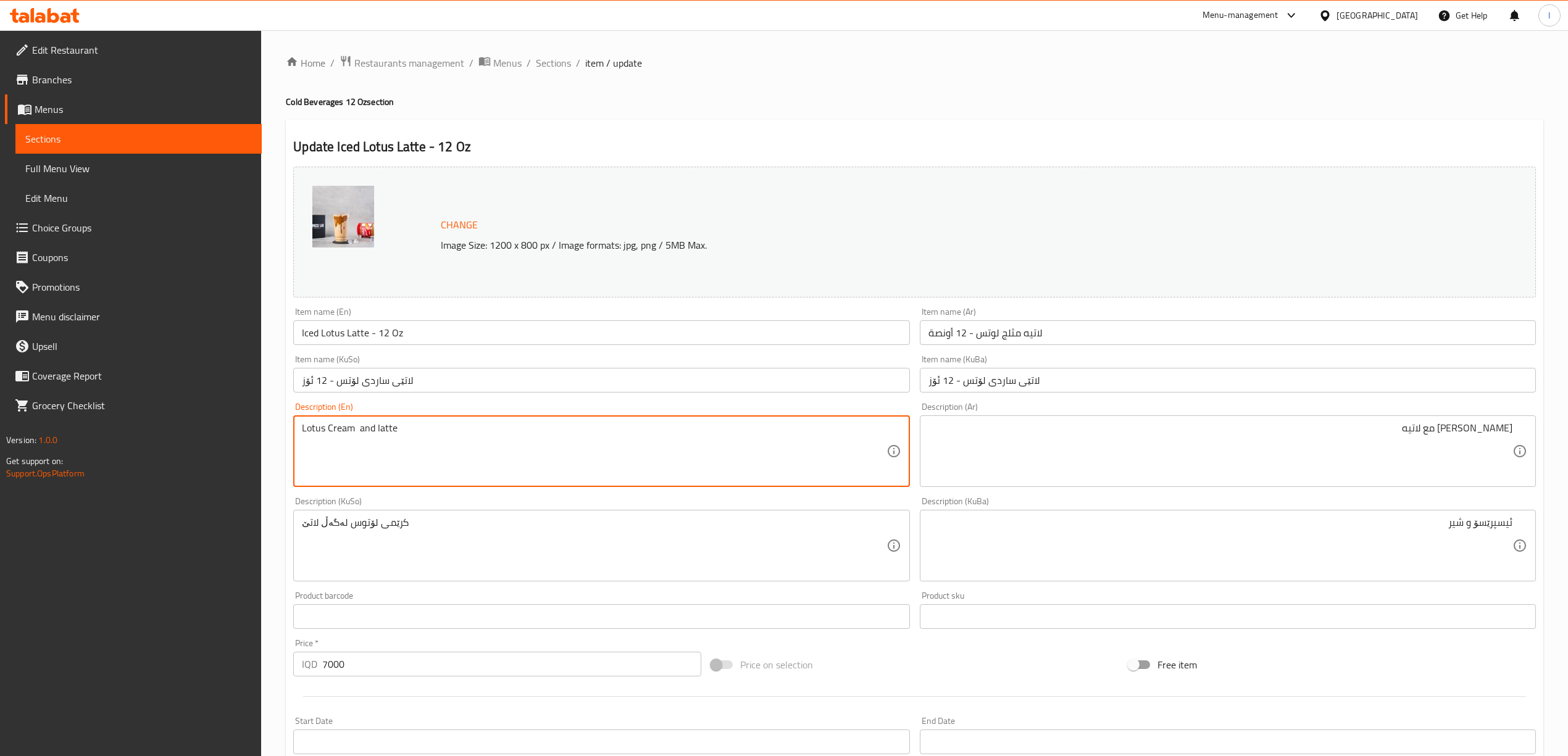
click at [359, 431] on textarea "Lotus Cream and latte" at bounding box center [593, 452] width 584 height 59
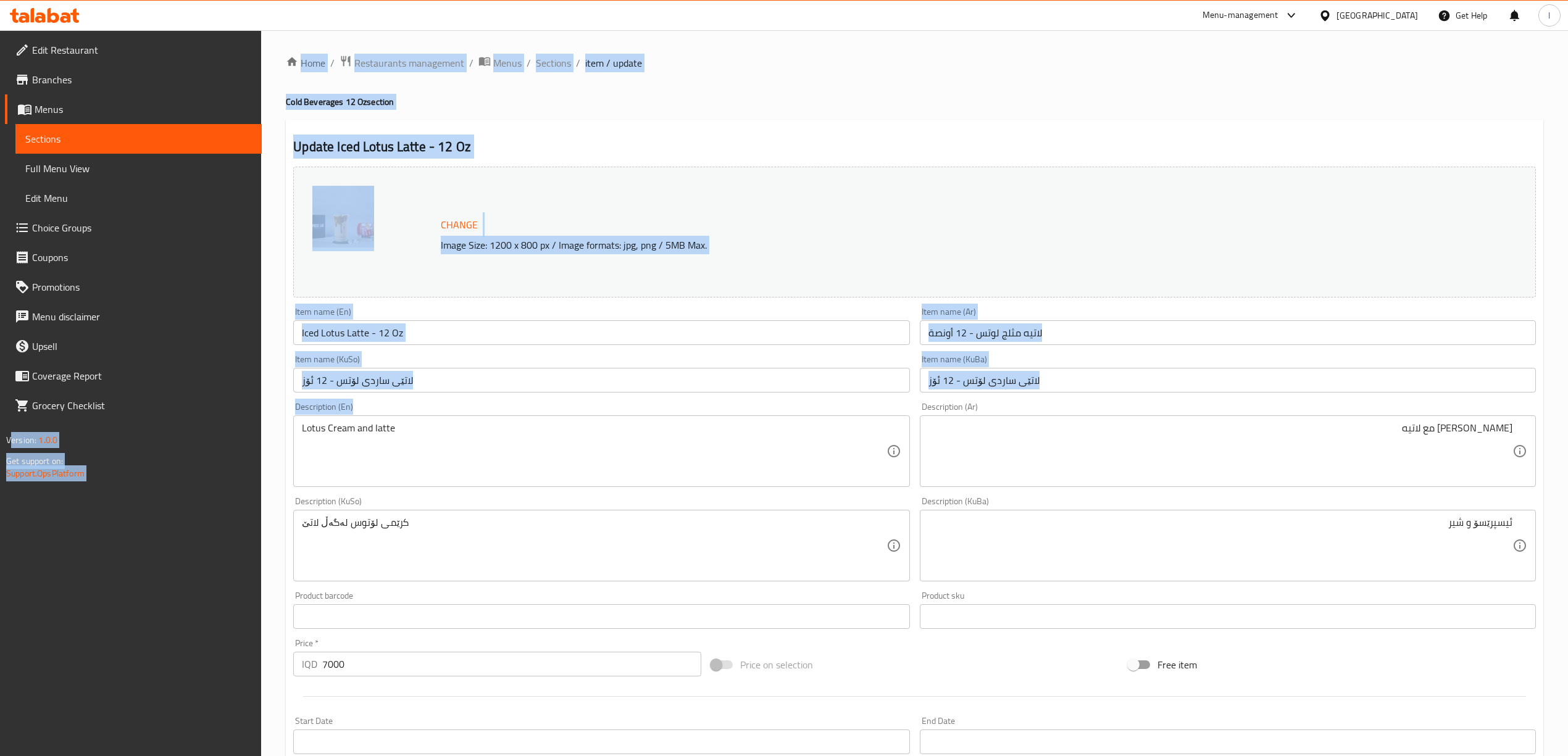
drag, startPoint x: 423, startPoint y: 421, endPoint x: 58, endPoint y: 422, distance: 365.0
click at [58, 422] on div "Edit Restaurant Branches Menus Sections Full Menu View Edit Menu Choice Groups …" at bounding box center [784, 596] width 1568 height 1132
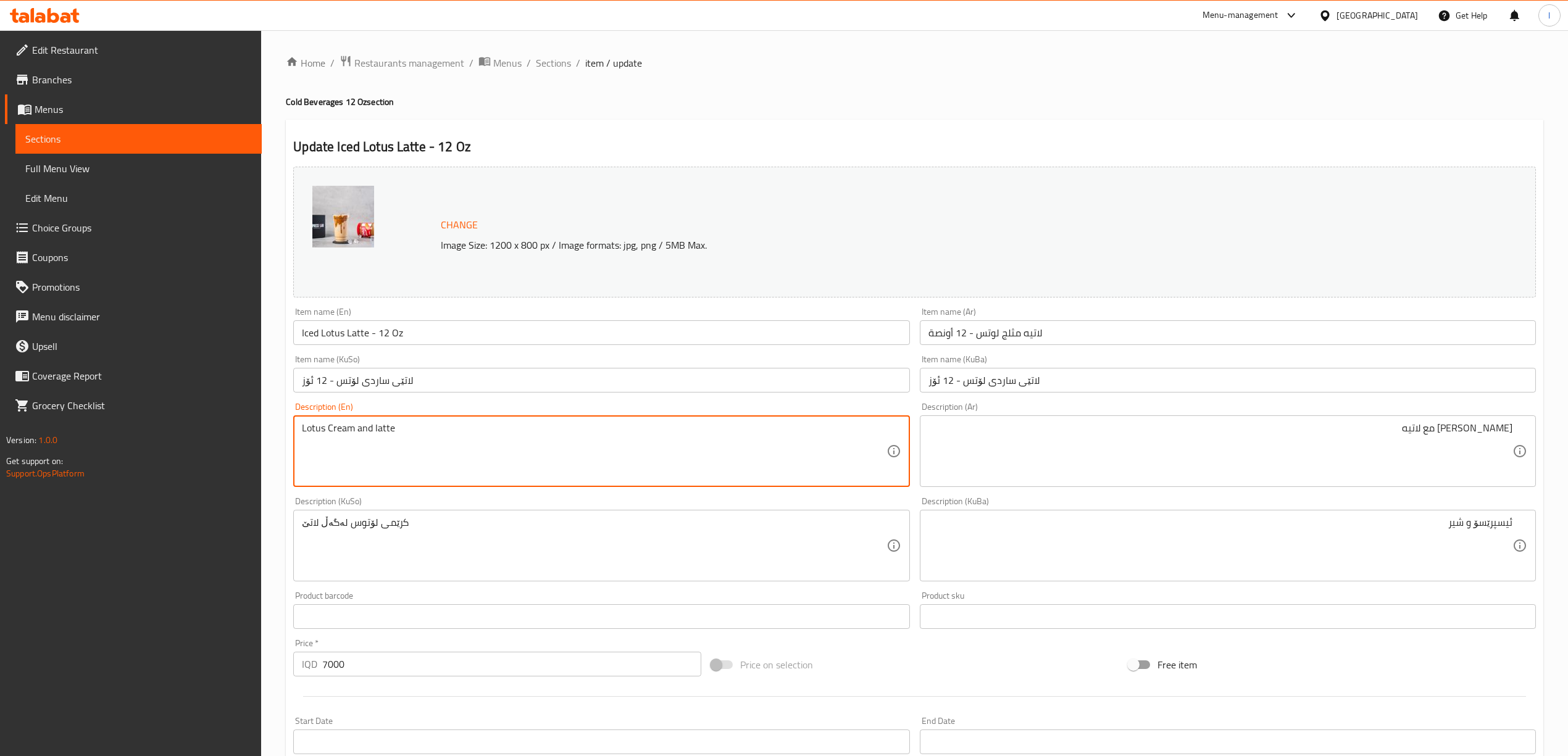
drag, startPoint x: 422, startPoint y: 422, endPoint x: 179, endPoint y: 430, distance: 243.1
paste textarea "cream and latte"
type textarea "Lotus cream and latte"
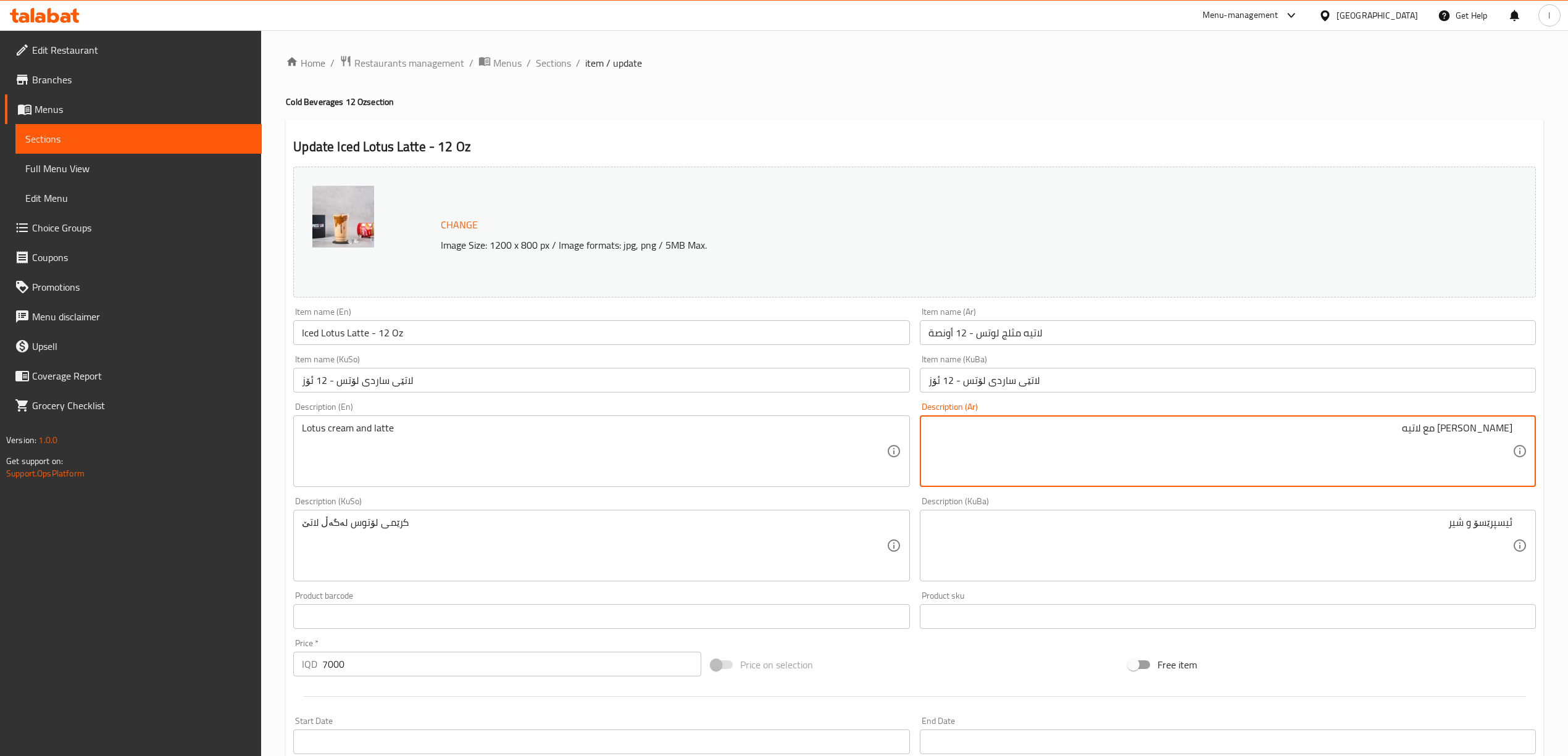
drag, startPoint x: 1460, startPoint y: 436, endPoint x: 1443, endPoint y: 438, distance: 17.1
click at [1443, 438] on textarea "كريمة لوتس مع لاتيه" at bounding box center [1220, 452] width 584 height 59
type textarea "كريمة لوتس ولاتيه"
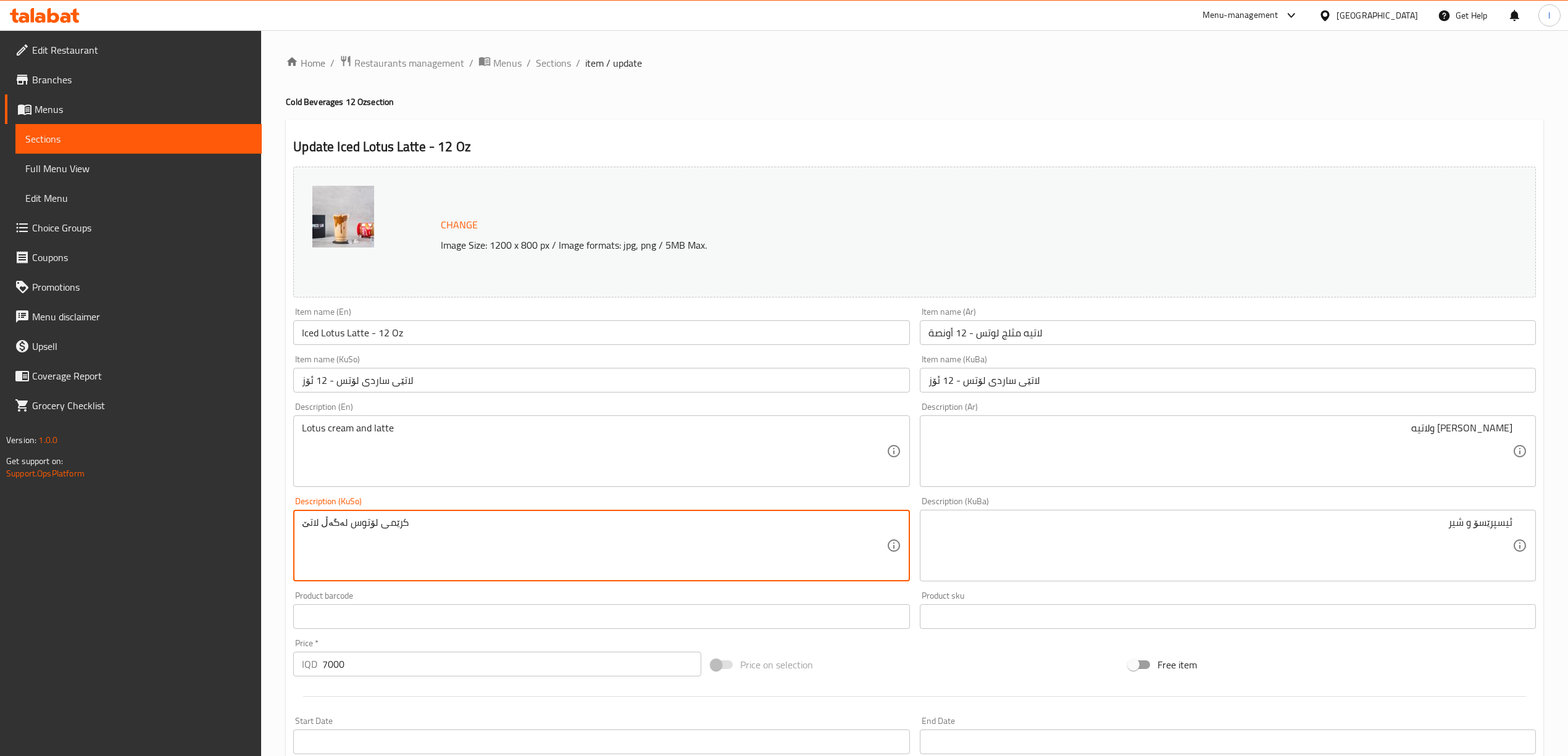
drag, startPoint x: 576, startPoint y: 554, endPoint x: 147, endPoint y: 523, distance: 430.1
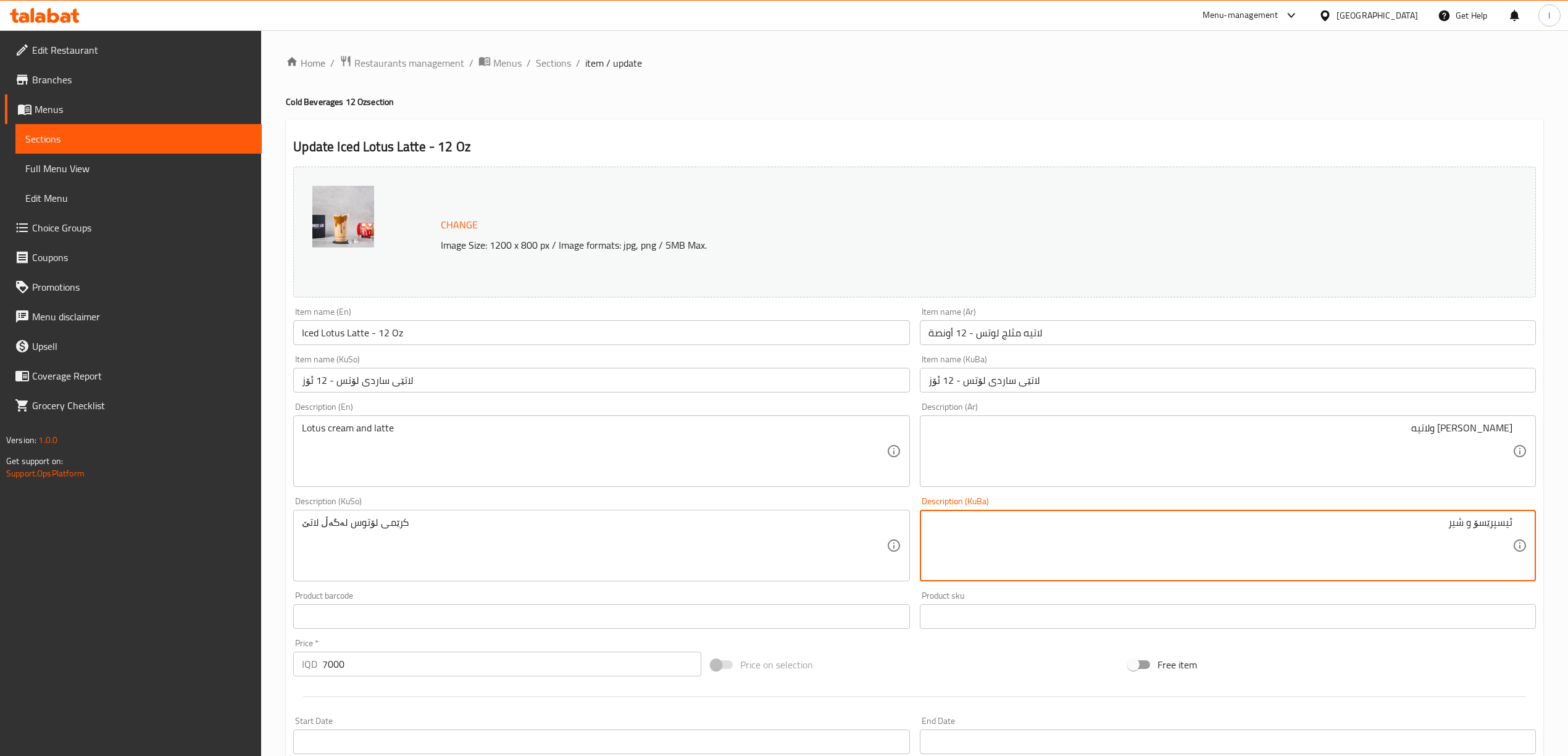
drag, startPoint x: 1369, startPoint y: 529, endPoint x: 1579, endPoint y: 534, distance: 210.1
paste textarea "کرێمی لۆتوس لەگەڵ لاتێ"
click at [1465, 524] on textarea "کرێمی لۆتوس لەگەڵ لاتێ" at bounding box center [1220, 546] width 584 height 59
click at [1468, 531] on textarea "کرێمی لۆتوس لەگەڵ لاتێ" at bounding box center [1220, 546] width 584 height 59
click at [1442, 529] on textarea "کرێمی لۆتس لەگەڵ لاتێ" at bounding box center [1220, 546] width 584 height 59
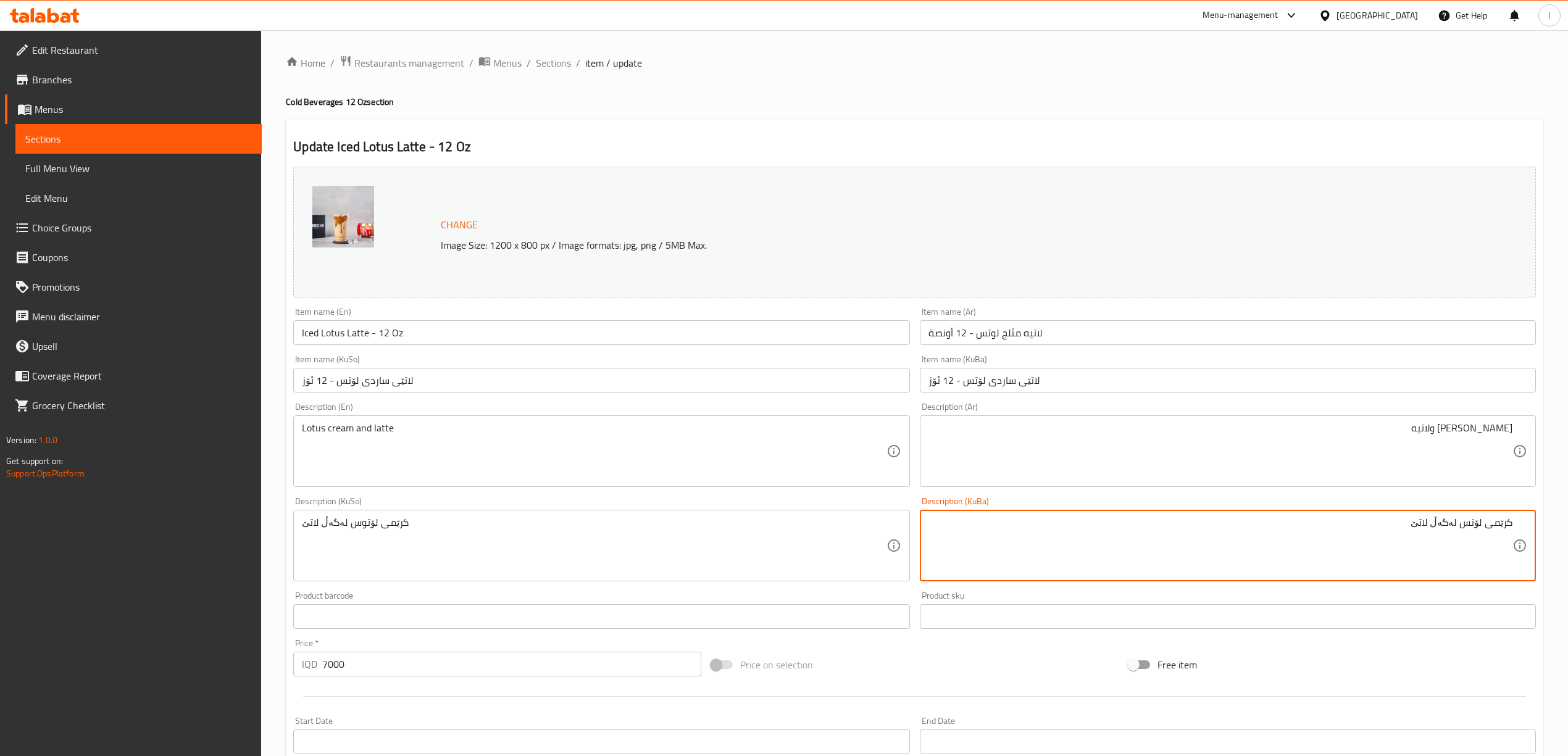
click at [1442, 529] on textarea "کرێمی لۆتس لەگەڵ لاتێ" at bounding box center [1220, 546] width 584 height 59
drag, startPoint x: 1357, startPoint y: 529, endPoint x: 1579, endPoint y: 533, distance: 222.0
click at [1568, 532] on html "​ Menu-management Iraq Get Help l Edit Restaurant Branches Menus Sections Full …" at bounding box center [784, 378] width 1568 height 756
type textarea "کرێمی لۆتس و لاتێ"
click at [1450, 516] on div "کرێمی لۆتس و لاتێ Description (KuBa)" at bounding box center [1228, 545] width 616 height 71
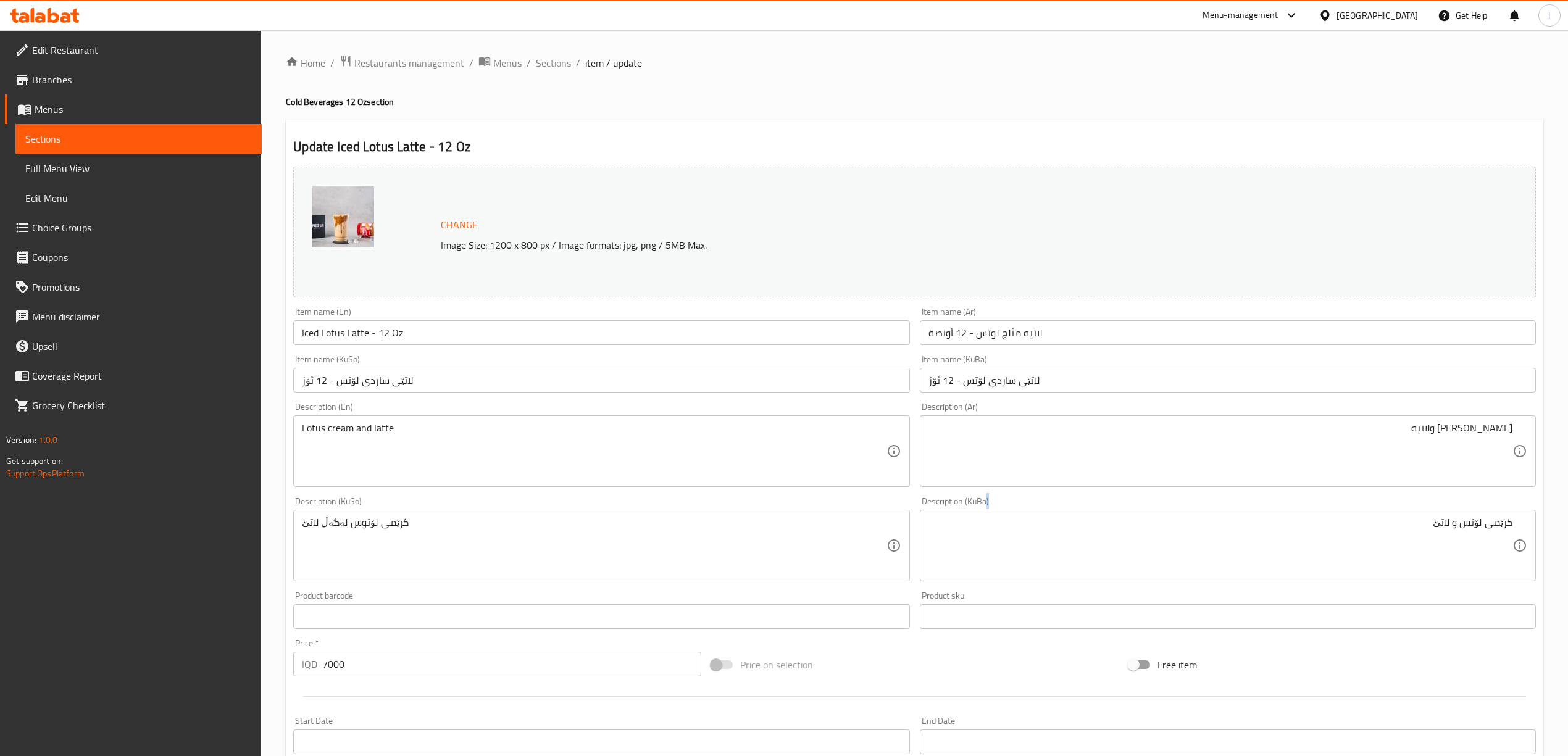
click at [1450, 516] on div "کرێمی لۆتس و لاتێ Description (KuBa)" at bounding box center [1228, 545] width 616 height 71
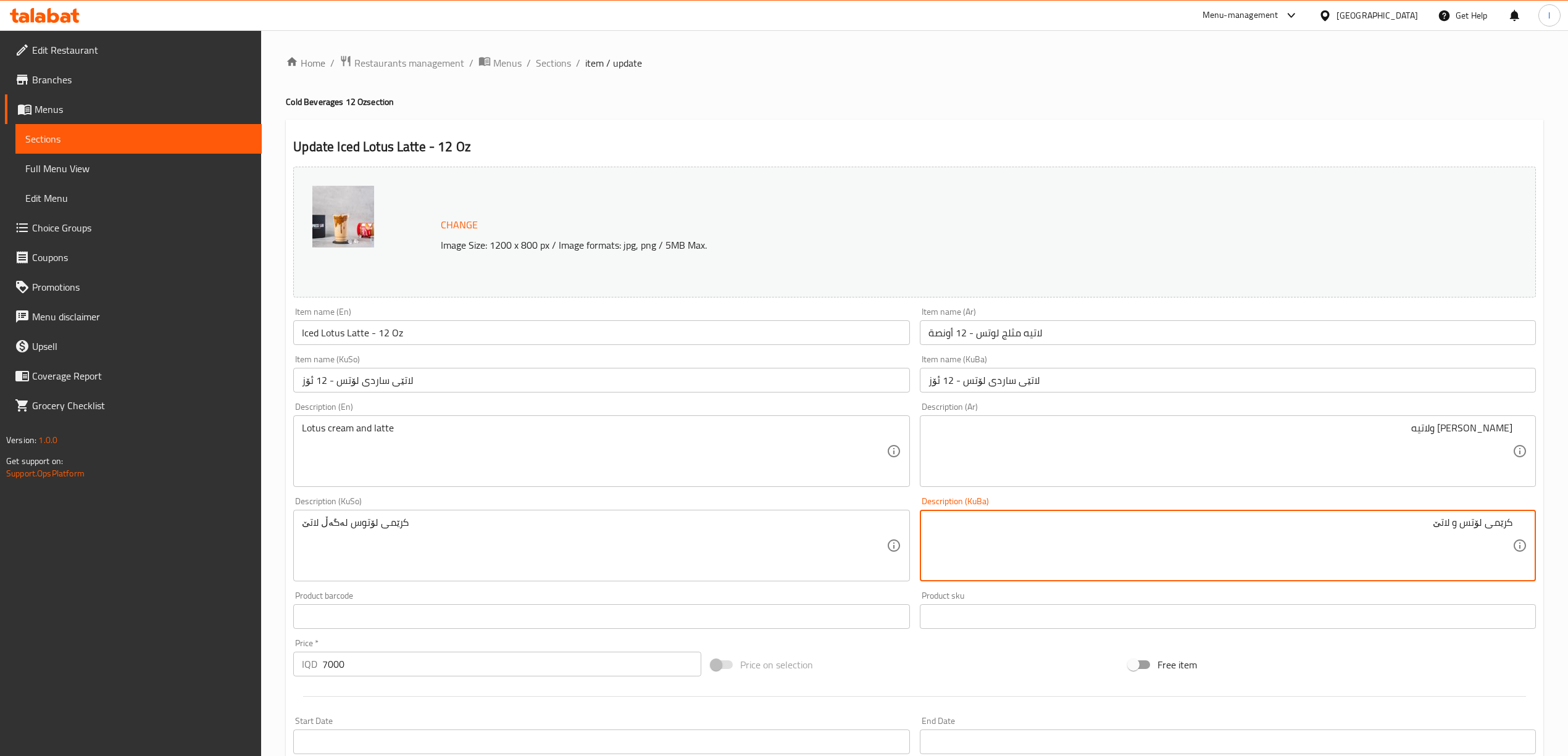
click at [1382, 521] on textarea "کرێمی لۆتس و لاتێ" at bounding box center [1220, 546] width 584 height 59
click at [1388, 521] on textarea "کرێمی لۆتس و لاتێ" at bounding box center [1220, 546] width 584 height 59
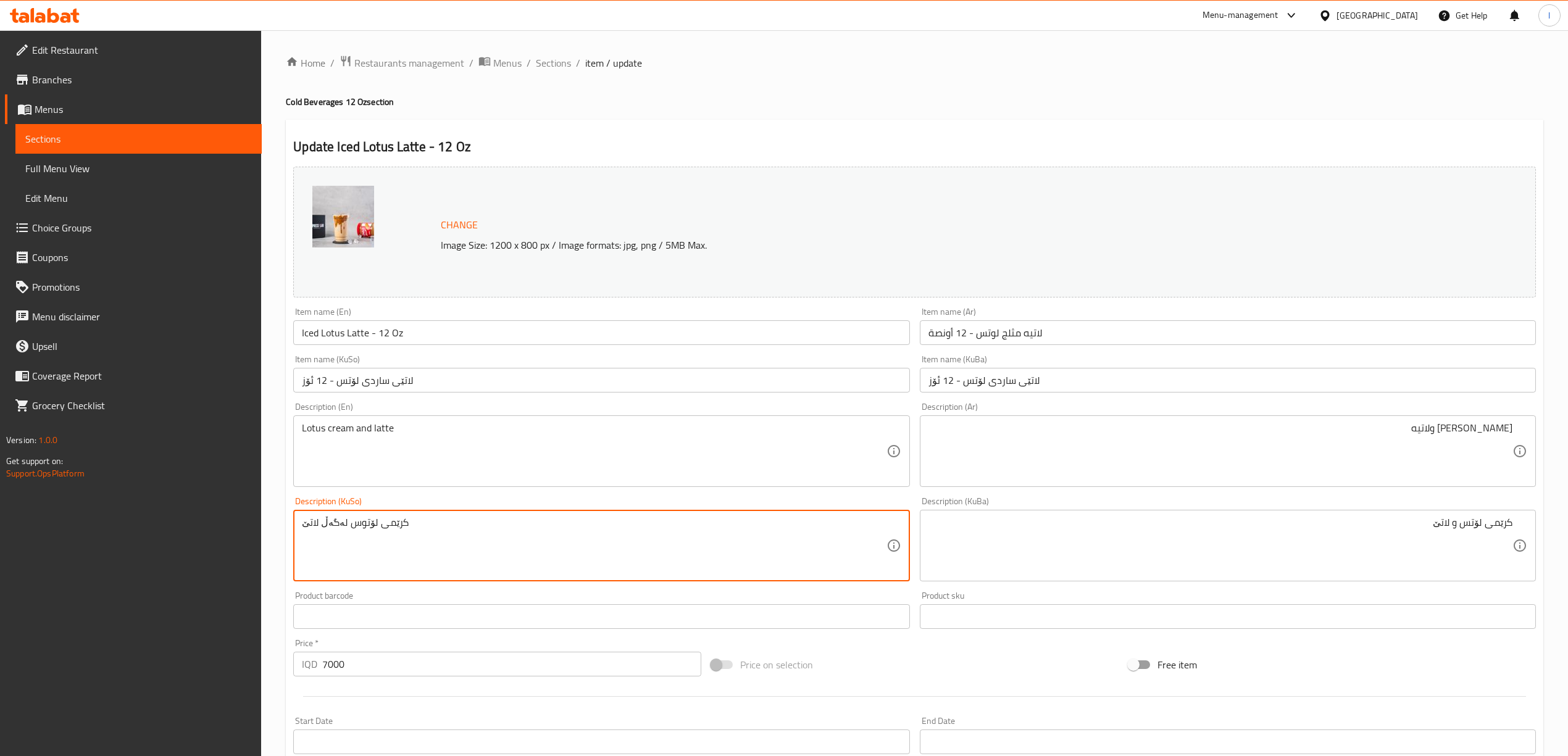
drag, startPoint x: 283, startPoint y: 536, endPoint x: 69, endPoint y: 521, distance: 214.5
paste textarea "کرێمی لۆتس و لاتێ"
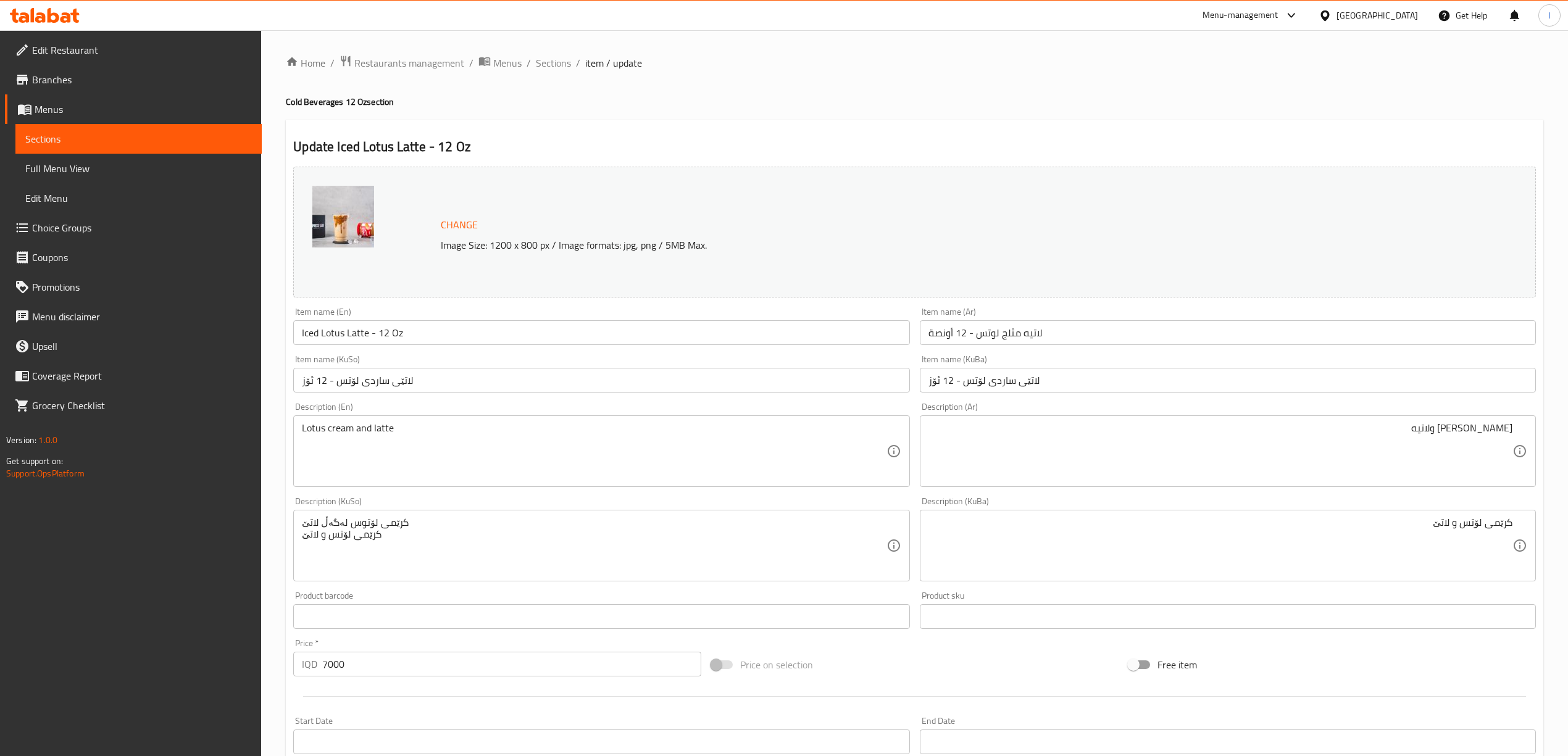
click at [326, 514] on div "کرێمی لۆتوس لەگەڵ لاتێ کرێمی لۆتس و لاتێ Description (KuSo)" at bounding box center [601, 545] width 616 height 71
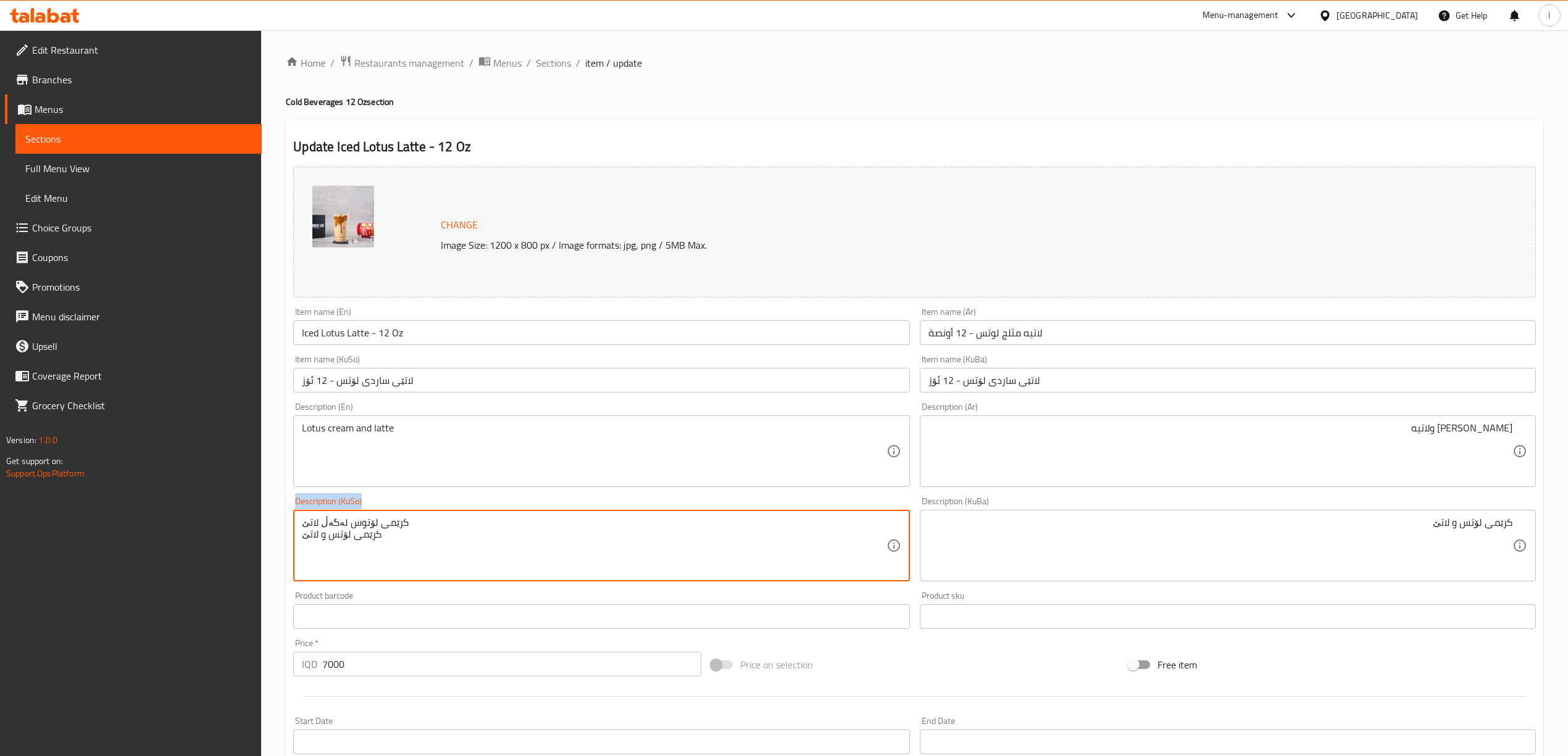
click at [326, 514] on div "کرێمی لۆتوس لەگەڵ لاتێ کرێمی لۆتس و لاتێ Description (KuSo)" at bounding box center [601, 545] width 616 height 71
drag, startPoint x: 391, startPoint y: 534, endPoint x: 277, endPoint y: 504, distance: 117.9
click at [277, 504] on div "Home / Restaurants management / Menus / Sections / item / update Cold Beverages…" at bounding box center [915, 596] width 1307 height 1132
paste textarea "س و لاتێ"
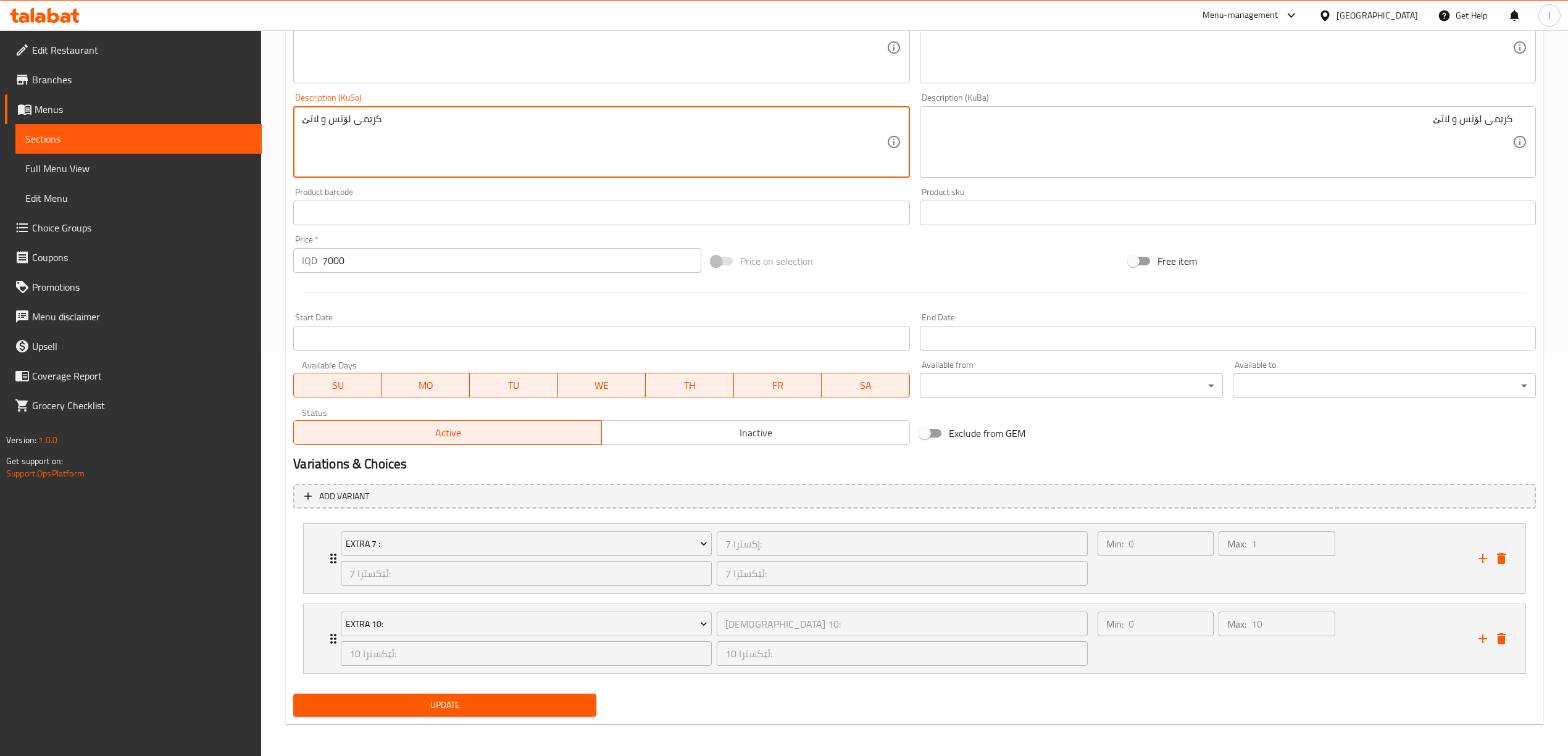
scroll to position [408, 0]
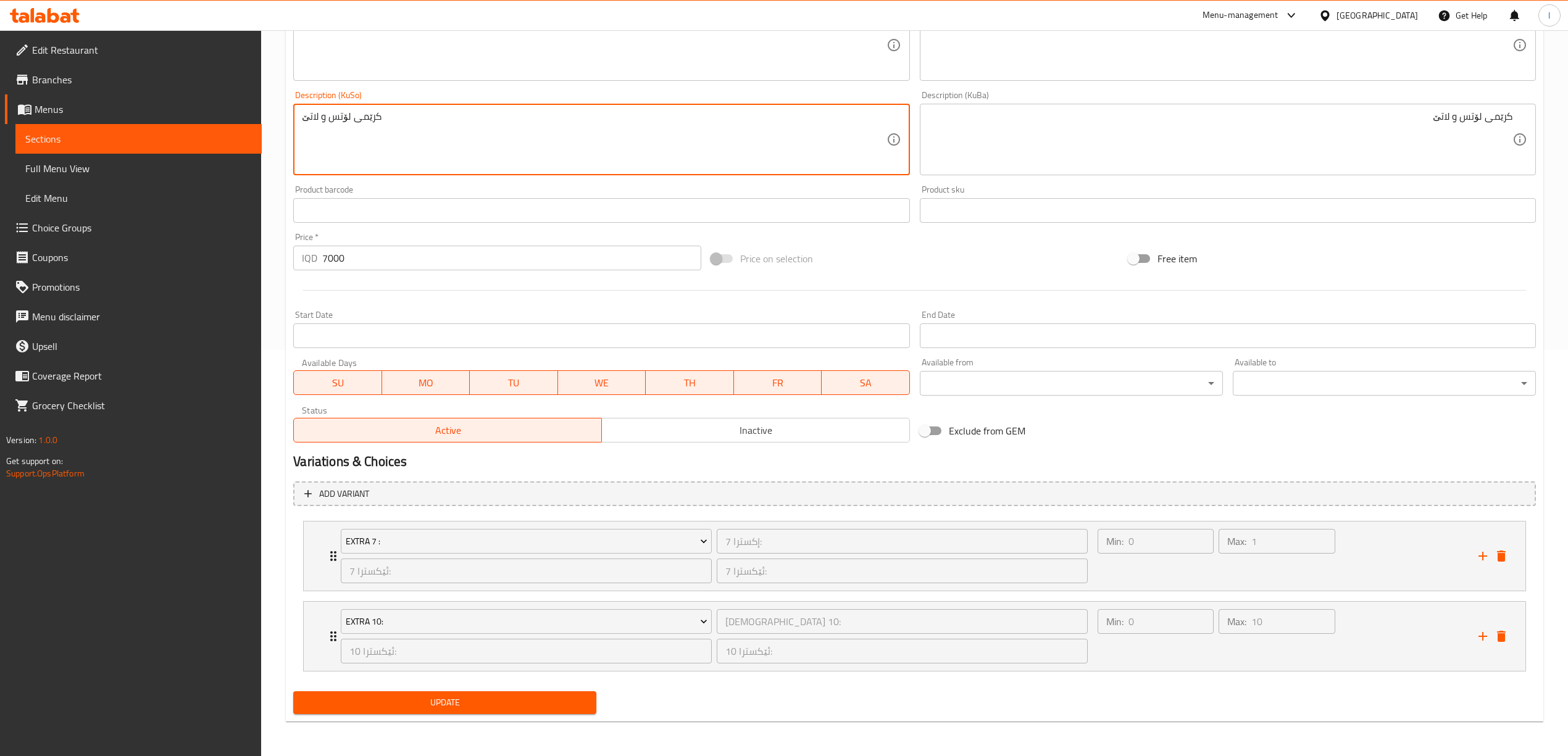
type textarea "کرێمی لۆتس و لاتێ"
click at [463, 707] on span "Update" at bounding box center [444, 703] width 283 height 16
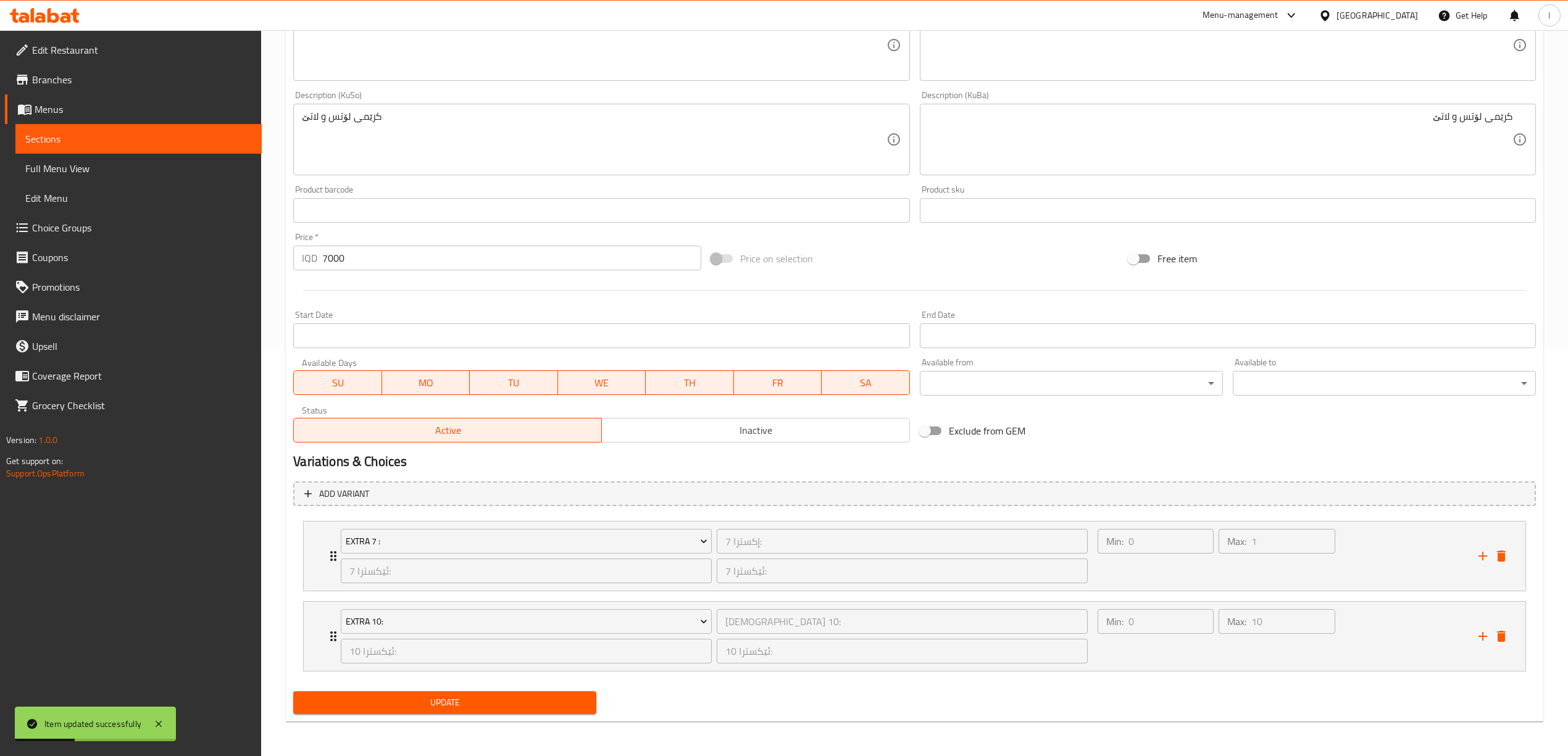
click at [107, 169] on span "Full Menu View" at bounding box center [138, 169] width 226 height 15
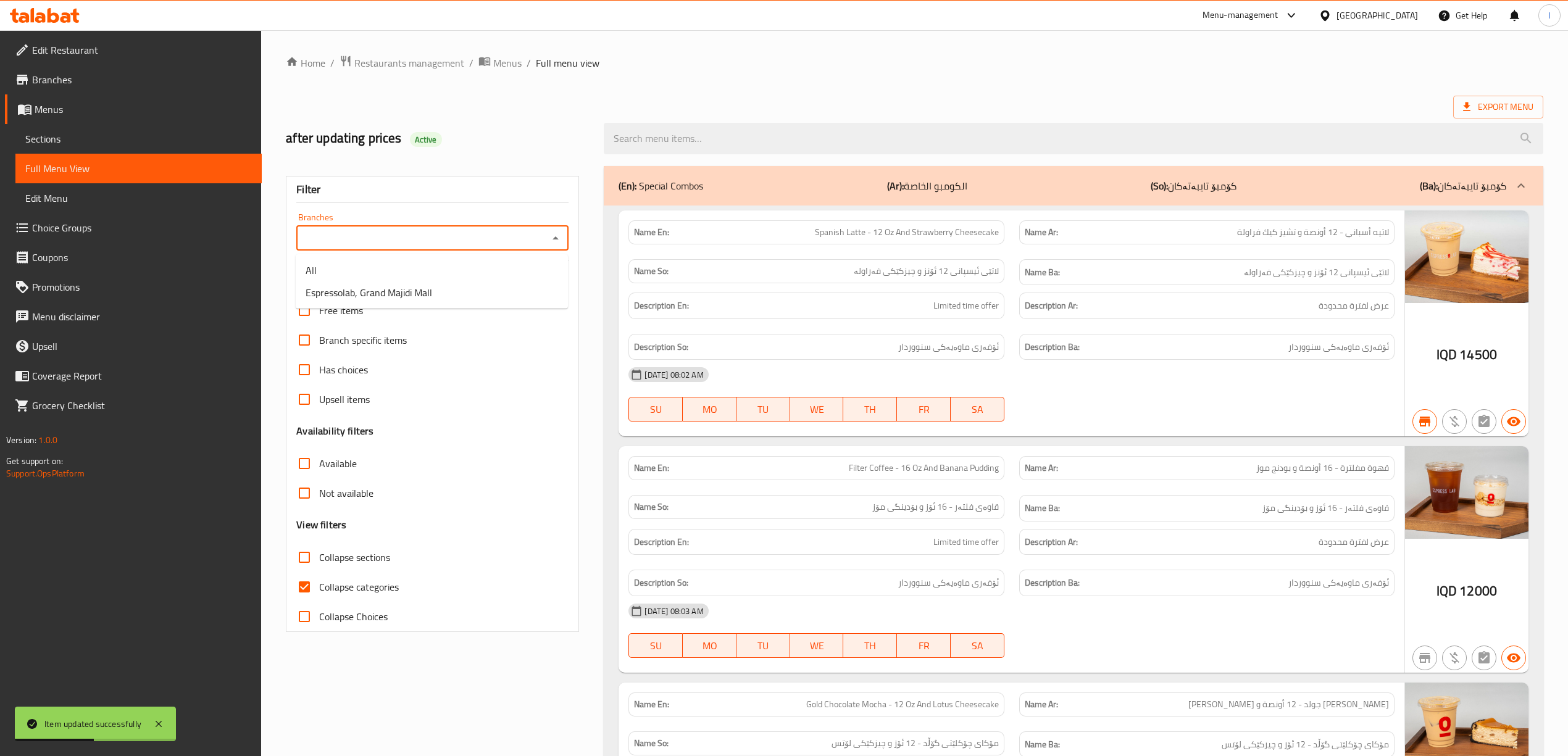
click at [413, 235] on input "Branches" at bounding box center [422, 238] width 245 height 17
click at [389, 287] on span "Espressolab, Grand Majidi Mall" at bounding box center [368, 292] width 126 height 15
type input "Espressolab, Grand Majidi Mall"
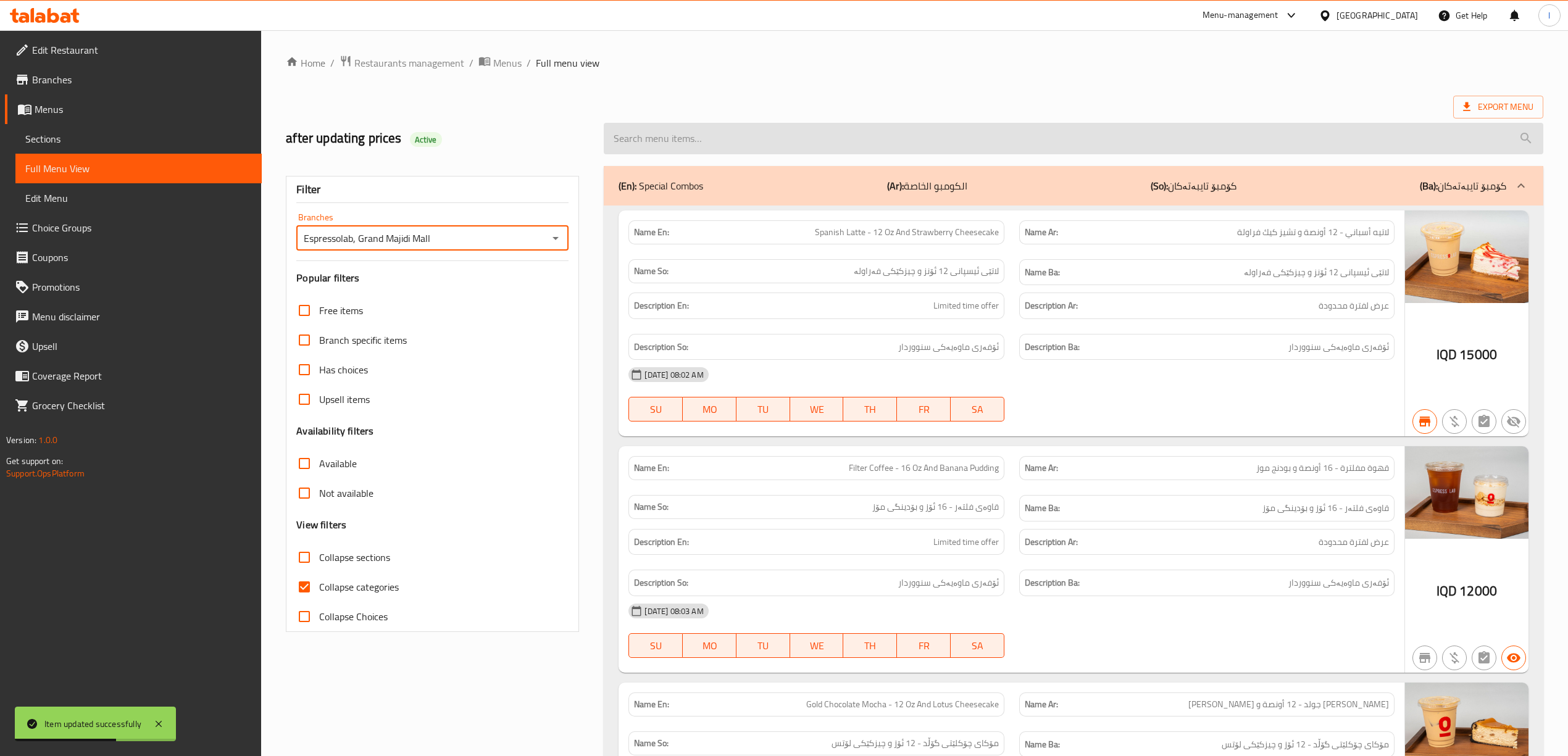
click at [680, 138] on input "search" at bounding box center [1073, 138] width 939 height 31
paste input "Iced Lotus Latte - 12 Oz"
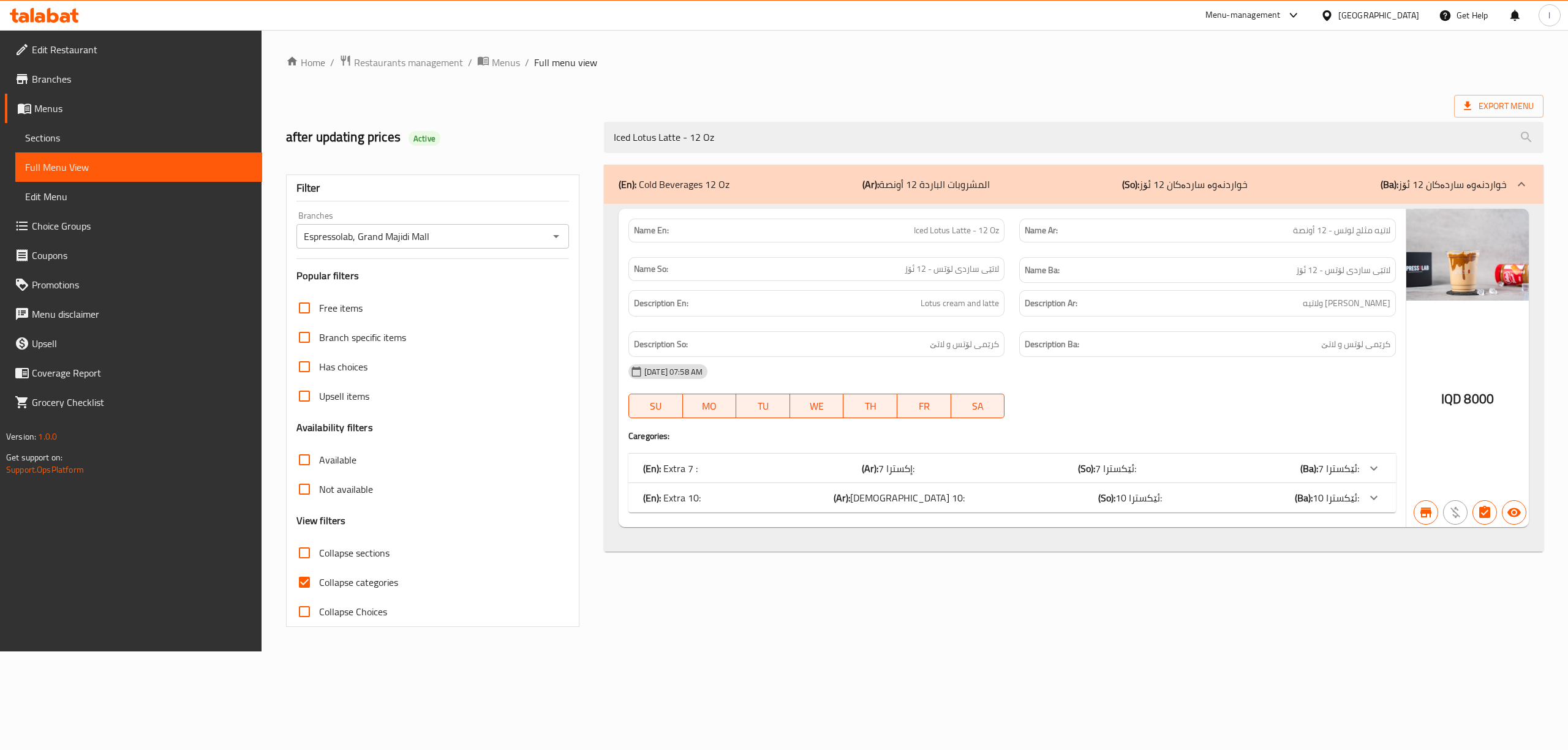
paste input "Mocha"
drag, startPoint x: 763, startPoint y: 142, endPoint x: 554, endPoint y: 147, distance: 209.1
click at [556, 147] on div "after updating prices Active Iced Lotus Latte - 12 Oz" at bounding box center [914, 137] width 1272 height 55
type input "Iced Mocha - 12 Oz"
click at [35, 133] on span "Sections" at bounding box center [139, 137] width 227 height 15
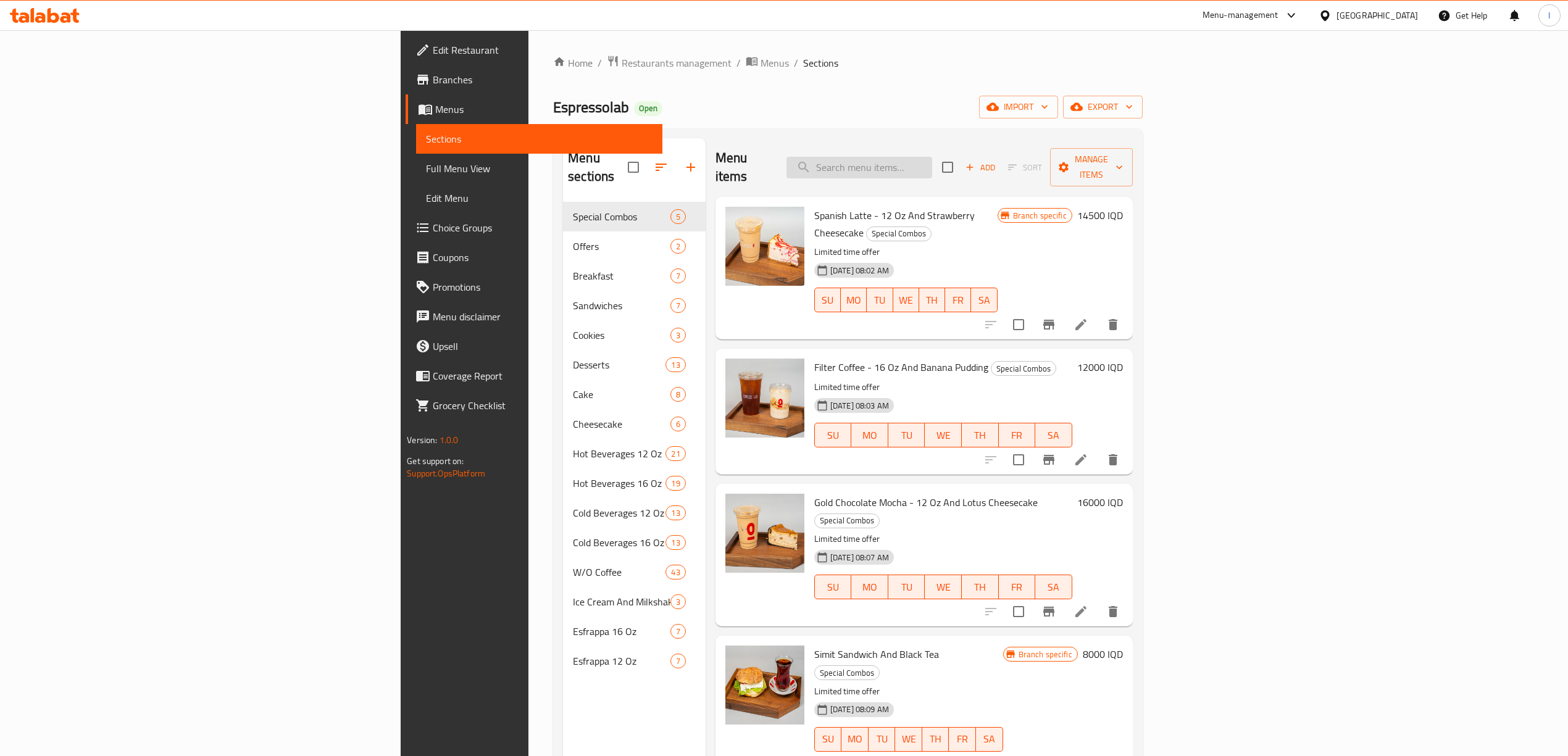
click at [932, 164] on input "search" at bounding box center [859, 168] width 146 height 22
paste input "Iced Mocha - 12 Oz"
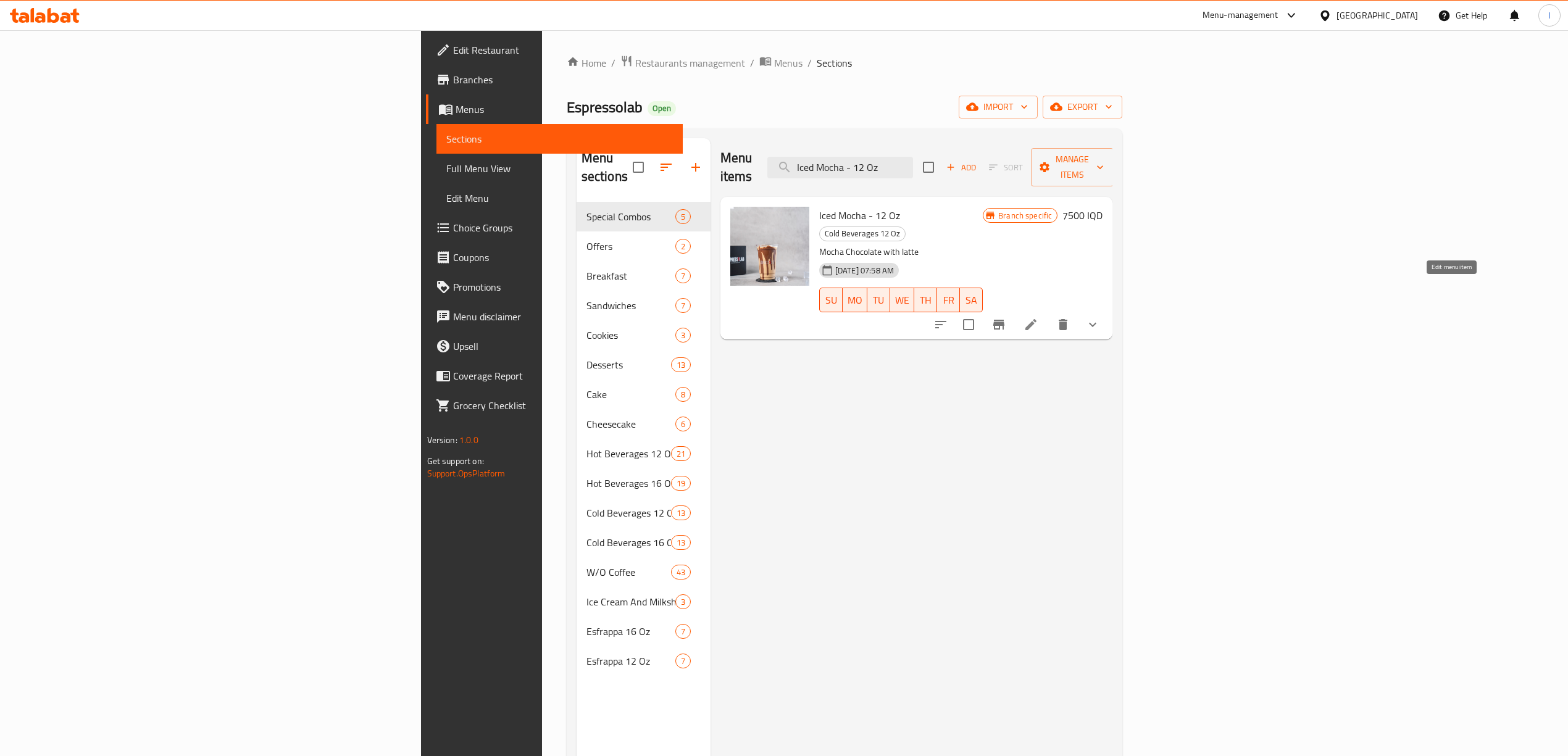
type input "Iced Mocha - 12 Oz"
click at [1038, 317] on icon at bounding box center [1031, 324] width 15 height 15
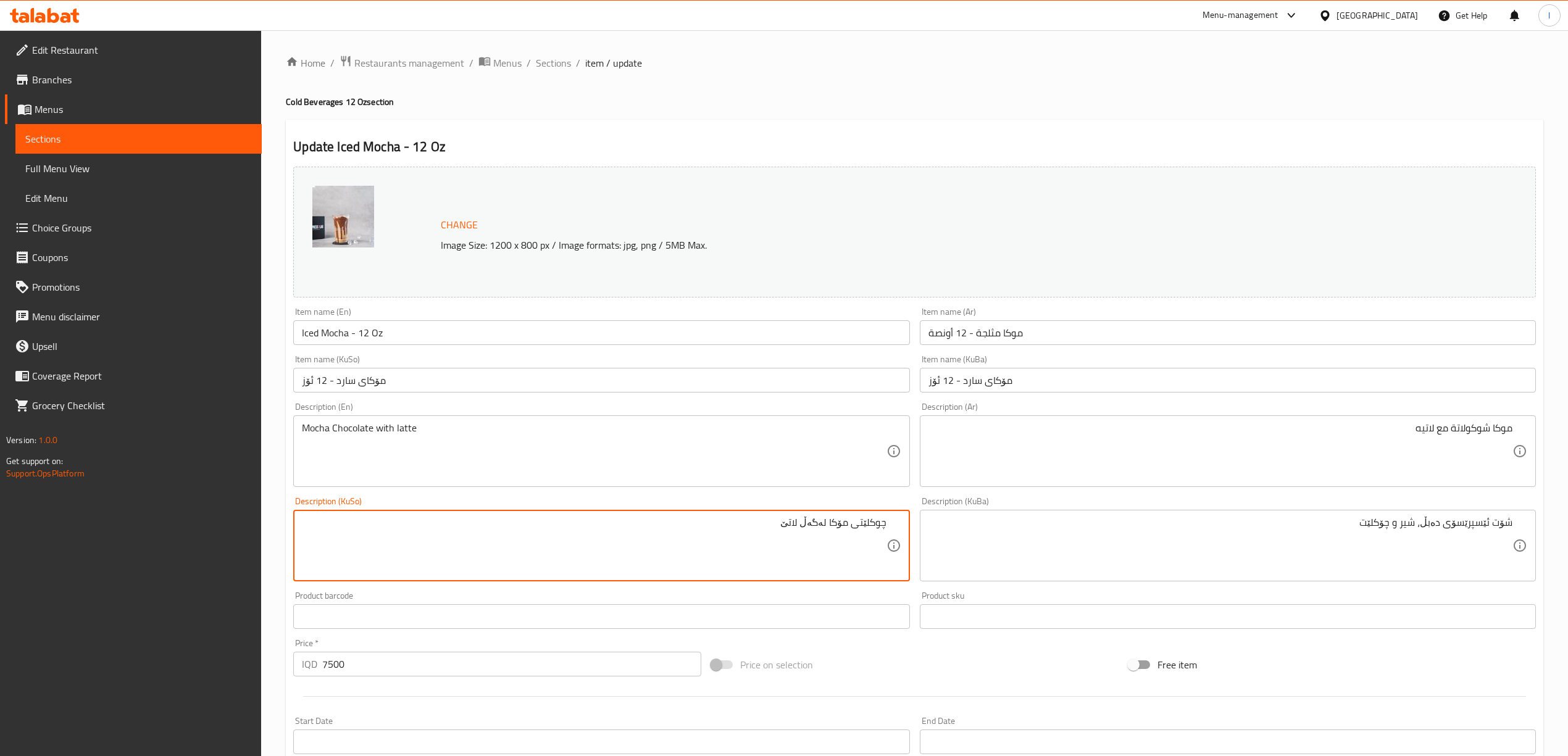
drag, startPoint x: 740, startPoint y: 534, endPoint x: 1013, endPoint y: 542, distance: 273.1
click at [1013, 542] on div "Change Image Size: 1200 x 800 px / Image formats: jpg, png / 5MB Max. Item name…" at bounding box center [915, 507] width 1253 height 692
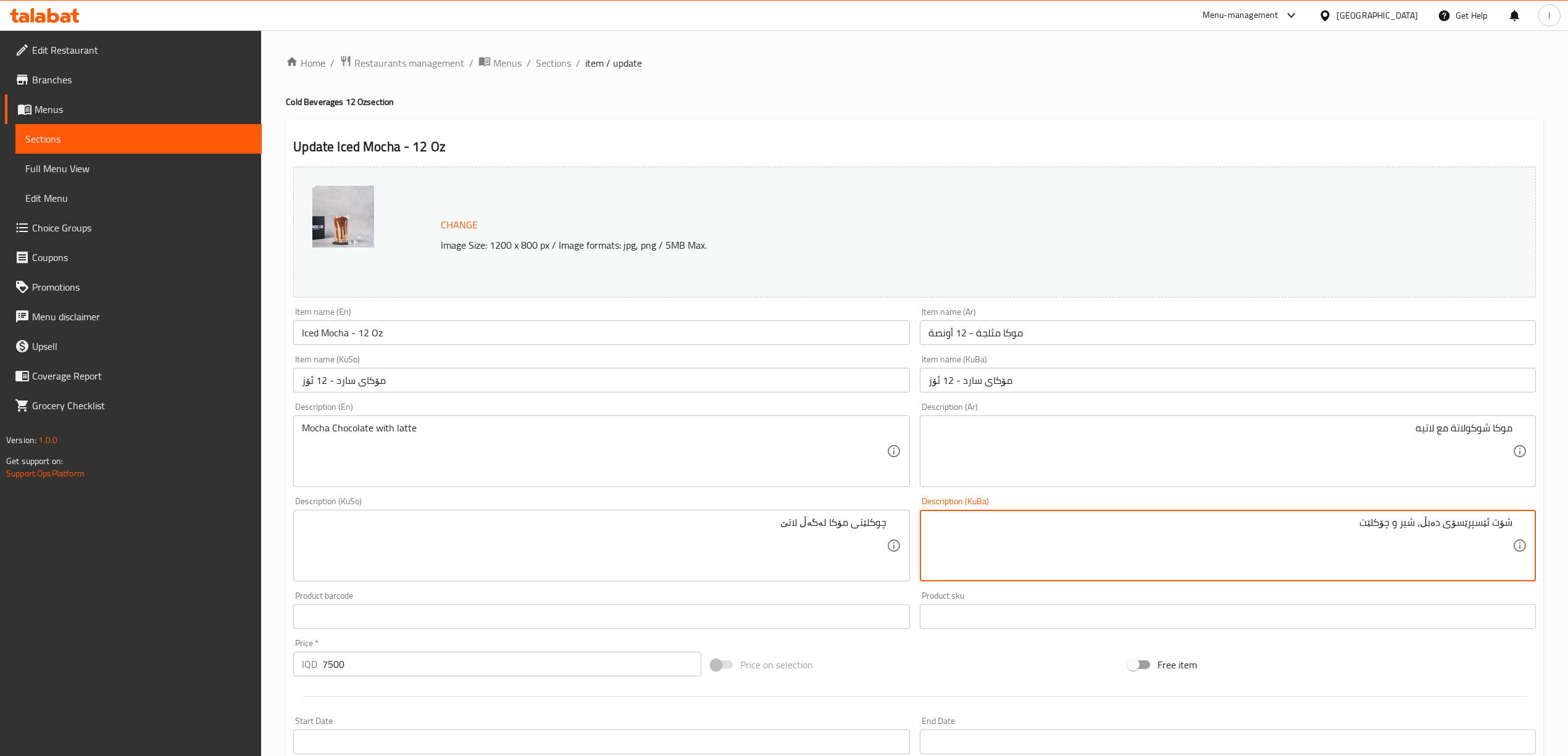
drag, startPoint x: 1222, startPoint y: 538, endPoint x: 1579, endPoint y: 516, distance: 357.7
paste textarea "چوکلێتی مۆکا لەگەڵ لاتێ"
drag, startPoint x: 1431, startPoint y: 524, endPoint x: 1453, endPoint y: 538, distance: 26.1
click at [1453, 538] on textarea "چوکلێتی مۆکا لەگەڵ لاتێ" at bounding box center [1220, 546] width 584 height 59
type textarea "چوکلێتی مۆکا و لاتێ"
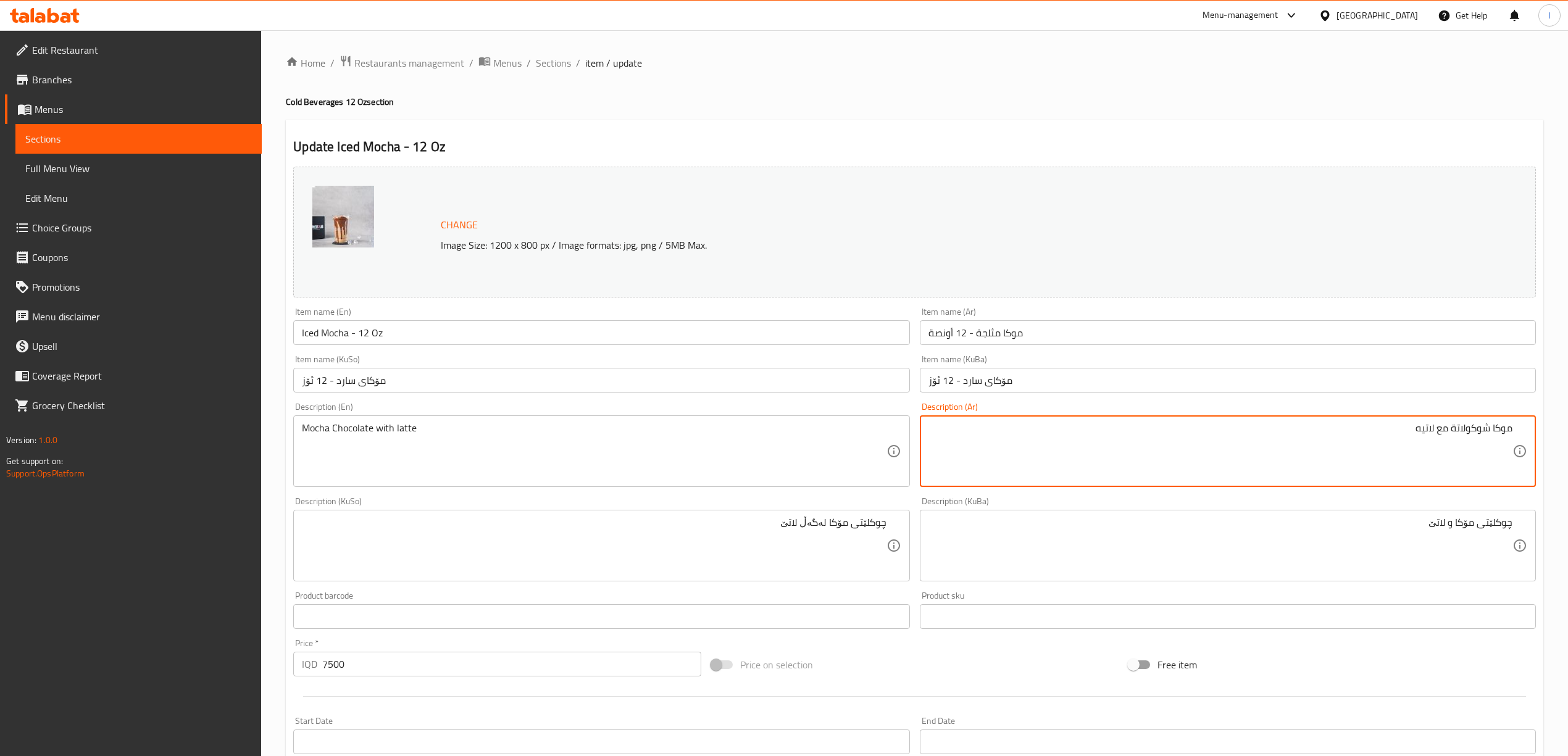
click at [1440, 435] on textarea "موكا شوكولاتة مع لاتيه" at bounding box center [1220, 452] width 584 height 59
type textarea "موكا شوكولاتة ولاتيه"
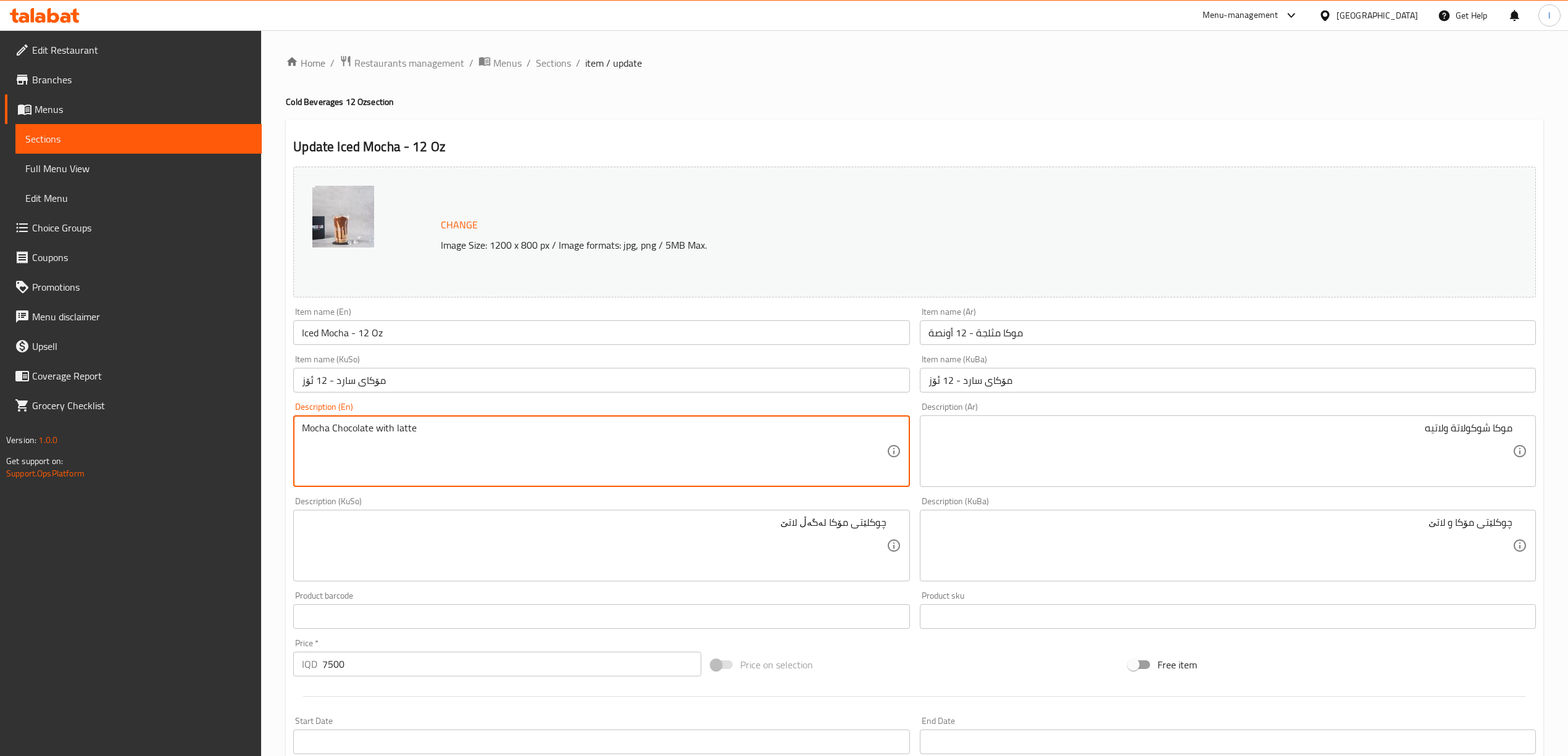
click at [381, 427] on textarea "Mocha Chocolate with latte" at bounding box center [593, 452] width 584 height 59
drag, startPoint x: 460, startPoint y: 422, endPoint x: 58, endPoint y: 395, distance: 402.9
click at [56, 411] on div "Edit Restaurant Branches Menus Sections Full Menu View Edit Menu Choice Groups …" at bounding box center [784, 596] width 1568 height 1132
paste textarea "chocolate and latte"
type textarea "Mocha chocolate and latte"
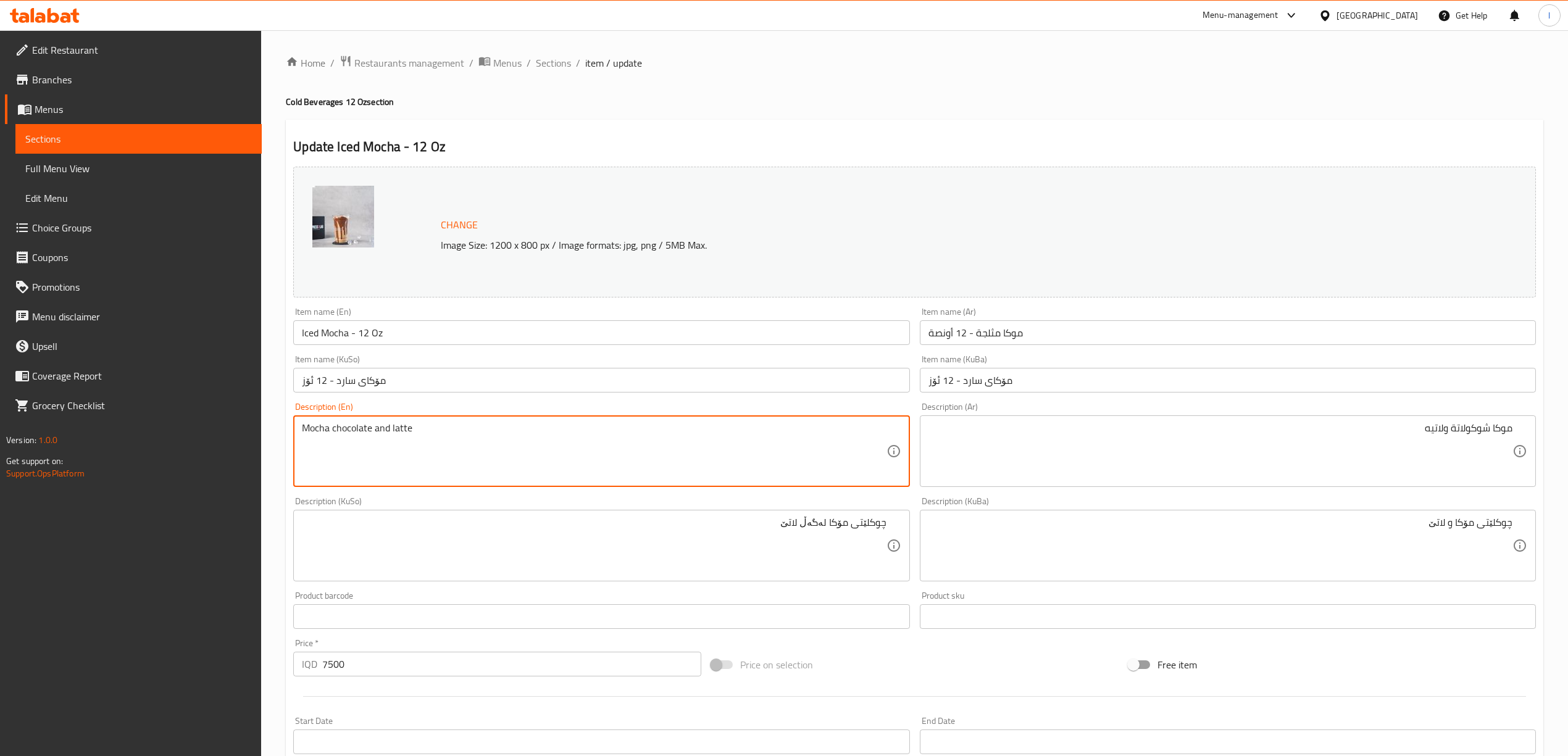
drag, startPoint x: 415, startPoint y: 324, endPoint x: 109, endPoint y: 332, distance: 306.1
click at [125, 328] on div "Edit Restaurant Branches Menus Sections Full Menu View Edit Menu Choice Groups …" at bounding box center [784, 596] width 1568 height 1132
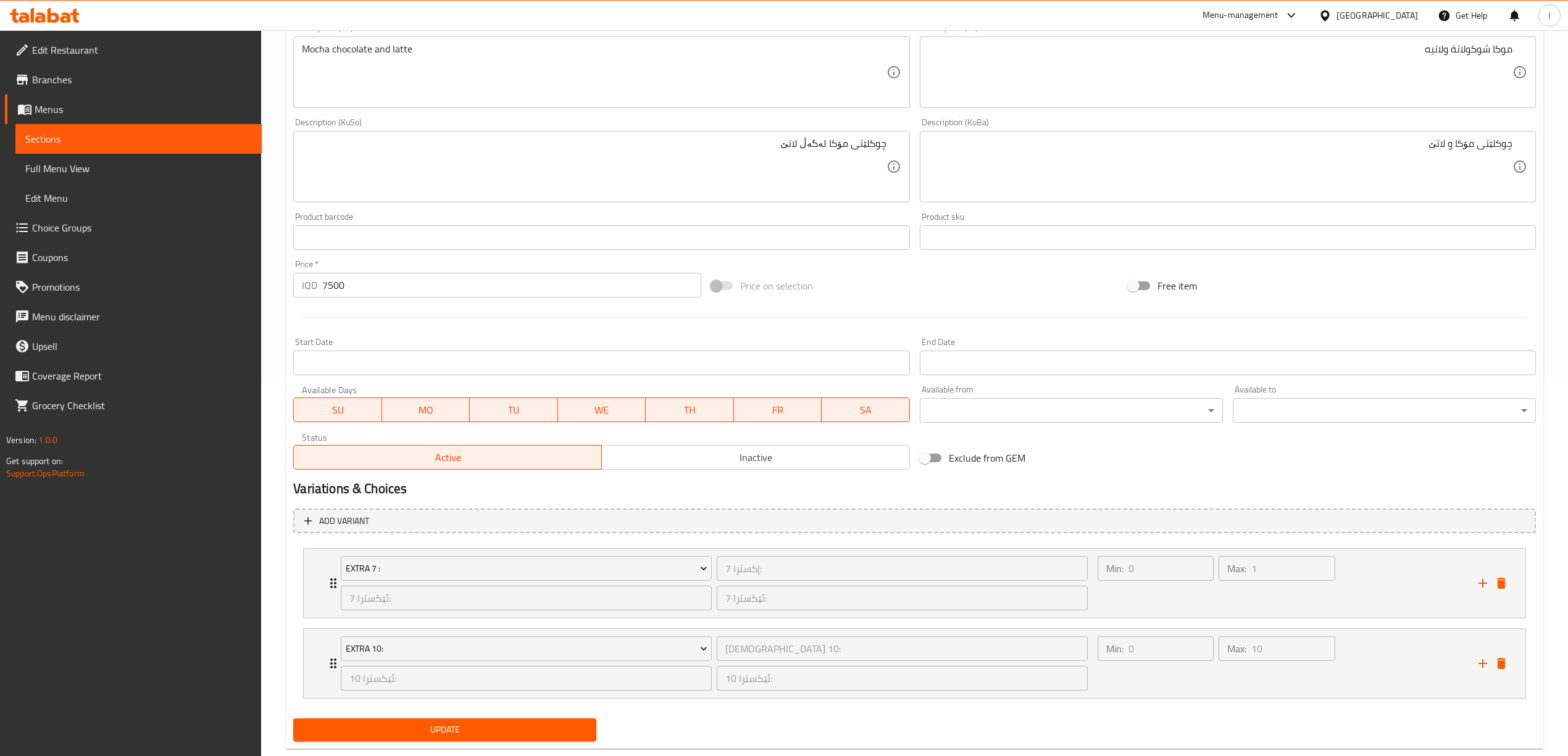
scroll to position [408, 0]
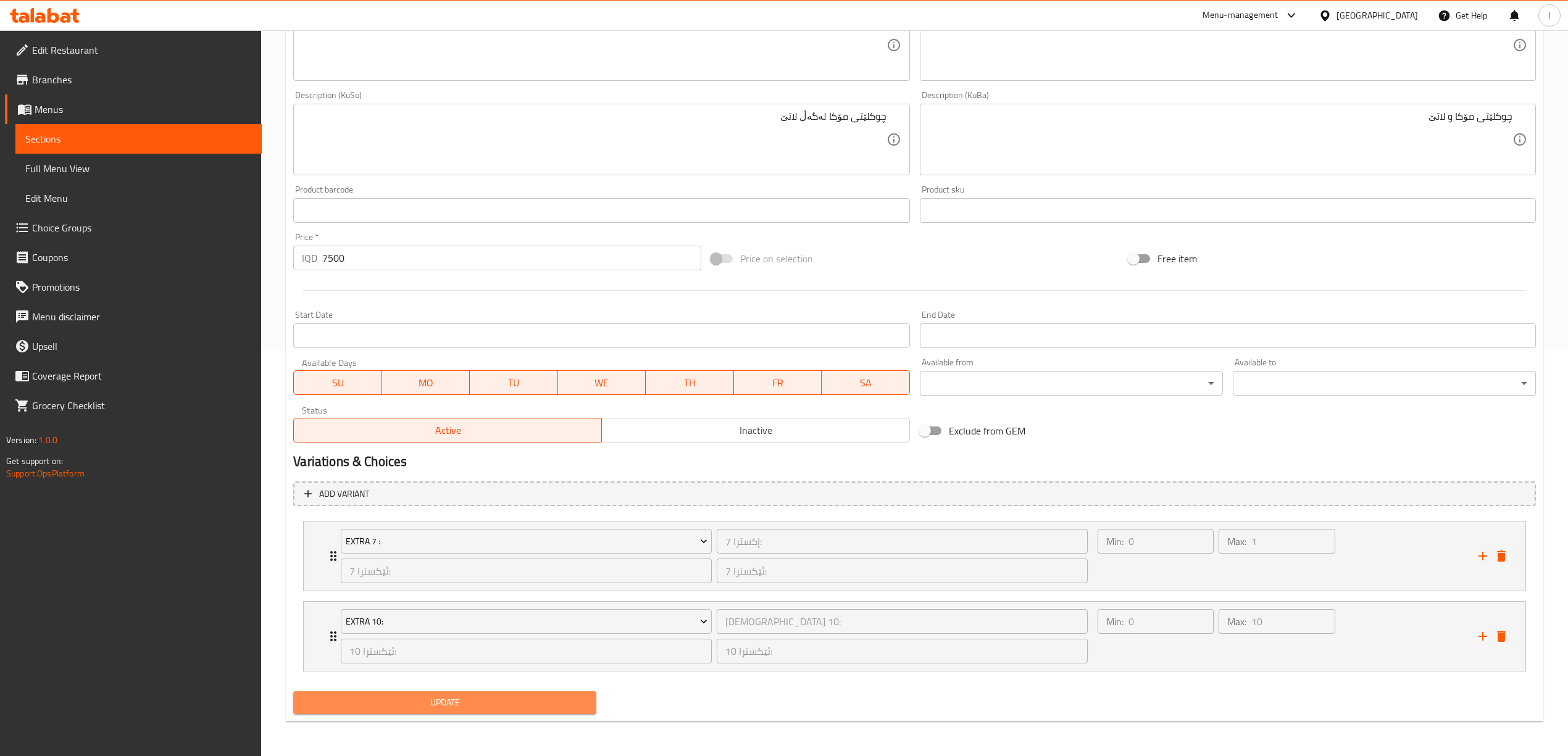
click at [402, 699] on span "Update" at bounding box center [444, 703] width 283 height 16
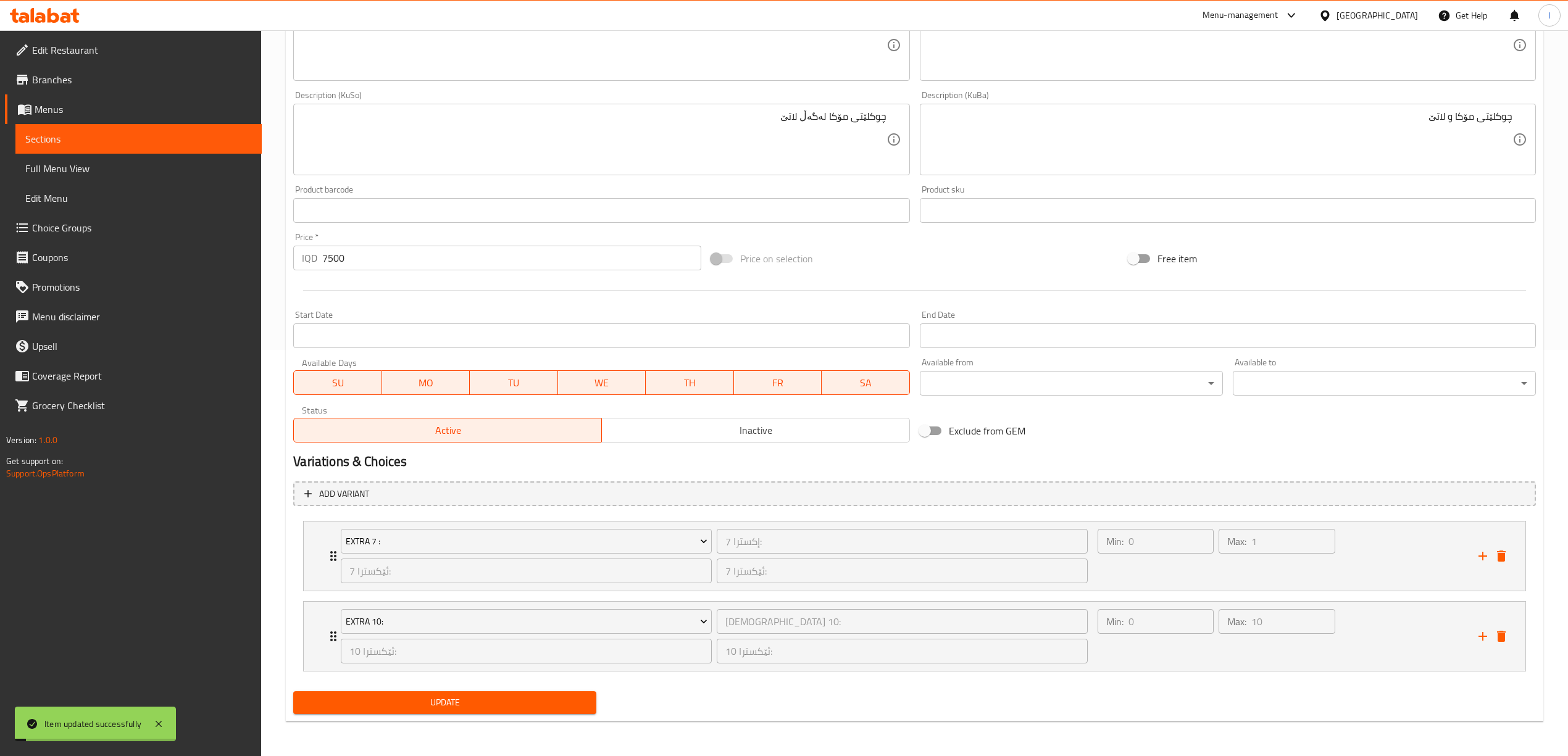
click at [99, 115] on span "Menus" at bounding box center [143, 109] width 217 height 15
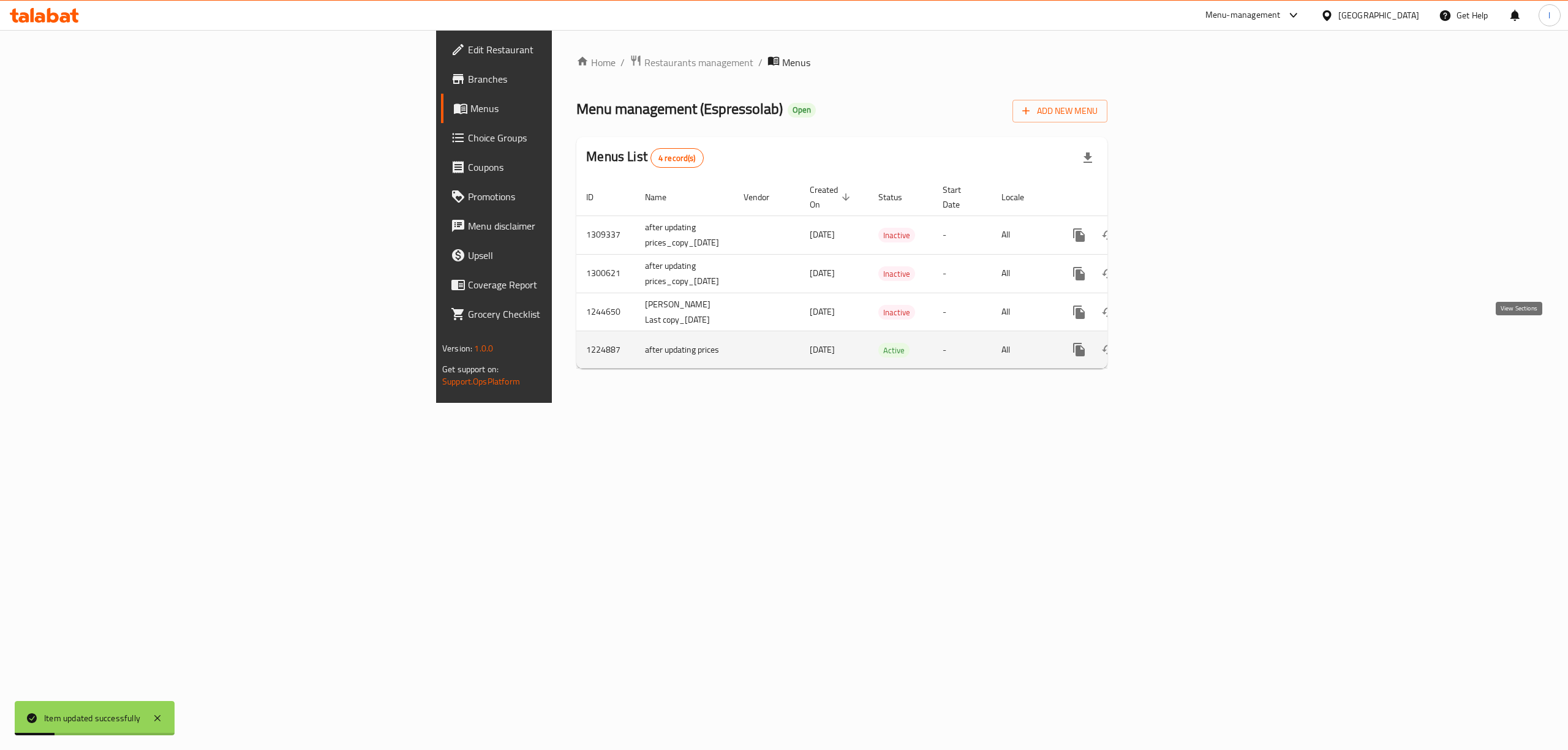
click at [1174, 343] on icon "enhanced table" at bounding box center [1167, 350] width 15 height 15
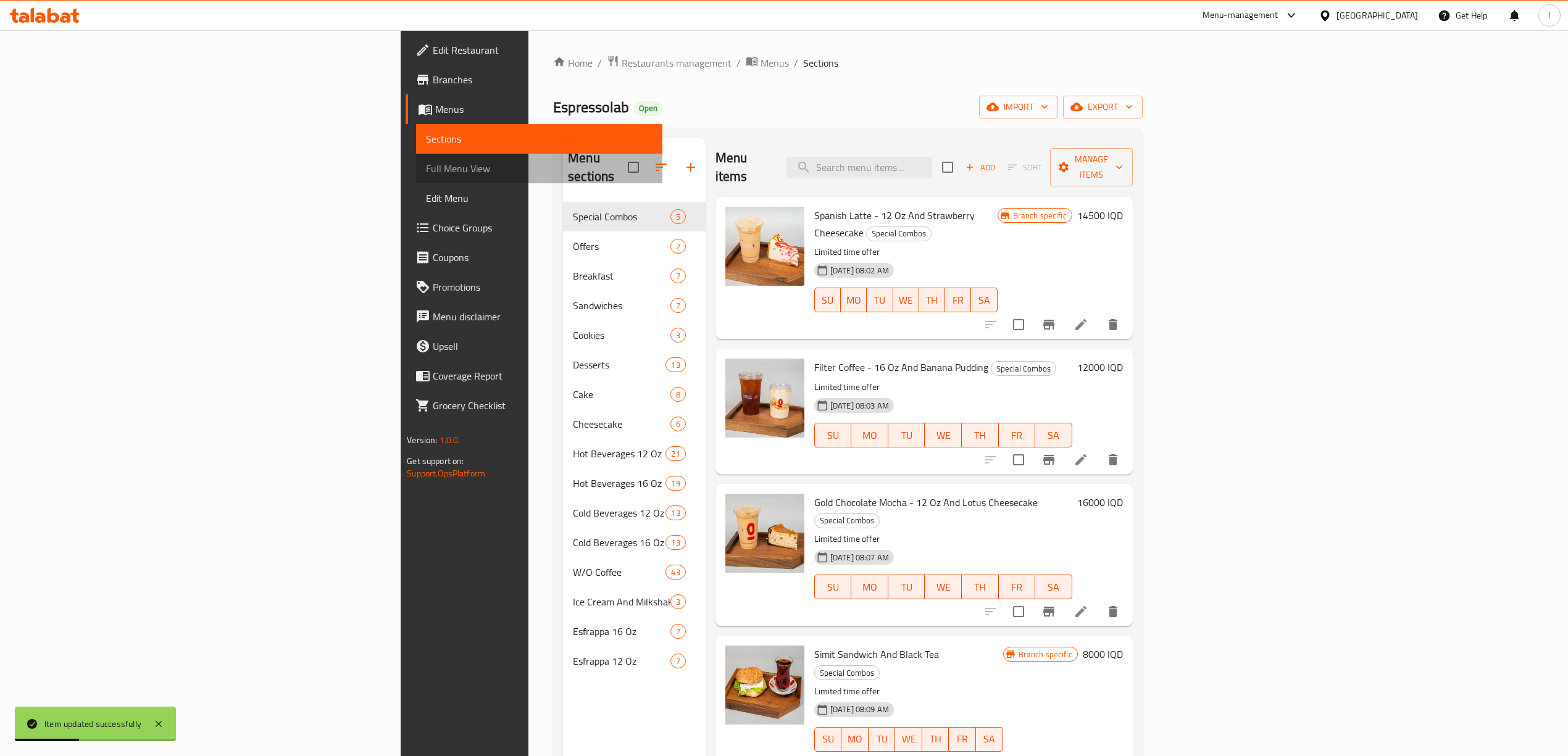
click at [426, 170] on span "Full Menu View" at bounding box center [539, 169] width 226 height 15
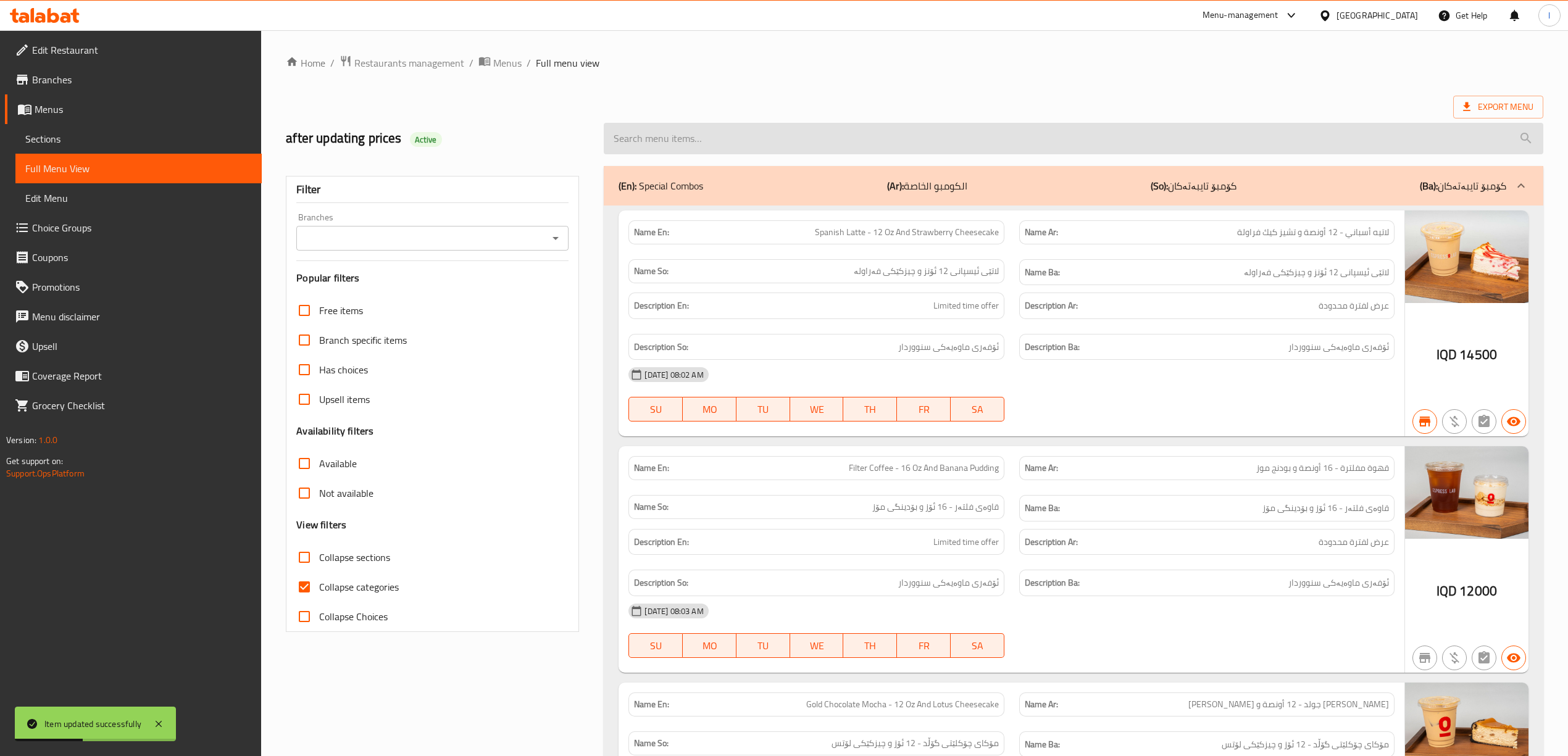
click at [894, 127] on input "search" at bounding box center [1073, 138] width 939 height 31
paste input "Iced Mocha - 12 Oz"
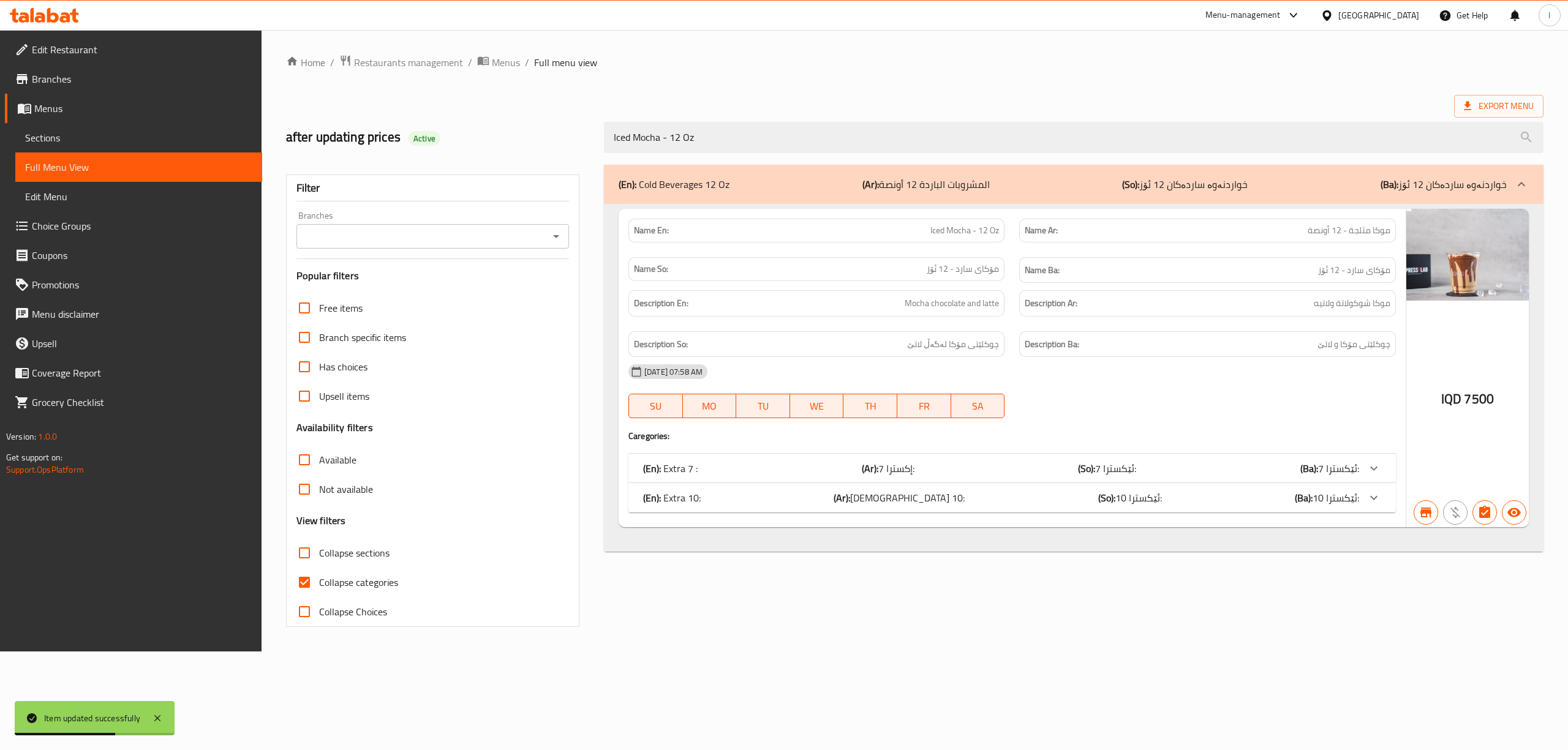
type input "Iced Mocha - 12 Oz"
click at [485, 243] on input "Branches" at bounding box center [422, 236] width 245 height 17
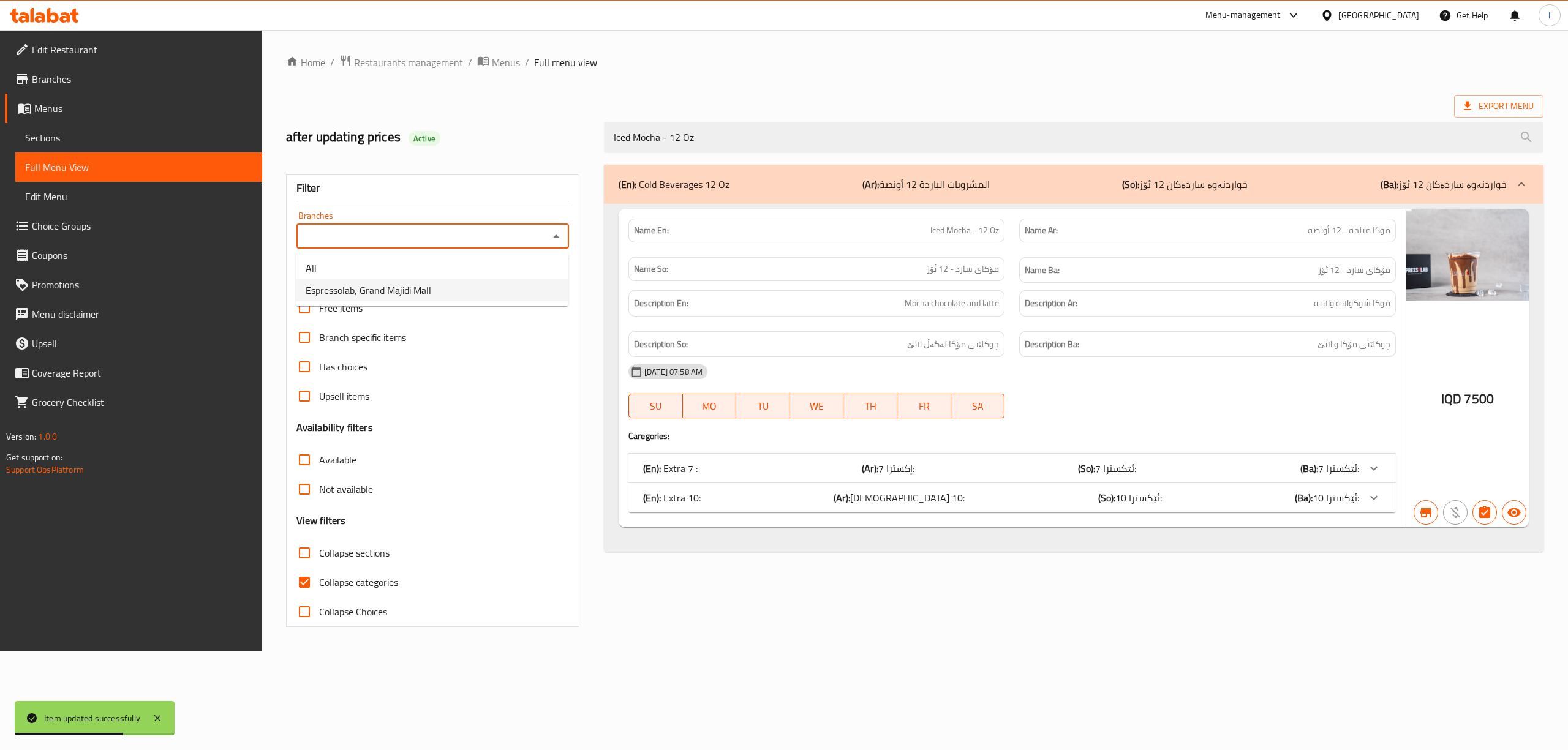
click at [426, 294] on span "Espressolab, Grand Majidi Mall" at bounding box center [368, 290] width 125 height 15
type input "Espressolab, Grand Majidi Mall"
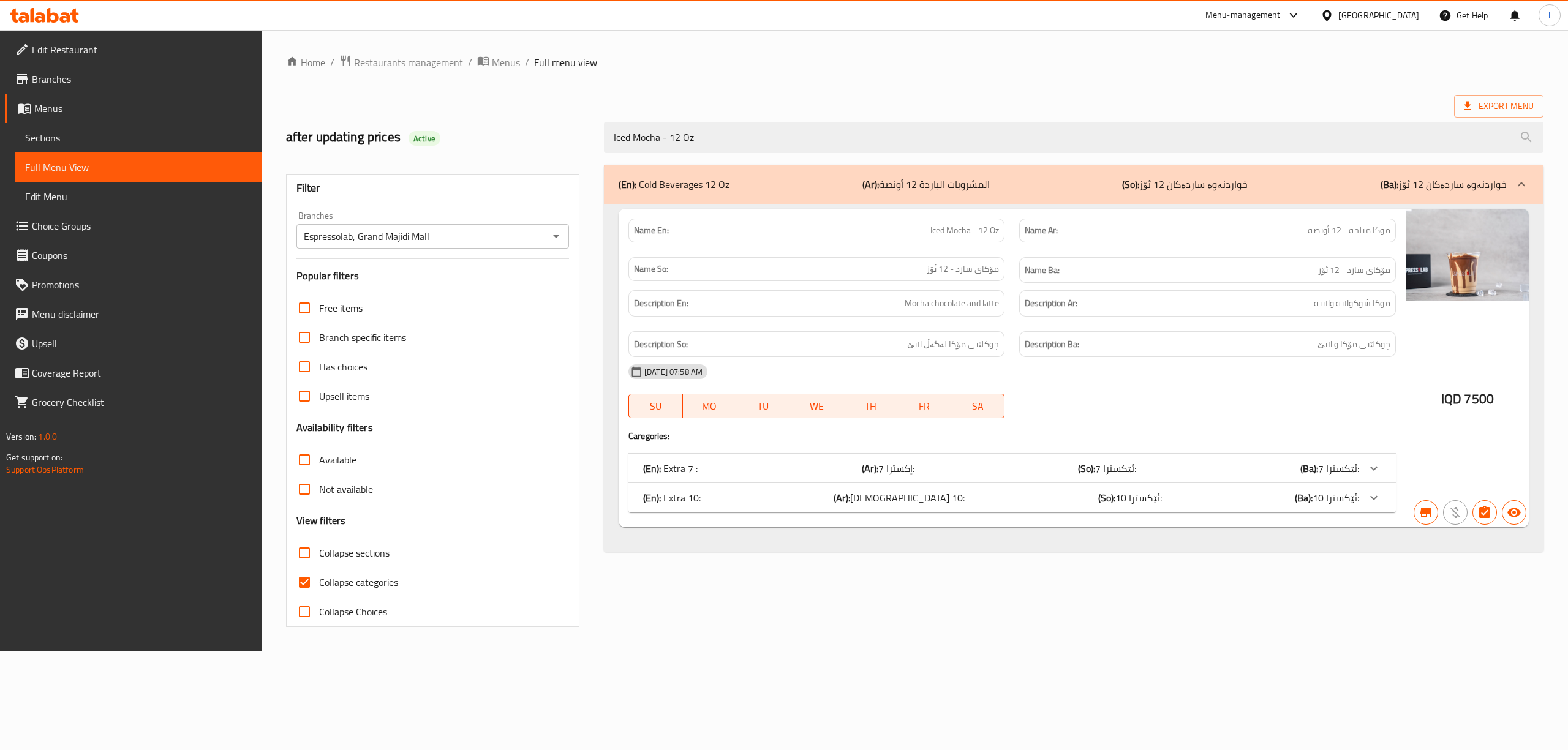
drag, startPoint x: 806, startPoint y: 140, endPoint x: 519, endPoint y: 137, distance: 287.0
click at [519, 137] on div "after updating prices Active Iced Mocha - 12 Oz" at bounding box center [914, 137] width 1272 height 55
drag, startPoint x: 861, startPoint y: 142, endPoint x: 511, endPoint y: 114, distance: 351.1
click at [514, 114] on div "after updating prices Active Iced Mocha - 12 Oz" at bounding box center [914, 137] width 1272 height 55
paste input "White Chocolate"
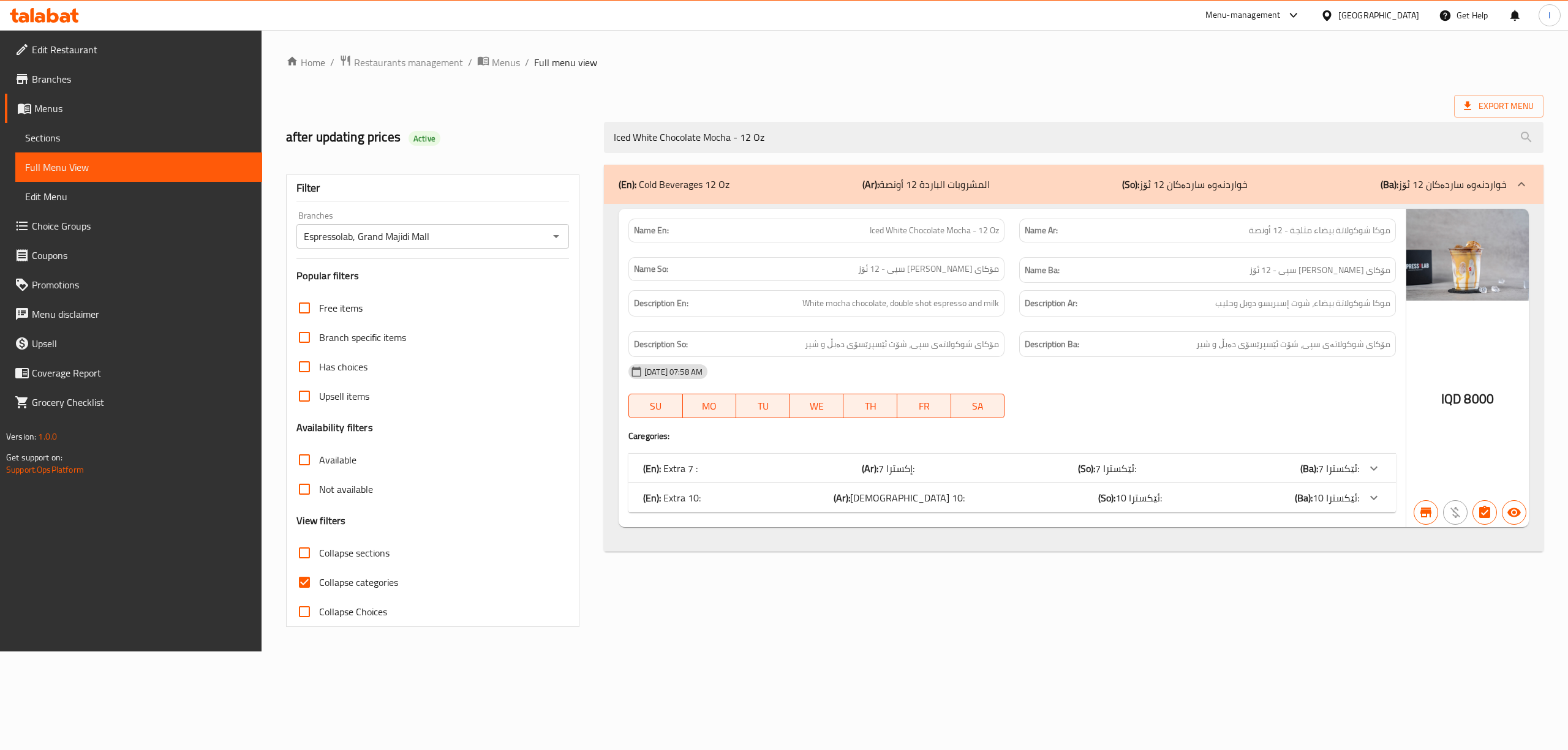
type input "Iced White Chocolate Mocha - 12 Oz"
drag, startPoint x: 815, startPoint y: 145, endPoint x: 497, endPoint y: 145, distance: 318.0
click at [497, 145] on div "after updating prices Active Iced White Chocolate Mocha - 12 Oz" at bounding box center [914, 137] width 1272 height 55
click at [109, 138] on span "Sections" at bounding box center [139, 137] width 227 height 15
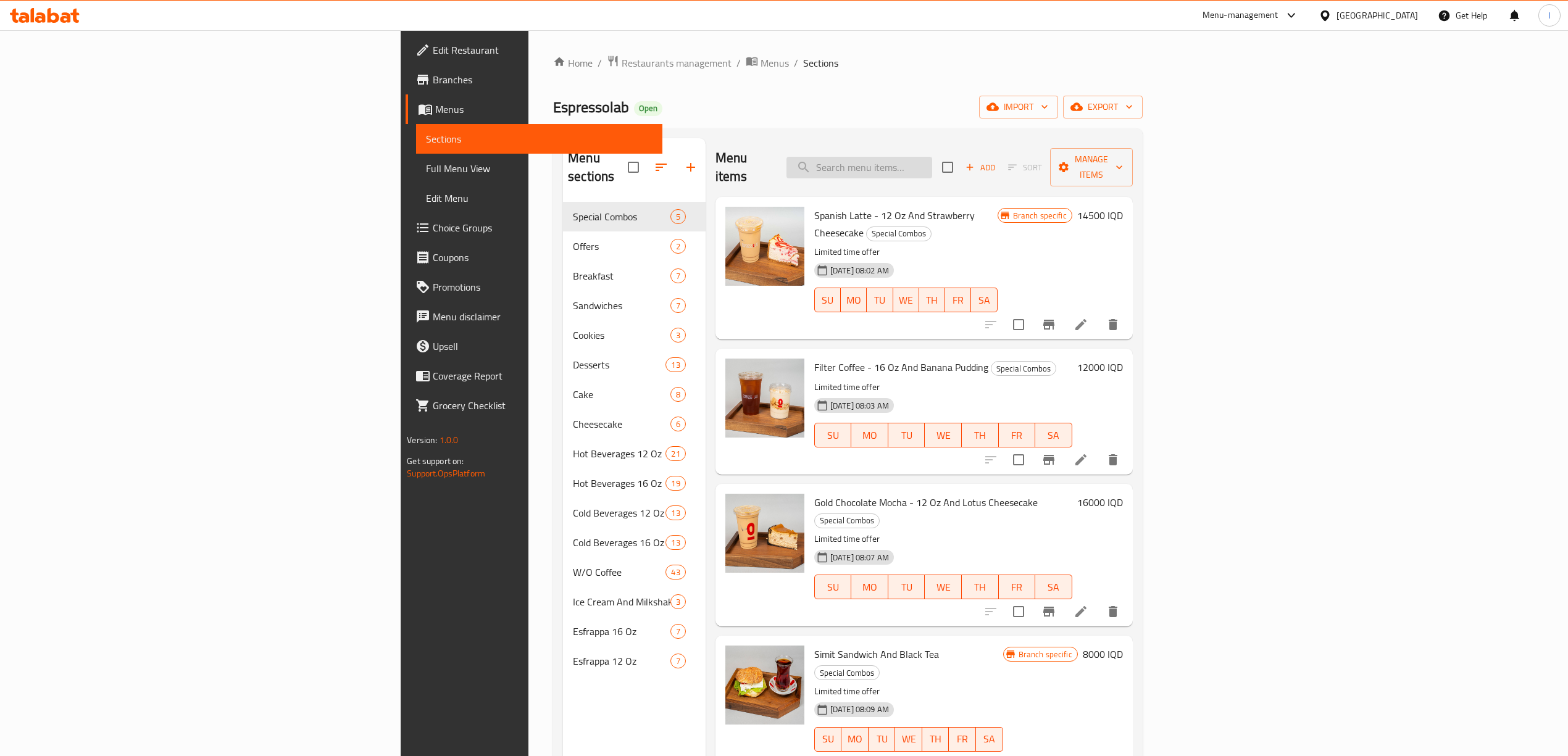
click at [932, 157] on input "search" at bounding box center [859, 168] width 146 height 22
paste input "Iced White Chocolate Mocha - 12 Oz"
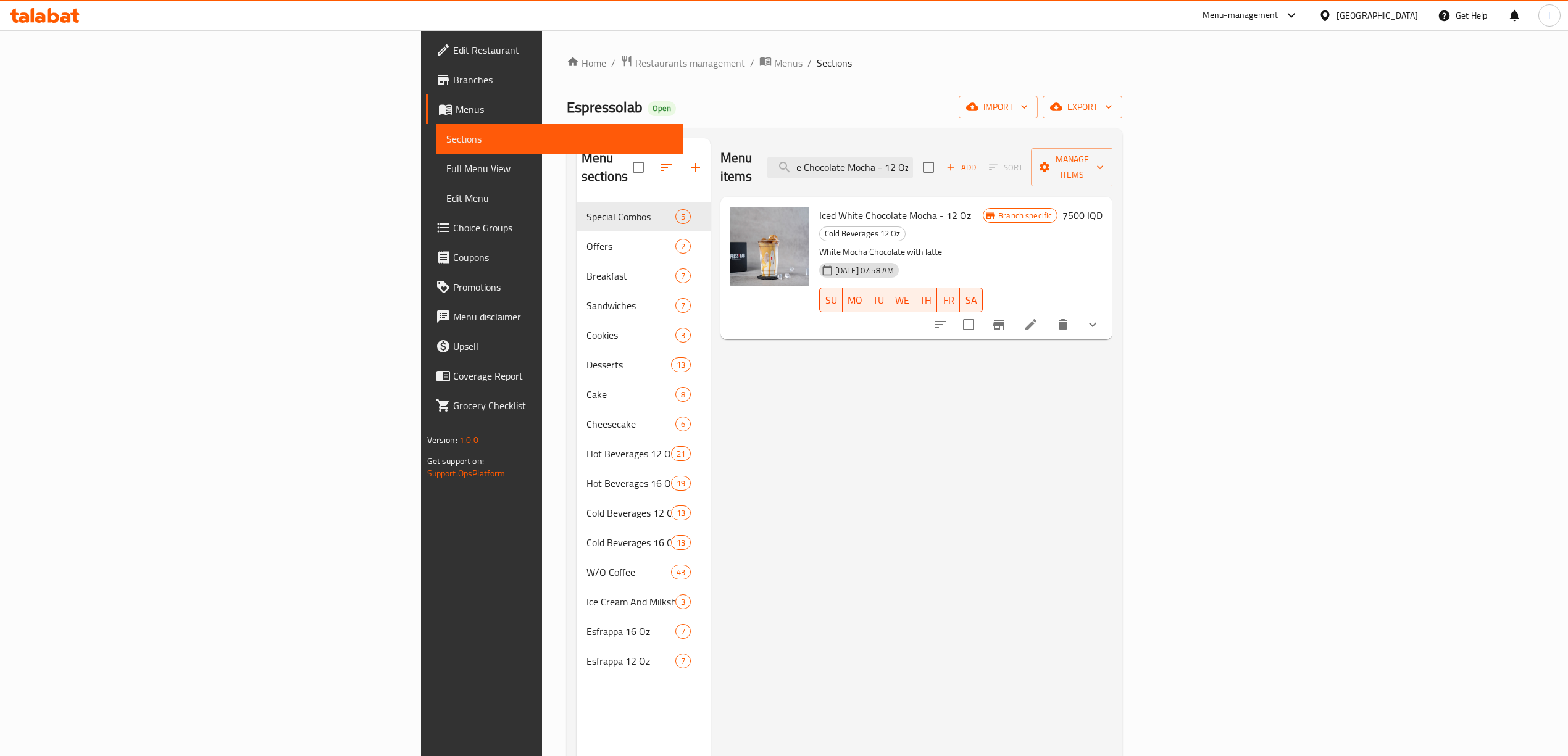
type input "Iced White Chocolate Mocha - 12 Oz"
click at [1038, 317] on icon at bounding box center [1031, 324] width 15 height 15
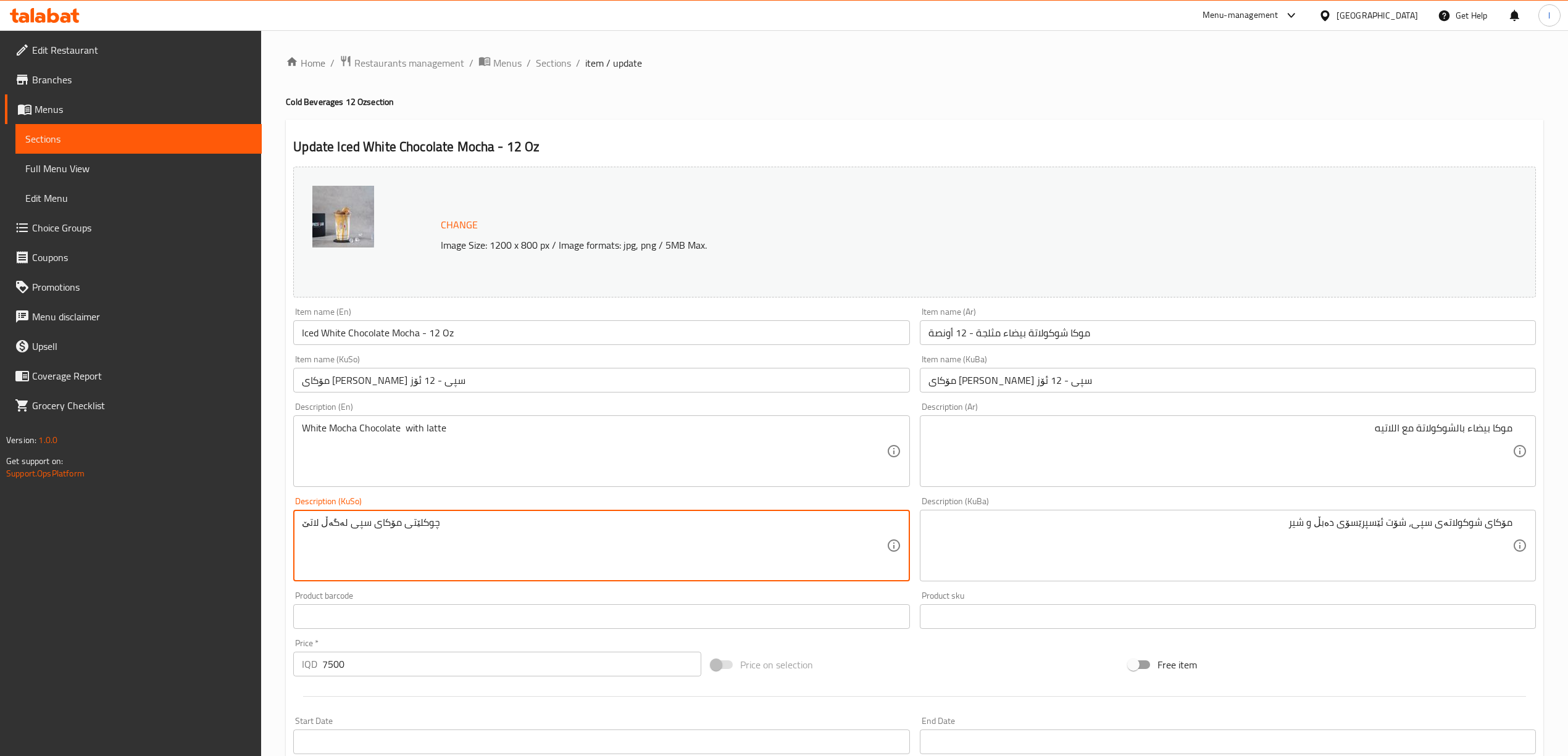
drag, startPoint x: 72, startPoint y: 485, endPoint x: 30, endPoint y: 488, distance: 42.1
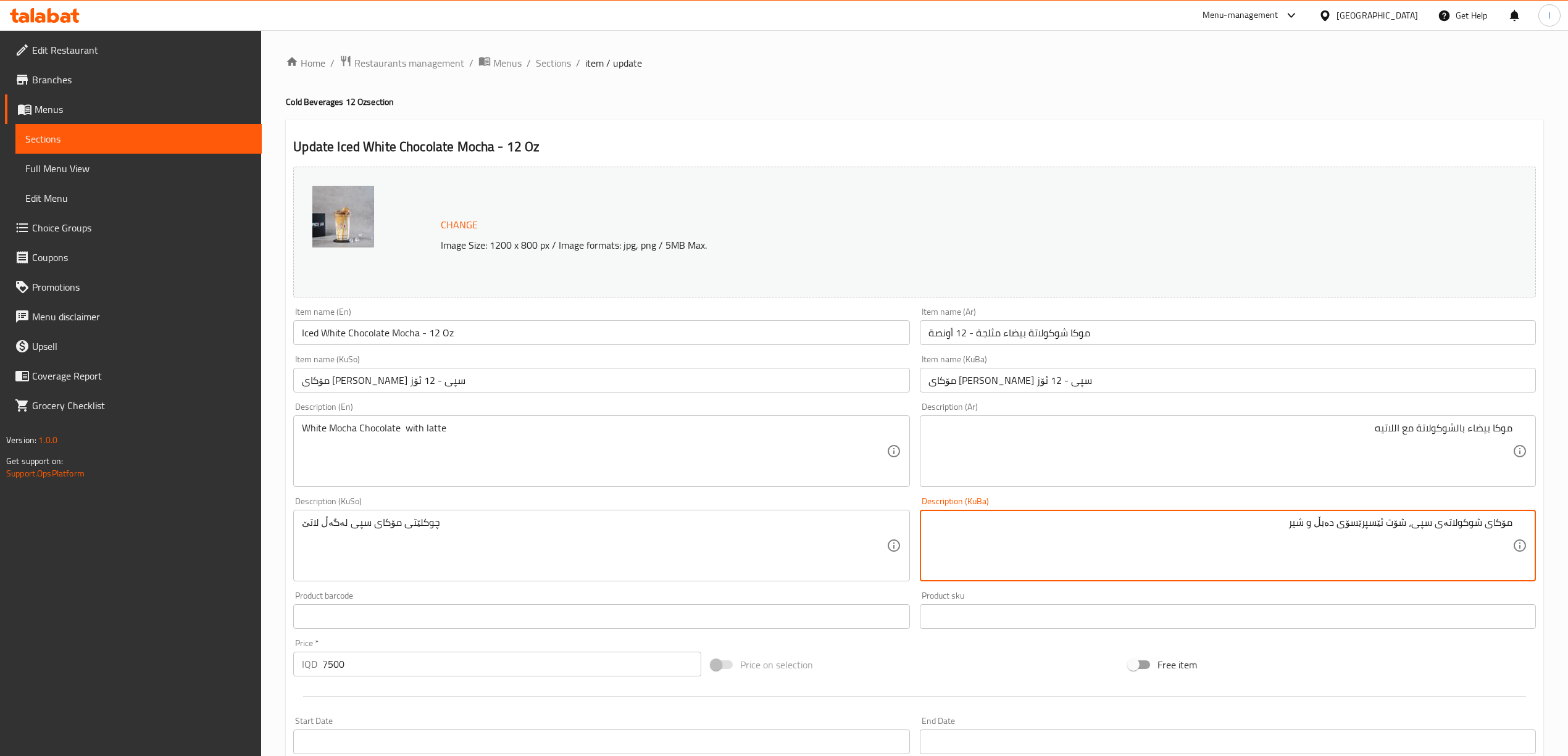
drag, startPoint x: 1241, startPoint y: 521, endPoint x: 1579, endPoint y: 530, distance: 338.1
paste textarea "چوکلێتی مۆکای سپی لەگەڵ لاتێ"
click at [1409, 529] on textarea "چوکلێتی مۆکای سپی لەگەڵ لاتێ" at bounding box center [1220, 546] width 584 height 59
type textarea "چوکلێتی مۆکای سپی لەگەڵ لاتێ"
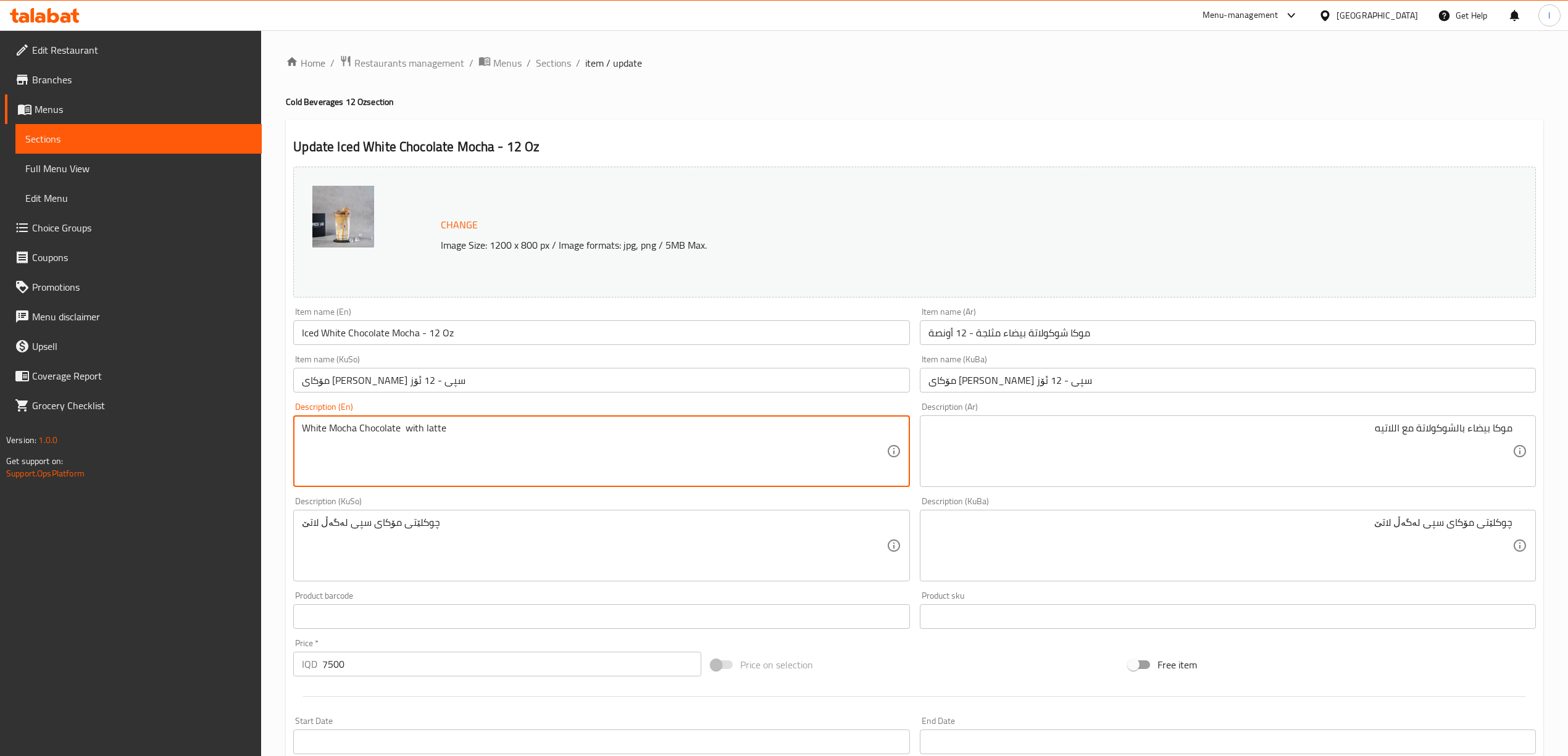
drag, startPoint x: 415, startPoint y: 433, endPoint x: 408, endPoint y: 433, distance: 7.0
click at [413, 433] on textarea "White Mocha Chocolate with latte" at bounding box center [593, 452] width 584 height 59
click at [408, 433] on textarea "White Mocha Chocolate with latte" at bounding box center [593, 452] width 584 height 59
click at [406, 429] on textarea "White Mocha Chocolate and latte" at bounding box center [593, 452] width 584 height 59
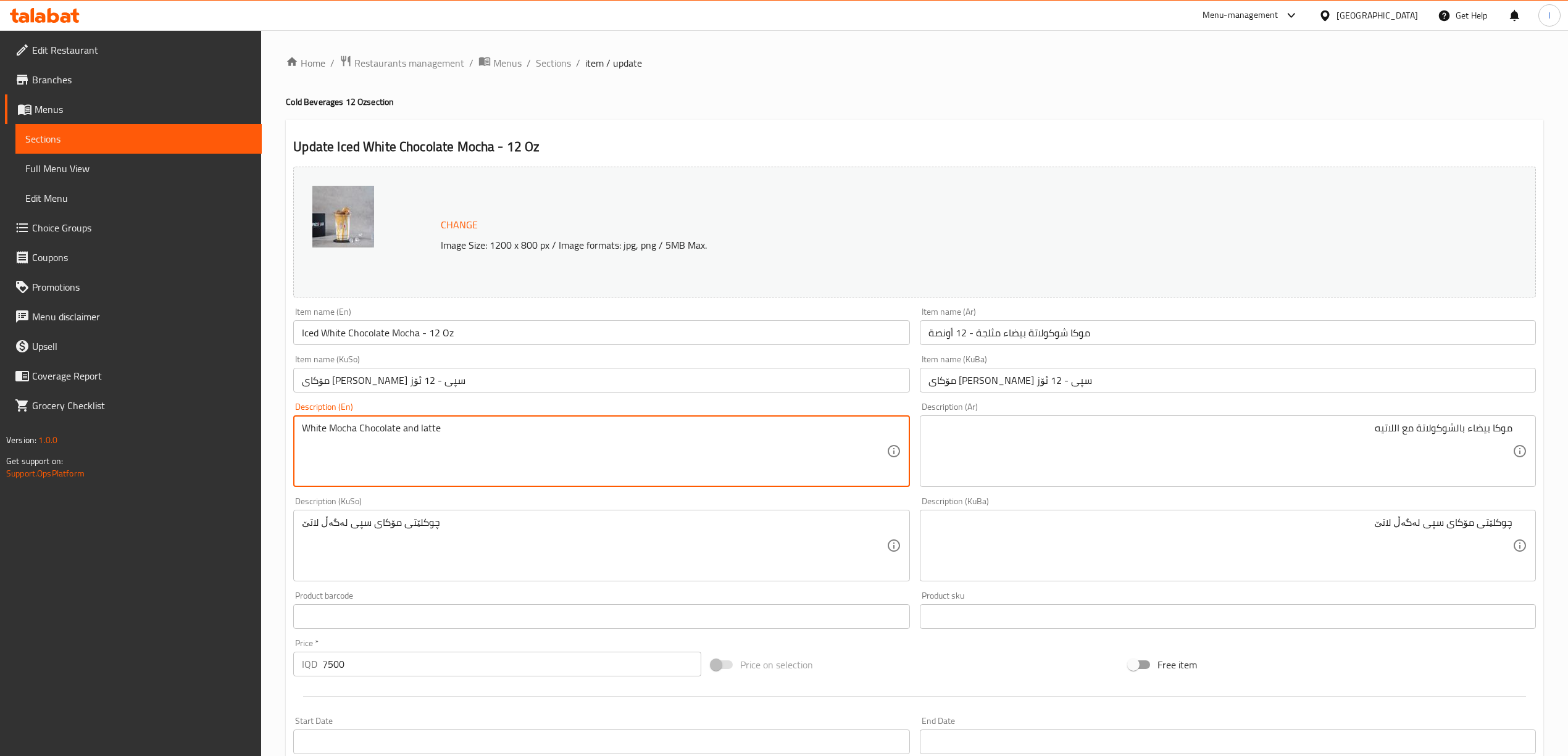
drag, startPoint x: 502, startPoint y: 443, endPoint x: 0, endPoint y: 378, distance: 506.2
click at [0, 378] on div "Edit Restaurant Branches Menus Sections Full Menu View Edit Menu Choice Groups …" at bounding box center [784, 596] width 1568 height 1132
paste textarea "mocha c"
type textarea "White mocha chocolate and latte"
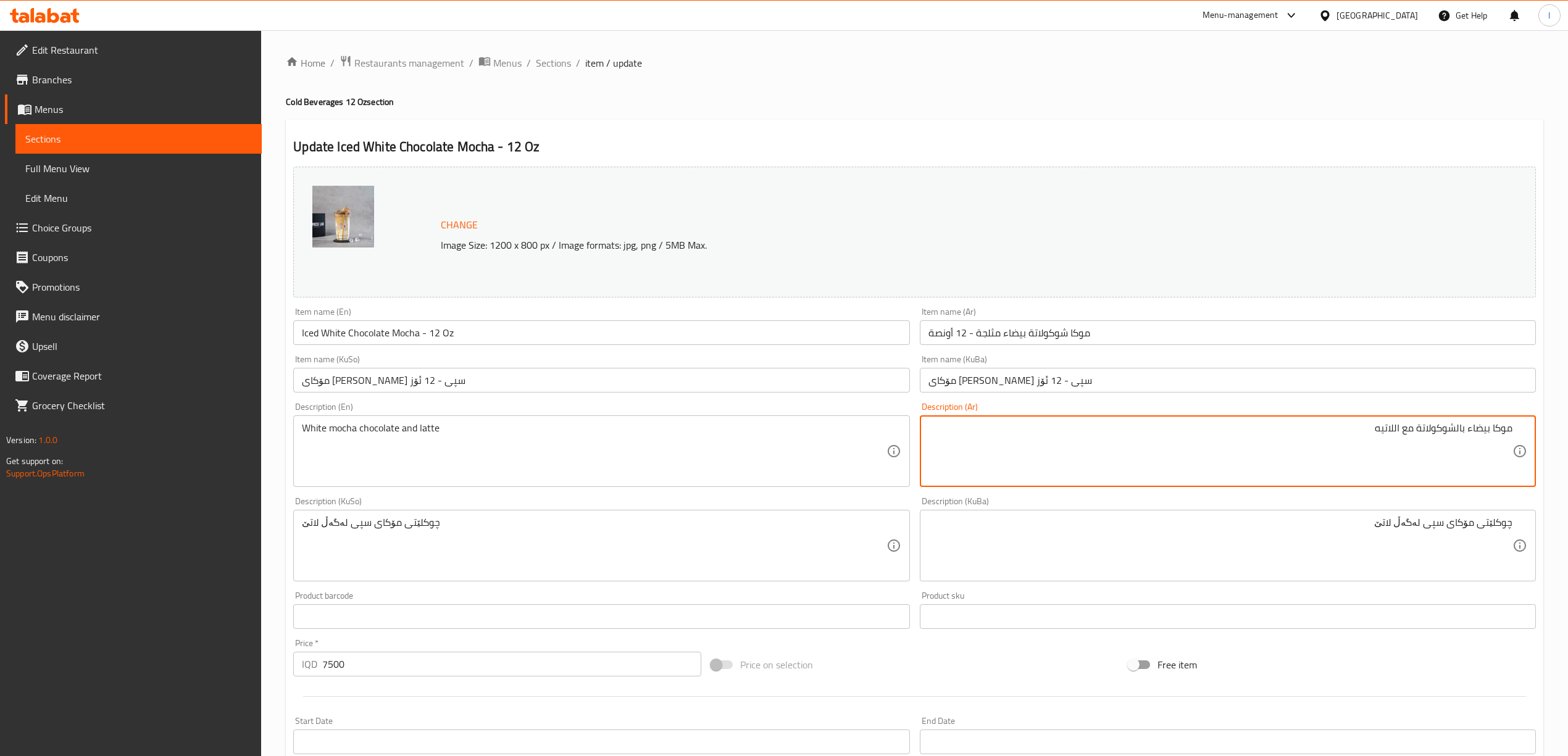
click at [1408, 433] on textarea "موكا بيضاء بالشوكولاتة مع اللاتيه" at bounding box center [1220, 452] width 584 height 59
click at [1403, 431] on textarea "موكا بيضاء بالشوكولاتة واللاتيه" at bounding box center [1220, 452] width 584 height 59
click at [1255, 442] on textarea "موكا بيضاء بالشوكولاتة ولاتيه" at bounding box center [1220, 452] width 584 height 59
type textarea "موكا بيضاء بالشوكولاتة ولاتيه"
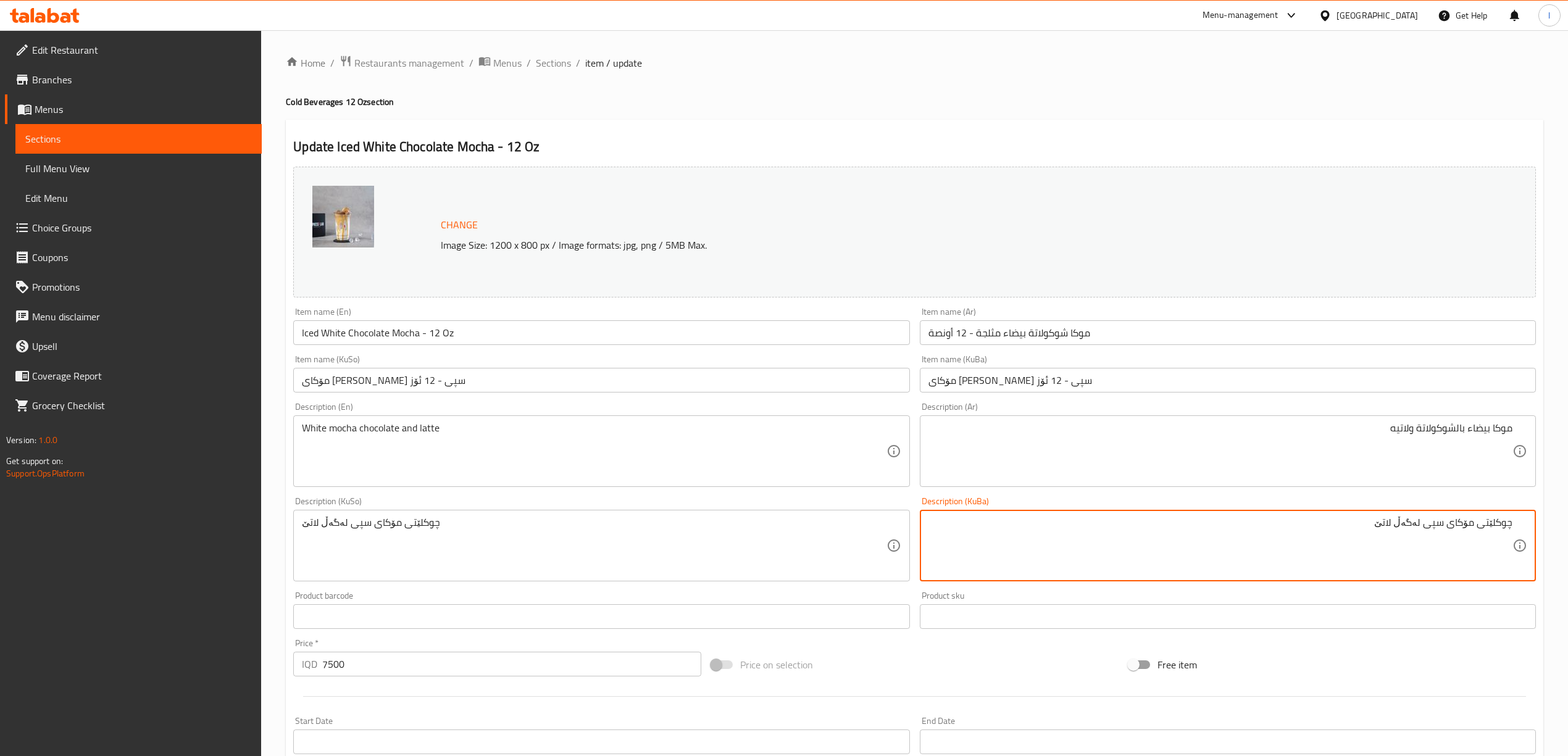
click at [1414, 527] on textarea "چوکلێتی مۆکای سپی لەگەڵ لاتێ" at bounding box center [1220, 546] width 584 height 59
drag, startPoint x: 1260, startPoint y: 532, endPoint x: 1579, endPoint y: 536, distance: 319.0
click at [1568, 536] on html "​ Menu-management Iraq Get Help l Edit Restaurant Branches Menus Sections Full …" at bounding box center [784, 378] width 1568 height 756
type textarea "چوکلێتی مۆکای سپی و لاتێ"
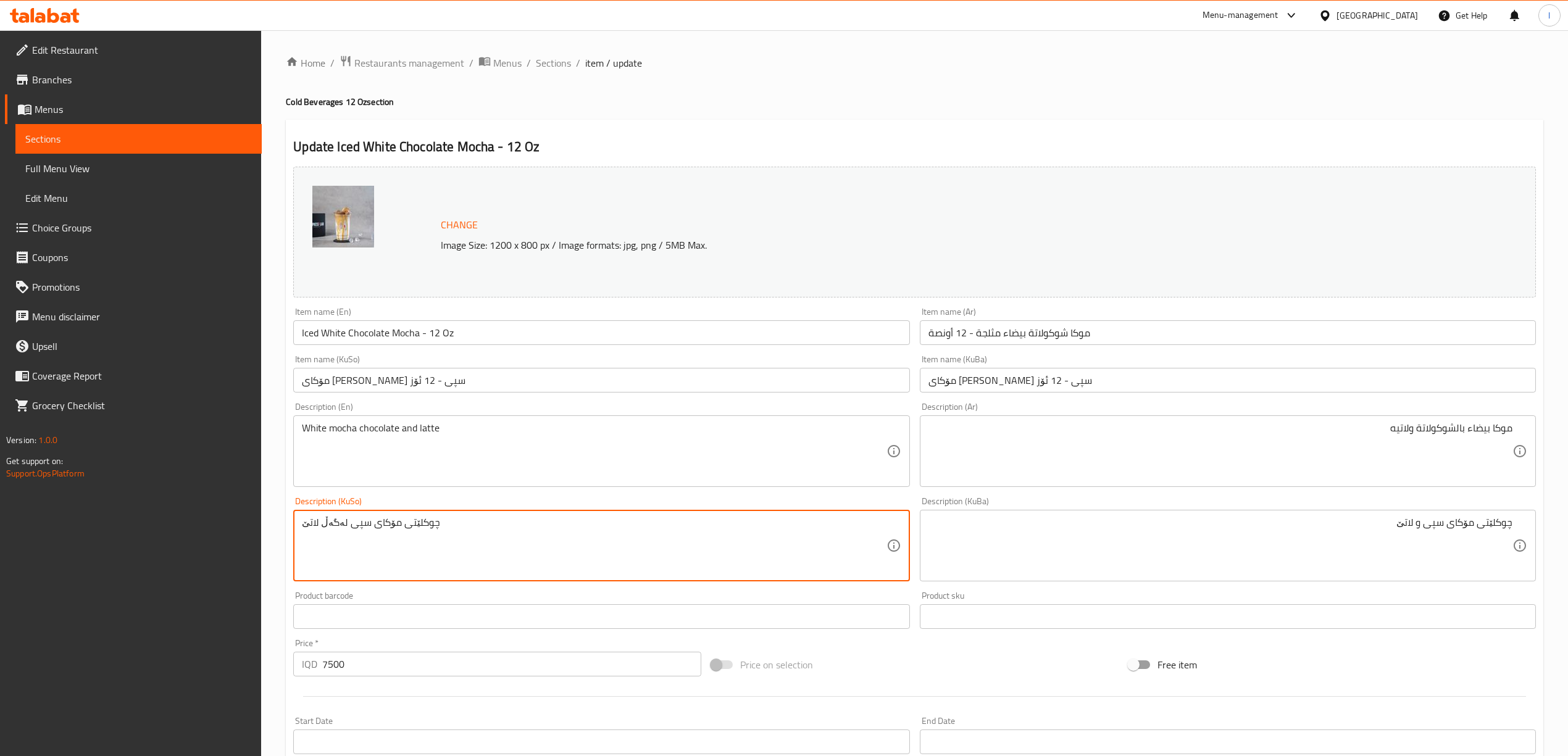
drag, startPoint x: 467, startPoint y: 520, endPoint x: 42, endPoint y: 485, distance: 426.4
paste textarea
type textarea "چوکلێتی مۆکای سپی و لاتێ"
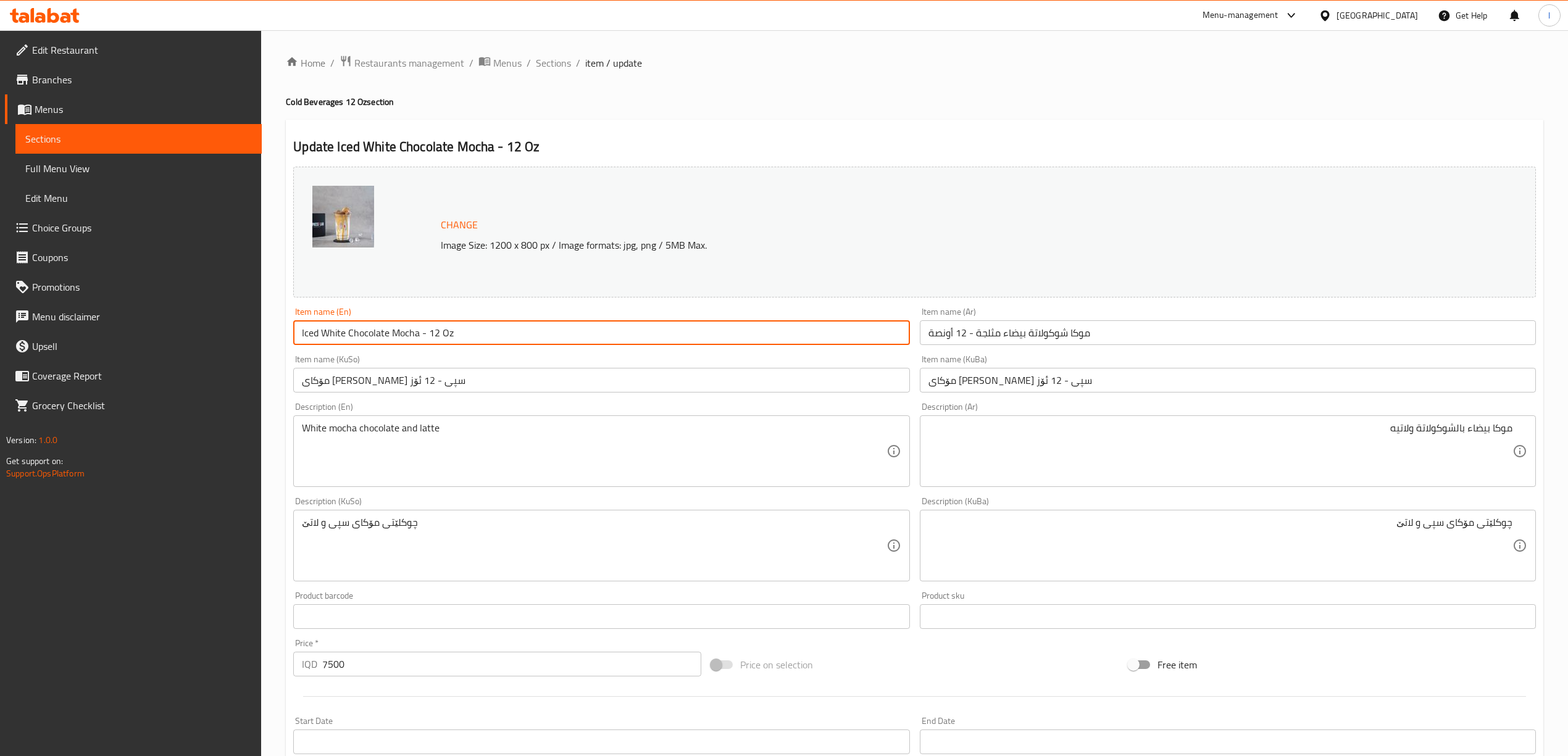
drag, startPoint x: 490, startPoint y: 334, endPoint x: 72, endPoint y: 337, distance: 418.0
click at [75, 336] on div "Edit Restaurant Branches Menus Sections Full Menu View Edit Menu Choice Groups …" at bounding box center [784, 596] width 1568 height 1132
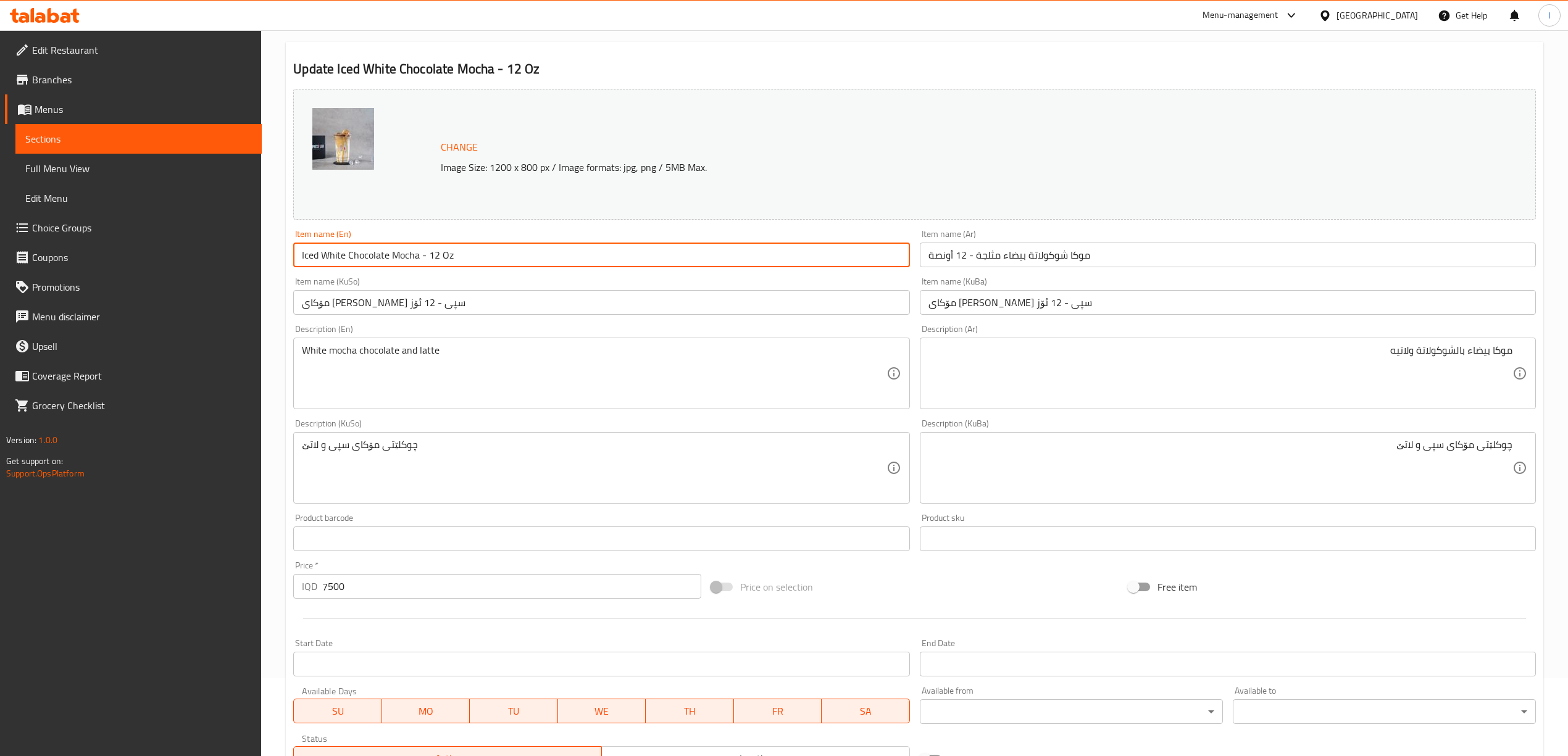
scroll to position [408, 0]
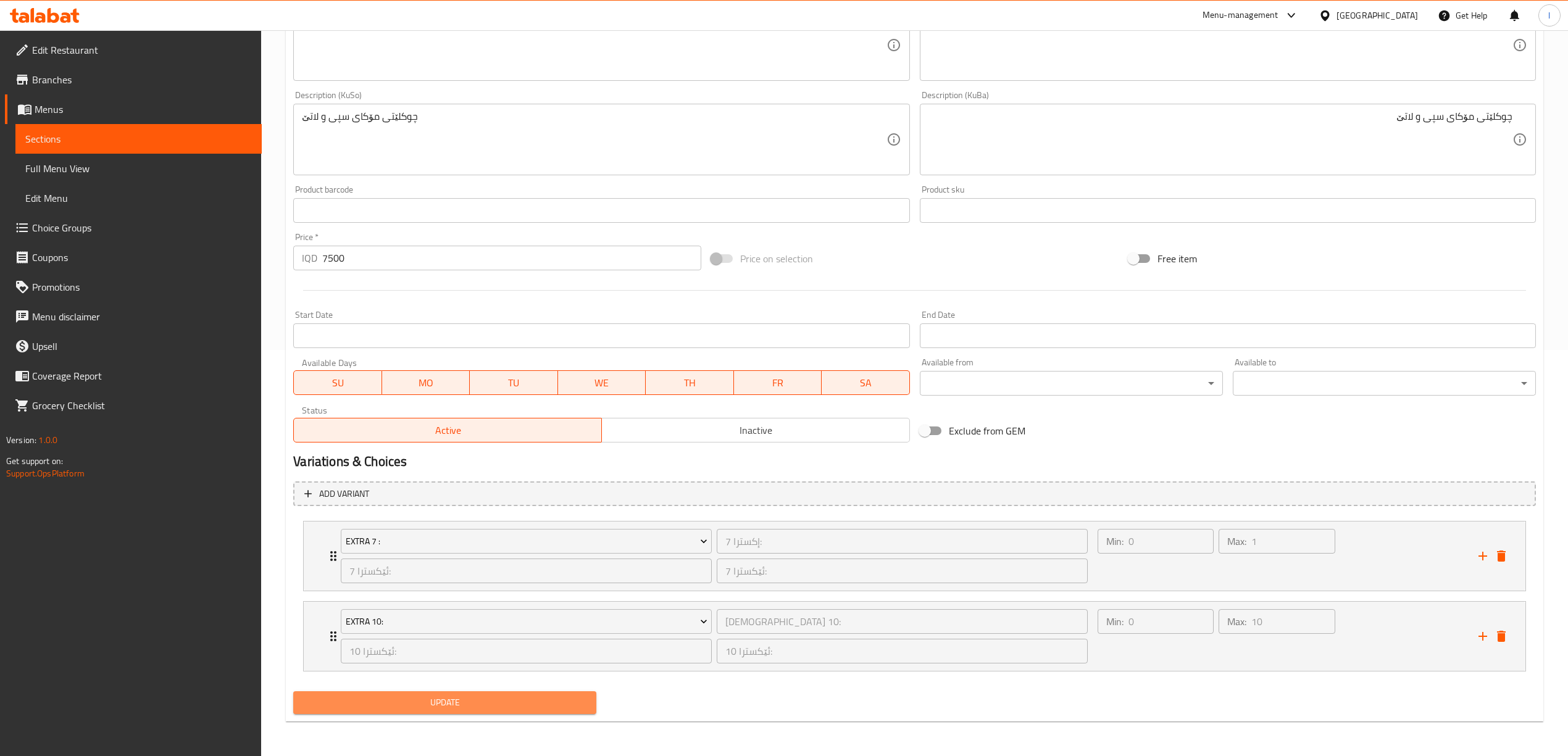
click at [437, 705] on span "Update" at bounding box center [444, 703] width 283 height 16
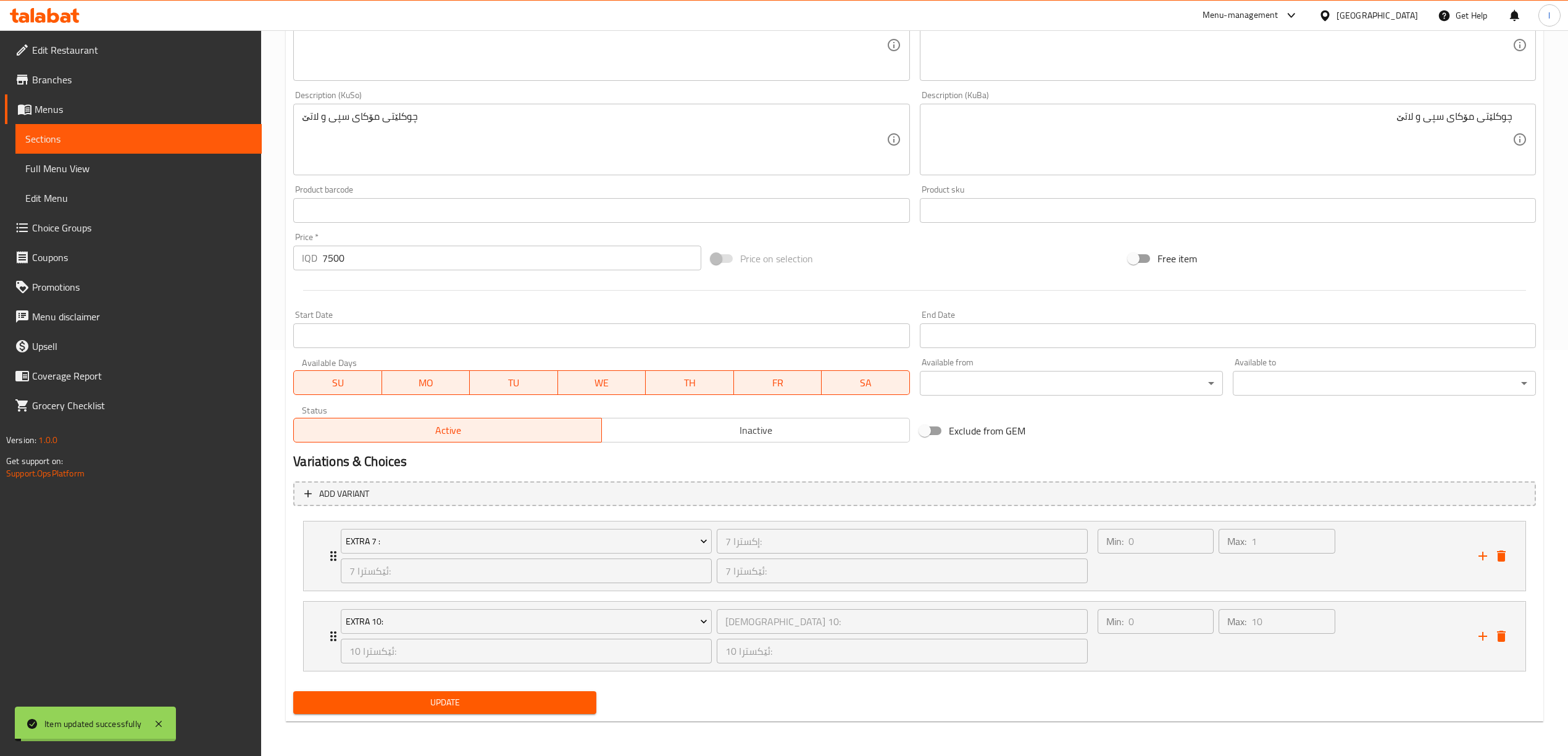
click at [106, 171] on span "Full Menu View" at bounding box center [138, 169] width 226 height 15
click at [82, 164] on span "Full Menu View" at bounding box center [138, 169] width 226 height 15
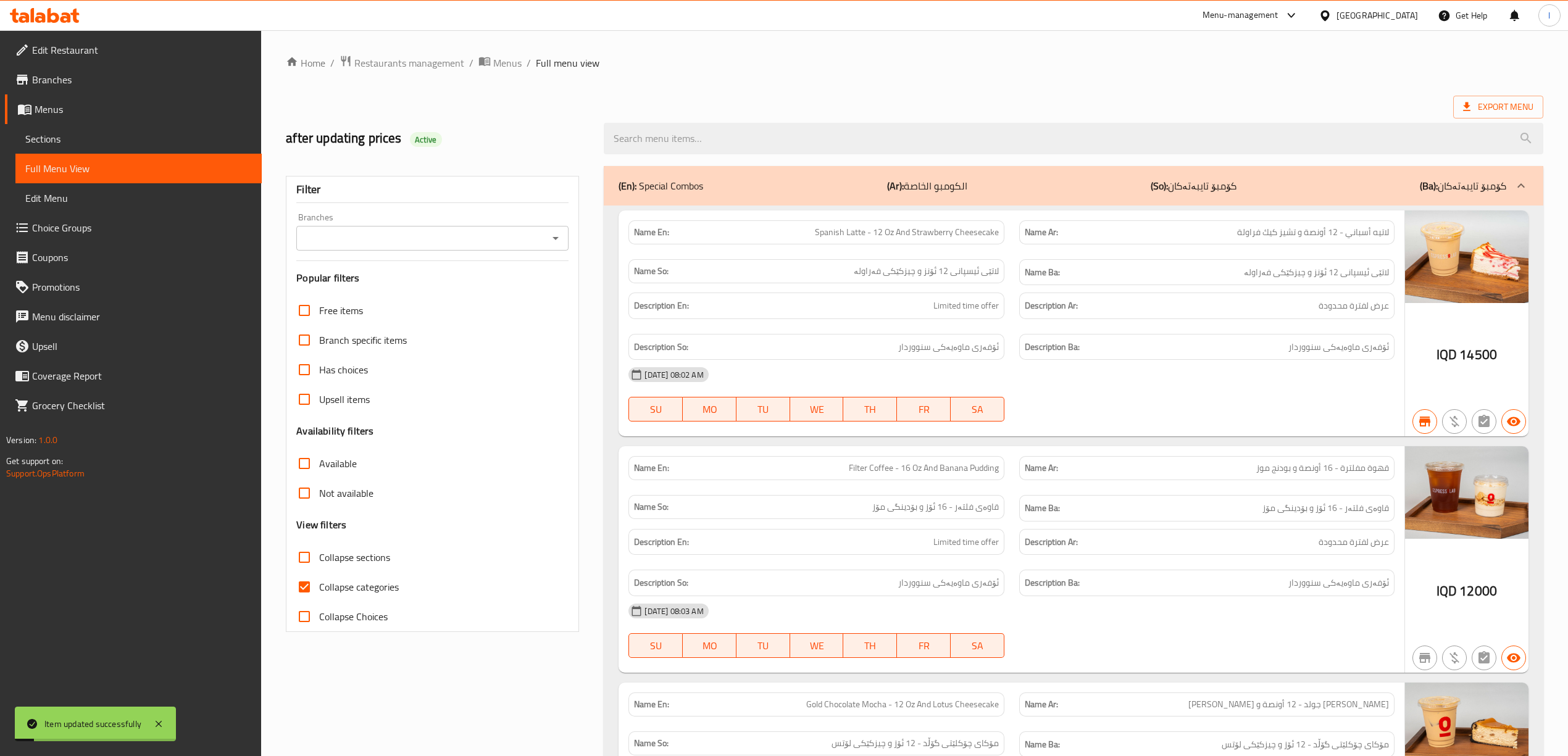
click at [398, 238] on input "Branches" at bounding box center [422, 238] width 245 height 17
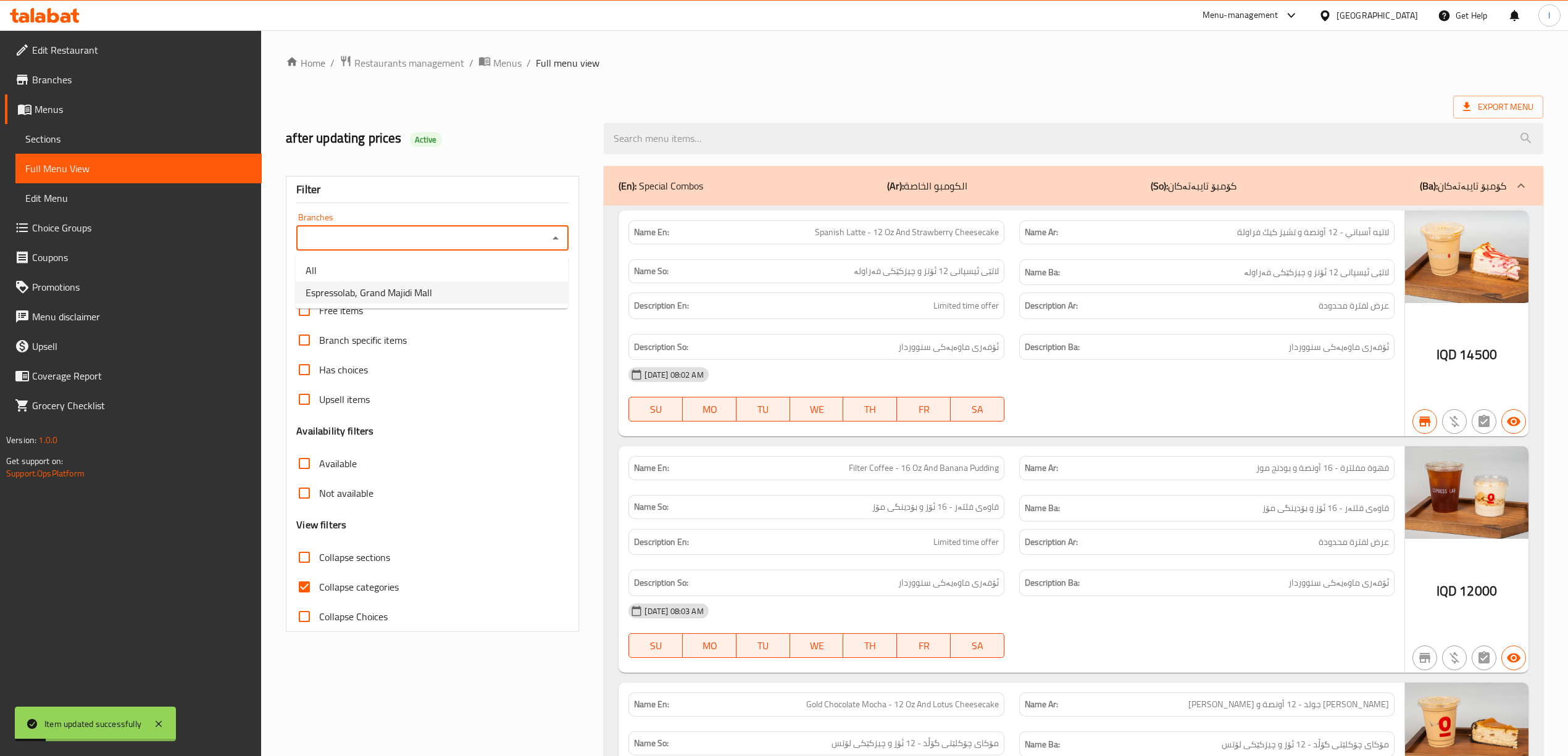
click at [381, 296] on span "Espressolab, Grand Majidi Mall" at bounding box center [368, 292] width 126 height 15
click at [685, 134] on input "search" at bounding box center [1073, 138] width 939 height 31
type input "Espressolab, Grand Majidi Mall"
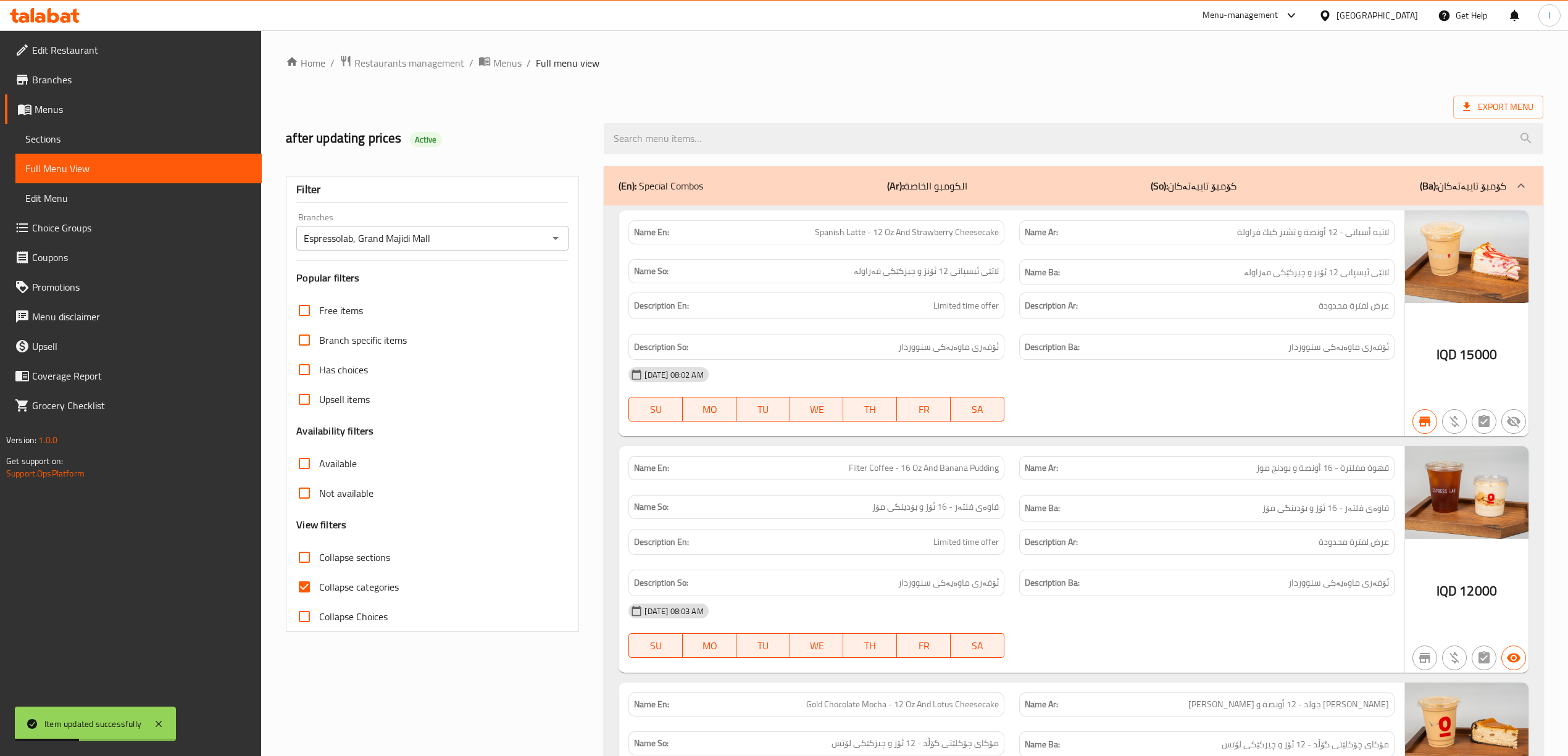
paste input "Iced White Chocolate Mocha - 12 Oz"
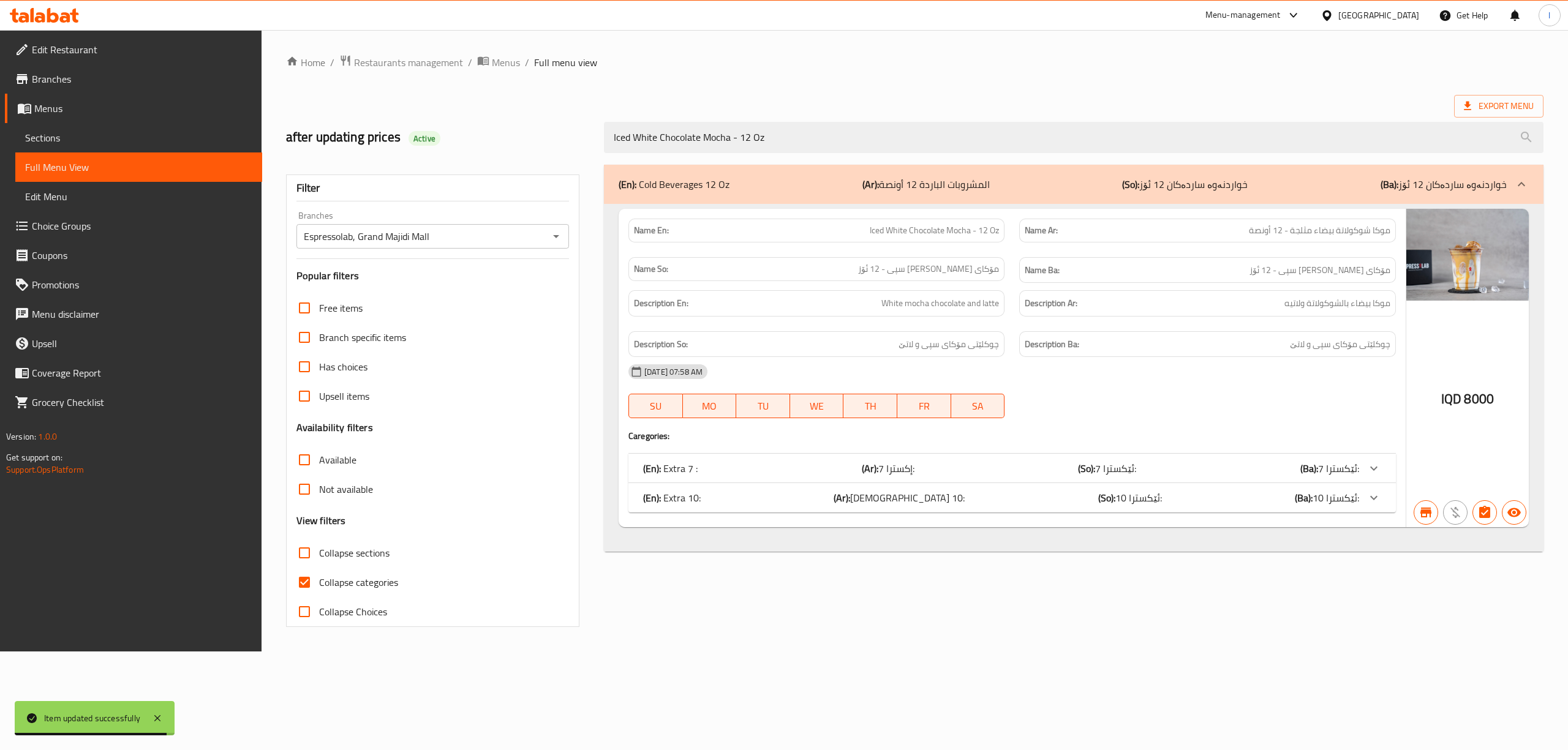
type input "Iced White Chocolate Mocha - 12 Oz"
click at [157, 136] on span "Sections" at bounding box center [139, 137] width 227 height 15
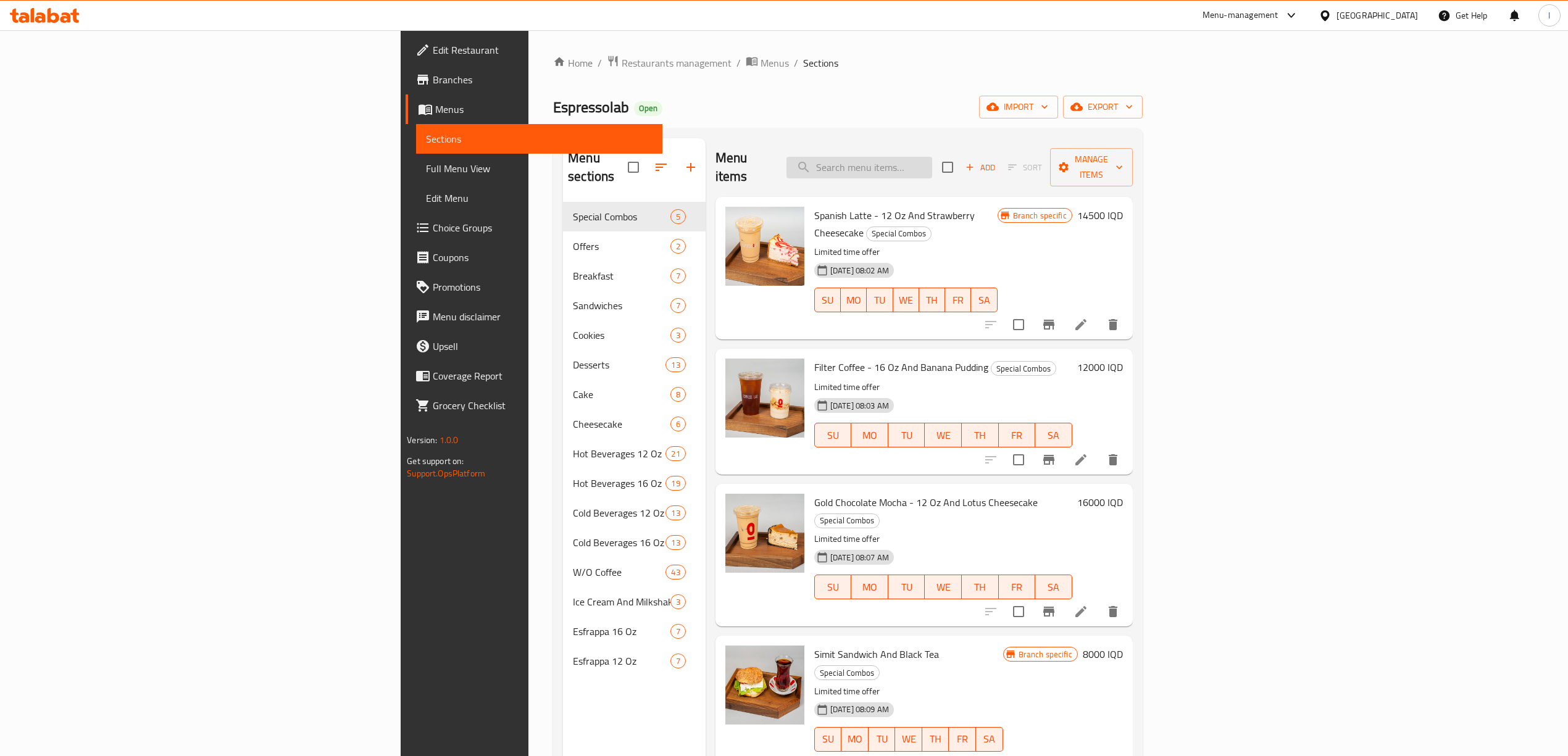
click at [932, 157] on input "search" at bounding box center [859, 168] width 146 height 22
paste input "Coconut Pina12 Oz"
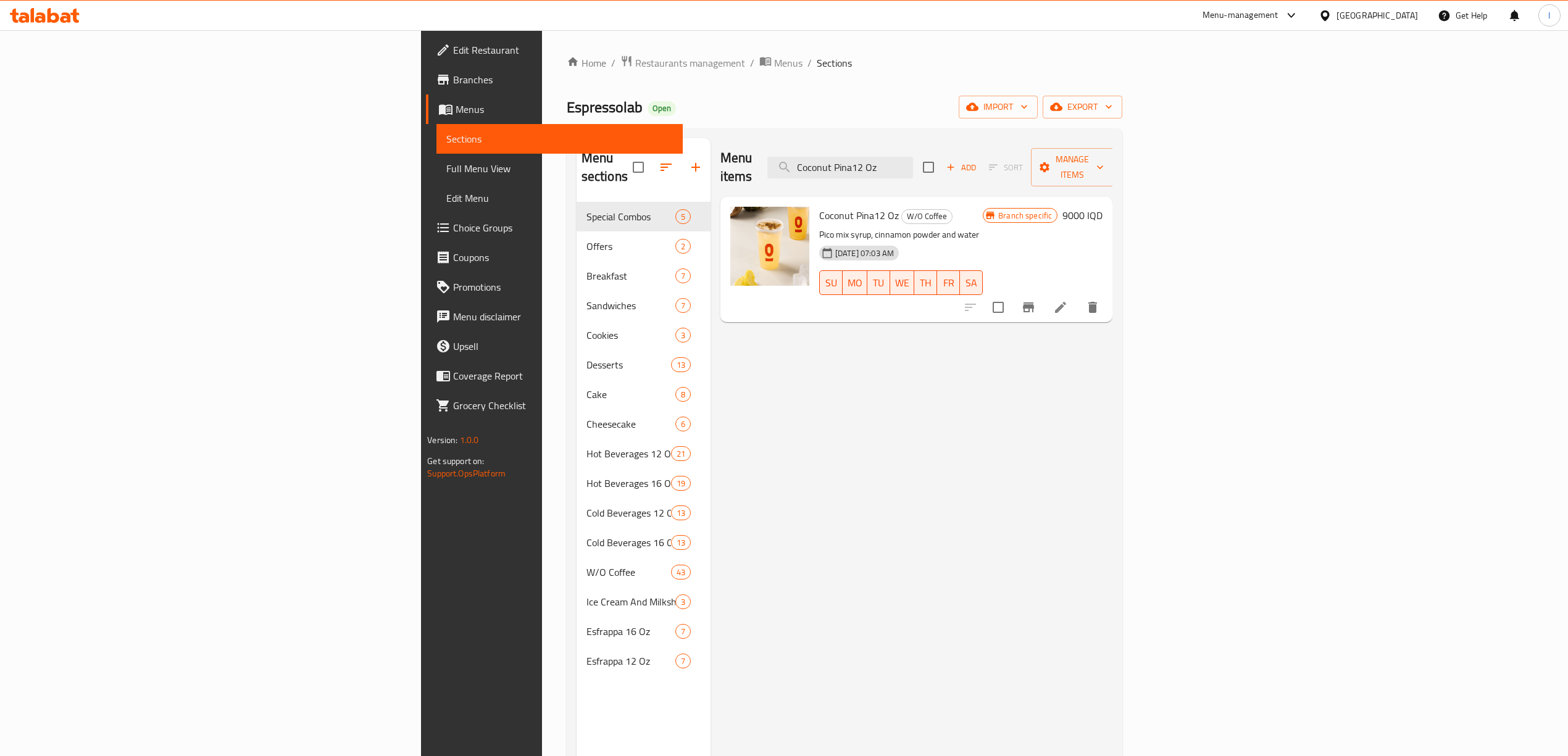
type input "Coconut Pina12 Oz"
click at [446, 166] on span "Full Menu View" at bounding box center [559, 169] width 226 height 15
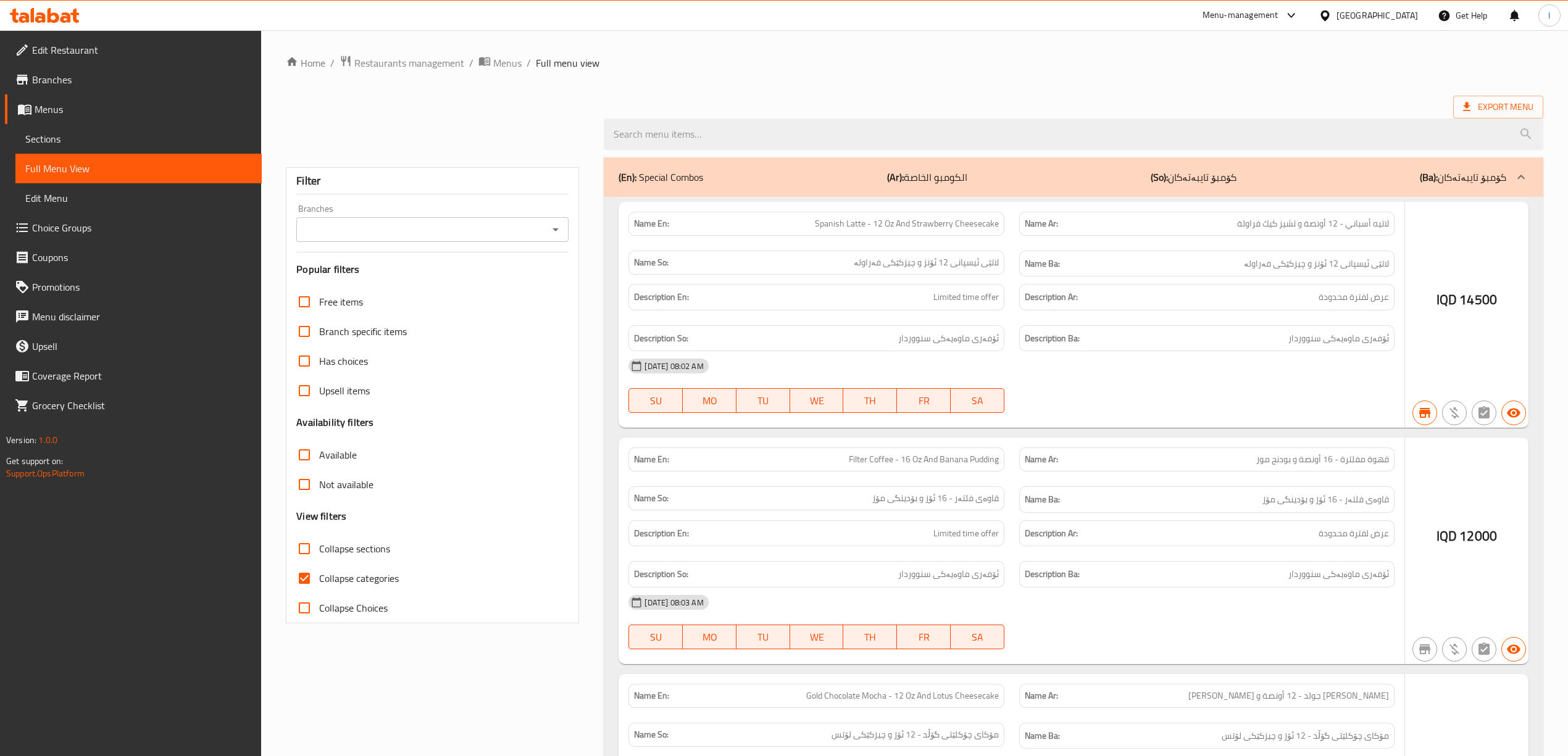
click at [335, 225] on div "Branches Branches" at bounding box center [432, 223] width 272 height 38
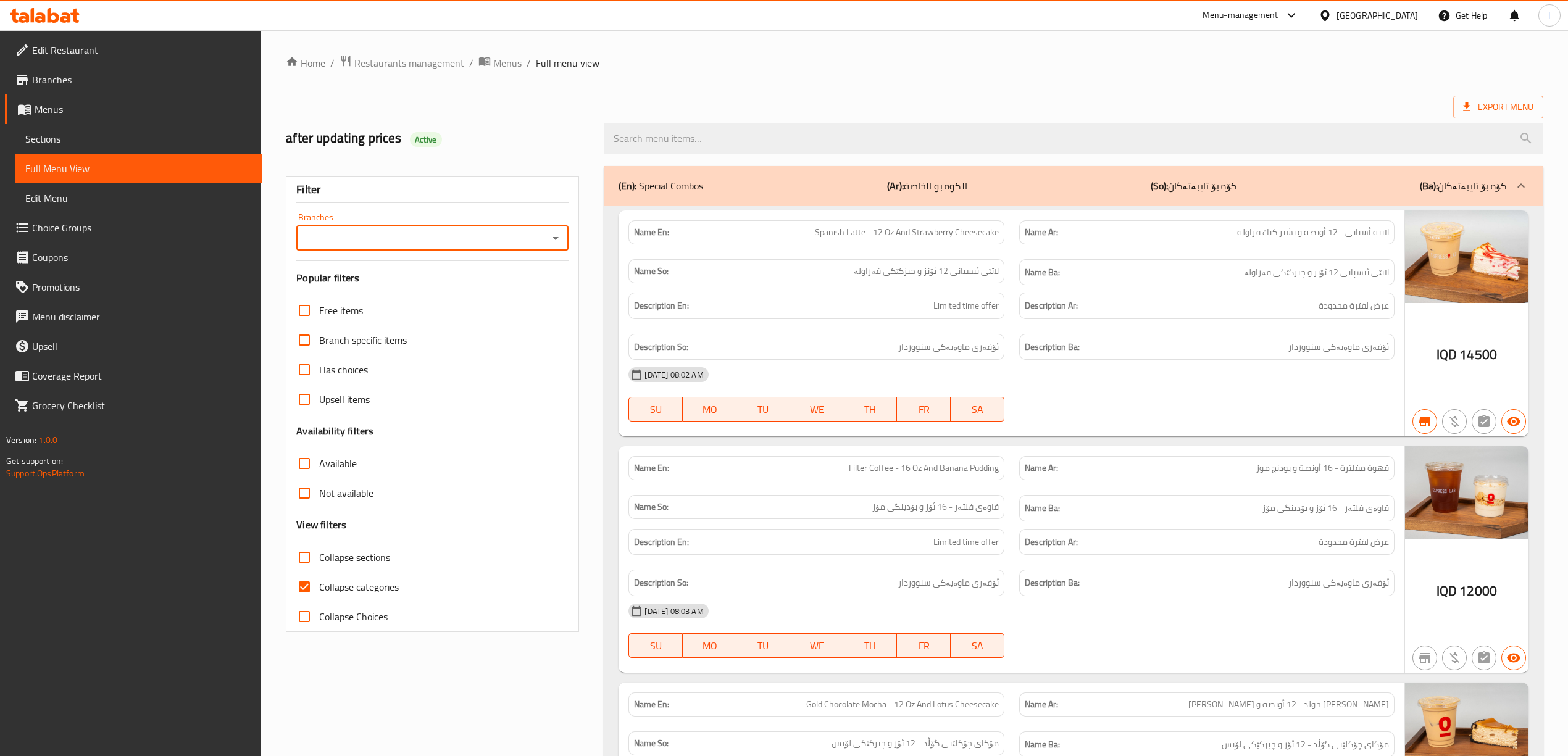
click at [366, 238] on input "Branches" at bounding box center [422, 238] width 245 height 17
click at [415, 285] on span "Espressolab, Grand Majidi Mall" at bounding box center [368, 292] width 126 height 15
click at [408, 290] on div "Filter Branches Branches Popular filters Free items Branch specific items Has c…" at bounding box center [433, 404] width 293 height 456
type input "Espressolab, Grand Majidi Mall"
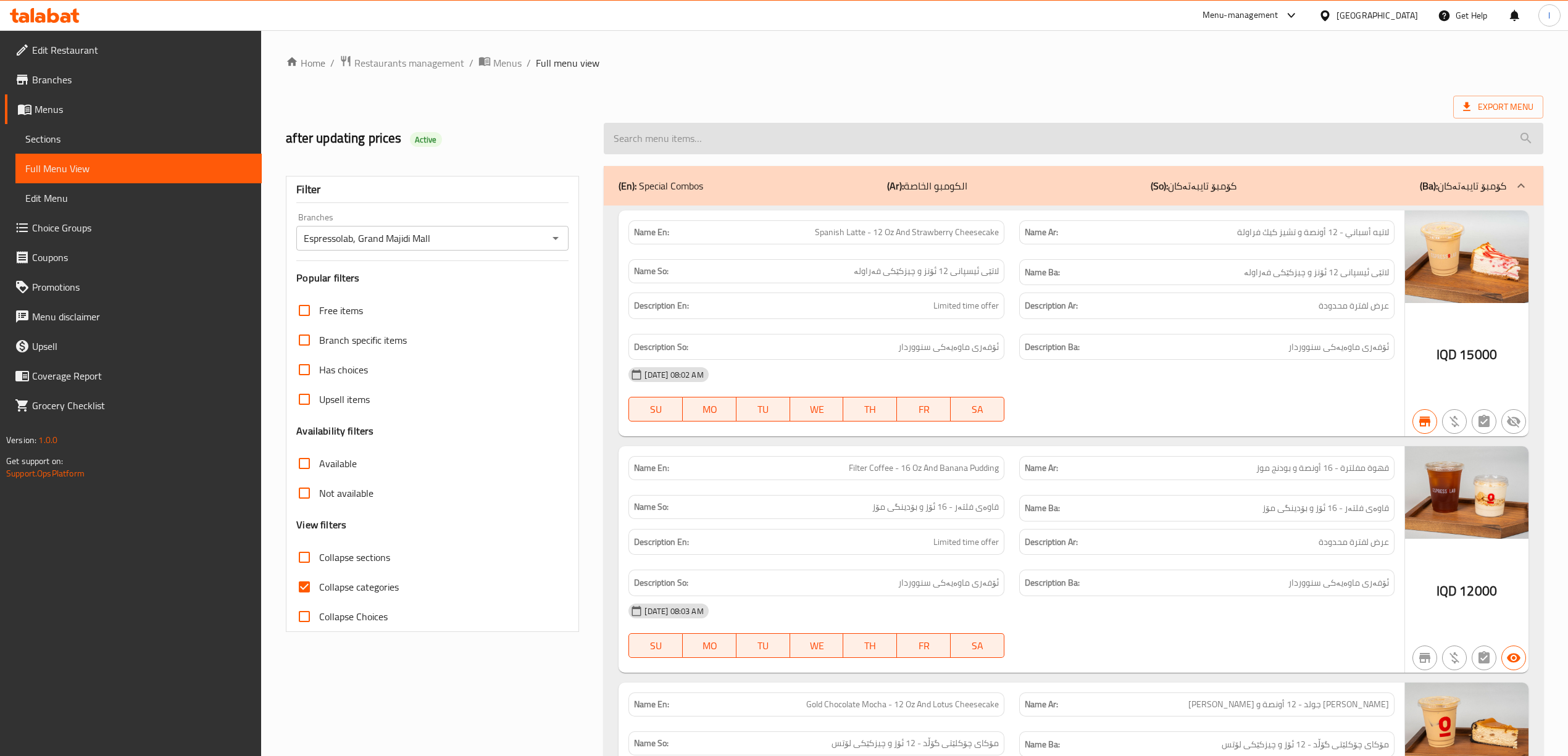
click at [743, 146] on input "search" at bounding box center [1073, 138] width 939 height 31
paste input "Coconut Pina12 Oz"
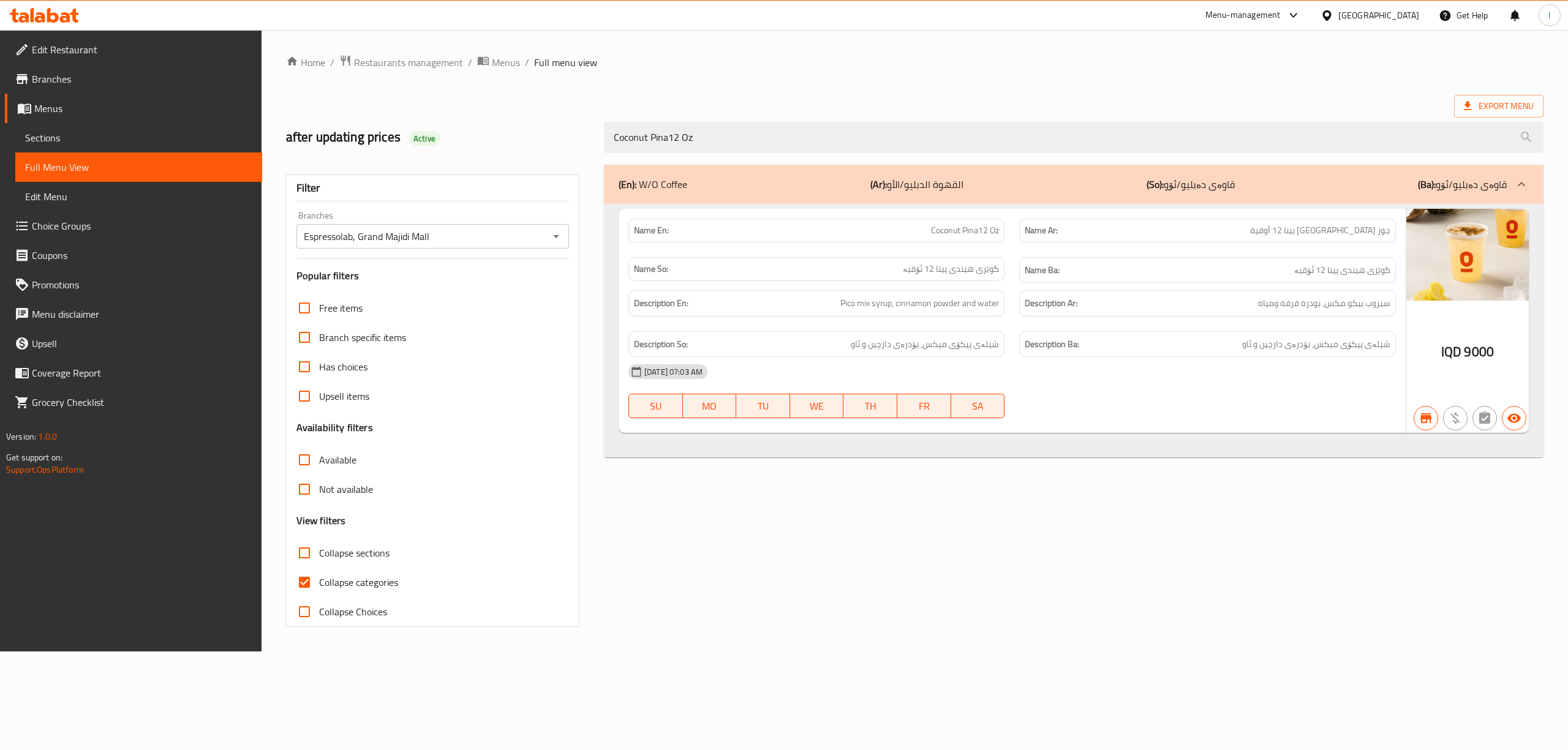
type input "Coconut Pina12 Oz"
click at [648, 635] on div "(En): W/O Coffee (Ar): القهوة الدبليو/الأو (So): قاوەی دەبلیو/ئۆو (Ba): قاوەی د…" at bounding box center [1074, 395] width 954 height 477
click at [72, 126] on link "Sections" at bounding box center [138, 137] width 246 height 29
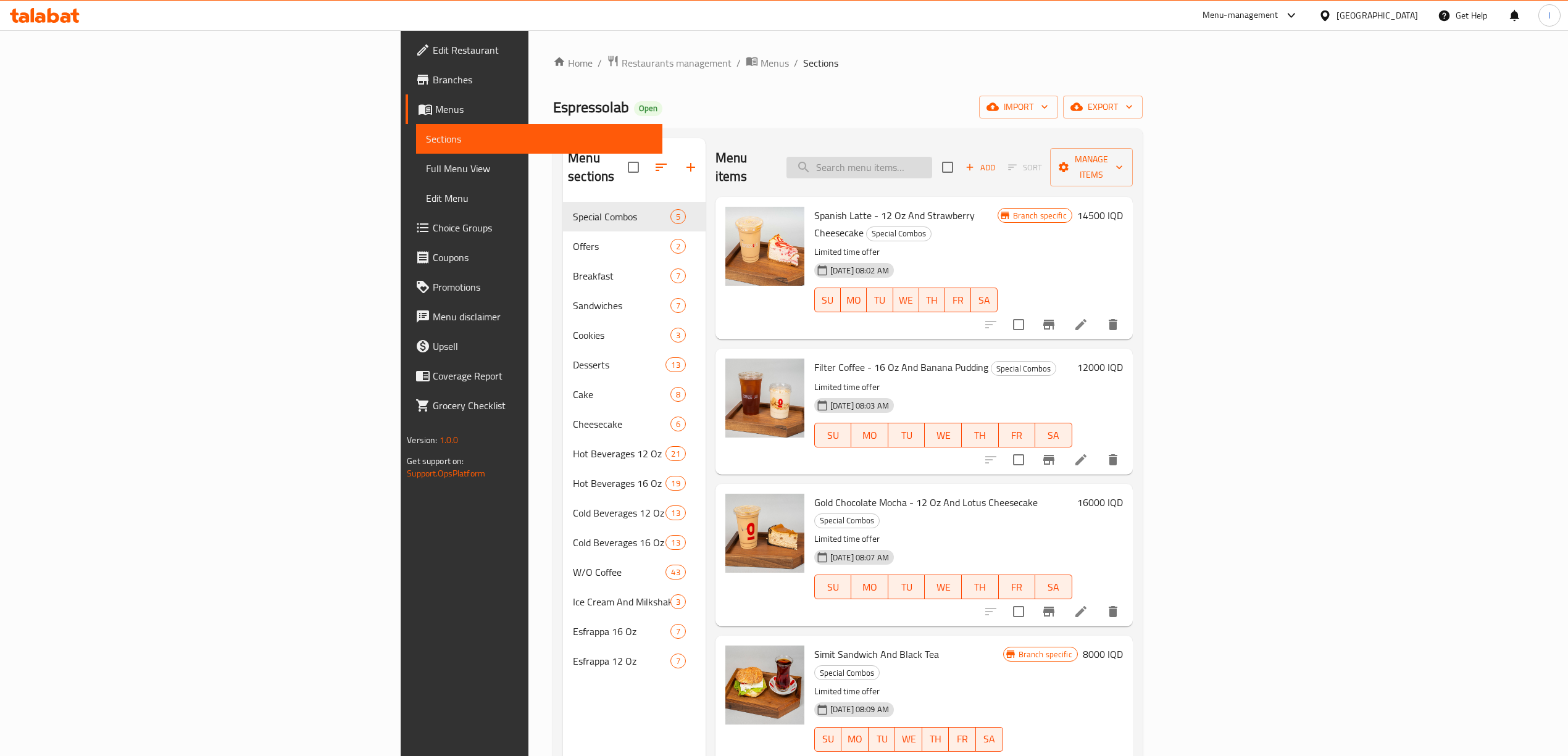
click at [932, 157] on input "search" at bounding box center [859, 168] width 146 height 22
paste input "Coconut Pina12 Oz"
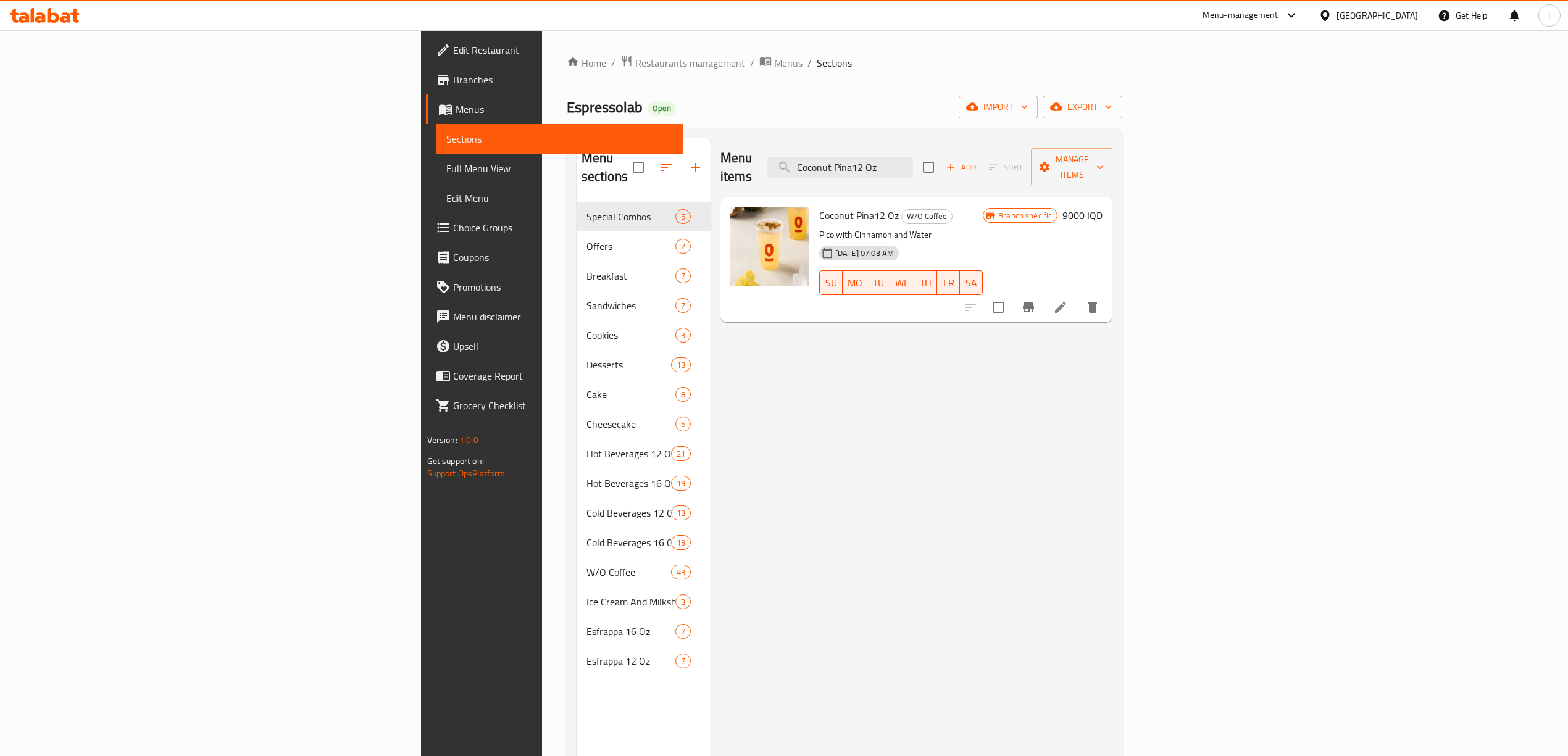
type input "Coconut Pina12 Oz"
click at [1078, 296] on li at bounding box center [1060, 307] width 35 height 22
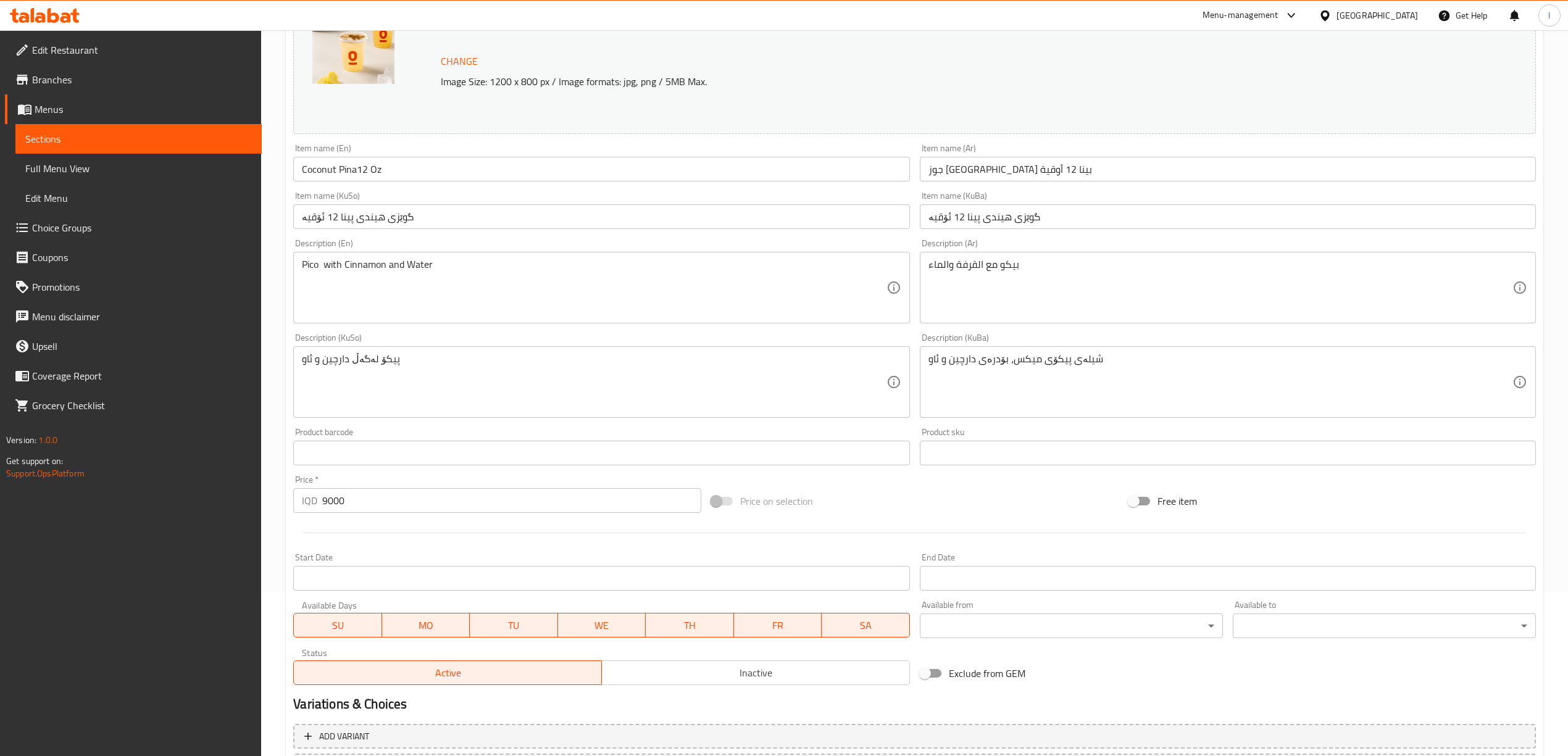
scroll to position [164, 0]
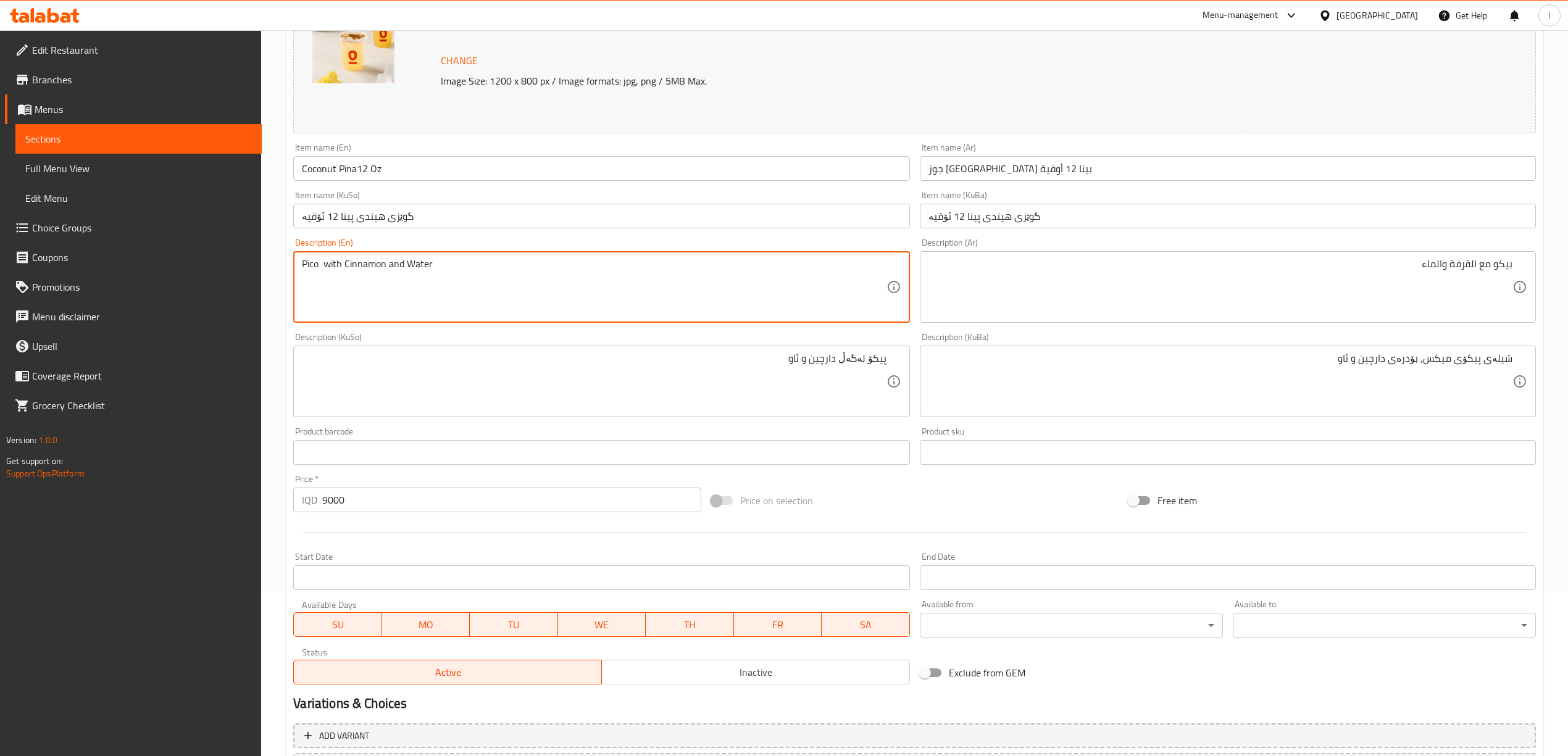
drag, startPoint x: 344, startPoint y: 270, endPoint x: 317, endPoint y: 269, distance: 27.0
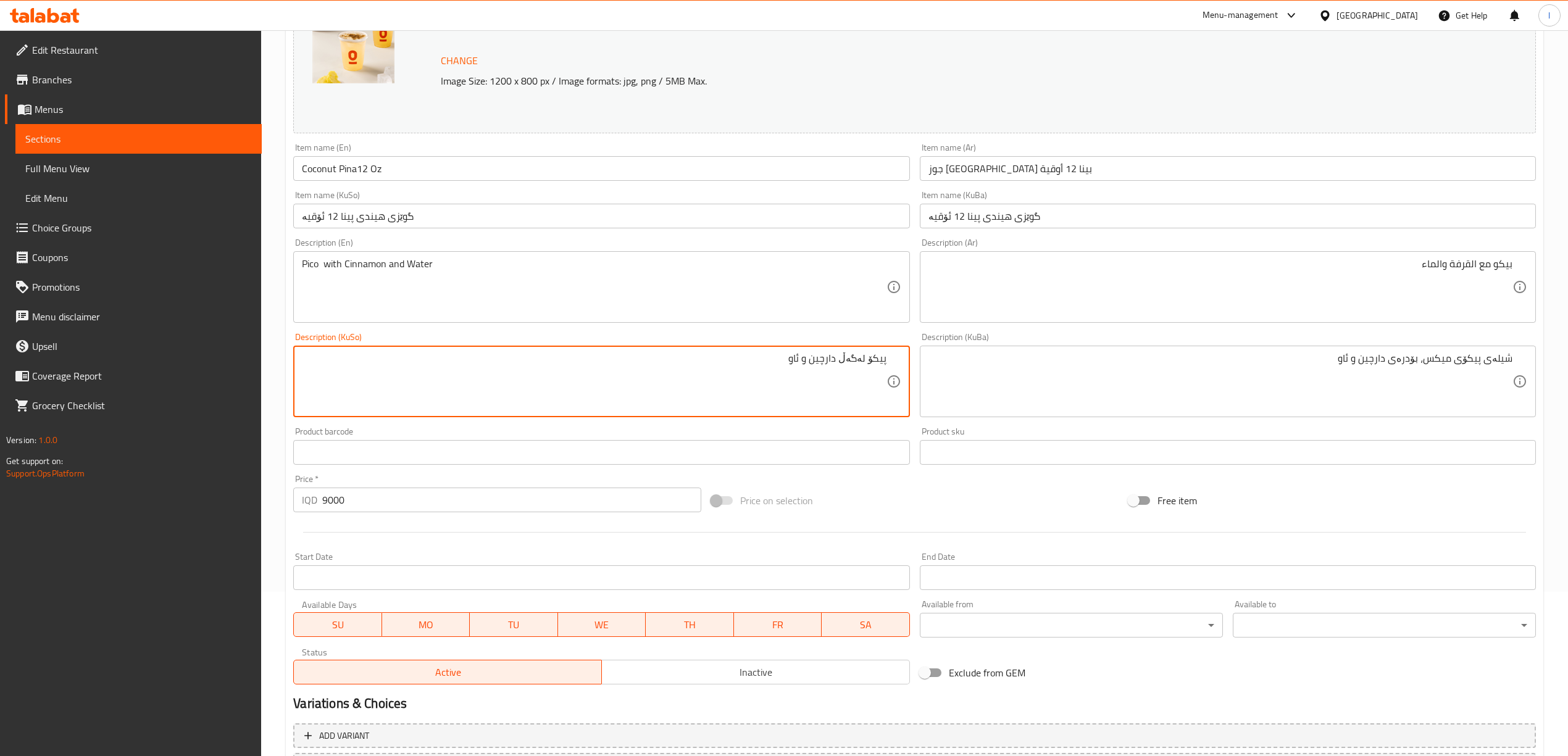
drag, startPoint x: 685, startPoint y: 366, endPoint x: 927, endPoint y: 367, distance: 242.0
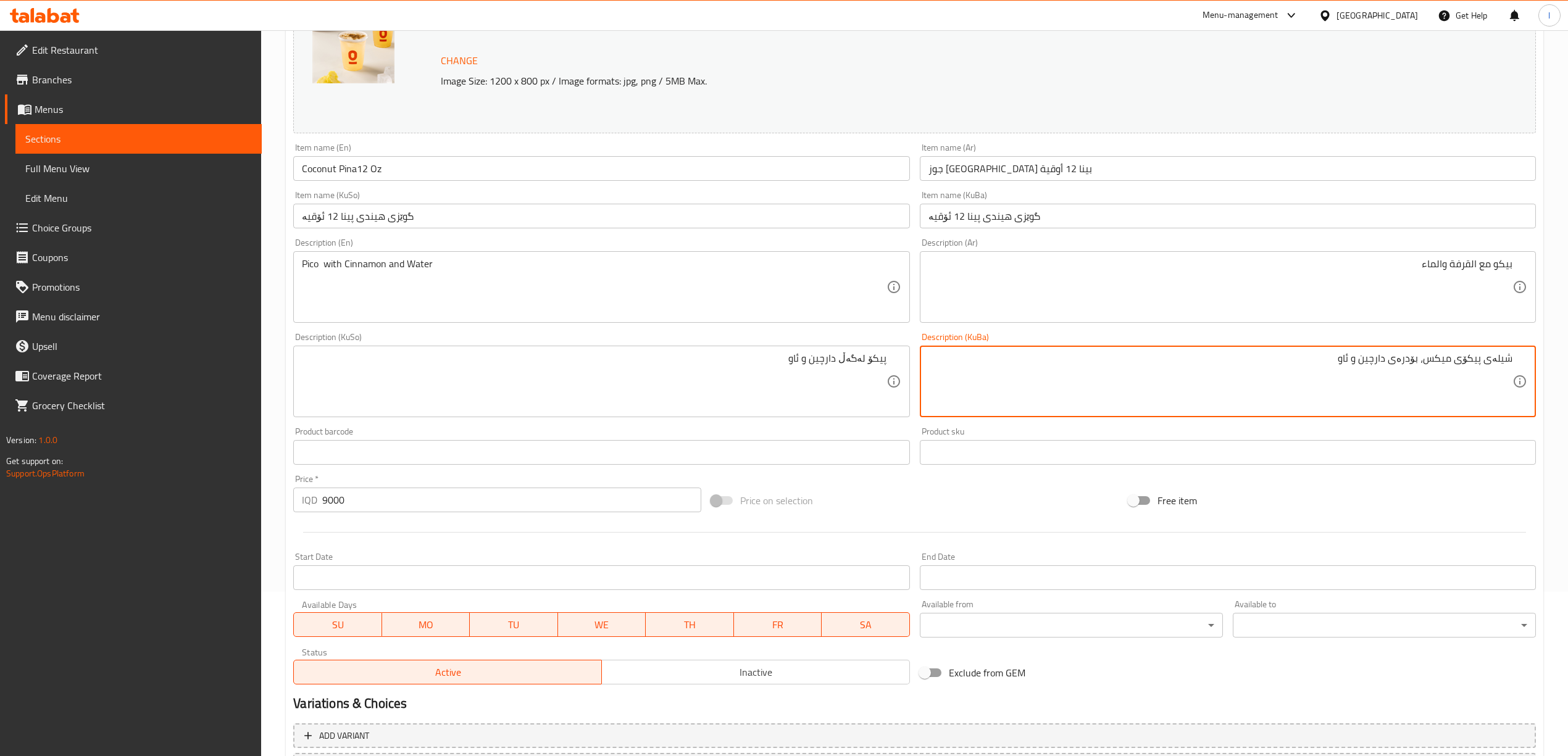
drag, startPoint x: 1189, startPoint y: 368, endPoint x: 1576, endPoint y: 358, distance: 387.1
paste textarea "پیکۆ لەگەڵ دارچین و ئاو"
click at [1482, 363] on textarea "پیکۆ لەگەڵ دارچین و ئاو" at bounding box center [1220, 382] width 584 height 59
type textarea "پیکۆ، دارچین و ئاو"
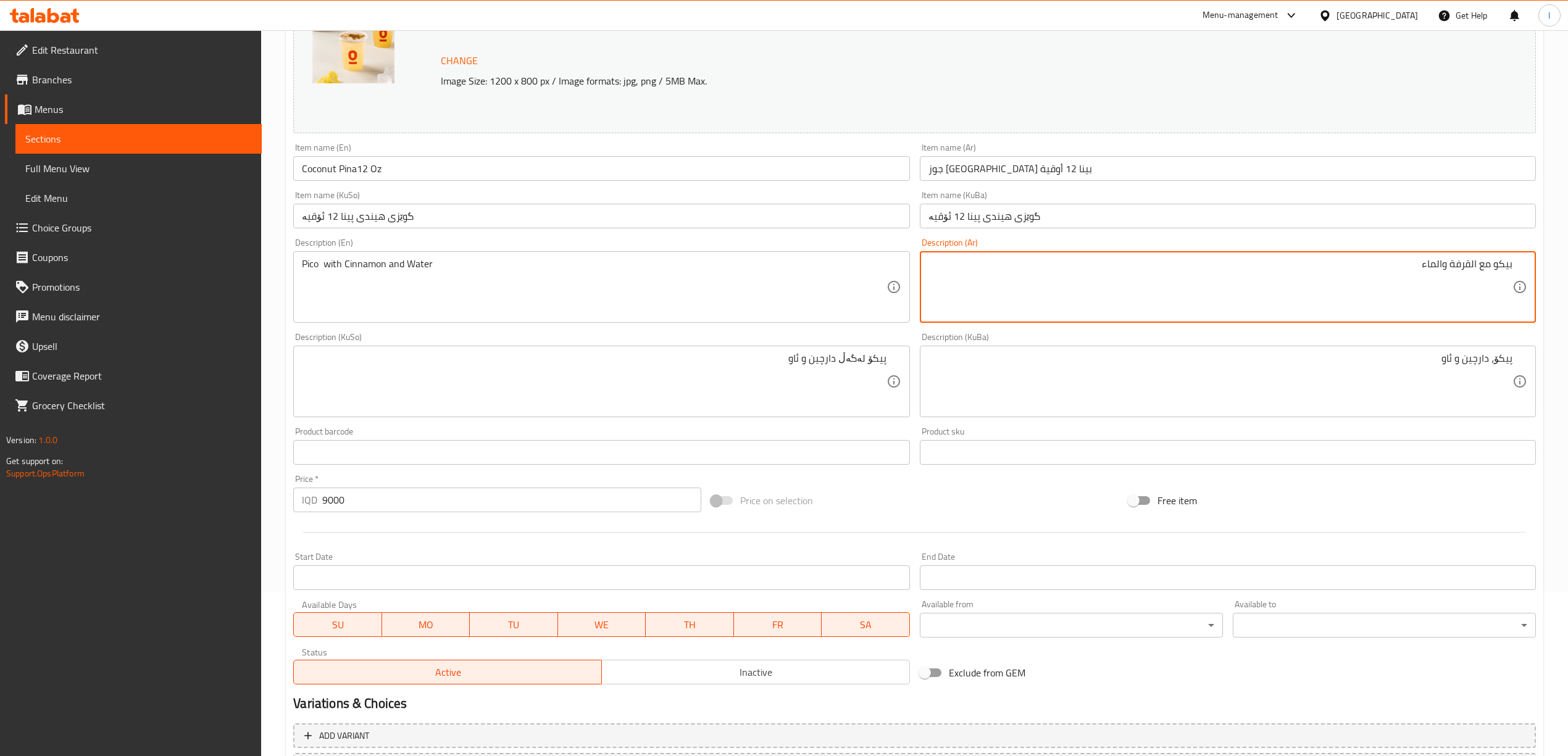
click at [1488, 268] on textarea "بيكو مع القرفة والماء" at bounding box center [1220, 288] width 584 height 59
click at [1486, 271] on textarea "بيكو، القرفة والماء" at bounding box center [1220, 288] width 584 height 59
click at [1482, 264] on textarea "بيكو، القرفة والماء" at bounding box center [1220, 288] width 584 height 59
click at [1452, 268] on textarea "بيكو، قرفة والماء" at bounding box center [1220, 288] width 584 height 59
click at [1455, 268] on textarea "بيكو، قرفة والماء" at bounding box center [1220, 288] width 584 height 59
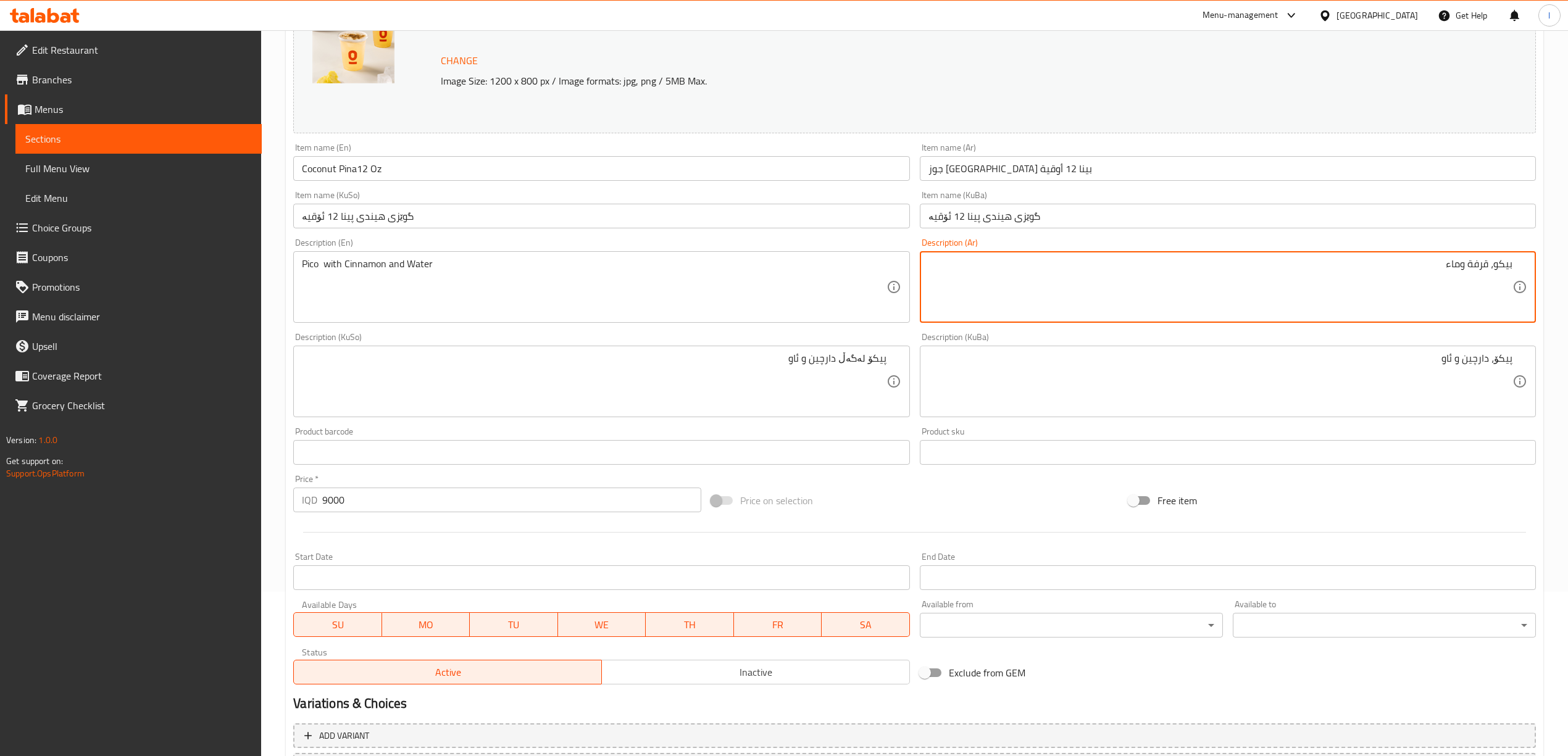
drag, startPoint x: 1376, startPoint y: 273, endPoint x: 1549, endPoint y: 258, distance: 173.6
click at [1549, 258] on div "Home / Restaurants management / Menus / Sections / item / update W/O Coffee sec…" at bounding box center [915, 367] width 1307 height 1002
type textarea "بيكو، قرفة وماء"
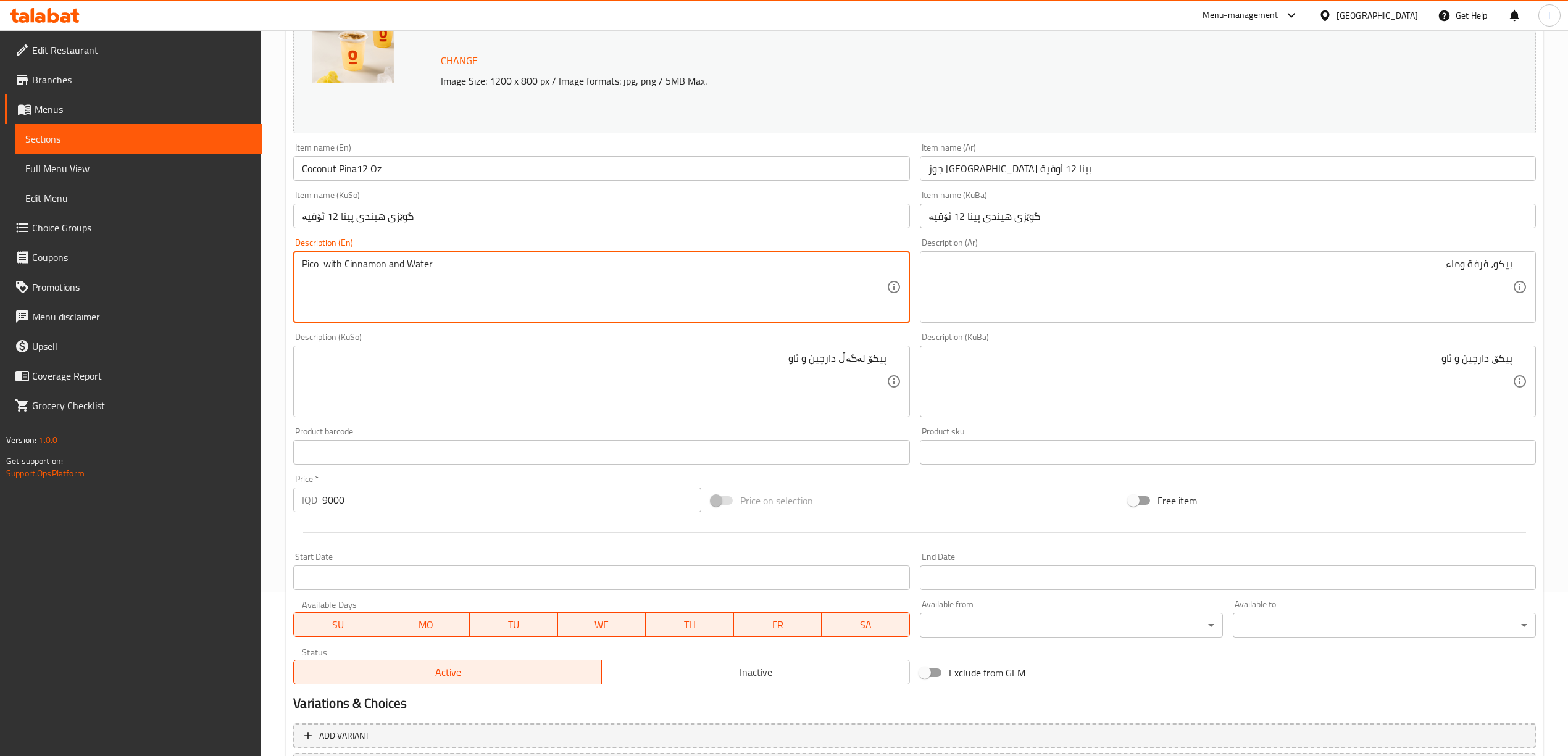
click at [334, 266] on textarea "Pico with Cinnamon and Water" at bounding box center [593, 288] width 584 height 59
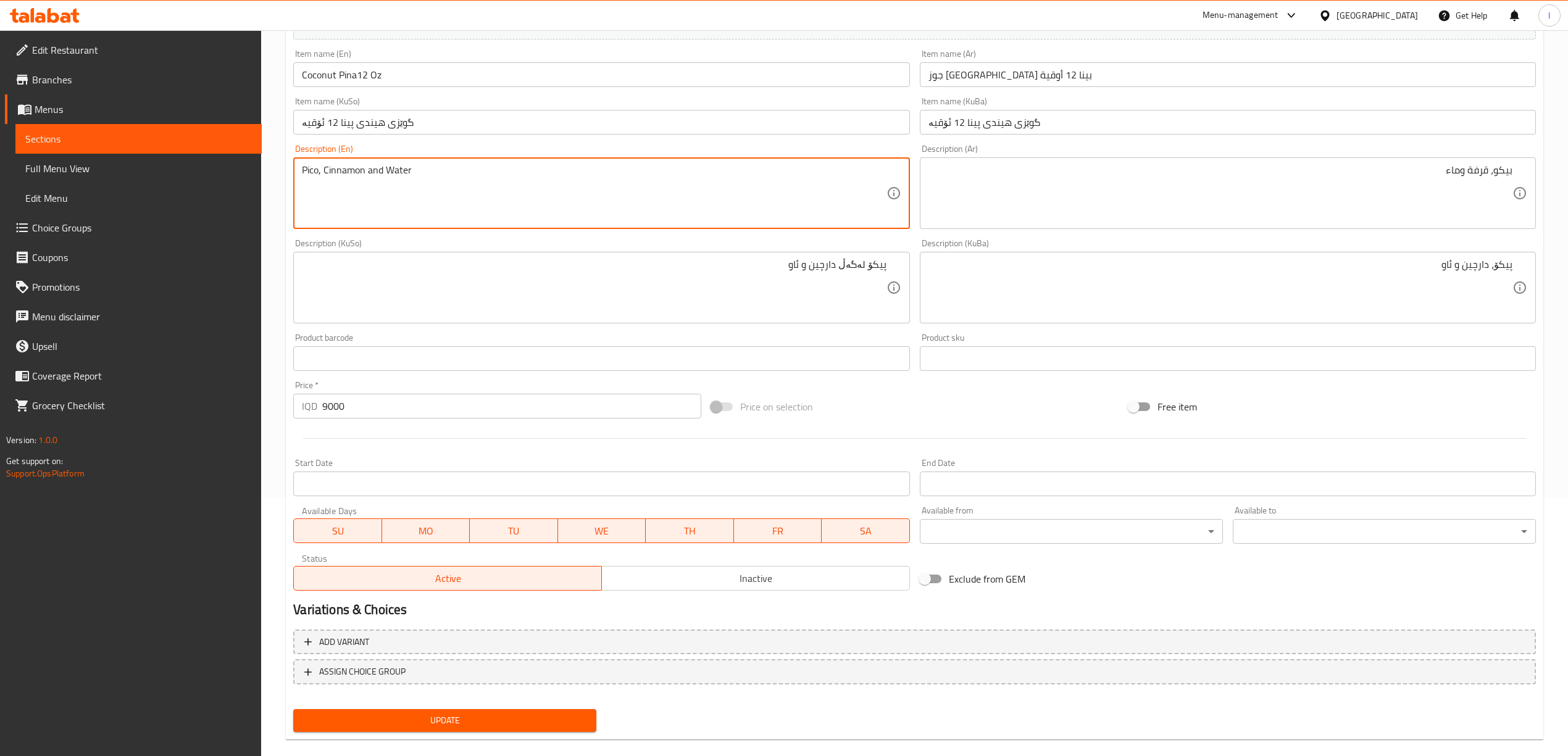
scroll to position [275, 0]
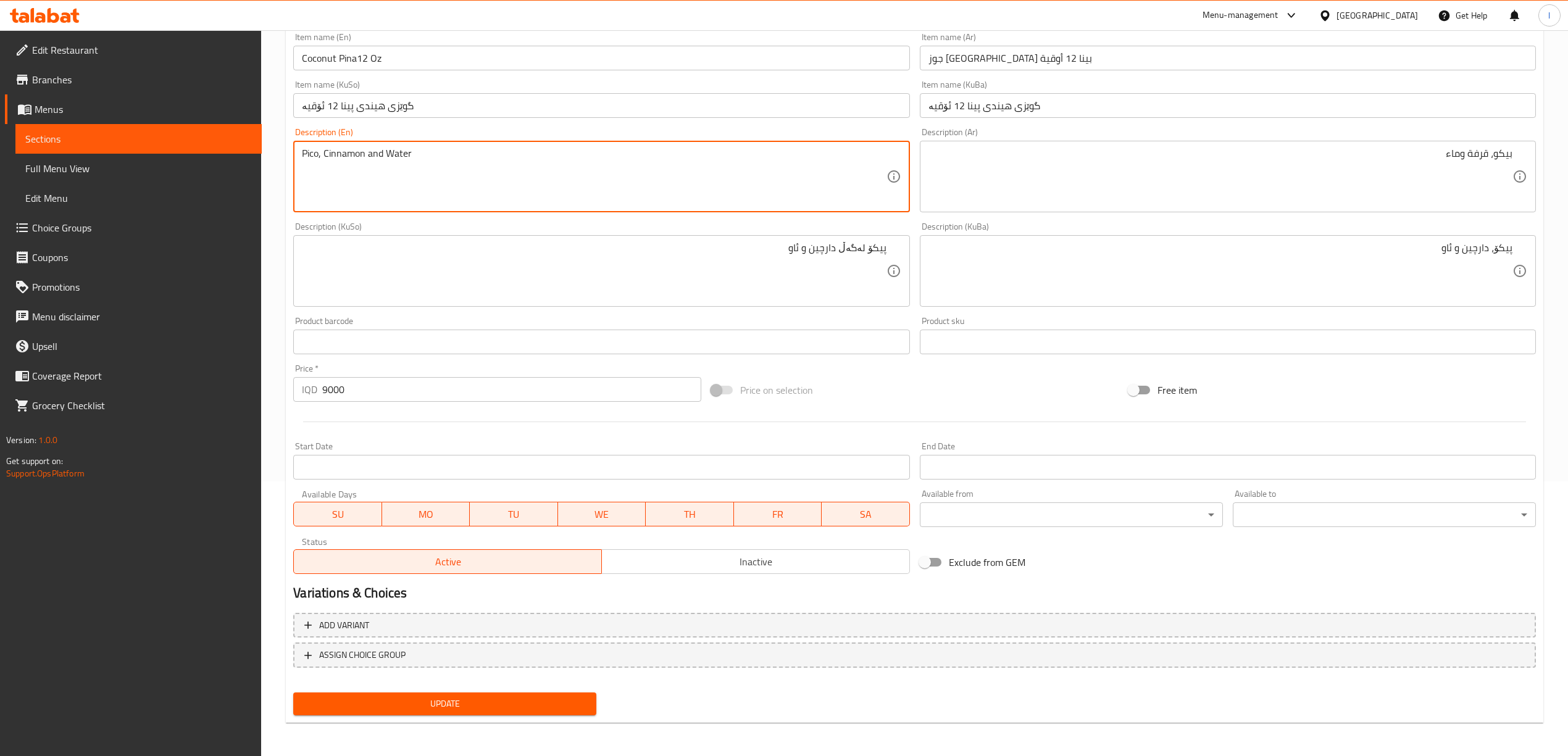
type textarea "Pico, Cinnamon and Water"
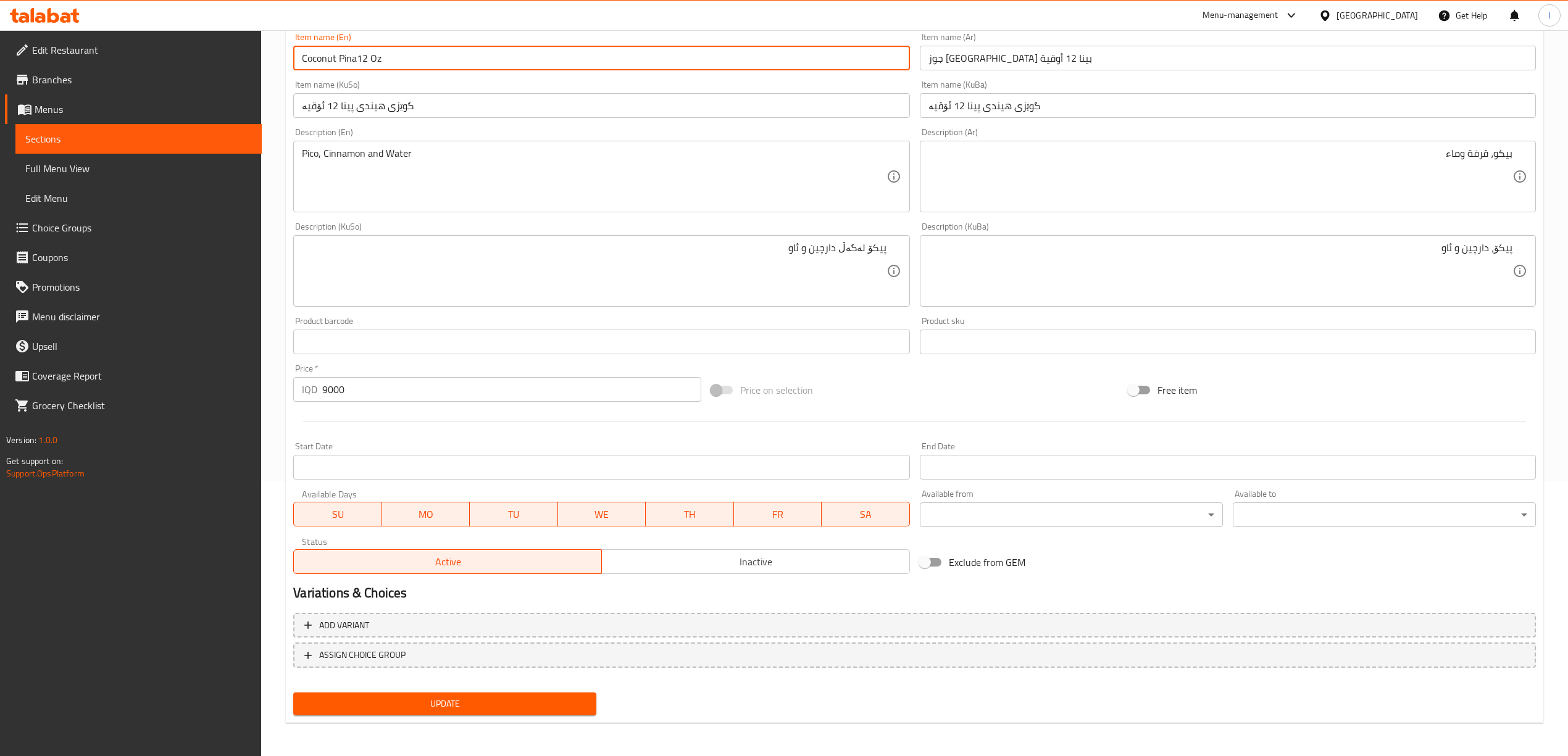
drag, startPoint x: 435, startPoint y: 62, endPoint x: 269, endPoint y: 60, distance: 166.0
click at [269, 63] on div "Home / Restaurants management / Menus / Sections / item / update W/O Coffee sec…" at bounding box center [915, 256] width 1307 height 1002
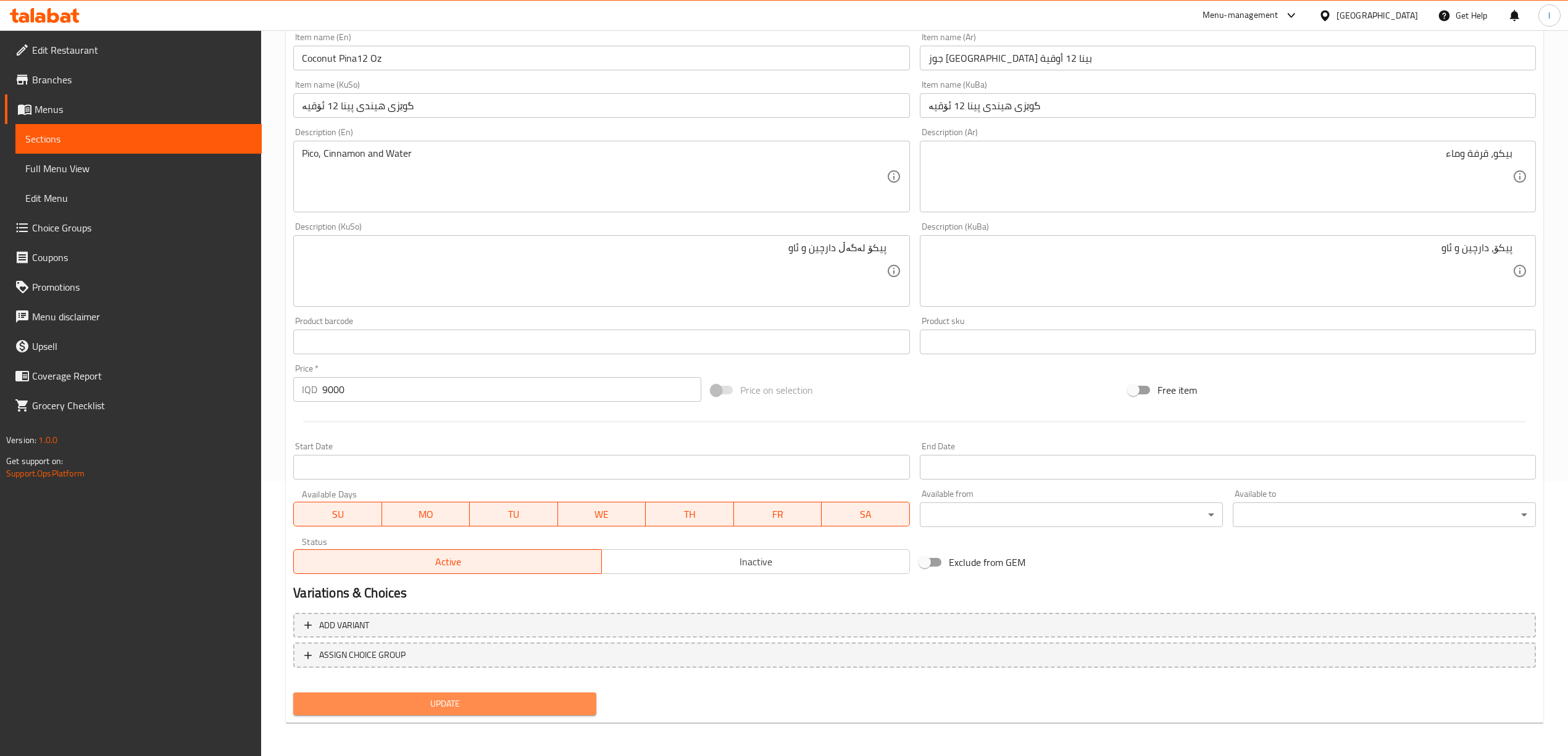
click at [474, 694] on button "Update" at bounding box center [444, 704] width 303 height 23
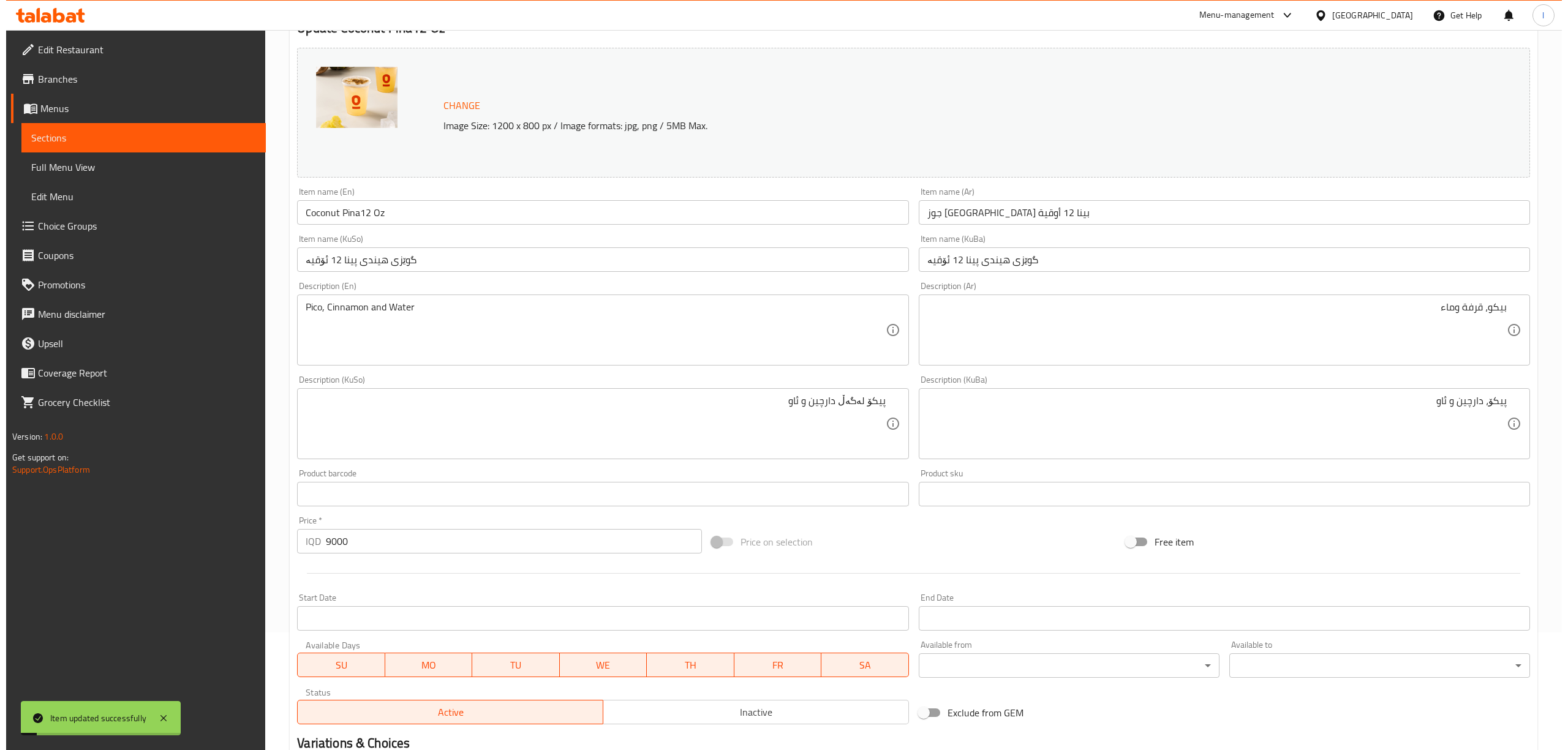
scroll to position [0, 0]
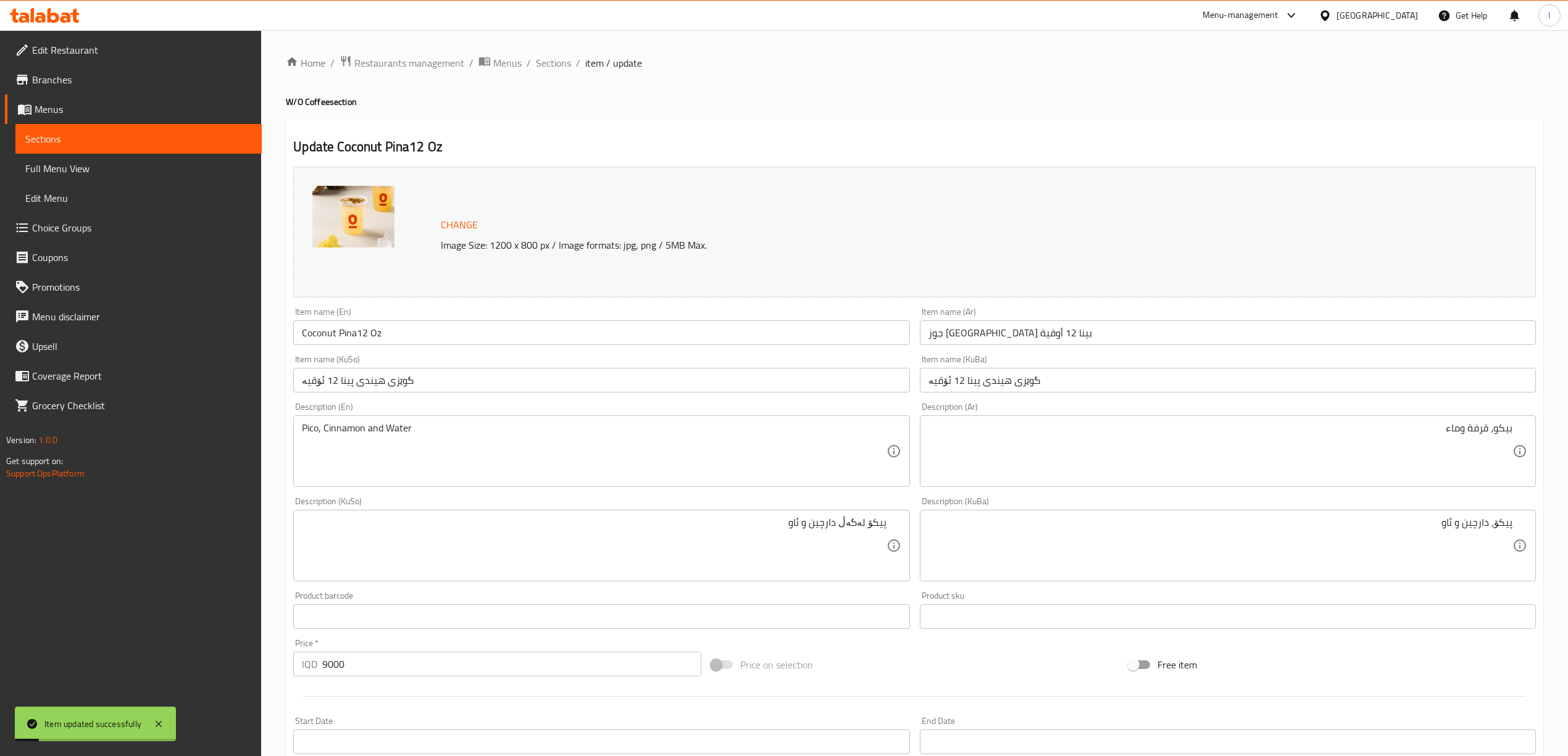
click at [84, 168] on span "Full Menu View" at bounding box center [138, 169] width 226 height 15
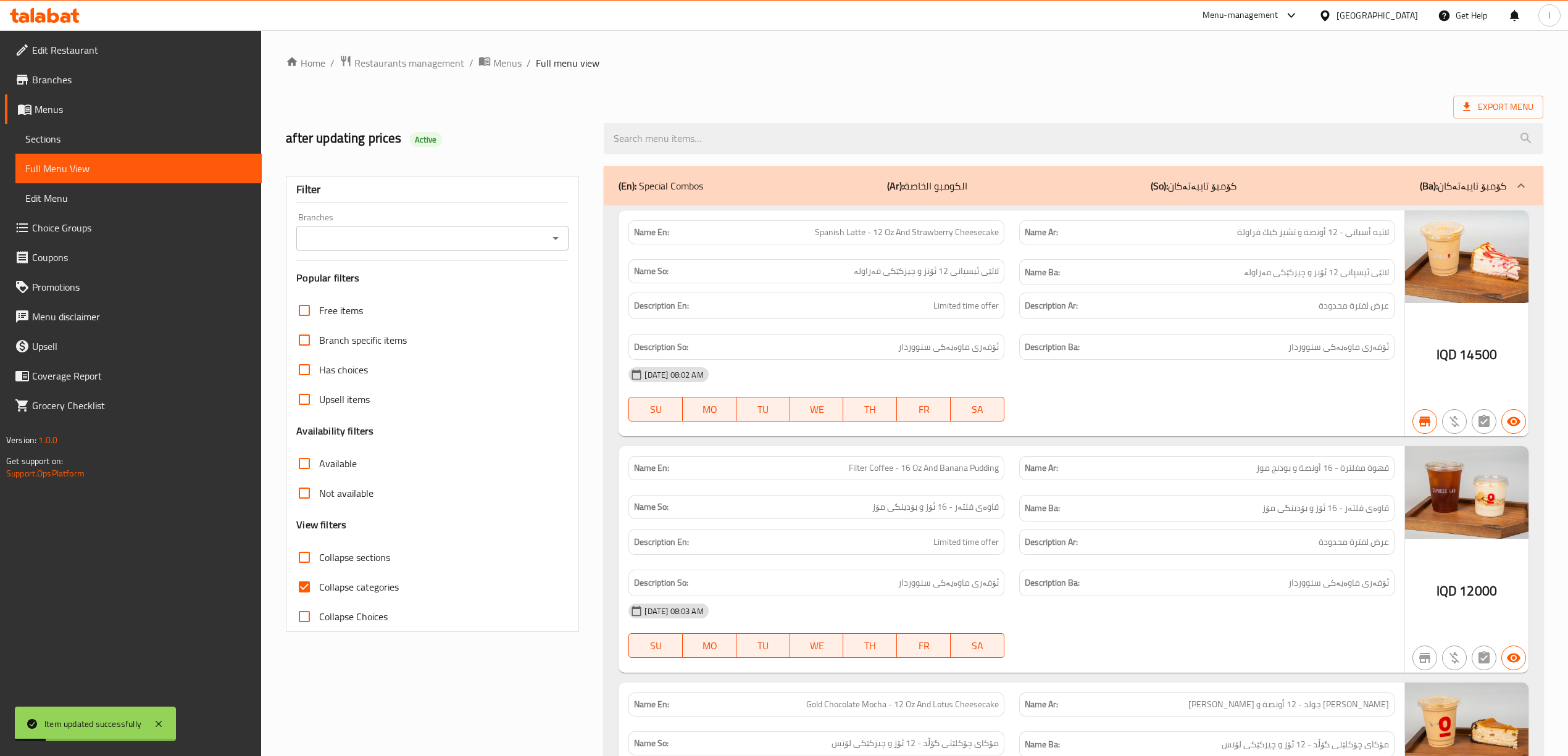
click at [408, 231] on input "Branches" at bounding box center [422, 238] width 245 height 17
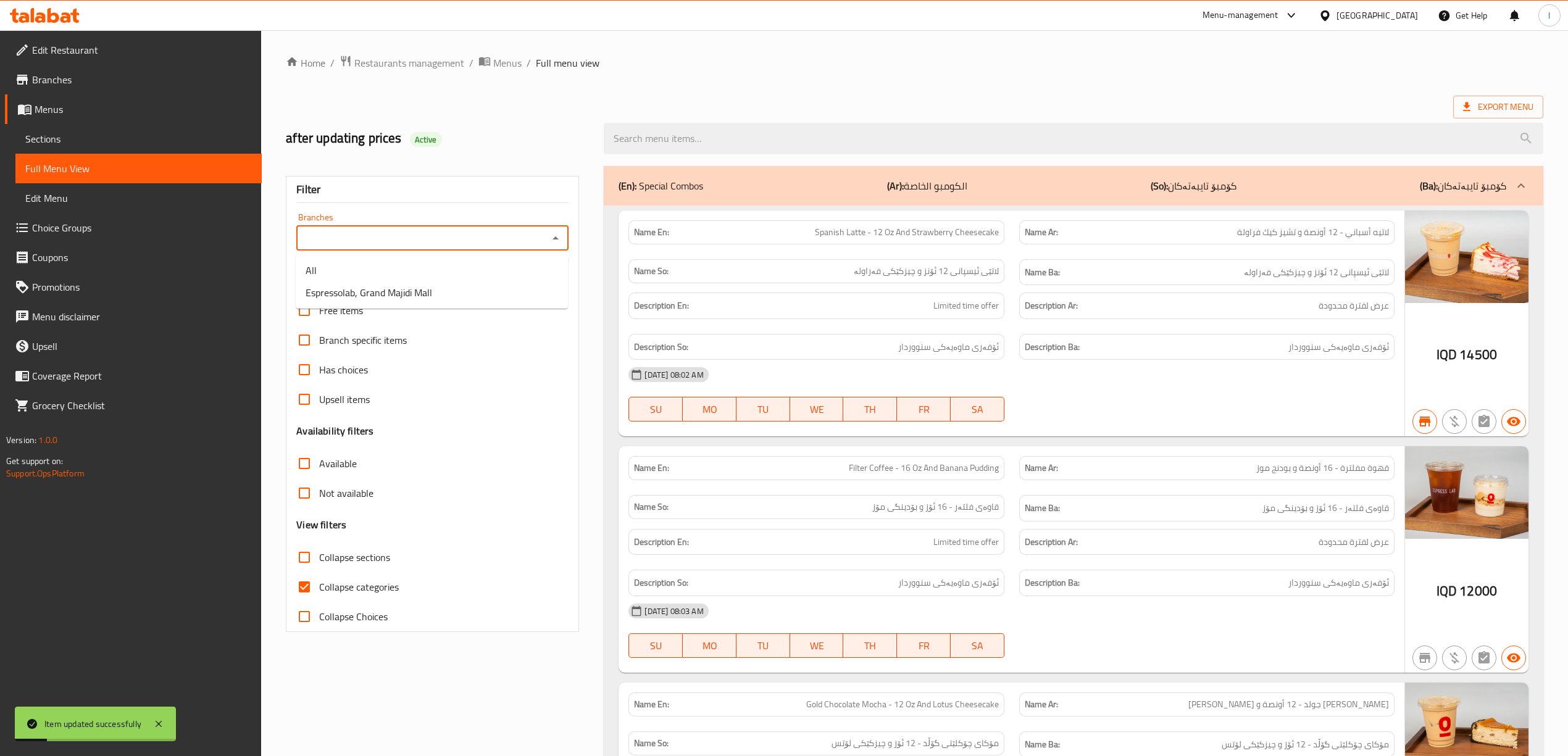
click at [412, 292] on span "Espressolab, Grand Majidi Mall" at bounding box center [368, 292] width 126 height 15
type input "Espressolab, Grand Majidi Mall"
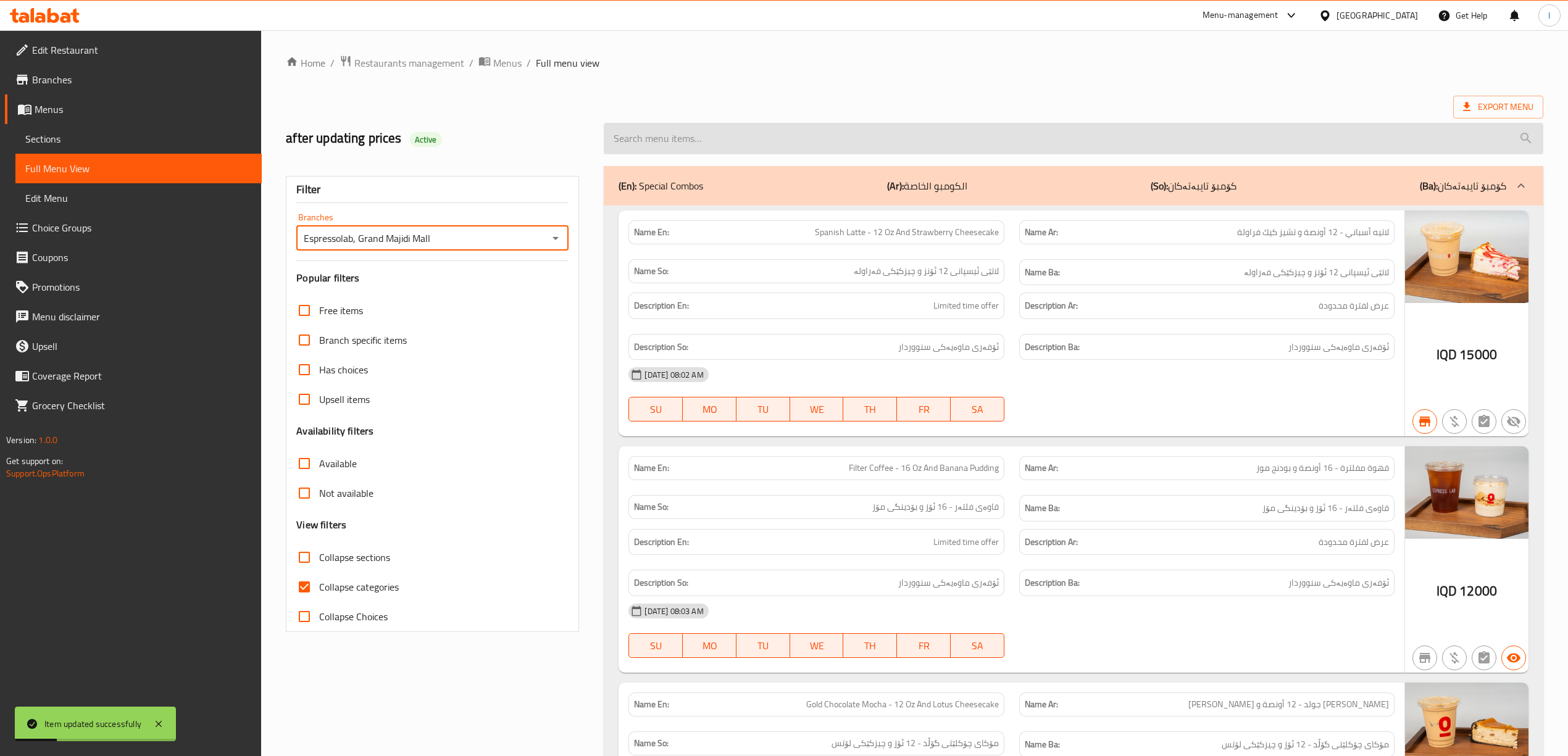
click at [763, 126] on input "search" at bounding box center [1073, 138] width 939 height 31
click at [752, 139] on input "search" at bounding box center [1073, 138] width 939 height 31
paste input "Coconut Pina12 Oz"
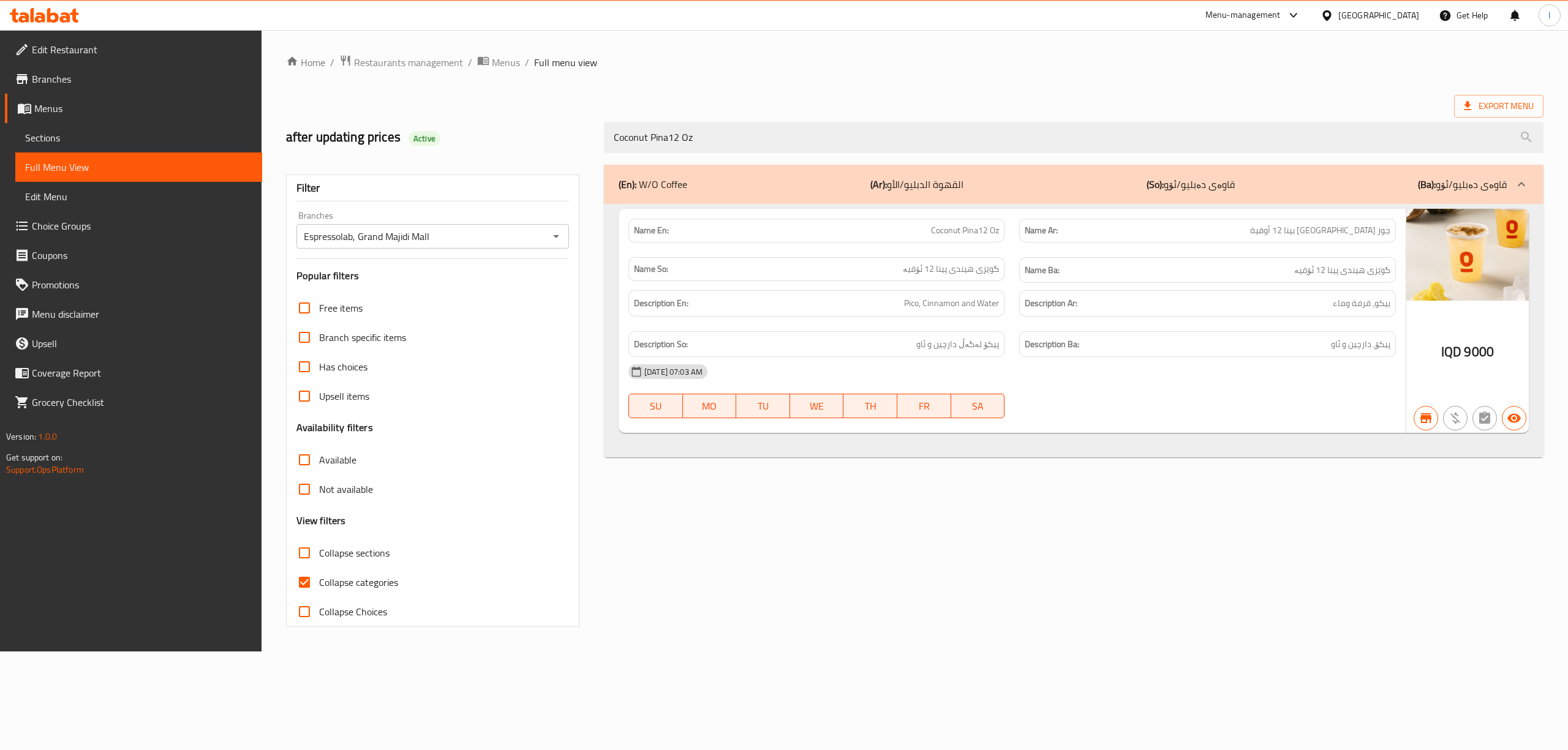
drag, startPoint x: 757, startPoint y: 142, endPoint x: 444, endPoint y: 134, distance: 313.1
click at [445, 134] on div "after updating prices Active Coconut Pina12 Oz" at bounding box center [914, 137] width 1272 height 55
paste input "Paragon Lime"
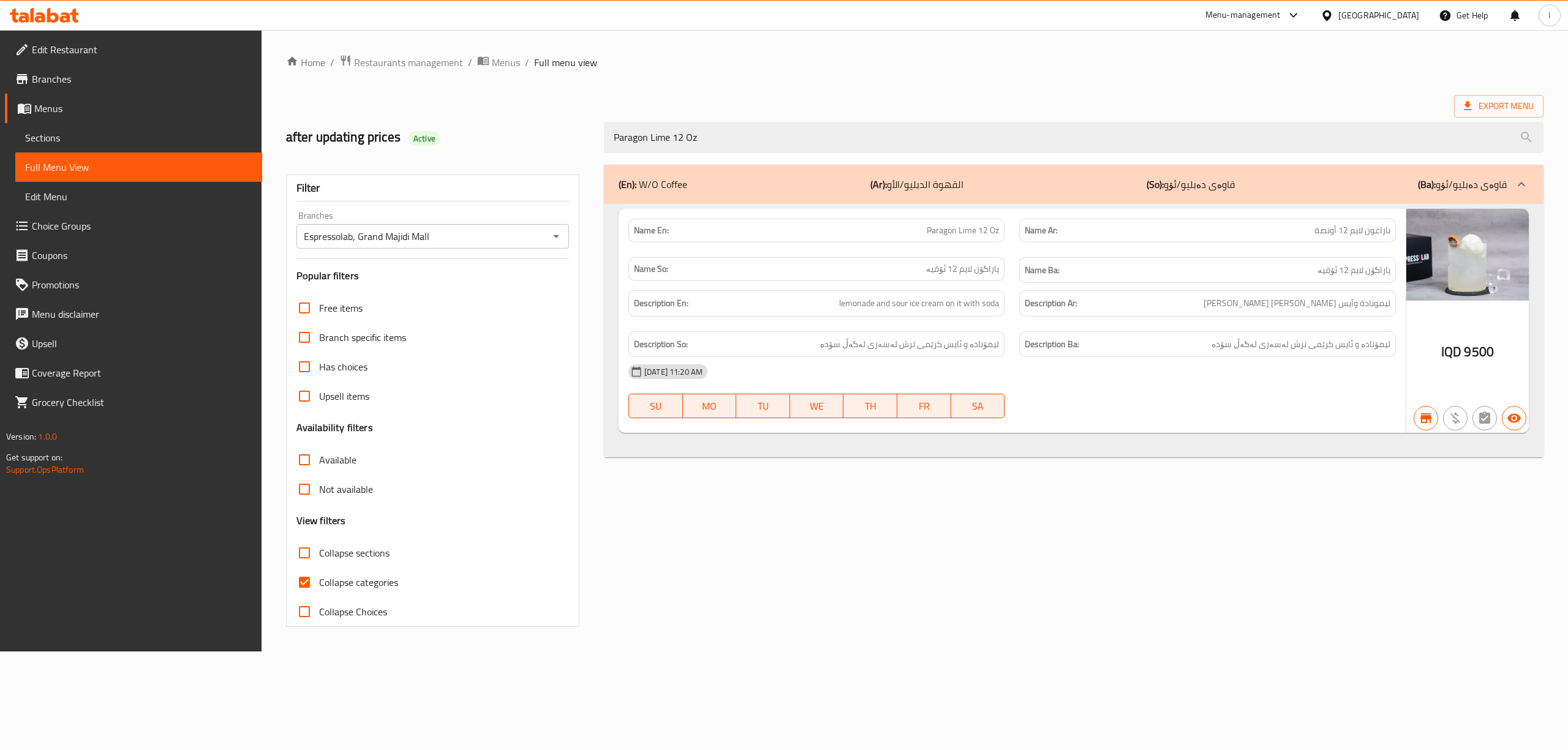
type input "Paragon Lime 12 Oz"
click at [60, 137] on span "Sections" at bounding box center [139, 137] width 227 height 15
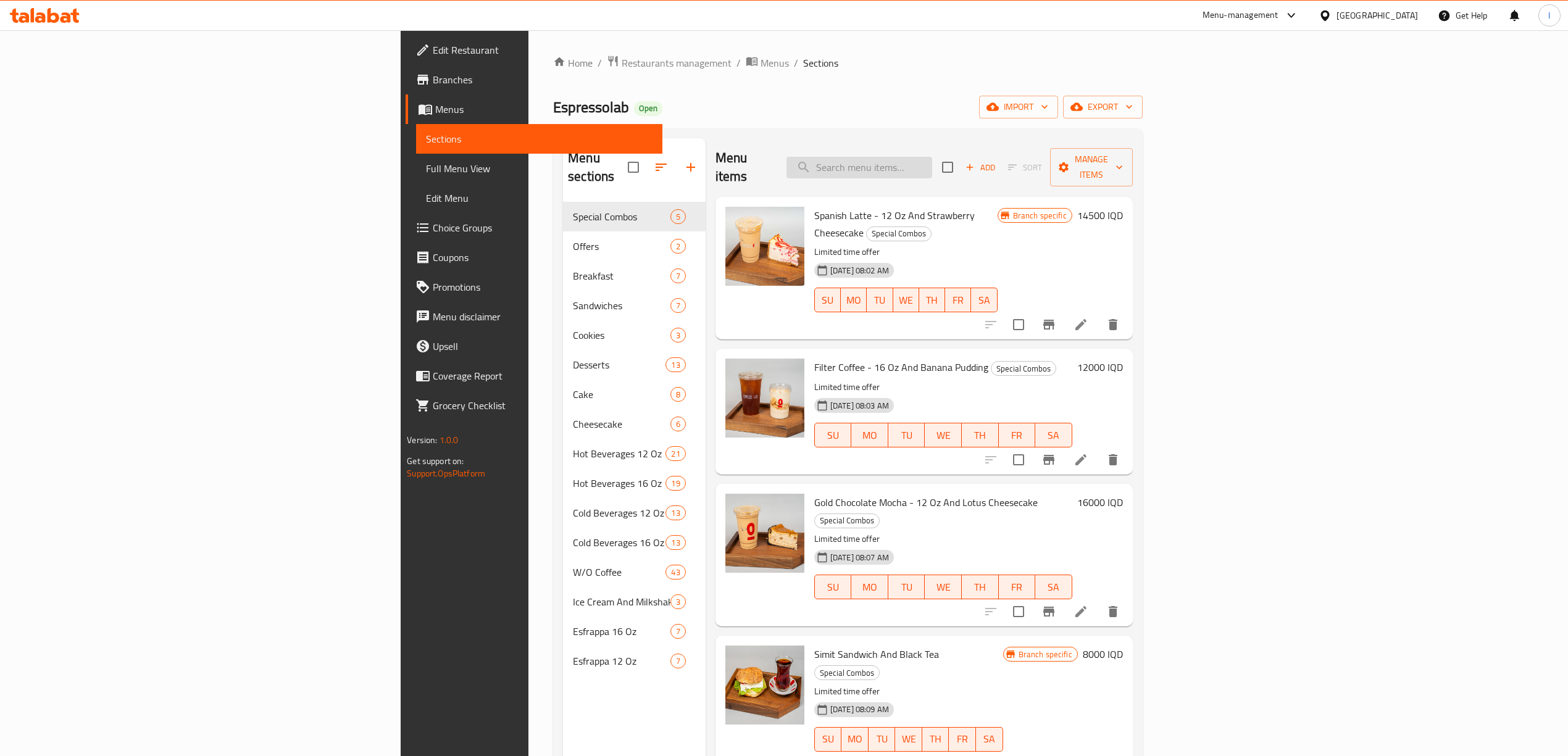
click at [932, 157] on input "search" at bounding box center [859, 168] width 146 height 22
paste input "Paragon Lime 12 Oz"
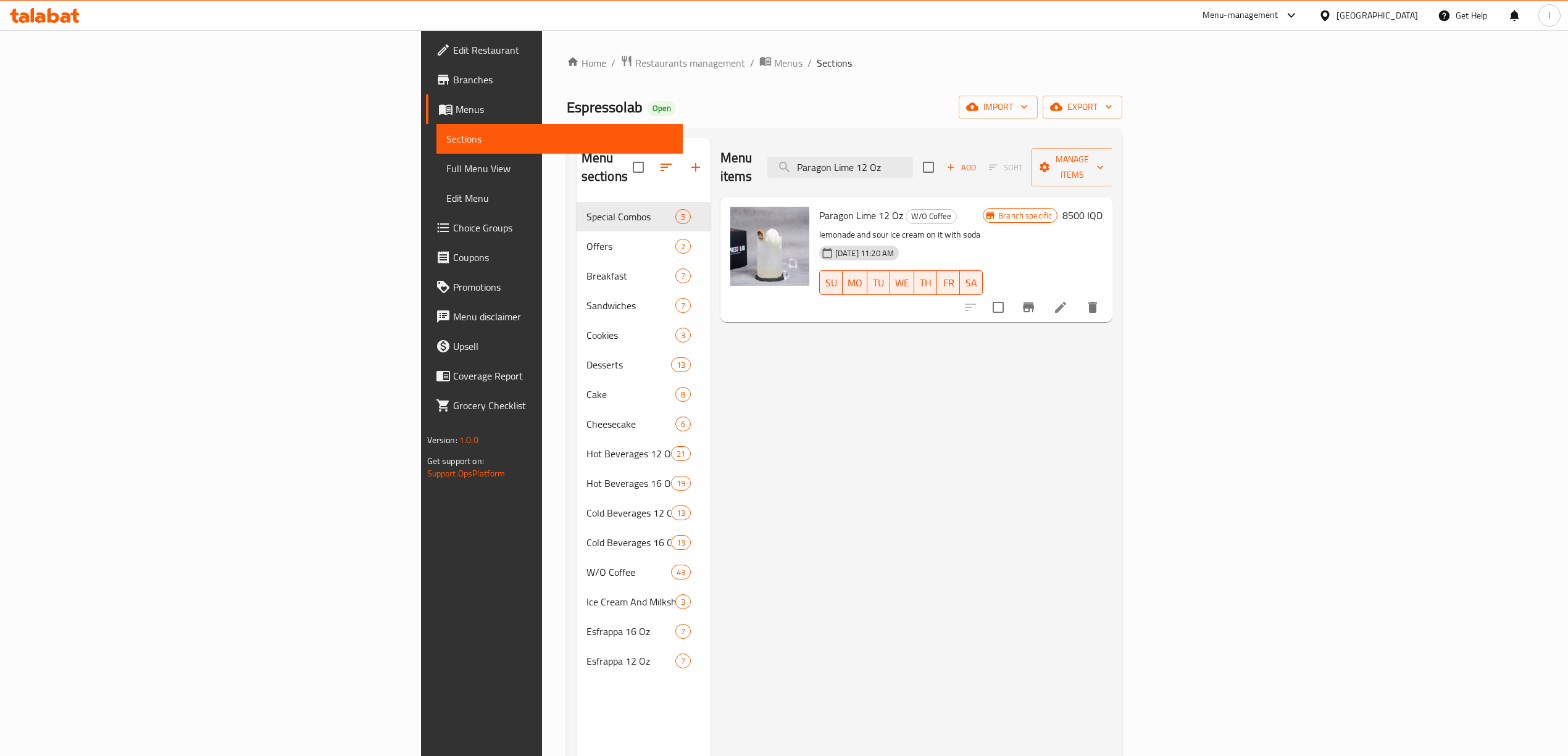
type input "Paragon Lime 12 Oz"
click at [1068, 300] on icon at bounding box center [1060, 307] width 15 height 15
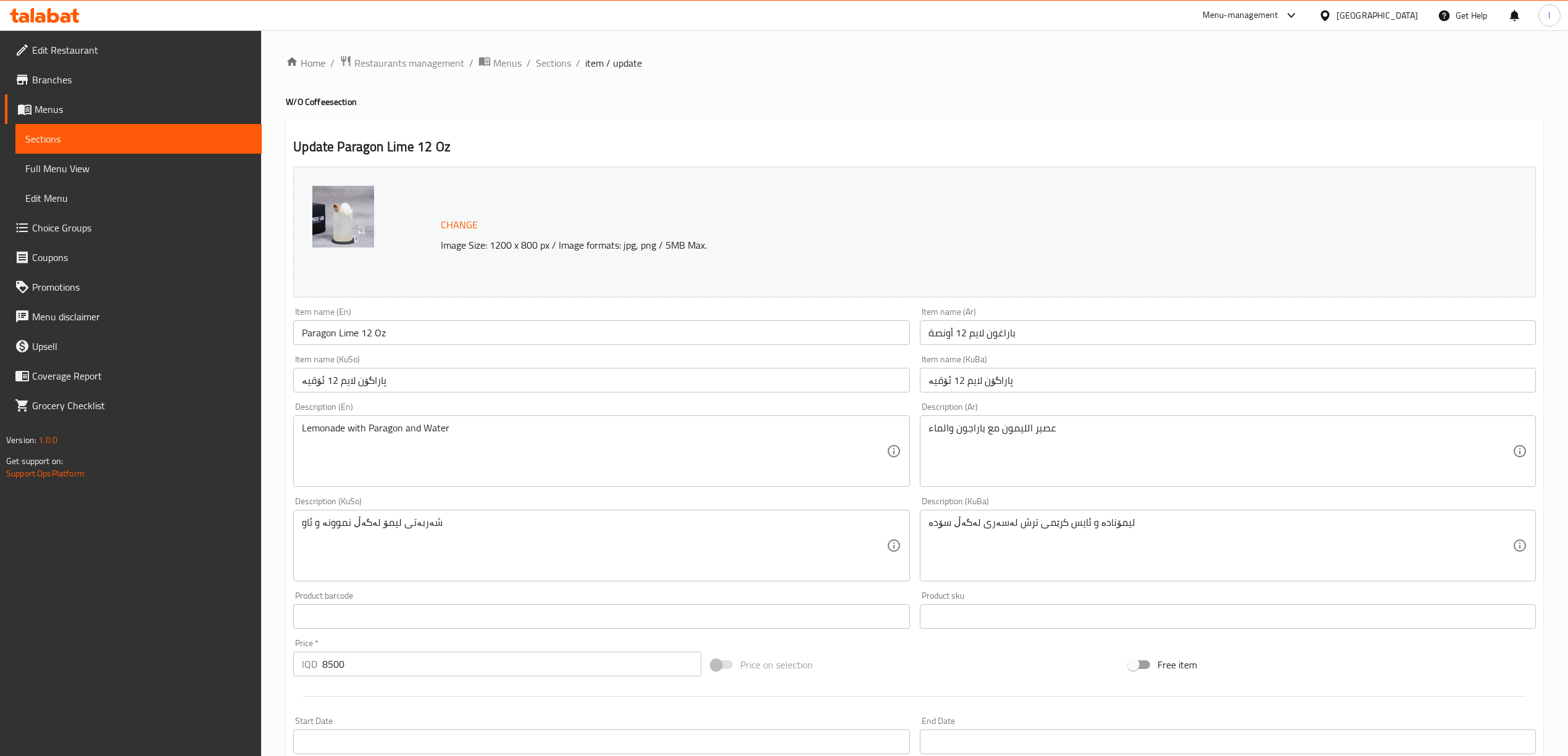
click at [1156, 509] on div "Description (KuBa) ليمۆنادە و ئایس کرێمی ترش لەسەری لەگەڵ سۆدە Description (KuB…" at bounding box center [1228, 539] width 616 height 84
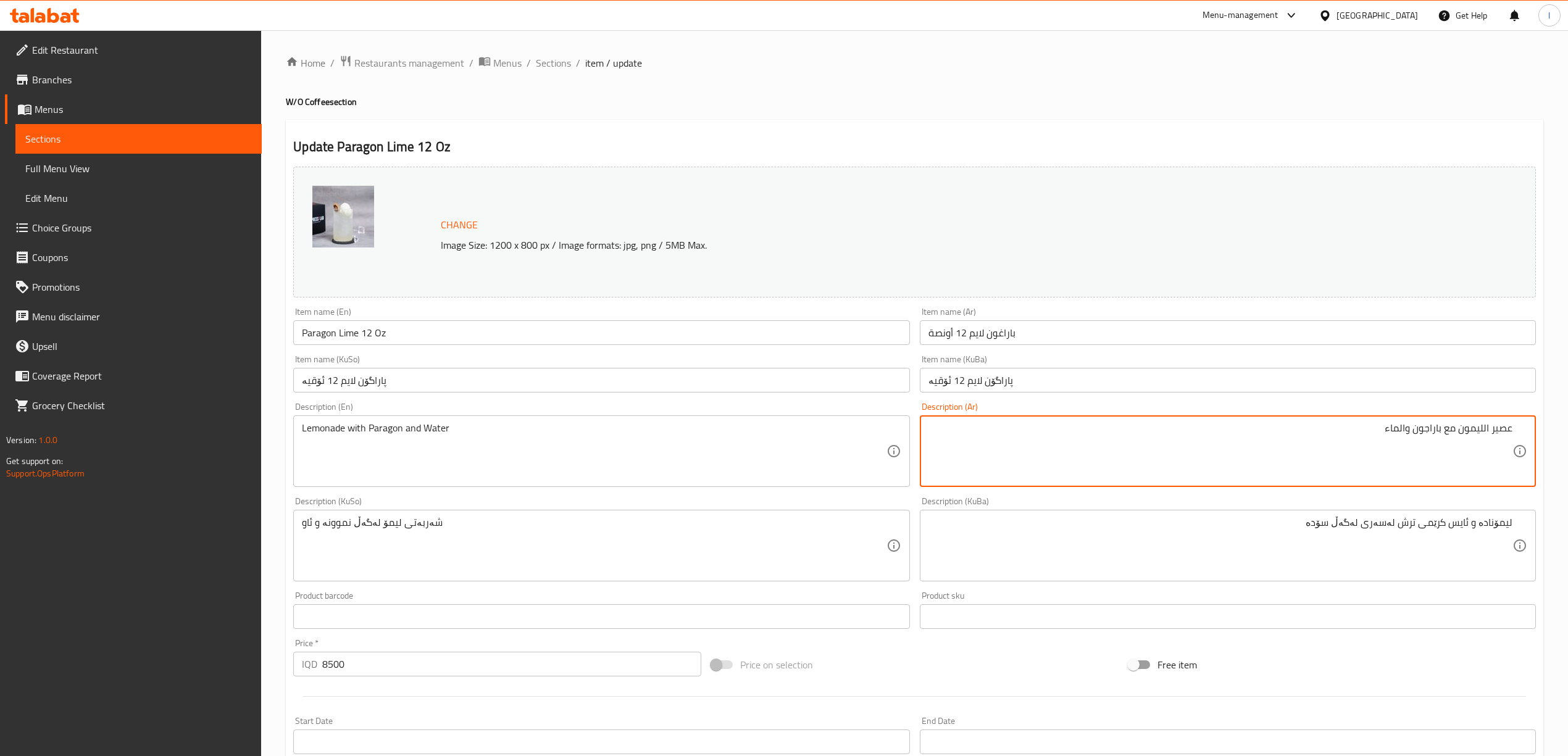
drag, startPoint x: 485, startPoint y: 539, endPoint x: 0, endPoint y: 502, distance: 486.4
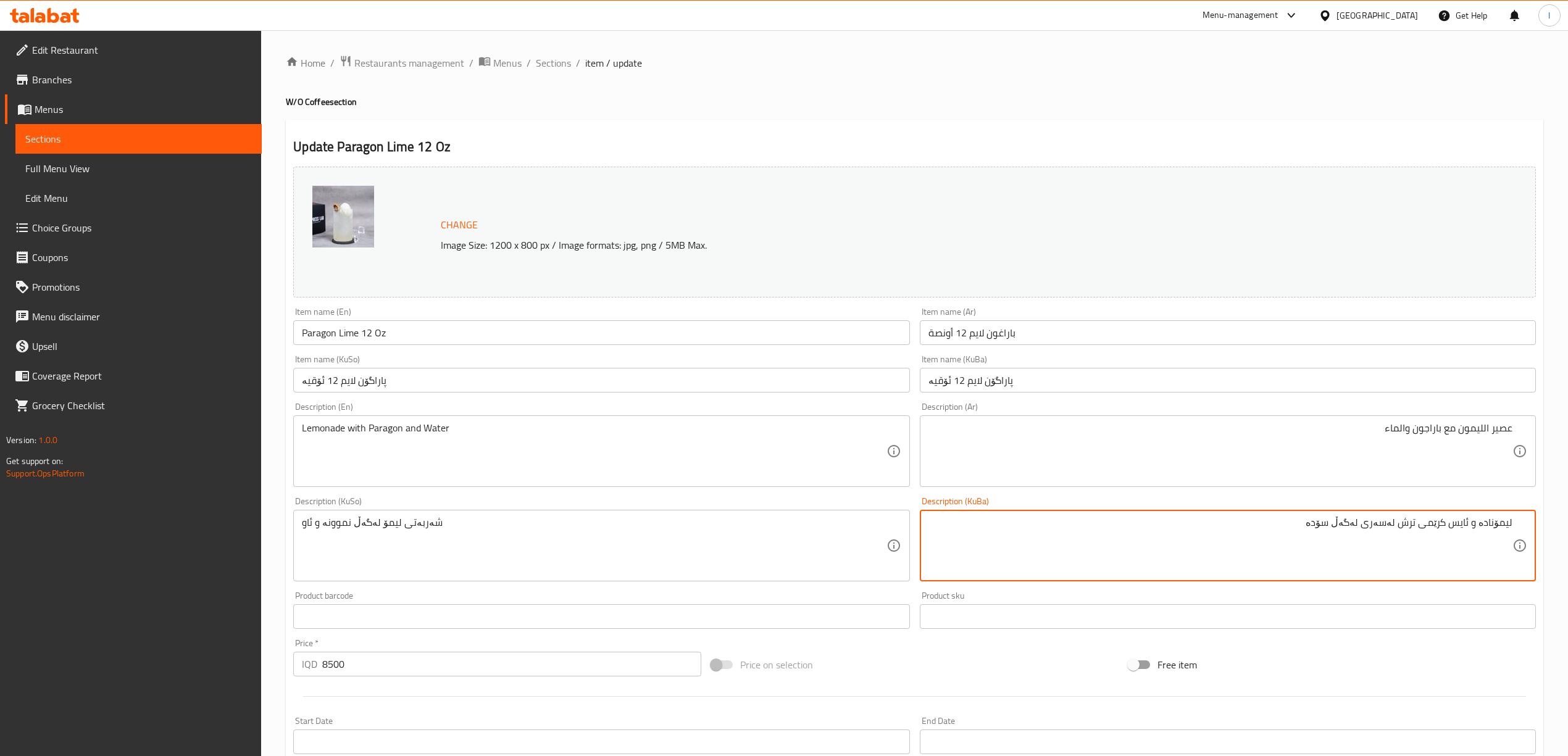
drag, startPoint x: 1174, startPoint y: 542, endPoint x: 1579, endPoint y: 550, distance: 405.1
click at [1471, 539] on textarea "ليمۆنادە و ئایس کرێمی ترش لەسەری لەگەڵ سۆدە" at bounding box center [1220, 546] width 584 height 59
click at [1467, 527] on textarea "ليمۆنادە و ئایس کرێمی ترش لەسەری لەگەڵ سۆدە" at bounding box center [1220, 546] width 584 height 59
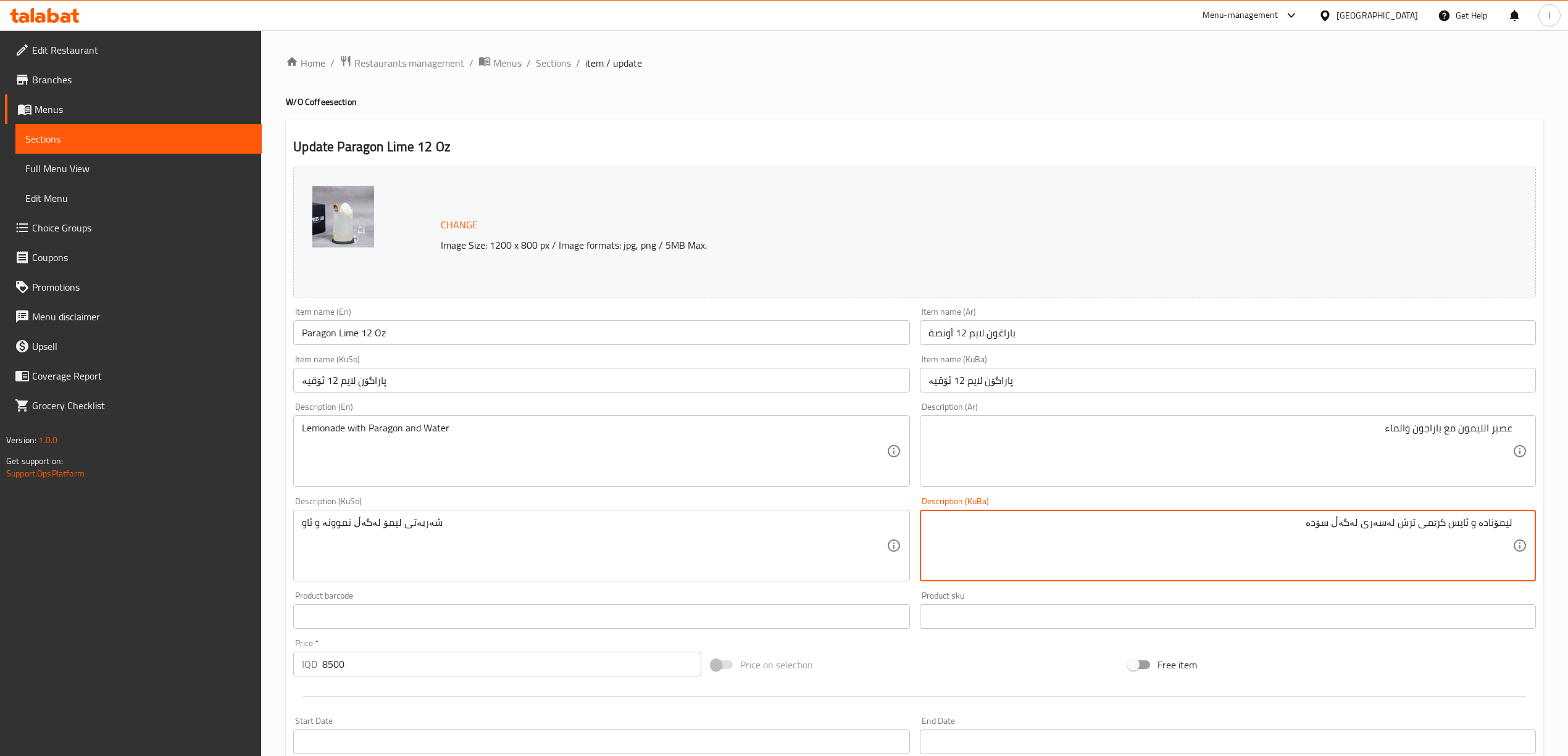
paste textarea "شەربەتی لیمۆ لەگەڵ نموونە و ئاو"
type textarea "شەربەتی لیمۆ لەگەڵ نموونە و ئاو"
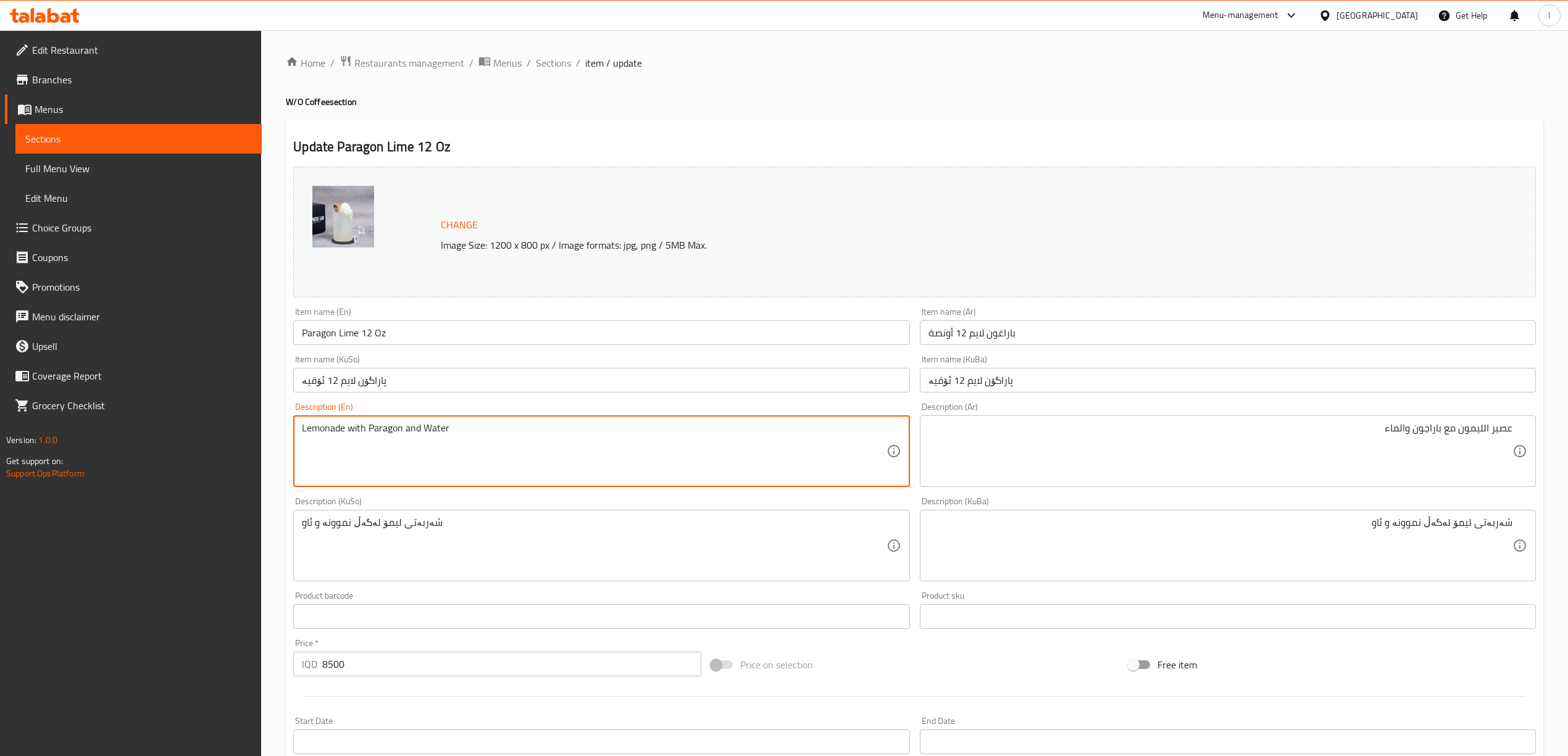
click at [354, 429] on textarea "Lemonade with Paragon and Water" at bounding box center [593, 452] width 584 height 59
type textarea "Lemonade, Paragon and Water"
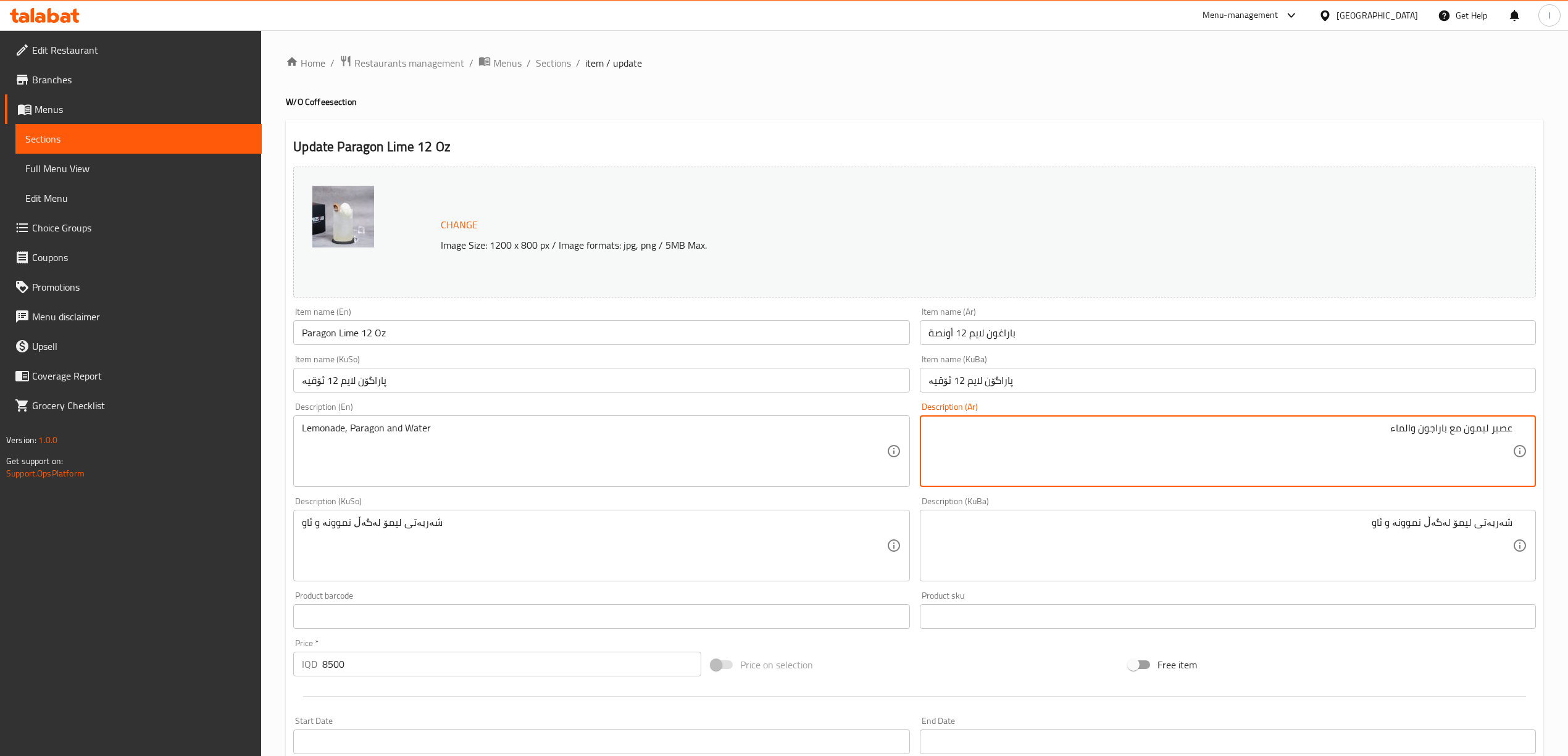
drag, startPoint x: 1450, startPoint y: 433, endPoint x: 1464, endPoint y: 447, distance: 19.8
click at [1464, 447] on textarea "عصير ليمون مع باراجون والماء" at bounding box center [1220, 452] width 584 height 59
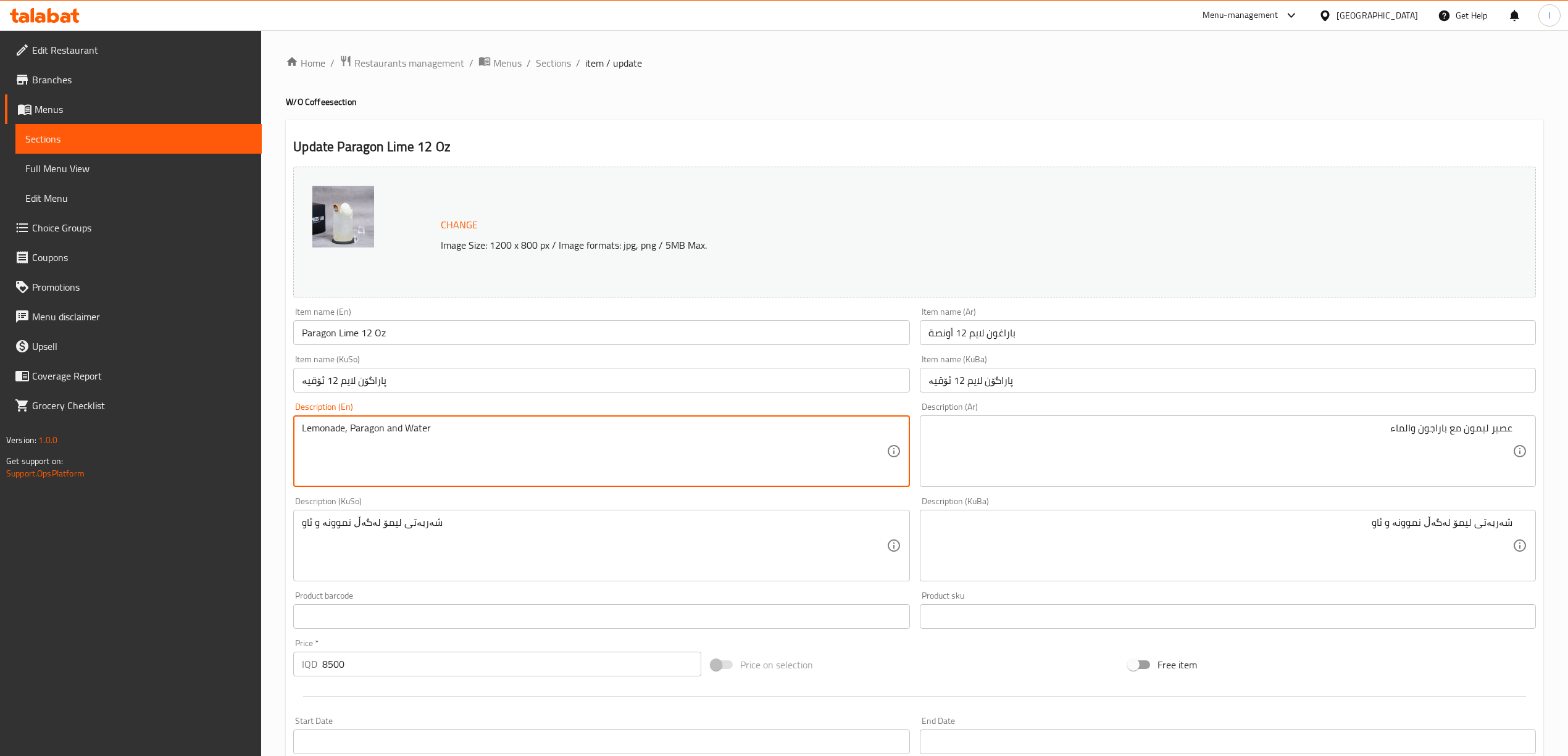
click at [315, 431] on textarea "Lemonade, Paragon and Water" at bounding box center [593, 452] width 584 height 59
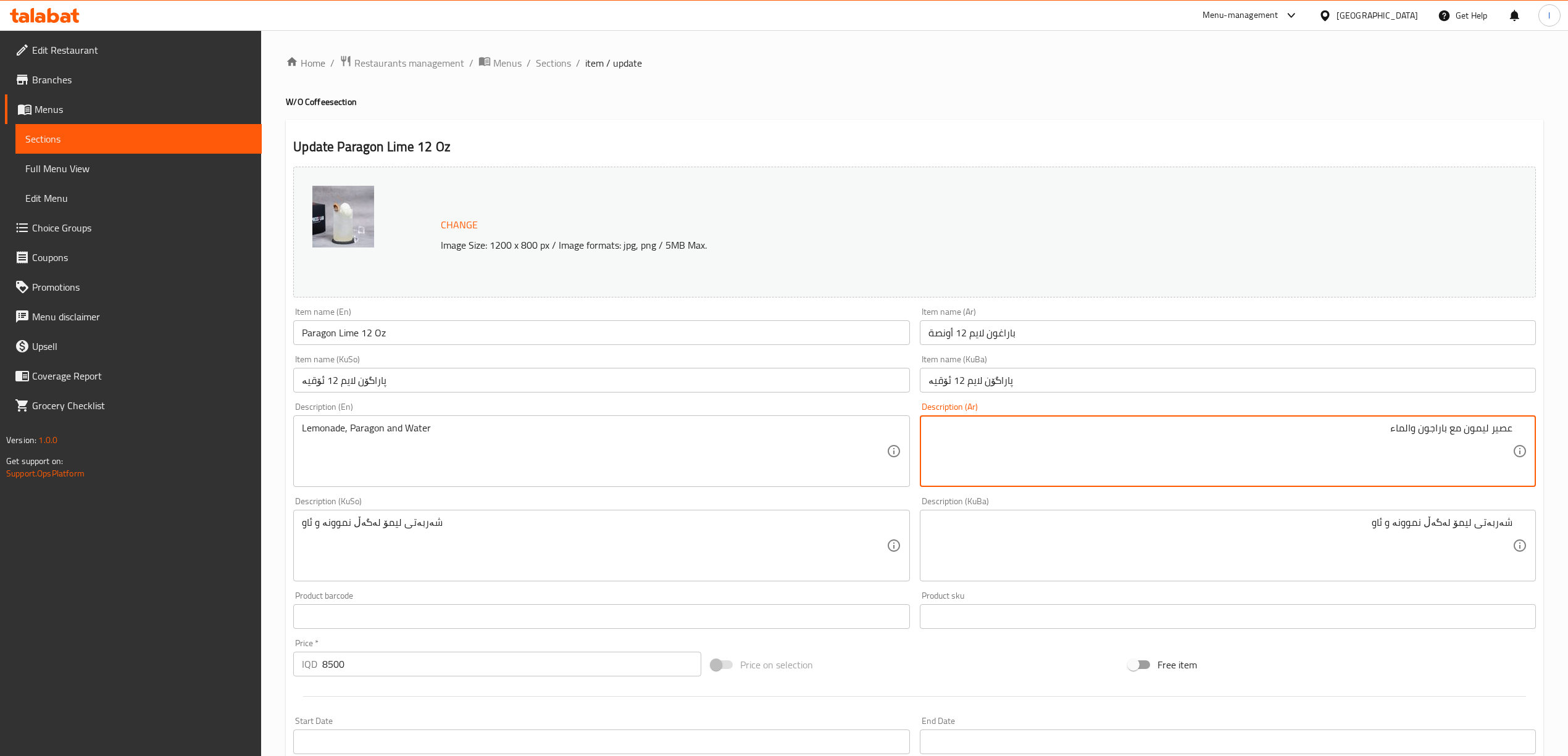
drag, startPoint x: 1467, startPoint y: 433, endPoint x: 1572, endPoint y: 433, distance: 105.0
drag, startPoint x: 1452, startPoint y: 433, endPoint x: 1566, endPoint y: 430, distance: 114.0
click at [1566, 430] on div "Home / Restaurants management / Menus / Sections / item / update W/O Coffee sec…" at bounding box center [915, 531] width 1307 height 1002
paste textarea "عصير ليمونادة"
click at [1512, 453] on icon at bounding box center [1519, 451] width 15 height 15
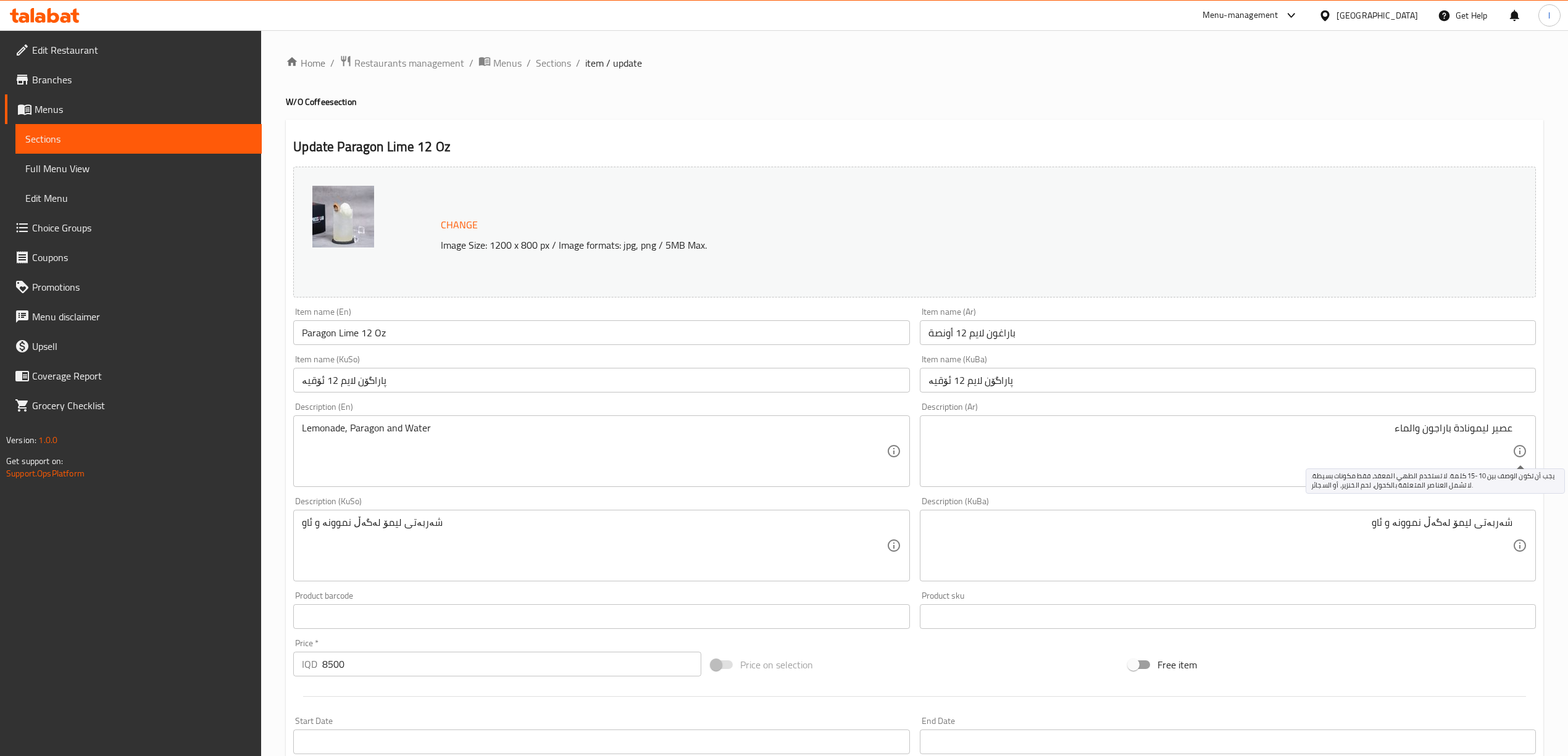
click at [1512, 455] on icon at bounding box center [1519, 451] width 15 height 15
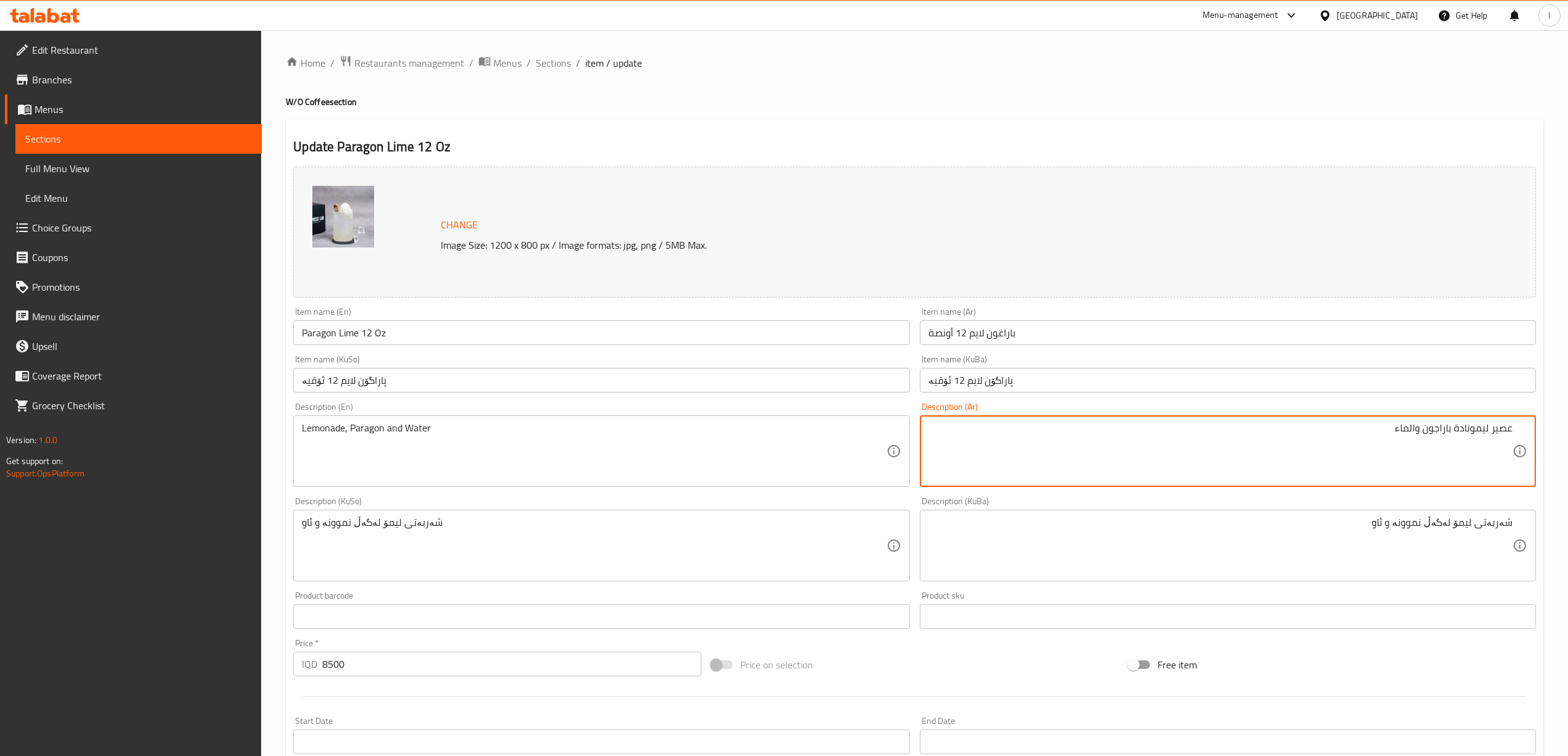
click at [1453, 433] on textarea "عصير ليمونادة باراجون والماء" at bounding box center [1220, 452] width 584 height 59
click at [1409, 431] on textarea "عصير ليمونادة، باراجون والماء" at bounding box center [1220, 452] width 584 height 59
type textarea "عصير ليمونادة، باراجون وماء"
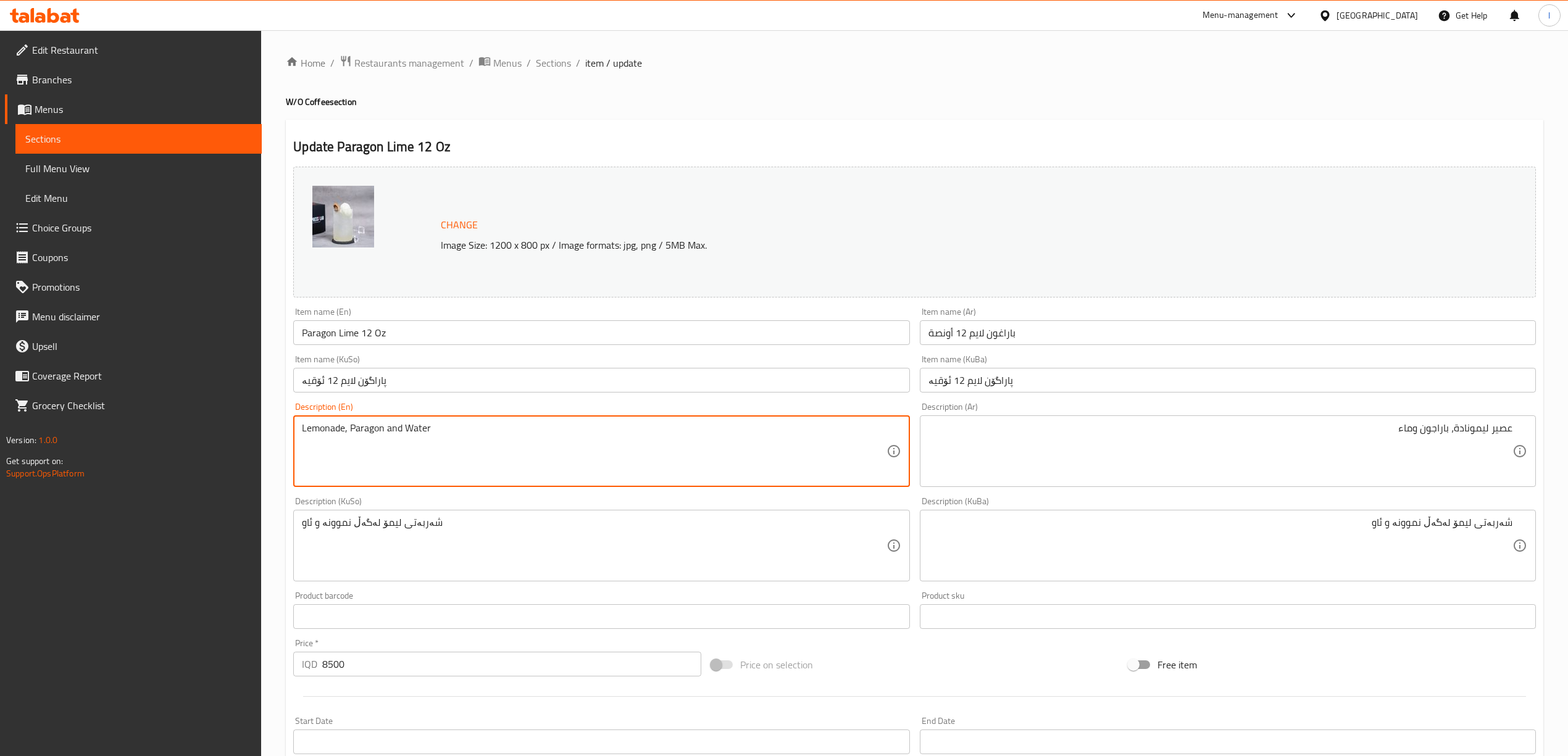
click at [371, 433] on textarea "Lemonade, Paragon and Water" at bounding box center [593, 452] width 584 height 59
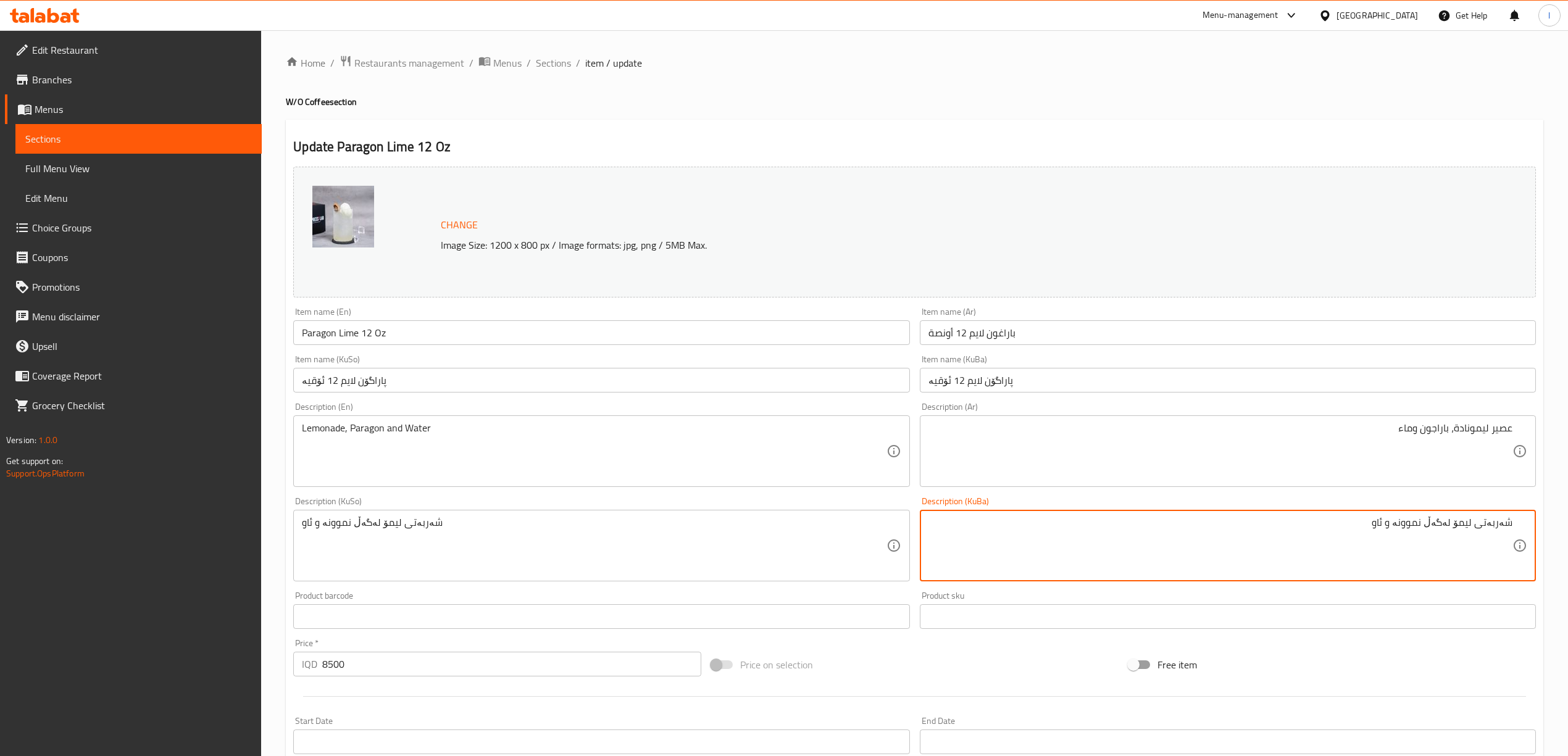
drag, startPoint x: 1437, startPoint y: 526, endPoint x: 1556, endPoint y: 530, distance: 119.1
click at [1556, 530] on div "Home / Restaurants management / Menus / Sections / item / update W/O Coffee sec…" at bounding box center [915, 531] width 1307 height 1002
paste textarea "شەربەتی ليمۆنادە"
click at [1507, 543] on textarea "شەربەتی ليمۆنادە نموونە و ئاو" at bounding box center [1220, 546] width 584 height 59
click at [1445, 529] on textarea "شەربەتی ليمۆنادە نموونە و ئاو" at bounding box center [1220, 546] width 584 height 59
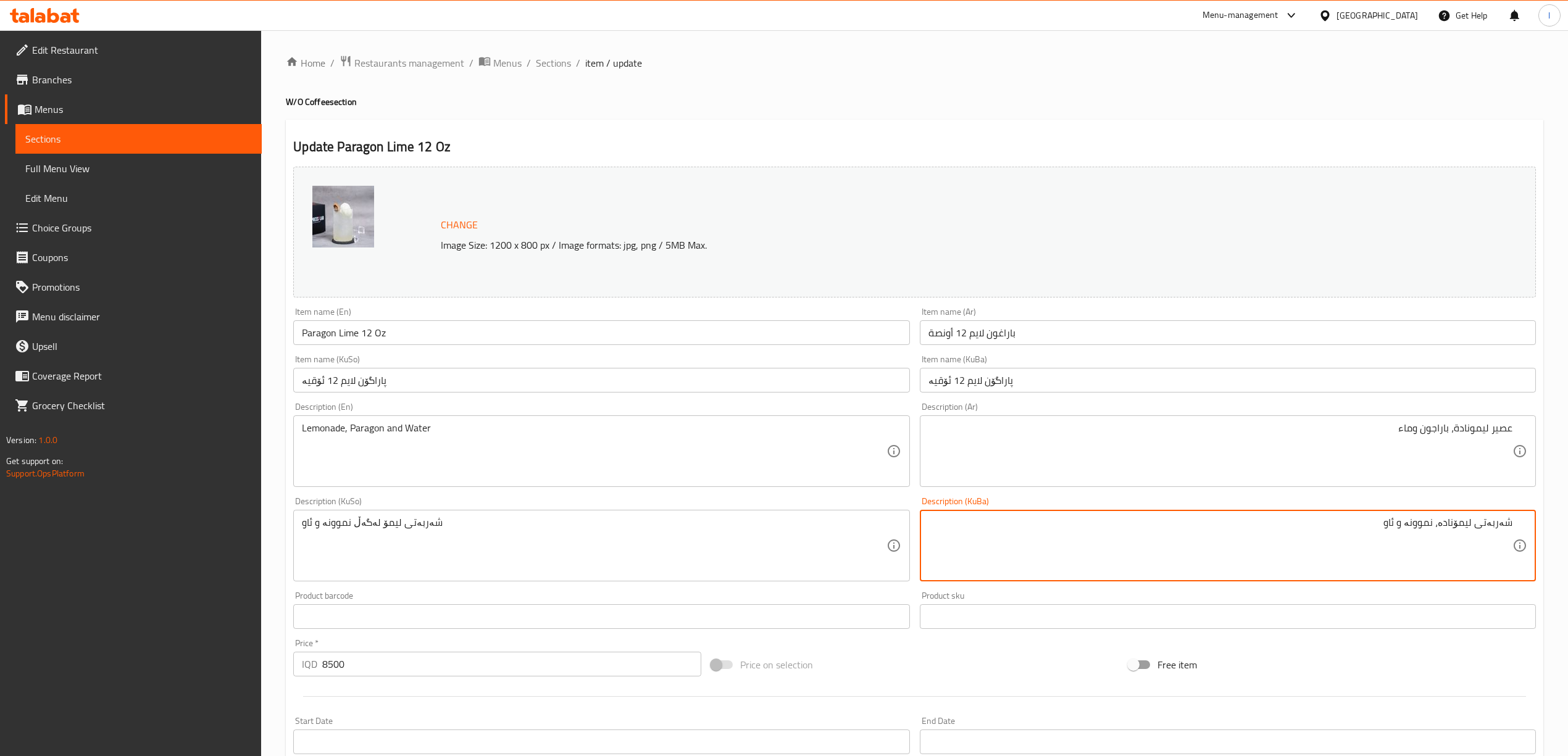
click at [1425, 521] on textarea "شەربەتی ليمۆنادە، نموونە و ئاو" at bounding box center [1220, 546] width 584 height 59
click at [1416, 531] on textarea "شەربەتی ليمۆنادە، پاراگوان و ئاو" at bounding box center [1220, 546] width 584 height 59
drag, startPoint x: 1299, startPoint y: 518, endPoint x: 1579, endPoint y: 514, distance: 280.0
click at [1568, 514] on html "​ Menu-management Iraq Get Help l Edit Restaurant Branches Menus Sections Full …" at bounding box center [784, 378] width 1568 height 756
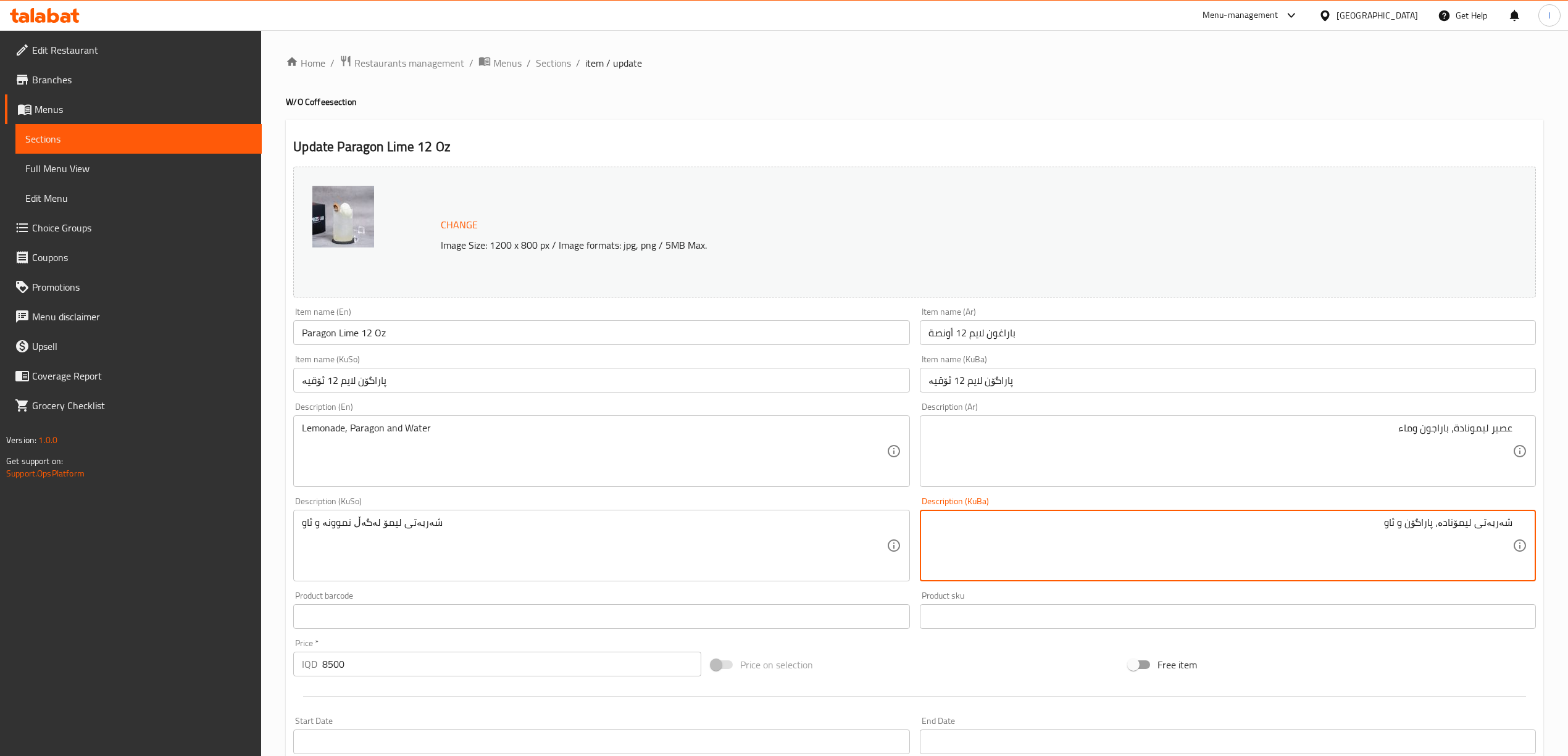
type textarea "شەربەتی ليمۆنادە، پاراگۆن و ئاو"
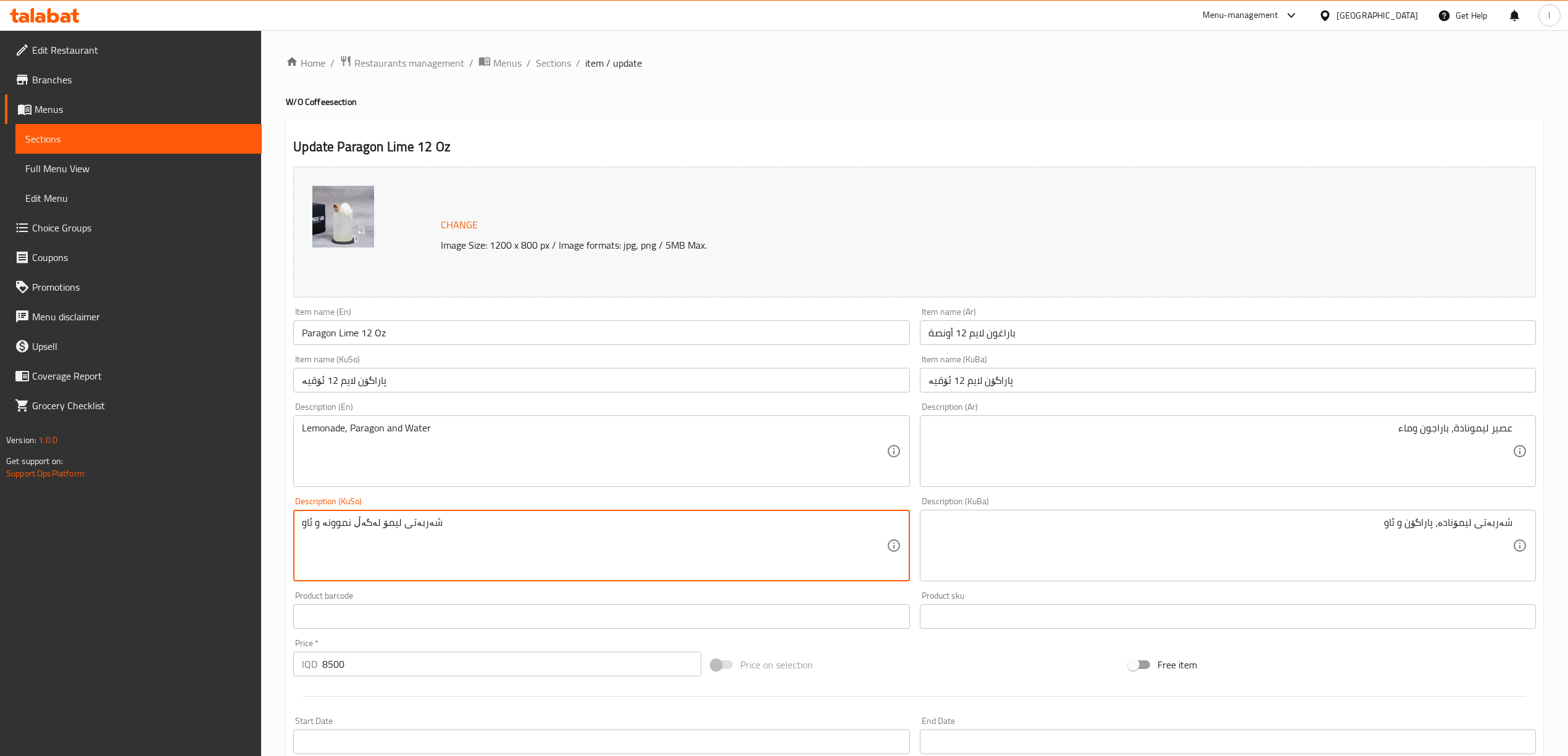
drag, startPoint x: 502, startPoint y: 529, endPoint x: 156, endPoint y: 531, distance: 346.0
paste textarea "يمۆنادە، پاراگۆن"
type textarea "شەربەتی ليمۆنادە، پاراگۆن و ئاو"
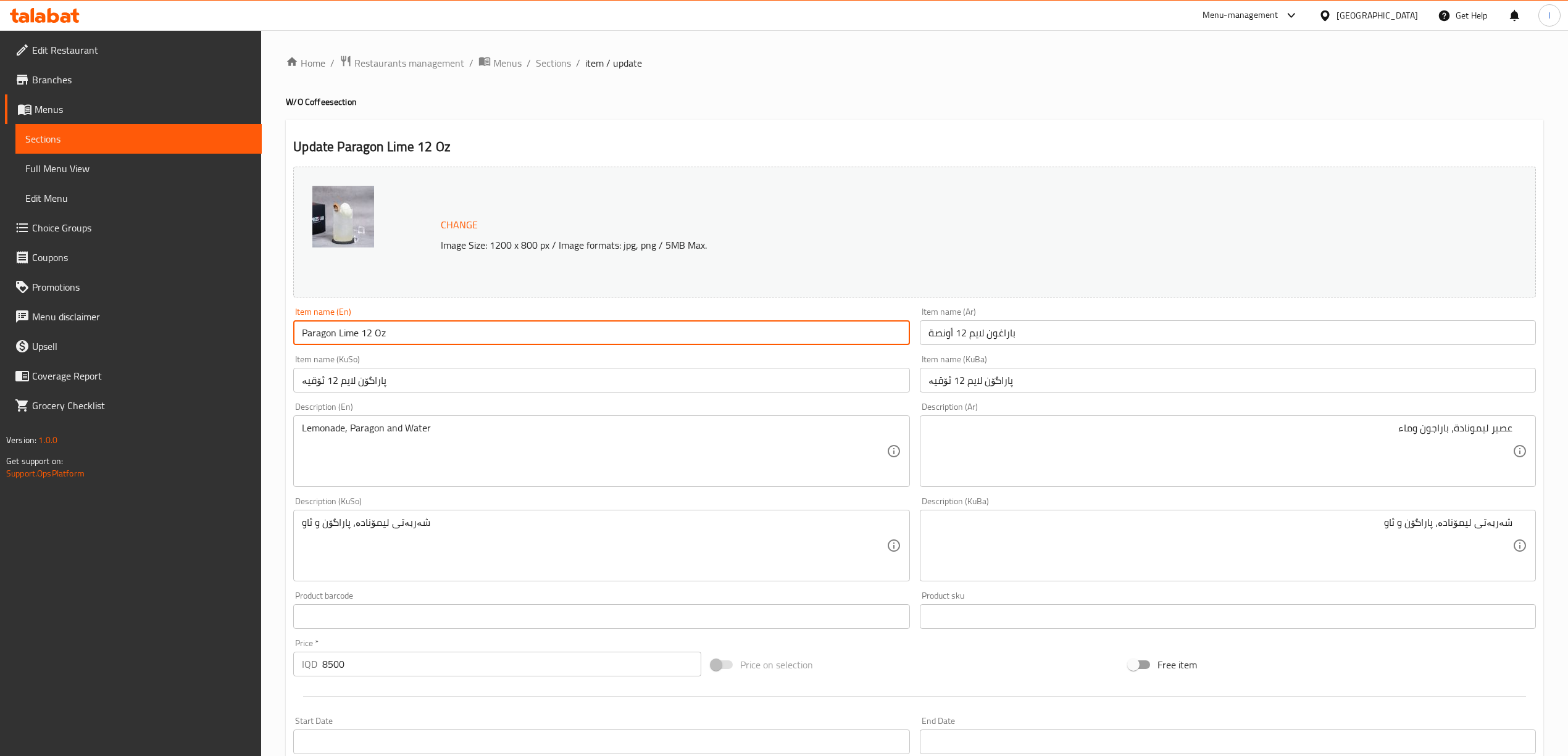
drag, startPoint x: 443, startPoint y: 341, endPoint x: 111, endPoint y: 329, distance: 332.2
click at [111, 329] on div "Edit Restaurant Branches Menus Sections Full Menu View Edit Menu Choice Groups …" at bounding box center [784, 531] width 1568 height 1002
click at [1003, 324] on input "باراغون لايم 12 أونصة" at bounding box center [1228, 333] width 616 height 25
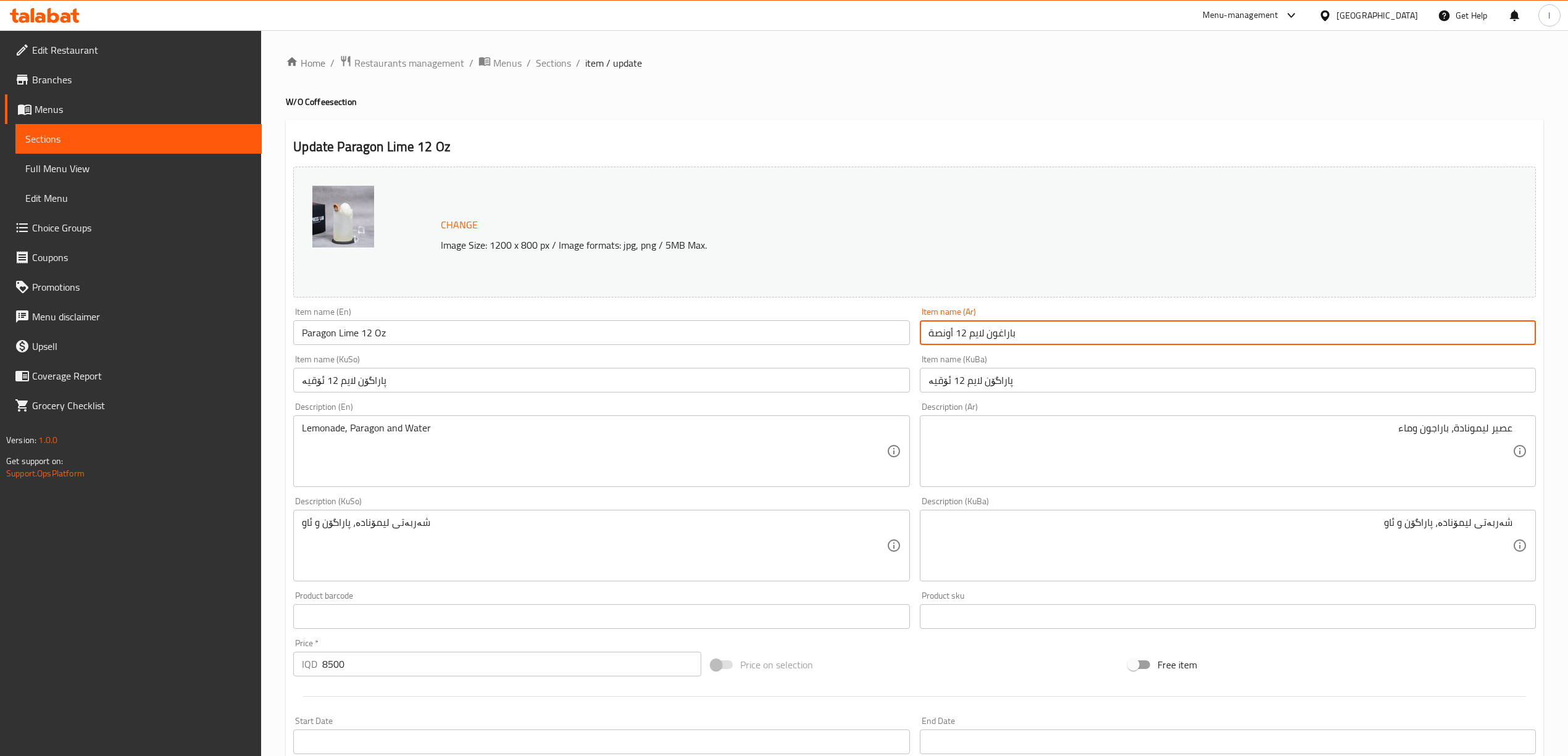
click at [1003, 324] on input "باراغون لايم 12 أونصة" at bounding box center [1228, 333] width 616 height 25
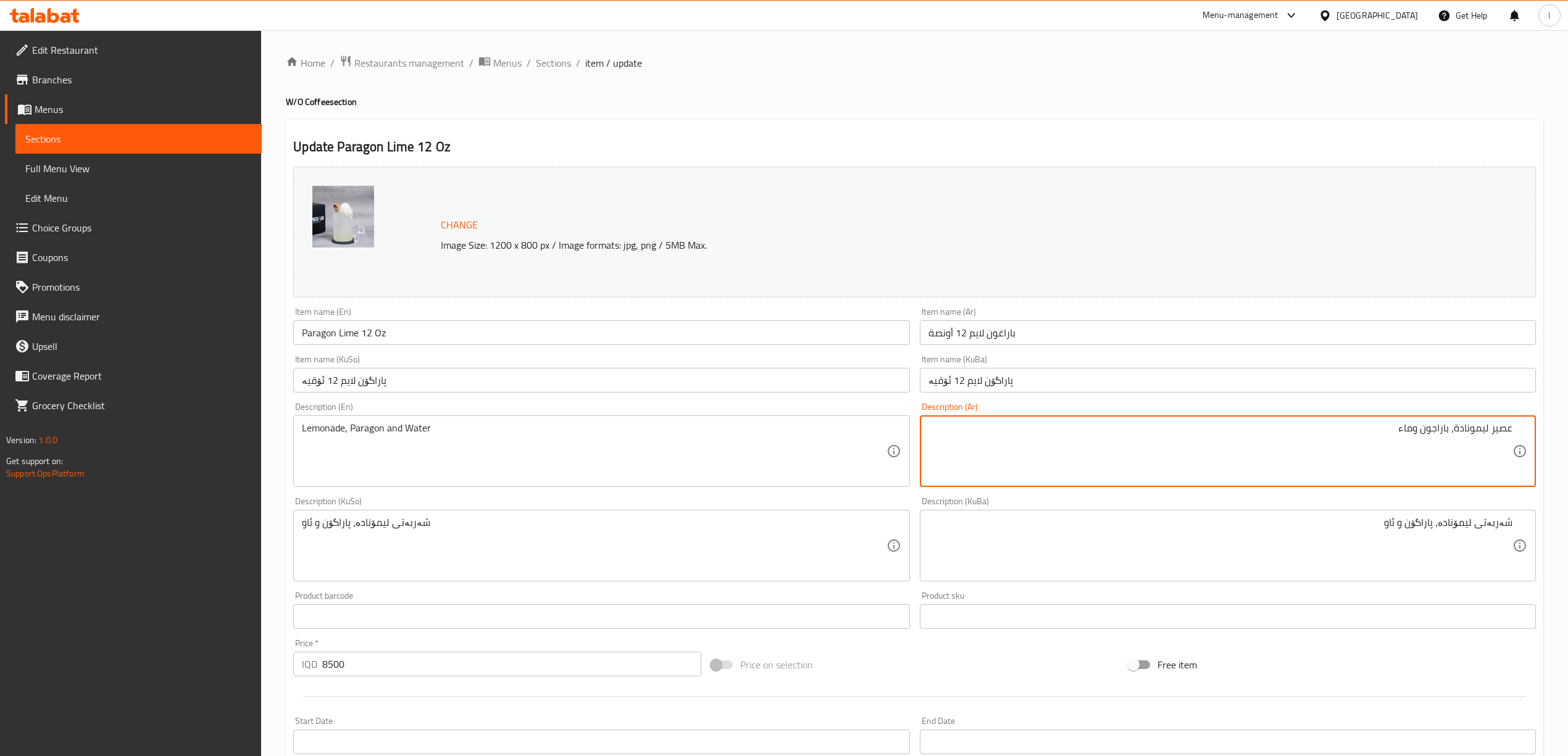
click at [1431, 433] on textarea "عصير ليمونادة، باراجون وماء" at bounding box center [1220, 452] width 584 height 59
paste textarea
type textarea "عصير ليمونادة، باراغون وماء"
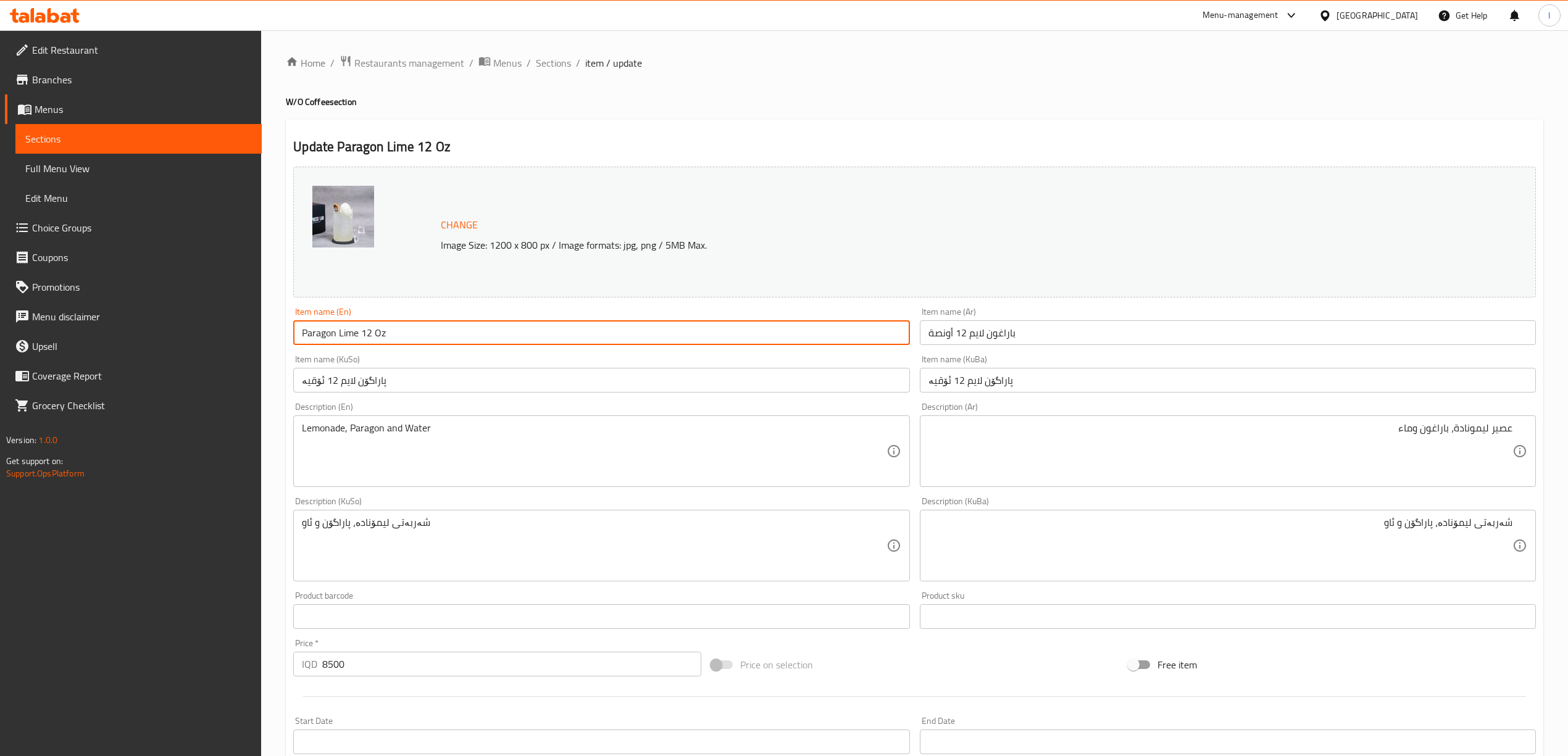
drag, startPoint x: 349, startPoint y: 334, endPoint x: 148, endPoint y: 334, distance: 201.0
click at [150, 334] on div "Edit Restaurant Branches Menus Sections Full Menu View Edit Menu Choice Groups …" at bounding box center [784, 531] width 1568 height 1002
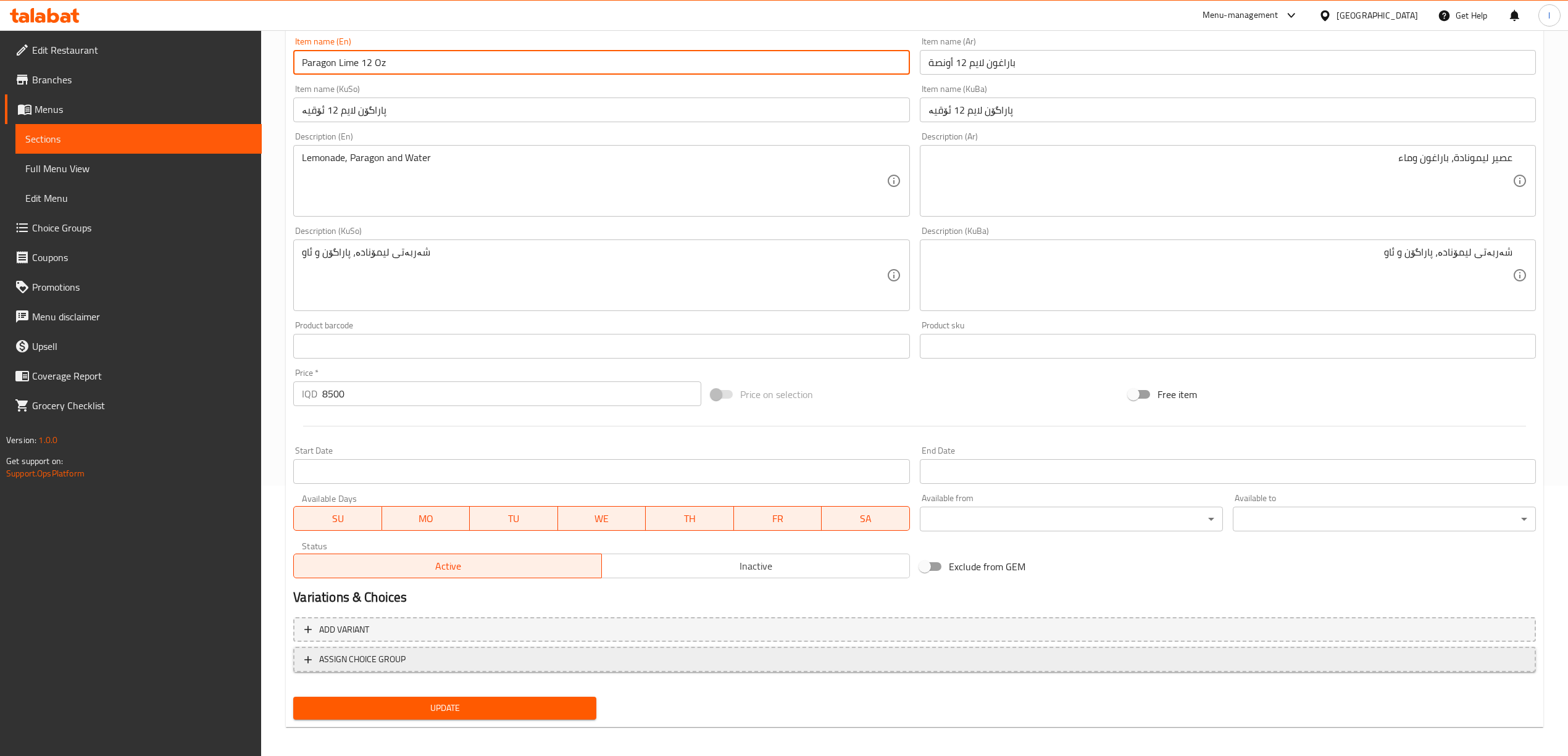
scroll to position [275, 0]
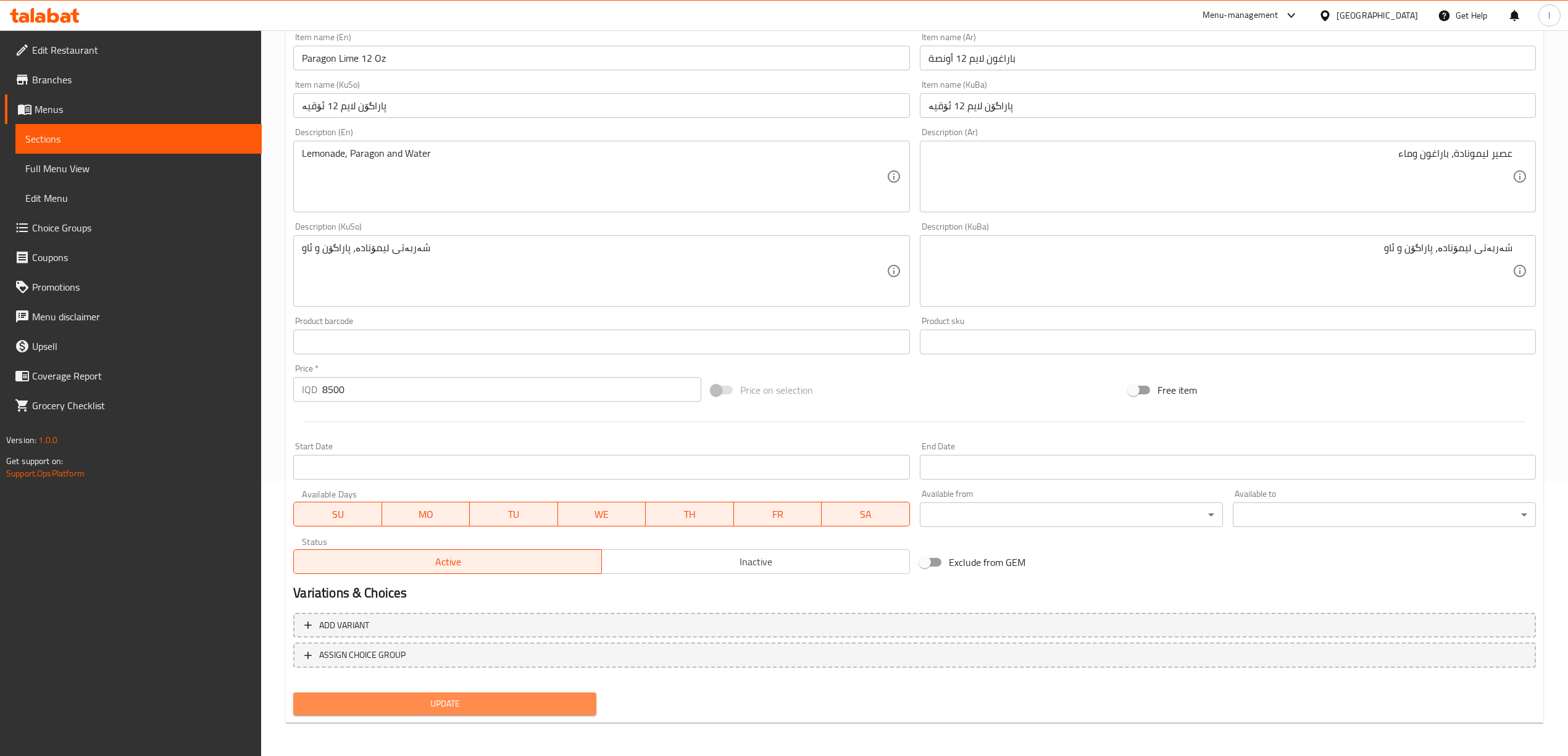
click at [413, 697] on span "Update" at bounding box center [444, 704] width 283 height 16
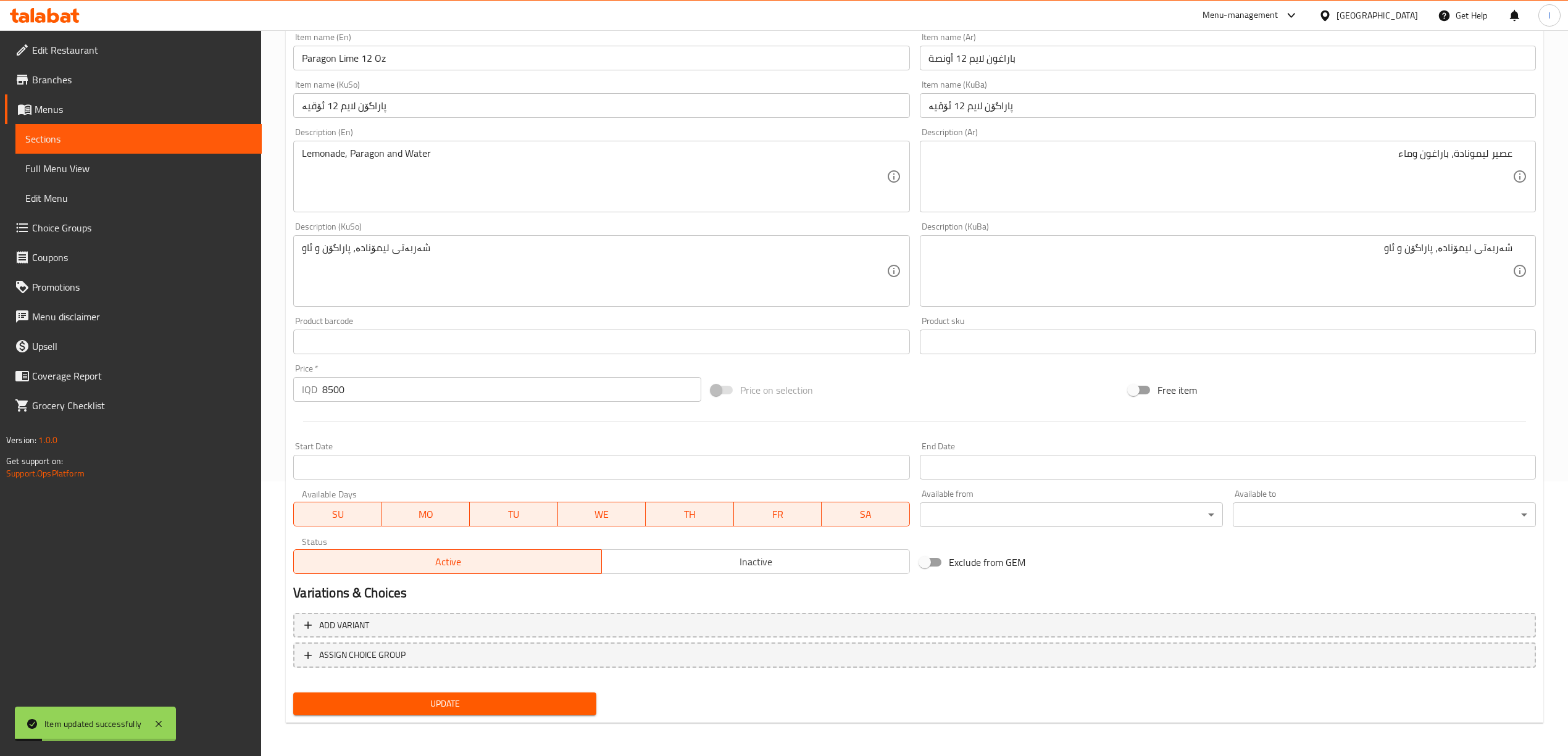
click at [75, 170] on span "Full Menu View" at bounding box center [138, 169] width 226 height 15
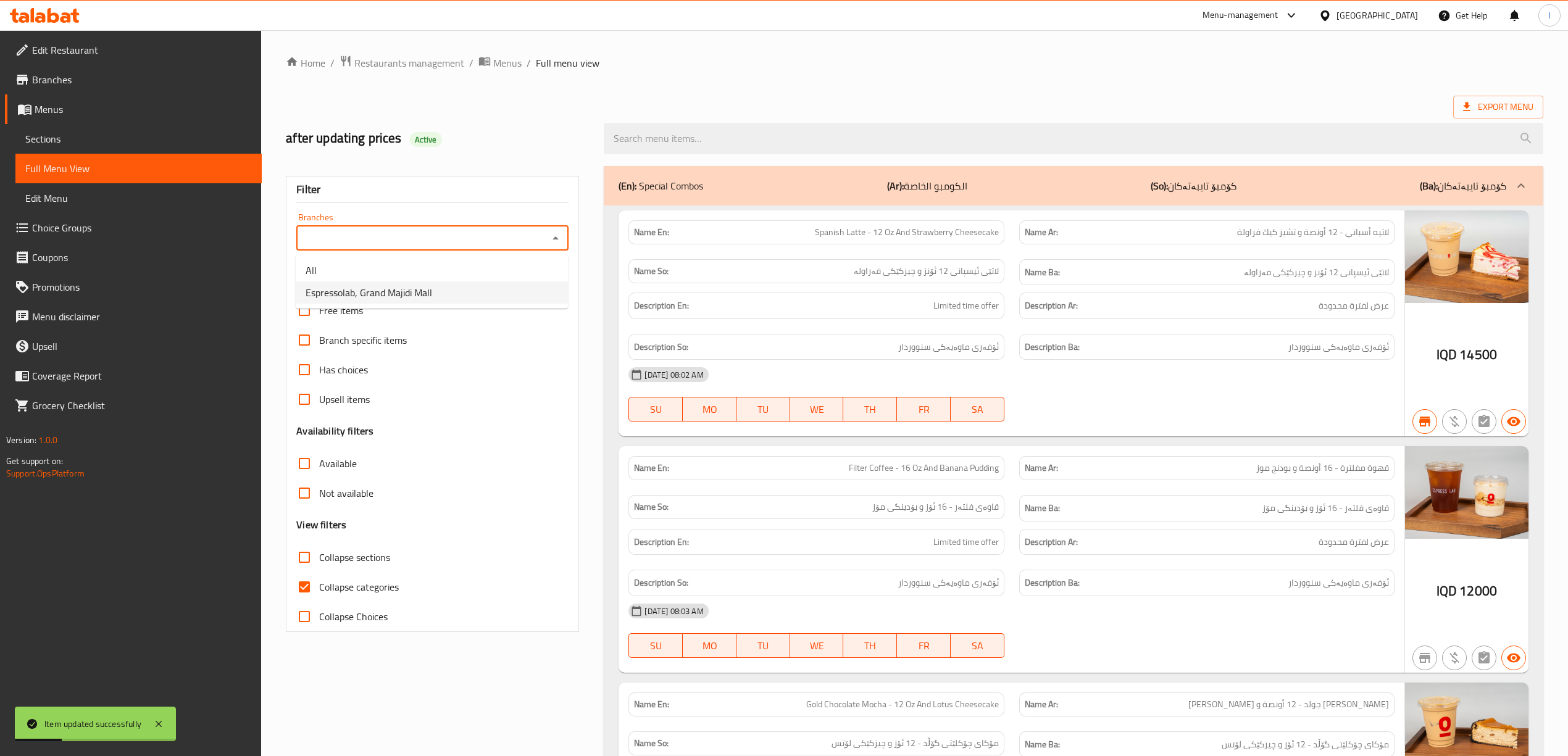
click at [410, 291] on span "Espressolab, Grand Majidi Mall" at bounding box center [368, 292] width 126 height 15
type input "Espressolab, Grand Majidi Mall"
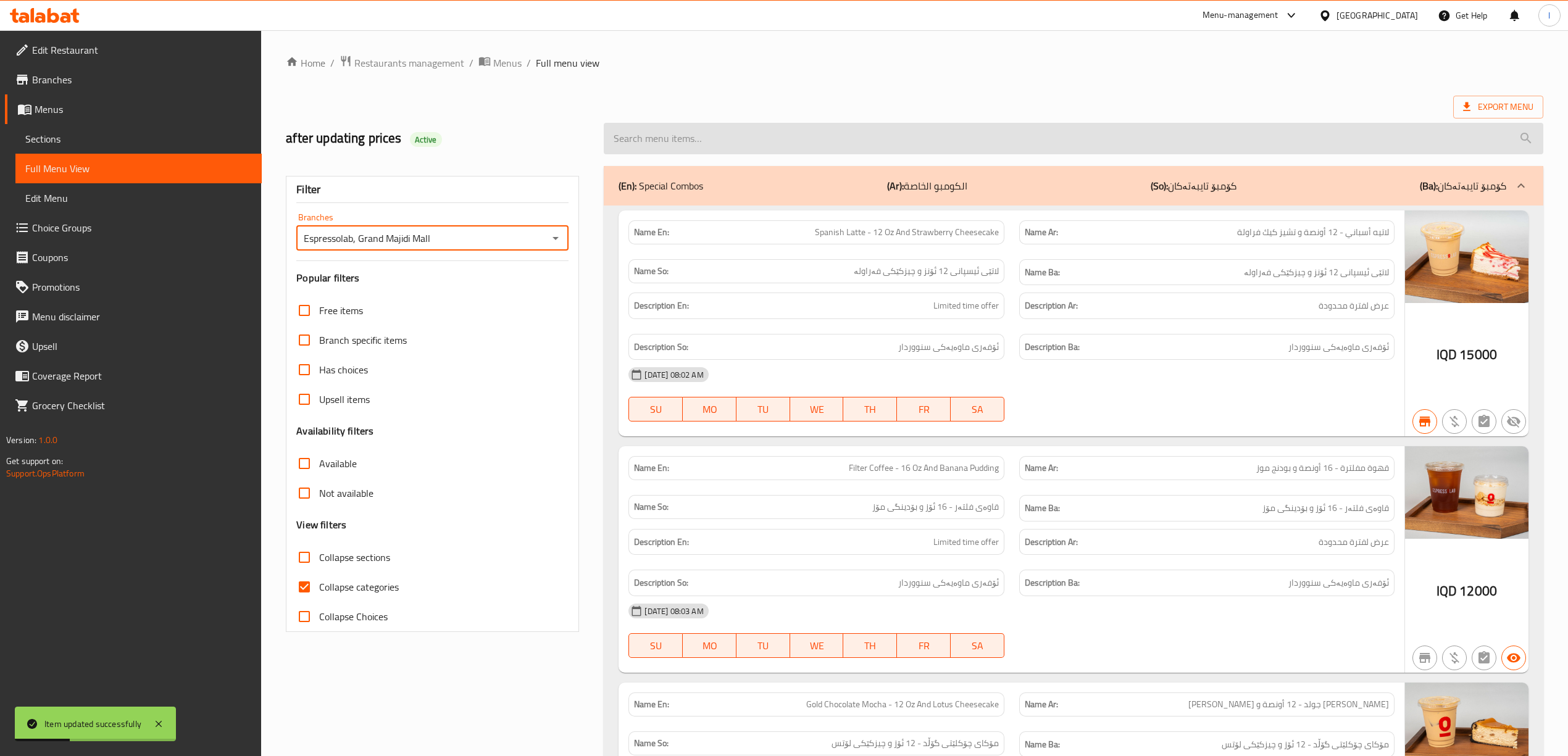
click at [722, 126] on input "search" at bounding box center [1073, 138] width 939 height 31
paste input "Paragon Lime 12 Oz"
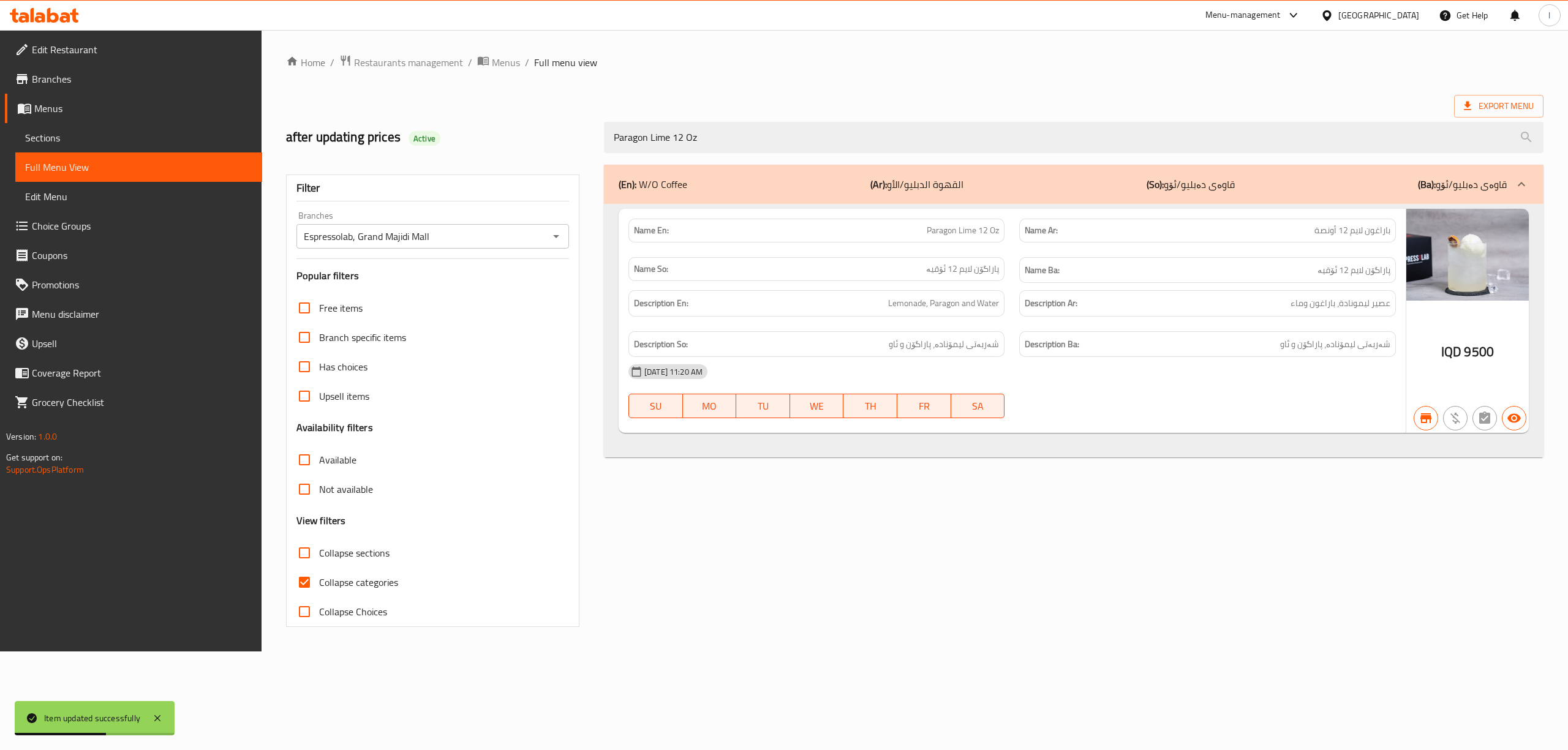
type input "Paragon Lime 12 Oz"
click at [93, 141] on span "Sections" at bounding box center [139, 137] width 227 height 15
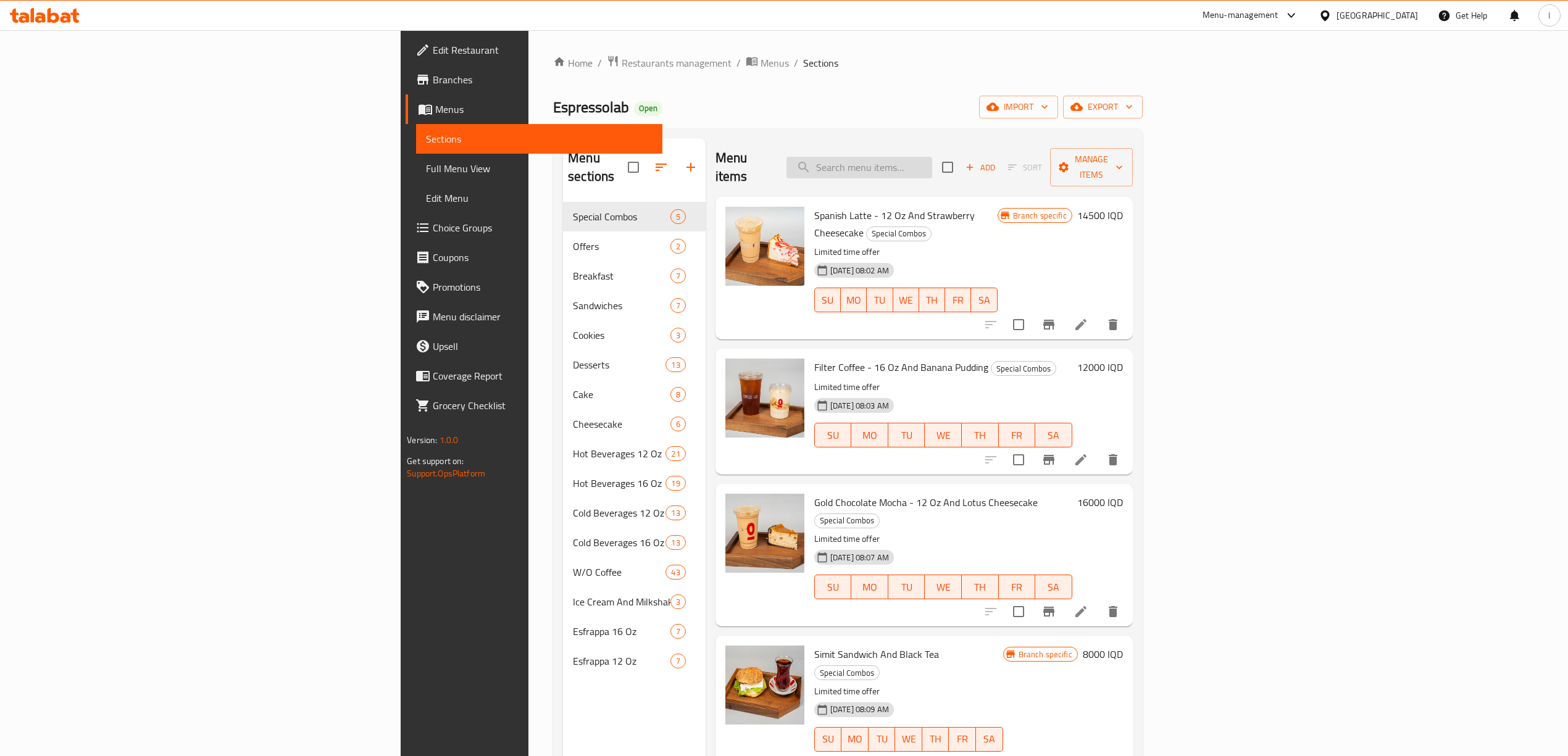
click at [932, 158] on input "search" at bounding box center [859, 168] width 146 height 22
paste input "Paragon Lime 12 Oz"
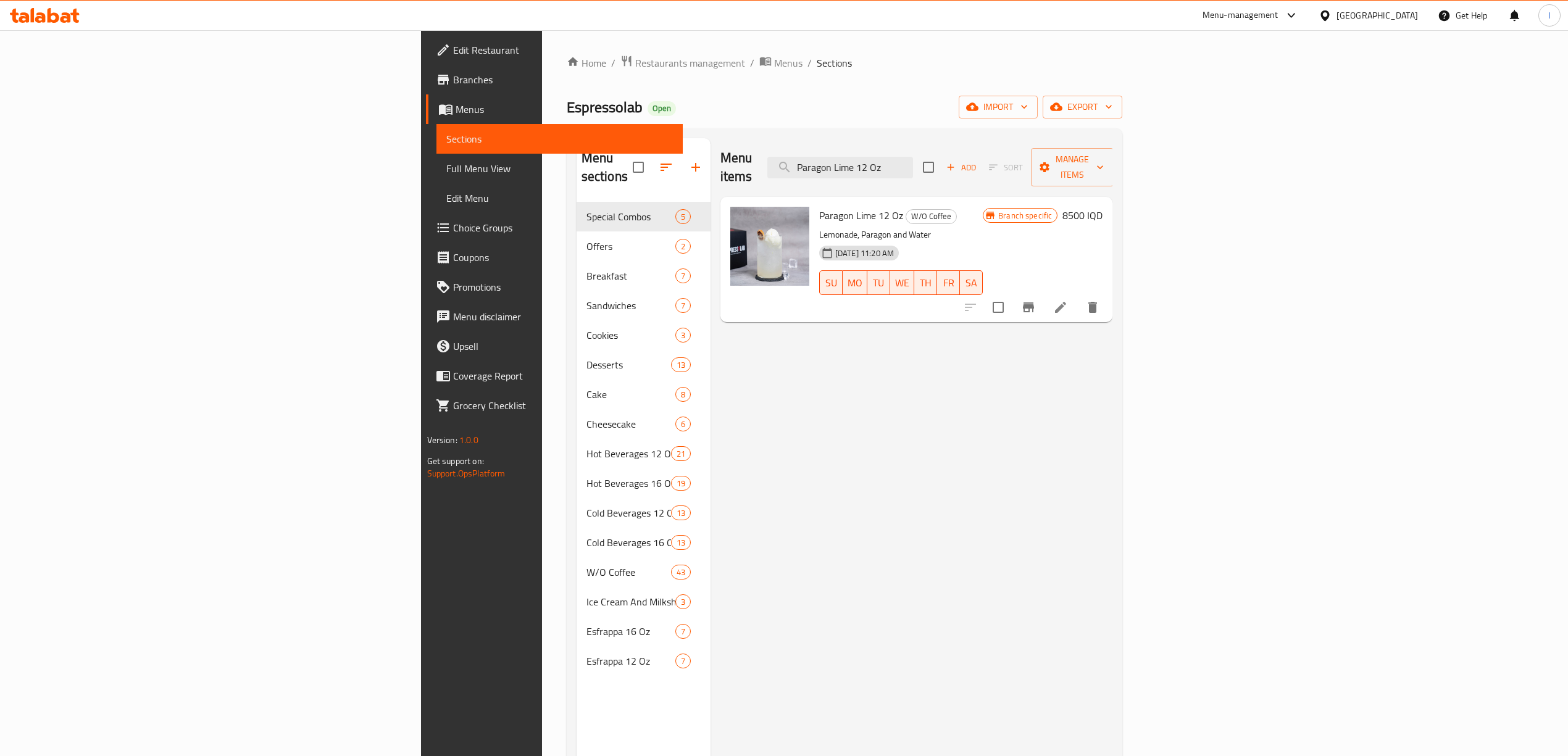
type input "Paragon Lime 12 Oz"
click at [1078, 296] on li at bounding box center [1060, 307] width 35 height 22
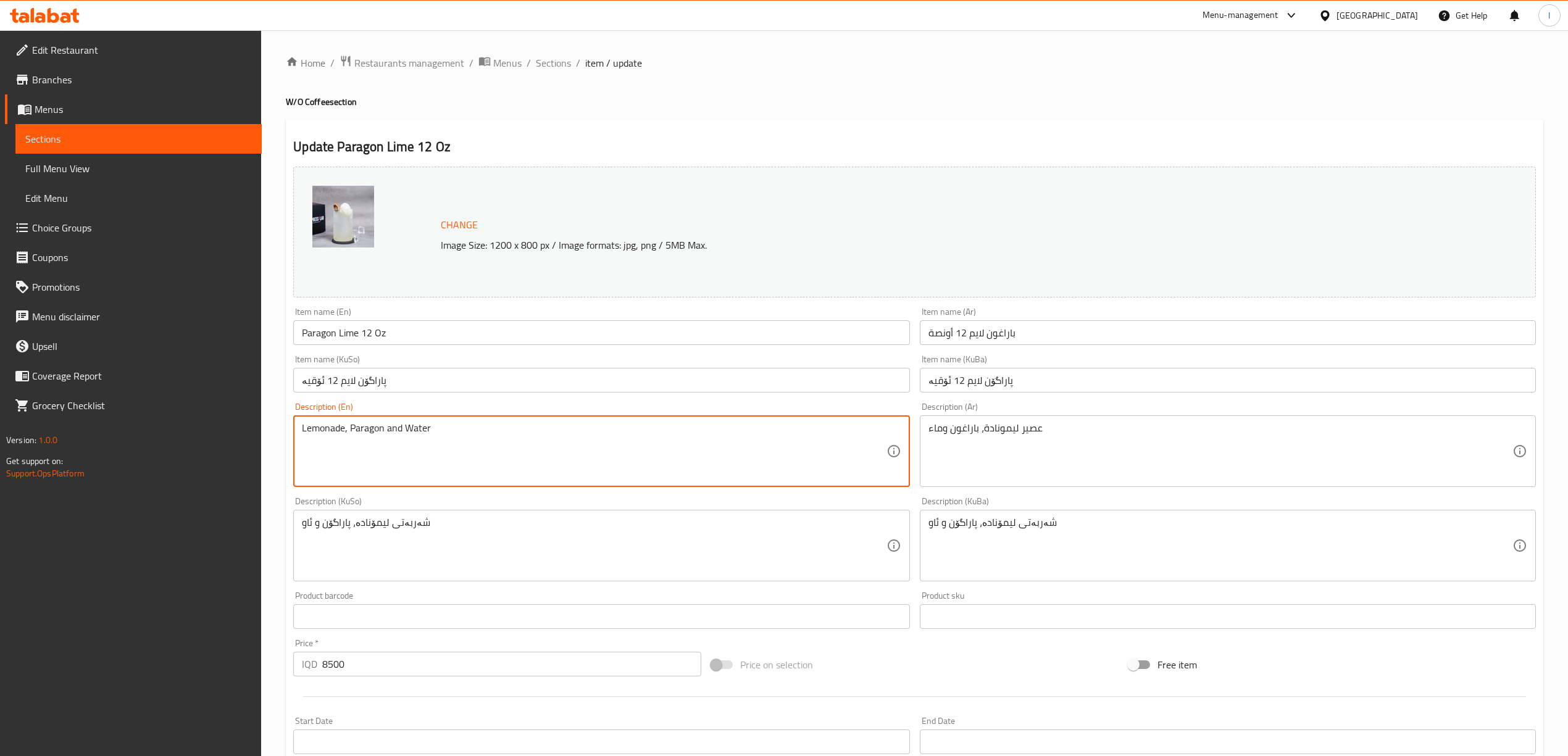
click at [349, 434] on textarea "Lemonade, Paragon and Water" at bounding box center [593, 452] width 584 height 59
click at [345, 431] on textarea "Lemonade, Paragon and Water" at bounding box center [593, 452] width 584 height 59
paste textarea "Juice"
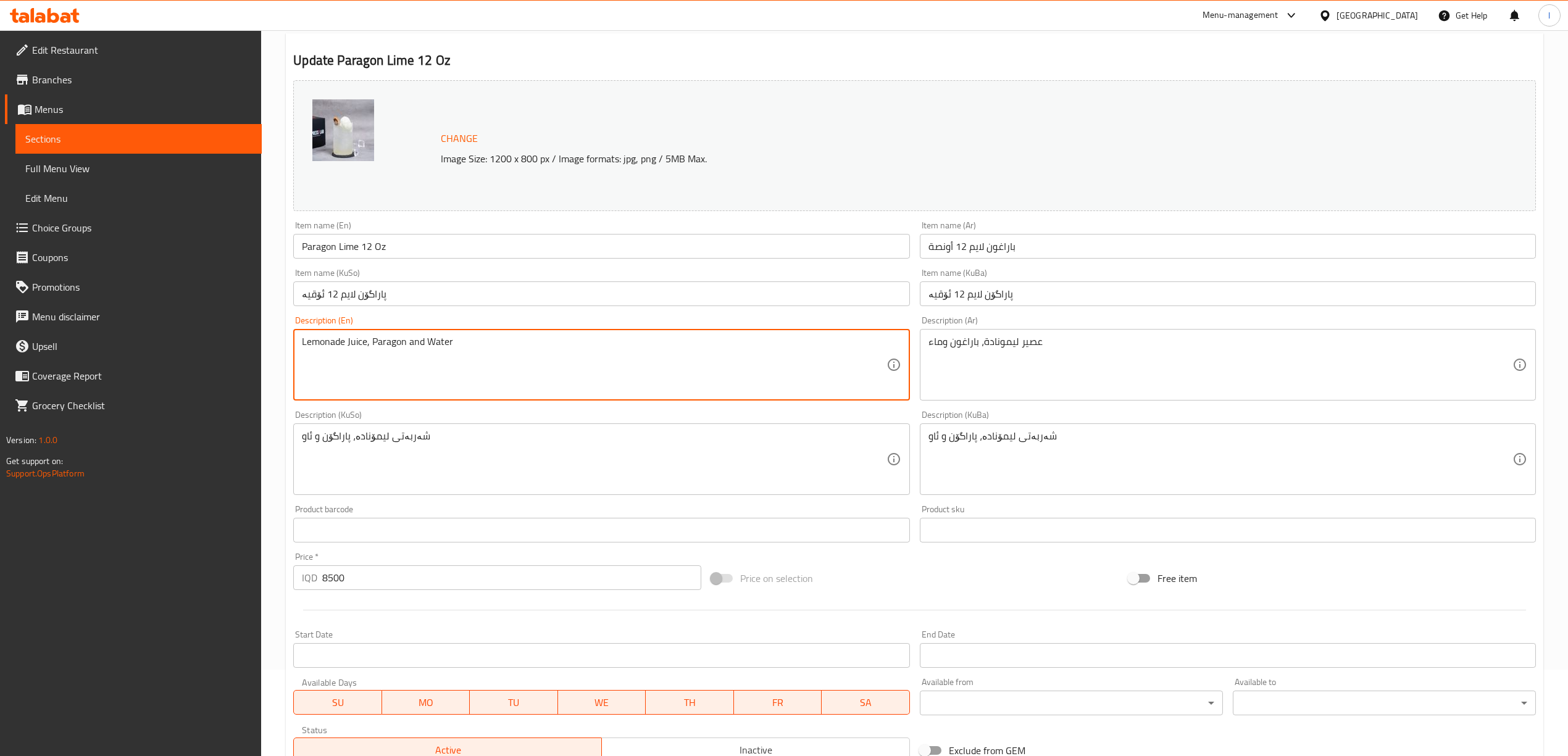
scroll to position [275, 0]
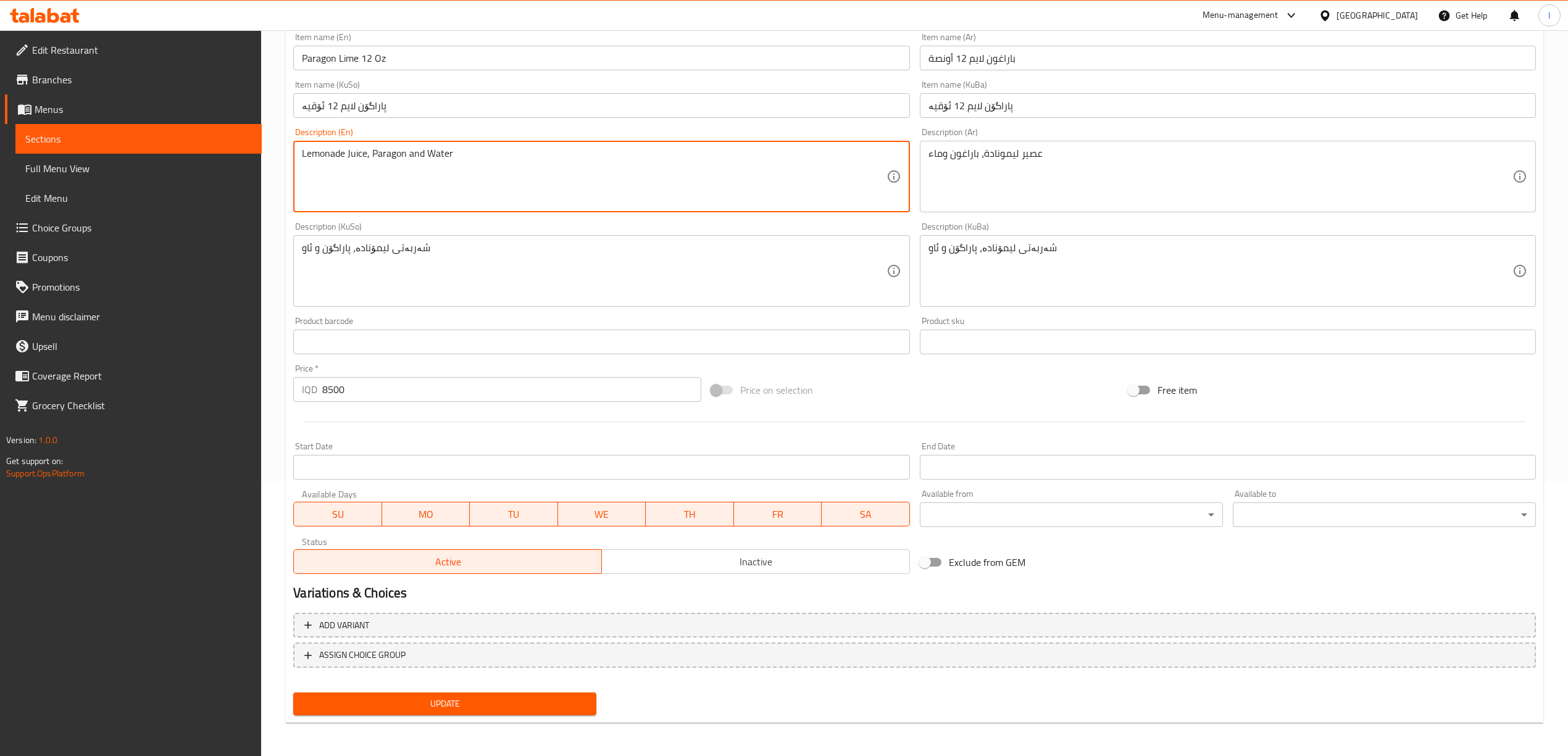
type textarea "Lemonade Juice, Paragon and Water"
click at [433, 699] on span "Update" at bounding box center [444, 704] width 283 height 16
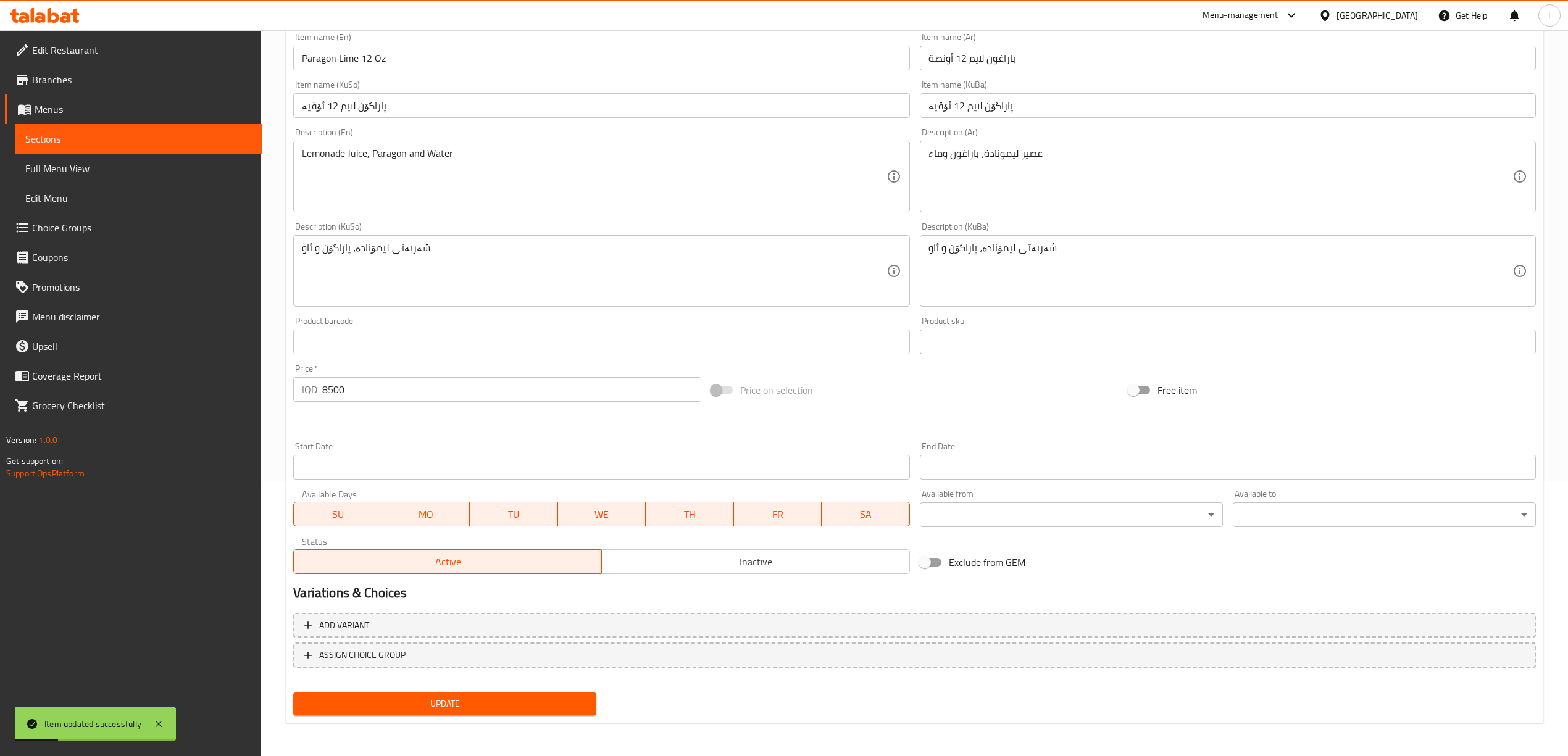
click at [75, 163] on span "Full Menu View" at bounding box center [138, 169] width 226 height 15
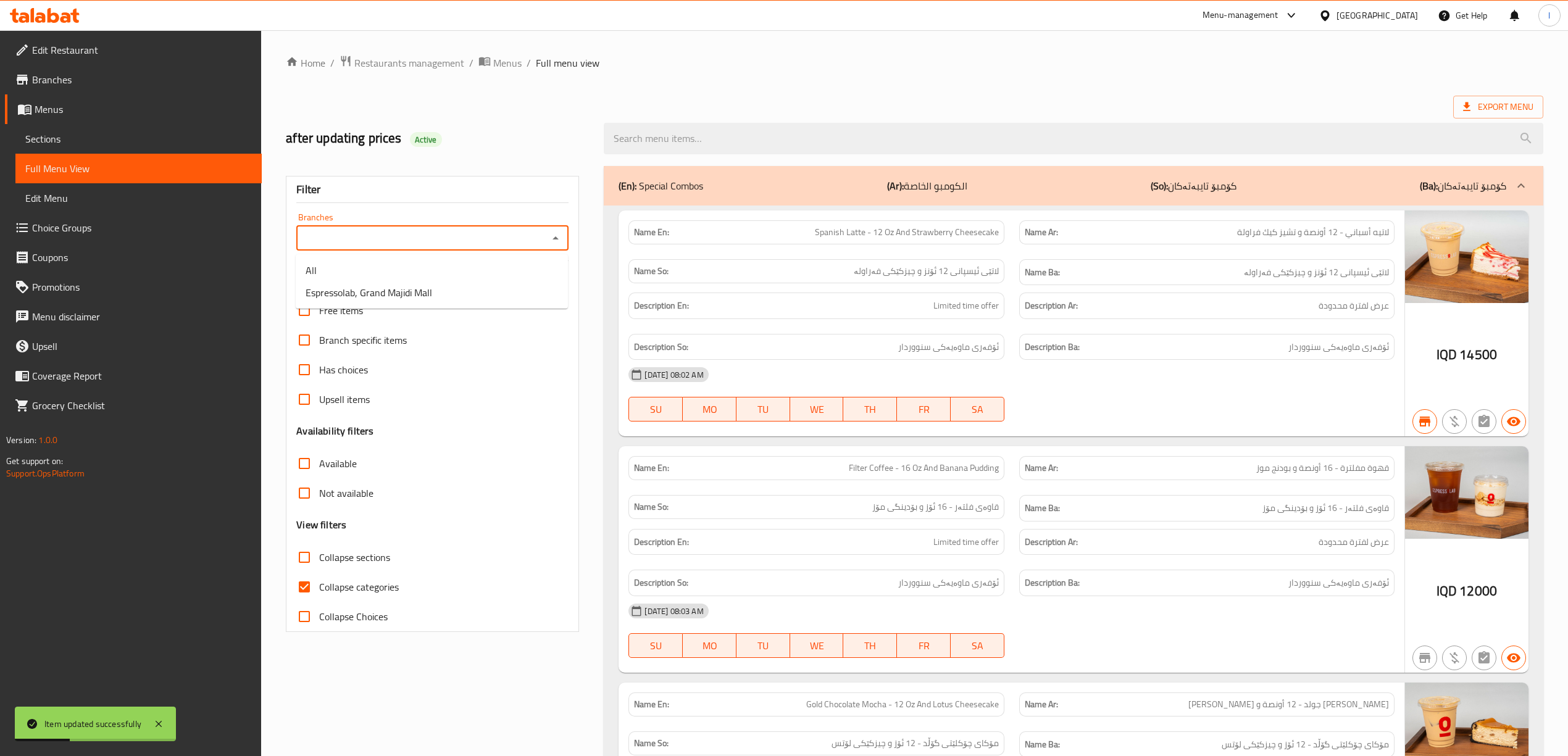
click at [383, 247] on input "Branches" at bounding box center [422, 238] width 245 height 17
click at [377, 300] on span "Espressolab, Grand Majidi Mall" at bounding box center [368, 292] width 126 height 15
type input "Espressolab, Grand Majidi Mall"
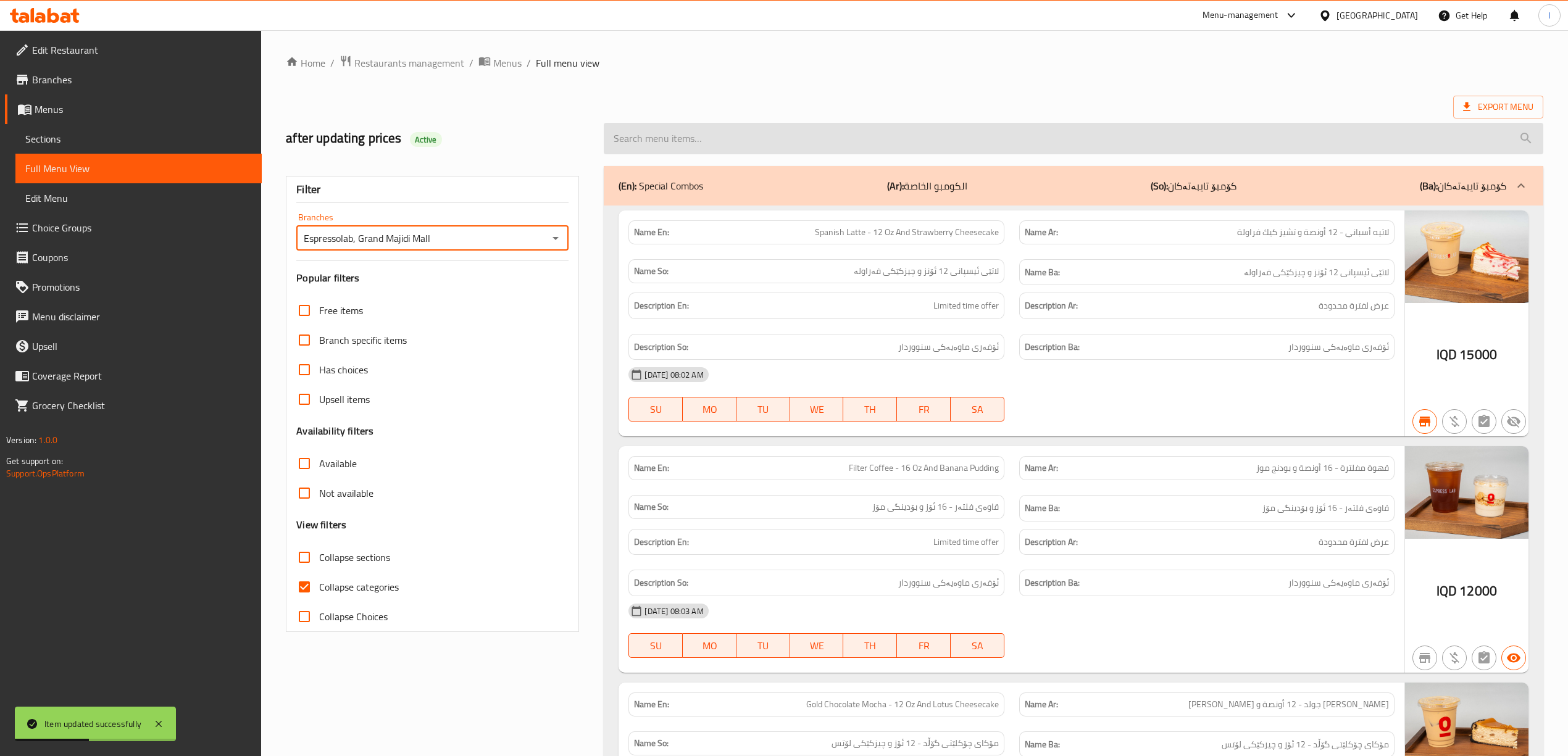
click at [704, 146] on input "search" at bounding box center [1073, 138] width 939 height 31
paste input "Juice"
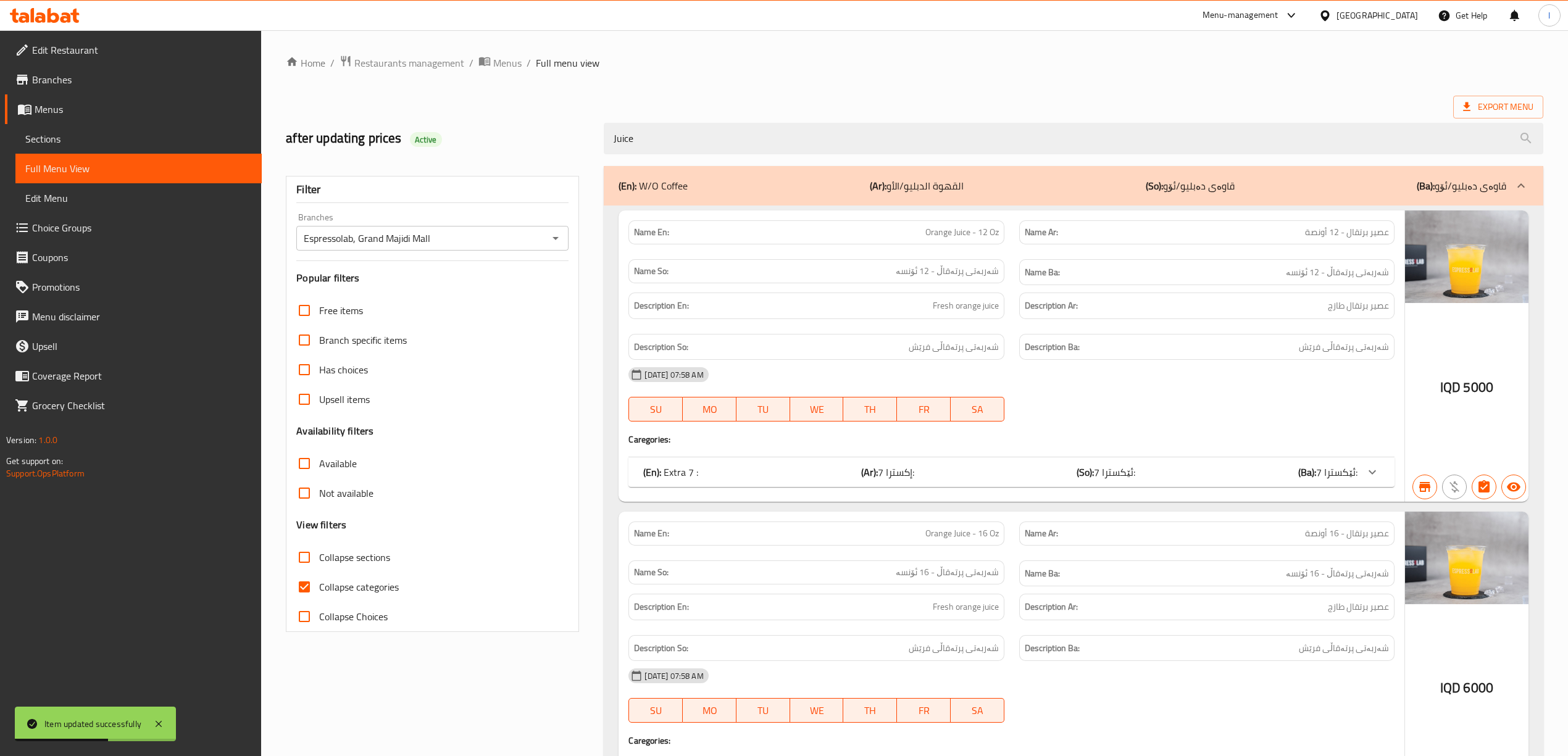
drag, startPoint x: 695, startPoint y: 145, endPoint x: 358, endPoint y: 125, distance: 337.6
click at [361, 126] on div "after updating prices Active Juice" at bounding box center [915, 138] width 1272 height 55
paste input "Paragon Lime 12 Oz"
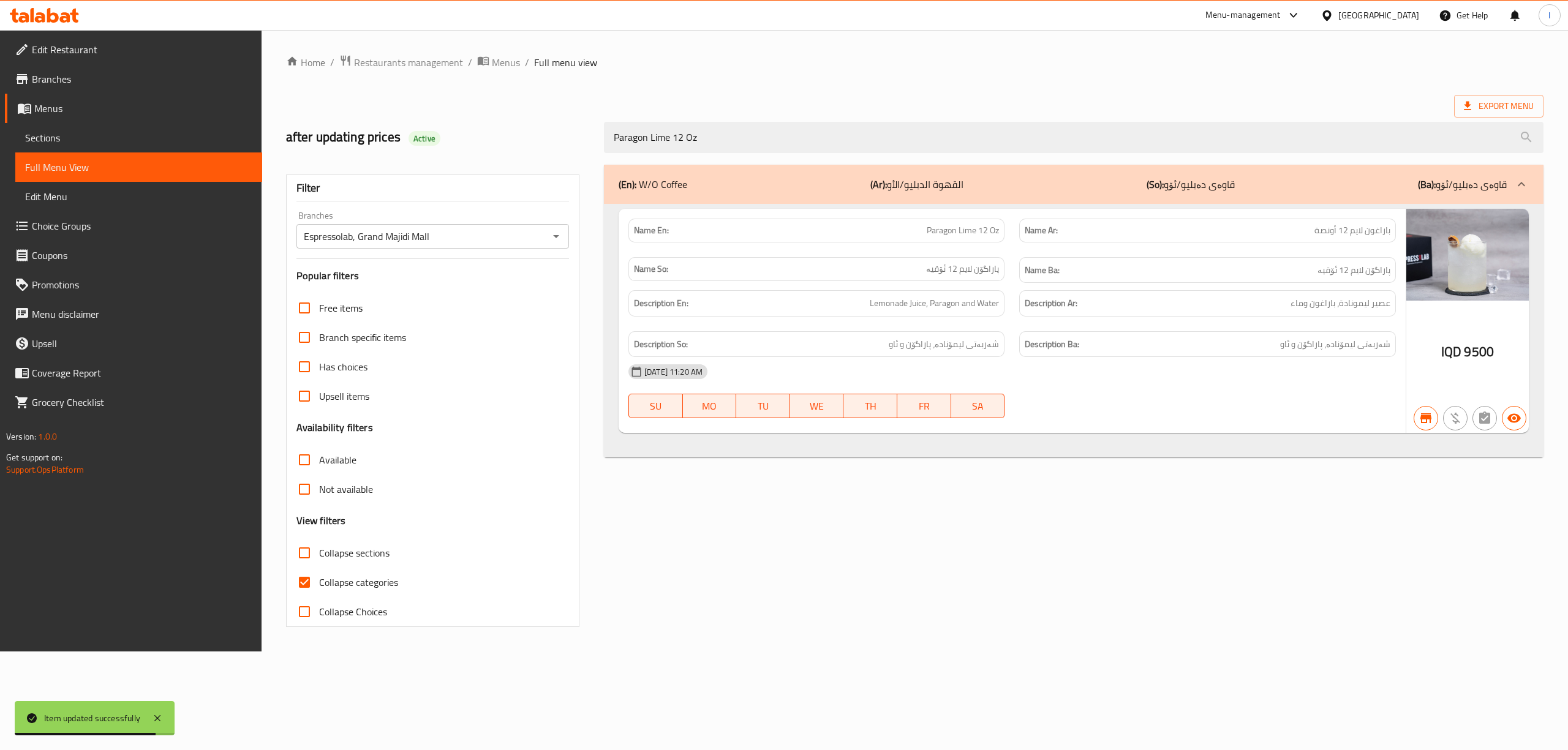
type input "Paragon Lime 12 Oz"
click at [75, 145] on span "Sections" at bounding box center [139, 137] width 227 height 15
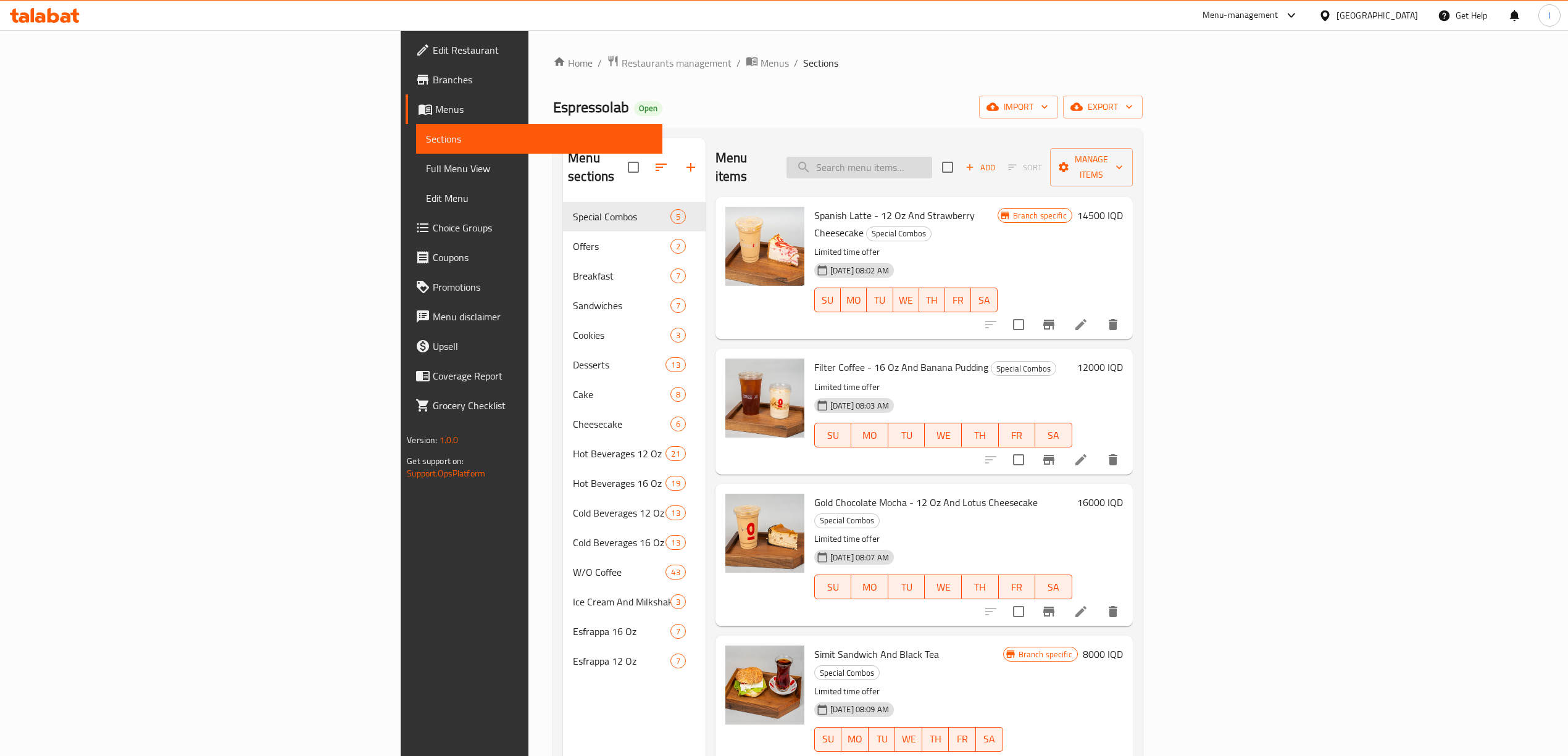
click at [932, 157] on input "search" at bounding box center [859, 168] width 146 height 22
paste input "Paragon Lime 12 Oz"
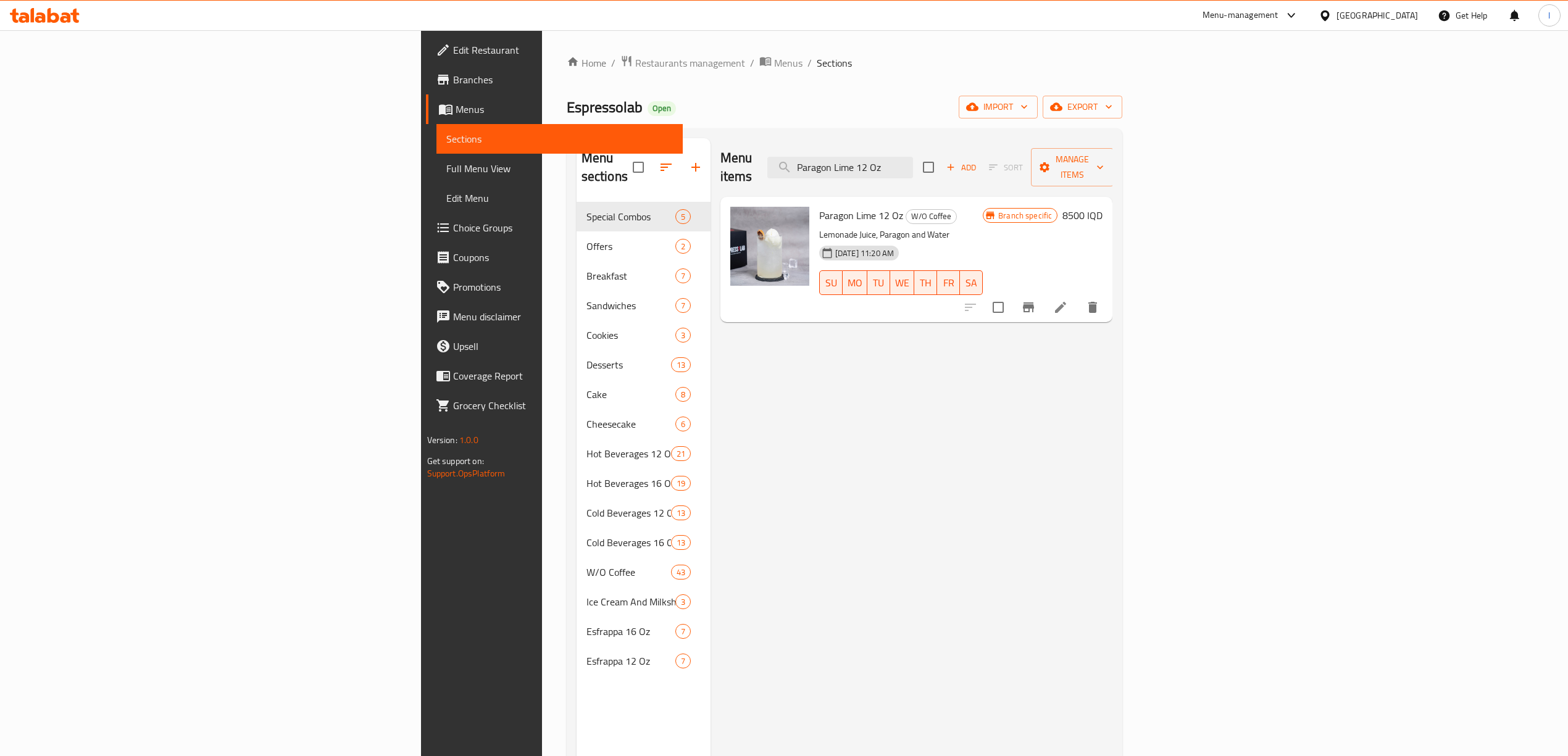
type input "Paragon Lime 12 Oz"
click at [1078, 296] on li at bounding box center [1060, 307] width 35 height 22
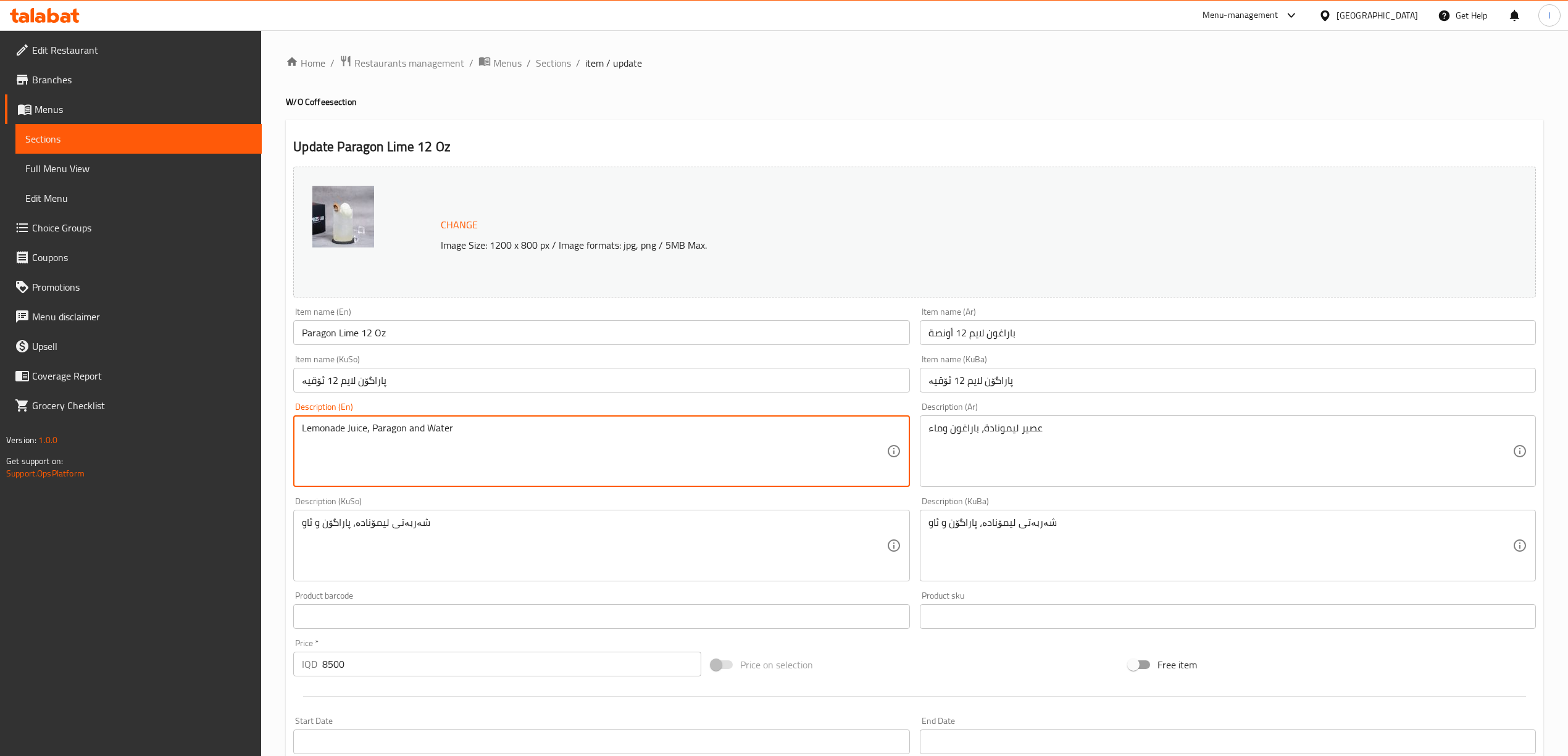
drag, startPoint x: 529, startPoint y: 438, endPoint x: 0, endPoint y: 368, distance: 533.6
paste textarea "juice, paragon and water"
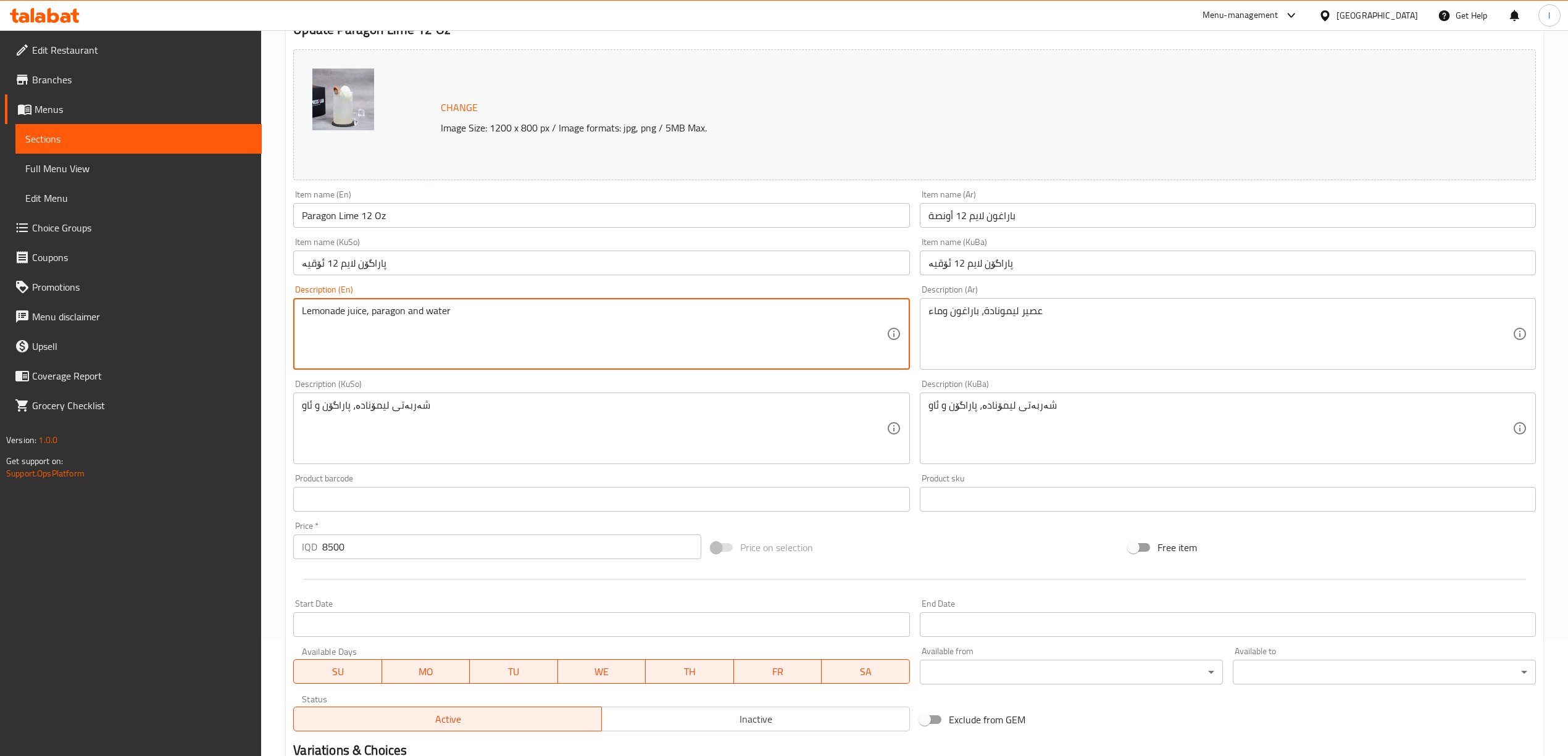
scroll to position [275, 0]
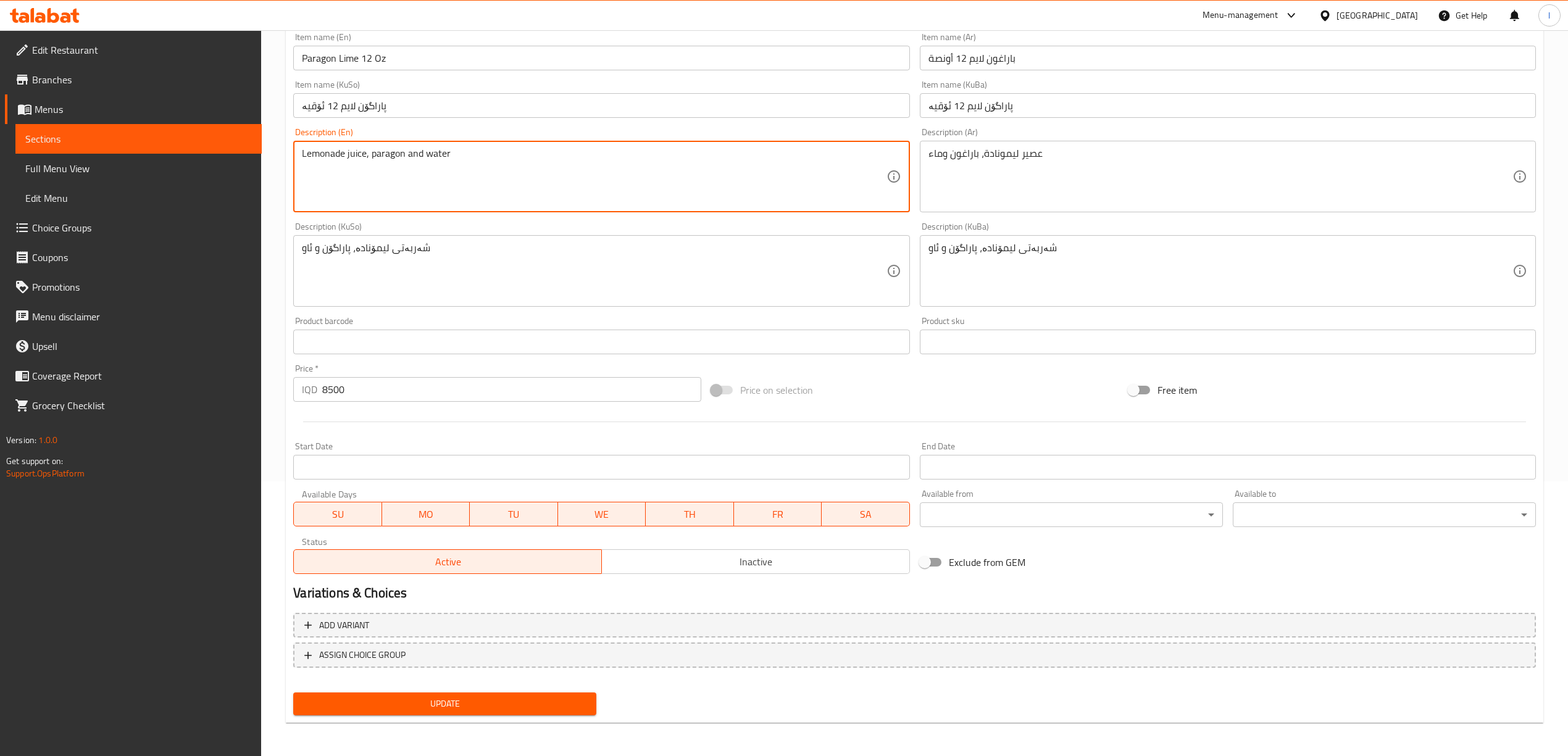
type textarea "Lemonade juice, paragon and water"
click at [448, 715] on div "Update" at bounding box center [445, 704] width 313 height 33
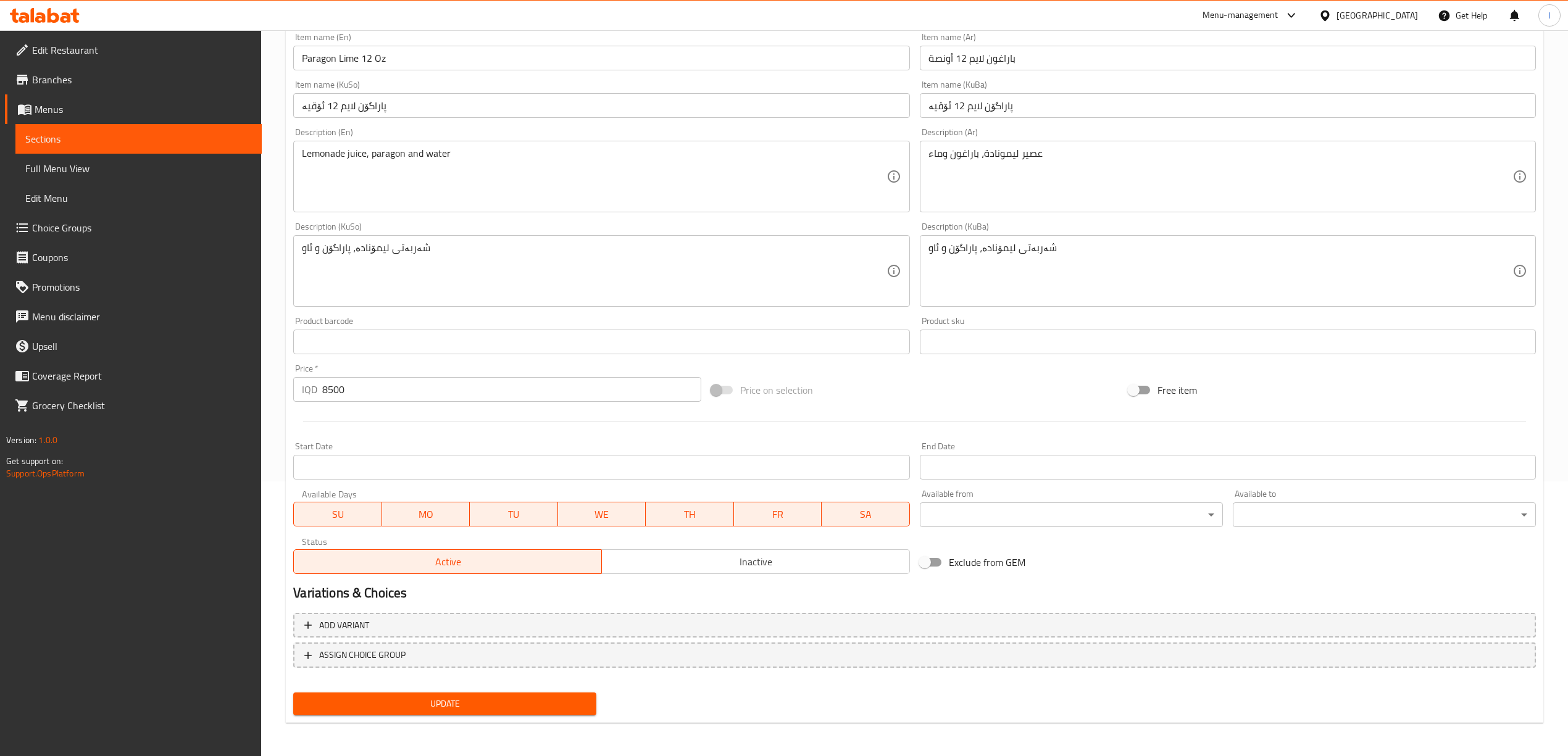
click at [445, 707] on span "Update" at bounding box center [444, 704] width 283 height 16
click at [81, 173] on span "Full Menu View" at bounding box center [138, 169] width 226 height 15
click at [87, 170] on span "Full Menu View" at bounding box center [138, 169] width 226 height 15
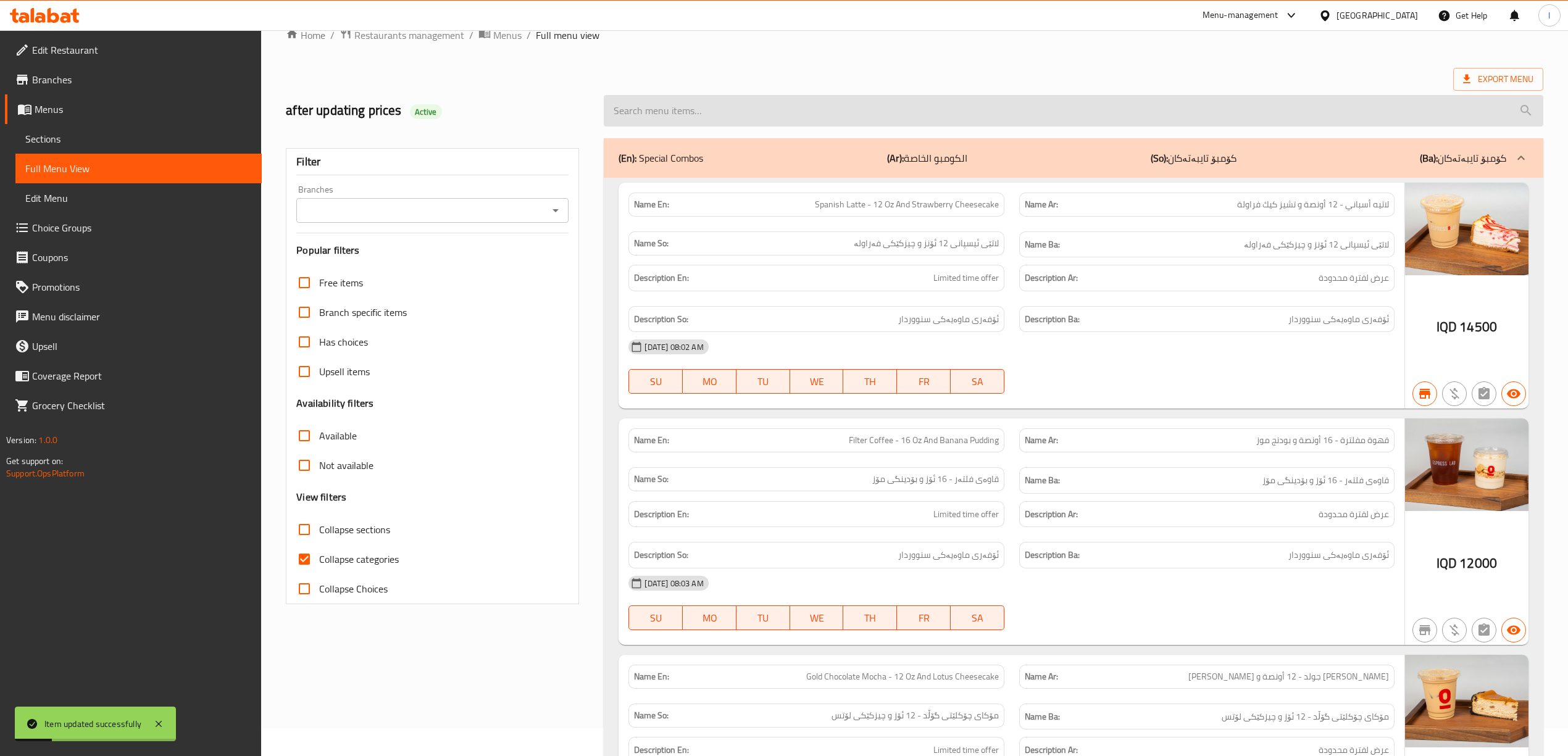
paste input "Paragon Lime 12 Oz"
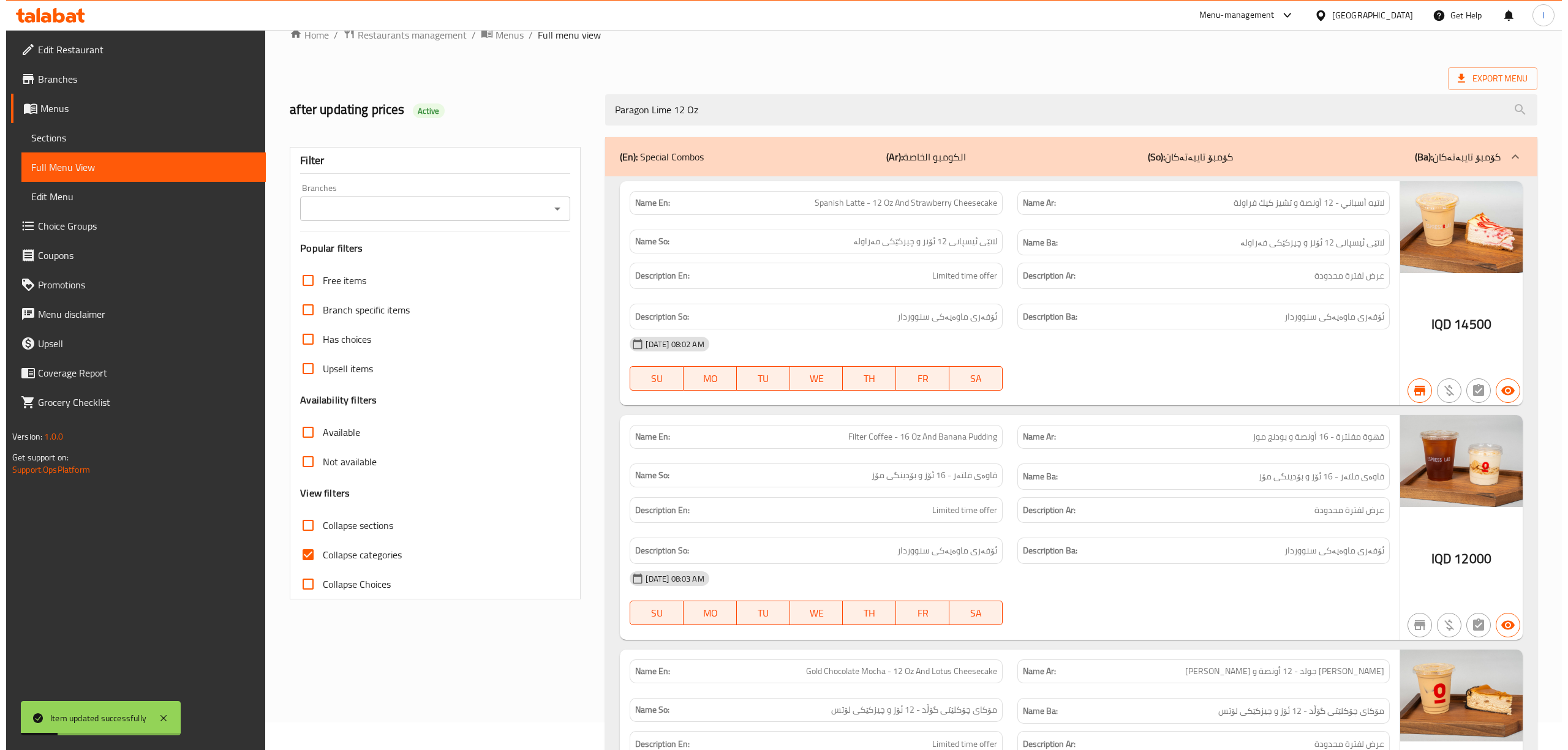
scroll to position [0, 0]
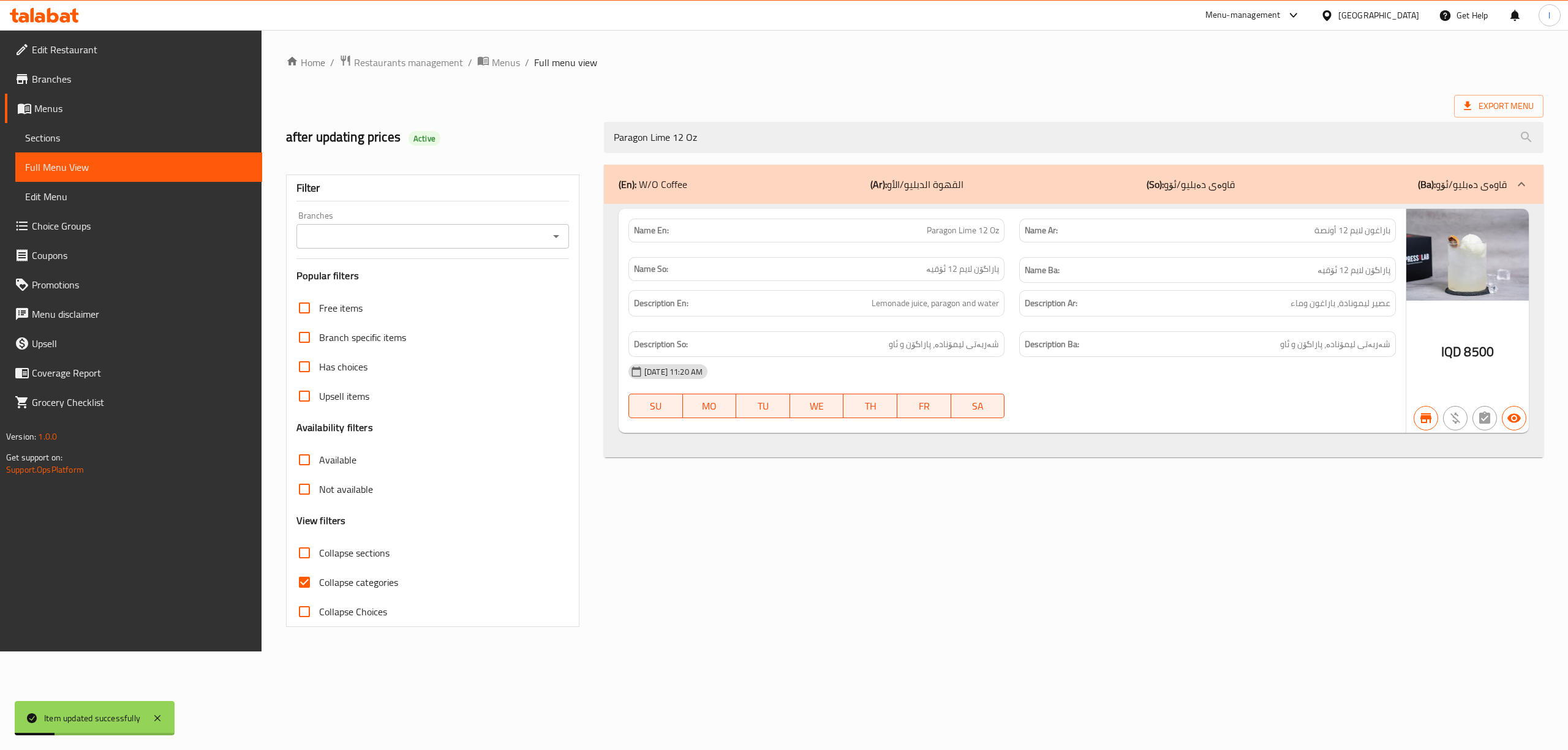
type input "Paragon Lime 12 Oz"
click at [383, 232] on input "Branches" at bounding box center [422, 236] width 245 height 17
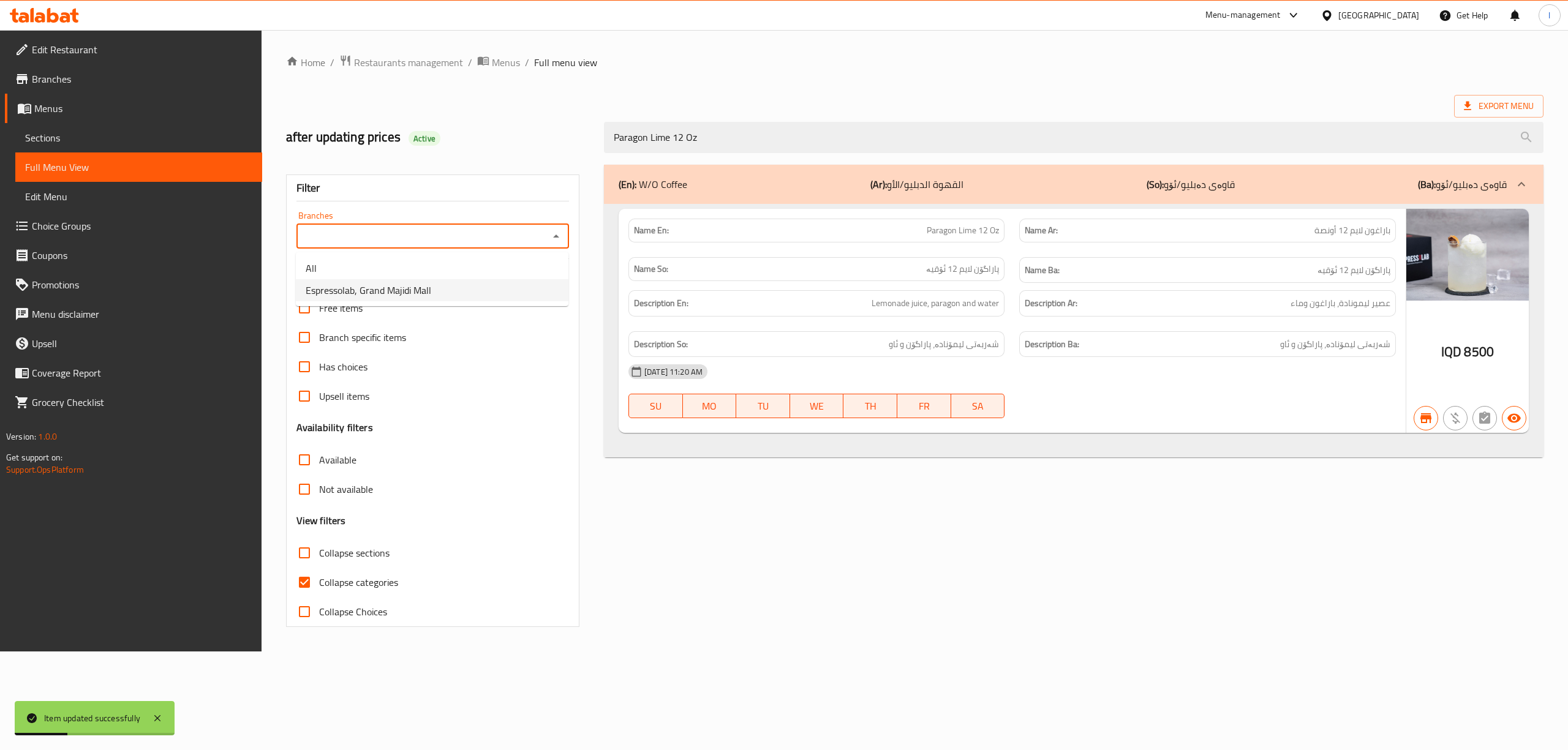
click at [371, 285] on span "Espressolab, Grand Majidi Mall" at bounding box center [368, 290] width 125 height 15
type input "Espressolab, Grand Majidi Mall"
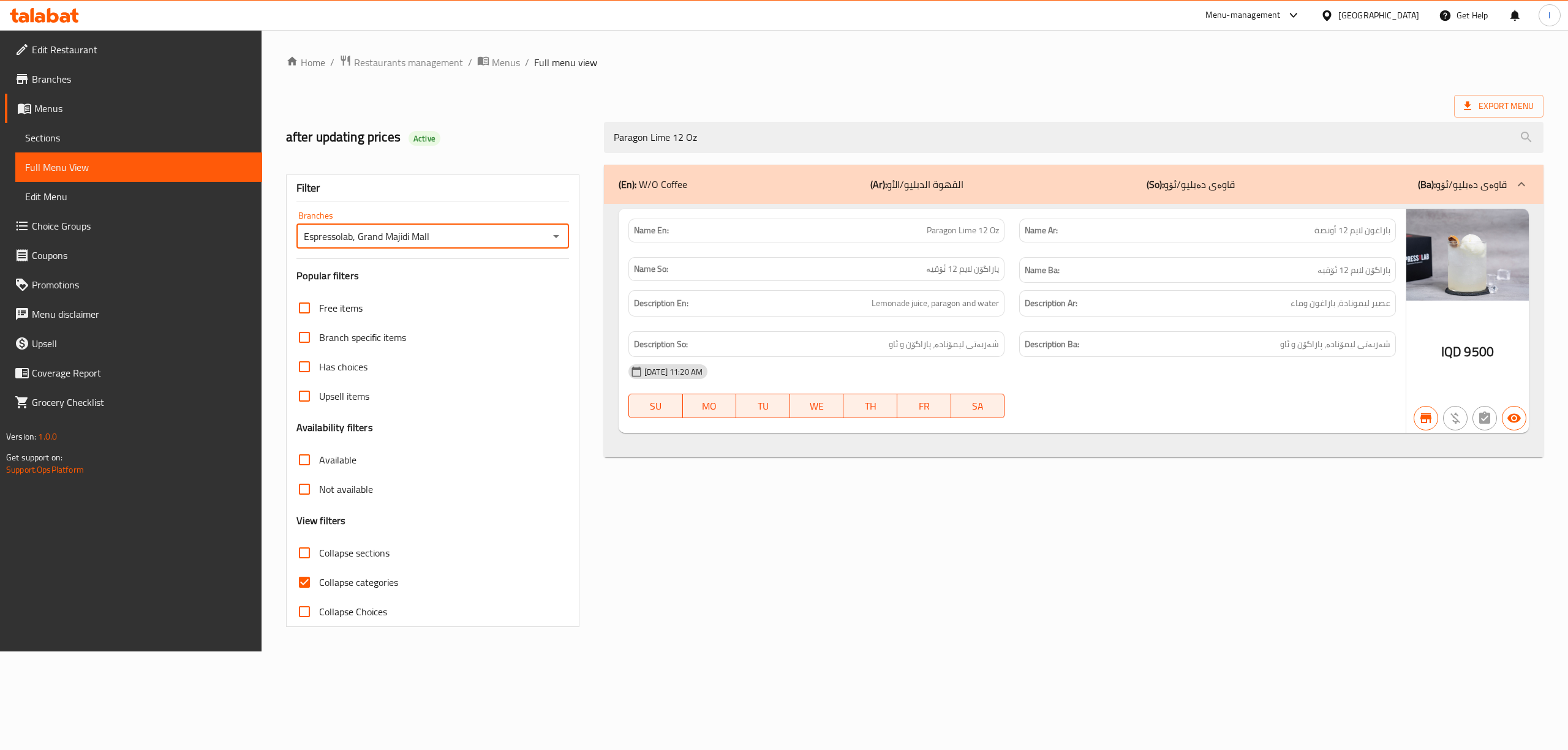
click at [45, 20] on icon at bounding box center [45, 15] width 69 height 15
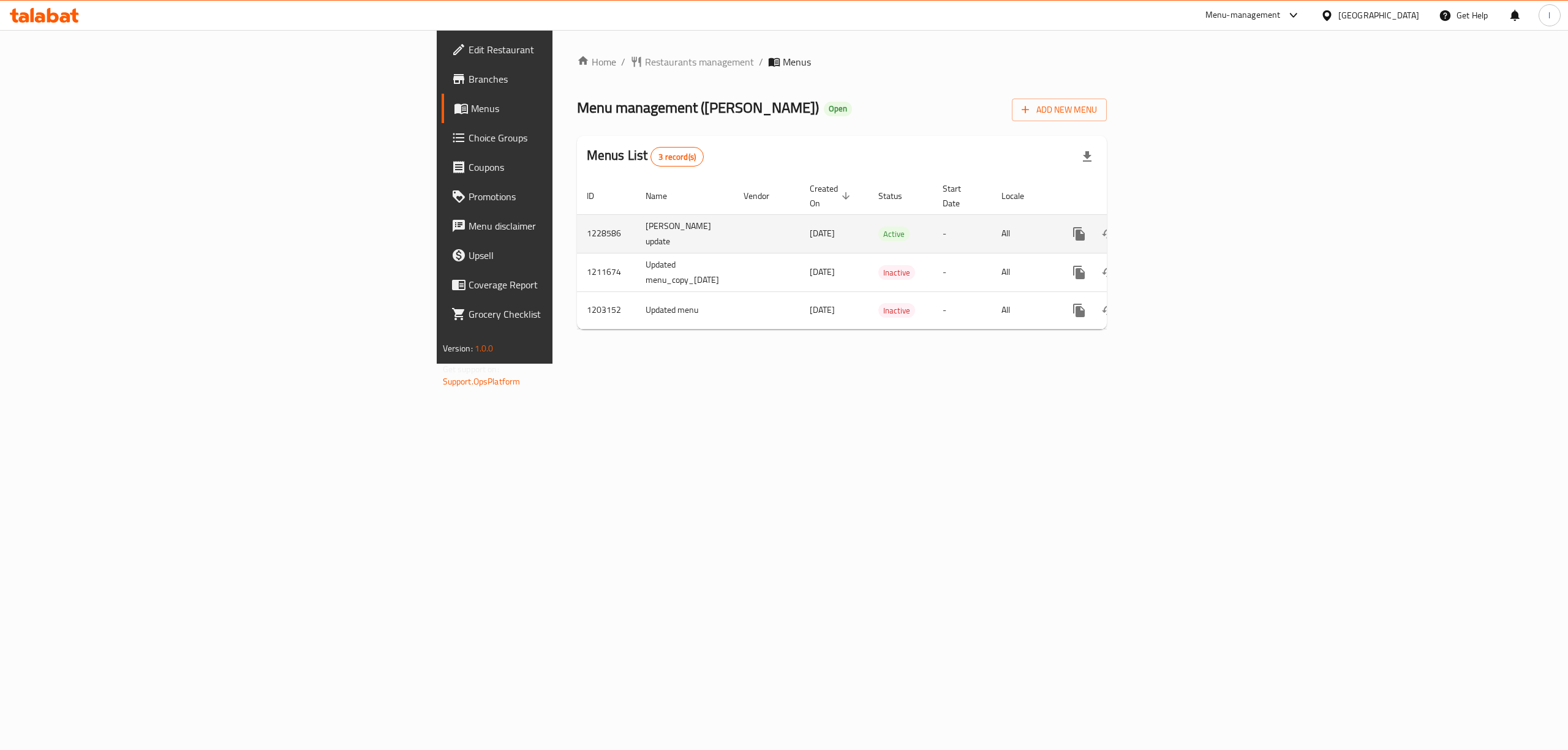
click at [1174, 226] on icon "enhanced table" at bounding box center [1167, 234] width 15 height 15
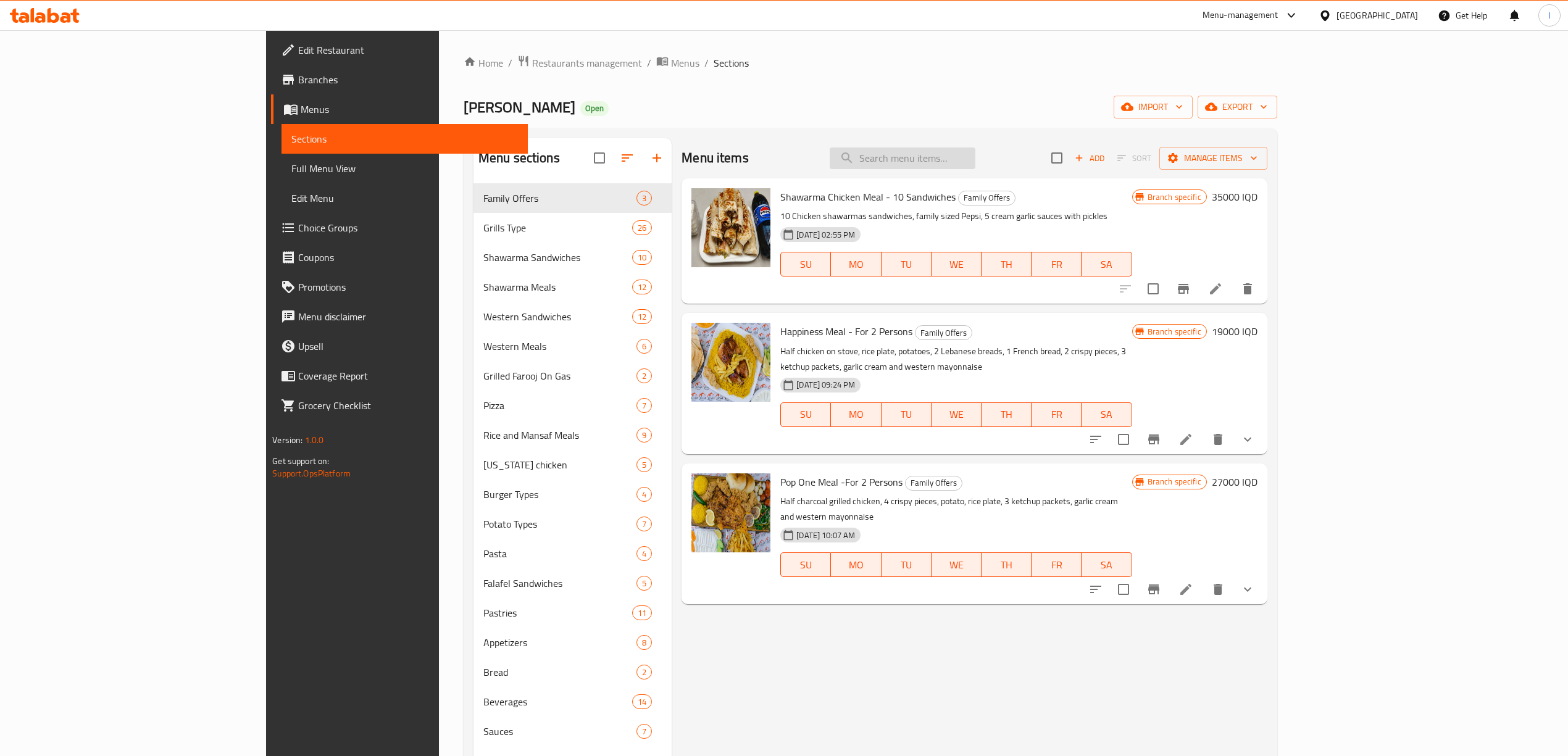
click at [975, 163] on input "search" at bounding box center [902, 159] width 146 height 22
click at [291, 166] on span "Full Menu View" at bounding box center [404, 169] width 226 height 15
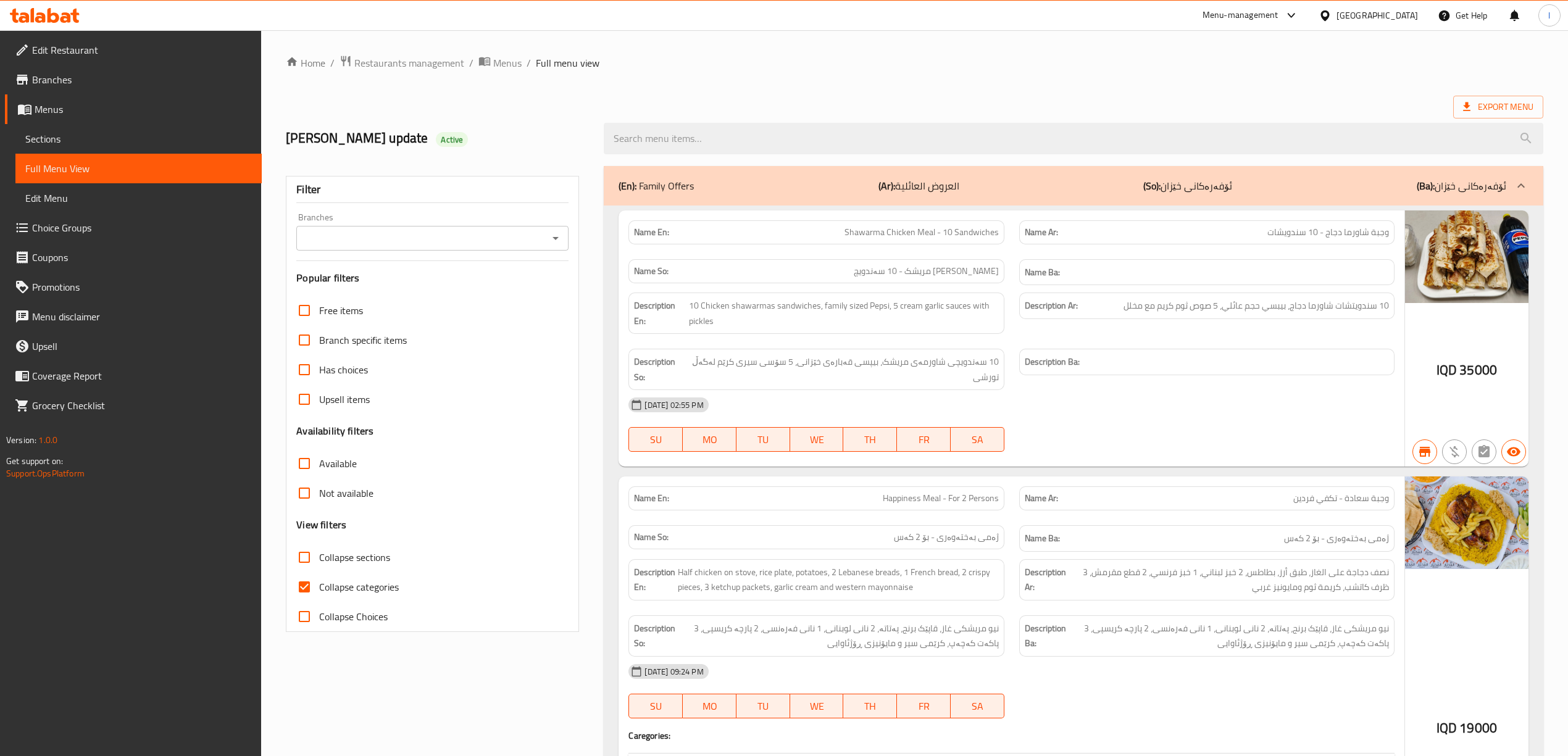
click at [404, 241] on input "Branches" at bounding box center [422, 238] width 245 height 17
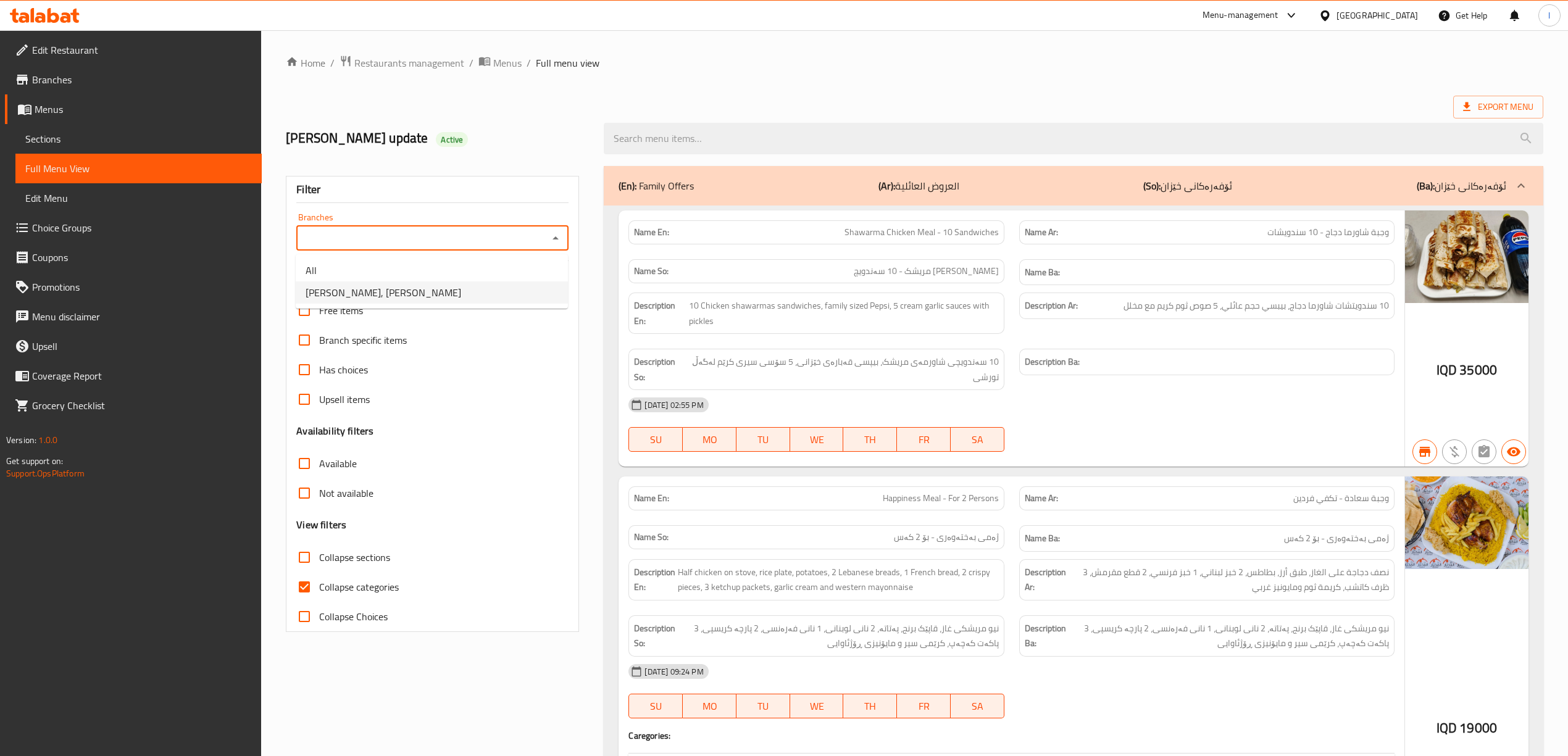
click at [381, 292] on span "Dhaif Almukhtar, Bakhtiary" at bounding box center [383, 292] width 156 height 15
type input "Dhaif Almukhtar, Bakhtiary"
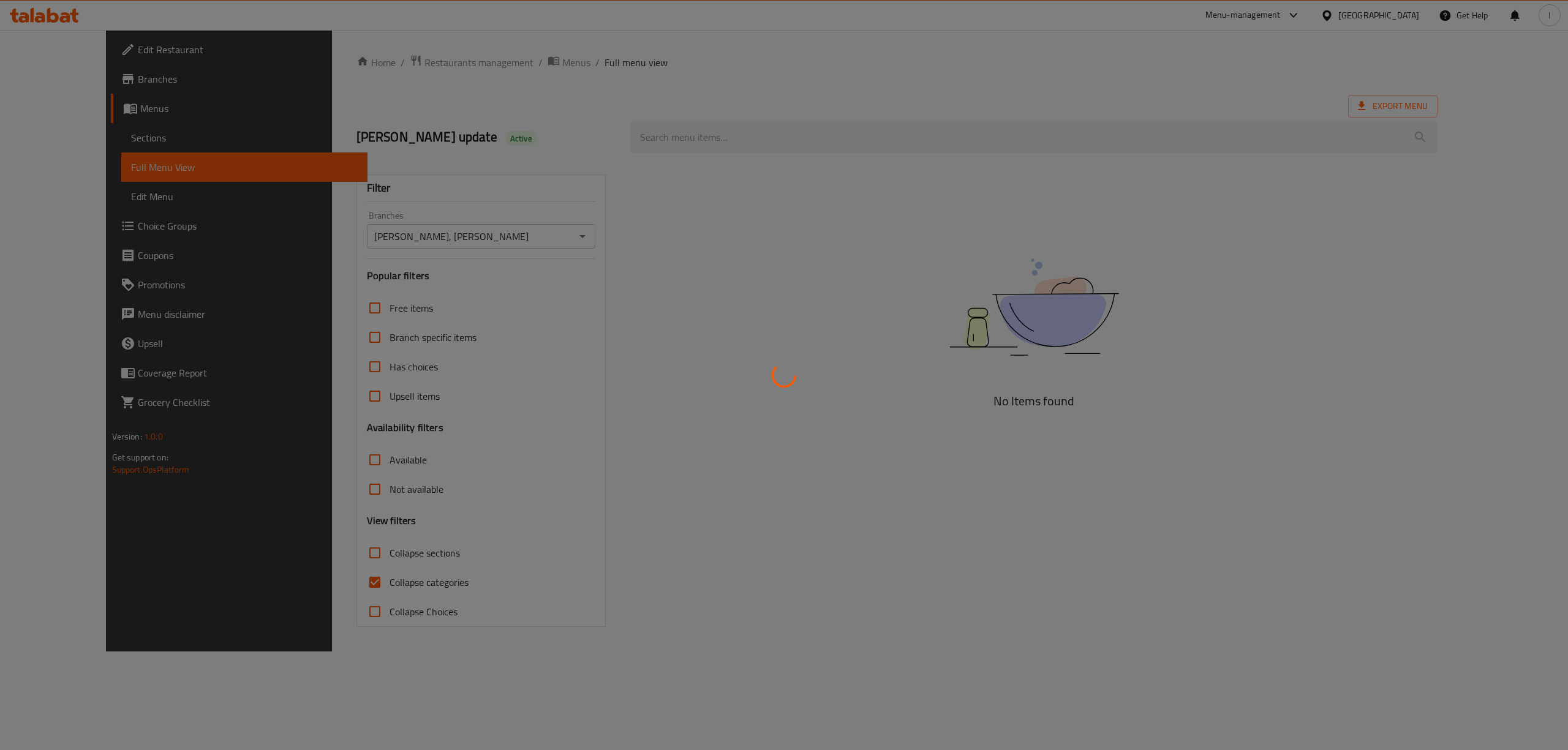
click at [734, 134] on div at bounding box center [784, 375] width 1568 height 750
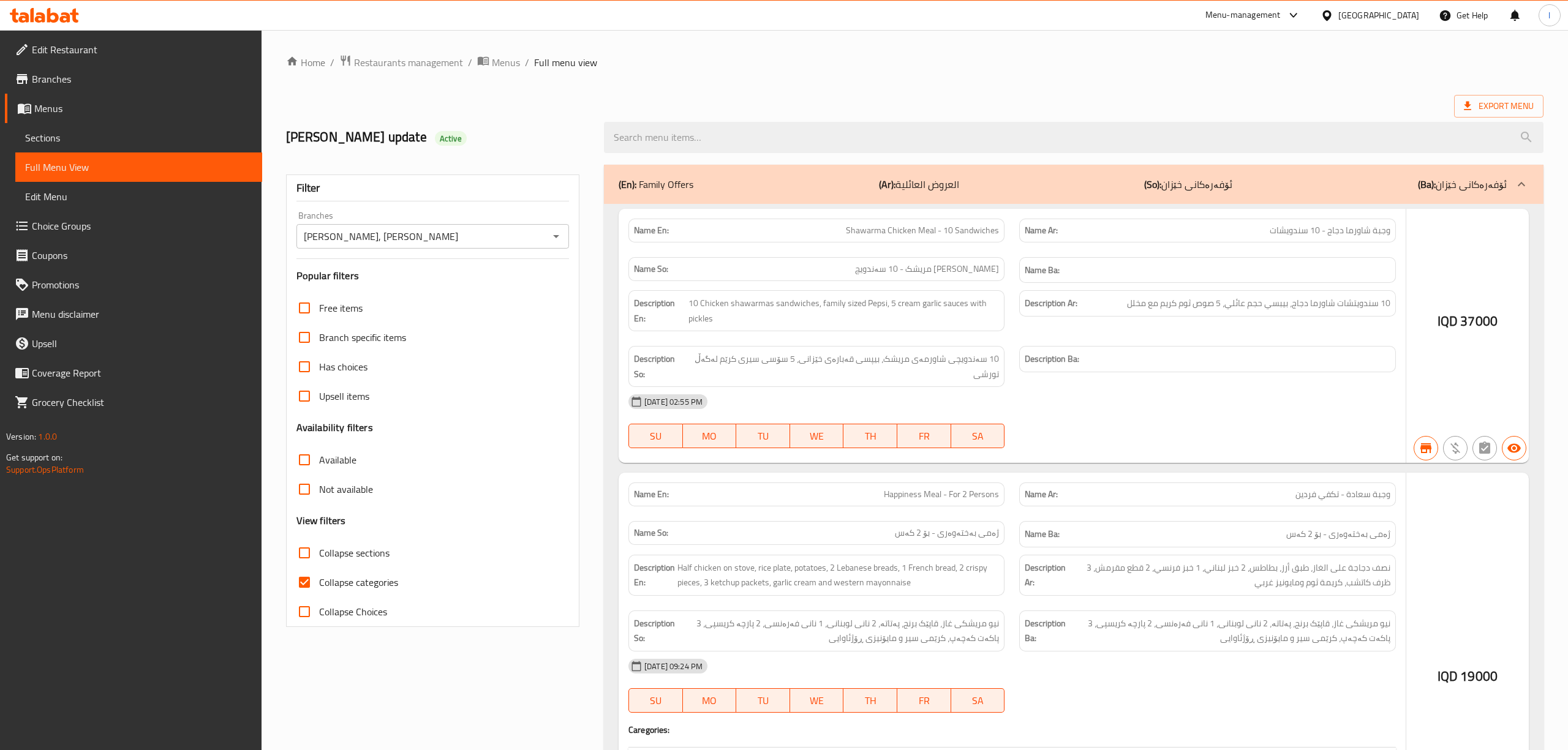
click at [724, 145] on input "search" at bounding box center [1073, 137] width 939 height 31
click at [712, 140] on input "search" at bounding box center [1073, 137] width 939 height 31
click at [706, 130] on input "search" at bounding box center [1073, 137] width 939 height 31
click at [676, 144] on input "search" at bounding box center [1073, 137] width 939 height 31
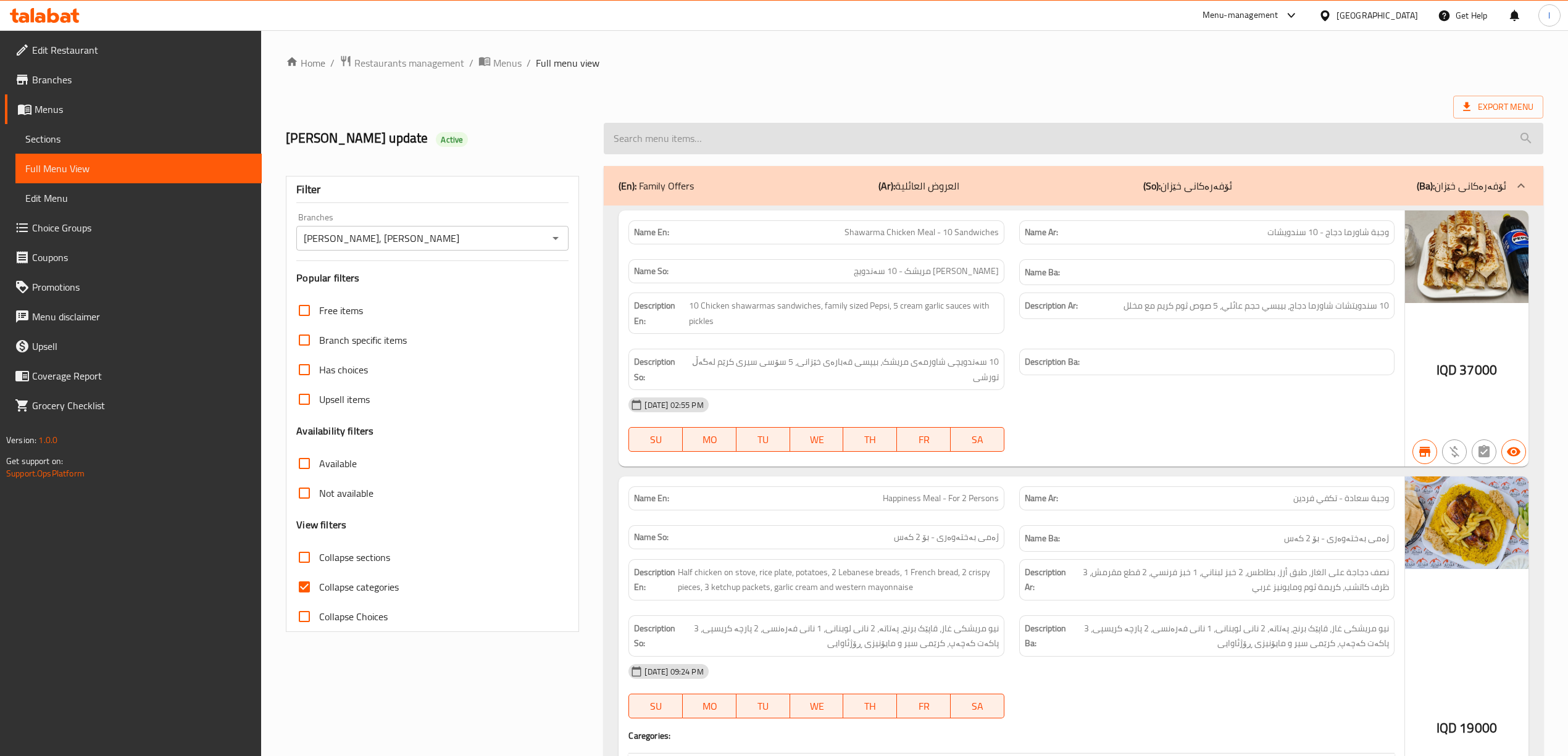
paste input "Pepperoni Pizza"
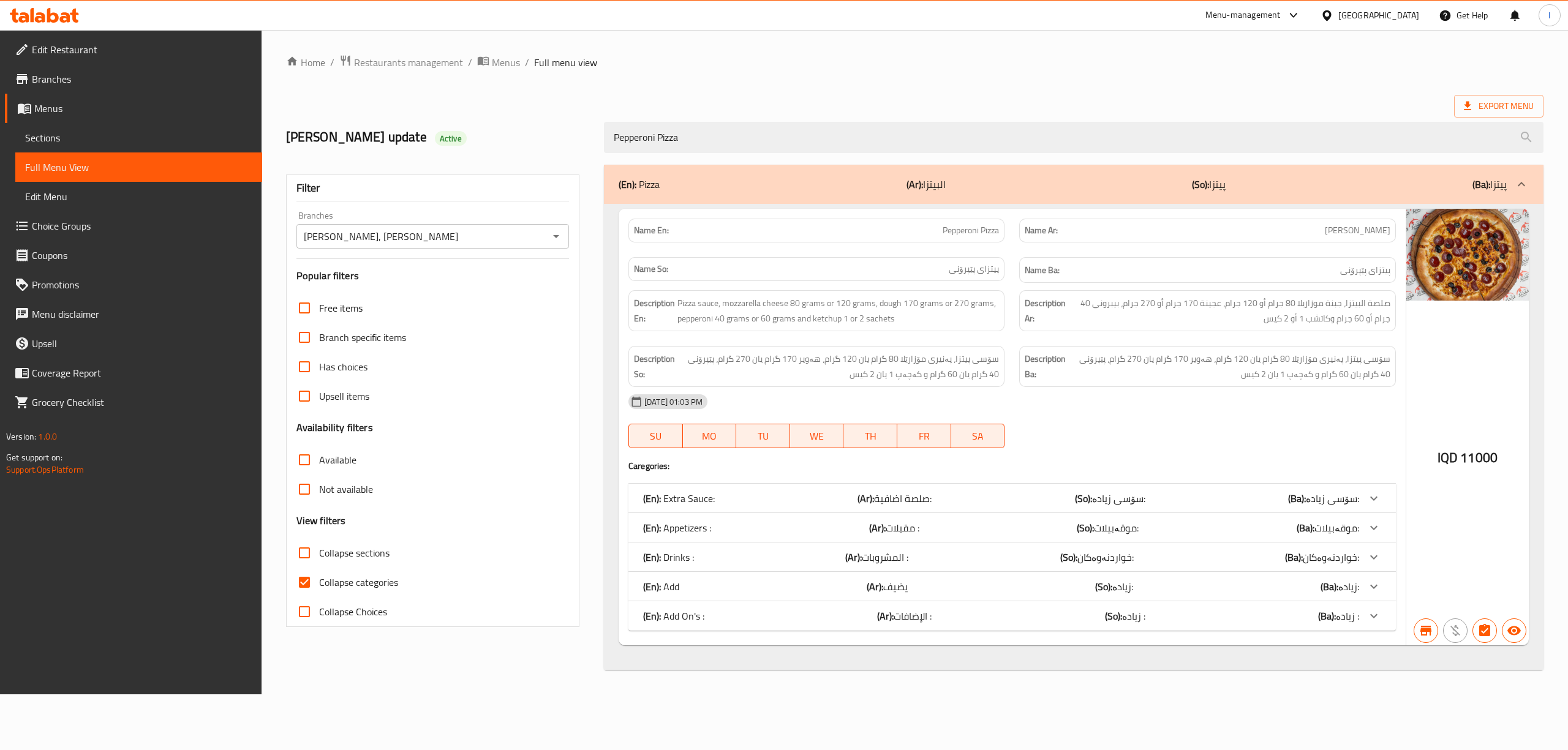
type input "Pepperoni Pizza"
click at [85, 108] on span "Menus" at bounding box center [144, 108] width 218 height 15
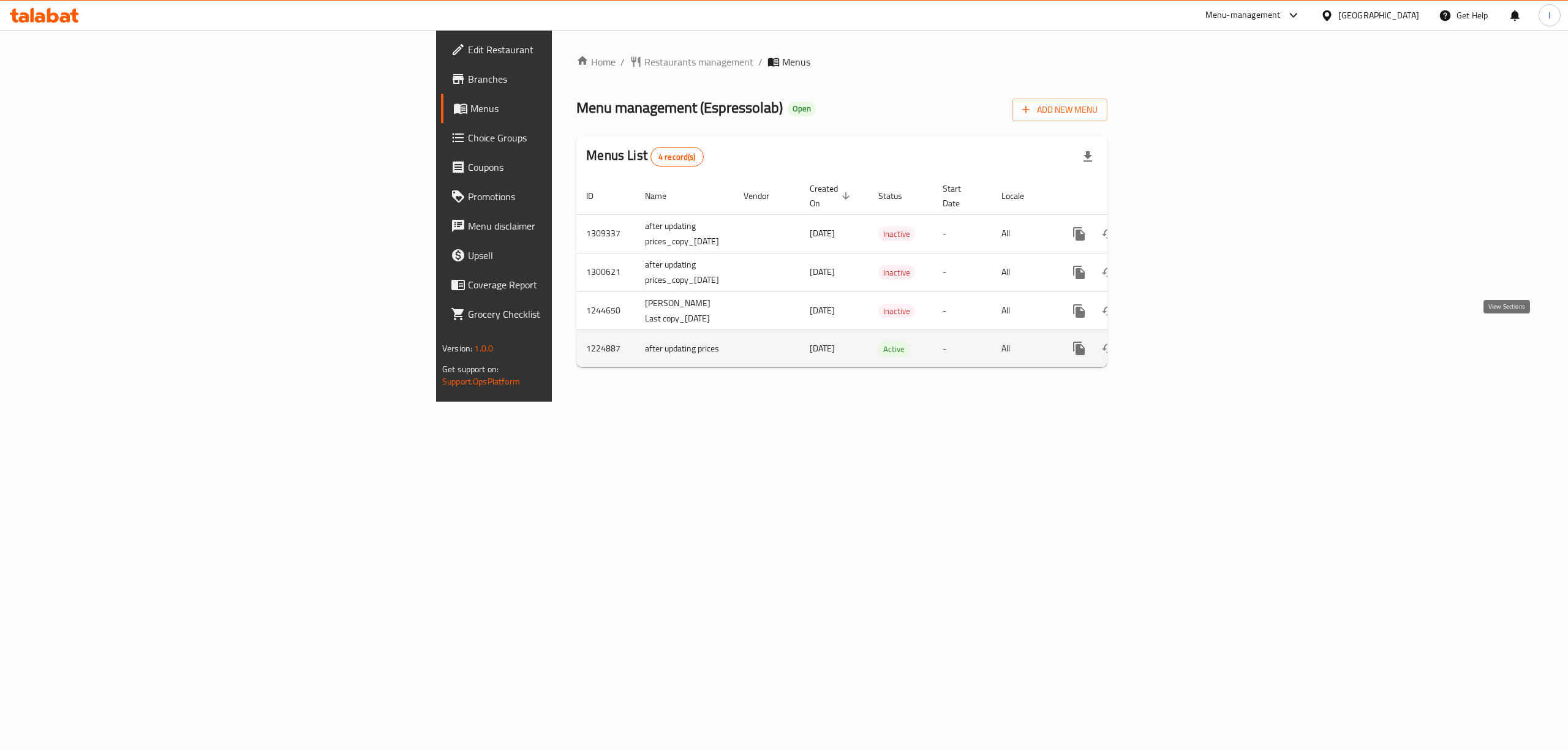
click at [1182, 345] on link "enhanced table" at bounding box center [1167, 348] width 29 height 29
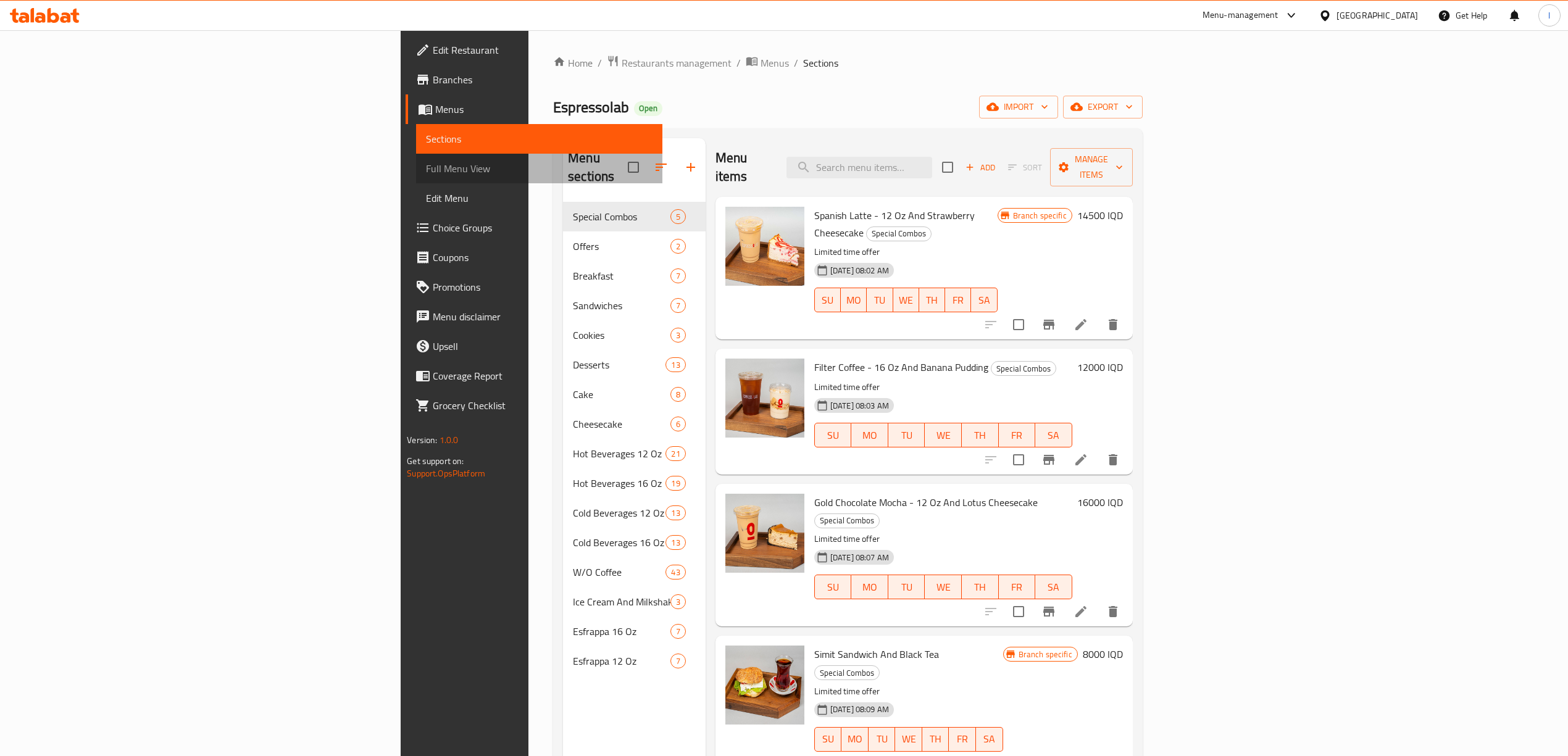
drag, startPoint x: 93, startPoint y: 157, endPoint x: 158, endPoint y: 8, distance: 162.6
click at [416, 158] on link "Full Menu View" at bounding box center [539, 169] width 247 height 29
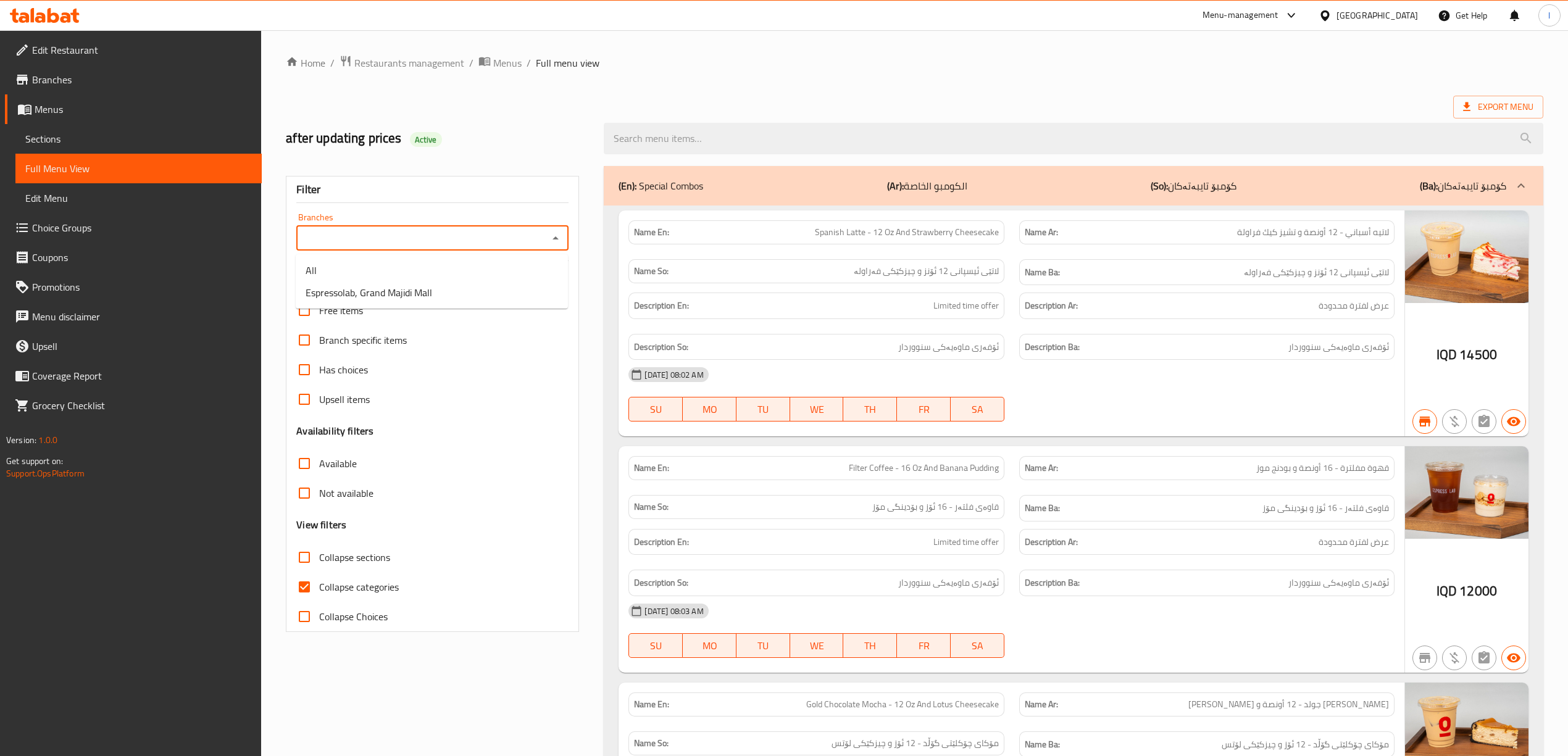
click at [424, 230] on input "Branches" at bounding box center [422, 238] width 245 height 17
click at [379, 289] on span "Espressolab, Grand Majidi Mall" at bounding box center [368, 292] width 126 height 15
type input "Espressolab, Grand Majidi Mall"
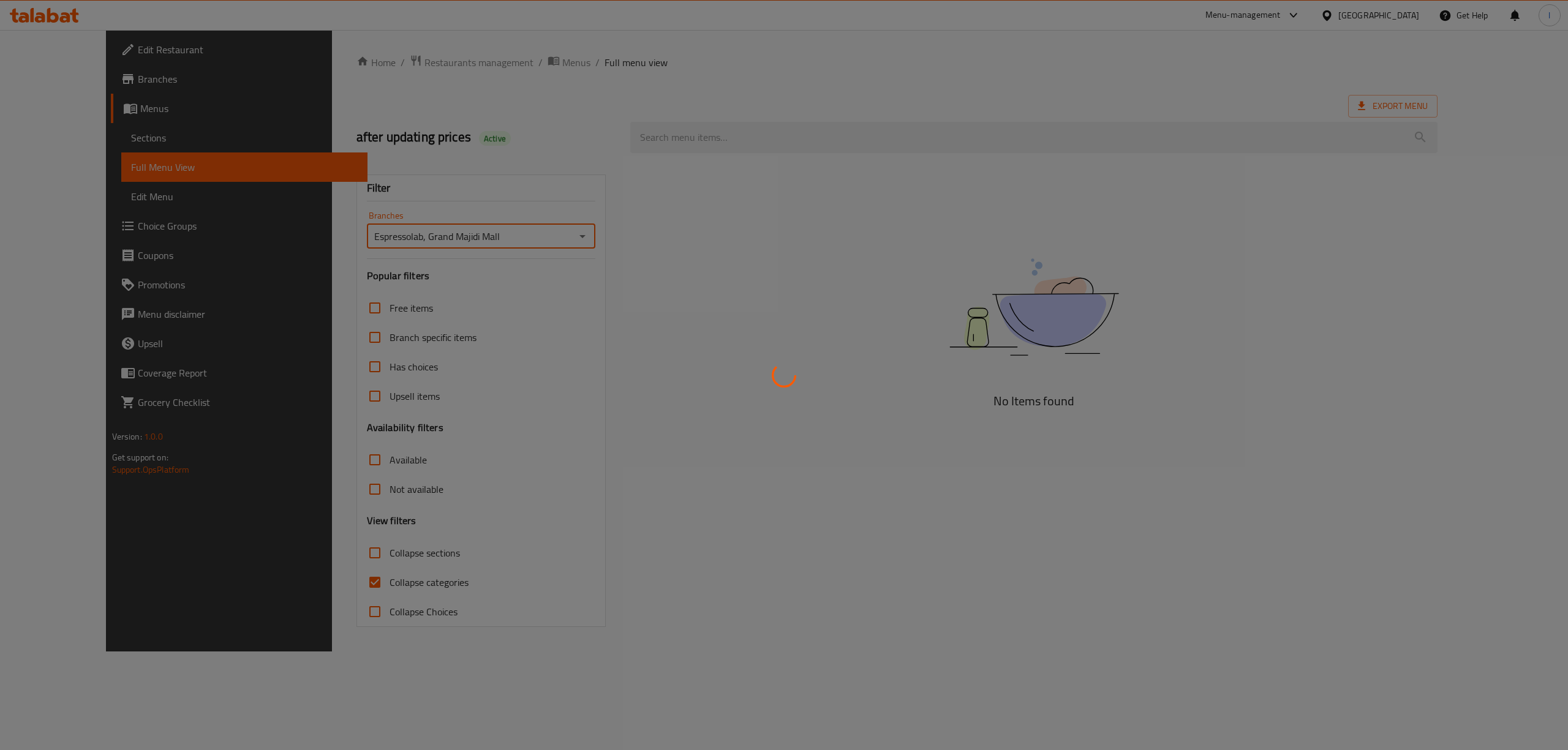
click at [744, 155] on div at bounding box center [784, 375] width 1568 height 750
click at [740, 137] on div at bounding box center [784, 375] width 1568 height 750
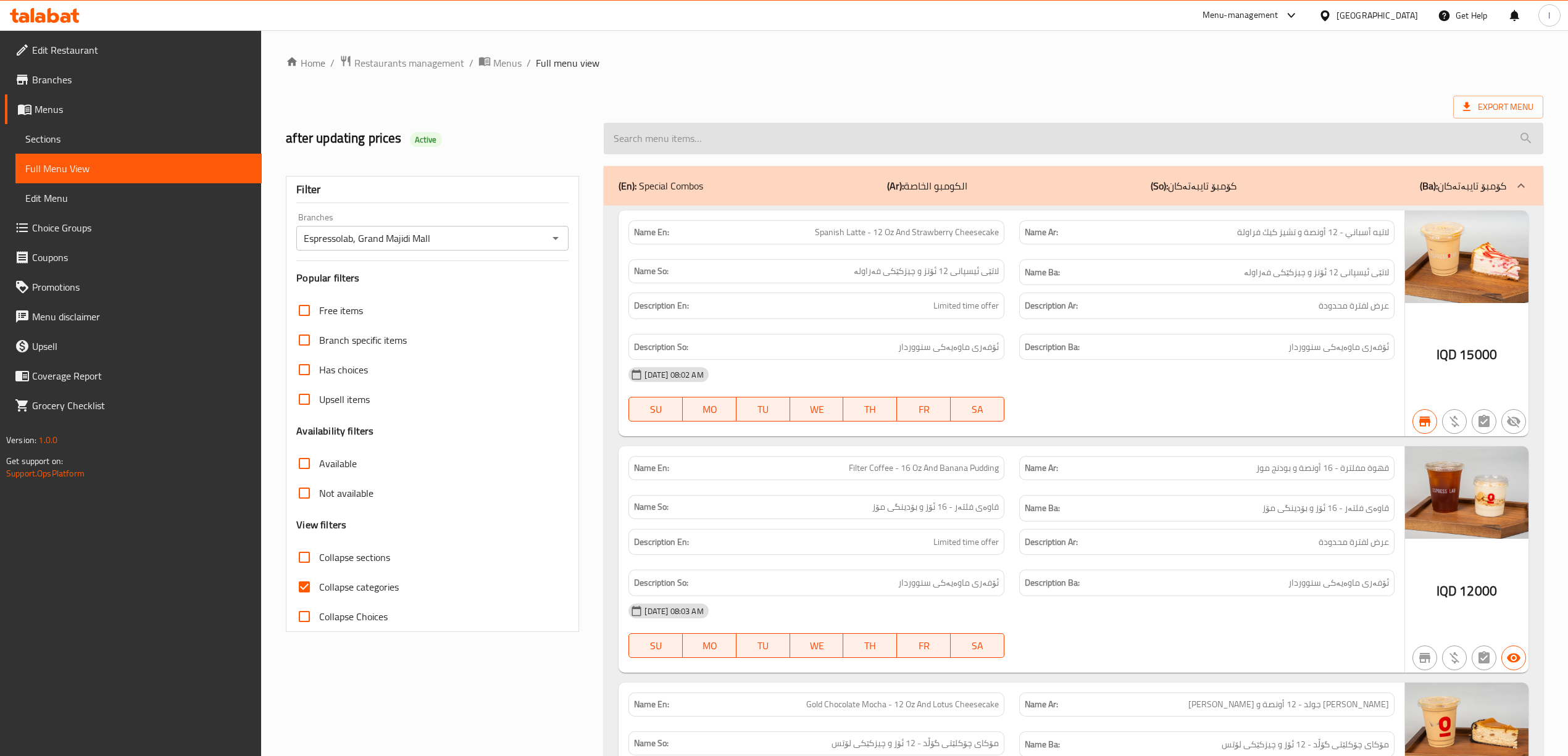
click at [682, 141] on input "search" at bounding box center [1073, 138] width 939 height 31
paste input "Iced Chai Tea Latte - 16 Oz"
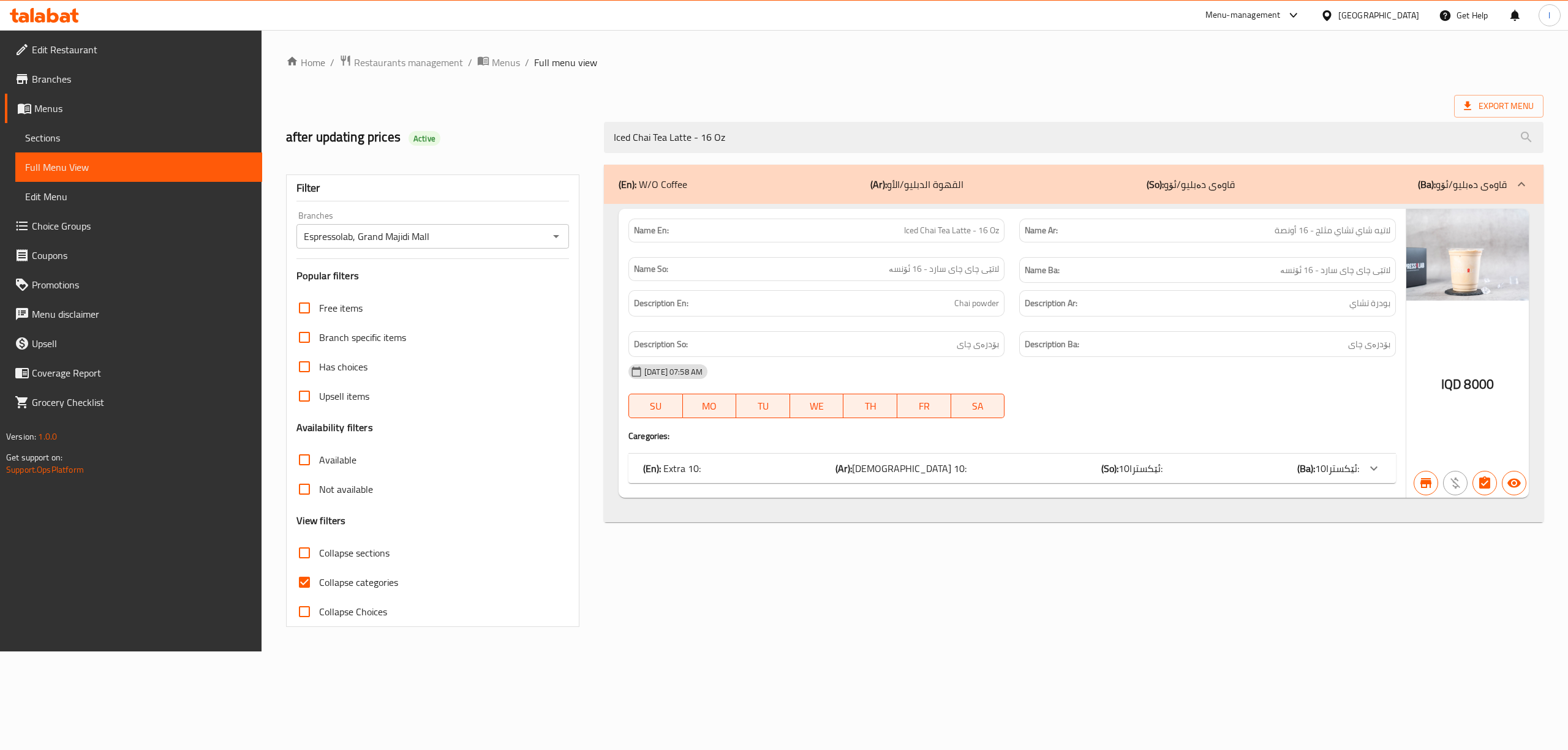
type input "Iced Chai Tea Latte - 16 Oz"
drag, startPoint x: 722, startPoint y: 147, endPoint x: 454, endPoint y: 125, distance: 268.9
click at [454, 125] on div "after updating prices Active Iced Chai Tea Latte - 16 Oz" at bounding box center [914, 137] width 1272 height 55
click at [70, 155] on link "Full Menu View" at bounding box center [138, 167] width 246 height 29
click at [71, 144] on span "Sections" at bounding box center [139, 137] width 227 height 15
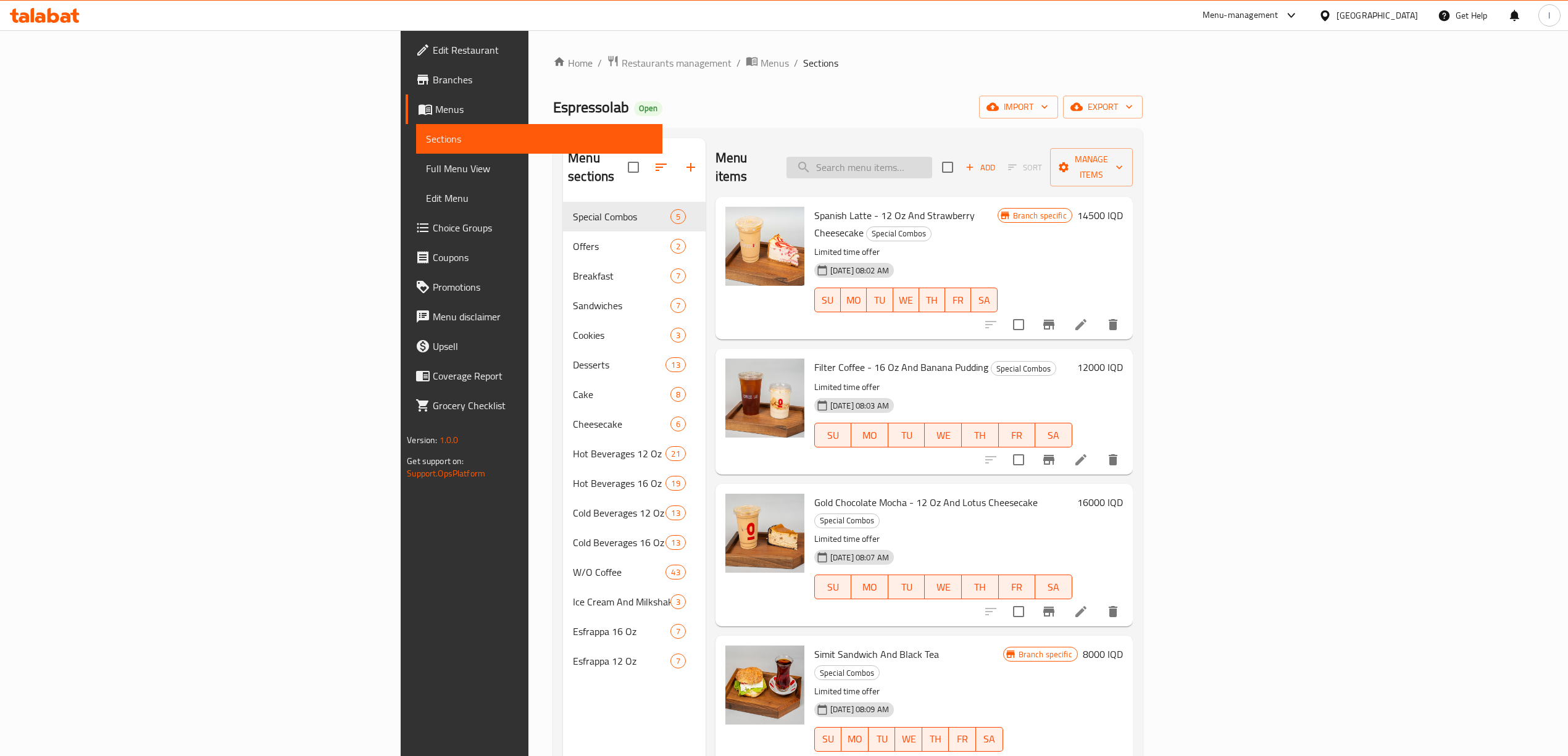
click at [932, 158] on input "search" at bounding box center [859, 168] width 146 height 22
paste input "Iced Chai Tea Latte - 16 Oz"
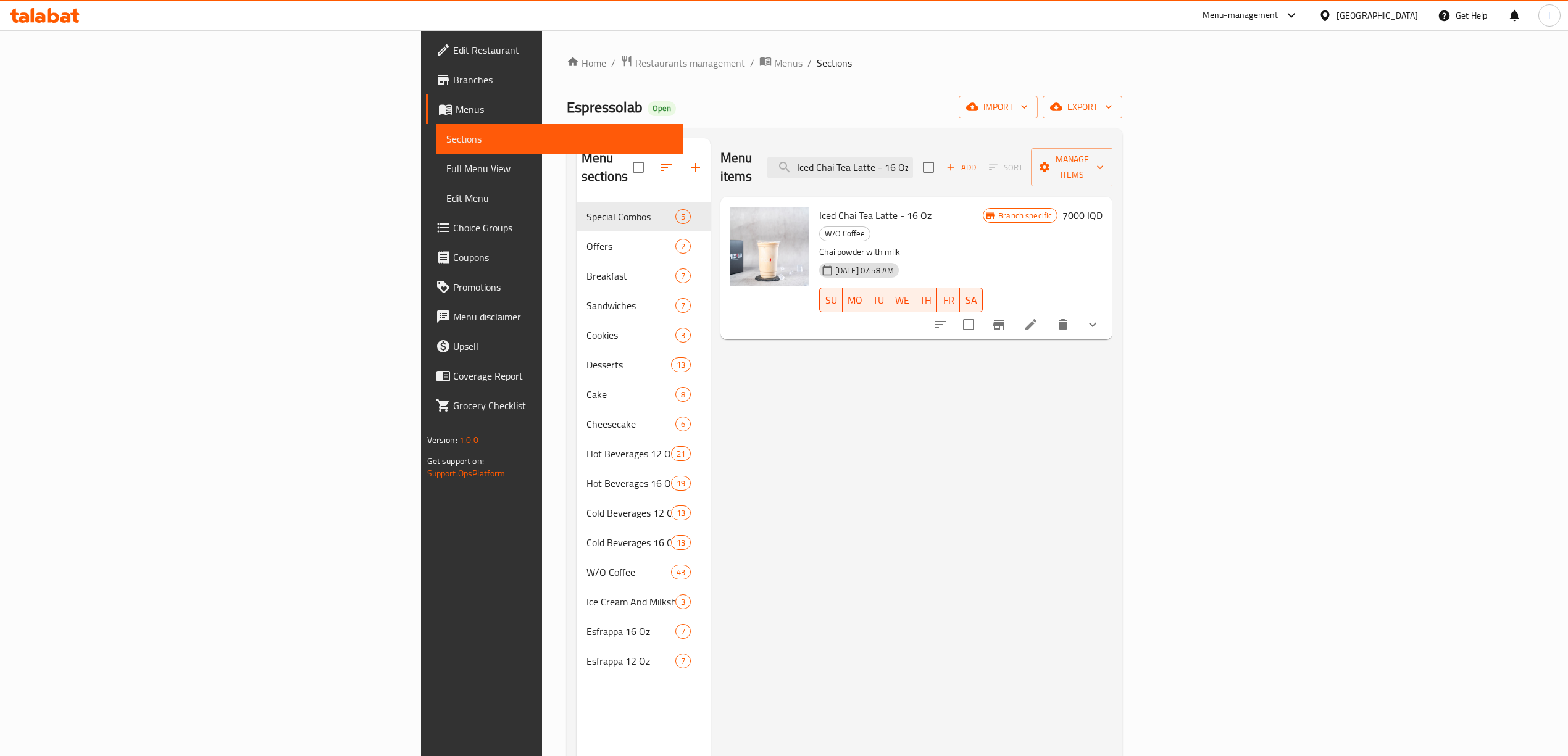
type input "Iced Chai Tea Latte - 16 Oz"
click at [1048, 313] on li at bounding box center [1031, 324] width 35 height 22
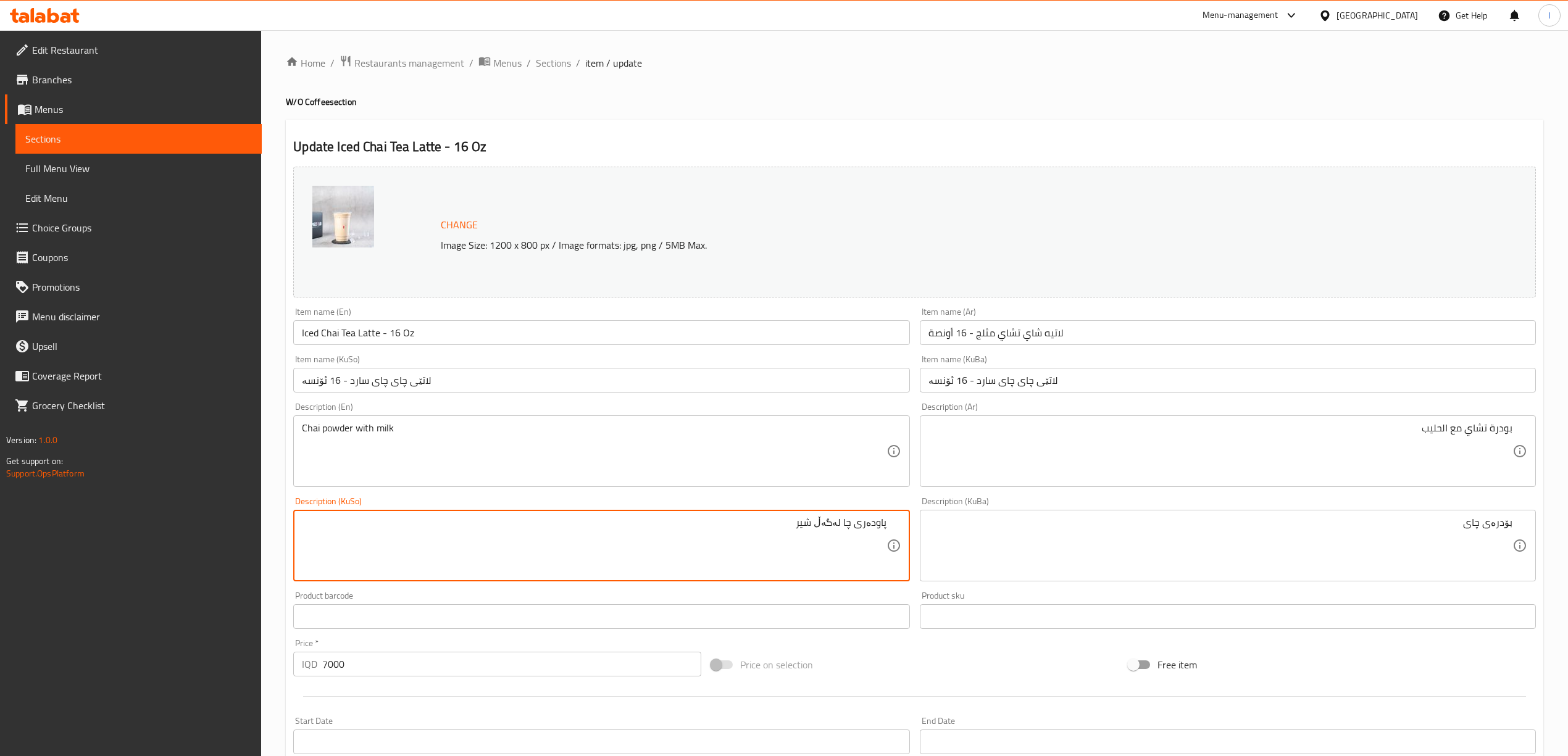
drag, startPoint x: 682, startPoint y: 523, endPoint x: 959, endPoint y: 534, distance: 277.2
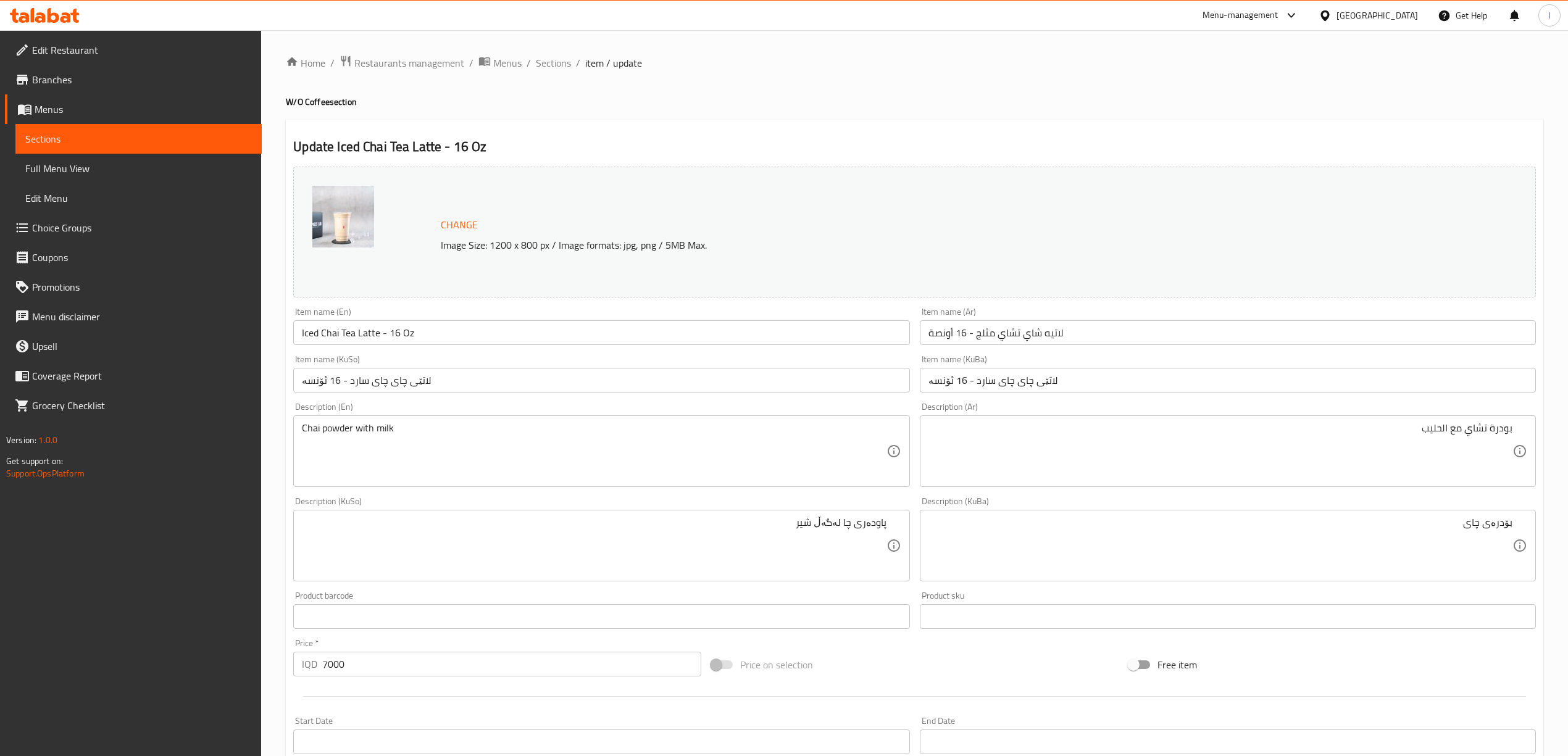
drag, startPoint x: 1365, startPoint y: 511, endPoint x: 1579, endPoint y: 524, distance: 214.4
click at [1568, 524] on html "​ Menu-management [GEOGRAPHIC_DATA] Get Help l Edit Restaurant Branches Menus S…" at bounding box center [784, 378] width 1568 height 756
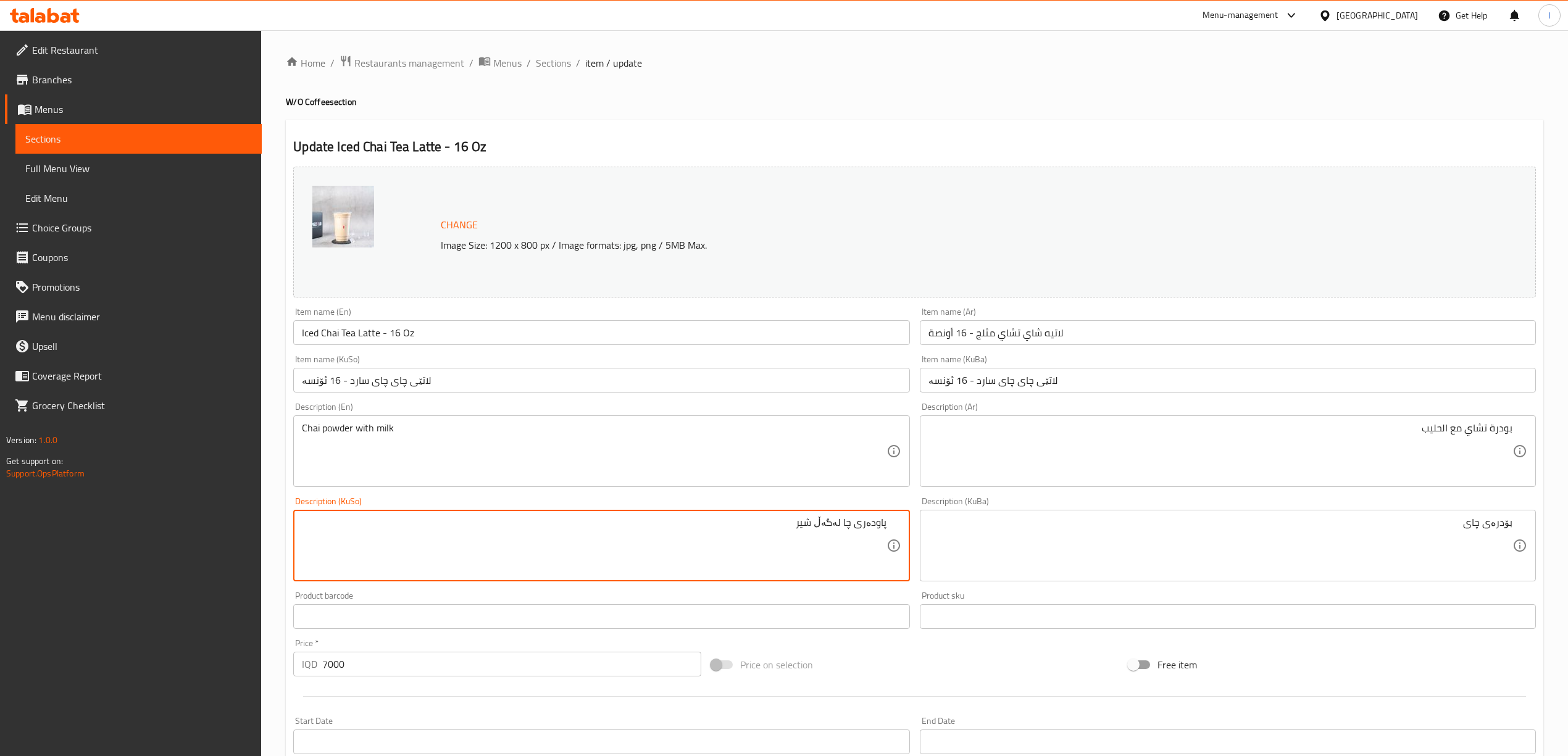
drag, startPoint x: 749, startPoint y: 529, endPoint x: 976, endPoint y: 524, distance: 227.1
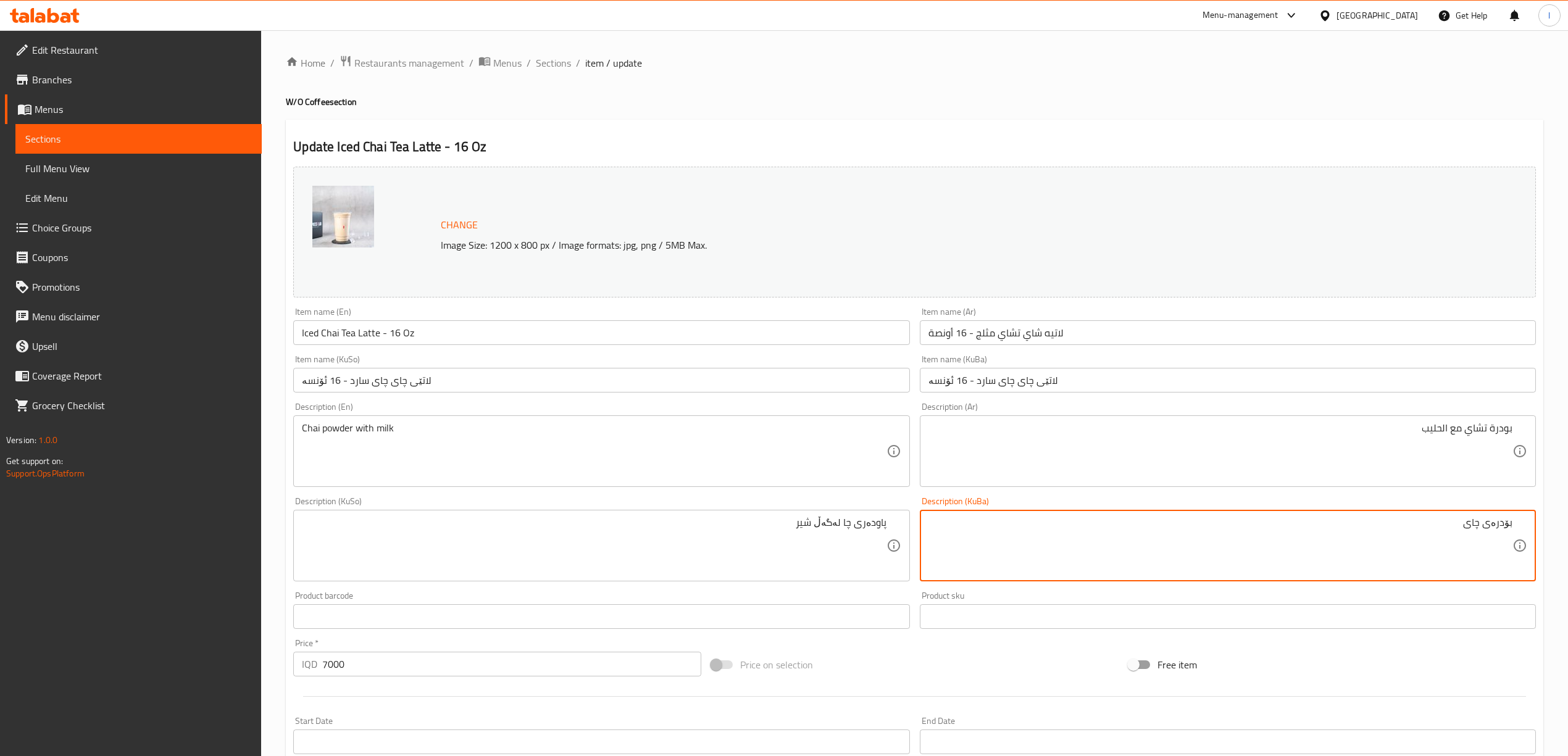
drag, startPoint x: 1234, startPoint y: 542, endPoint x: 1549, endPoint y: 533, distance: 315.1
paste textarea "پاودەری چا لەگەڵ شیر"
click at [1461, 525] on textarea "پاودەری چا لەگەڵ شیر" at bounding box center [1220, 546] width 584 height 59
type textarea "پاودەری چا لەگەڵ شیر"
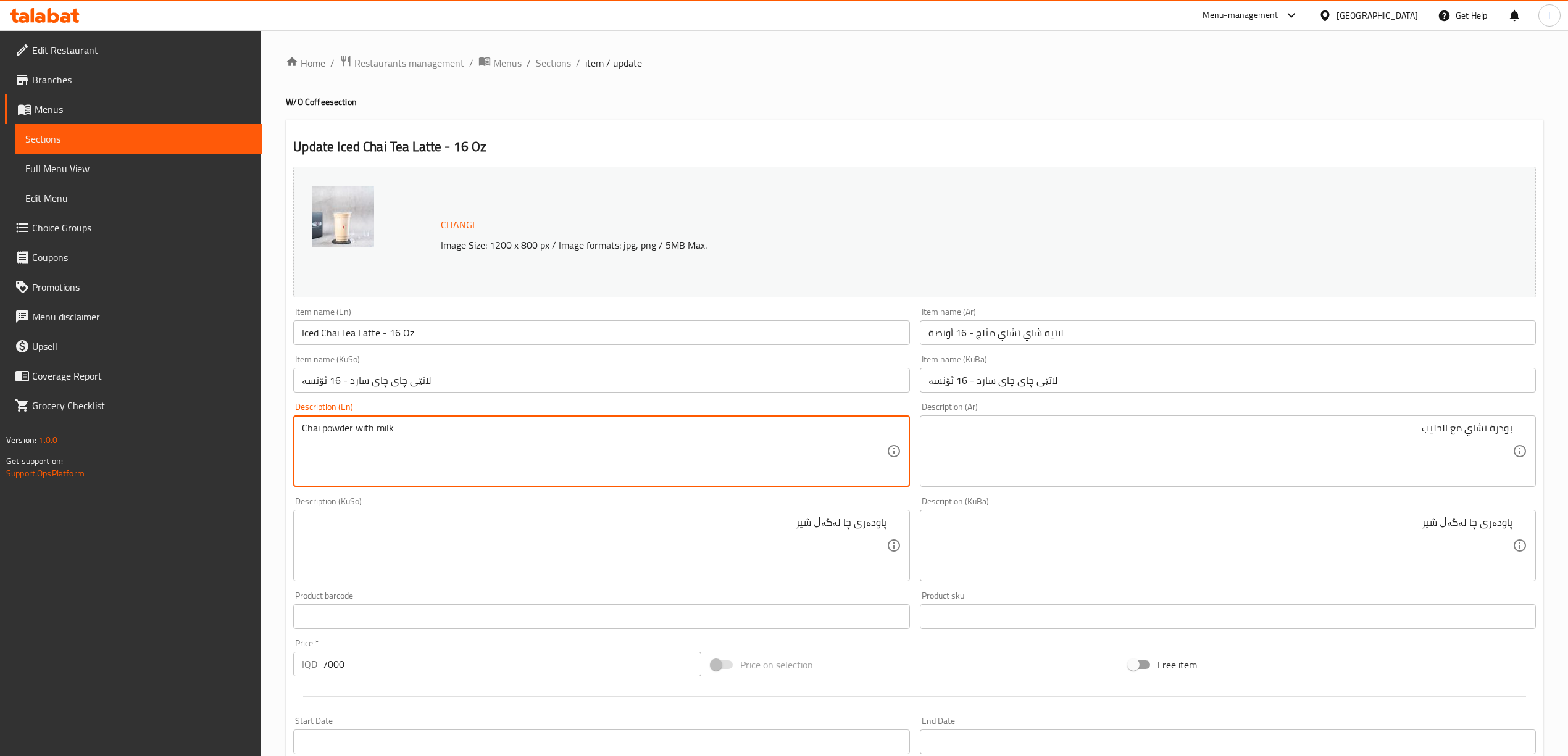
click at [366, 426] on textarea "Chai powder with milk" at bounding box center [593, 452] width 584 height 59
click at [356, 429] on textarea "Chai powder and milk" at bounding box center [593, 452] width 584 height 59
drag, startPoint x: 389, startPoint y: 429, endPoint x: 6, endPoint y: 412, distance: 383.4
click at [6, 412] on div "Edit Restaurant Branches Menus Sections Full Menu View Edit Menu Choice Groups …" at bounding box center [784, 556] width 1568 height 1052
paste textarea
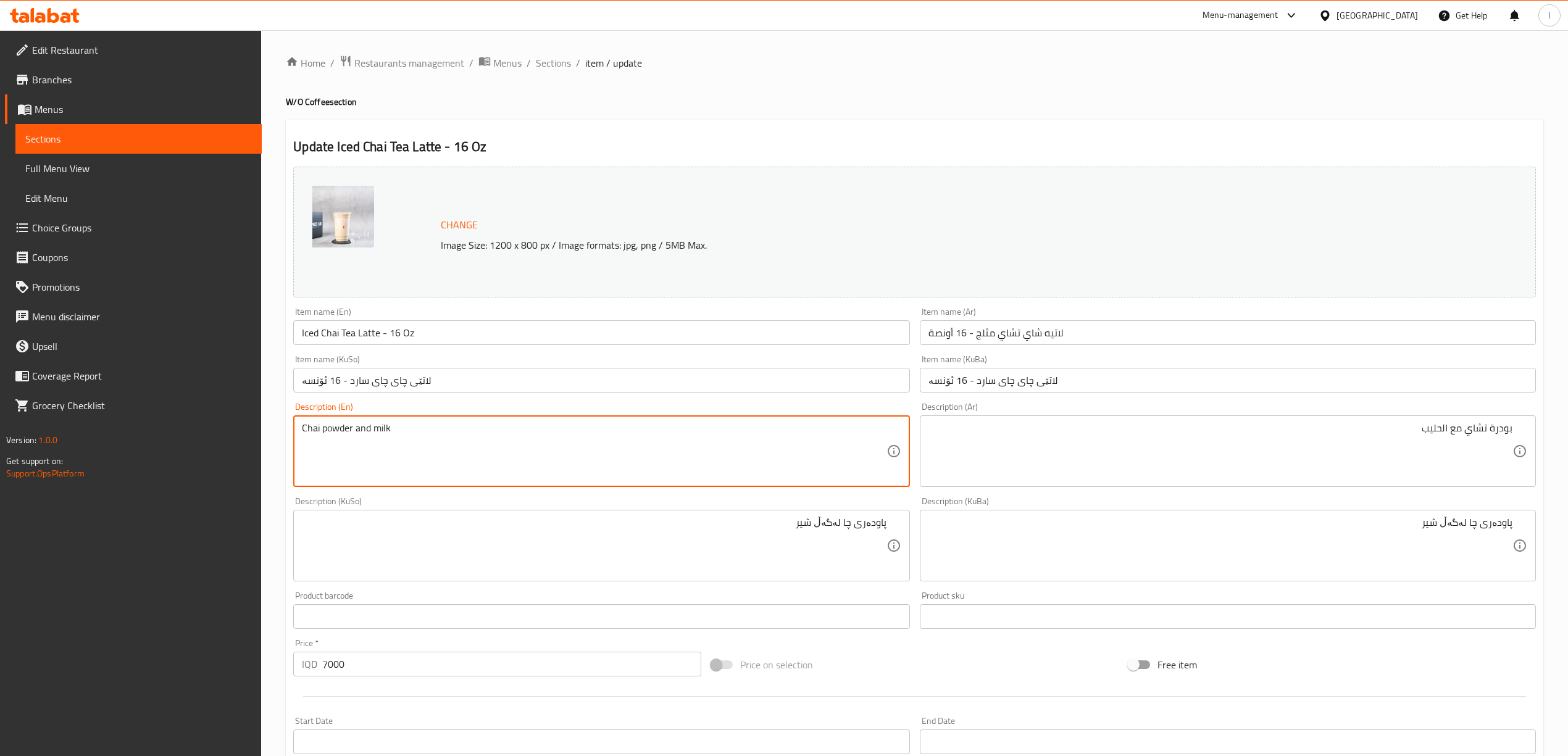
type textarea "Chai powder and milk"
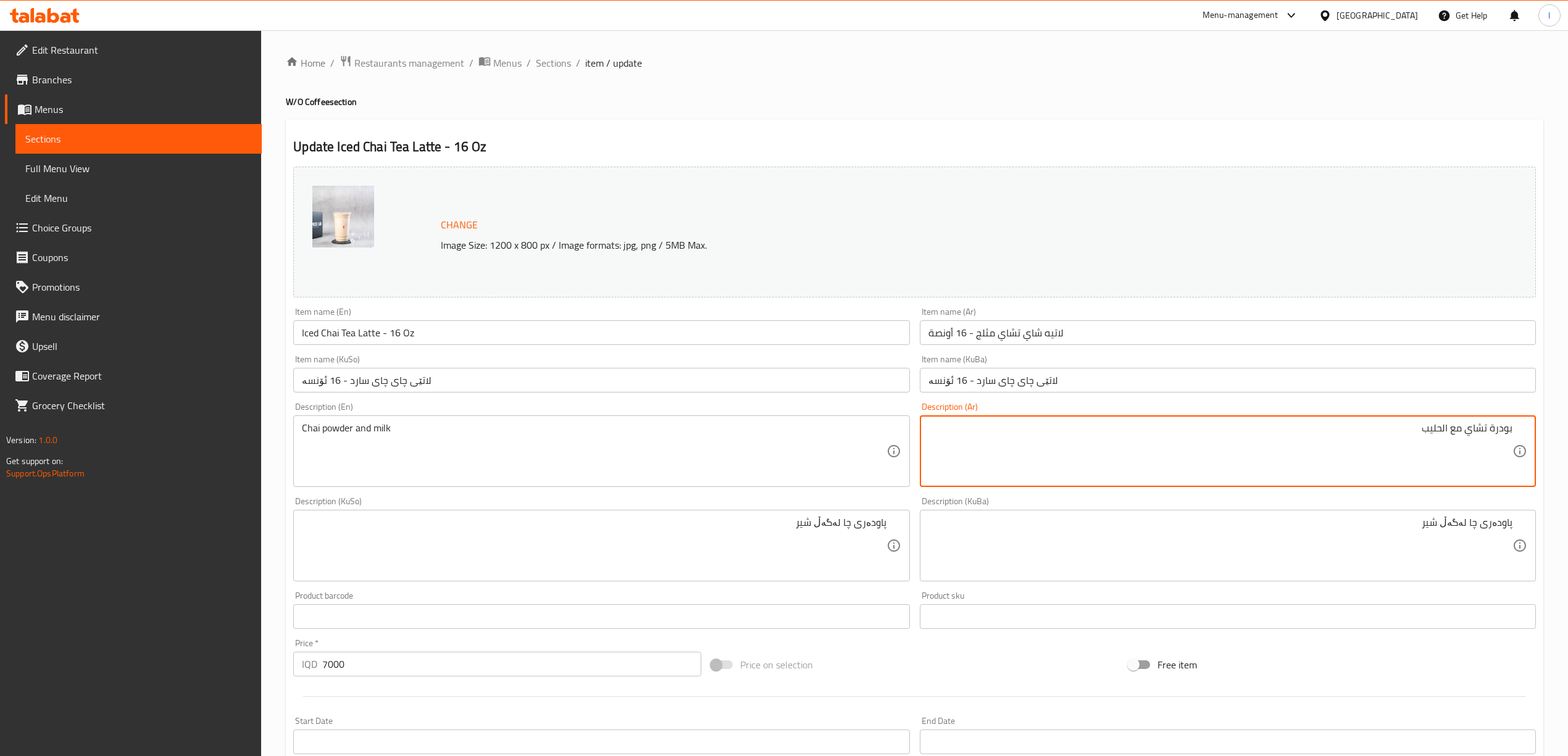
drag, startPoint x: 1446, startPoint y: 434, endPoint x: 1455, endPoint y: 438, distance: 9.8
click at [1442, 436] on textarea "بودرة تشاي مع الحليب" at bounding box center [1220, 452] width 584 height 59
drag, startPoint x: 1441, startPoint y: 429, endPoint x: 1448, endPoint y: 437, distance: 10.6
click at [1448, 437] on textarea "بودرة تشاي مع الحليب" at bounding box center [1220, 452] width 584 height 59
click at [1437, 426] on textarea "بودرة تشاي مع الحليب" at bounding box center [1220, 452] width 584 height 59
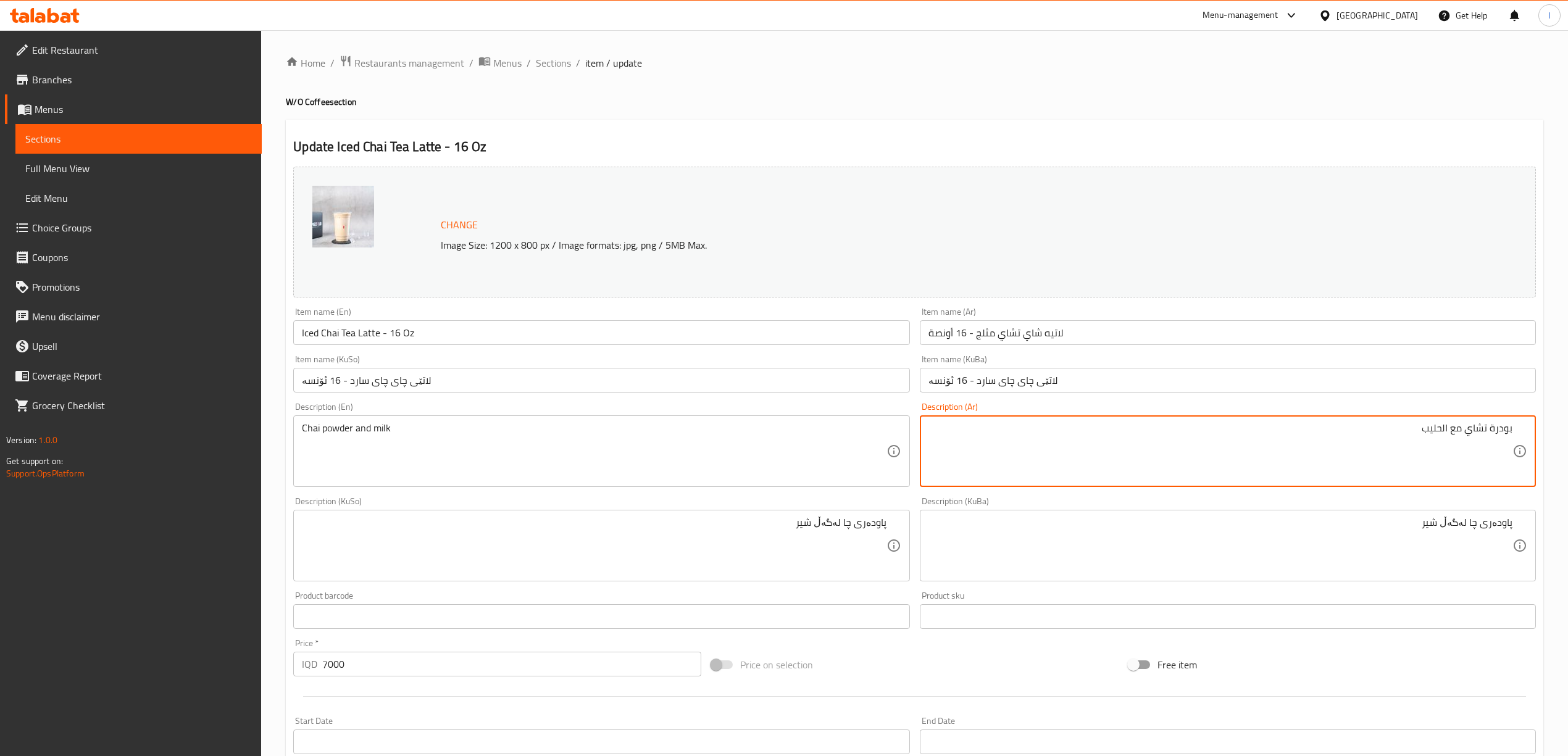
drag, startPoint x: 1442, startPoint y: 433, endPoint x: 1463, endPoint y: 445, distance: 24.2
click at [1463, 445] on textarea "بودرة تشاي مع الحليب" at bounding box center [1220, 452] width 584 height 59
type textarea "بودرة تشاي وحليب"
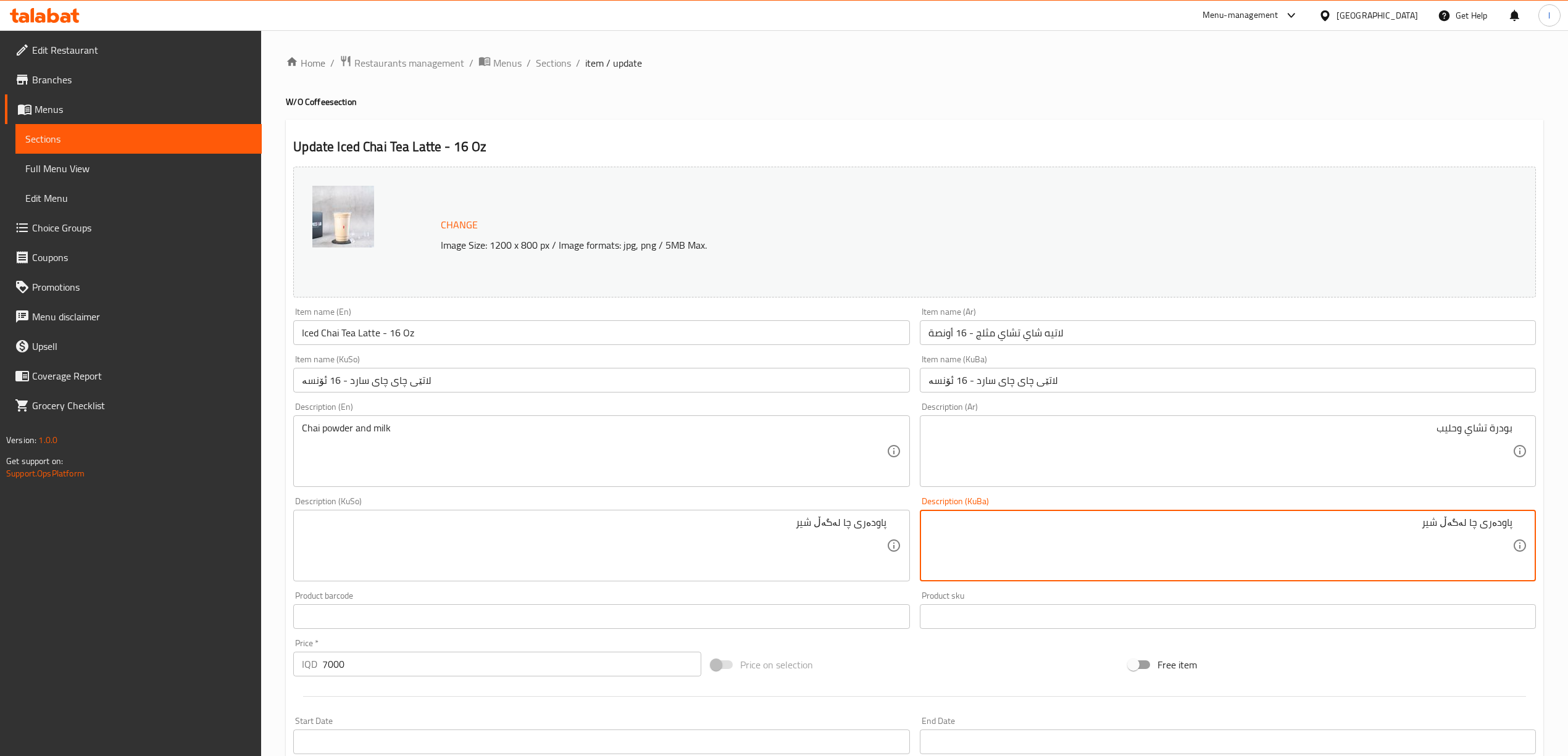
click at [1451, 525] on textarea "پاودەری چا لەگەڵ شیر" at bounding box center [1220, 546] width 584 height 59
click at [1457, 524] on textarea "پاودەری چا لەگەڵ شیر" at bounding box center [1220, 546] width 584 height 59
click at [1455, 523] on textarea "پاودەری چا لەگەڵ شیر" at bounding box center [1220, 546] width 584 height 59
drag, startPoint x: 1318, startPoint y: 529, endPoint x: 1579, endPoint y: 534, distance: 261.0
click at [1568, 534] on html "​ Menu-management [GEOGRAPHIC_DATA] Get Help l Edit Restaurant Branches Menus S…" at bounding box center [784, 378] width 1568 height 756
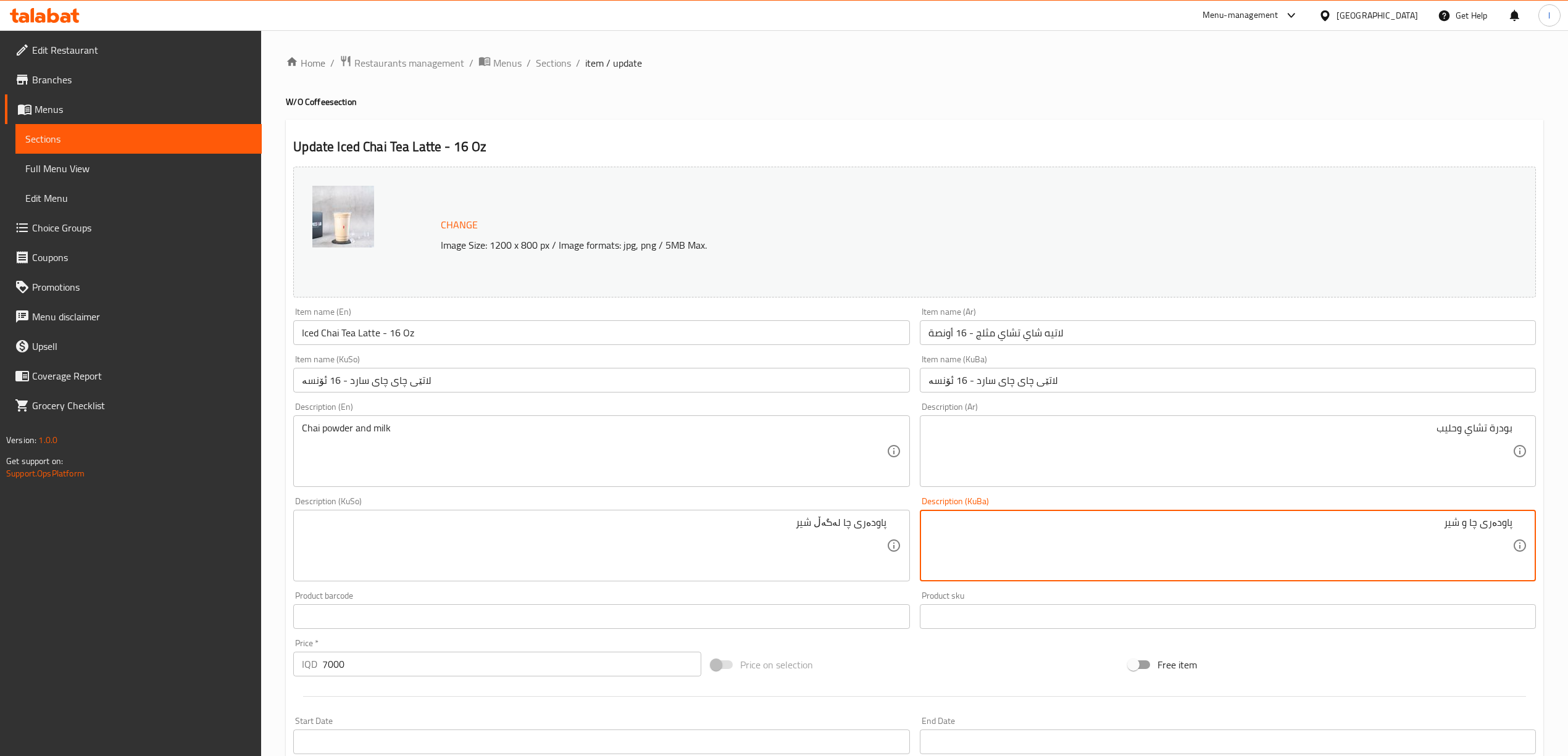
type textarea "پاودەری چا و شیر"
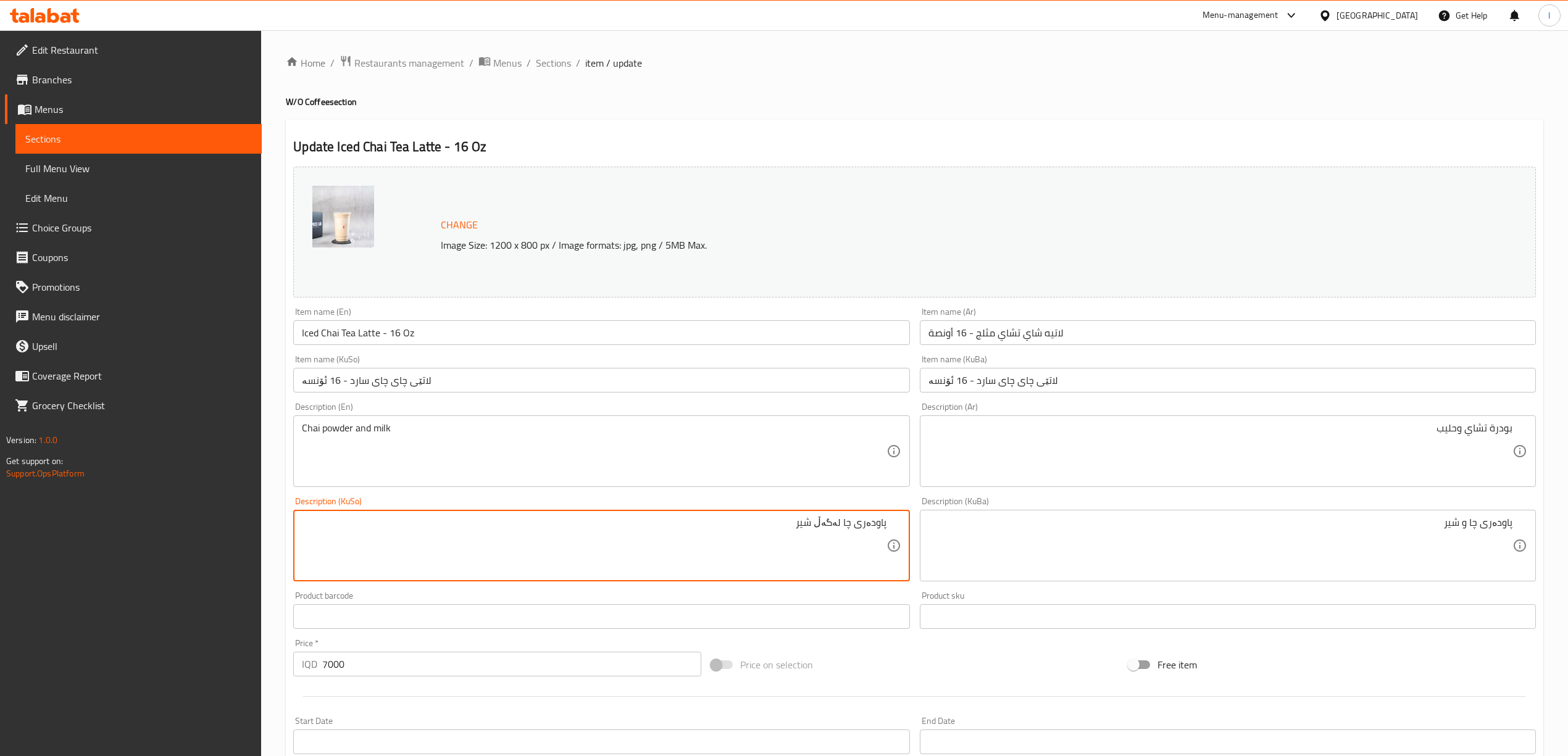
drag, startPoint x: 707, startPoint y: 530, endPoint x: 1102, endPoint y: 524, distance: 395.0
paste textarea
type textarea "پاودەری چا و شیر"
drag, startPoint x: 260, startPoint y: 337, endPoint x: 132, endPoint y: 330, distance: 128.2
click at [134, 330] on div "Edit Restaurant Branches Menus Sections Full Menu View Edit Menu Choice Groups …" at bounding box center [784, 556] width 1568 height 1052
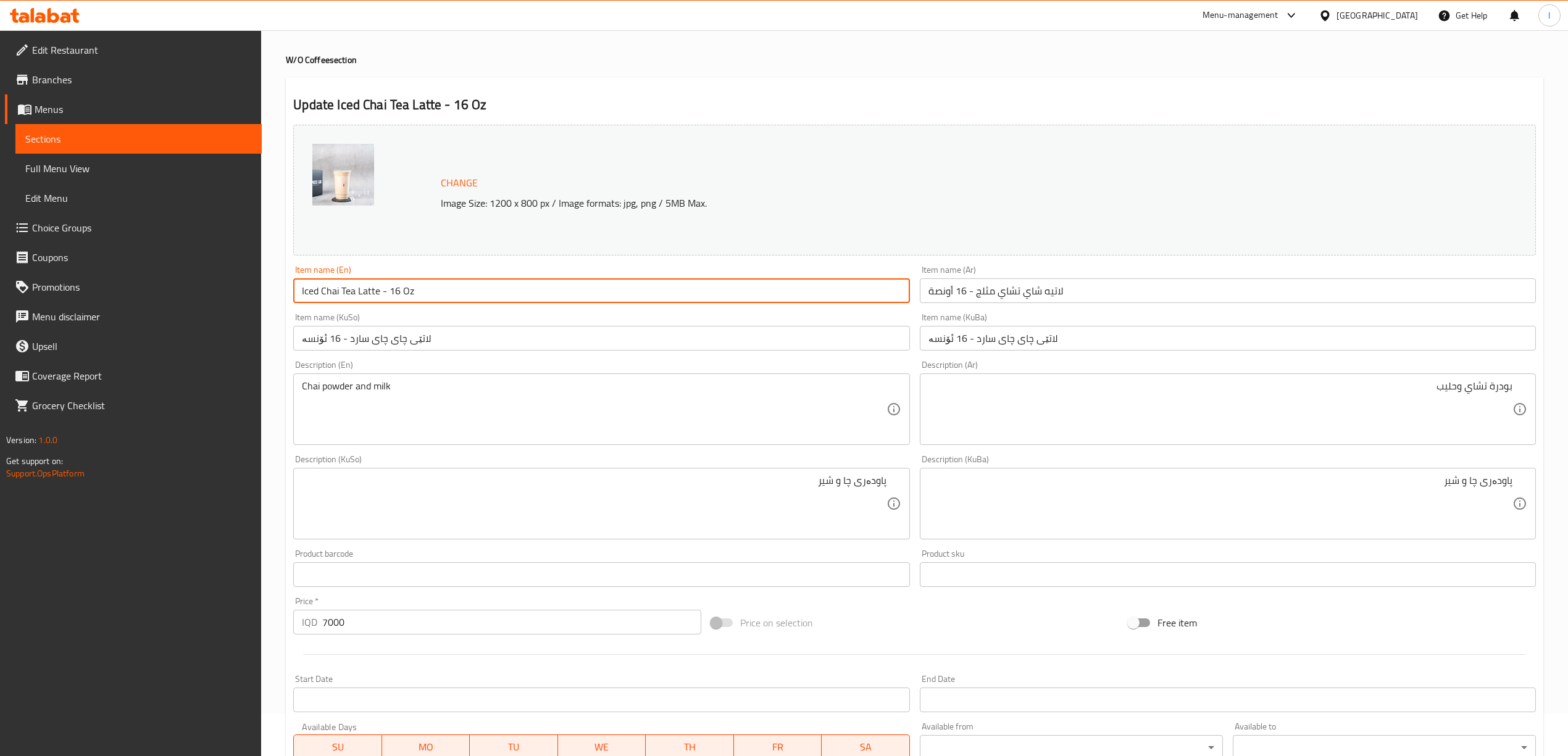
scroll to position [326, 0]
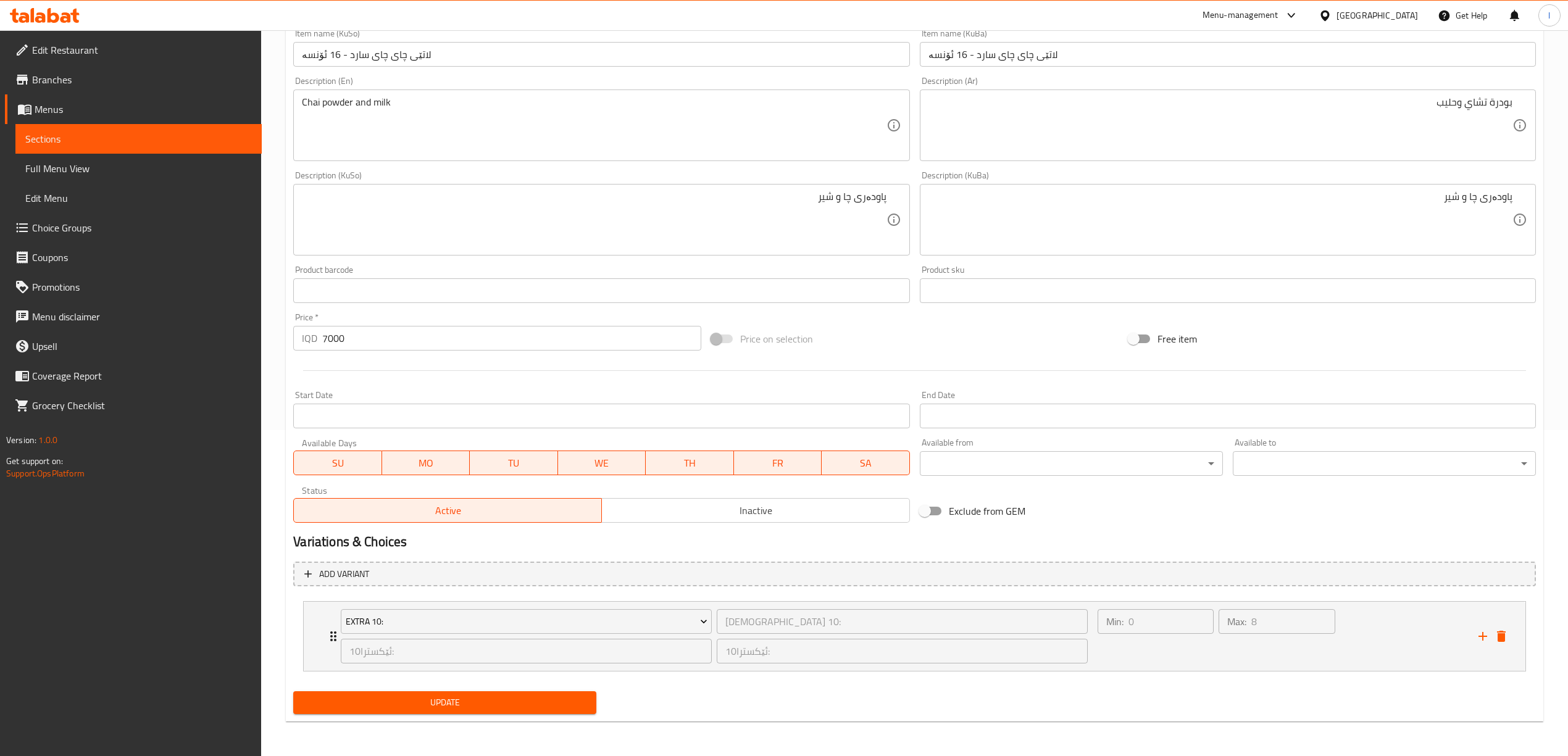
click at [449, 692] on button "Update" at bounding box center [444, 703] width 303 height 23
click at [154, 159] on link "Full Menu View" at bounding box center [138, 169] width 247 height 29
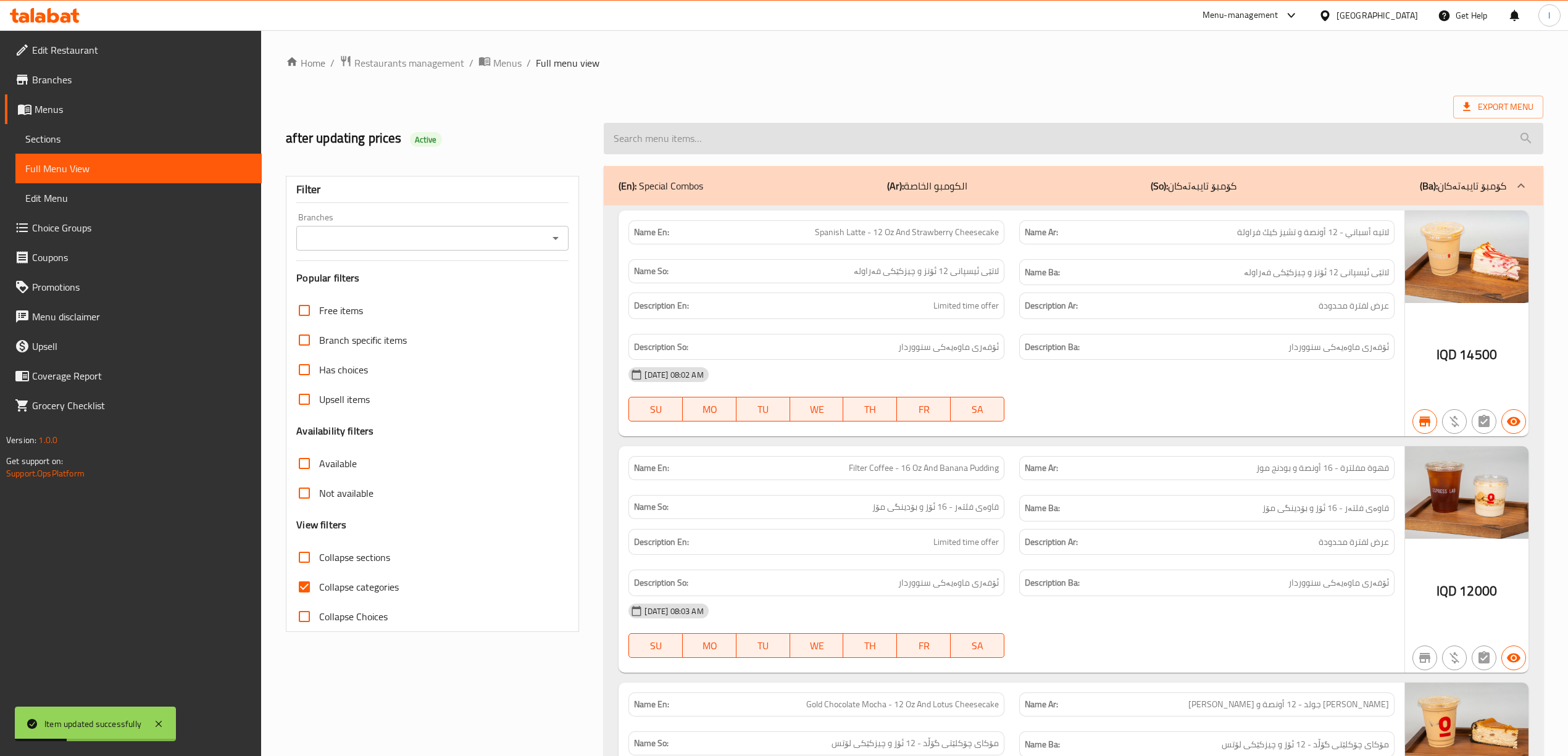
click at [742, 131] on input "search" at bounding box center [1073, 138] width 939 height 31
paste input "Iced Chai Tea Latte - 16 Oz"
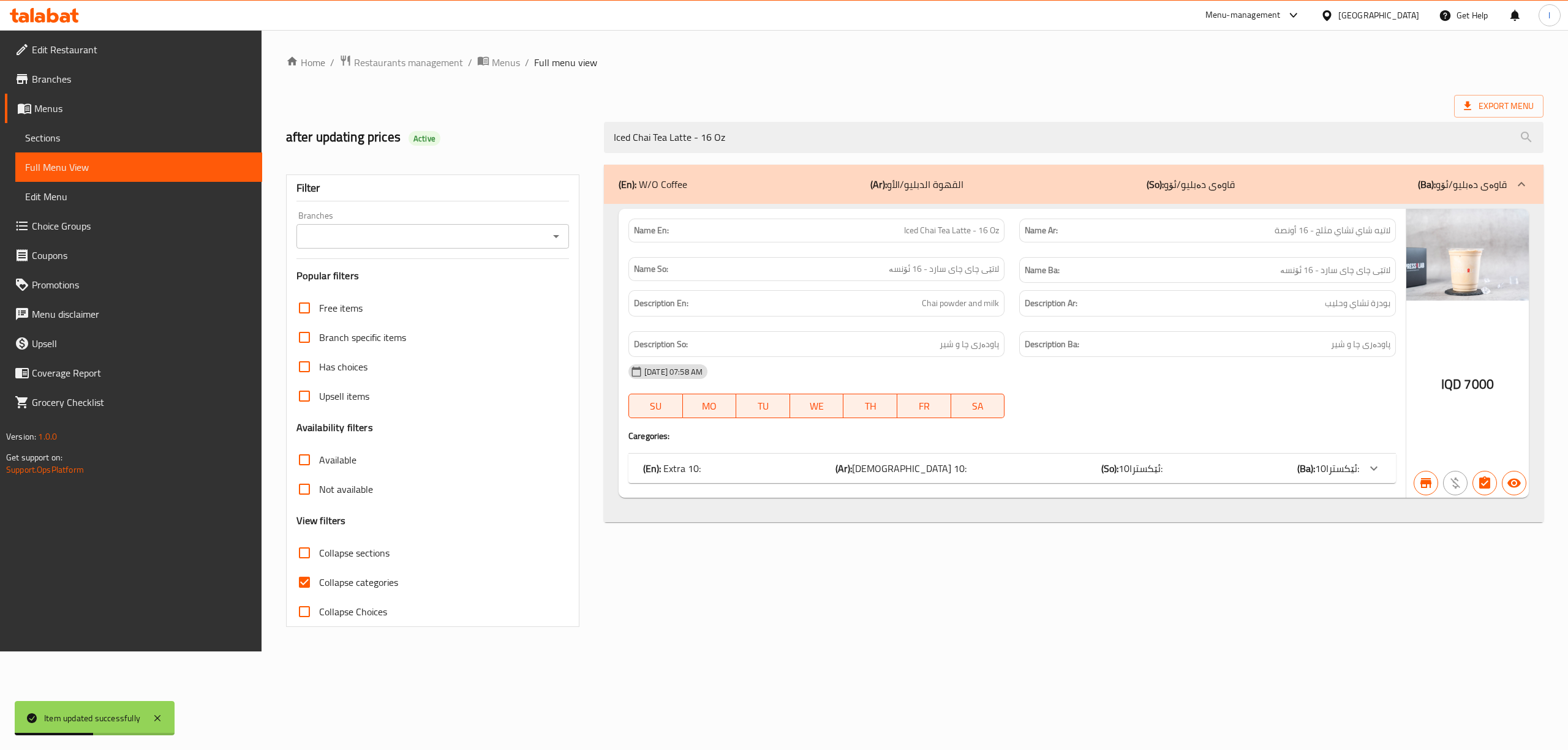
type input "Iced Chai Tea Latte - 16 Oz"
click at [414, 238] on input "Branches" at bounding box center [422, 236] width 245 height 17
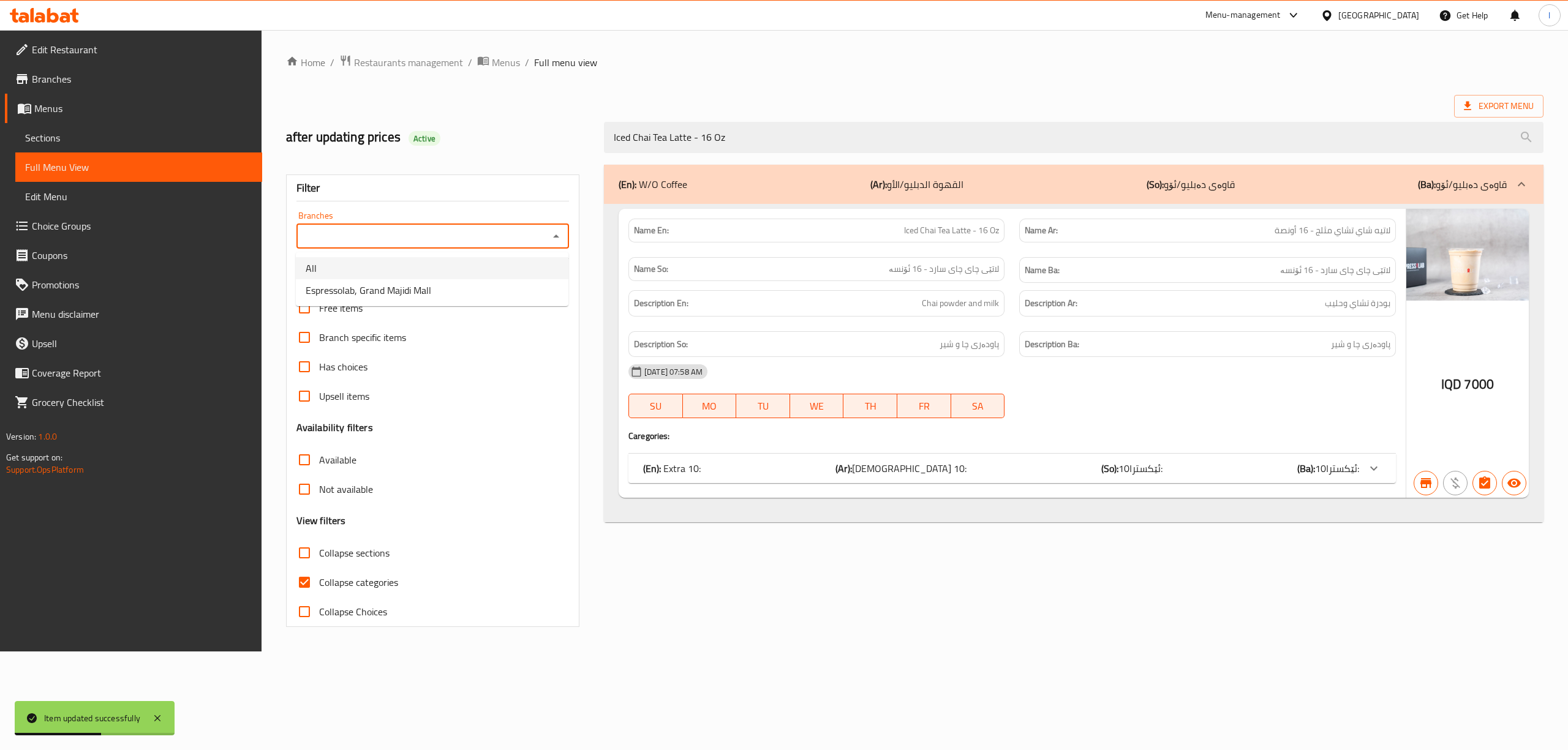
click at [365, 287] on span "Espressolab, Grand Majidi Mall" at bounding box center [368, 290] width 125 height 15
type input "Espressolab, Grand Majidi Mall"
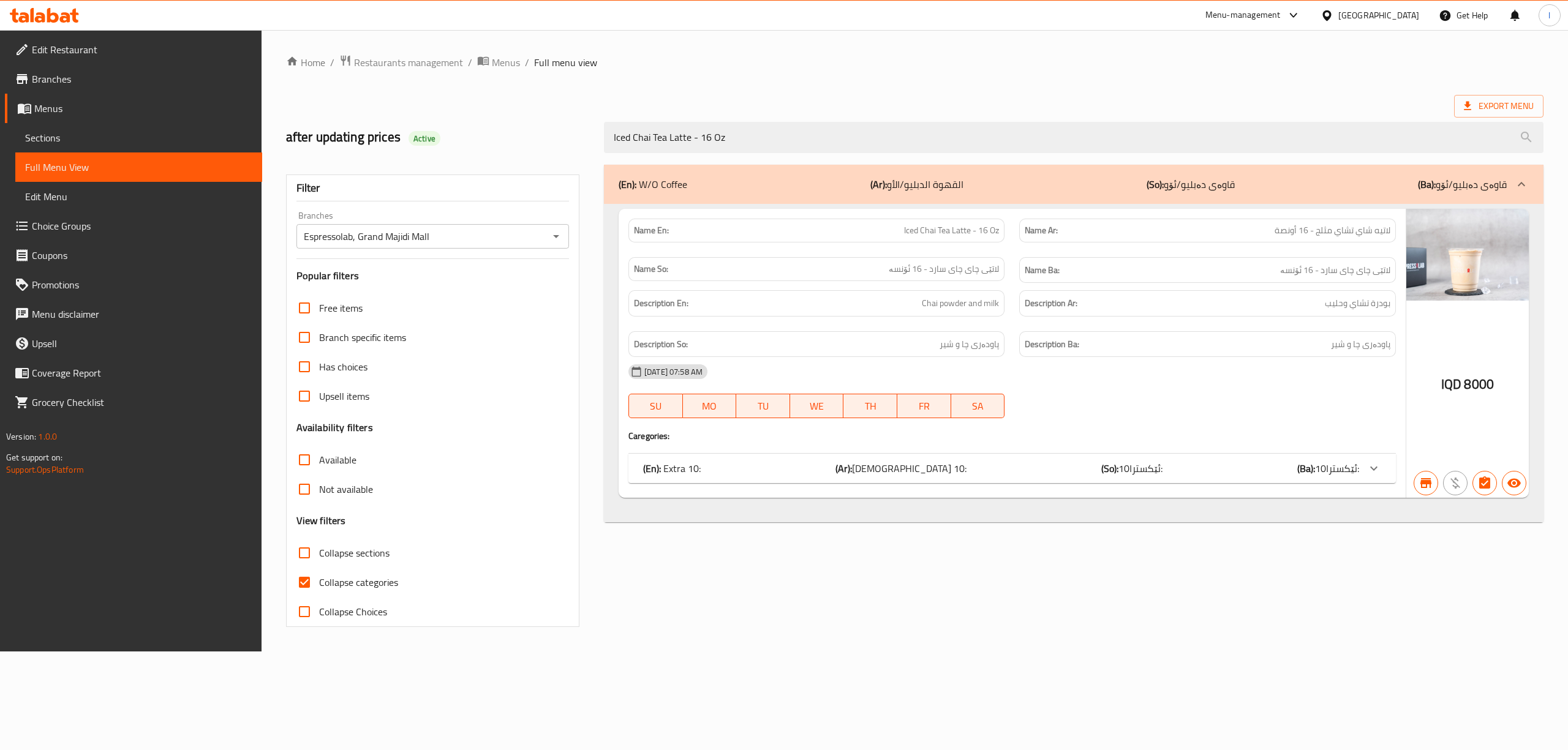
drag, startPoint x: 782, startPoint y: 131, endPoint x: 258, endPoint y: 106, distance: 524.6
click at [236, 104] on div "Edit Restaurant Branches Menus Sections Full Menu View Edit Menu Choice Groups …" at bounding box center [784, 341] width 1568 height 622
paste input "Hot Chocolate - 12"
type input "Hot Chocolate - 12 Oz"
drag, startPoint x: 774, startPoint y: 156, endPoint x: 479, endPoint y: 130, distance: 296.1
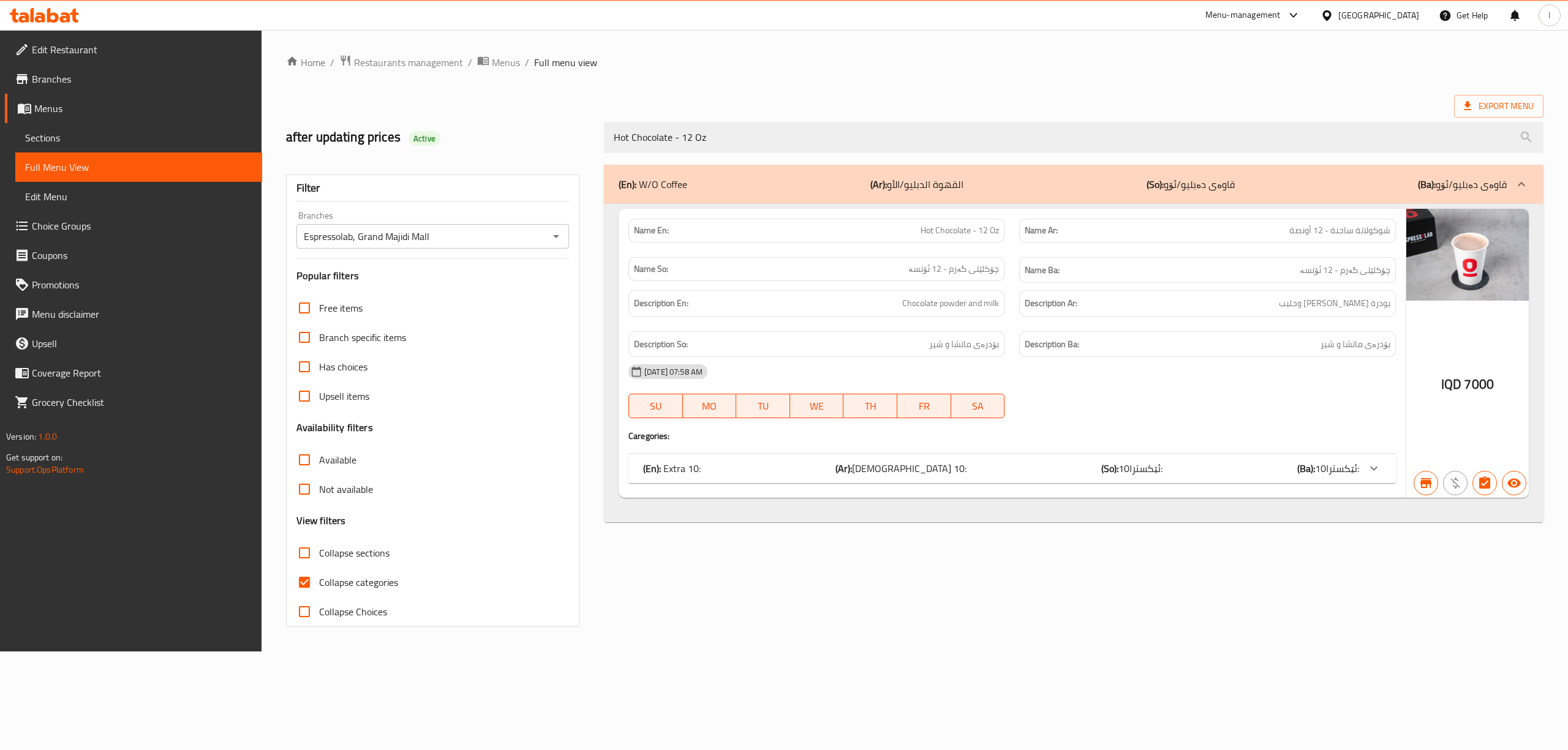
click at [481, 131] on div "after updating prices Active Hot Chocolate - 12 Oz" at bounding box center [914, 137] width 1272 height 55
click at [63, 142] on span "Sections" at bounding box center [139, 137] width 227 height 15
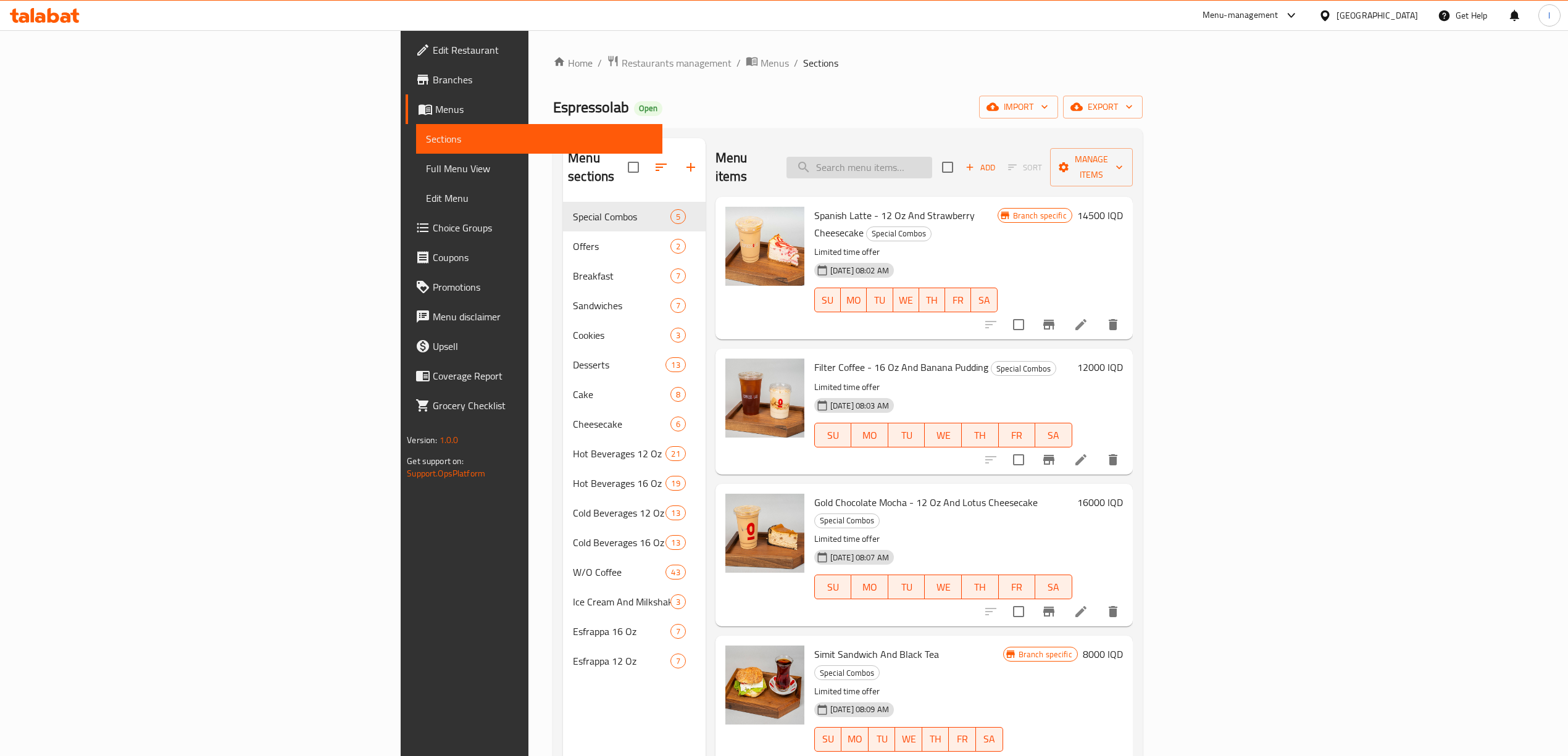
click at [932, 166] on input "search" at bounding box center [859, 168] width 146 height 22
paste input "Hot Chocolate - 12 Oz"
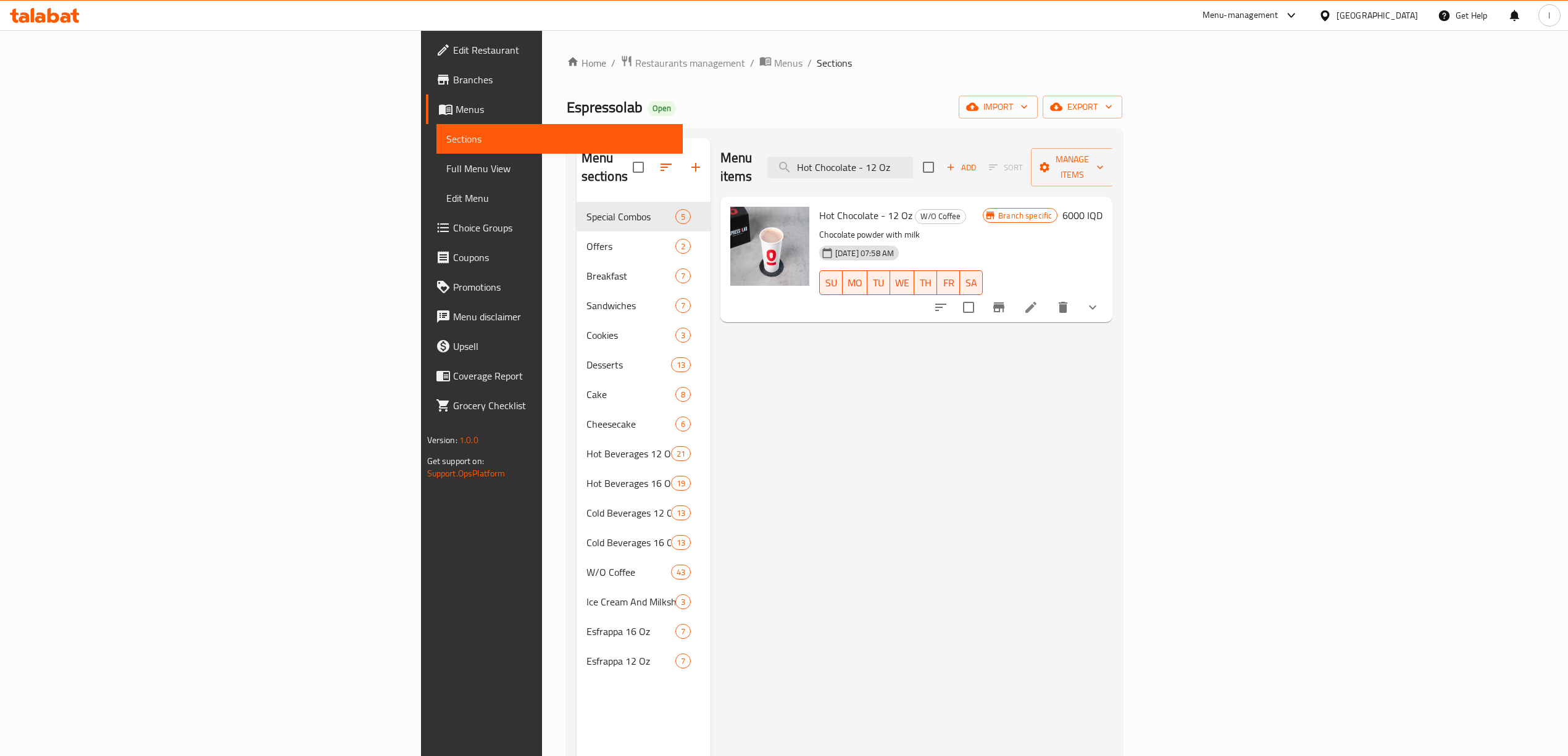
type input "Hot Chocolate - 12 Oz"
click at [1038, 300] on icon at bounding box center [1031, 307] width 15 height 15
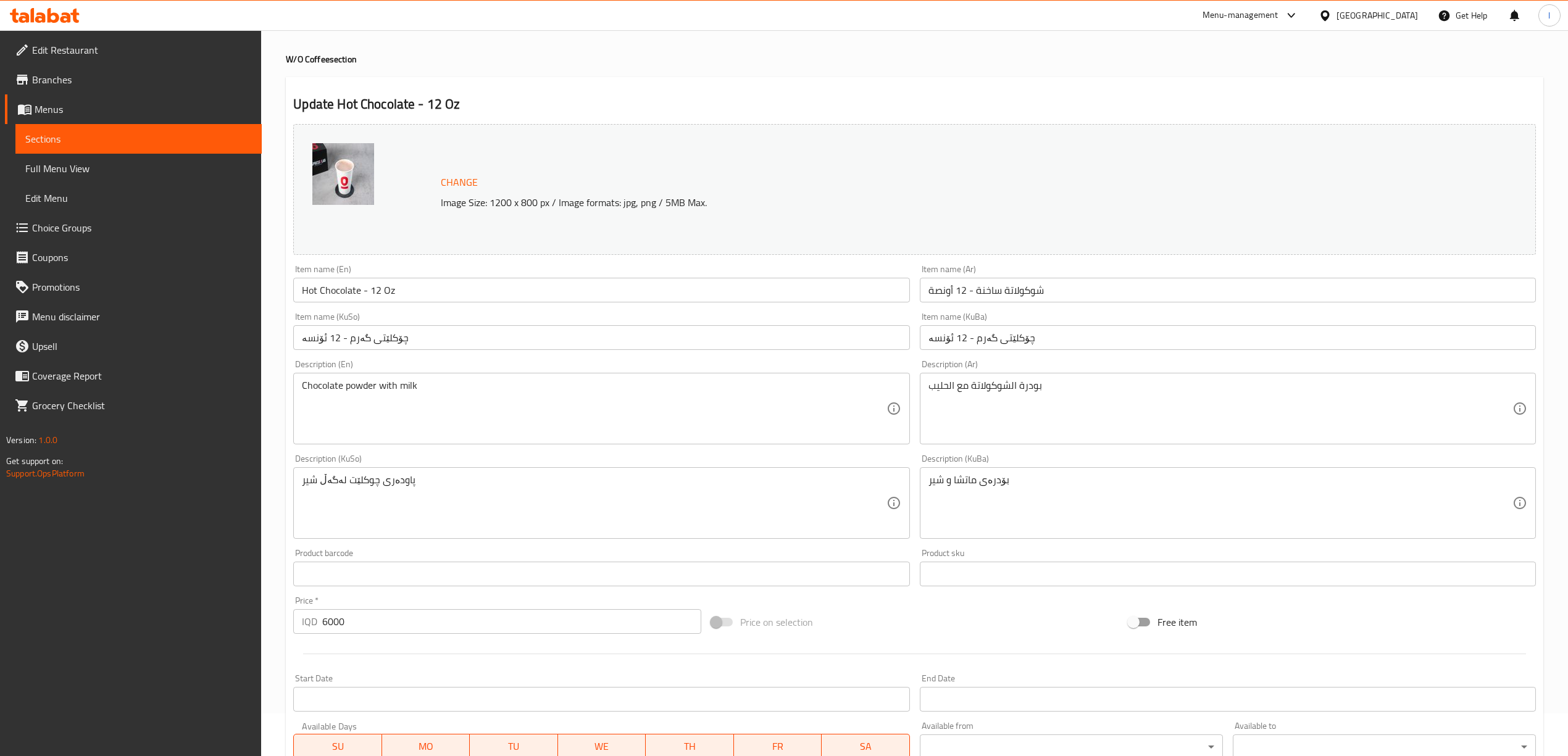
scroll to position [82, 0]
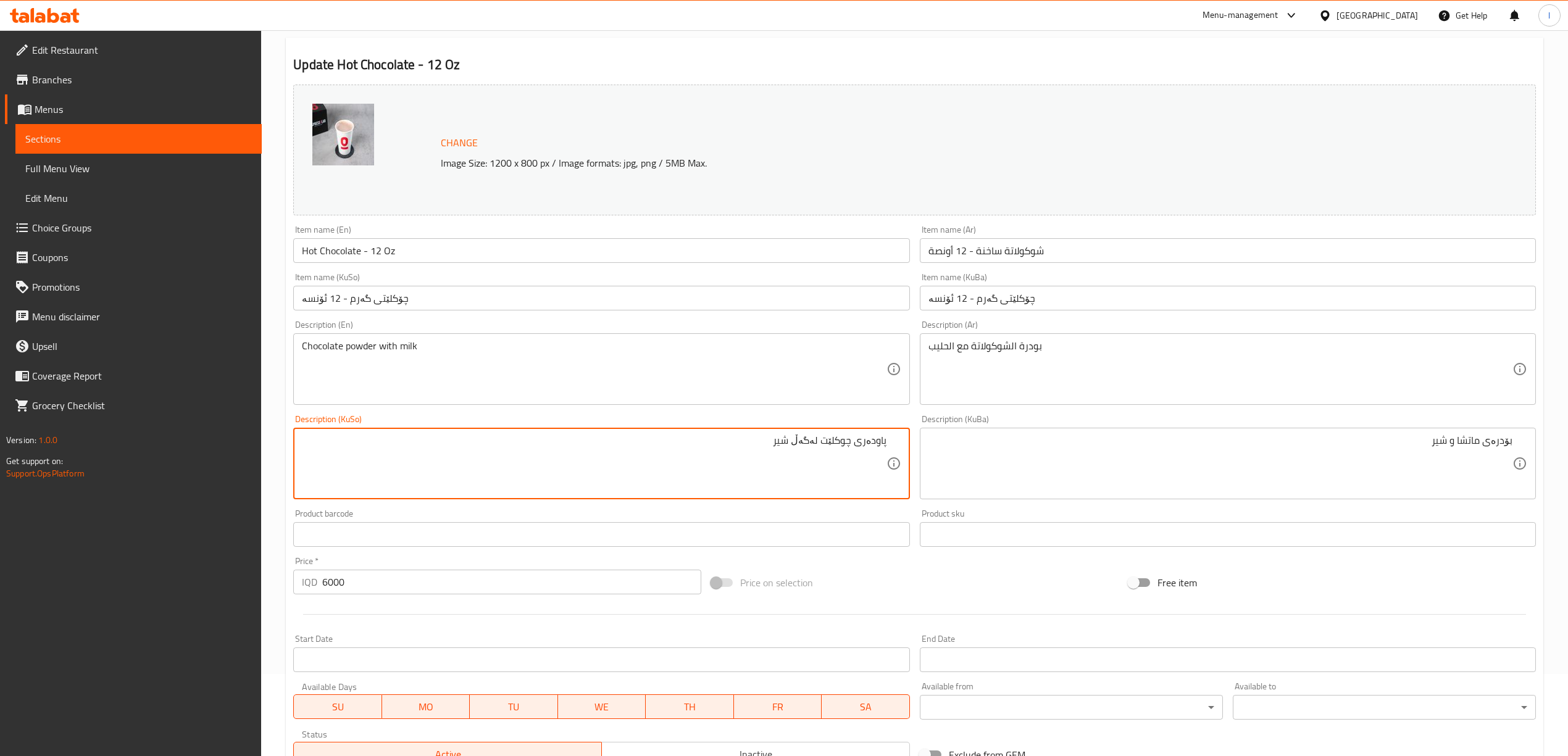
drag, startPoint x: 708, startPoint y: 461, endPoint x: 934, endPoint y: 430, distance: 228.1
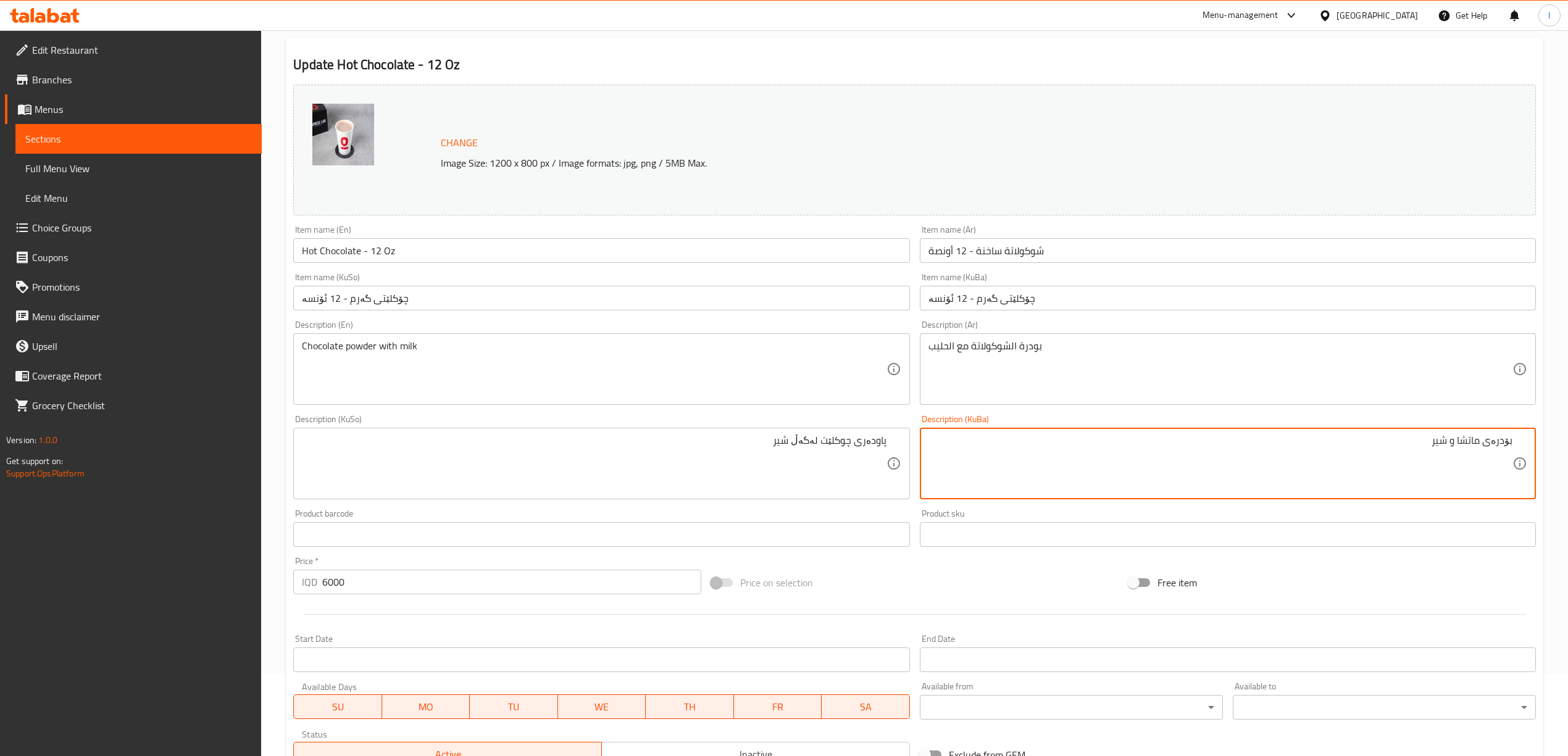
paste textarea "پاودەری چوکلێت لەگەڵ"
drag, startPoint x: 1292, startPoint y: 438, endPoint x: 1579, endPoint y: 426, distance: 287.3
type textarea "پاودەری چوکلێت لەگەڵ شیر"
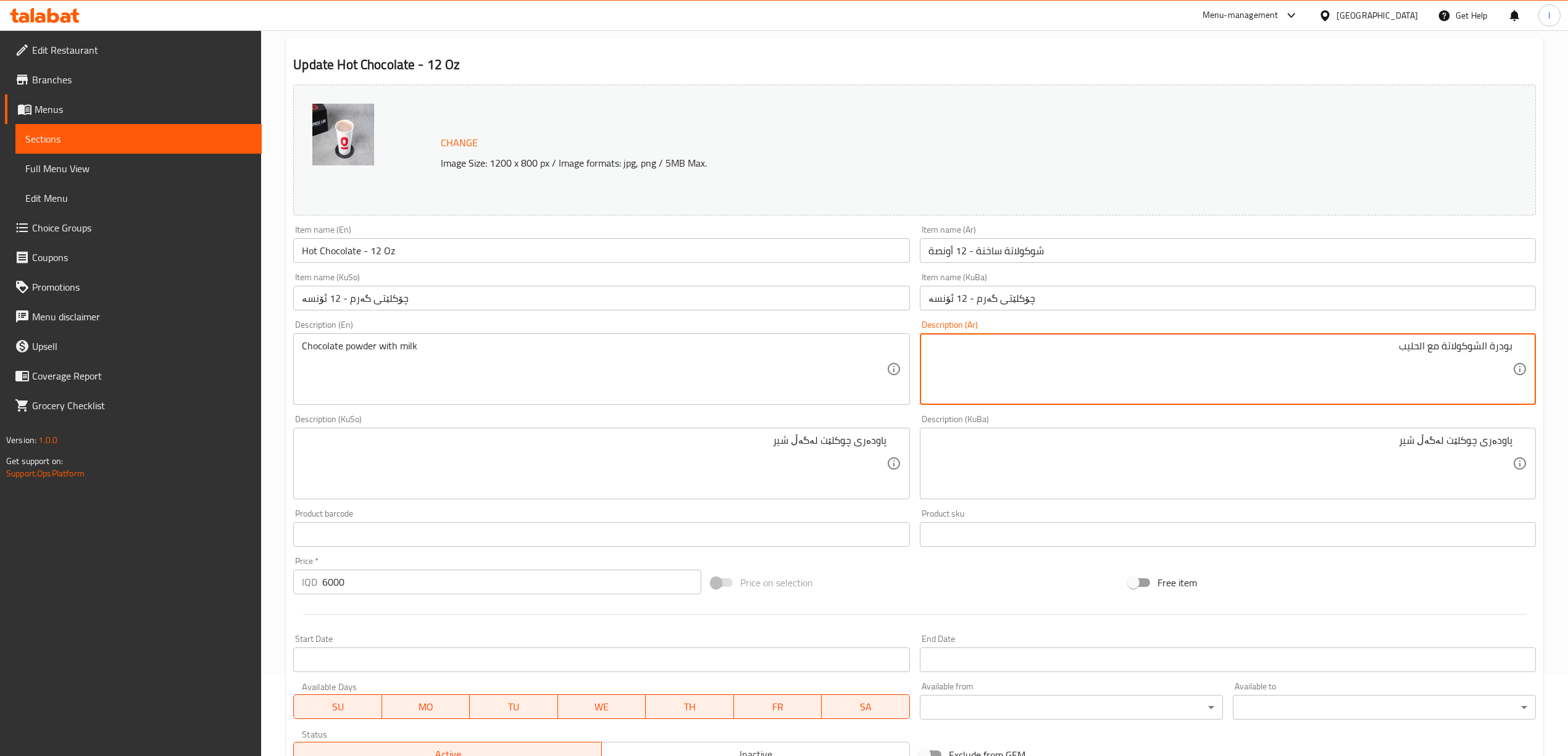
click at [1483, 348] on textarea "بودرة الشوكولاتة مع الحليب" at bounding box center [1220, 369] width 584 height 59
click at [1435, 353] on textarea "بودرة شوكولاتة مع الحليب" at bounding box center [1220, 369] width 584 height 59
drag, startPoint x: 1426, startPoint y: 349, endPoint x: 1442, endPoint y: 355, distance: 17.1
click at [1442, 355] on textarea "بودرة شوكولاتة مع الحليب" at bounding box center [1220, 369] width 584 height 59
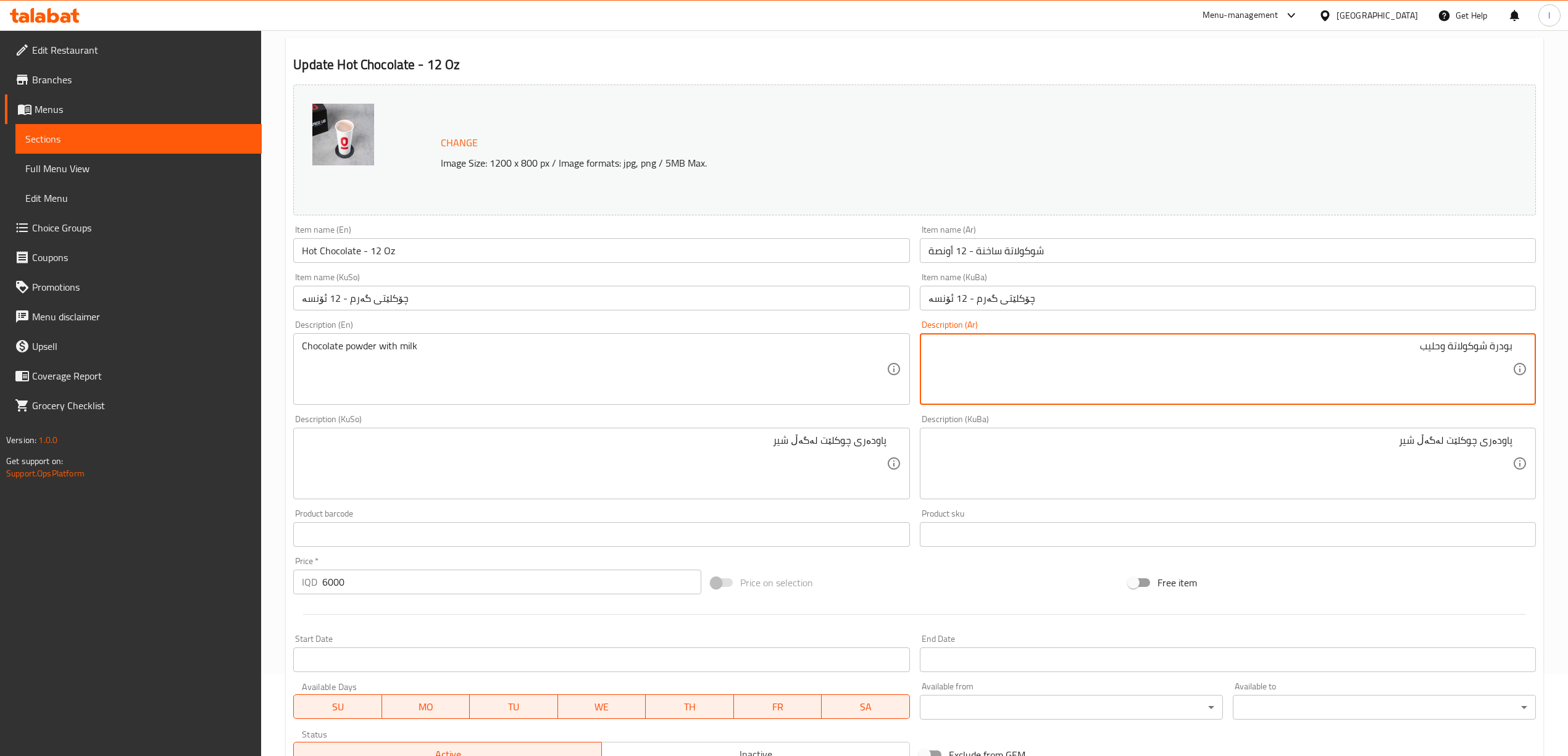
type textarea "بودرة شوكولاتة وحليب"
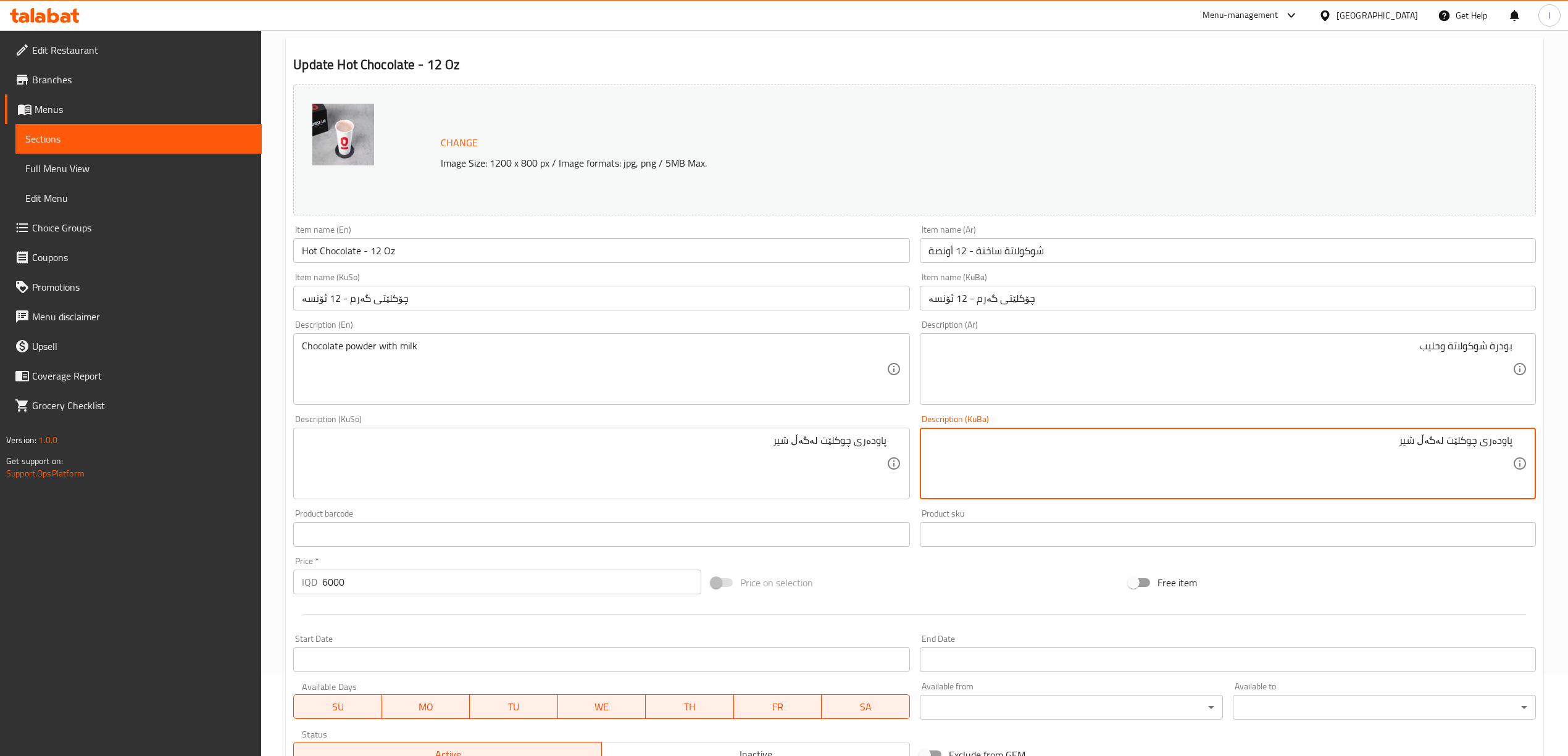
click at [1435, 442] on textarea "پاودەری چوکلێت لەگەڵ شیر" at bounding box center [1220, 464] width 584 height 59
drag, startPoint x: 1288, startPoint y: 455, endPoint x: 1579, endPoint y: 442, distance: 291.3
click at [1568, 442] on html "​ Menu-management [GEOGRAPHIC_DATA] Get Help l Edit Restaurant Branches Menus S…" at bounding box center [784, 295] width 1568 height 756
type textarea "پاودەری چوکلێت و شیر"
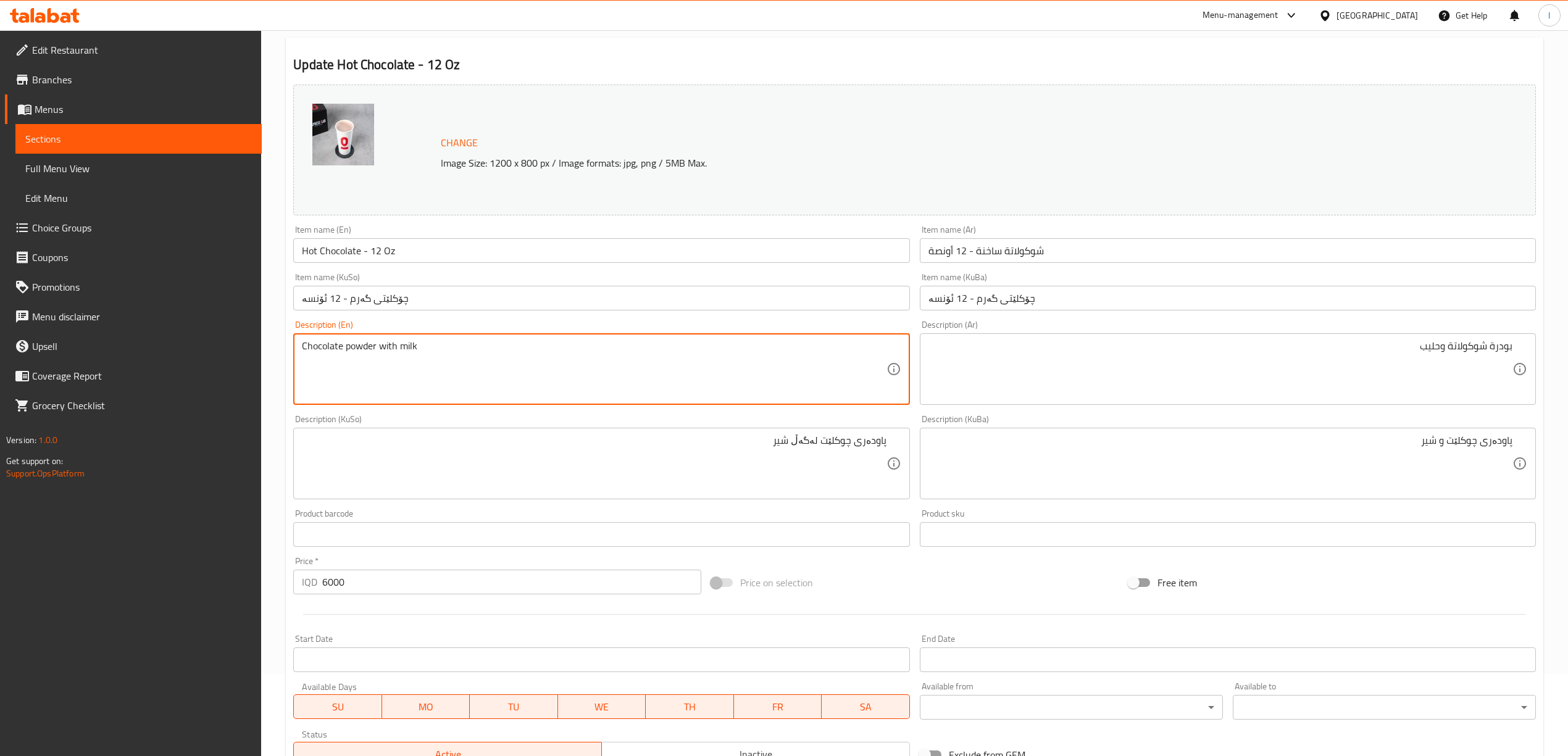
click at [391, 347] on textarea "Chocolate powder with milk" at bounding box center [593, 369] width 584 height 59
click at [392, 347] on textarea "Chocolate powder with milk" at bounding box center [593, 369] width 584 height 59
type textarea "Chocolate powder and milk"
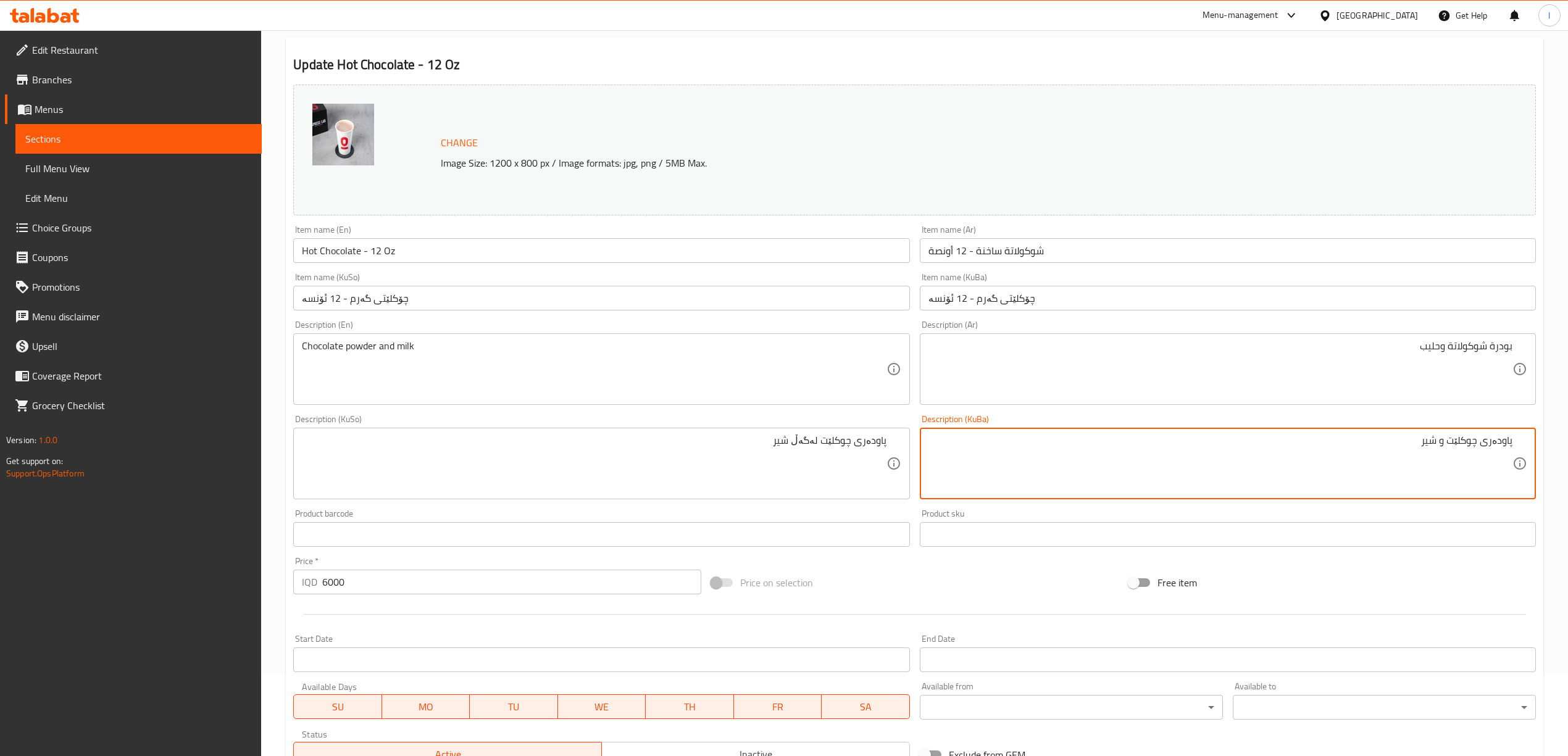
drag, startPoint x: 1257, startPoint y: 440, endPoint x: 1579, endPoint y: 423, distance: 322.4
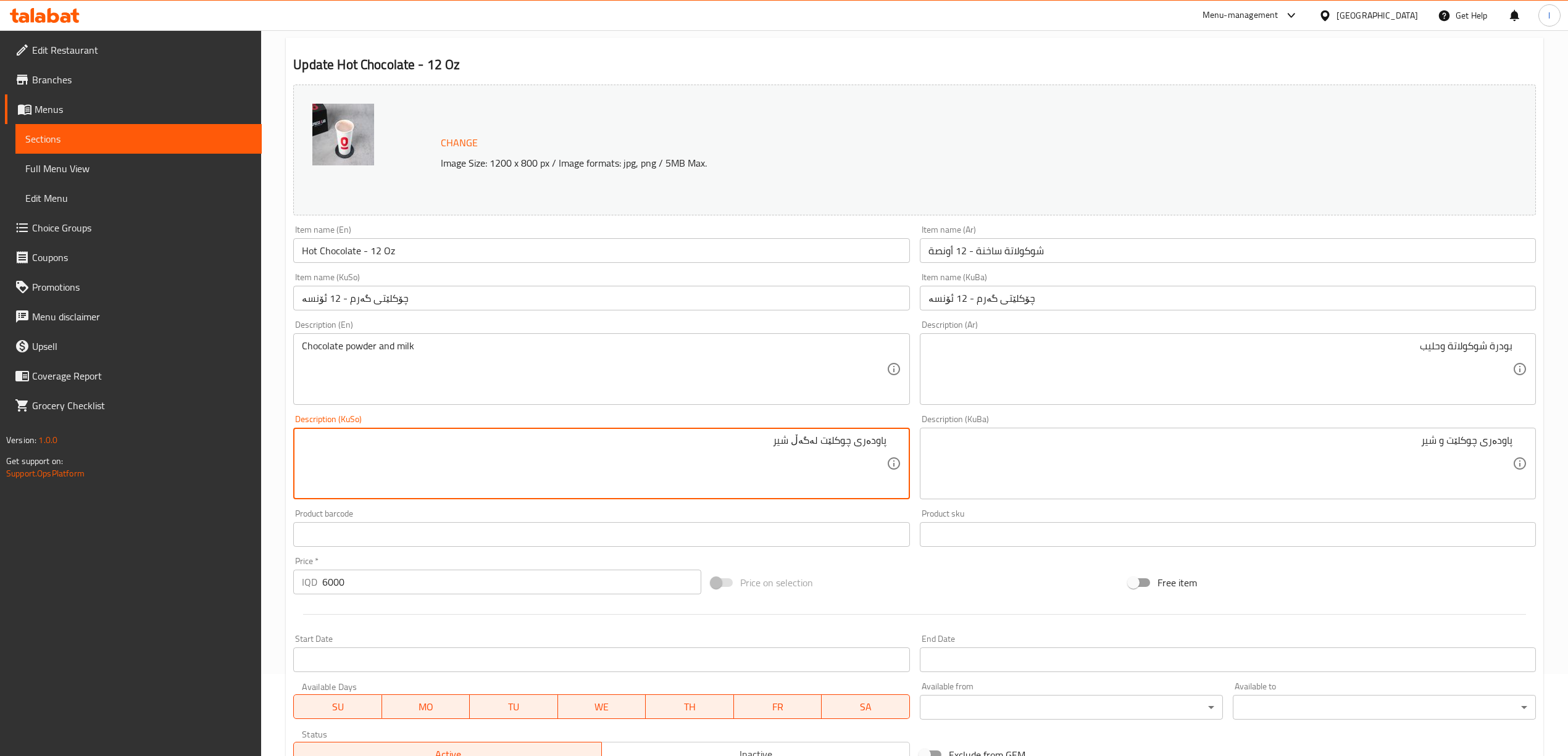
drag, startPoint x: 630, startPoint y: 444, endPoint x: 1058, endPoint y: 447, distance: 428.0
paste textarea
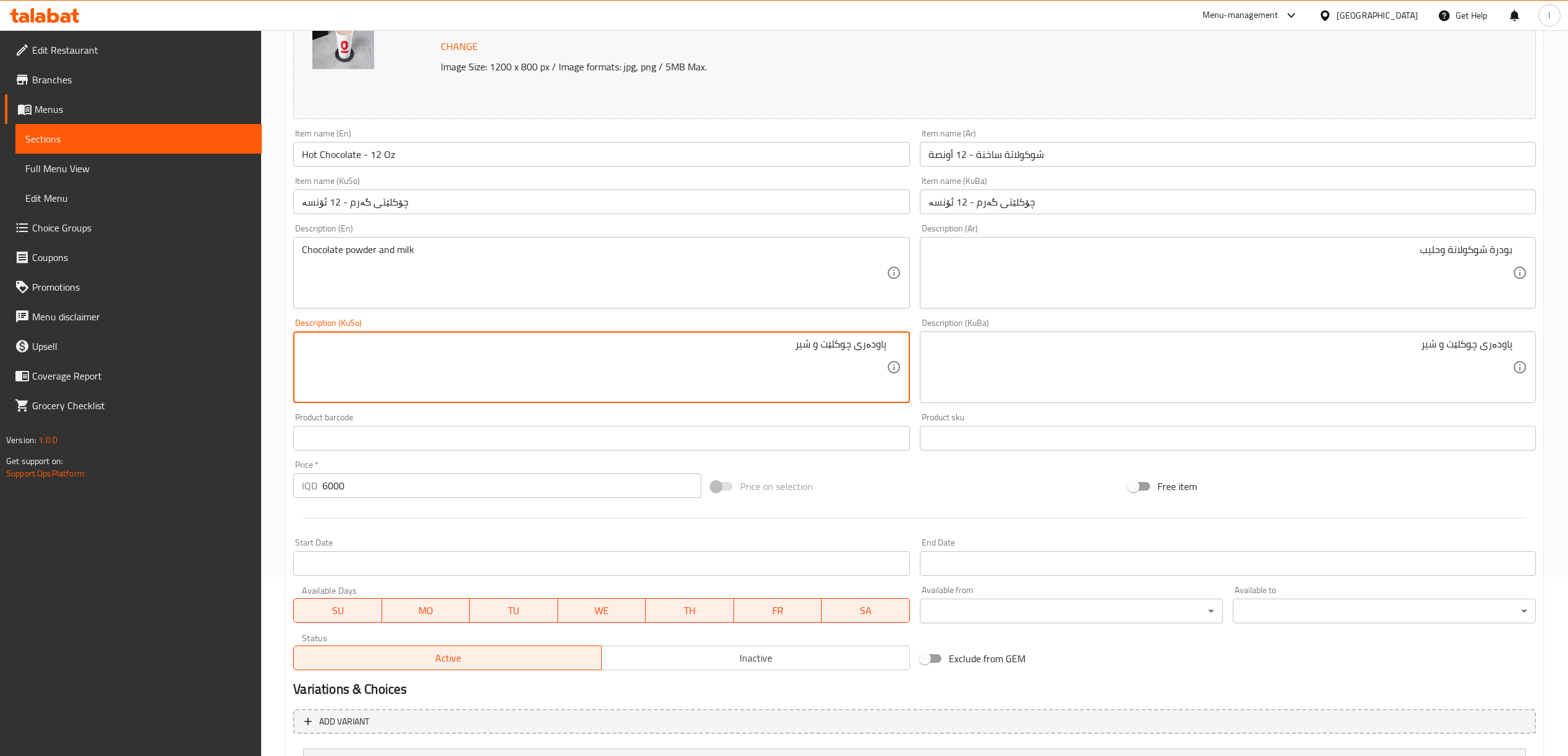
scroll to position [326, 0]
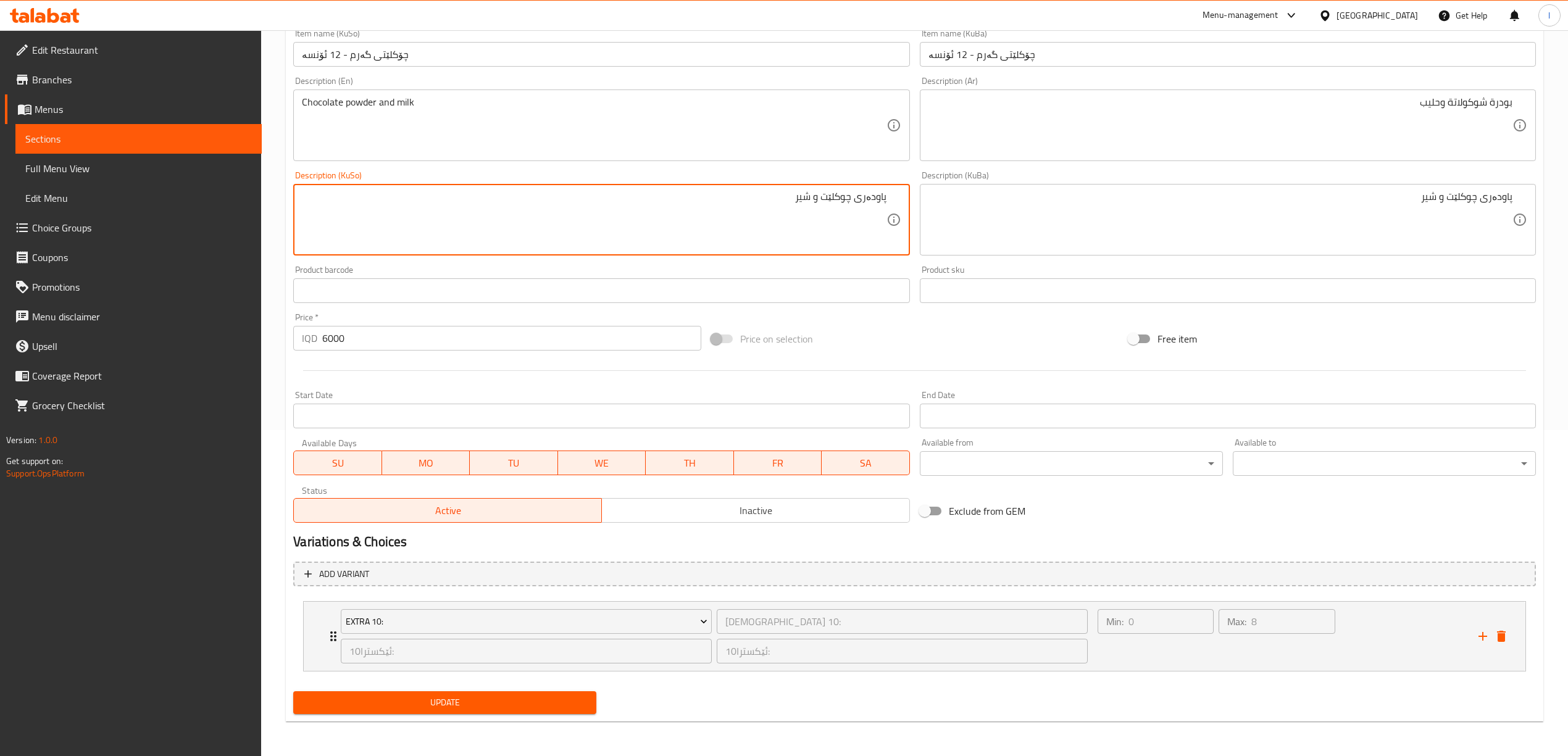
type textarea "پاودەری چوکلێت و شیر"
click at [519, 704] on span "Update" at bounding box center [444, 703] width 283 height 16
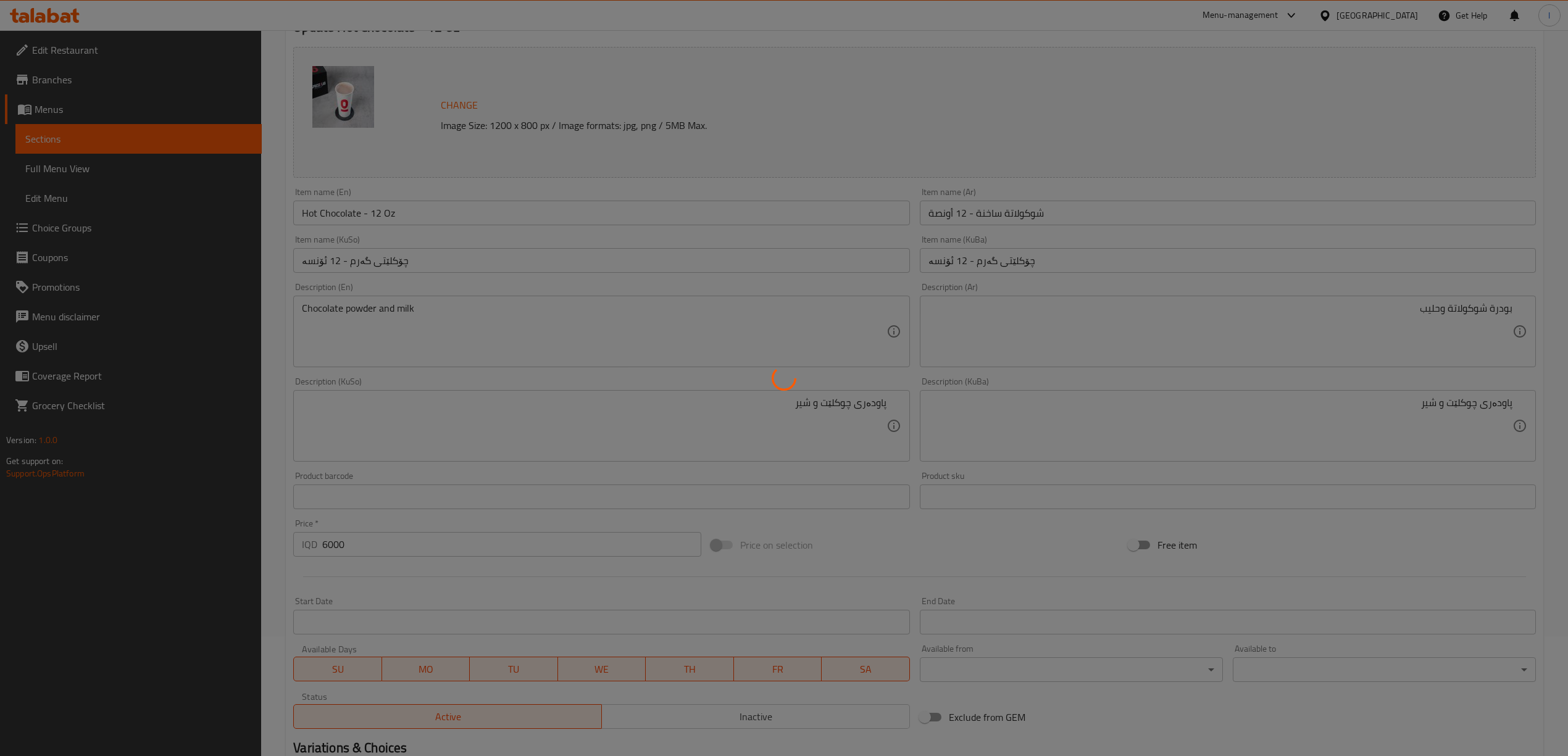
scroll to position [0, 0]
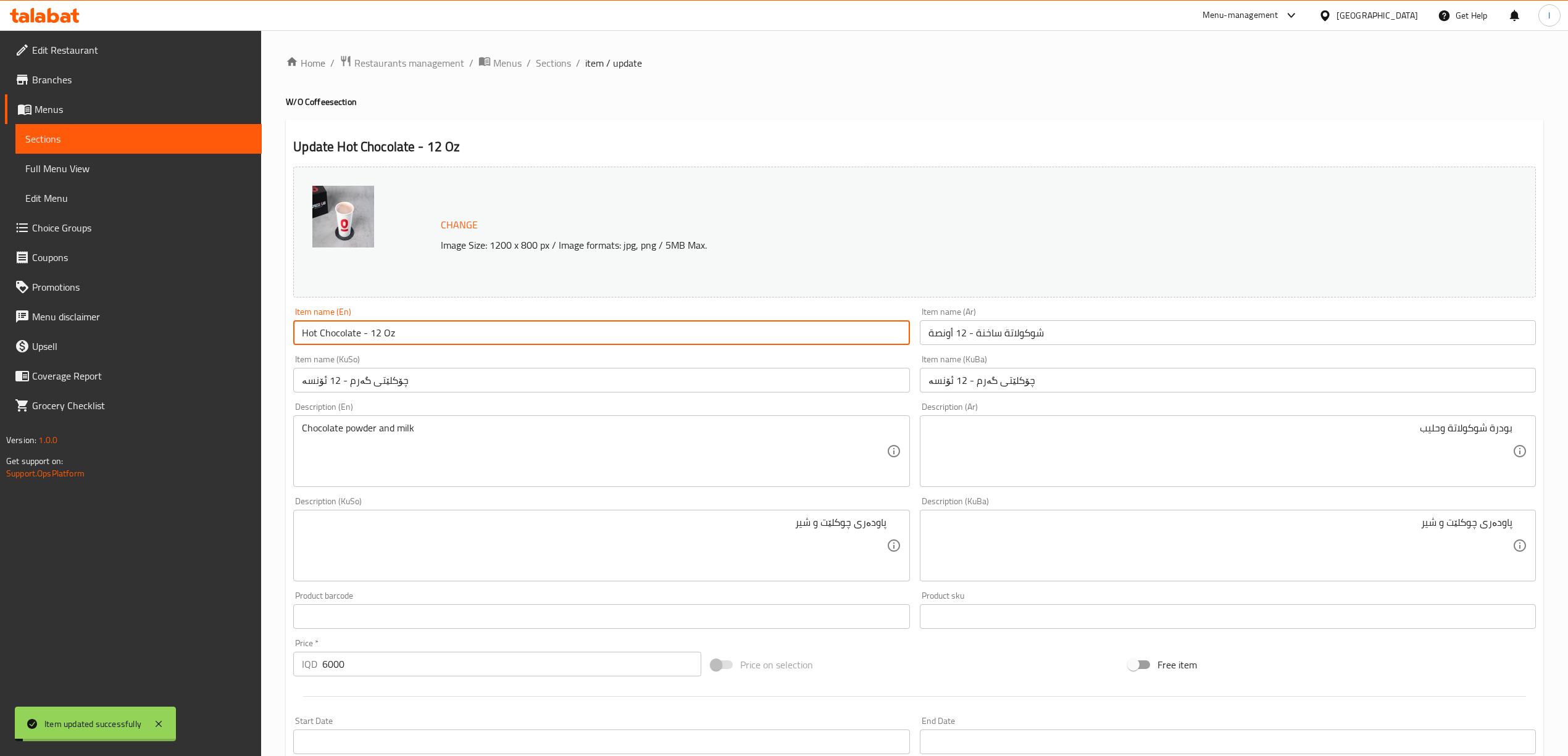
drag, startPoint x: 453, startPoint y: 335, endPoint x: 141, endPoint y: 319, distance: 312.4
click at [146, 324] on div "Edit Restaurant Branches Menus Sections Full Menu View Edit Menu Choice Groups …" at bounding box center [784, 556] width 1568 height 1052
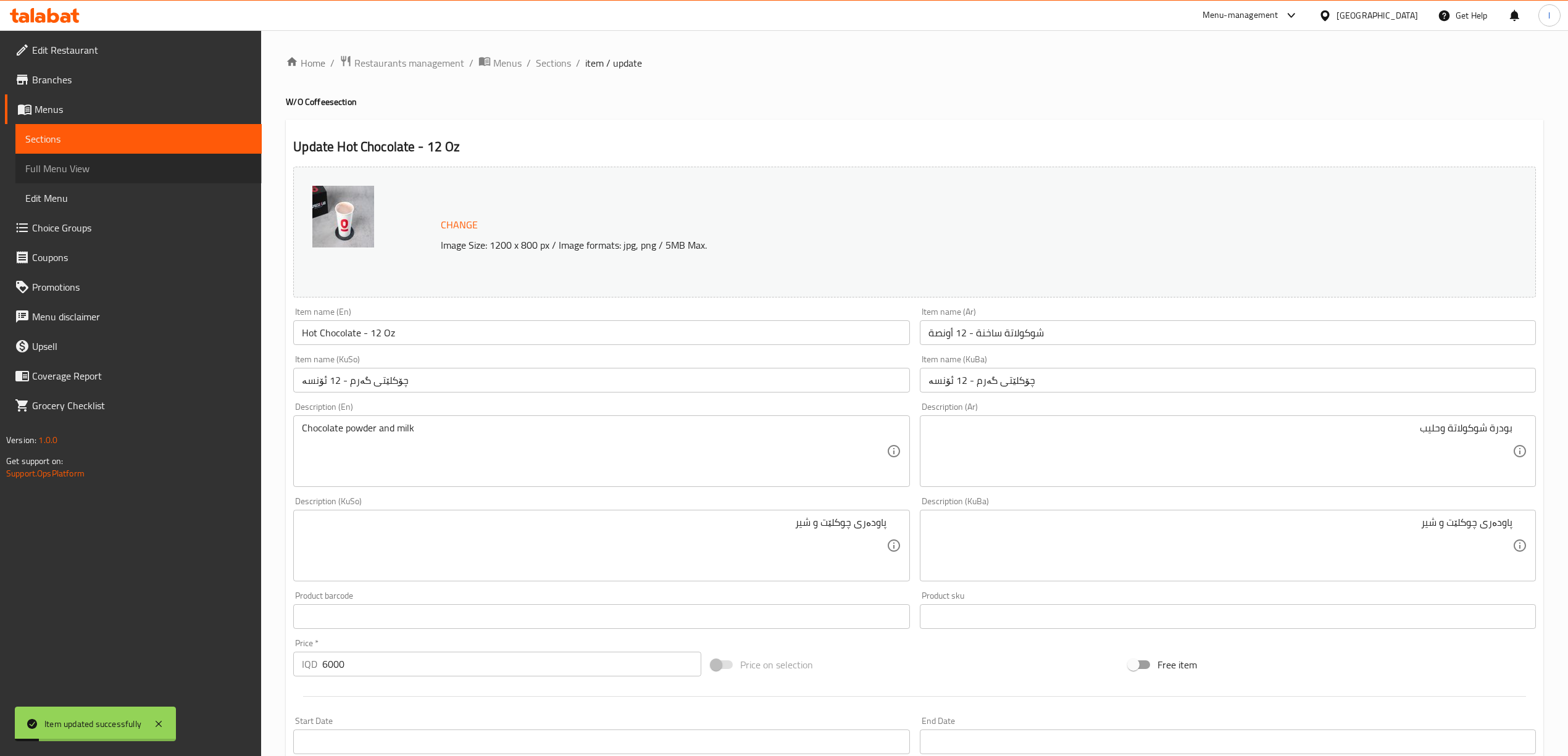
click at [87, 163] on span "Full Menu View" at bounding box center [138, 169] width 226 height 15
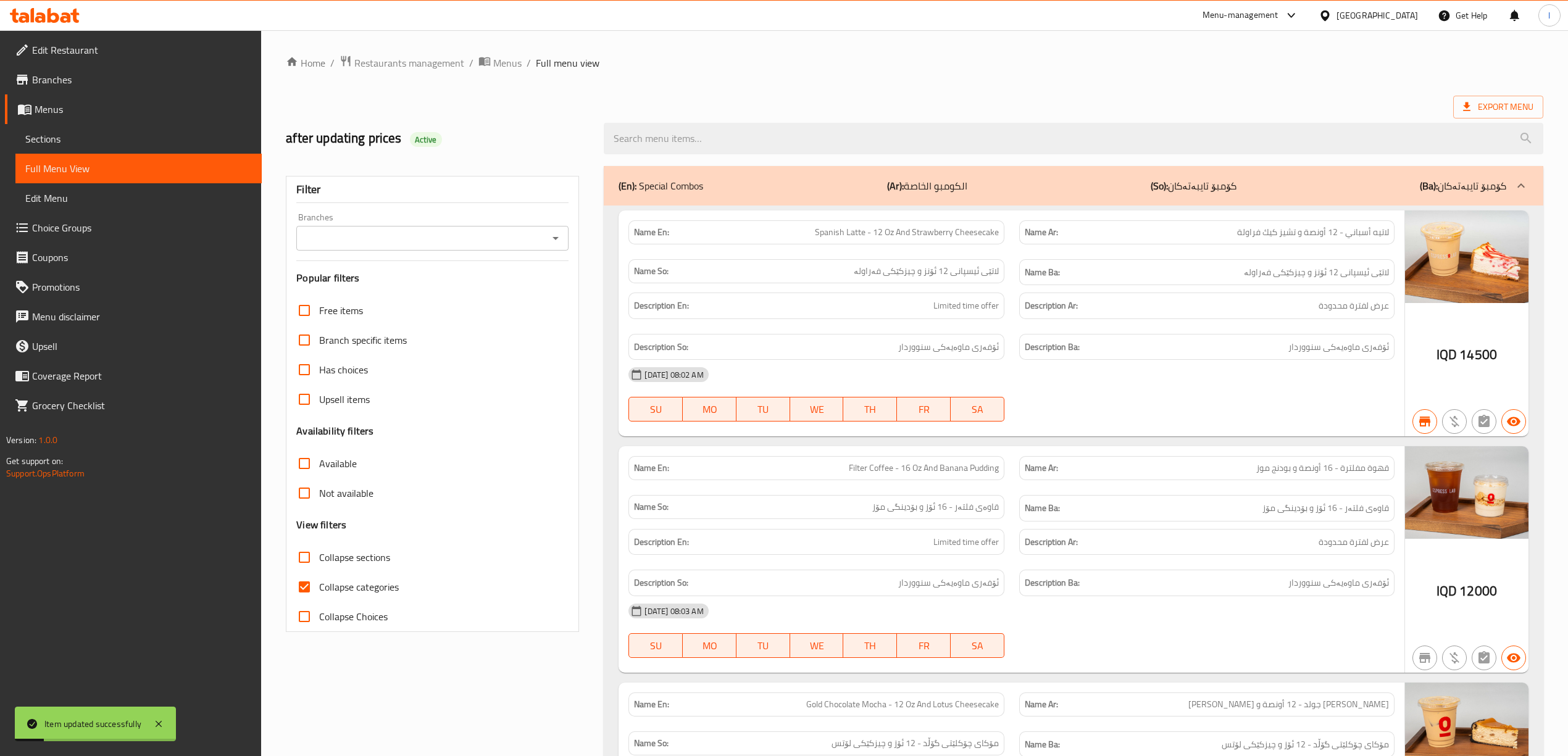
click at [380, 239] on input "Branches" at bounding box center [422, 238] width 245 height 17
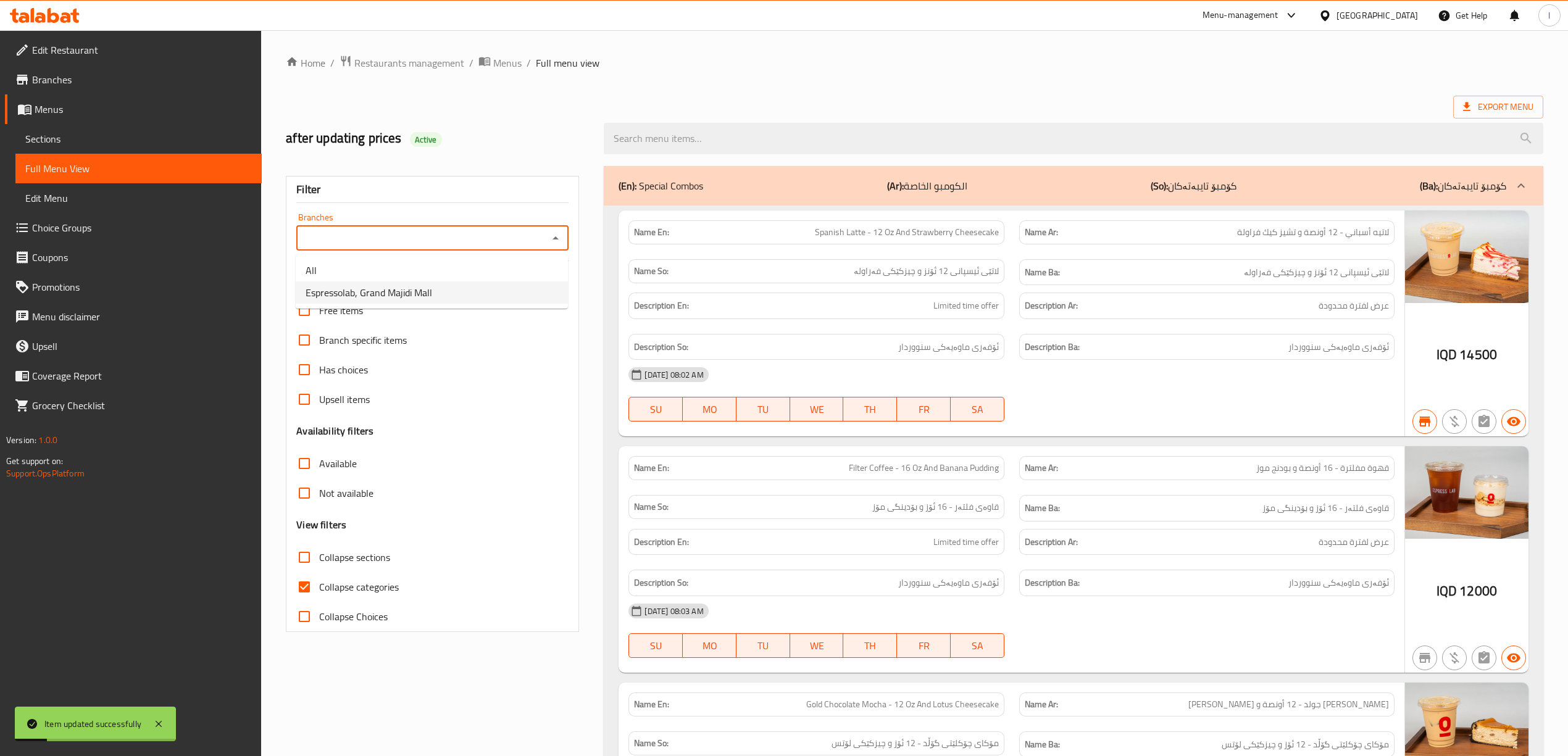
click at [378, 289] on span "Espressolab, Grand Majidi Mall" at bounding box center [368, 292] width 126 height 15
type input "Espressolab, Grand Majidi Mall"
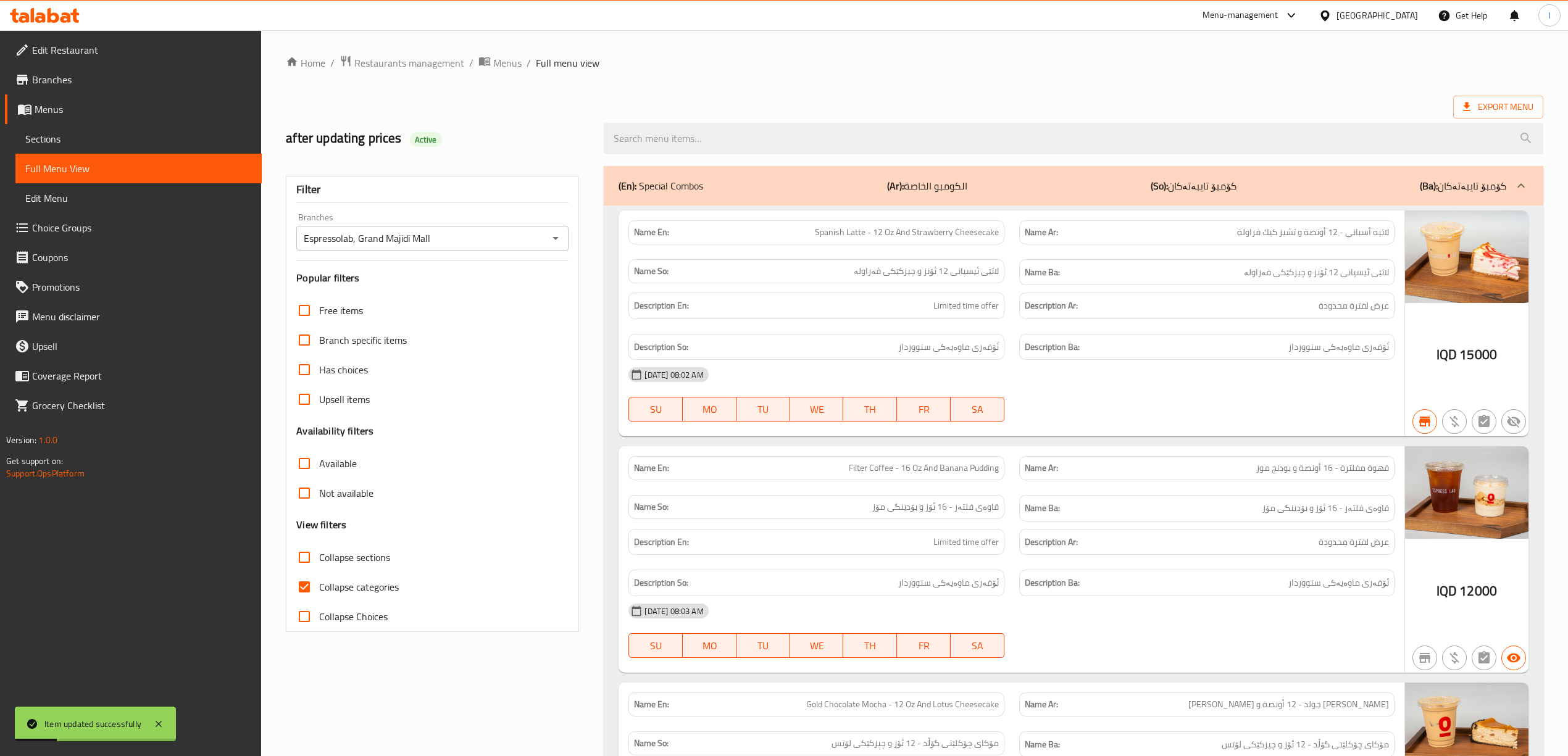
click at [347, 595] on span "Collapse categories" at bounding box center [358, 587] width 80 height 15
click at [319, 596] on input "Collapse categories" at bounding box center [304, 586] width 29 height 29
checkbox input "false"
click at [657, 141] on input "search" at bounding box center [1073, 138] width 939 height 31
paste input "Hot Chocolate - 12 Oz"
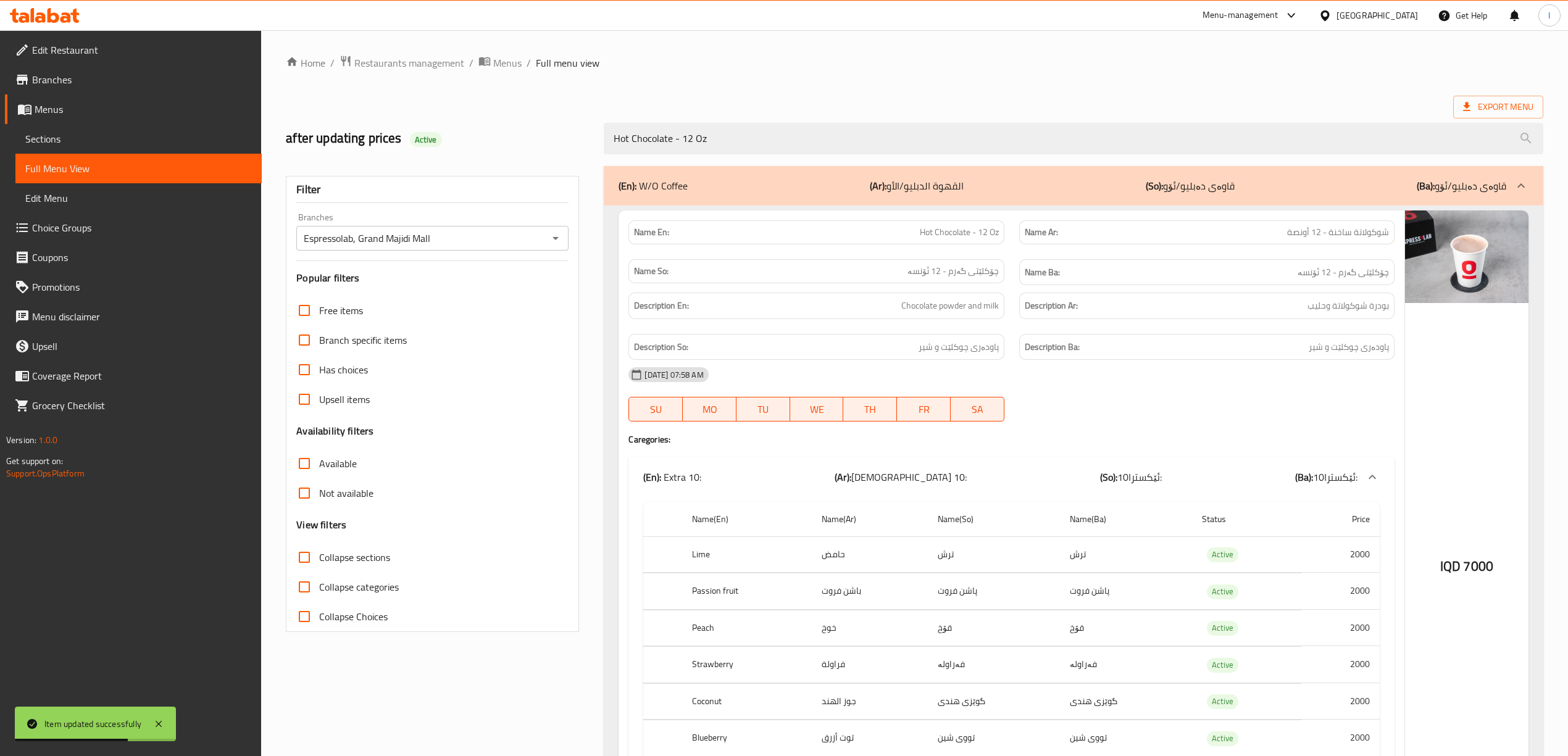
type input "Hot Chocolate - 12 Oz"
click at [334, 576] on label "Collapse categories" at bounding box center [344, 586] width 109 height 29
click at [319, 576] on input "Collapse categories" at bounding box center [304, 586] width 29 height 29
checkbox input "true"
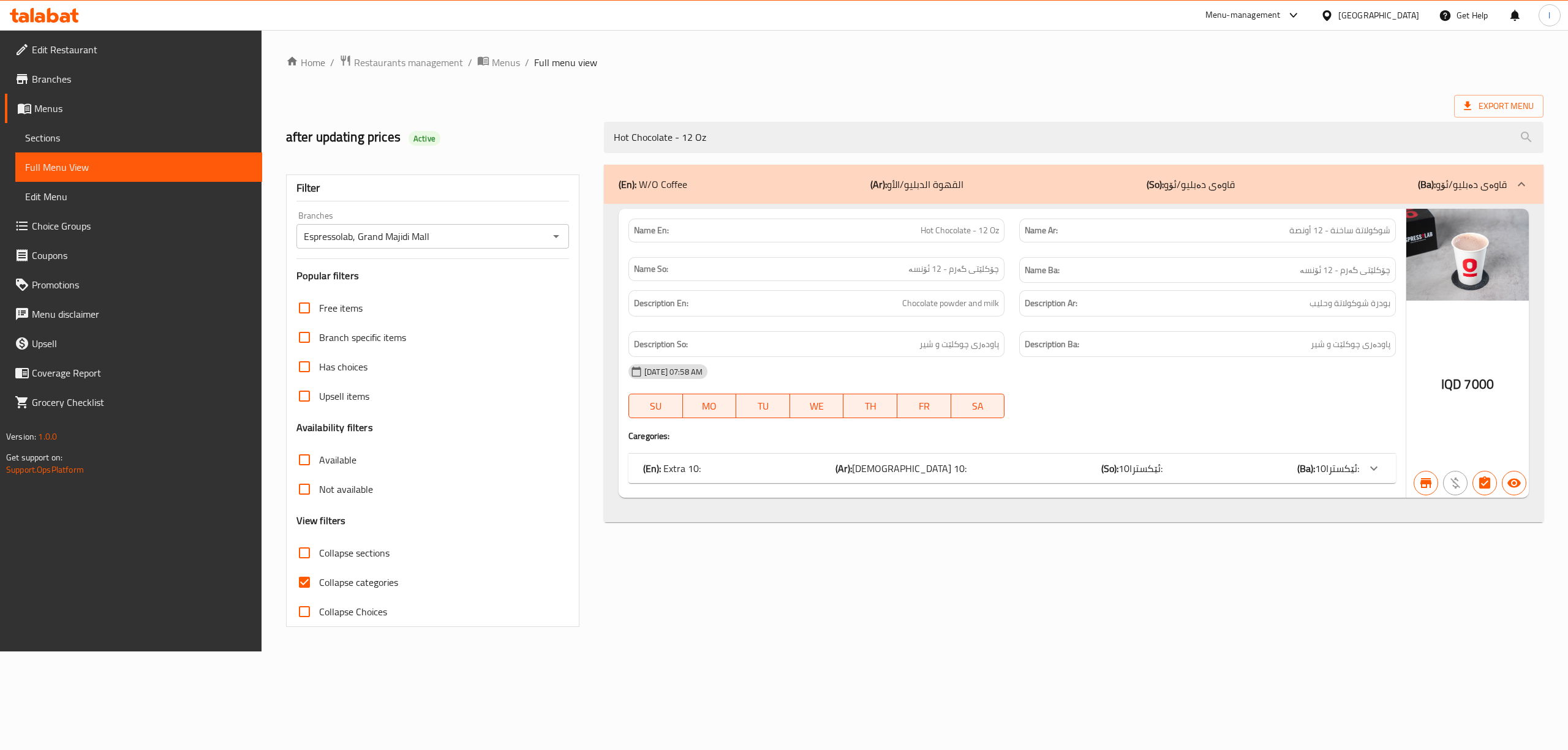
drag, startPoint x: 748, startPoint y: 134, endPoint x: 447, endPoint y: 130, distance: 301.0
click at [448, 130] on div "after updating prices Active Hot Chocolate - 12 Oz" at bounding box center [914, 137] width 1272 height 55
paste input "6"
type input "Hot Chocolate - 16 Oz"
drag, startPoint x: 790, startPoint y: 144, endPoint x: 383, endPoint y: 142, distance: 407.0
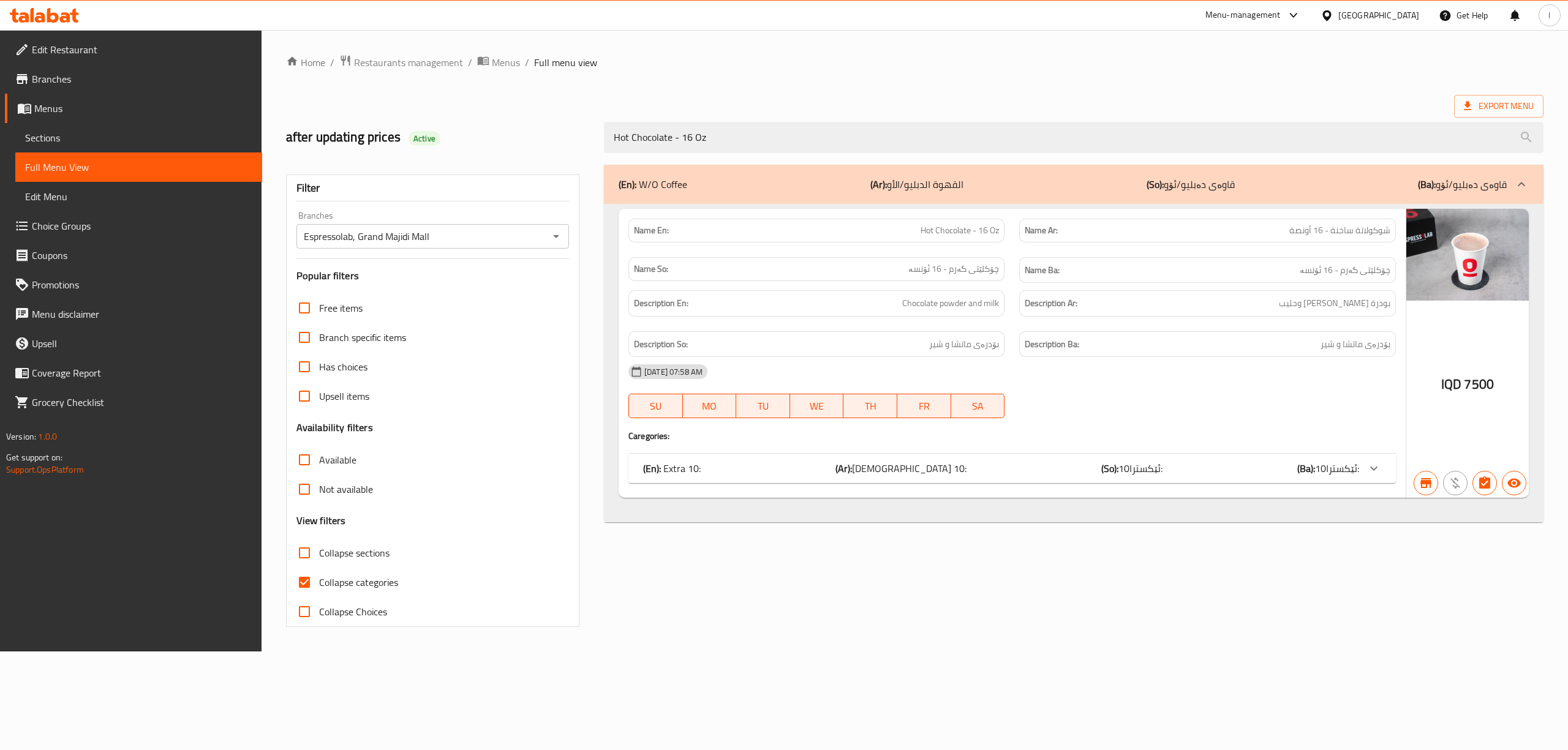
click at [394, 145] on div "after updating prices Active Hot Chocolate - 16 Oz" at bounding box center [914, 137] width 1272 height 55
click at [87, 138] on span "Sections" at bounding box center [139, 137] width 227 height 15
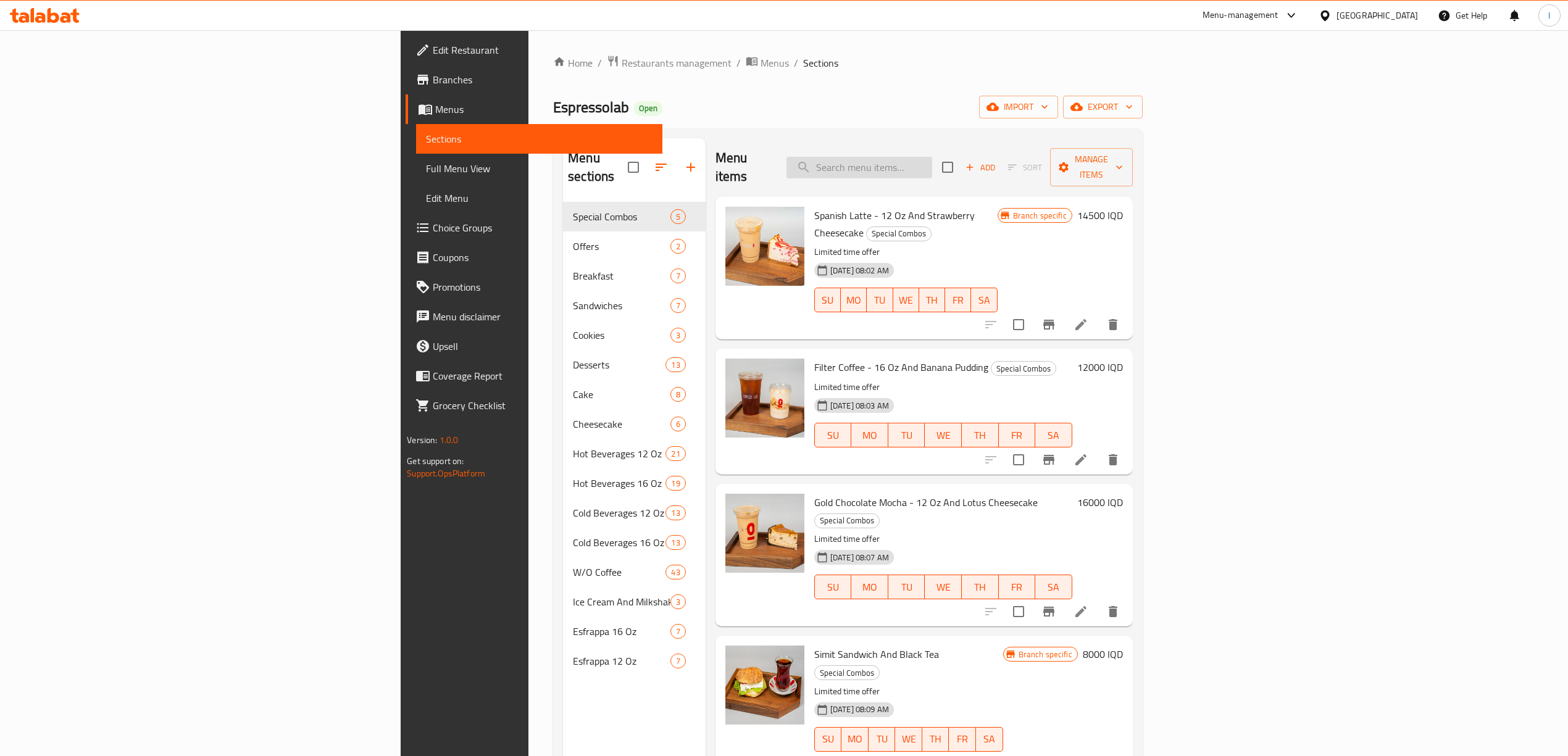
click at [932, 157] on input "search" at bounding box center [859, 168] width 146 height 22
paste input "Hot Chocolate - 16 Oz"
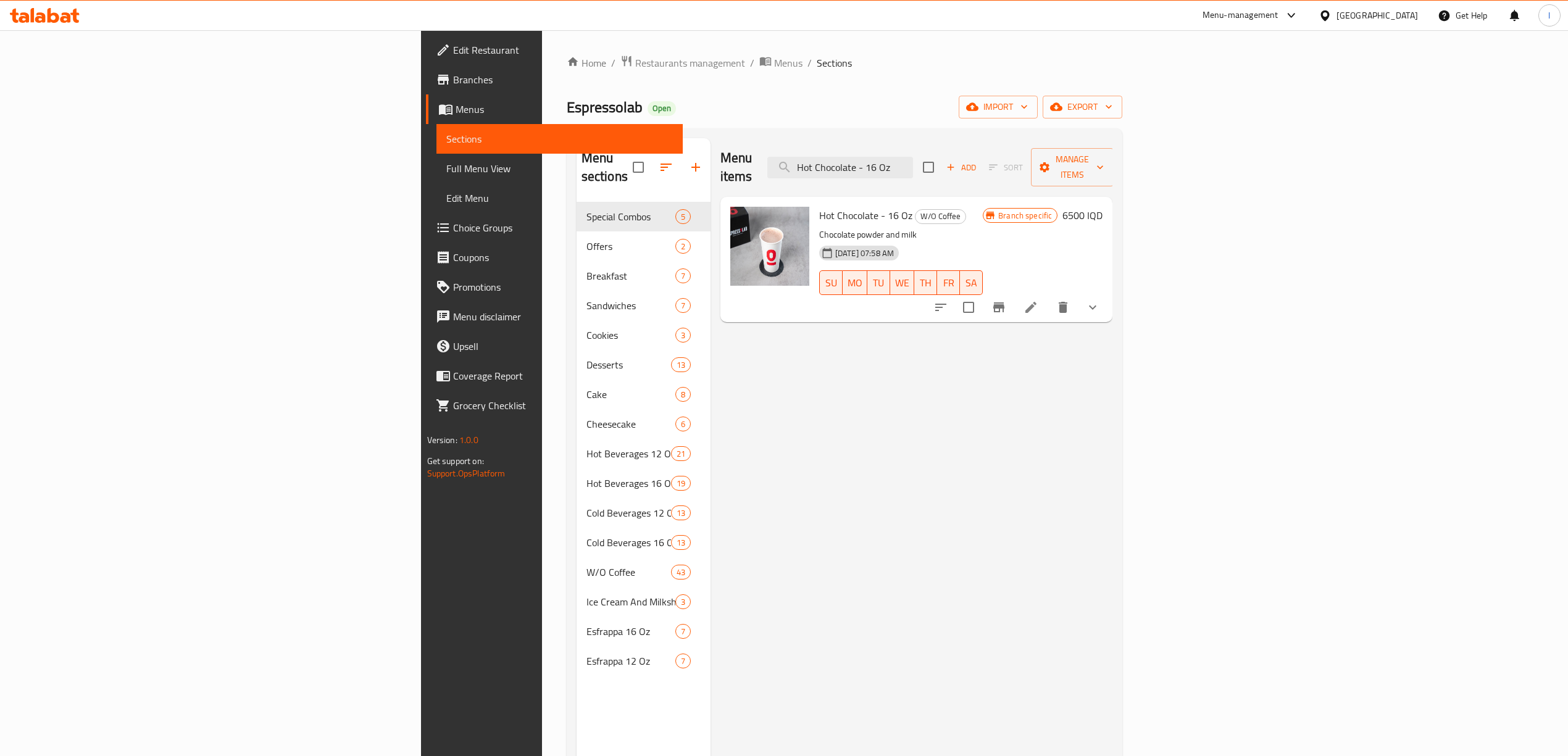
type input "Hot Chocolate - 16 Oz"
click at [1038, 300] on icon at bounding box center [1031, 307] width 15 height 15
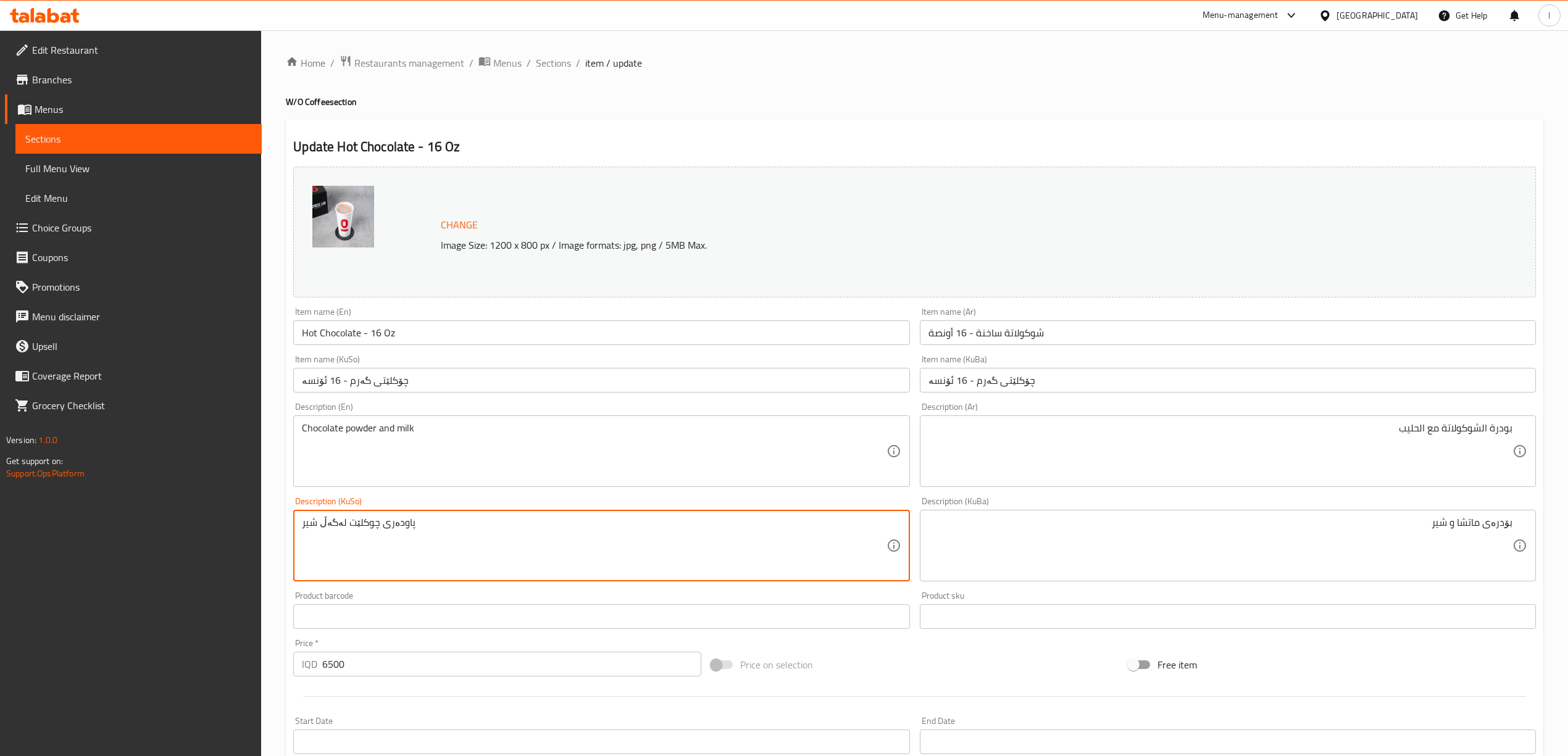
drag, startPoint x: 389, startPoint y: 548, endPoint x: 0, endPoint y: 502, distance: 391.7
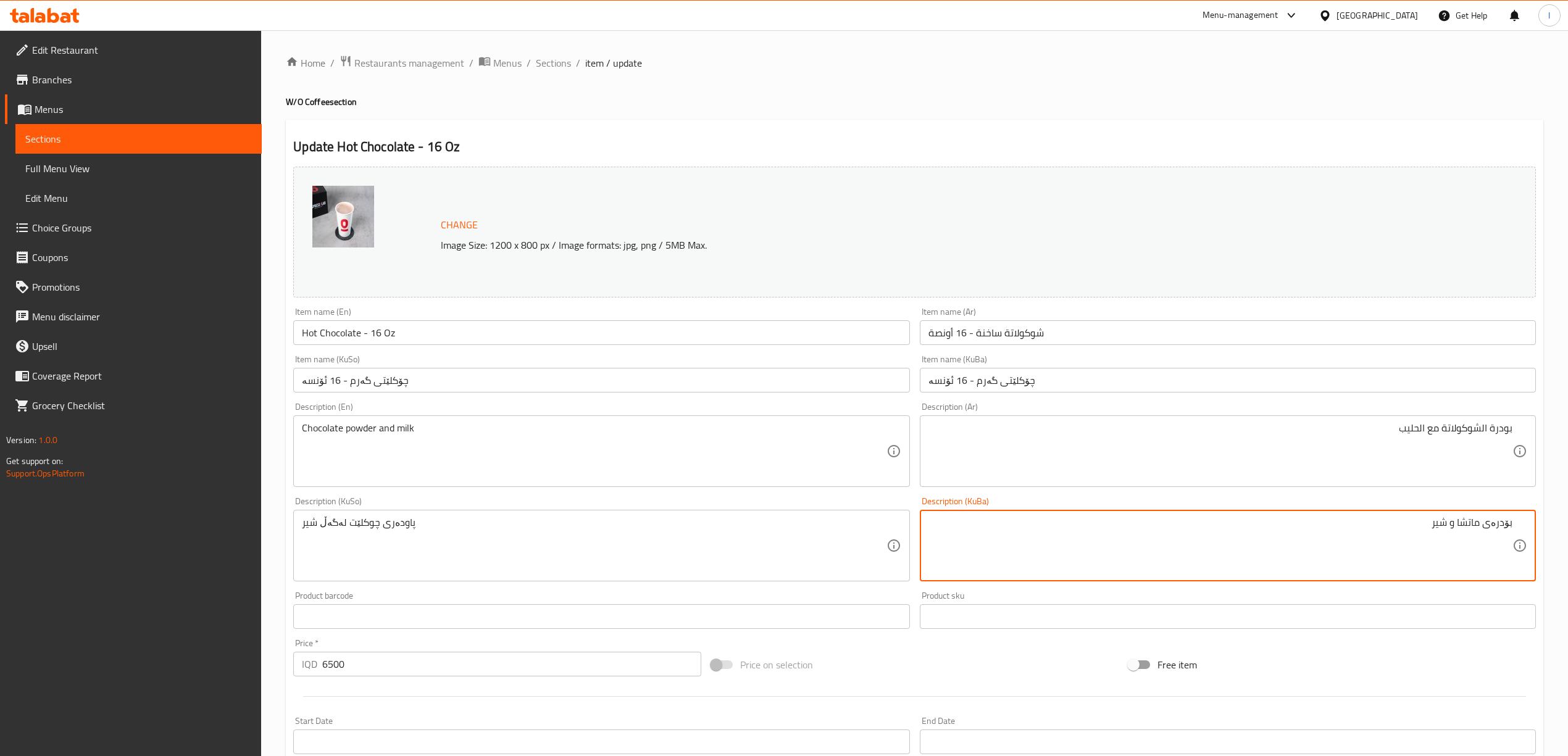
drag, startPoint x: 1277, startPoint y: 548, endPoint x: 1579, endPoint y: 522, distance: 303.1
paste textarea "پاودەری چوکلێت لەگەڵ"
type textarea "پاودەری چوکلێت لەگەڵ شیر"
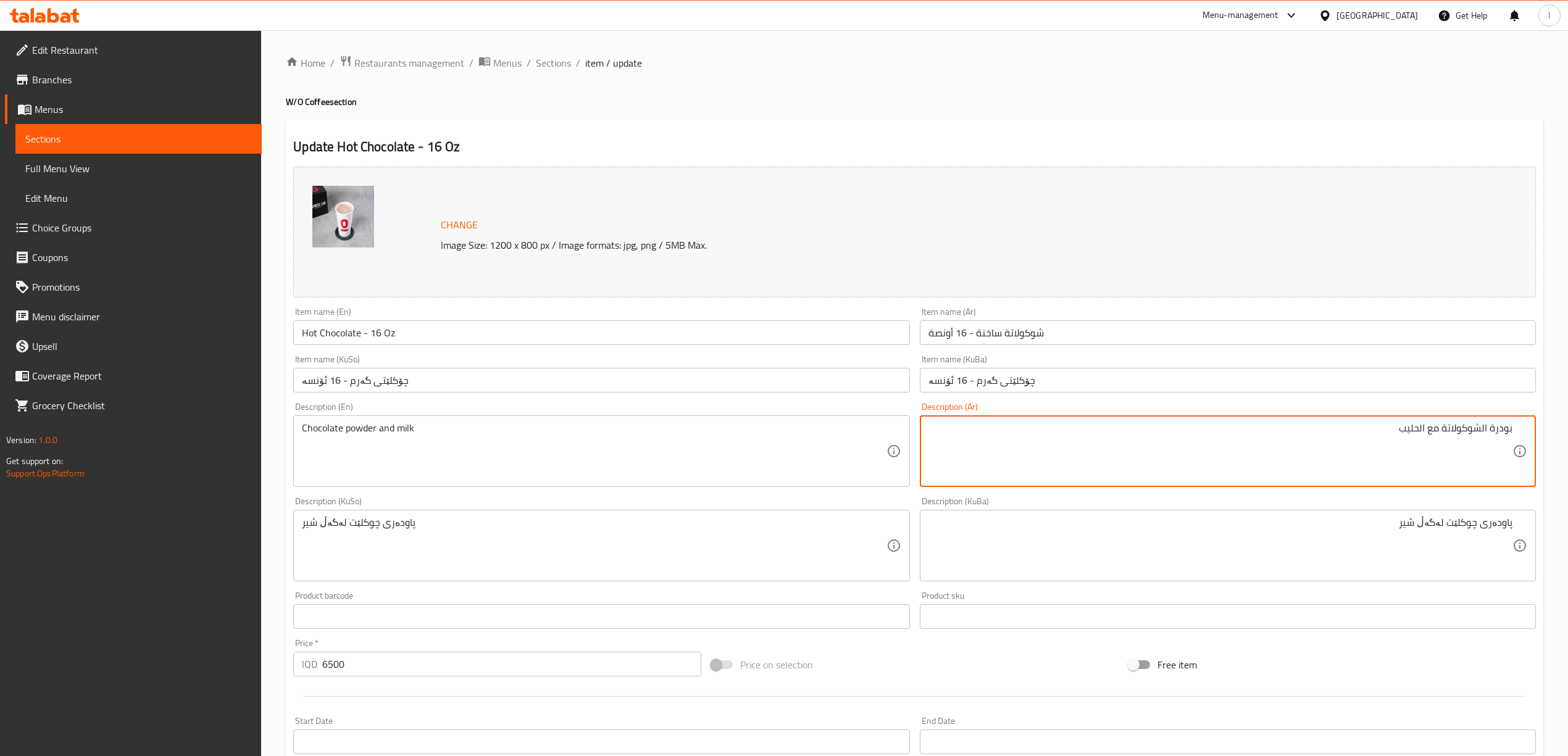
drag, startPoint x: 1419, startPoint y: 433, endPoint x: 1441, endPoint y: 442, distance: 23.8
click at [1482, 436] on textarea "بودرة الشوكولاتة وحليب" at bounding box center [1220, 452] width 584 height 59
type textarea "بودرة شوكولاتة وحليب"
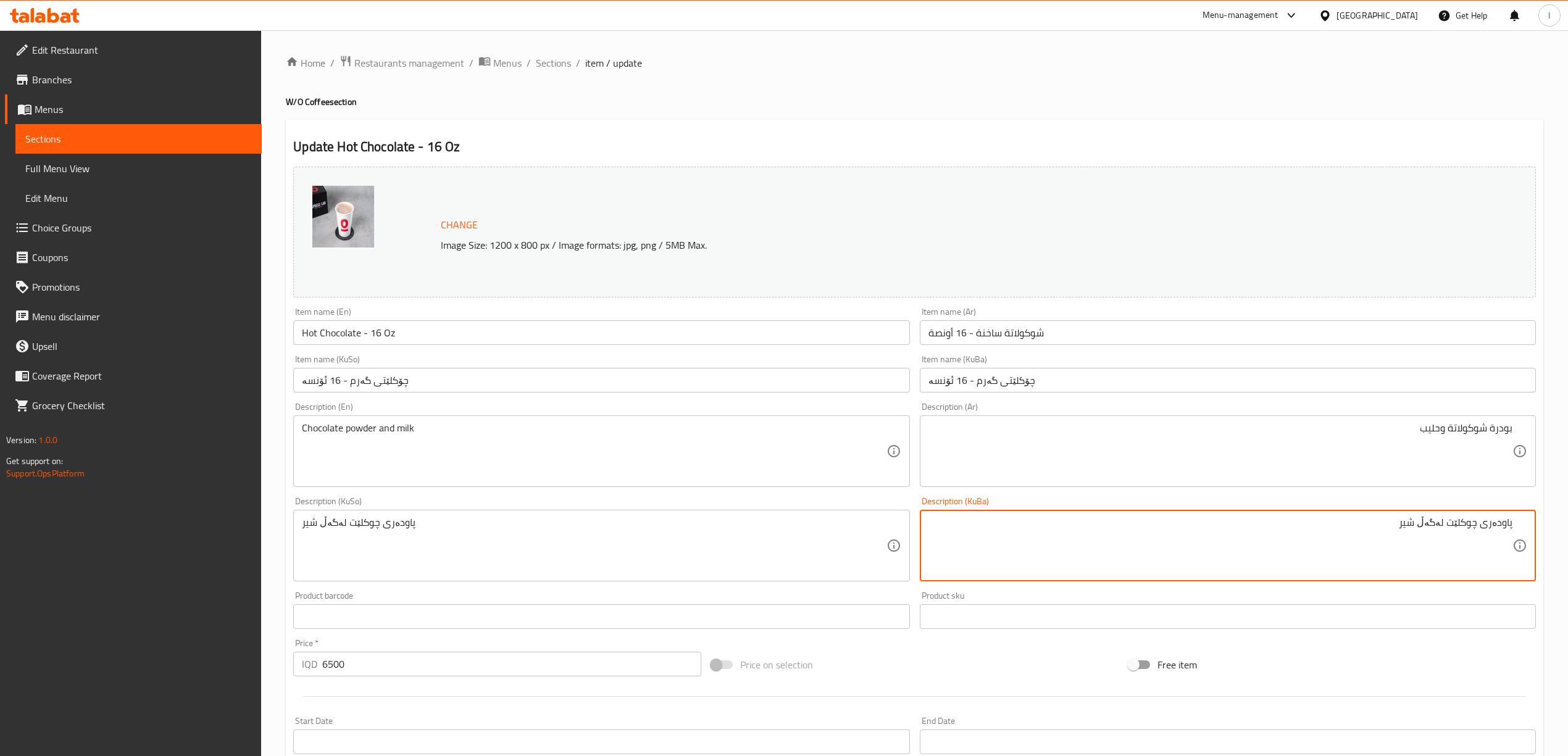
click at [1433, 527] on textarea "پاودەری چوکلێت لەگەڵ شیر" at bounding box center [1220, 546] width 584 height 59
drag, startPoint x: 1359, startPoint y: 520, endPoint x: 1579, endPoint y: 509, distance: 220.3
click at [1568, 509] on html "​ Menu-management [GEOGRAPHIC_DATA] Get Help l Edit Restaurant Branches Menus S…" at bounding box center [784, 378] width 1568 height 756
type textarea "پاودەری چوکلێت و شیر"
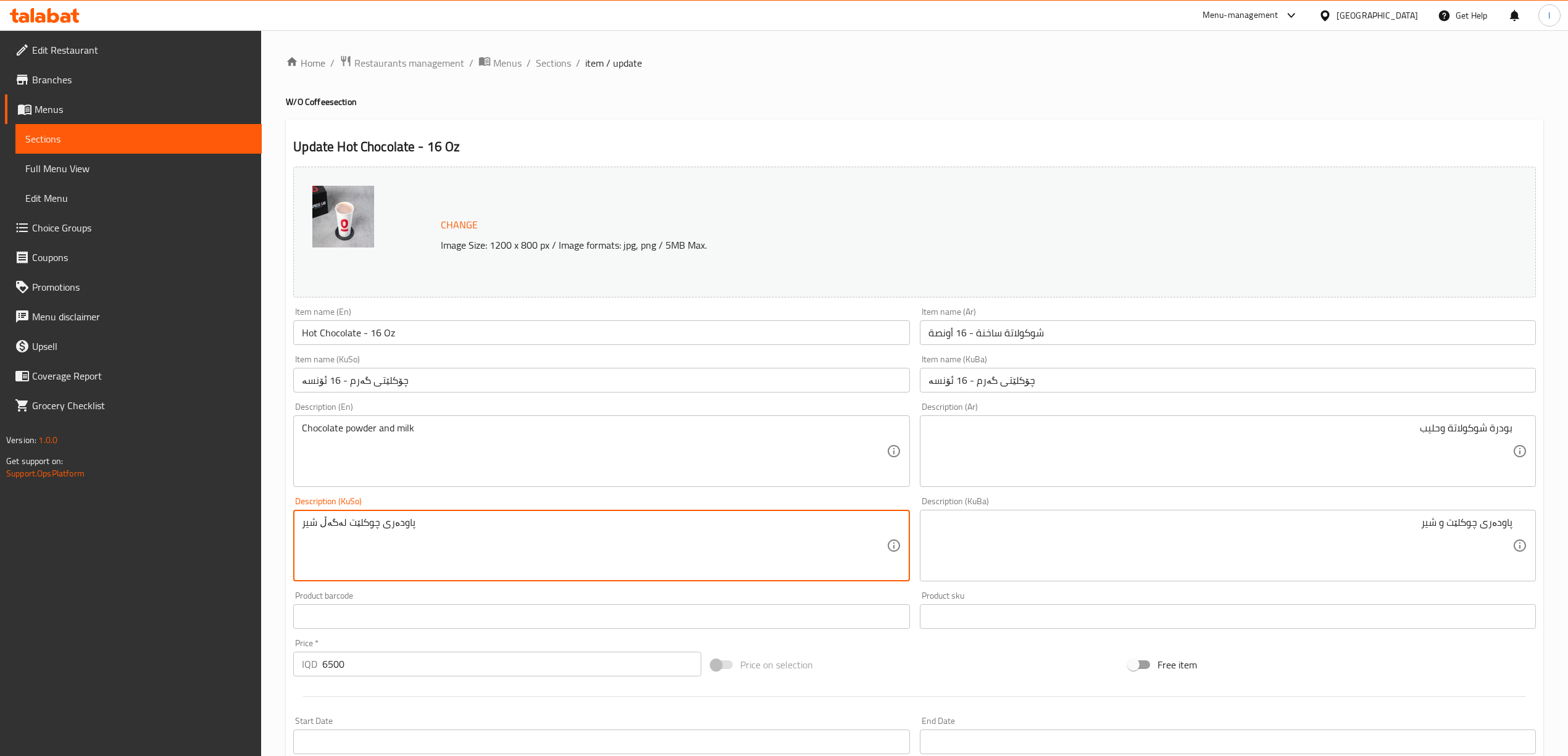
drag, startPoint x: 403, startPoint y: 552, endPoint x: 3, endPoint y: 546, distance: 400.0
paste textarea
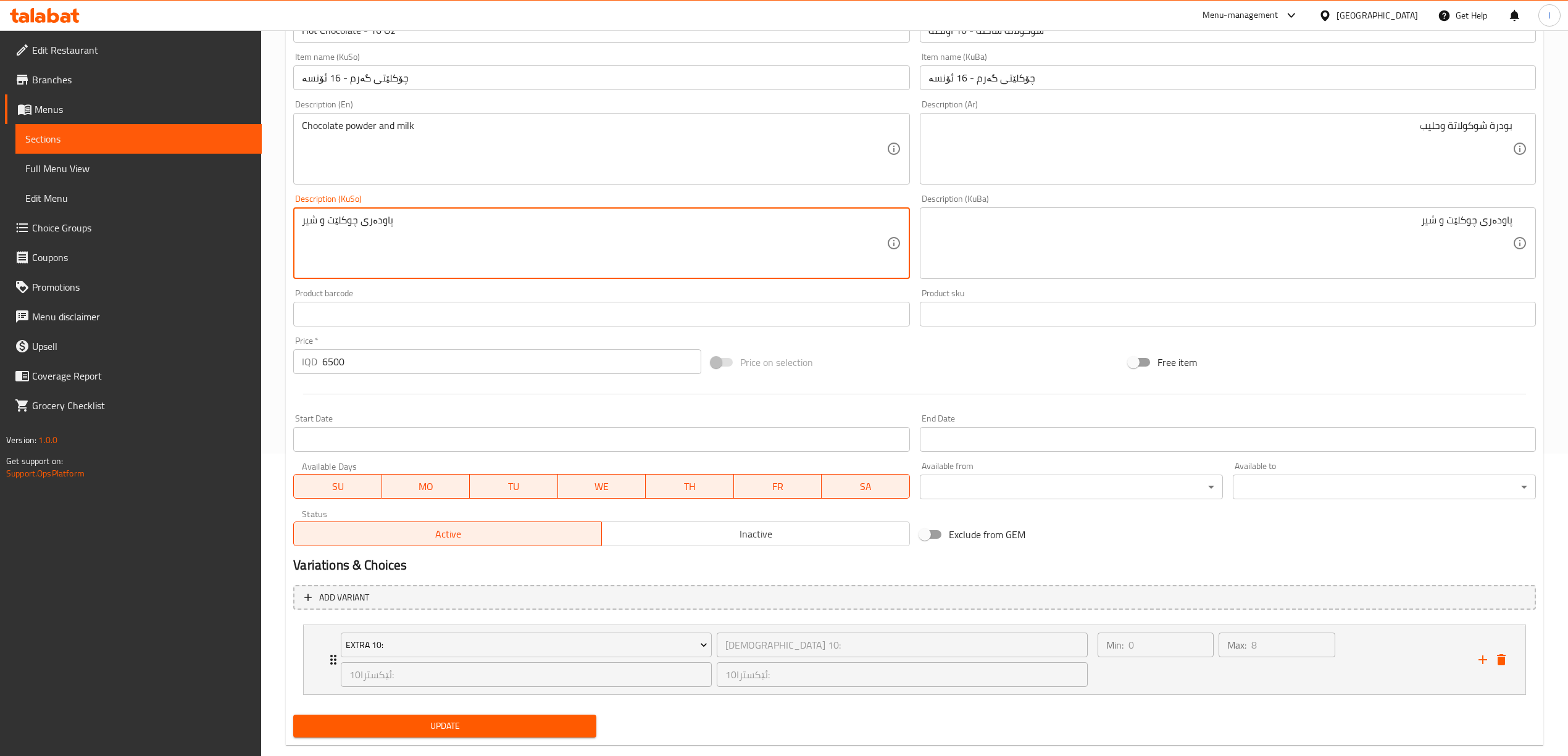
scroll to position [326, 0]
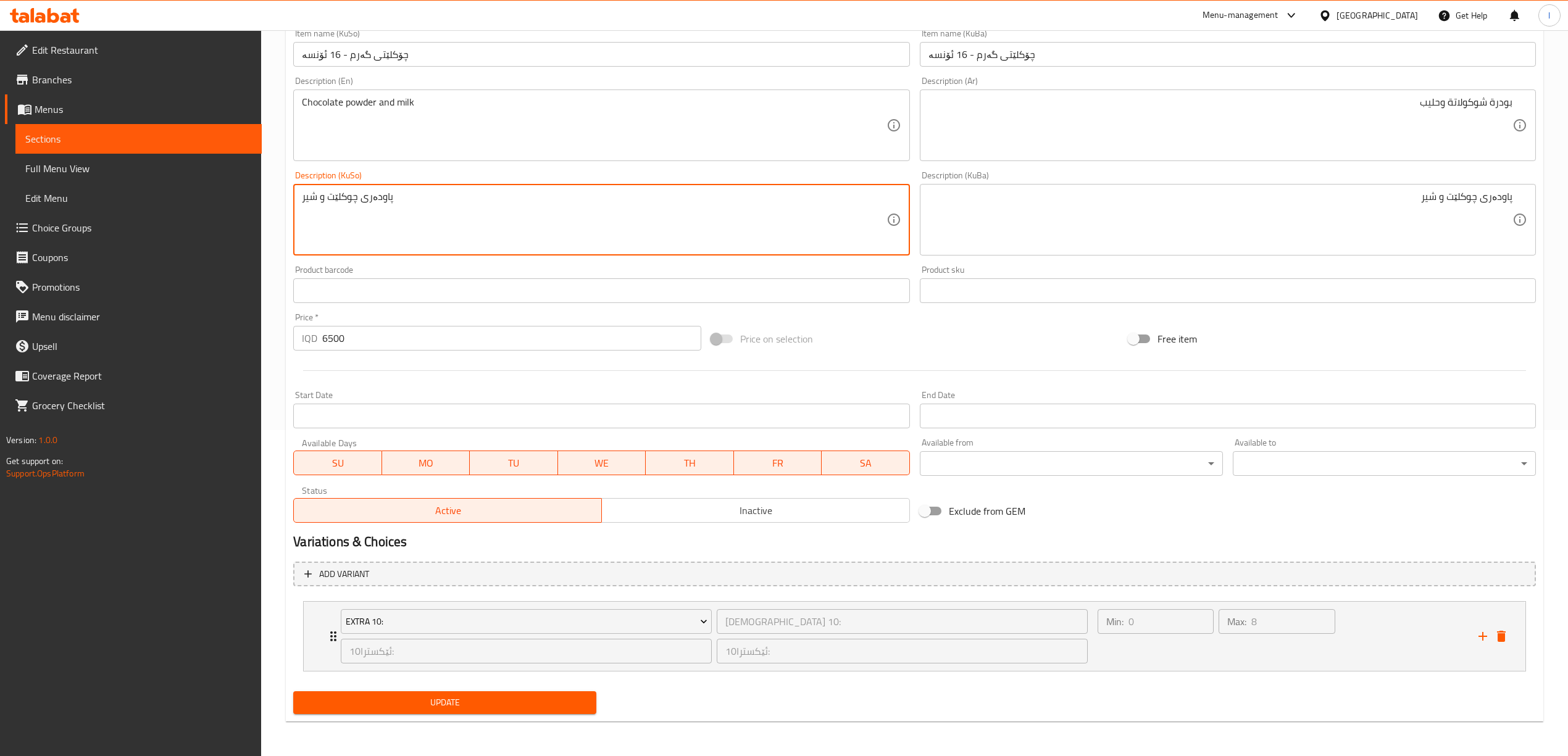
type textarea "پاودەری چوکلێت و شیر"
click at [482, 704] on span "Update" at bounding box center [444, 703] width 283 height 16
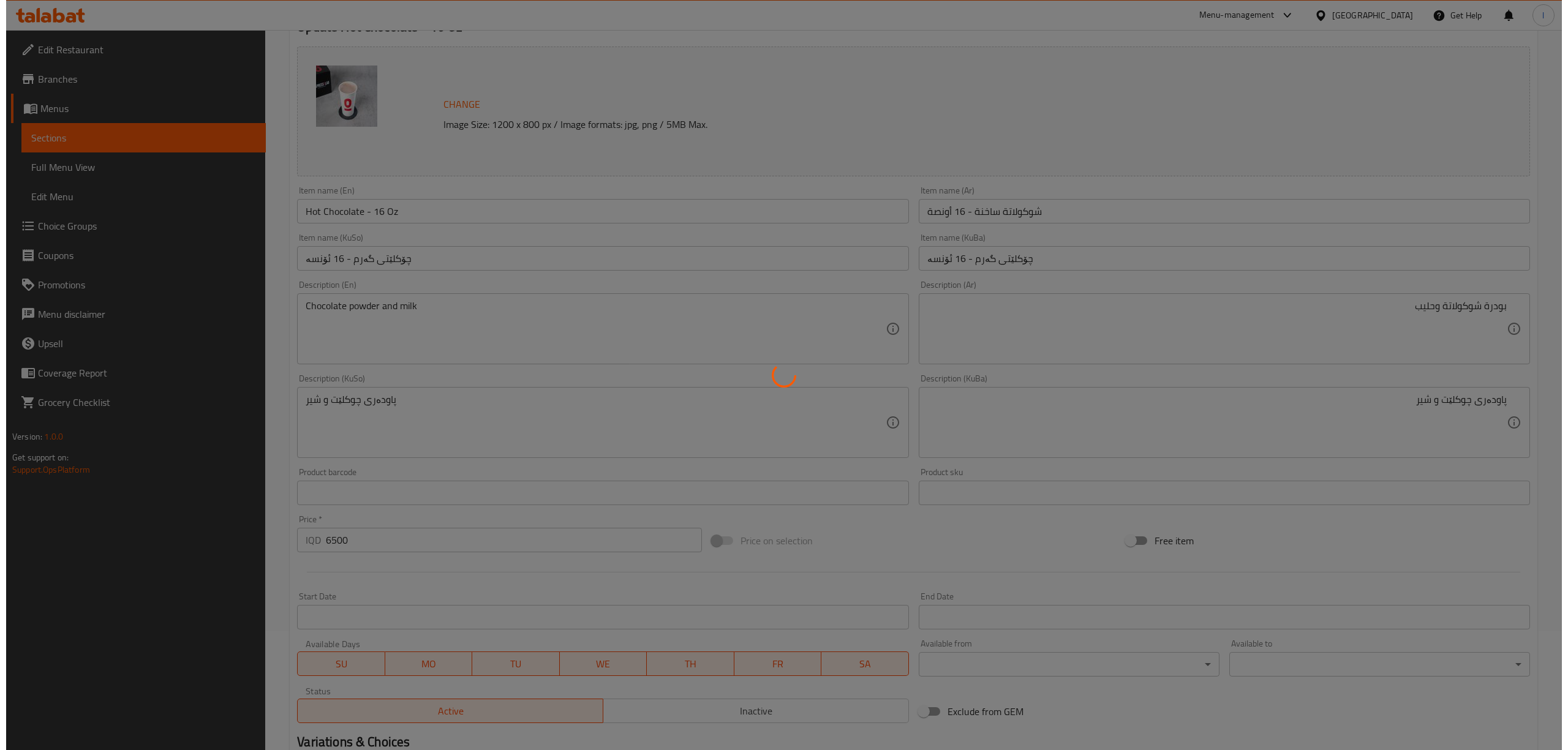
scroll to position [0, 0]
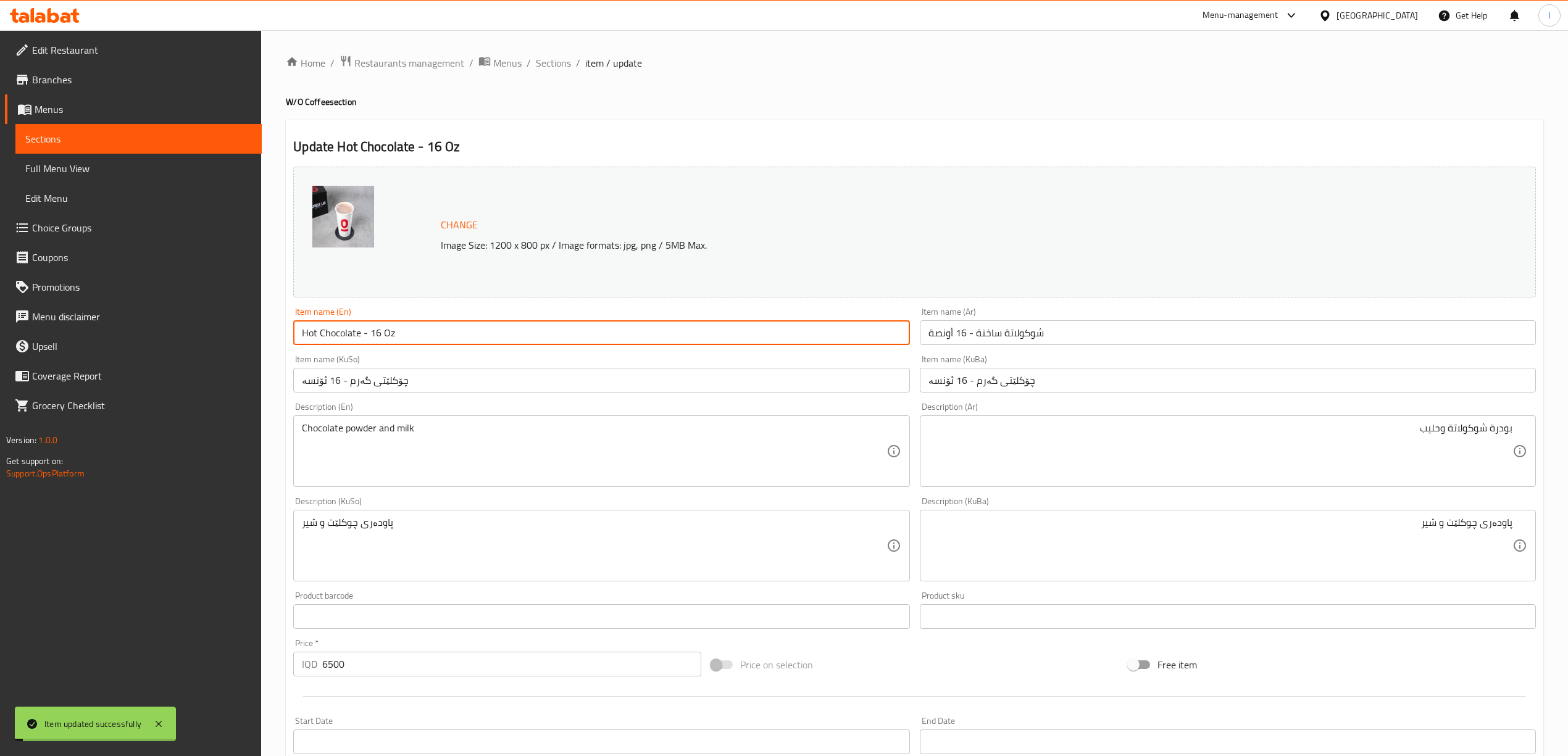
drag, startPoint x: 440, startPoint y: 334, endPoint x: 45, endPoint y: 340, distance: 395.0
click at [45, 340] on div "Edit Restaurant Branches Menus Sections Full Menu View Edit Menu Choice Groups …" at bounding box center [784, 556] width 1568 height 1052
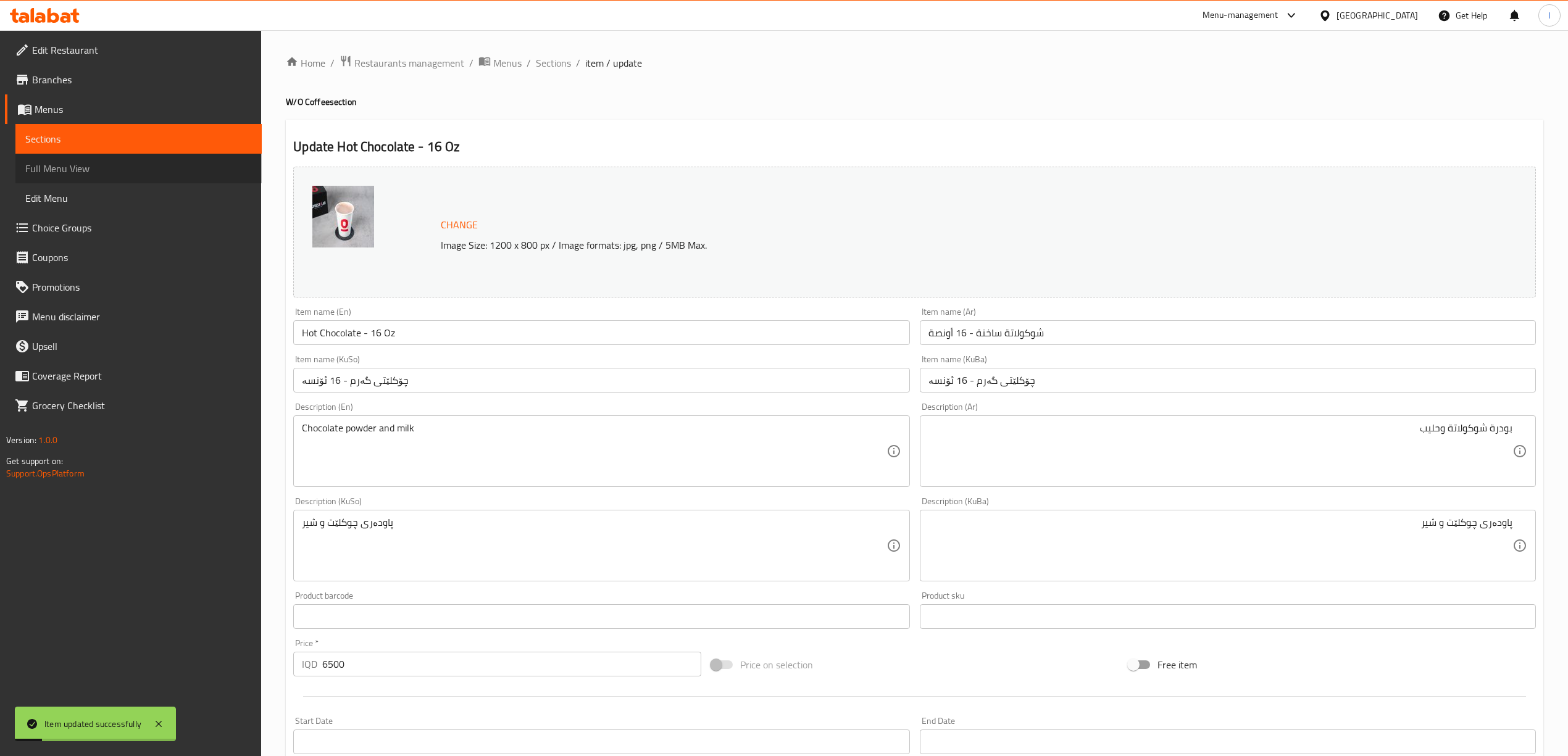
click at [75, 161] on span "Full Menu View" at bounding box center [138, 169] width 226 height 15
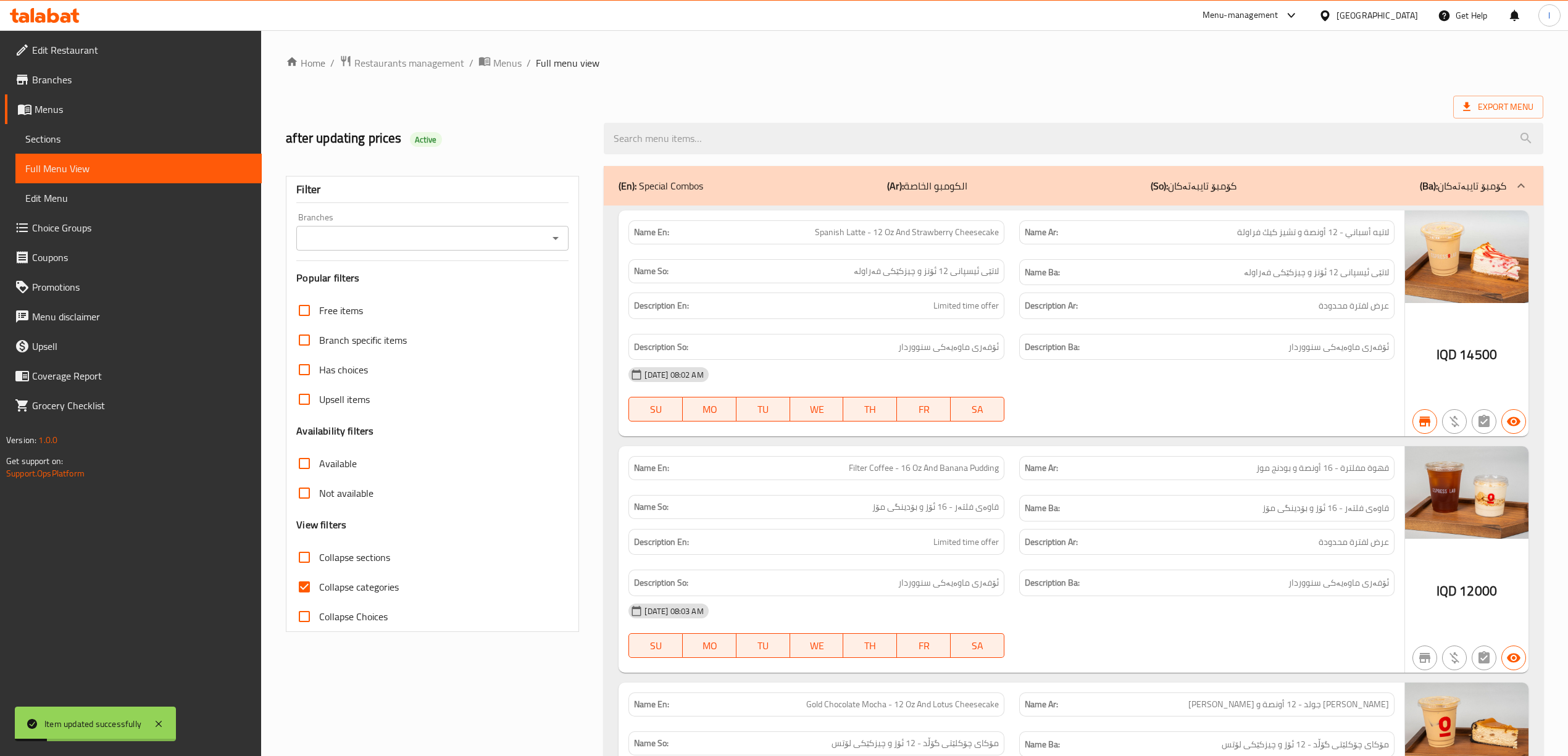
click at [431, 241] on input "Branches" at bounding box center [422, 238] width 245 height 17
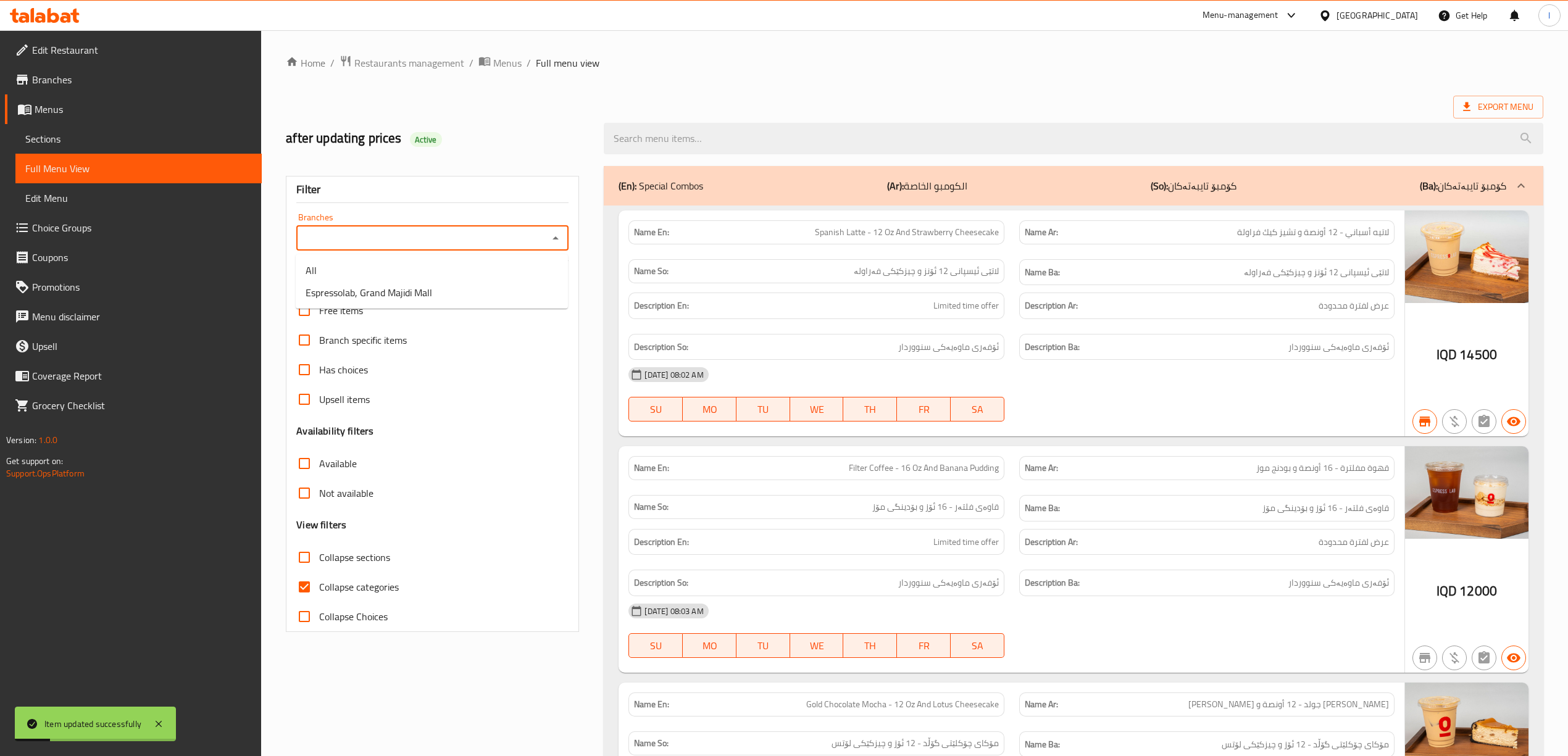
click at [415, 290] on span "Espressolab, Grand Majidi Mall" at bounding box center [368, 292] width 126 height 15
type input "Espressolab, Grand Majidi Mall"
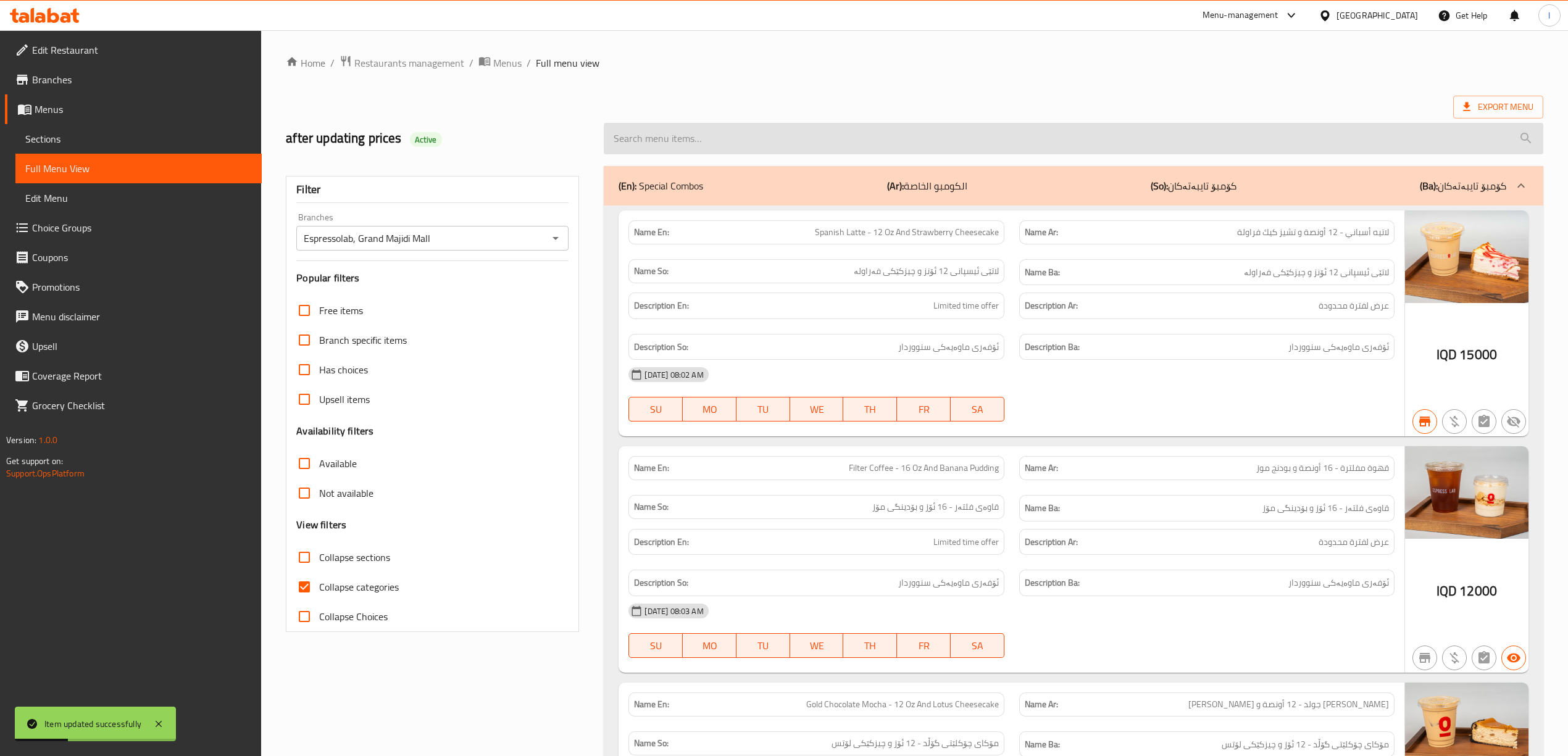
click at [692, 151] on input "search" at bounding box center [1073, 138] width 939 height 31
paste input "Hot Chocolate - 16 Oz"
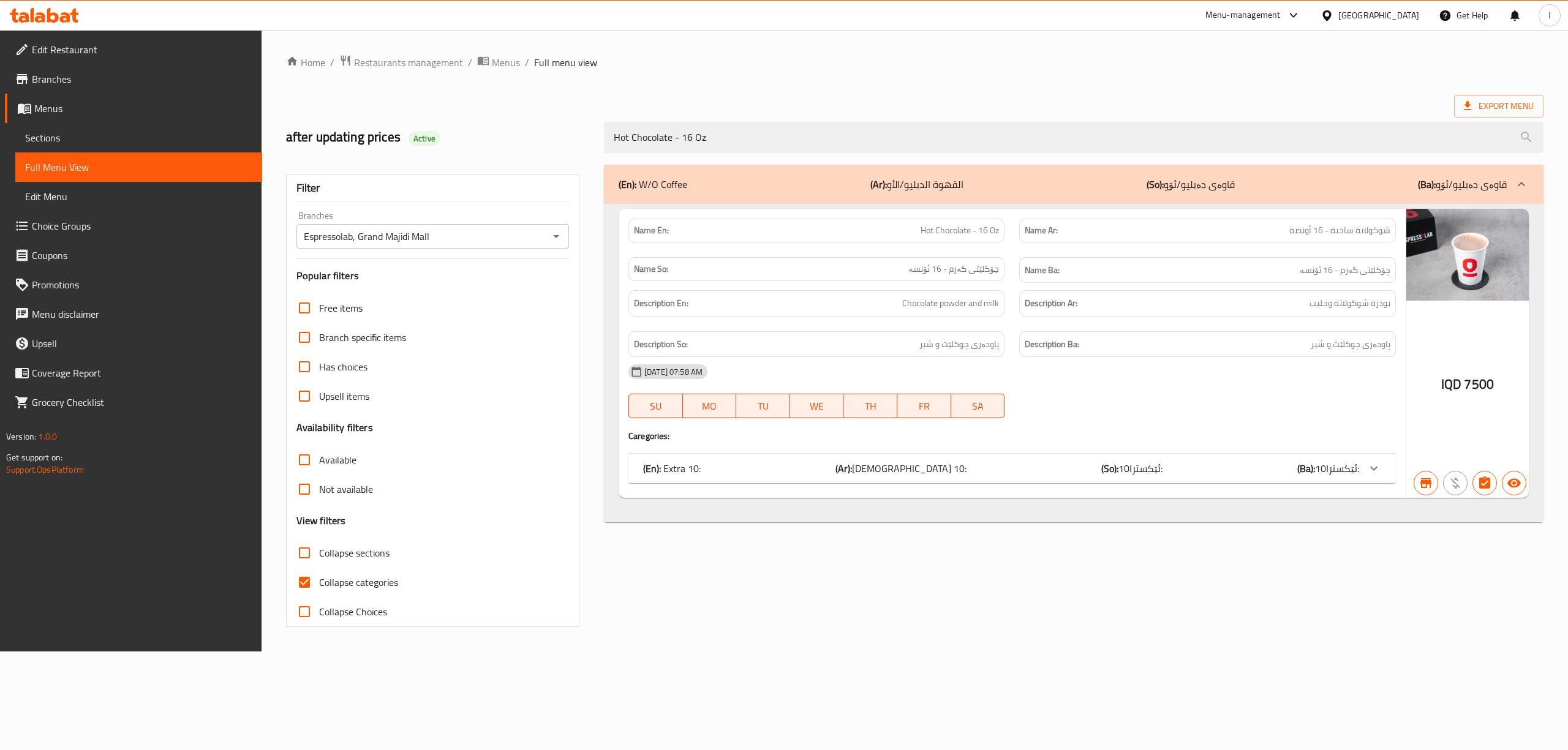
drag, startPoint x: 750, startPoint y: 127, endPoint x: 342, endPoint y: 140, distance: 408.2
click at [342, 140] on div "after updating prices Active Hot Chocolate - 16 Oz" at bounding box center [914, 137] width 1272 height 55
paste input "Cold Chocolate - 12"
type input "Cold Chocolate - 12 Oz"
click at [42, 149] on link "Sections" at bounding box center [138, 137] width 246 height 29
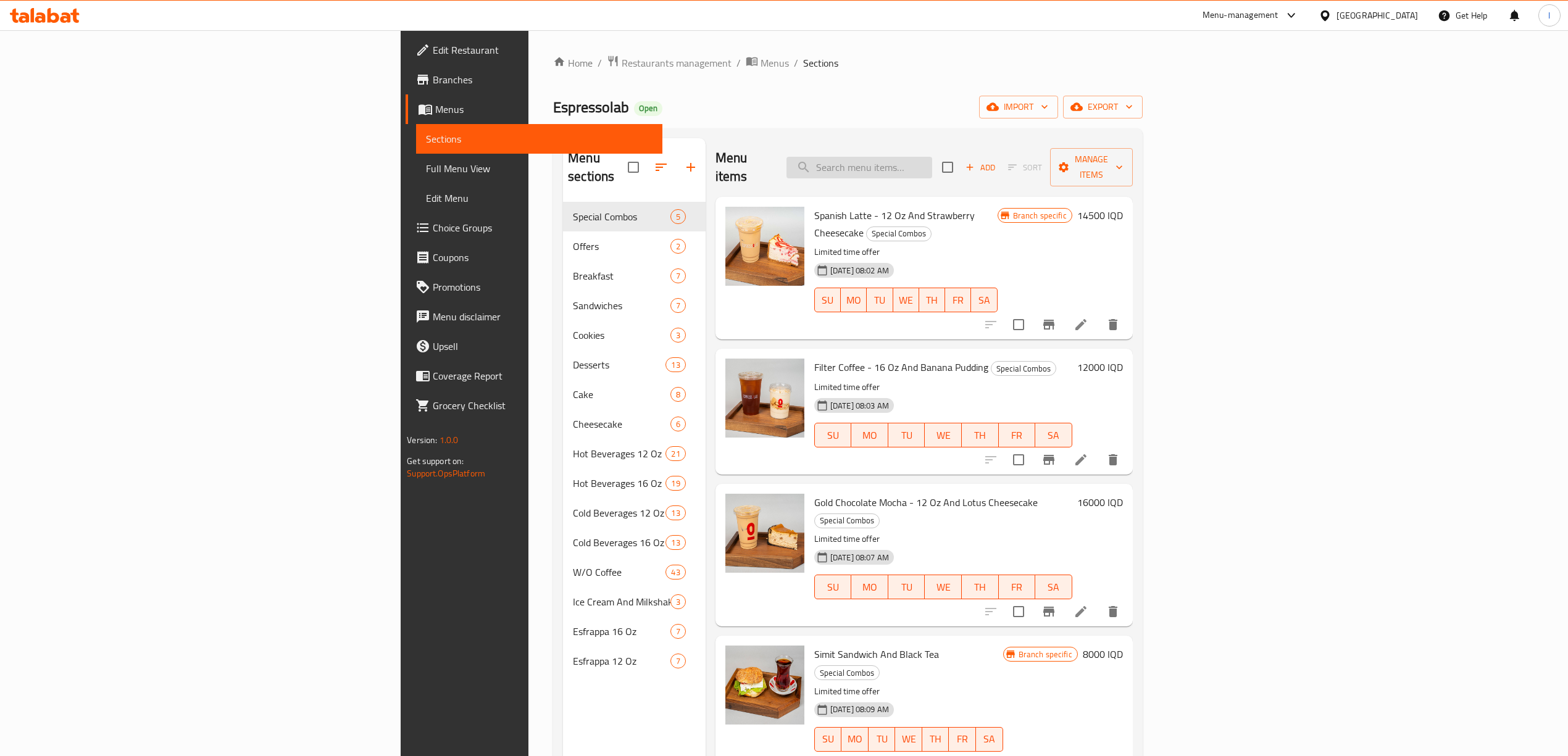
drag, startPoint x: 938, startPoint y: 154, endPoint x: 947, endPoint y: 144, distance: 13.5
click at [932, 157] on input "search" at bounding box center [859, 168] width 146 height 22
paste input "Cold Chocolate - 12 Oz"
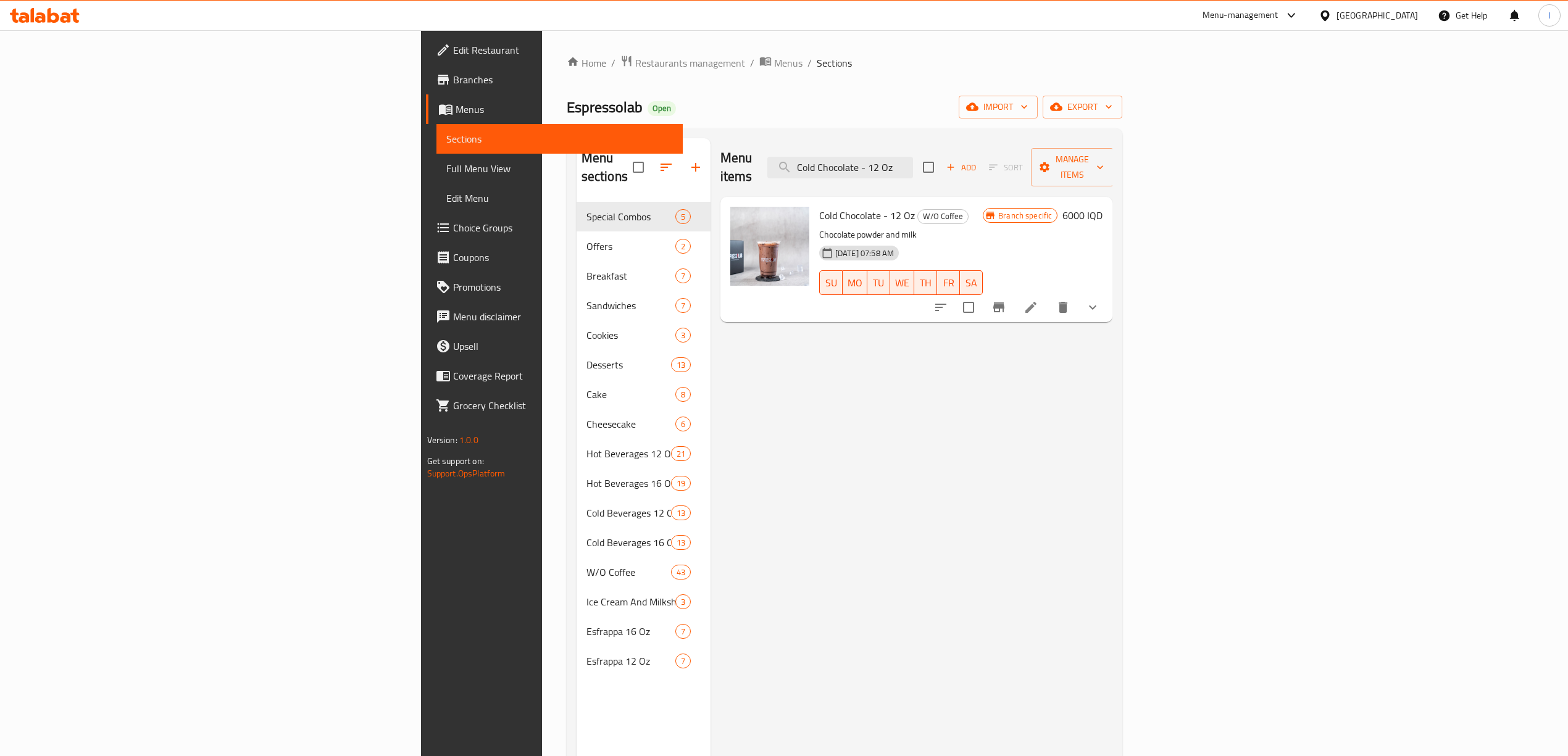
type input "Cold Chocolate - 12 Oz"
click at [1038, 300] on icon at bounding box center [1031, 307] width 15 height 15
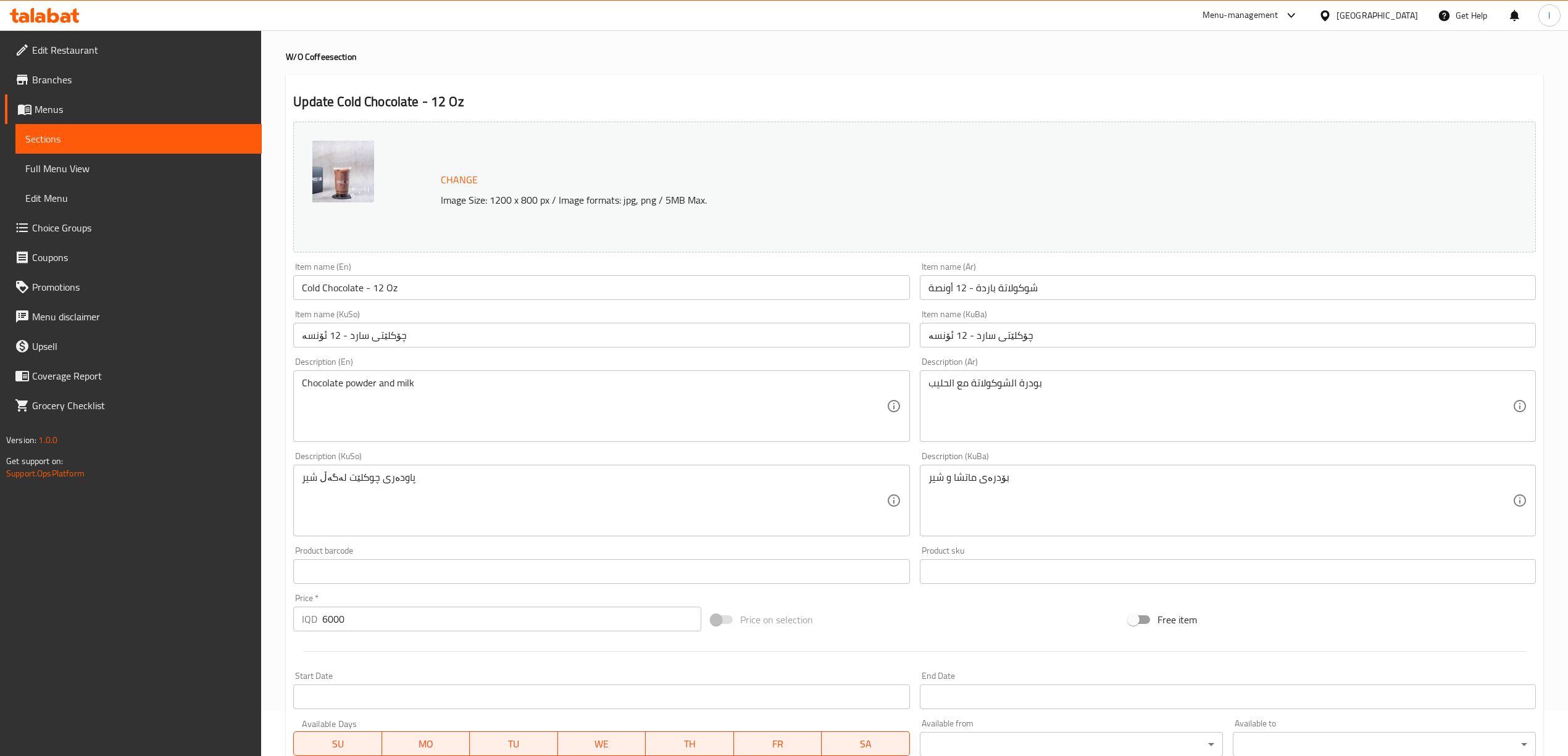
scroll to position [164, 0]
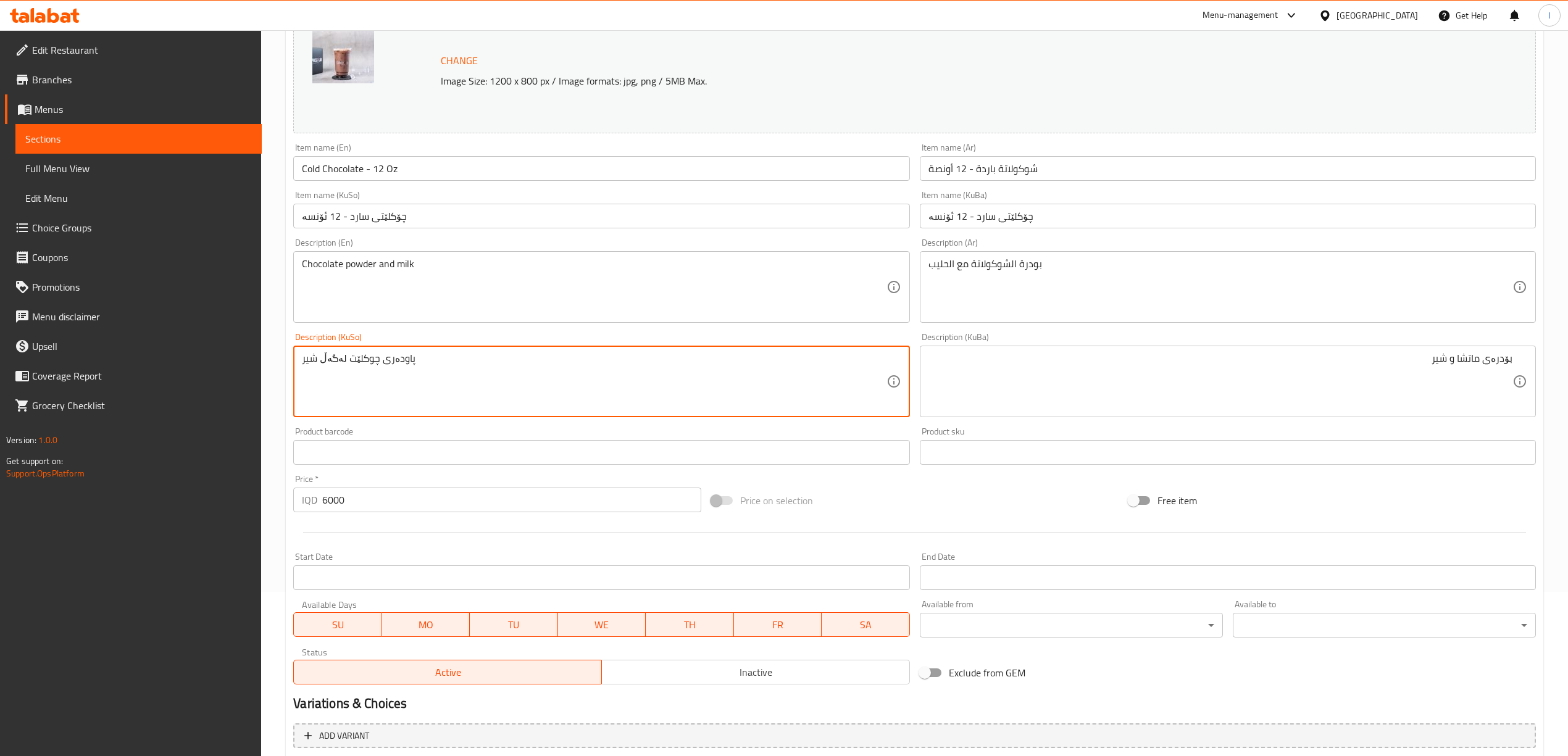
drag, startPoint x: 593, startPoint y: 399, endPoint x: 147, endPoint y: 360, distance: 447.7
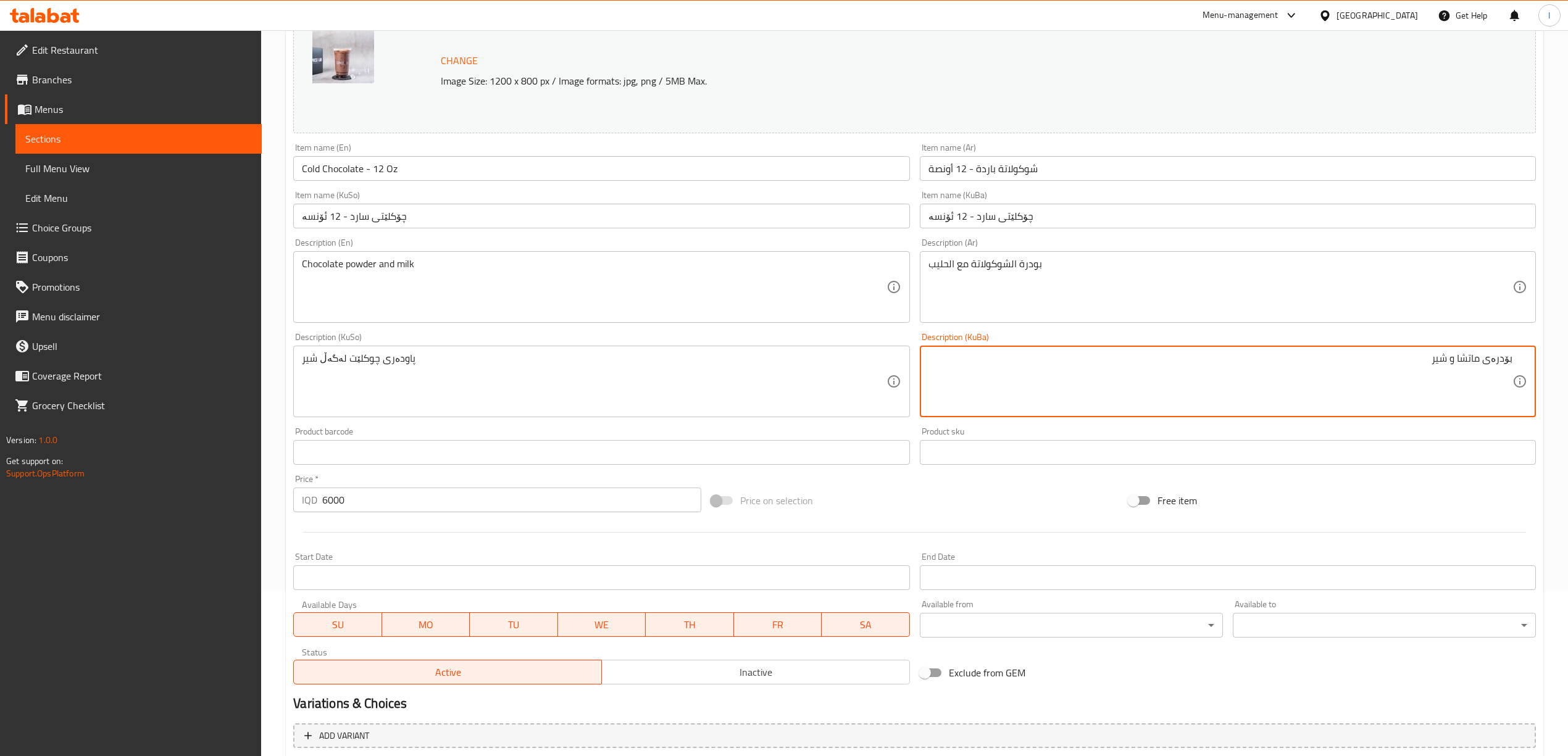
drag, startPoint x: 1376, startPoint y: 374, endPoint x: 1579, endPoint y: 353, distance: 204.1
paste textarea "پاودەری چوکلێت لەگەڵ"
type textarea "پاودەری چوکلێت لەگەڵ شیر"
click at [1059, 247] on div "Description (Ar) بودرة الشوكولاتة مع الحليب Description (Ar)" at bounding box center [1228, 280] width 616 height 84
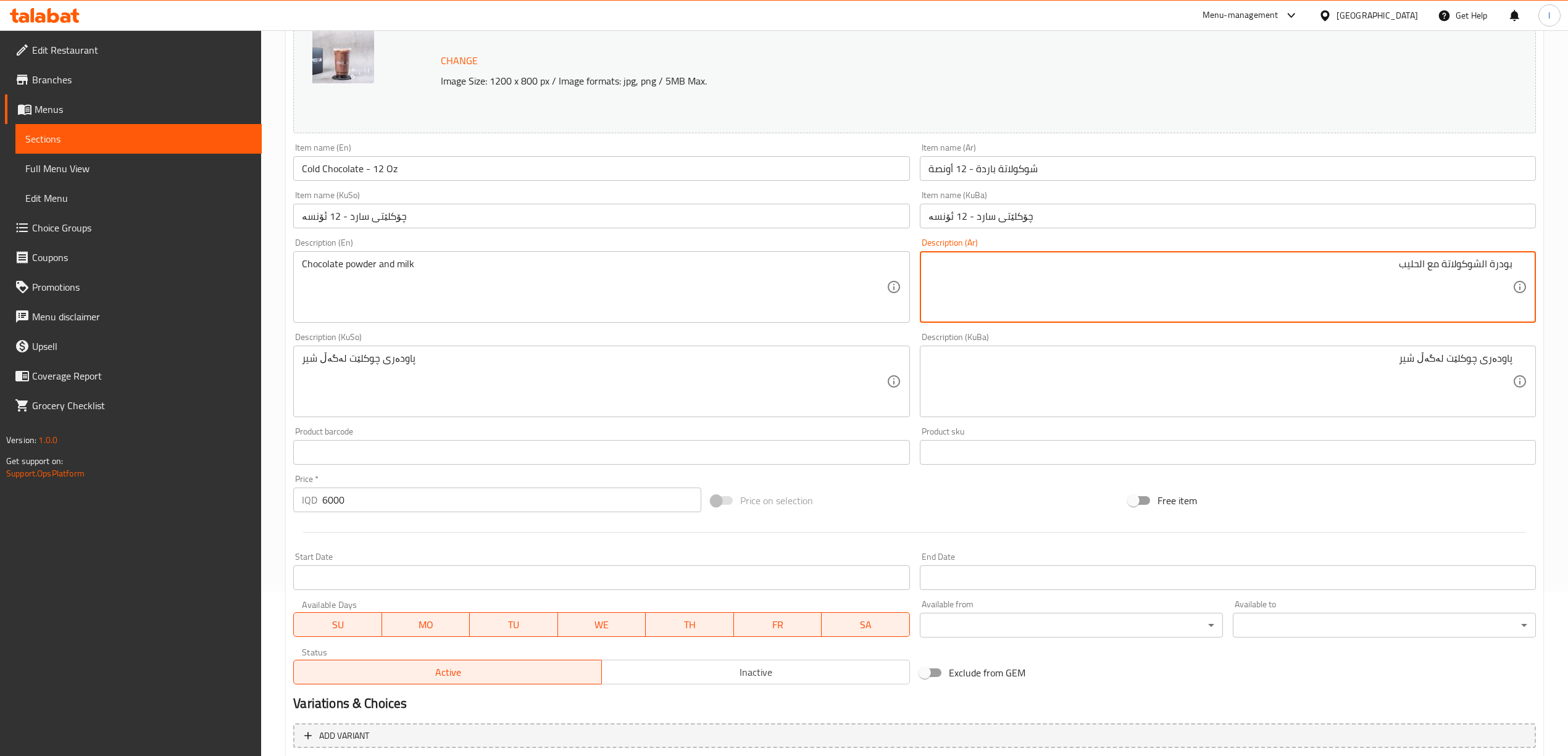
drag, startPoint x: 1421, startPoint y: 268, endPoint x: 1440, endPoint y: 275, distance: 20.2
click at [1440, 275] on textarea "بودرة الشوكولاتة مع الحليب" at bounding box center [1220, 288] width 584 height 59
click at [1482, 268] on textarea "بودرة الشوكولاتة وحليب" at bounding box center [1220, 288] width 584 height 59
type textarea "بودرة شوكولاتة وحليب"
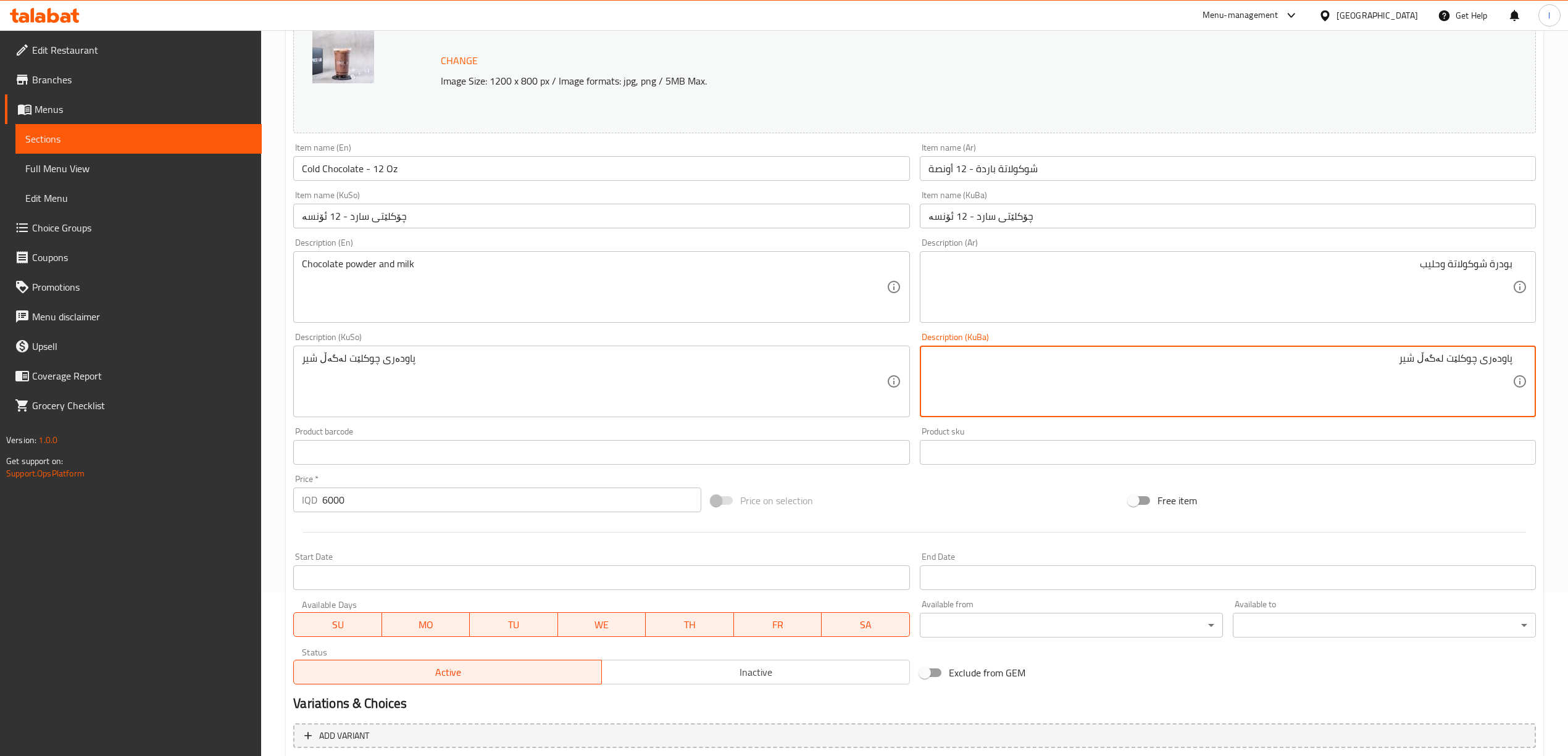
click at [1433, 361] on textarea "پاودەری چوکلێت لەگەڵ شیر" at bounding box center [1220, 382] width 584 height 59
drag, startPoint x: 1346, startPoint y: 356, endPoint x: 1579, endPoint y: 351, distance: 233.1
click at [1568, 352] on html "​ Menu-management [GEOGRAPHIC_DATA] Get Help l Edit Restaurant Branches Menus S…" at bounding box center [784, 214] width 1568 height 756
type textarea "پاودەری چوکلێت و شیر"
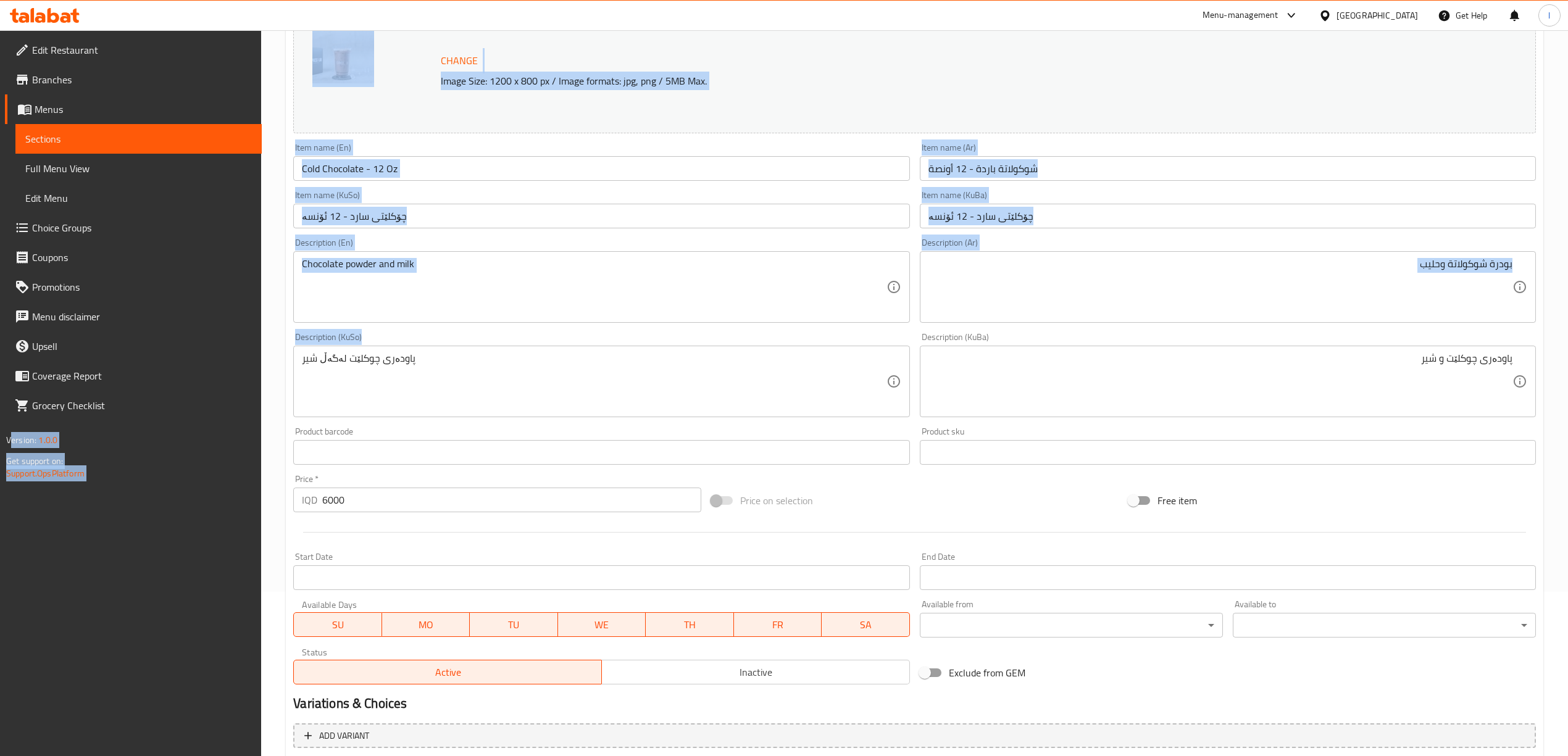
drag, startPoint x: 516, startPoint y: 411, endPoint x: 0, endPoint y: 411, distance: 516.0
click at [0, 411] on div "Edit Restaurant Branches Menus Sections Full Menu View Edit Menu Choice Groups …" at bounding box center [784, 392] width 1568 height 1052
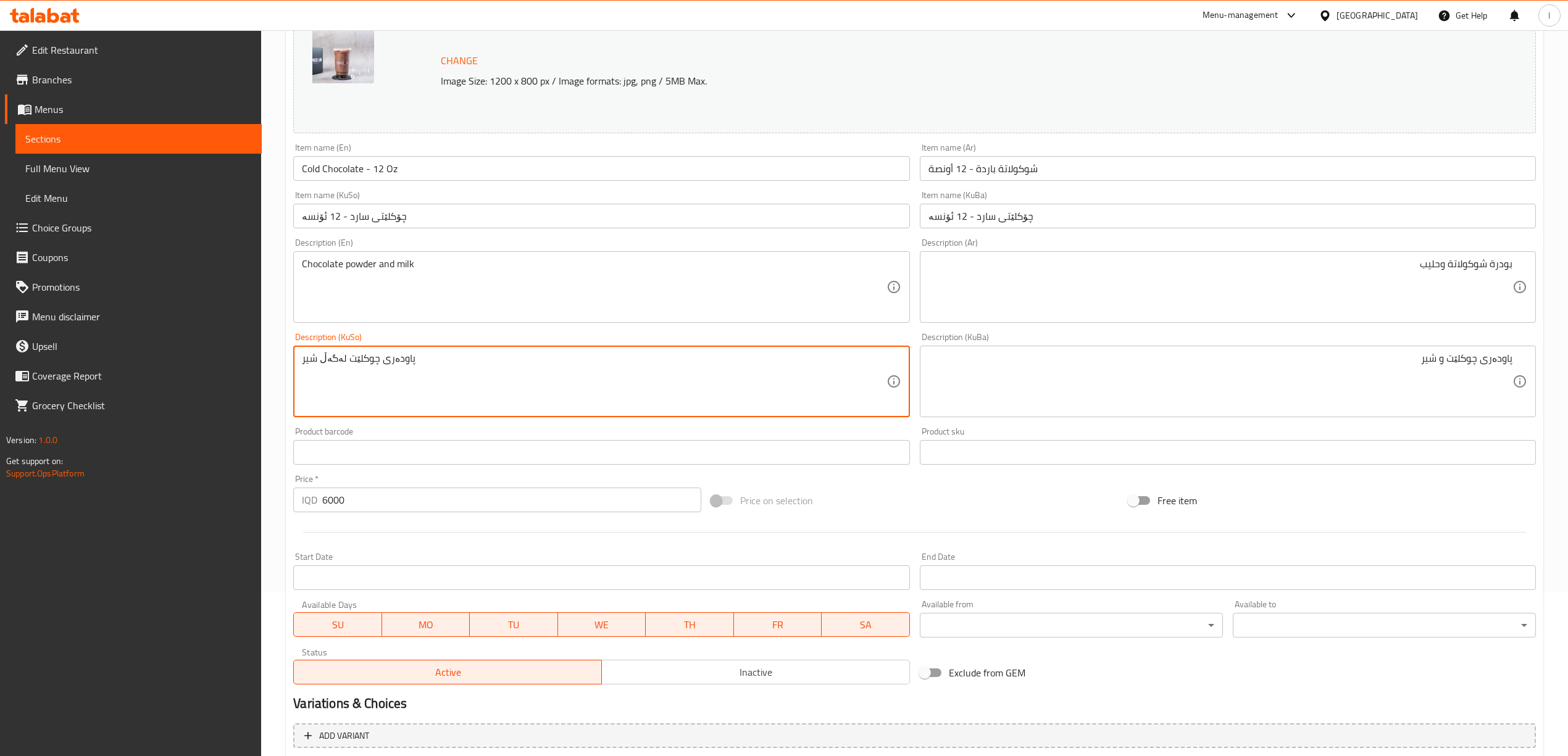
drag, startPoint x: 381, startPoint y: 356, endPoint x: 0, endPoint y: 346, distance: 381.1
paste textarea
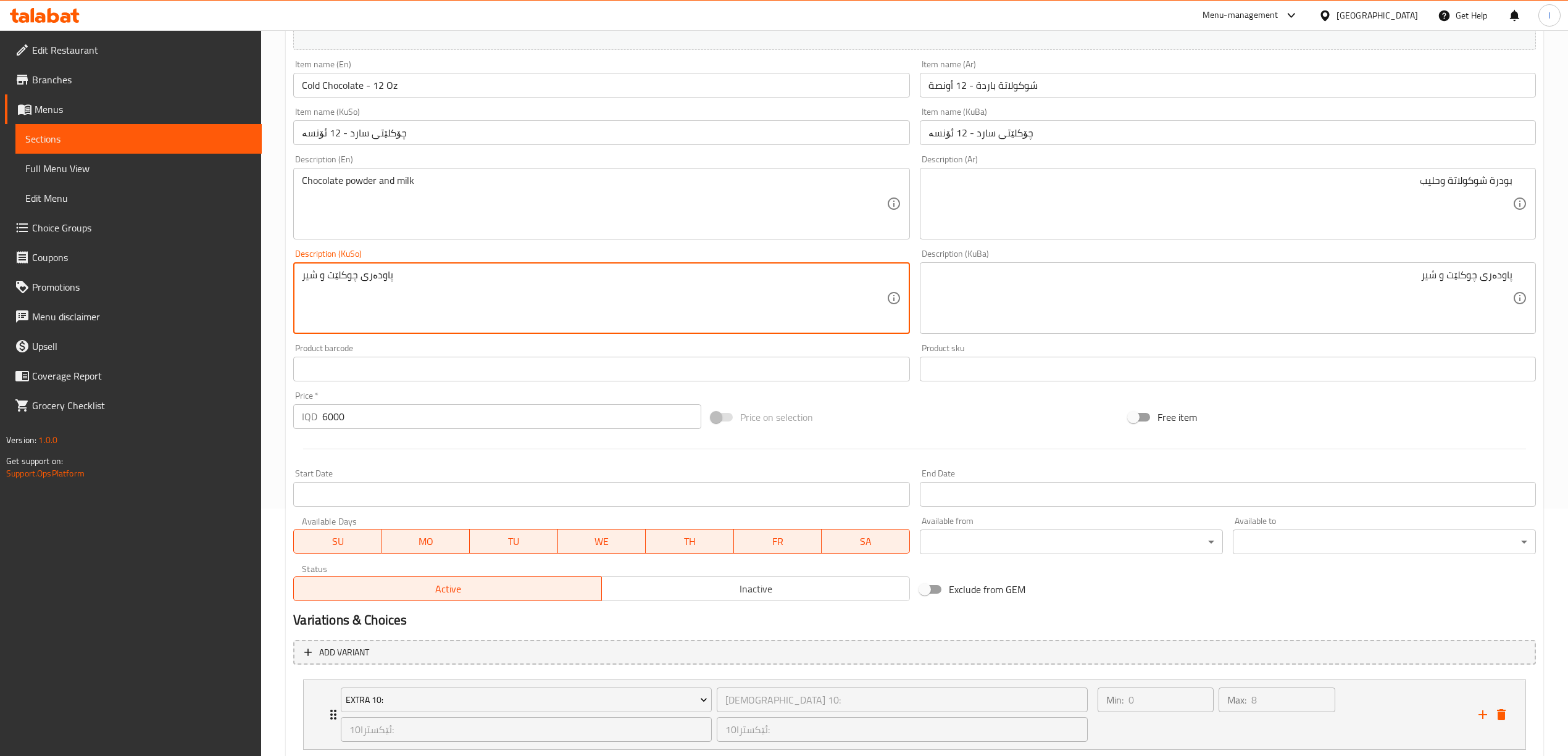
scroll to position [326, 0]
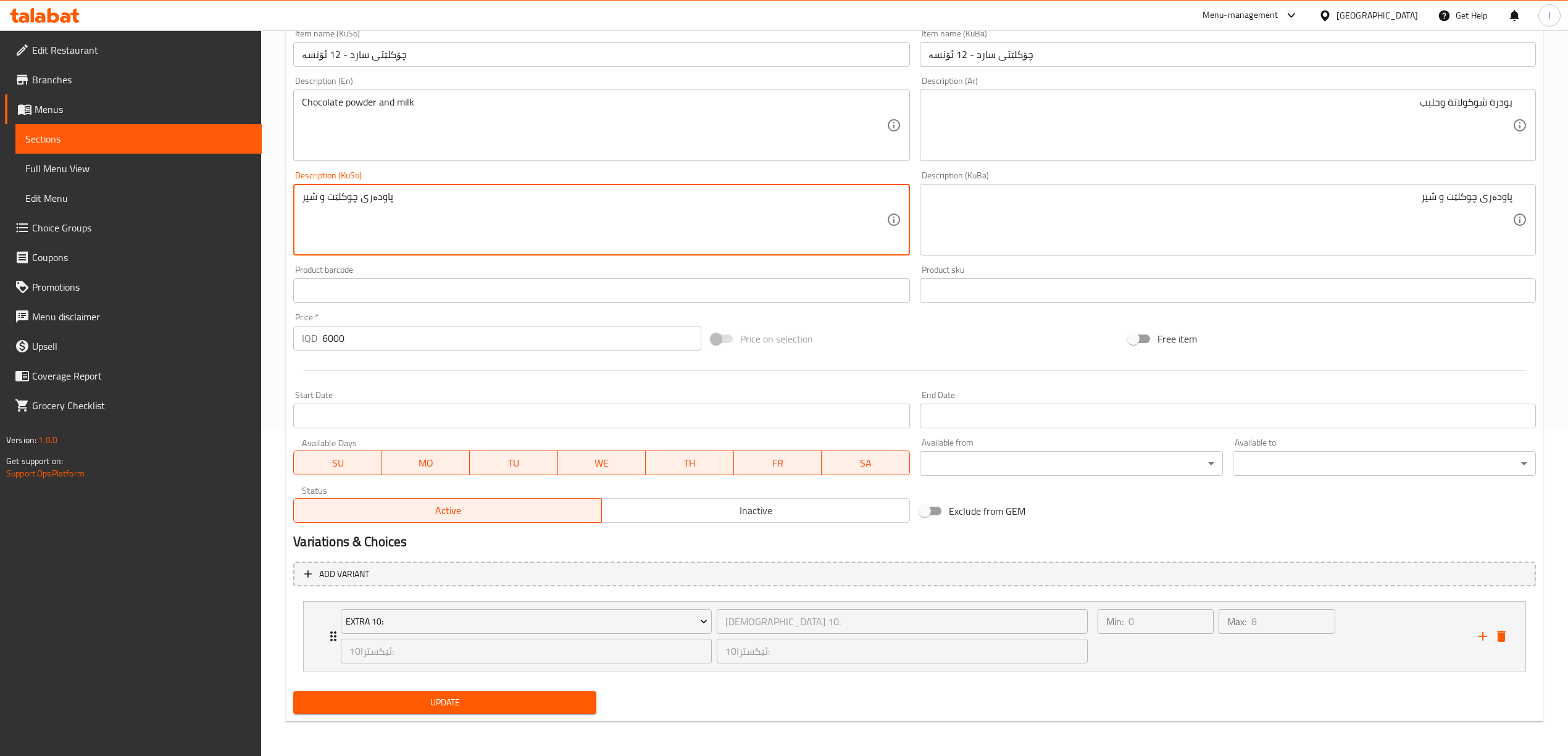
type textarea "پاودەری چوکلێت و شیر"
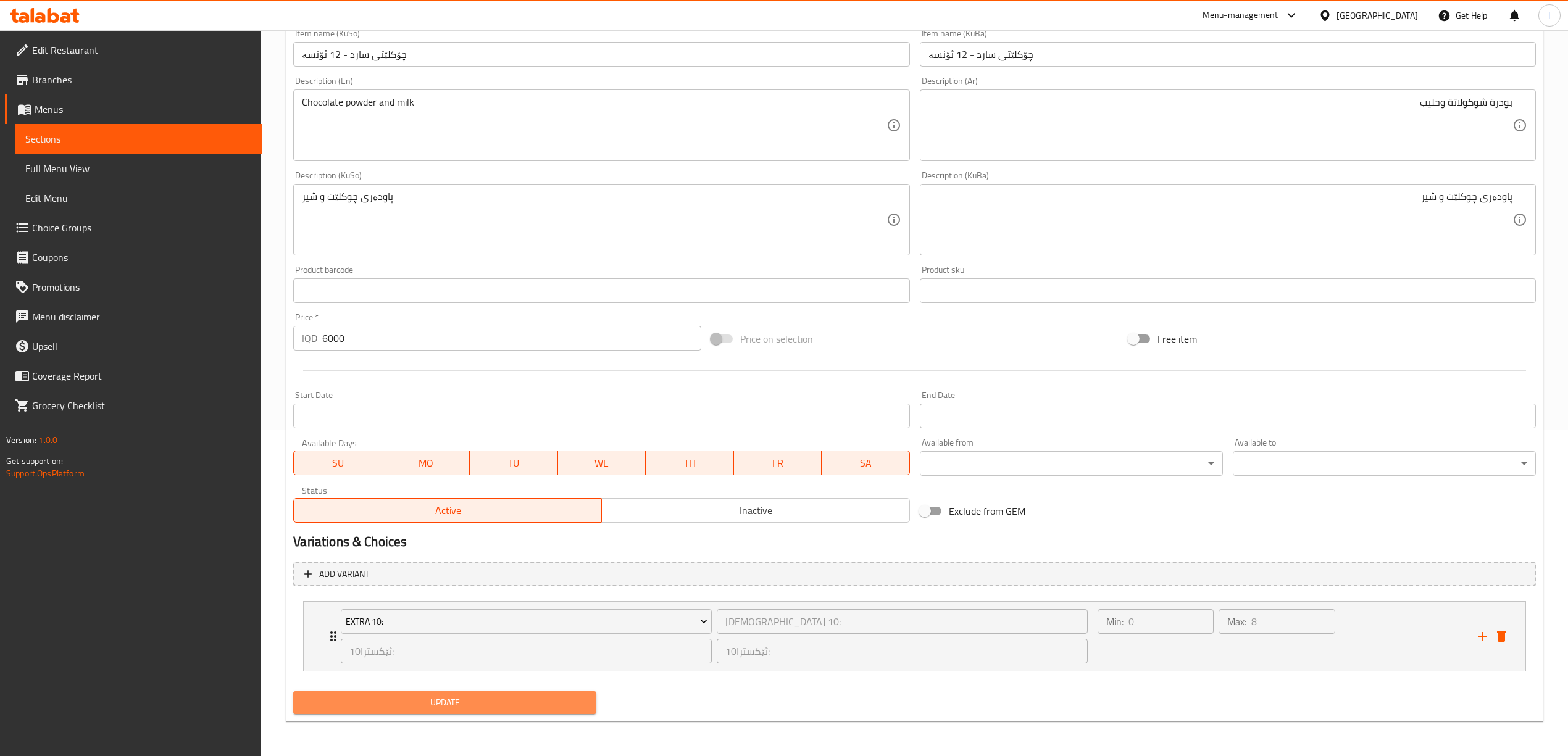
click at [475, 703] on span "Update" at bounding box center [444, 703] width 283 height 16
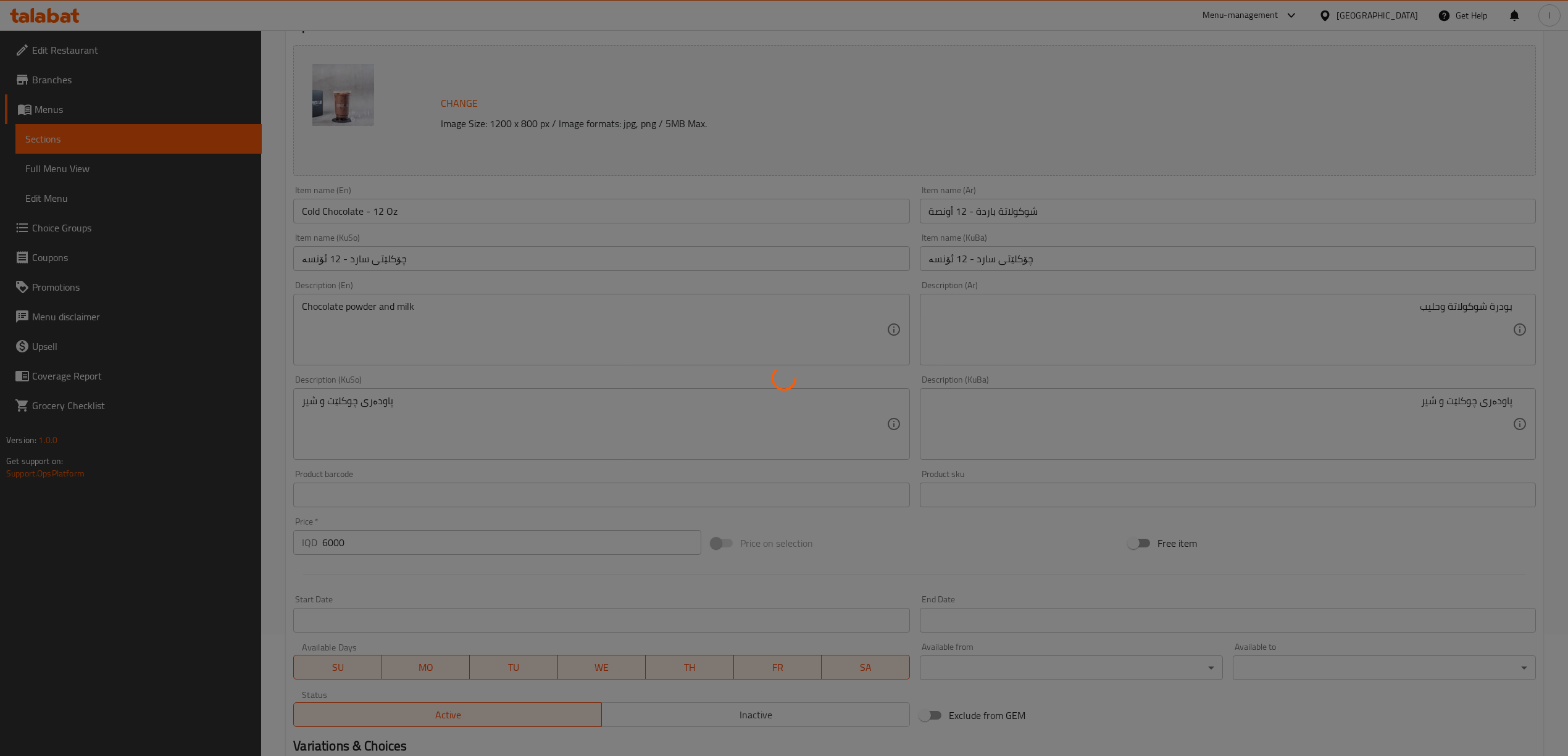
scroll to position [0, 0]
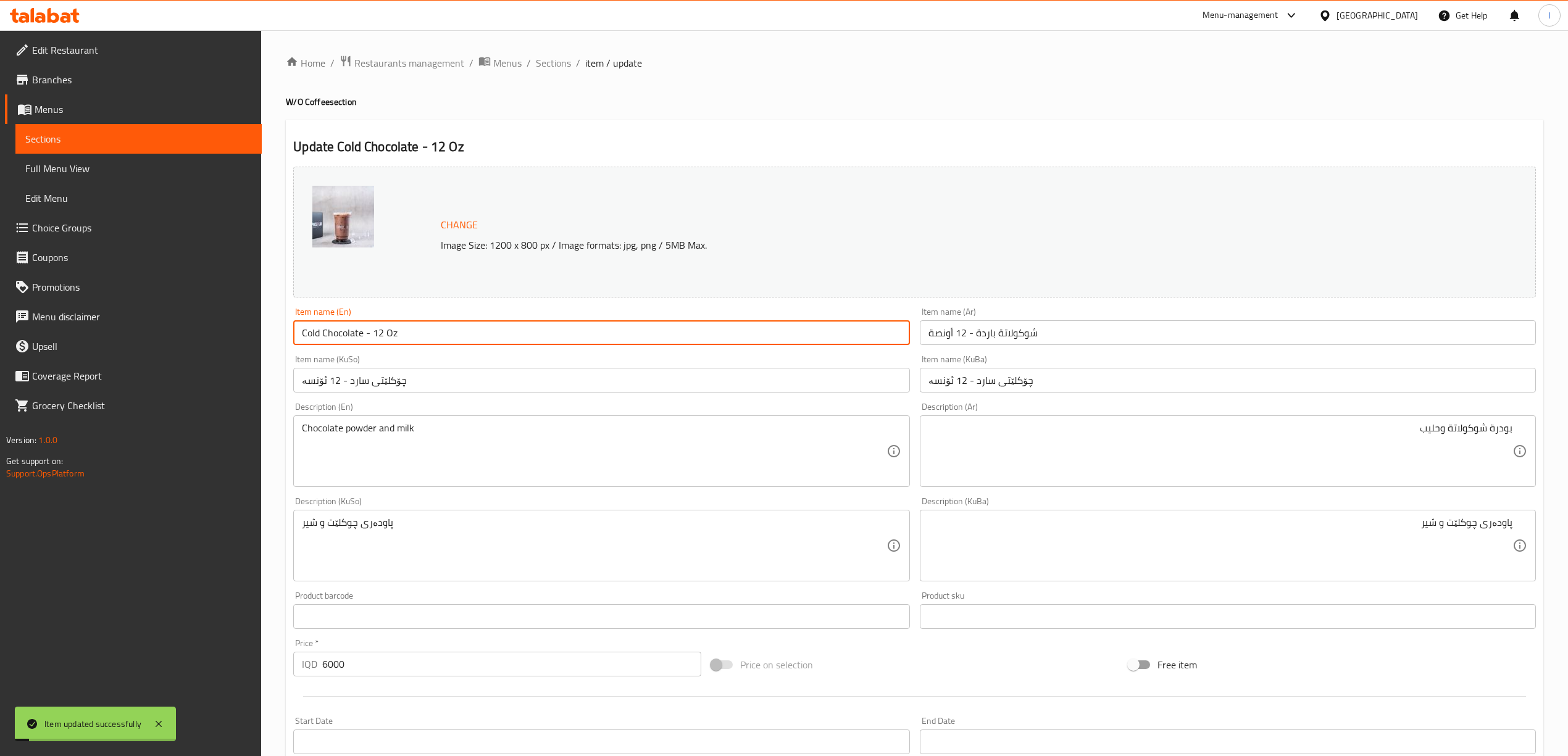
drag, startPoint x: 435, startPoint y: 332, endPoint x: 3, endPoint y: 253, distance: 439.2
click at [0, 265] on div "Edit Restaurant Branches Menus Sections Full Menu View Edit Menu Choice Groups …" at bounding box center [784, 556] width 1568 height 1052
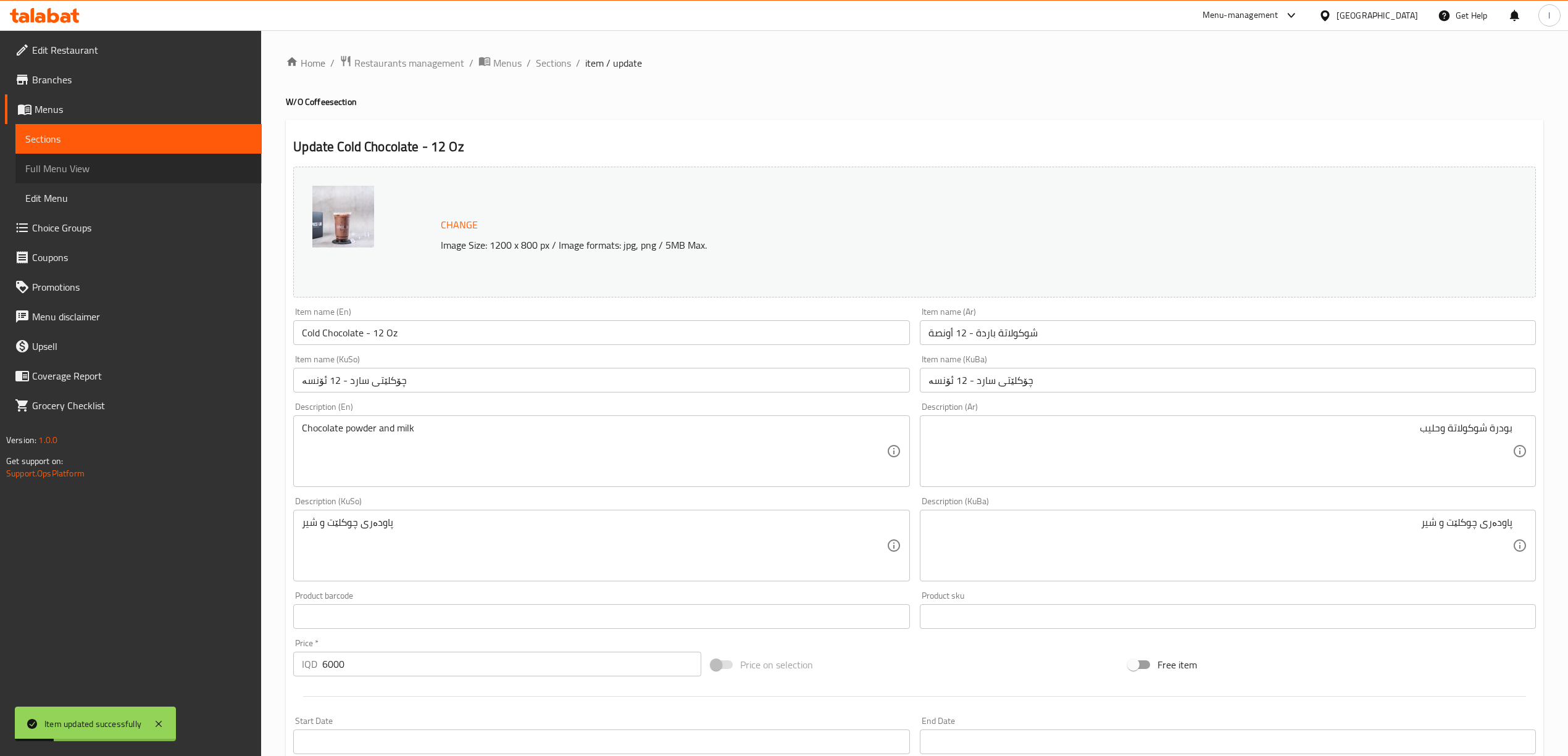
click at [71, 161] on span "Full Menu View" at bounding box center [138, 169] width 226 height 15
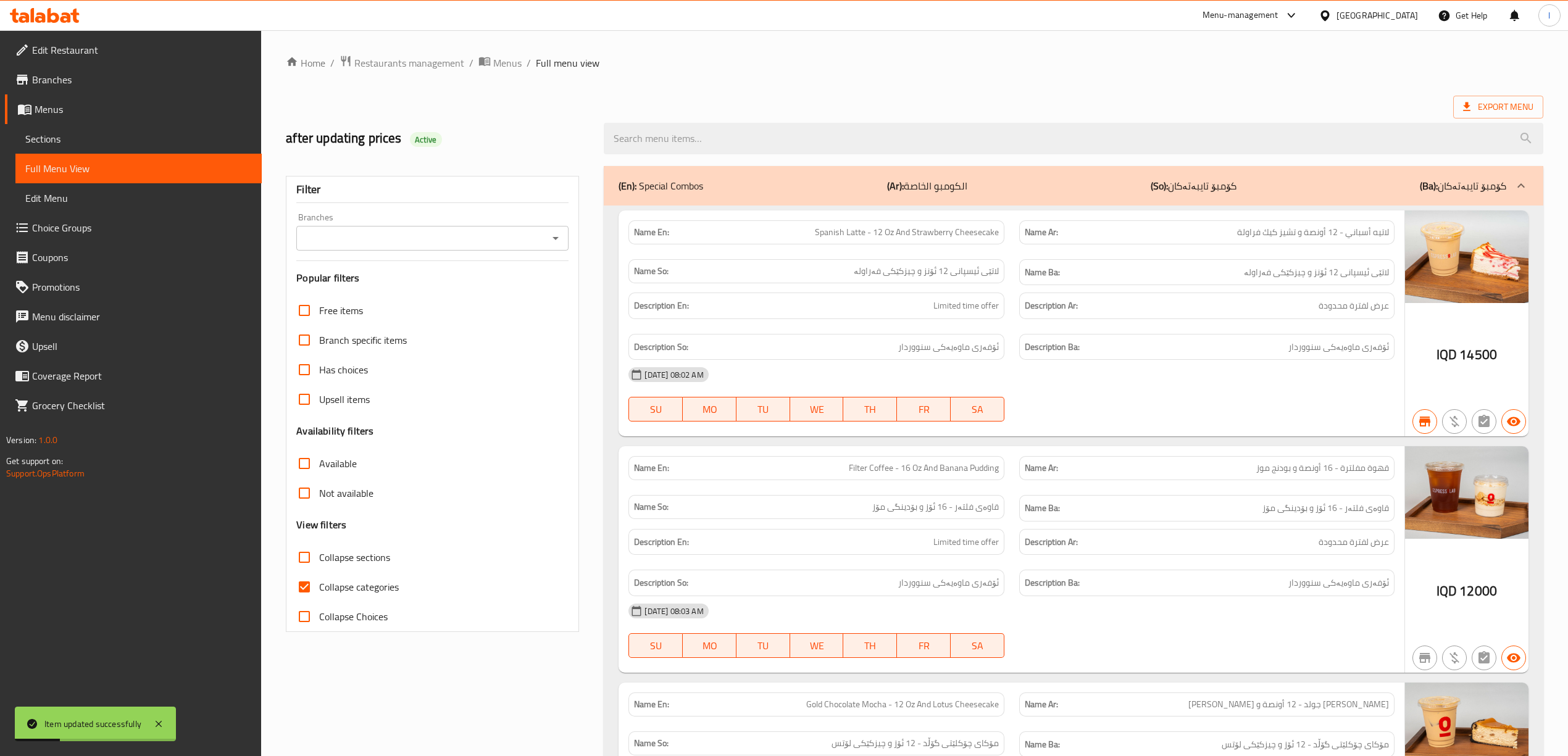
click at [511, 239] on input "Branches" at bounding box center [422, 238] width 245 height 17
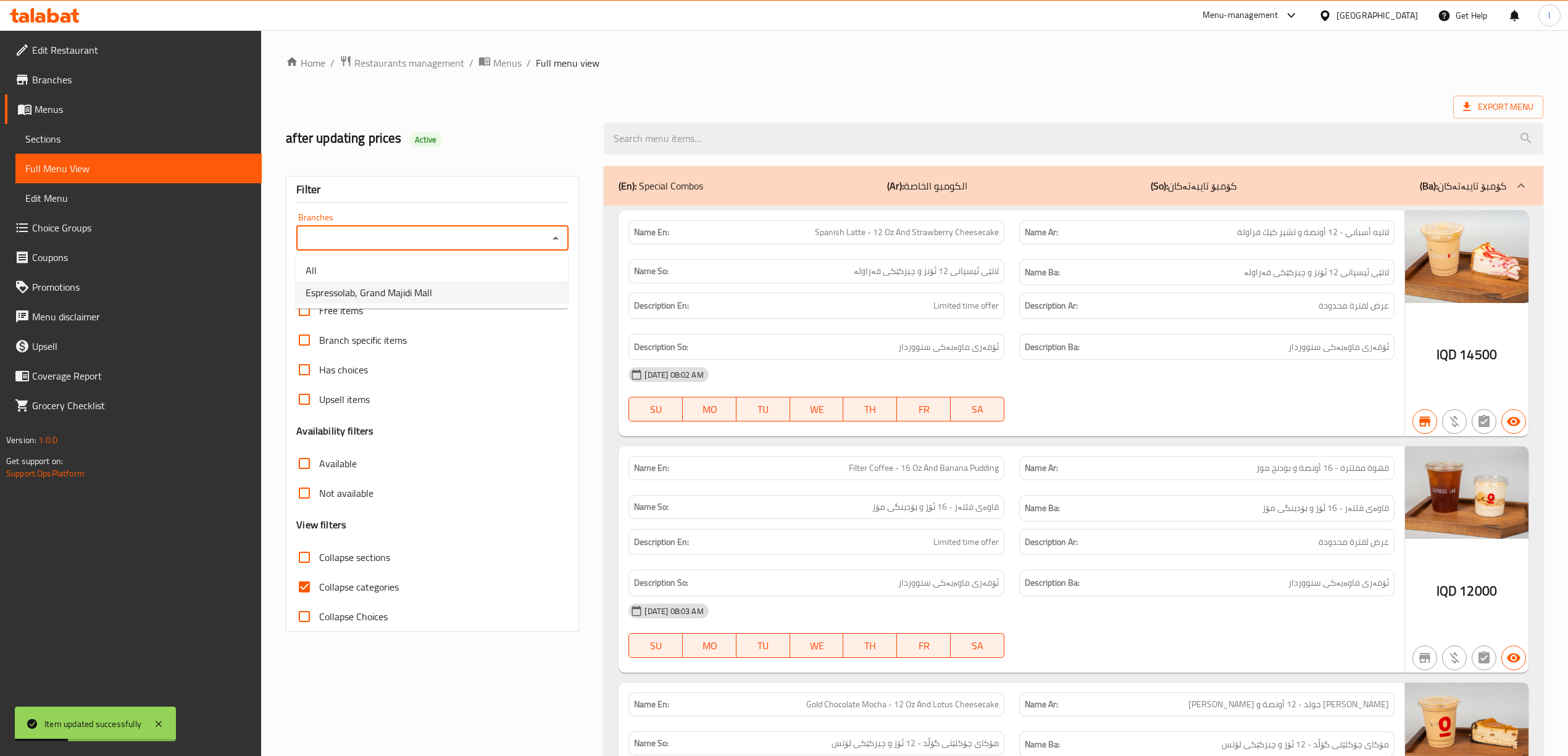
click at [411, 300] on span "Espressolab, Grand Majidi Mall" at bounding box center [368, 292] width 126 height 15
type input "Espressolab, Grand Majidi Mall"
click at [336, 582] on span "Collapse categories" at bounding box center [358, 587] width 80 height 15
click at [319, 582] on input "Collapse categories" at bounding box center [304, 586] width 29 height 29
checkbox input "false"
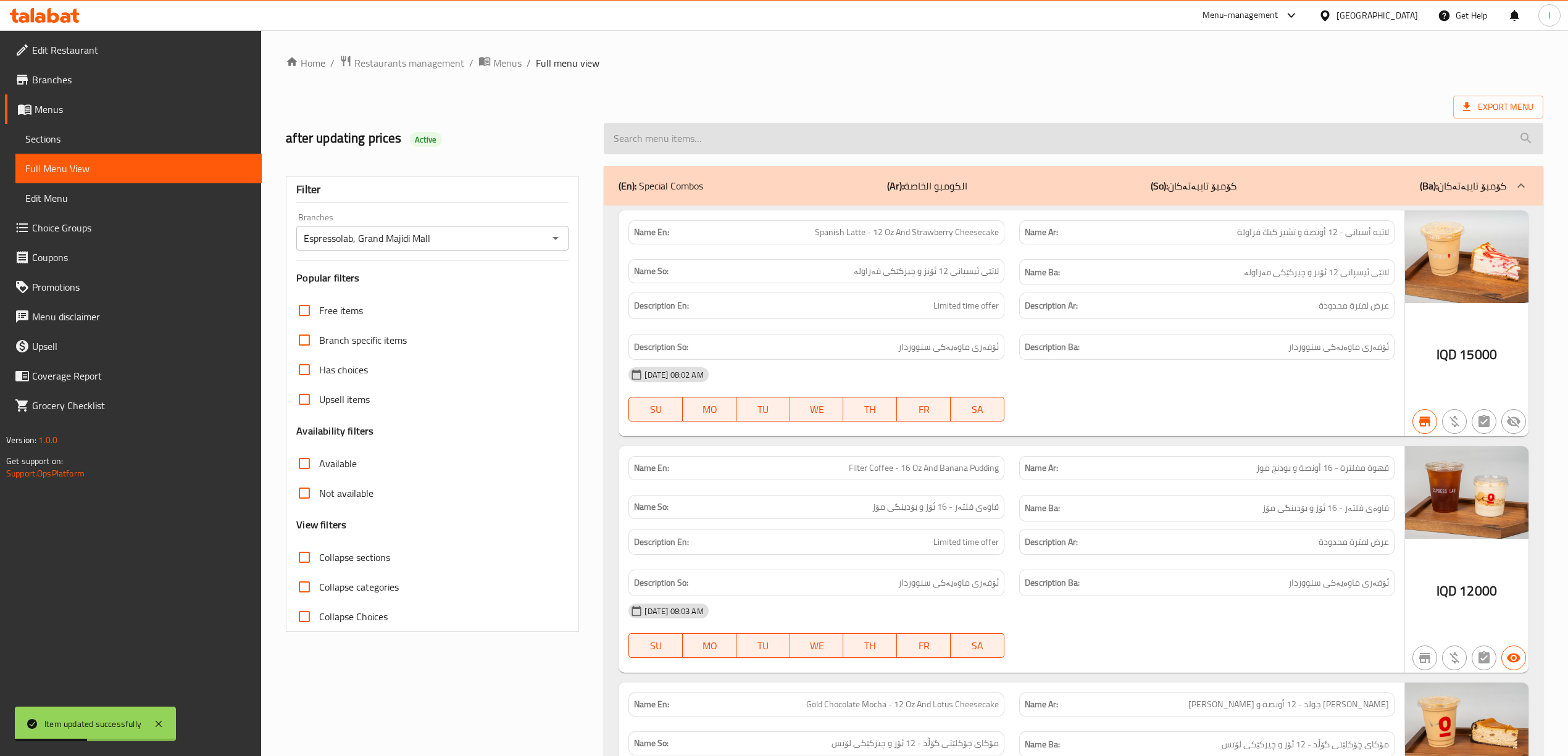
click at [756, 132] on input "search" at bounding box center [1073, 138] width 939 height 31
click at [722, 142] on input "search" at bounding box center [1073, 138] width 939 height 31
paste input "Cold Chocolate - 12 Oz"
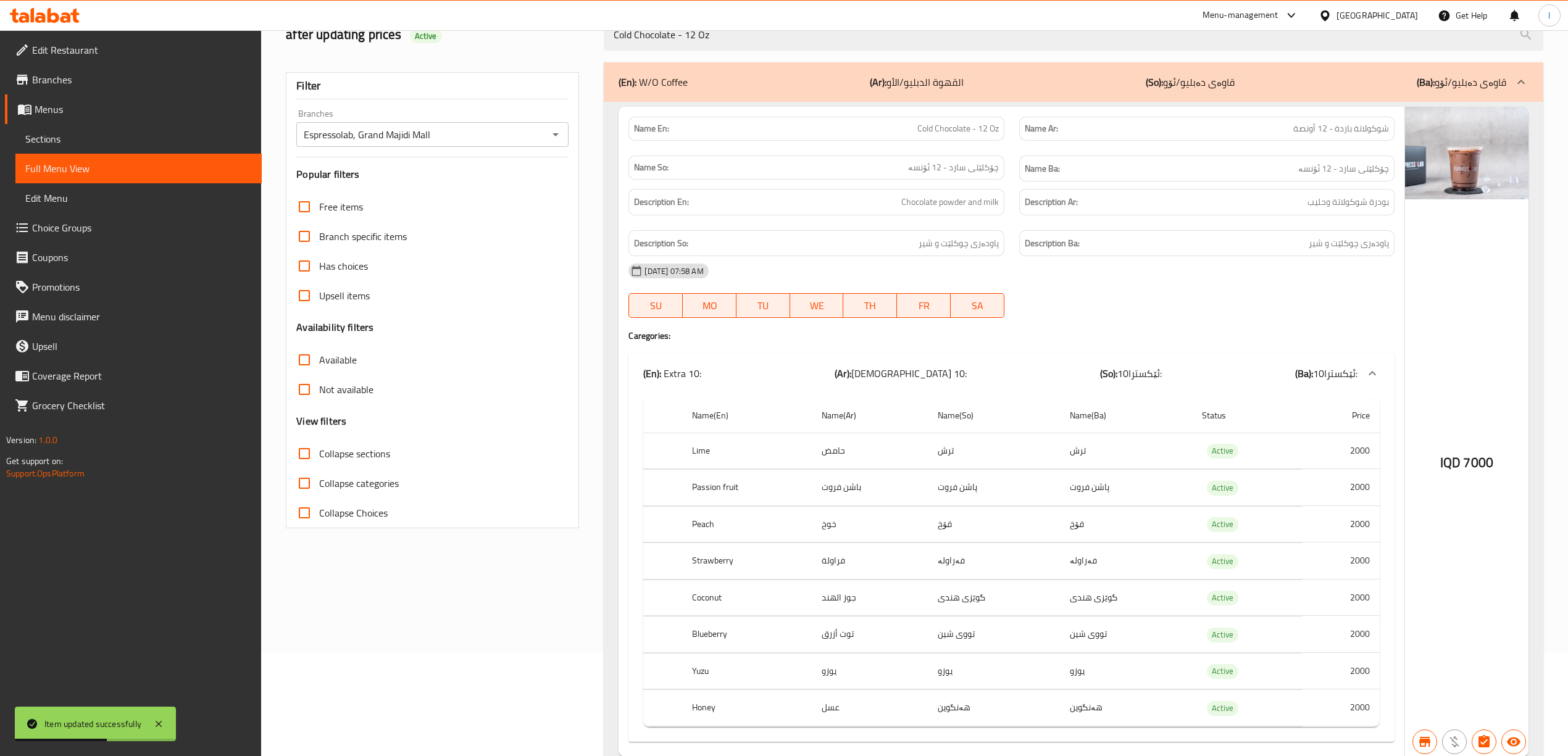
scroll to position [160, 0]
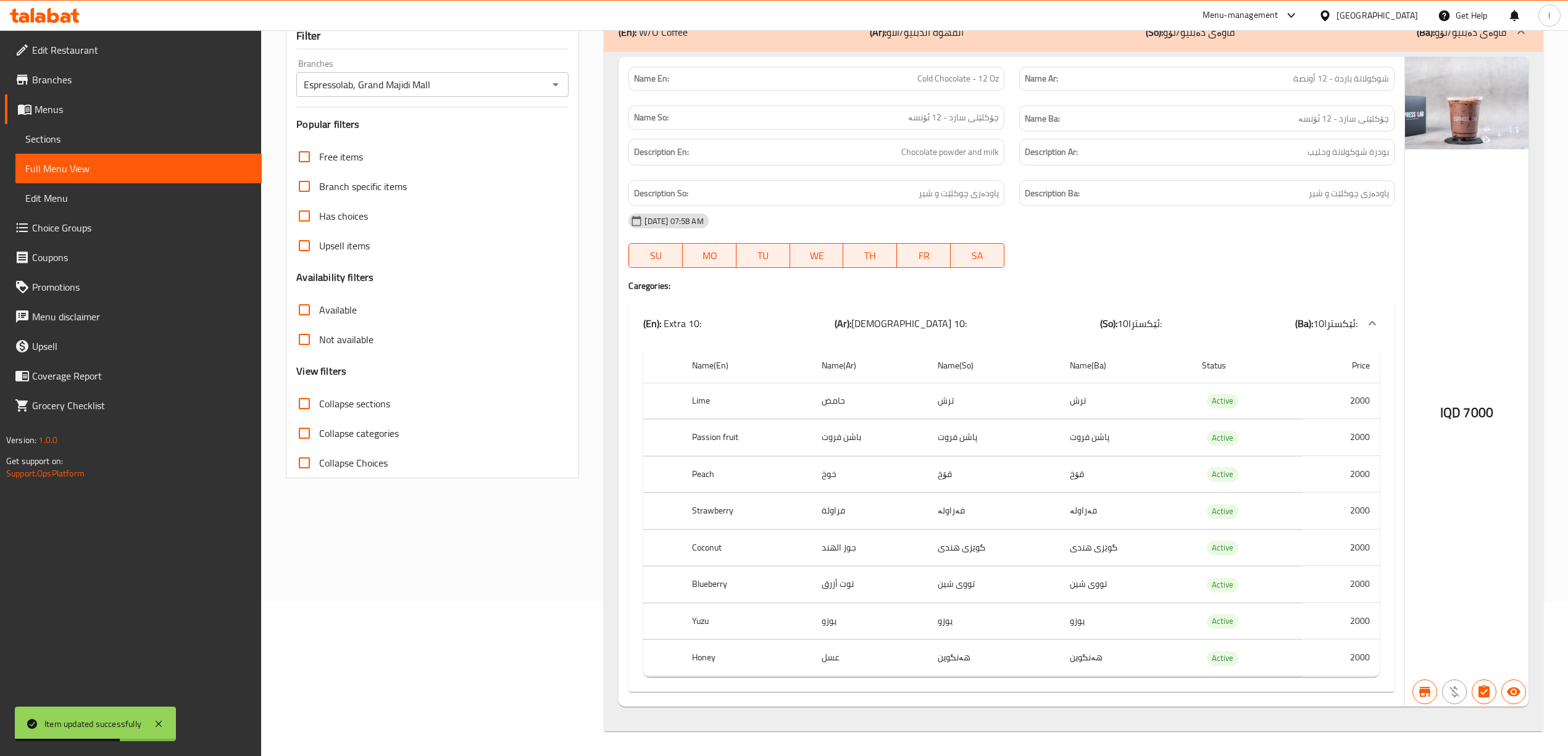
type input "Cold Chocolate - 12 Oz"
click at [345, 428] on span "Collapse categories" at bounding box center [358, 433] width 80 height 15
click at [319, 428] on input "Collapse categories" at bounding box center [304, 433] width 29 height 29
checkbox input "true"
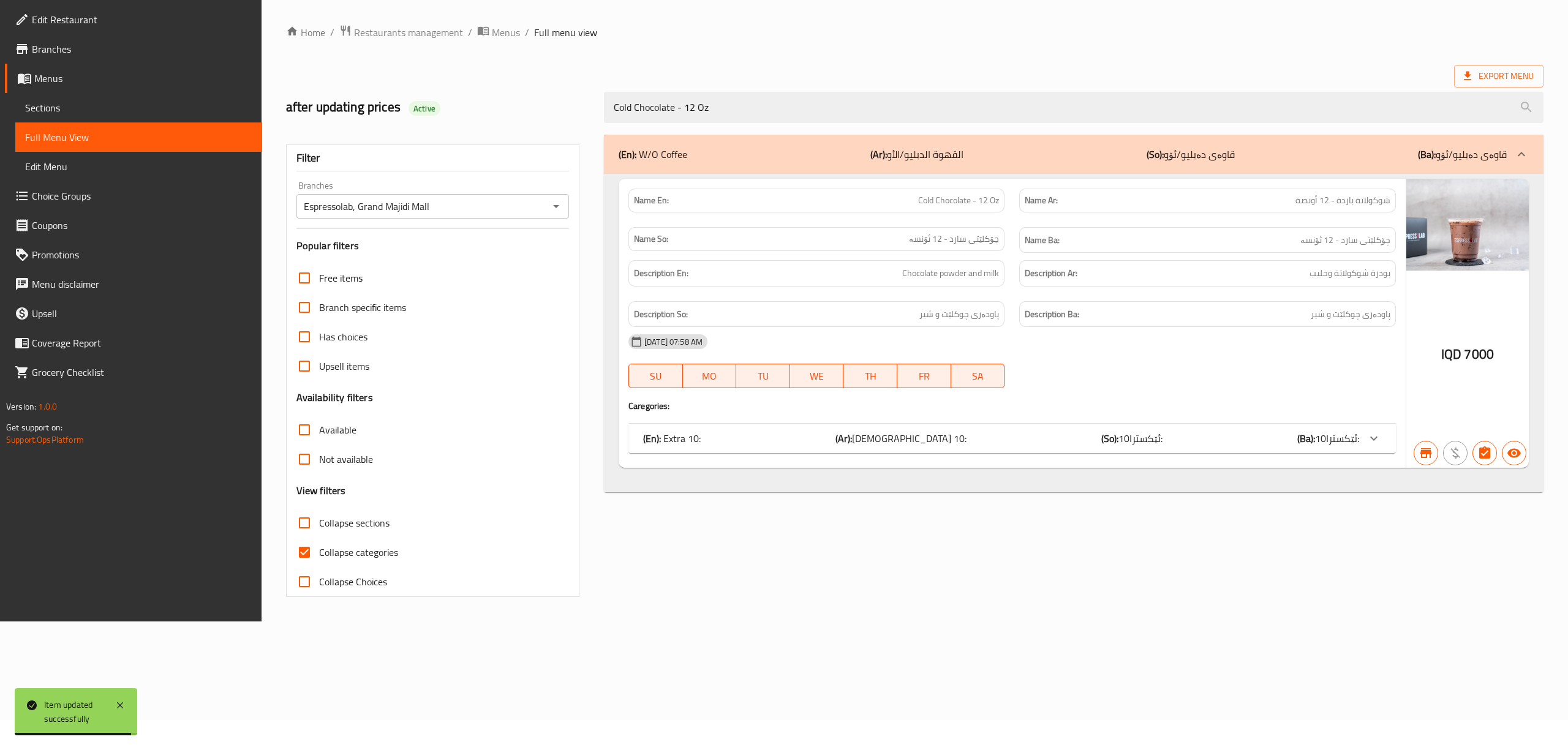
scroll to position [0, 0]
